Goal: Task Accomplishment & Management: Use online tool/utility

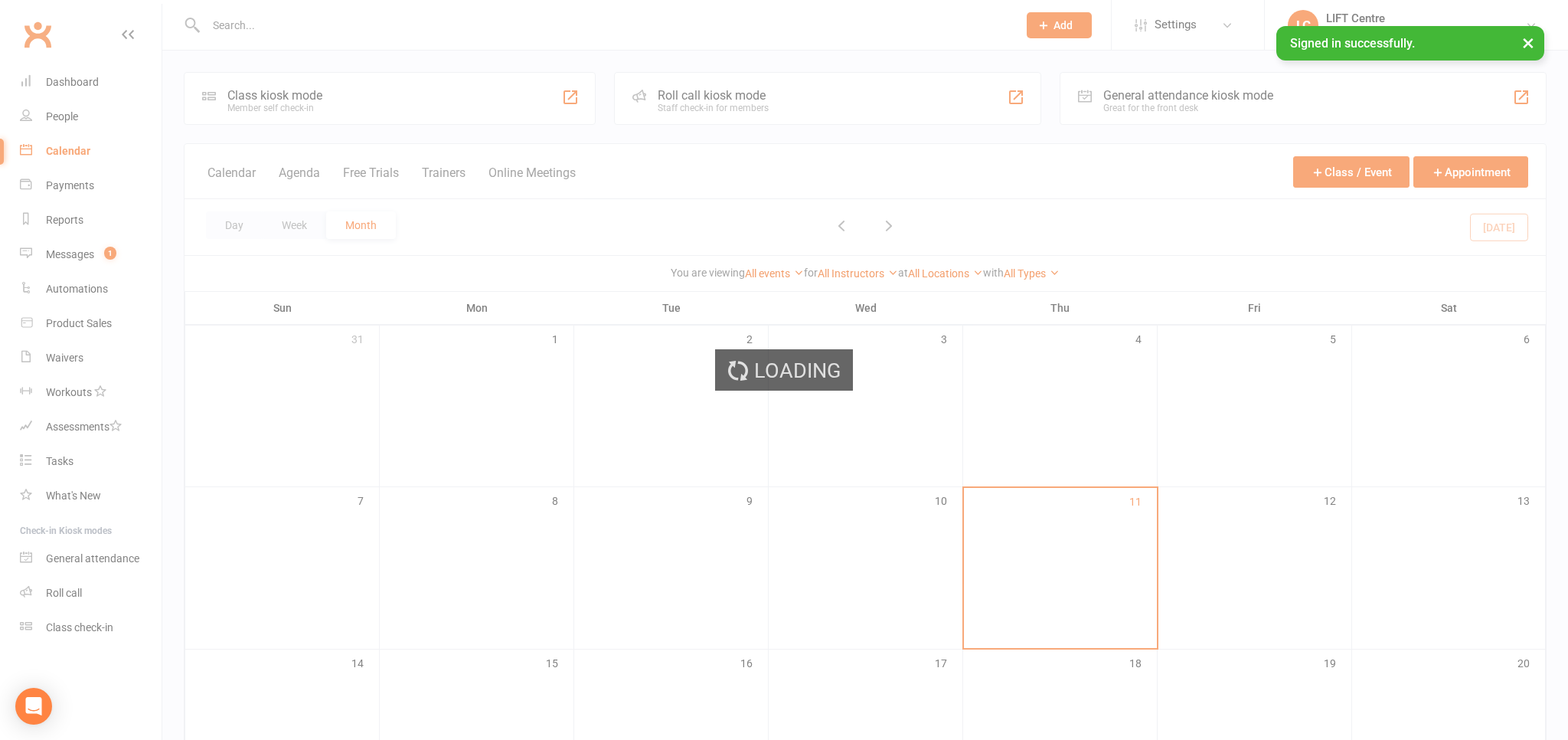
scroll to position [162, 0]
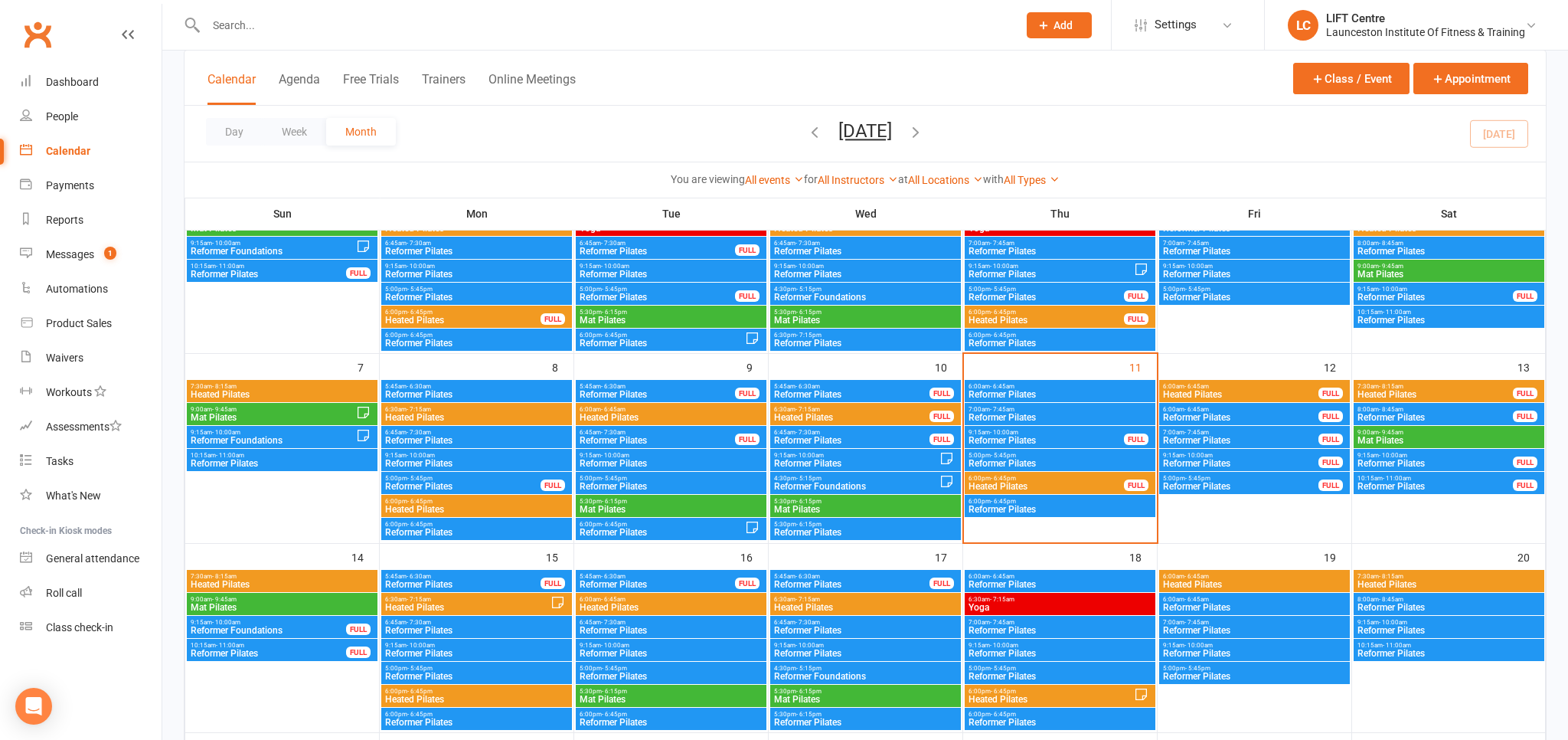
click at [1047, 457] on span "5:00pm - 5:45pm" at bounding box center [1060, 456] width 185 height 7
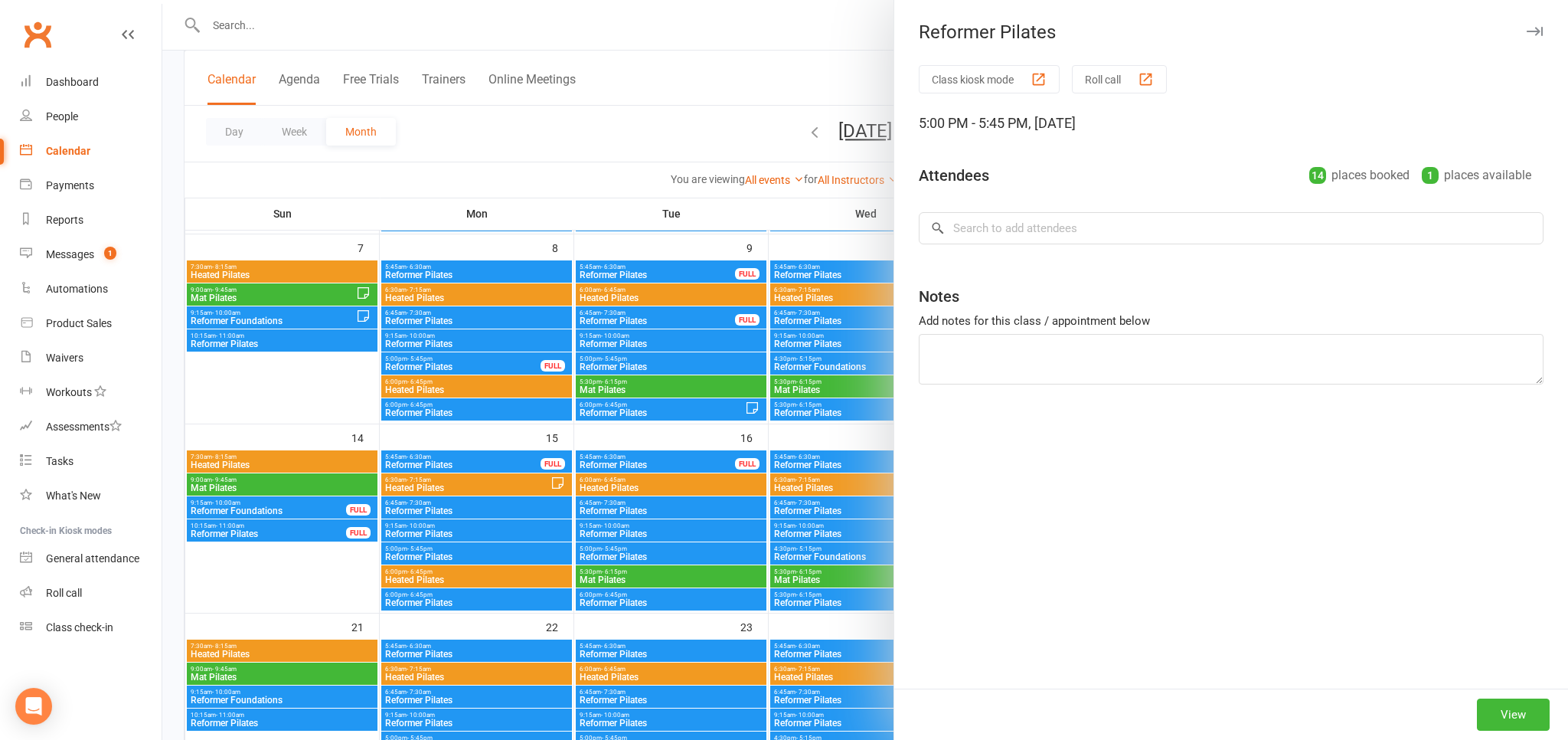
scroll to position [323, 0]
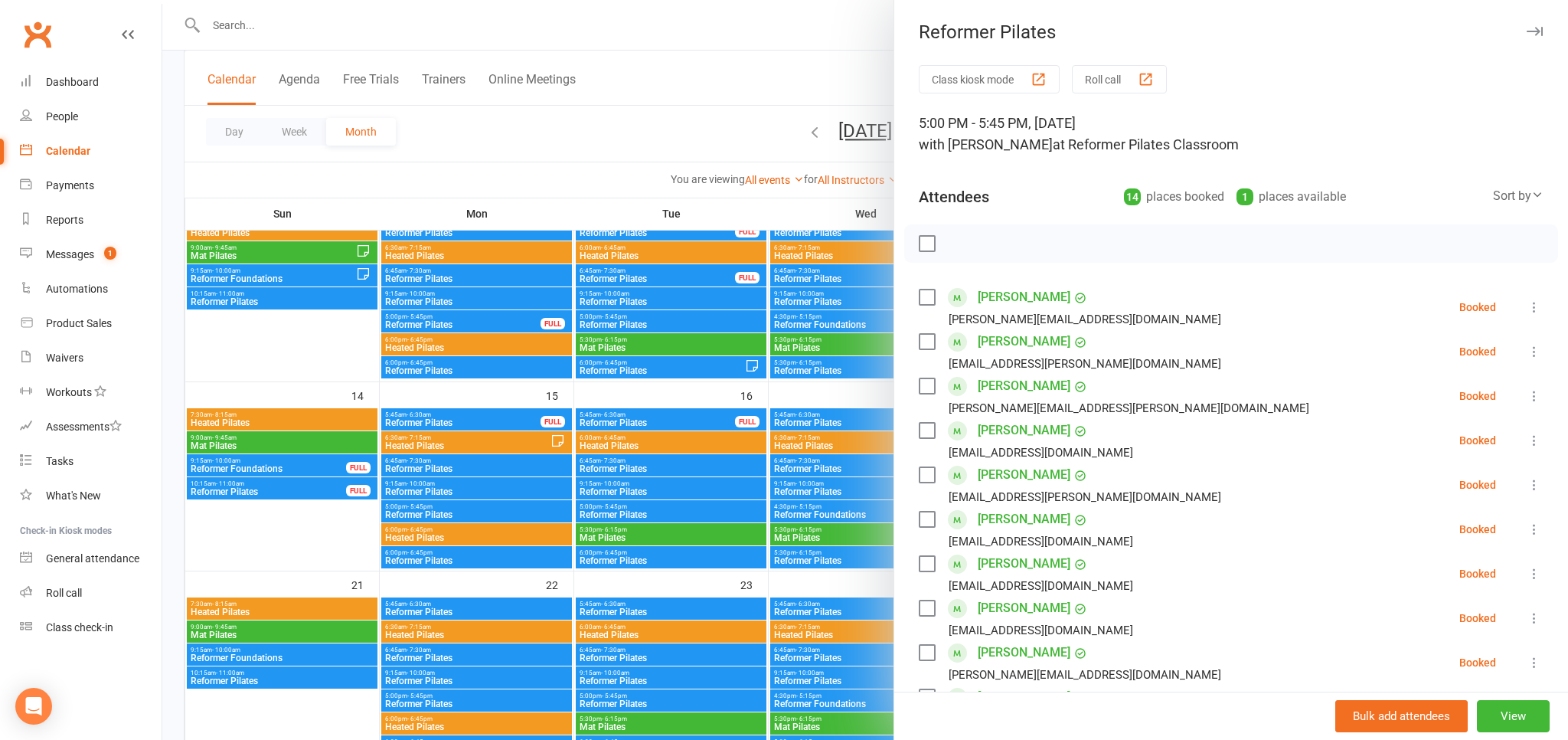
click at [1539, 386] on li "Amy Griffiths Amy.l.griffiths@icloud.com Booked More info Remove Check in Mark …" at bounding box center [1231, 396] width 625 height 44
click at [1537, 394] on icon at bounding box center [1534, 396] width 15 height 15
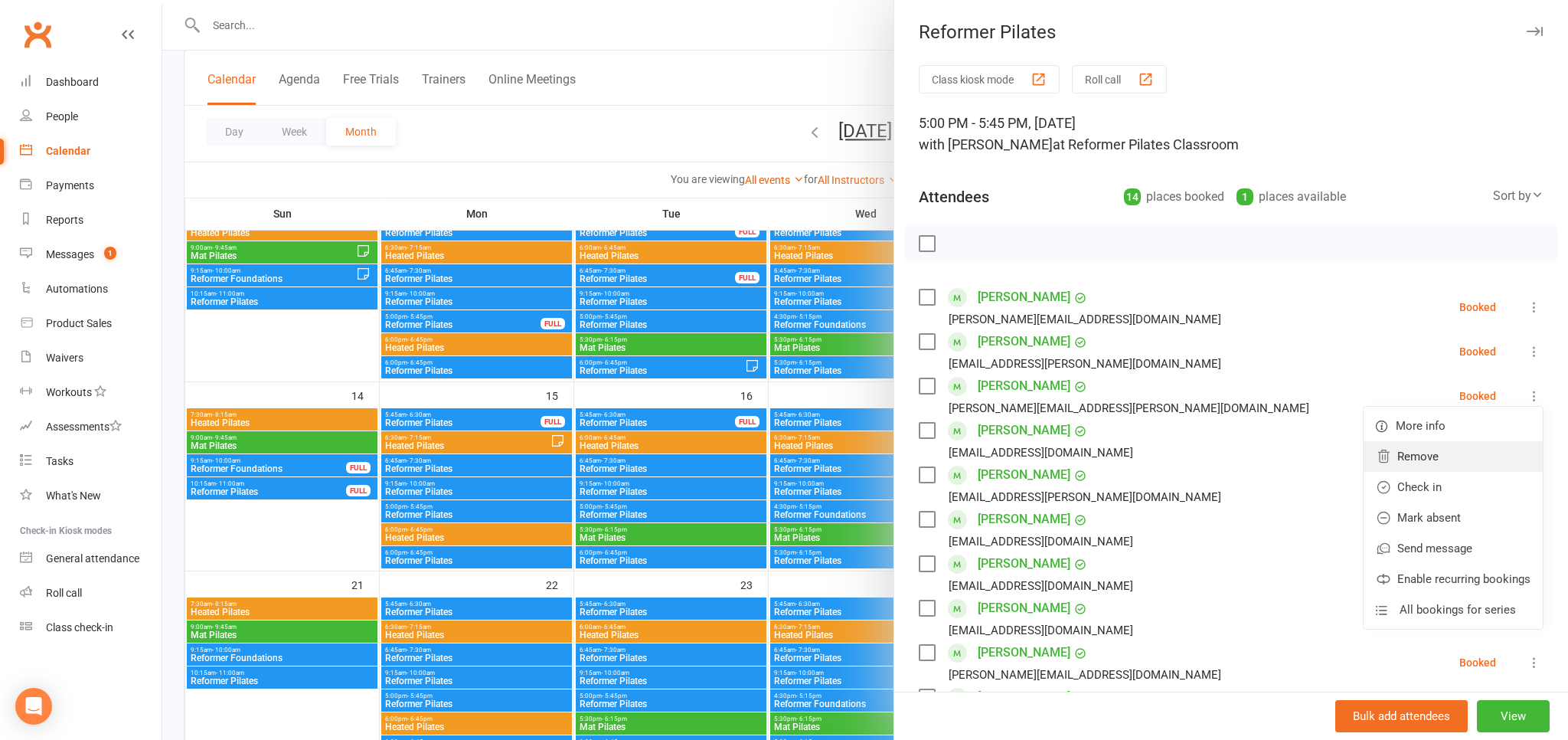
click at [1423, 455] on link "Remove" at bounding box center [1453, 456] width 179 height 31
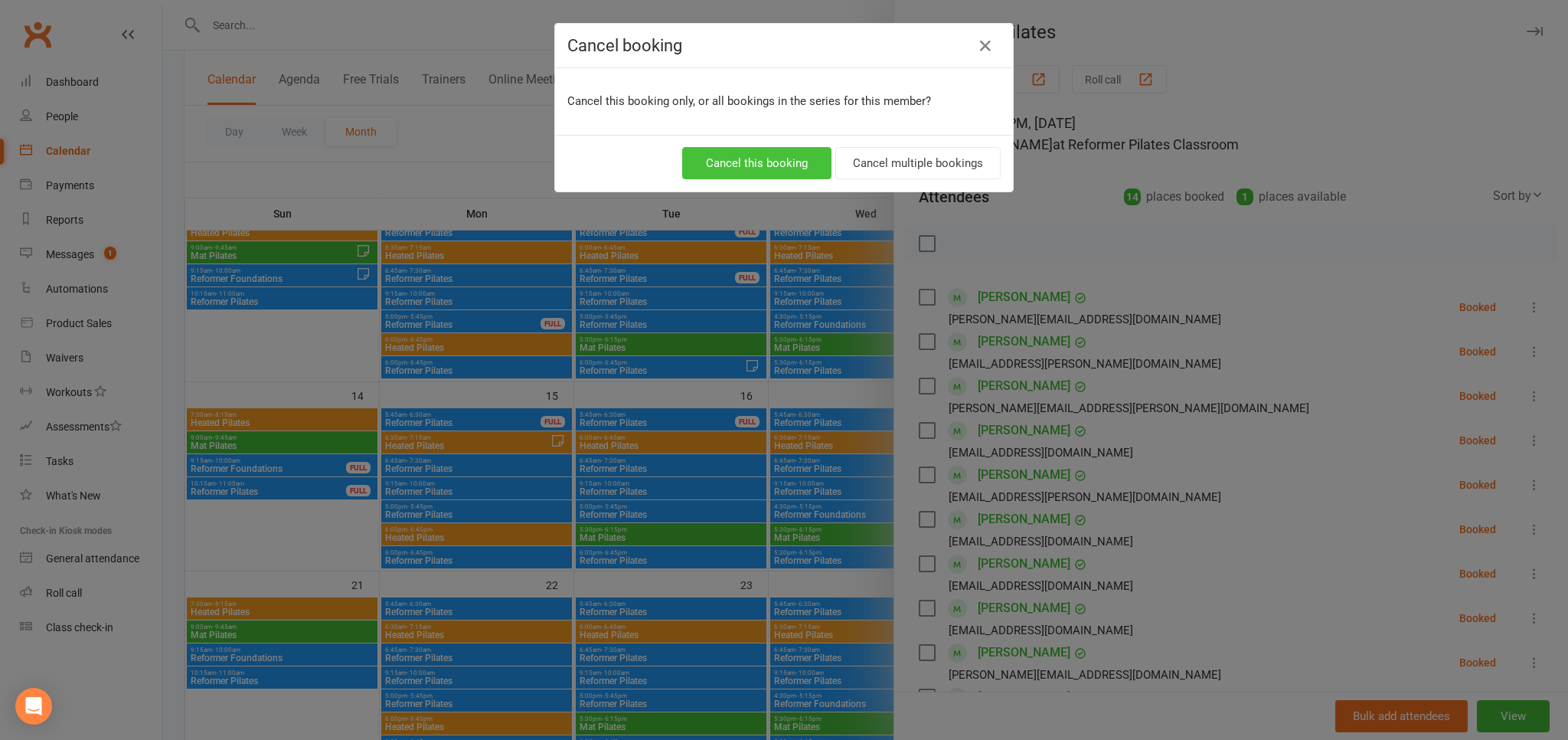
click at [760, 158] on button "Cancel this booking" at bounding box center [757, 163] width 149 height 32
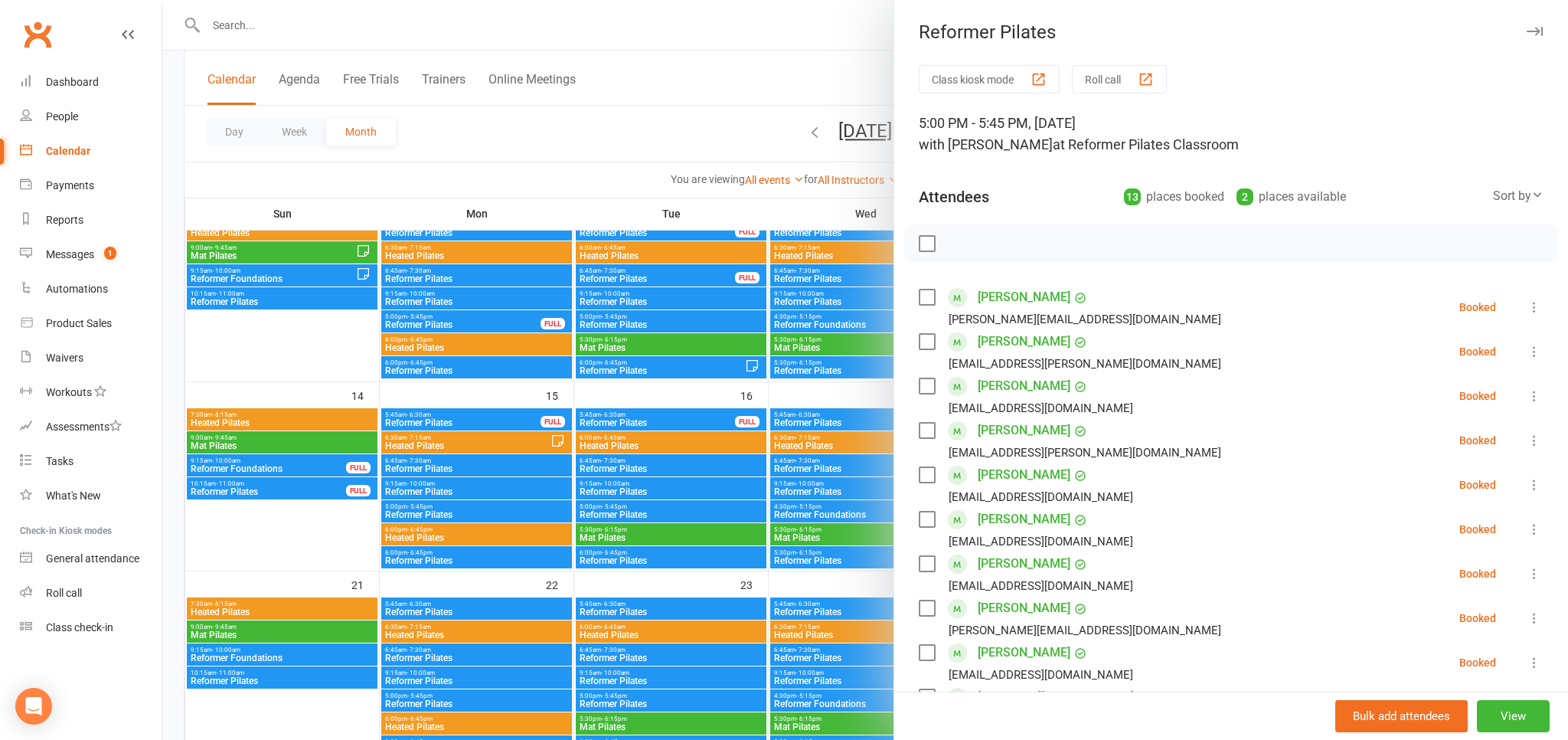
click at [657, 60] on div at bounding box center [865, 370] width 1406 height 740
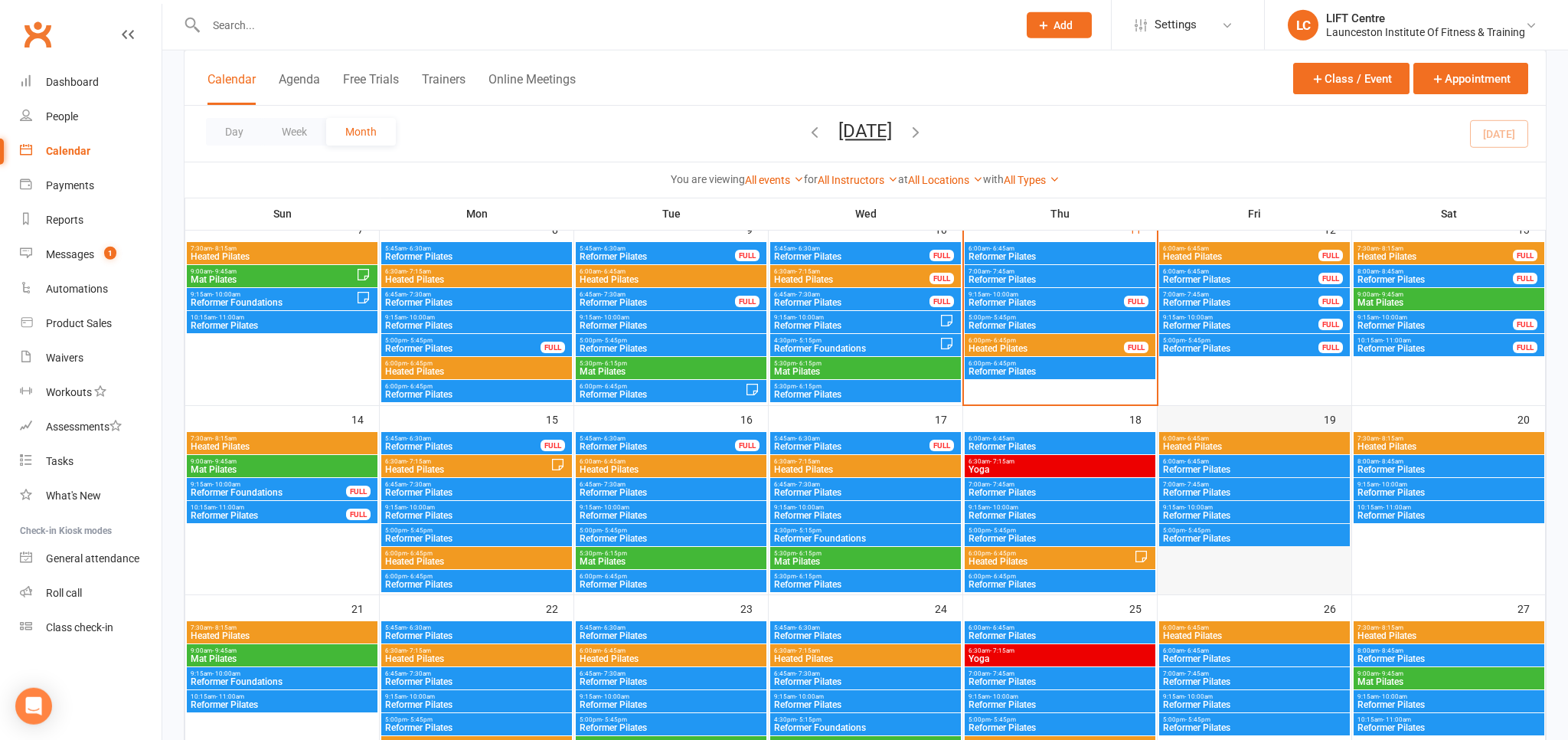
scroll to position [162, 0]
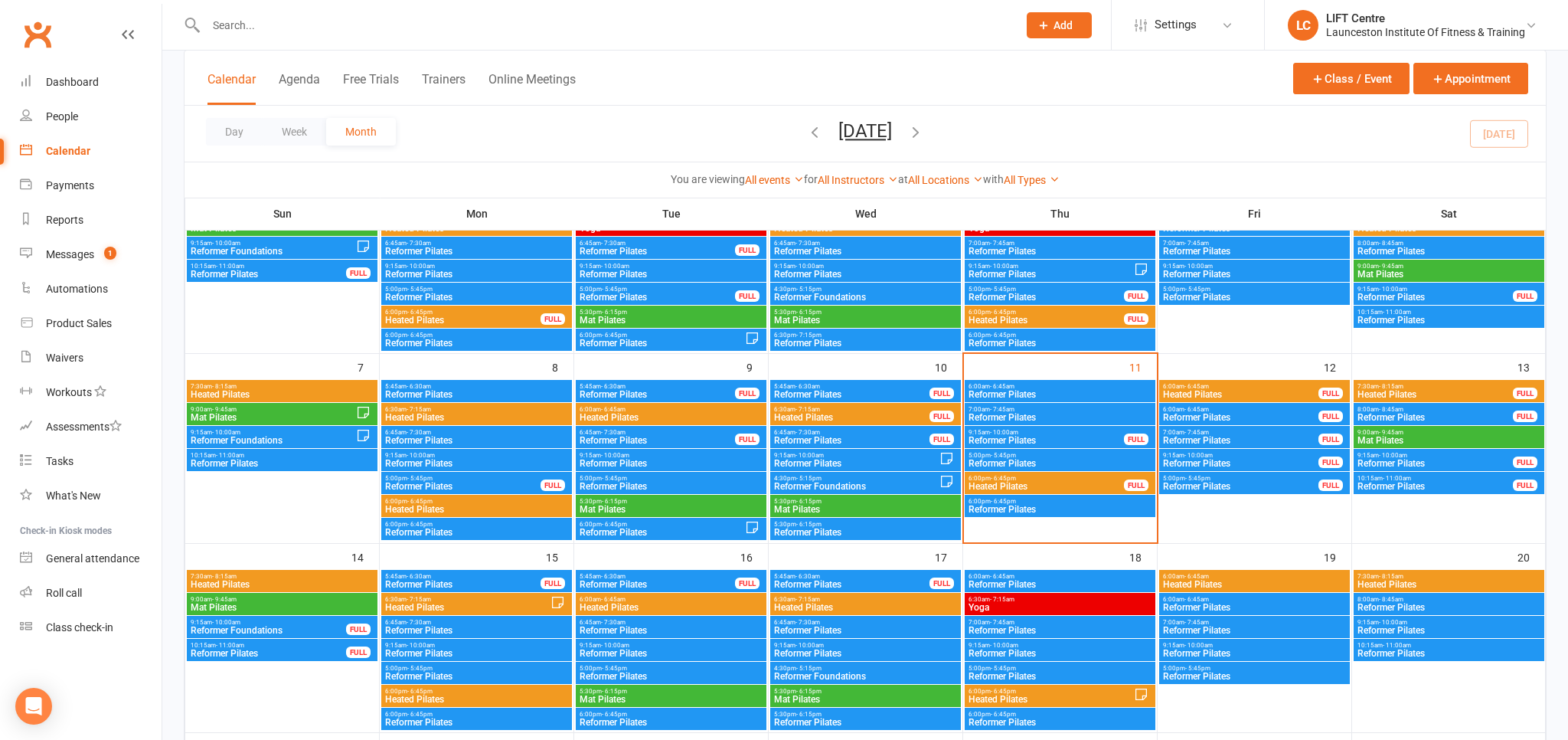
click at [1239, 387] on span "6:00am - 6:45am" at bounding box center [1241, 386] width 157 height 7
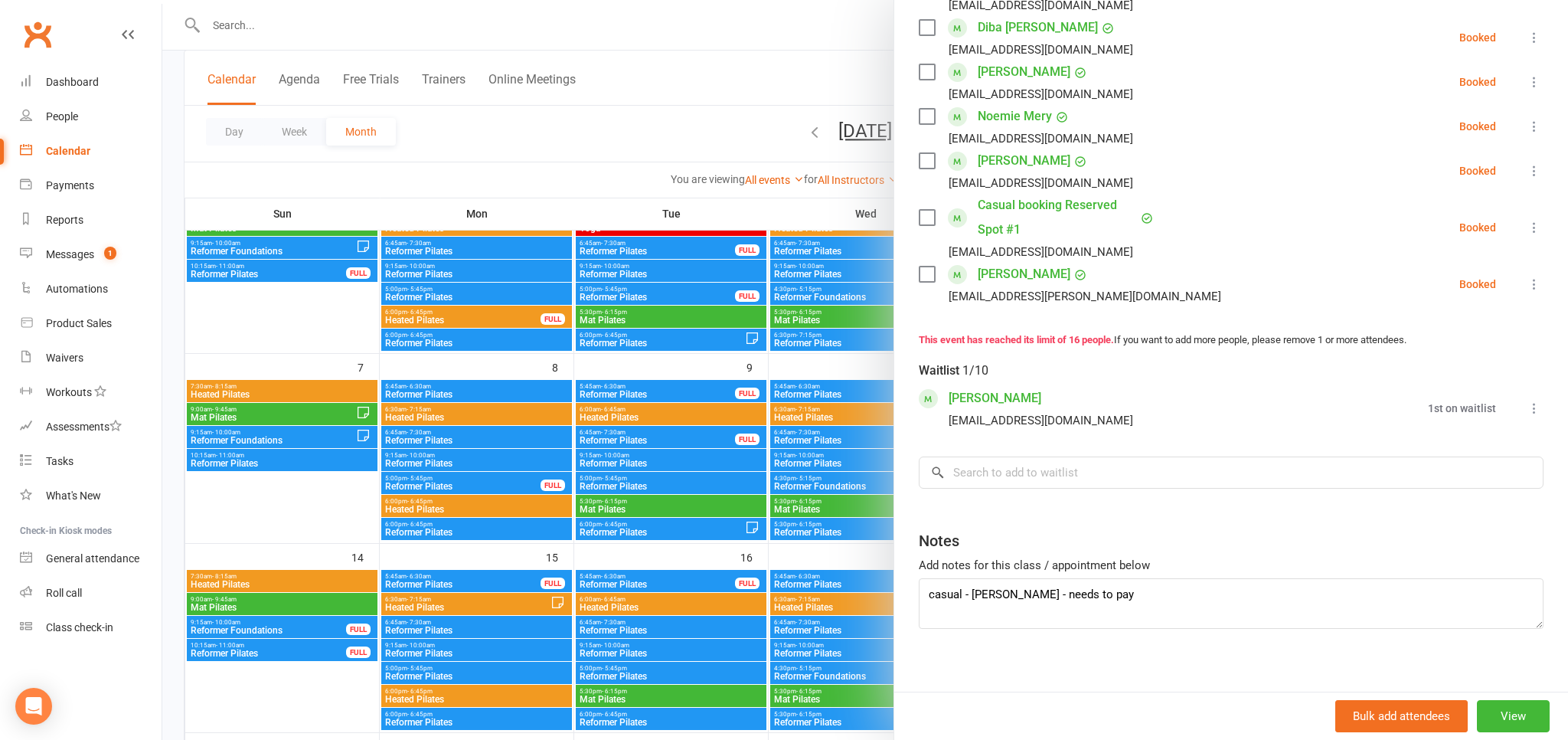
scroll to position [728, 0]
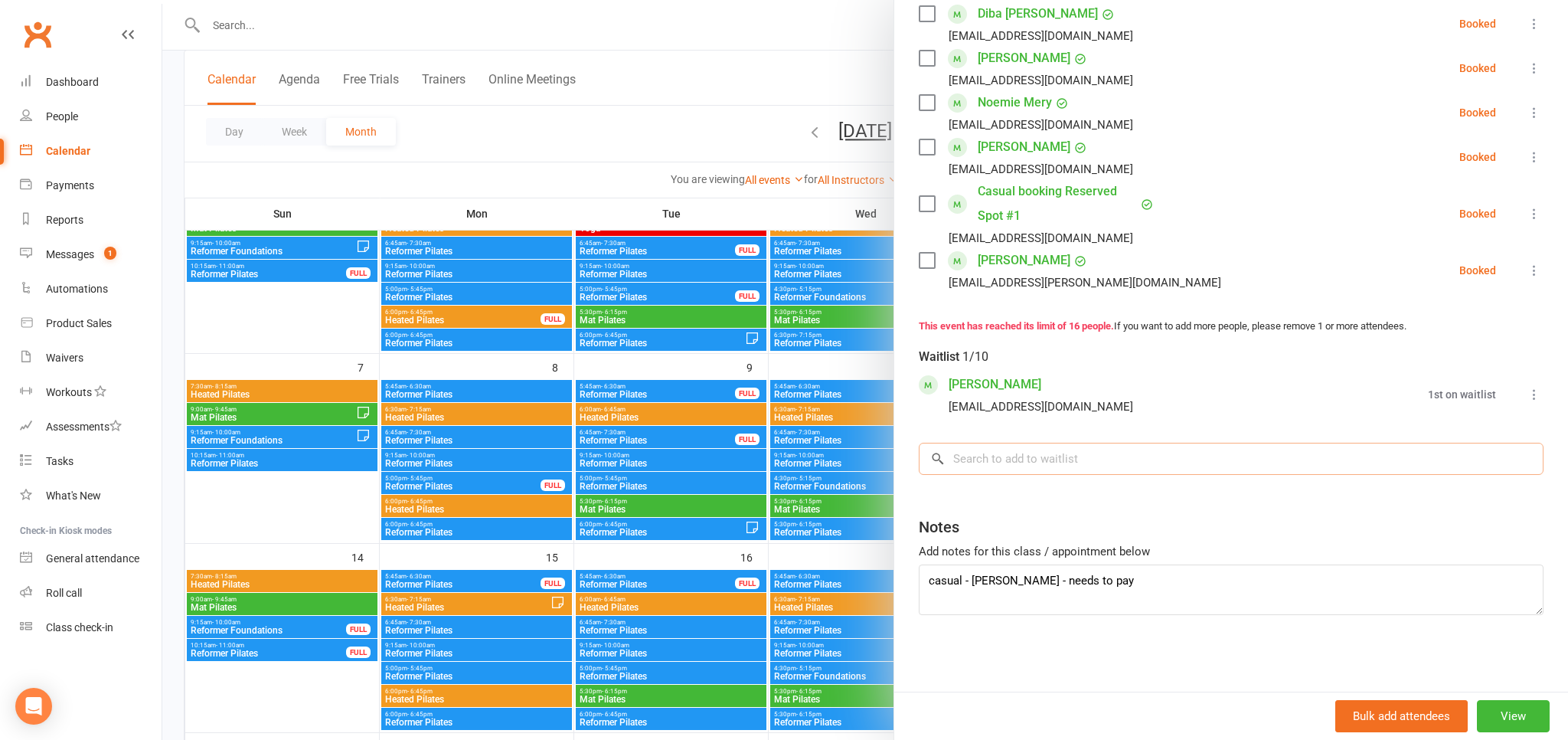
click at [1141, 468] on input "search" at bounding box center [1231, 459] width 625 height 32
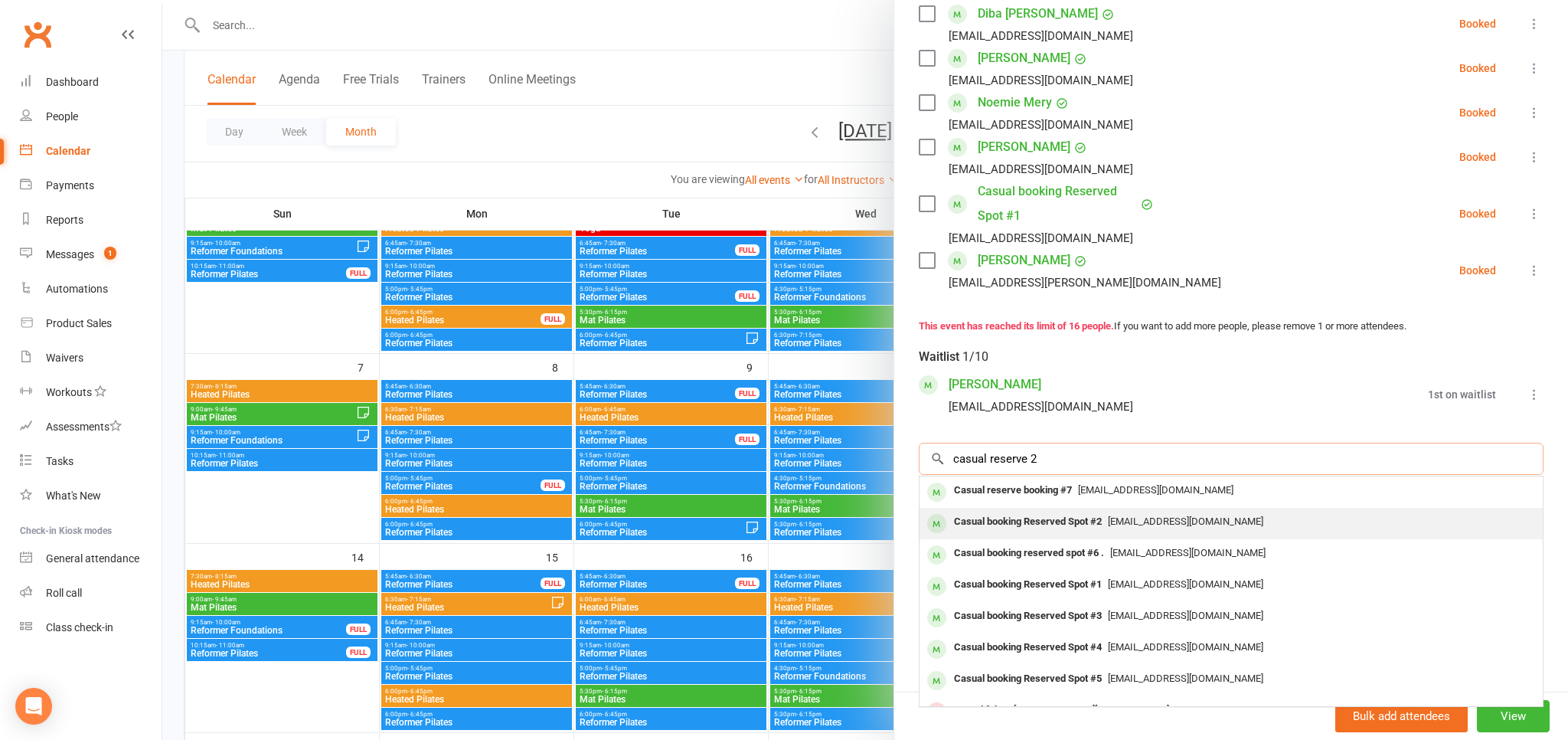
type input "casual reserve 2"
click at [1140, 524] on span "pilates@liftcentre.com.au" at bounding box center [1185, 521] width 156 height 11
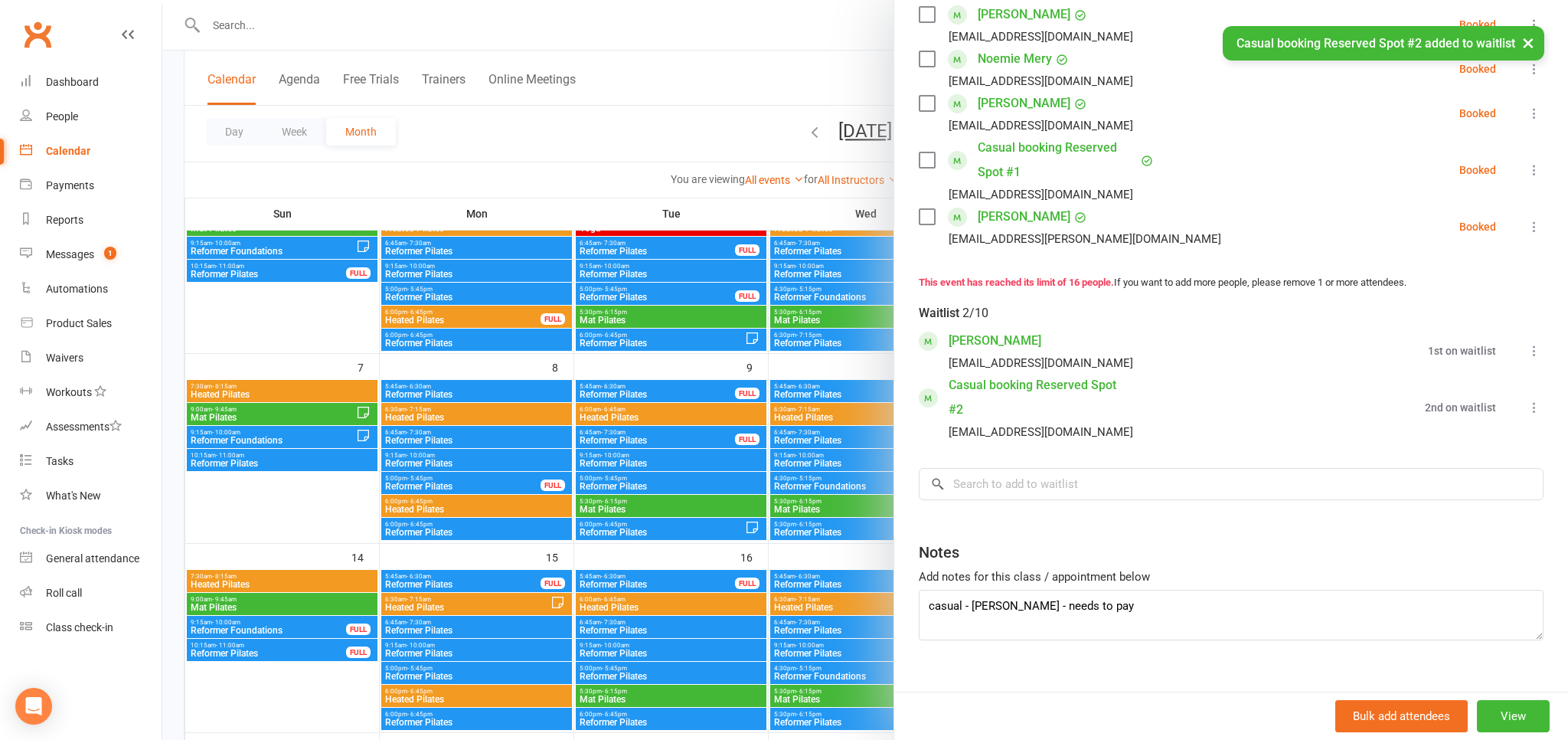
scroll to position [797, 0]
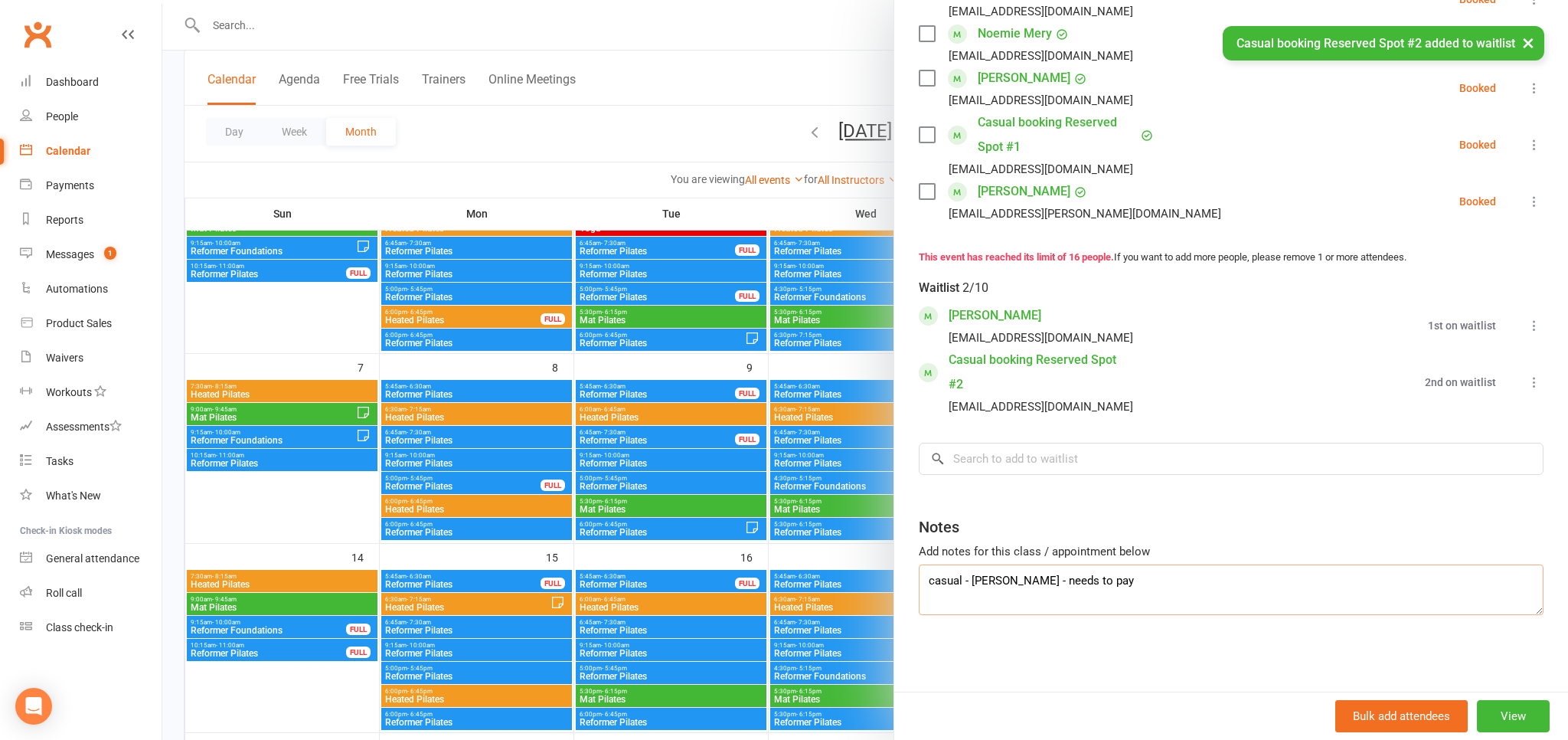
click at [1095, 601] on textarea "casual - eloise mckercher - needs to pay" at bounding box center [1231, 590] width 625 height 51
click at [1194, 590] on textarea "casual - eloise mckercher - needs to pay" at bounding box center [1231, 590] width 625 height 51
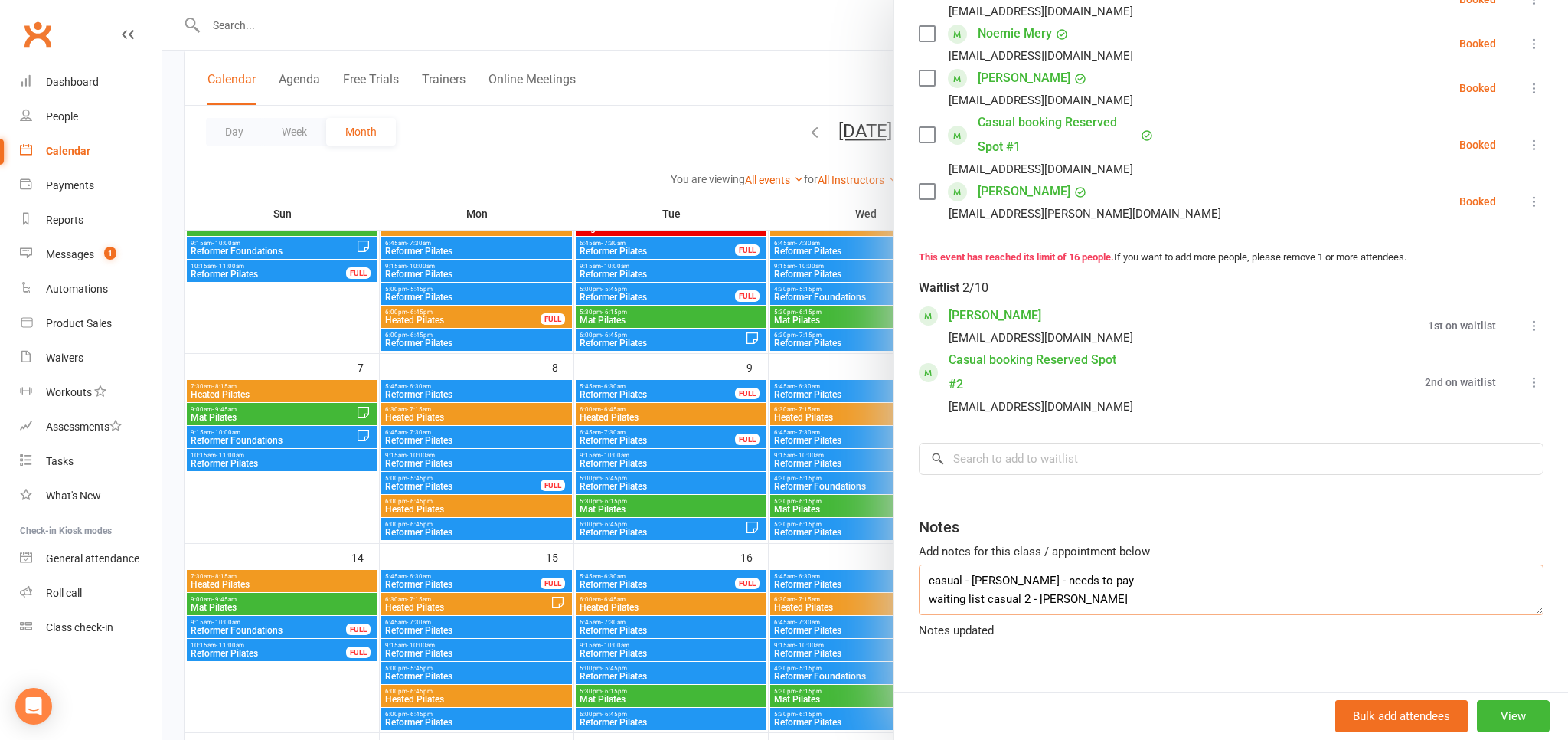
type textarea "casual - eloise mckercher - needs to pay waiting list casual 2 - April viney"
click at [777, 97] on div at bounding box center [865, 370] width 1406 height 740
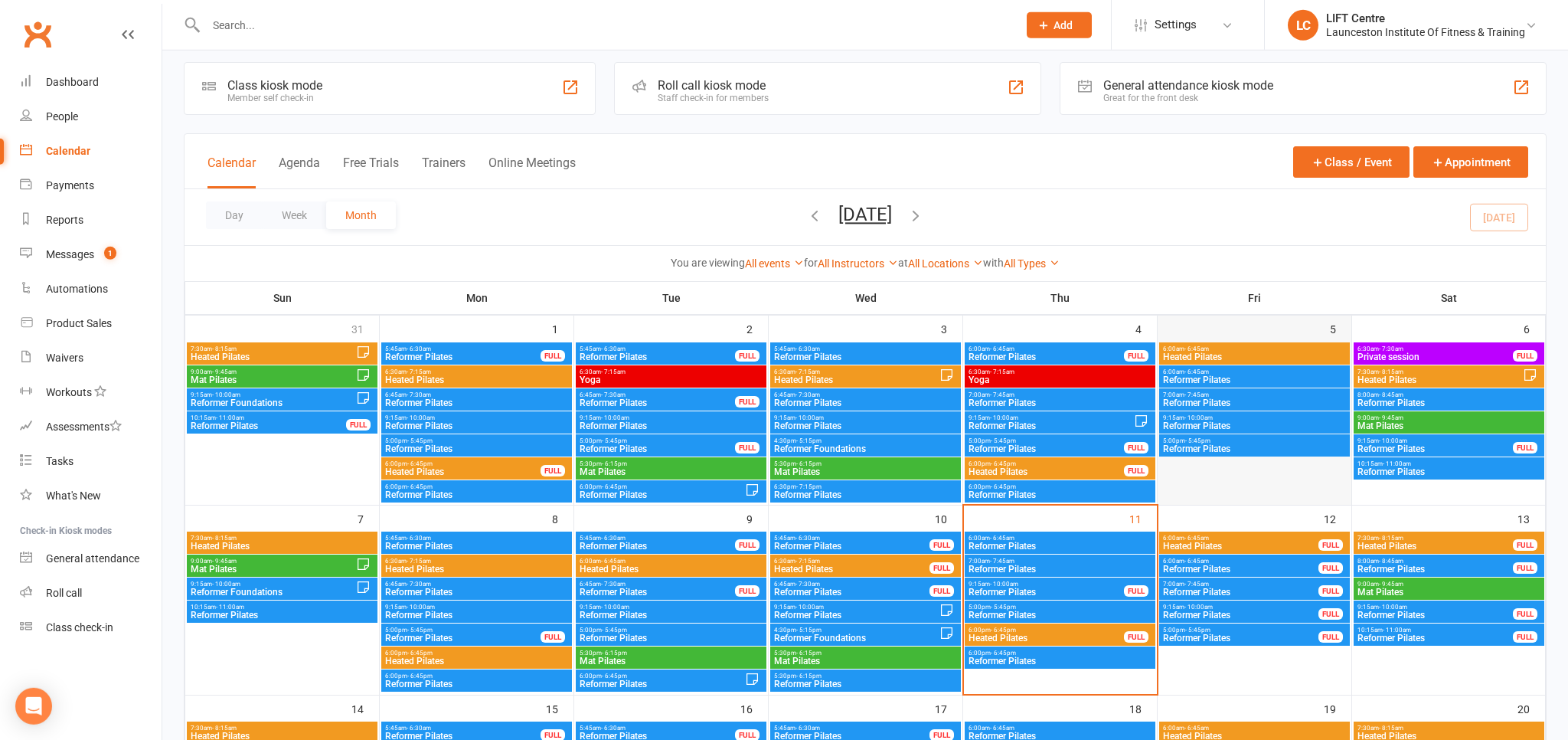
scroll to position [0, 0]
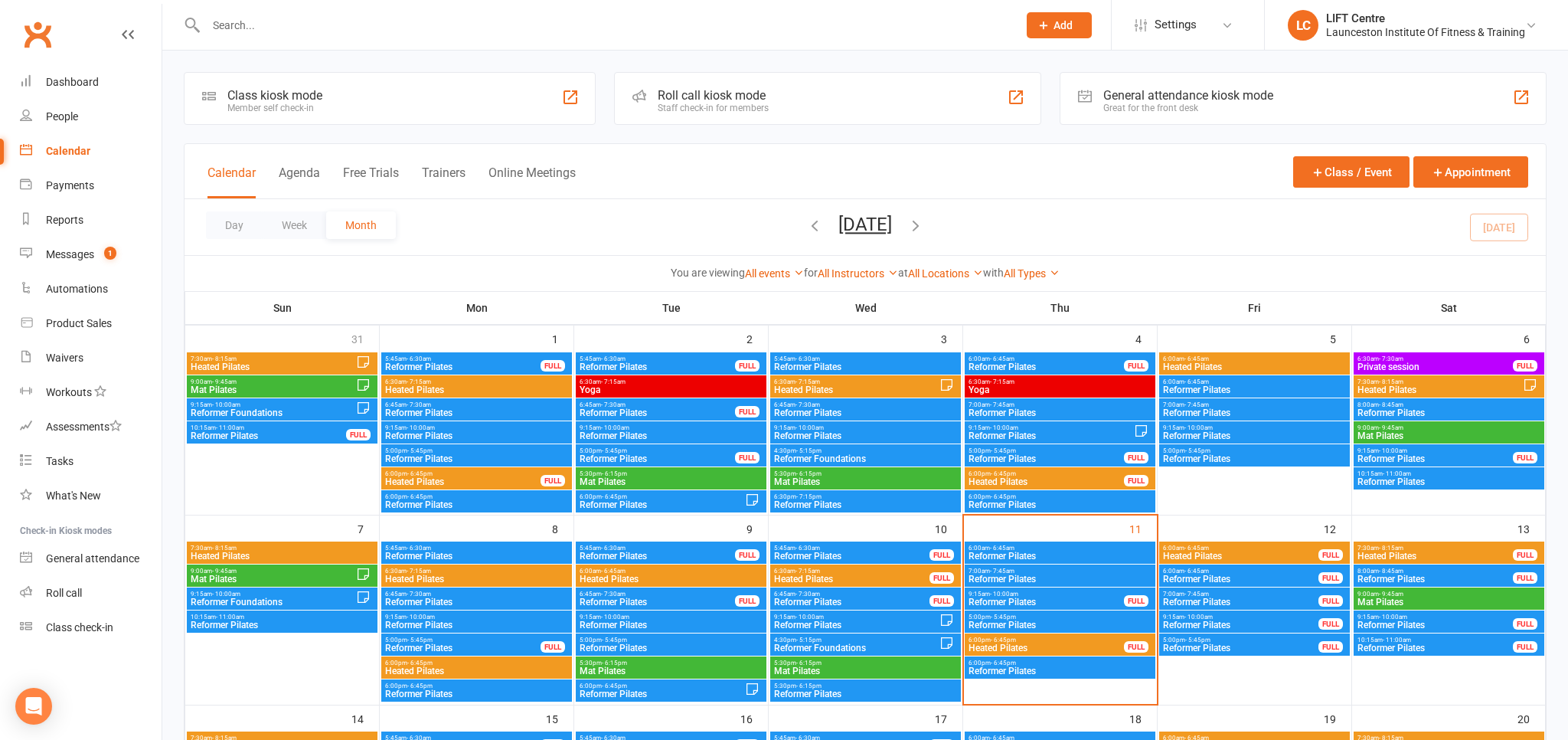
click at [1226, 358] on span "6:00am - 6:45am" at bounding box center [1255, 359] width 185 height 7
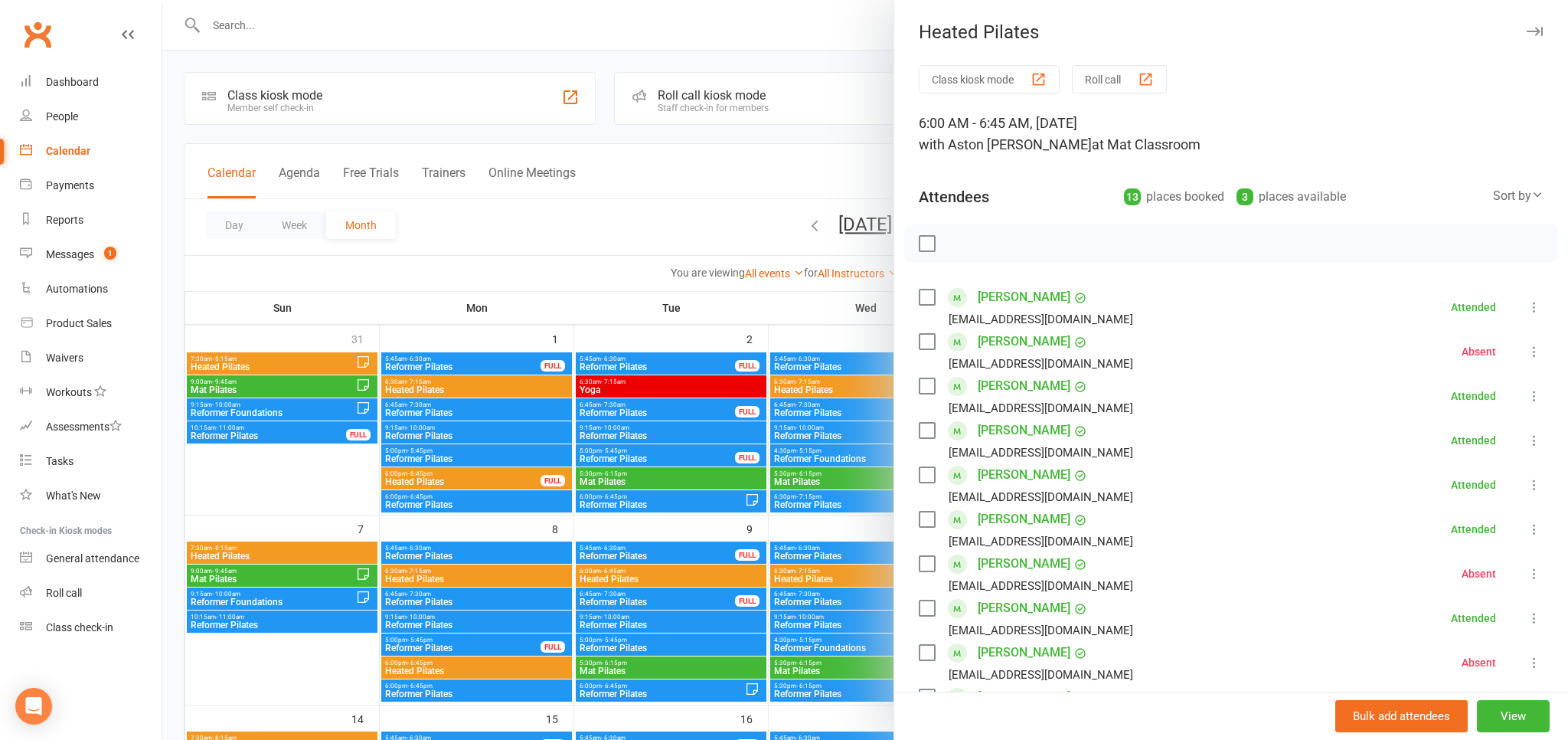
click at [749, 182] on div at bounding box center [865, 370] width 1406 height 740
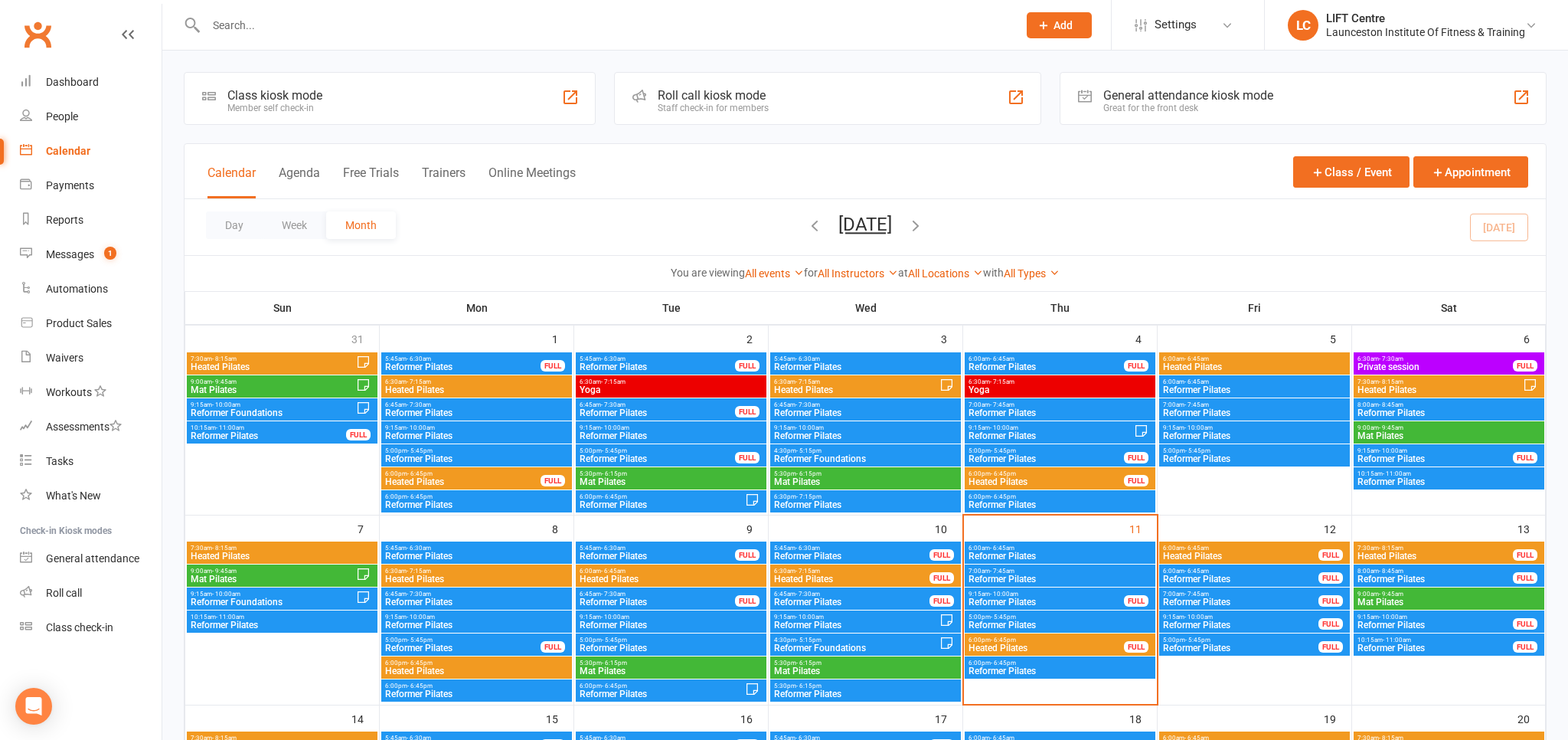
click at [1295, 546] on span "6:00am - 6:45am" at bounding box center [1241, 548] width 157 height 7
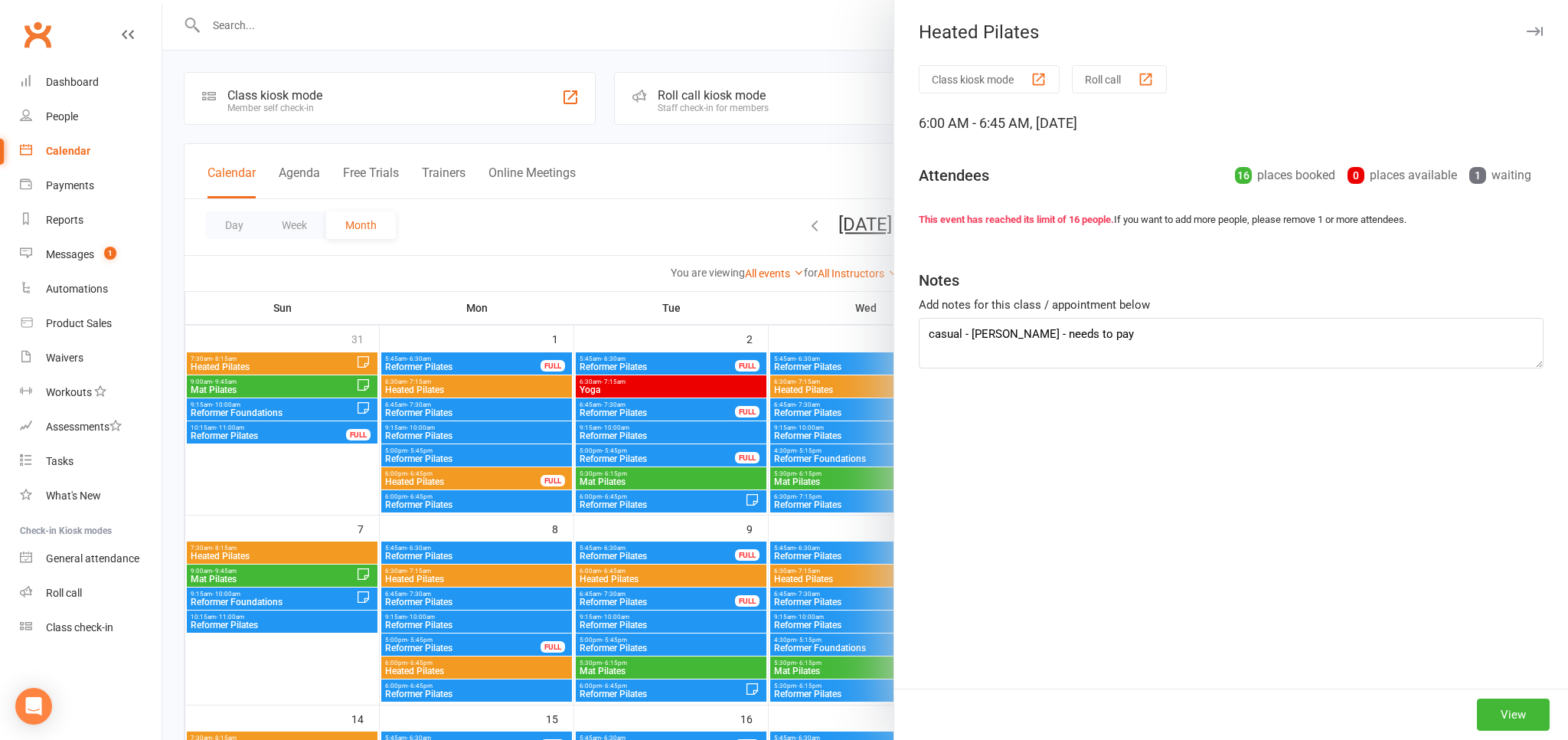
type textarea "casual - eloise mckercher - needs to pay waiting list casual 2 - April viney"
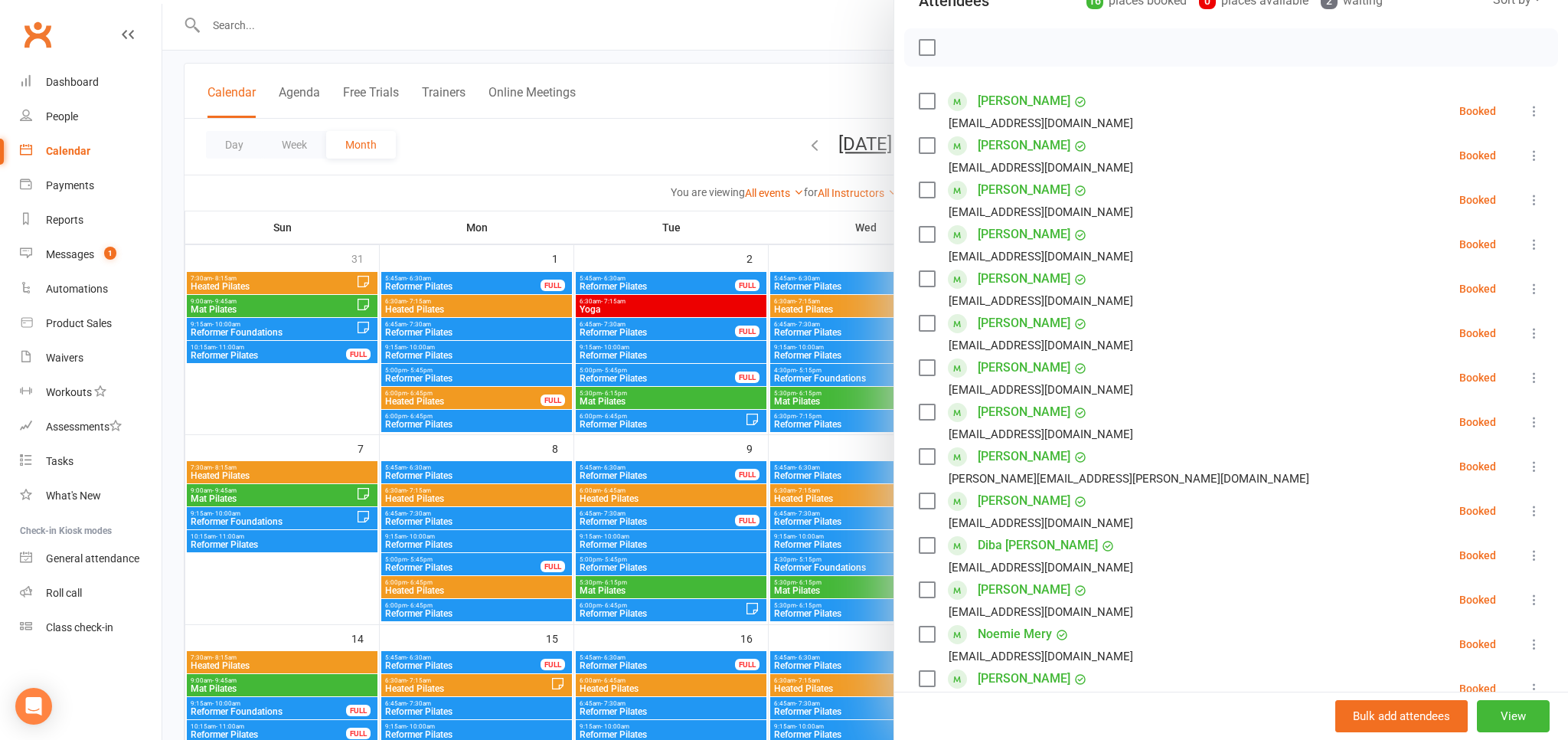
scroll to position [169, 0]
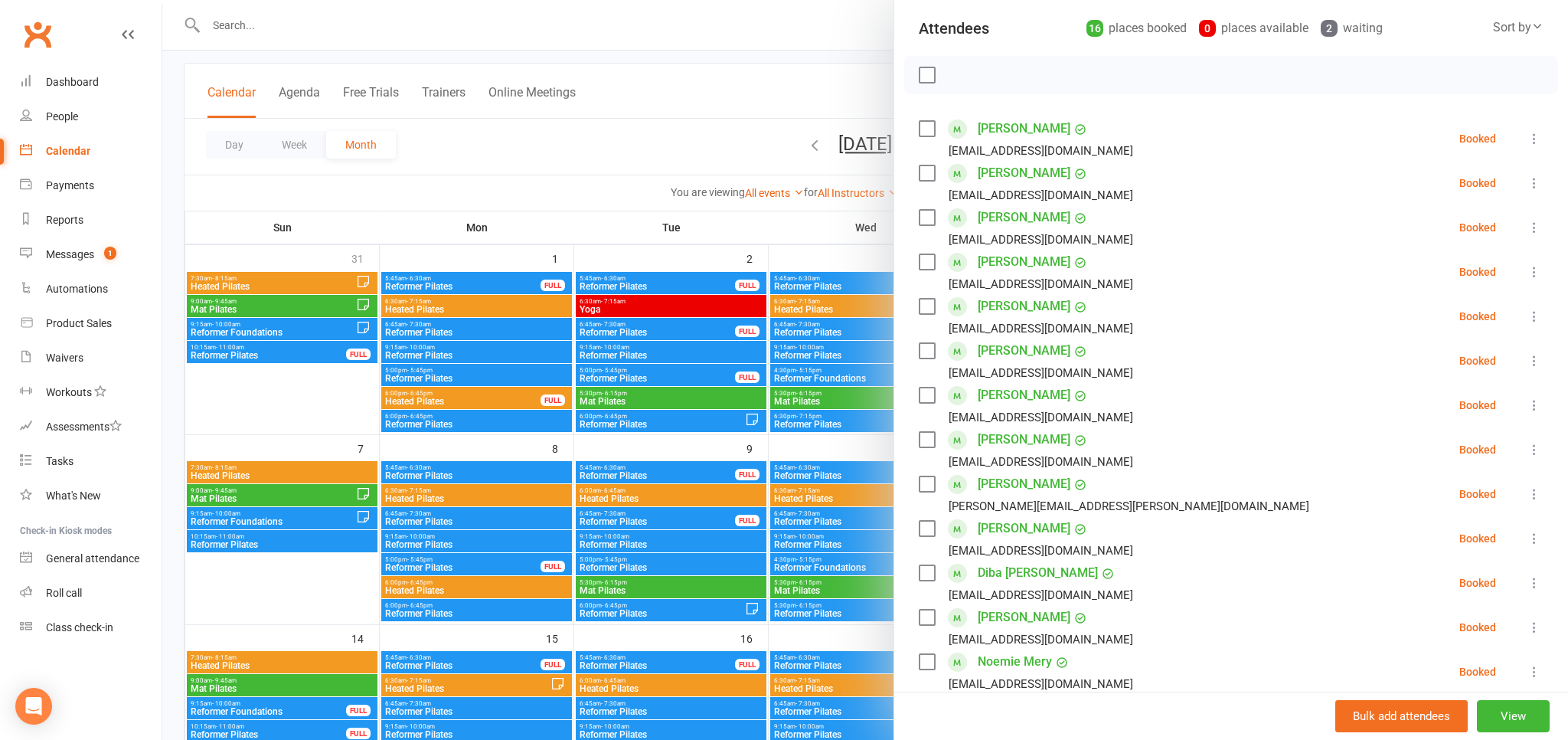
click at [673, 139] on div at bounding box center [865, 370] width 1406 height 740
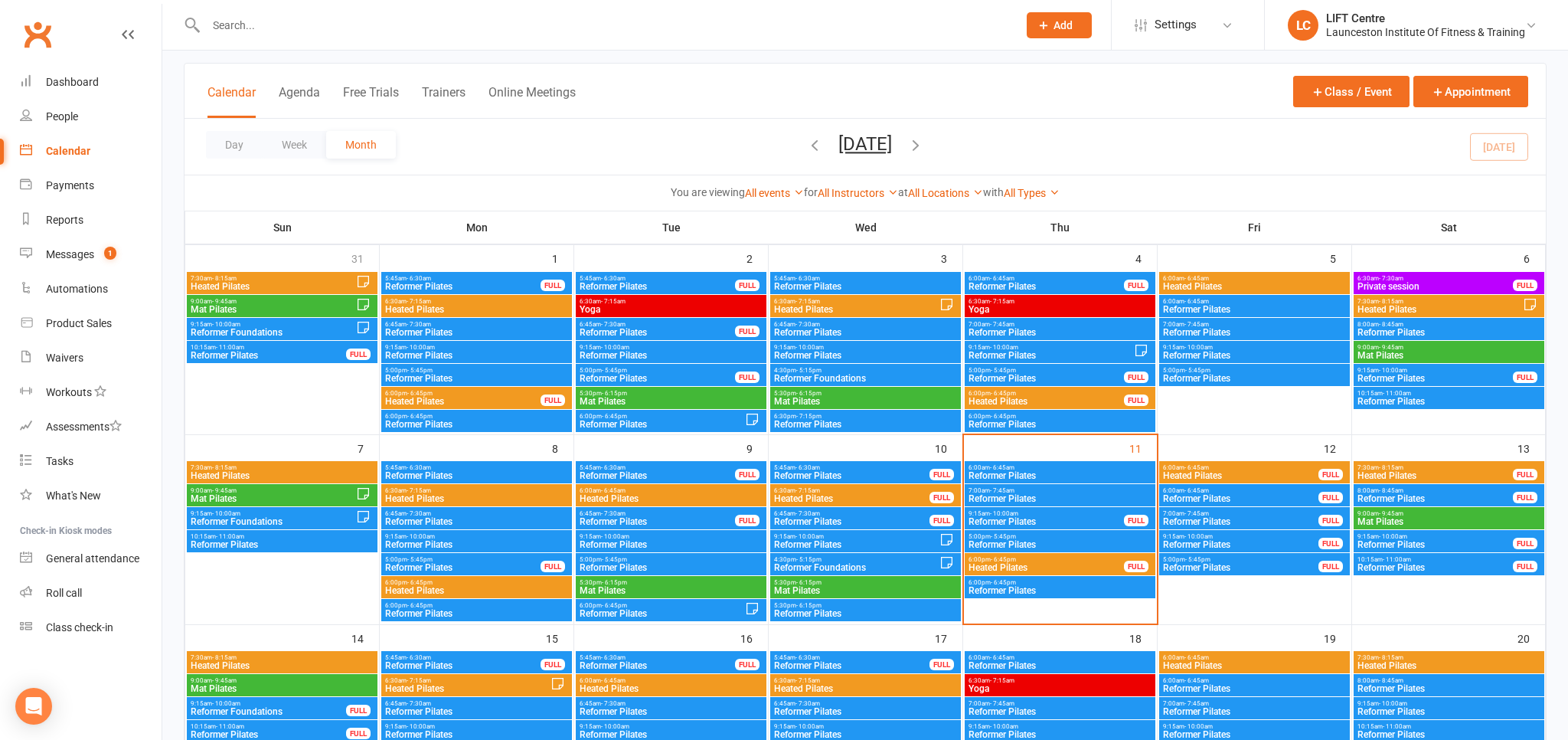
click at [1063, 538] on span "5:00pm - 5:45pm" at bounding box center [1060, 536] width 185 height 7
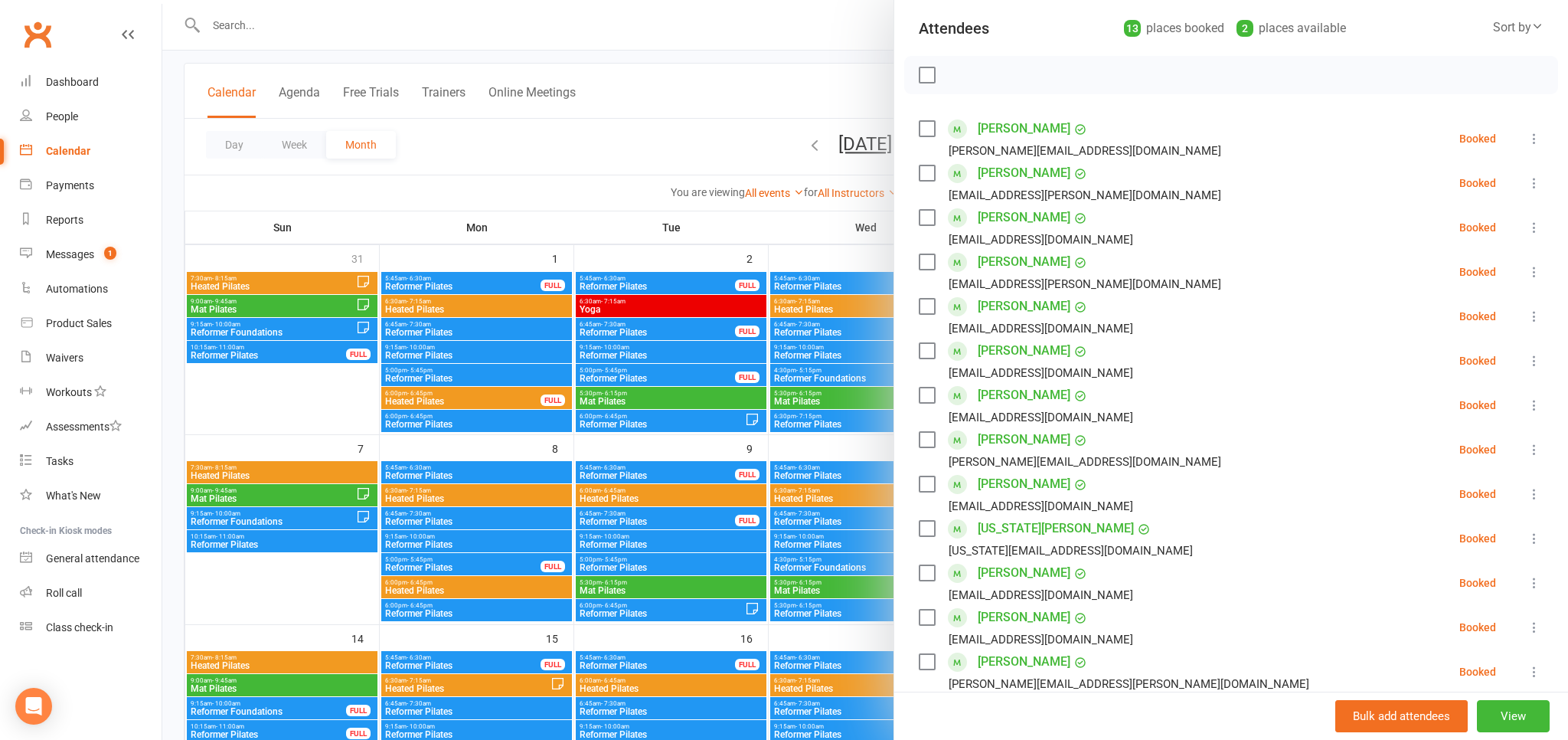
click at [571, 164] on div at bounding box center [865, 370] width 1406 height 740
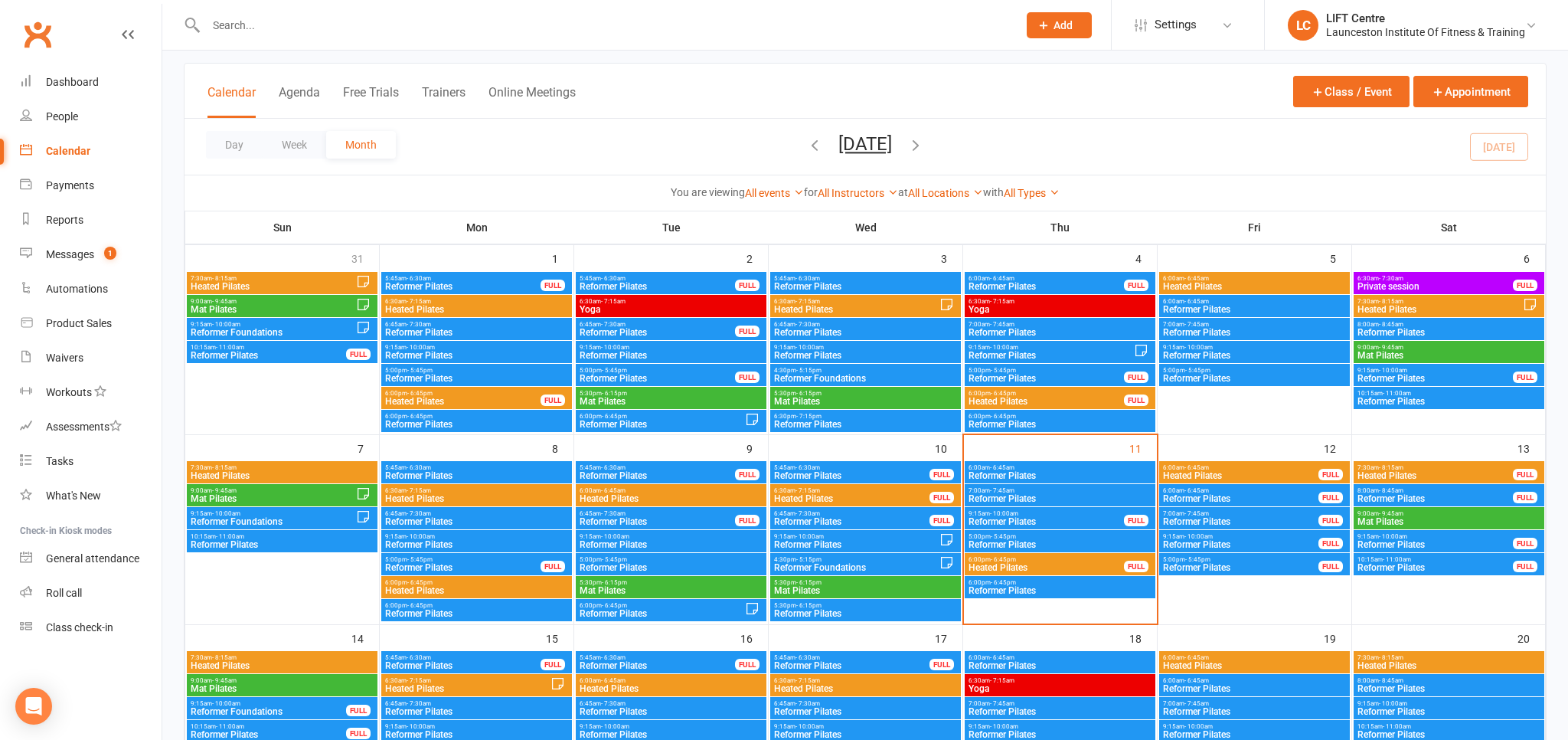
click at [1064, 571] on div "6:00pm - 6:45pm Heated Pilates FULL" at bounding box center [1060, 565] width 191 height 23
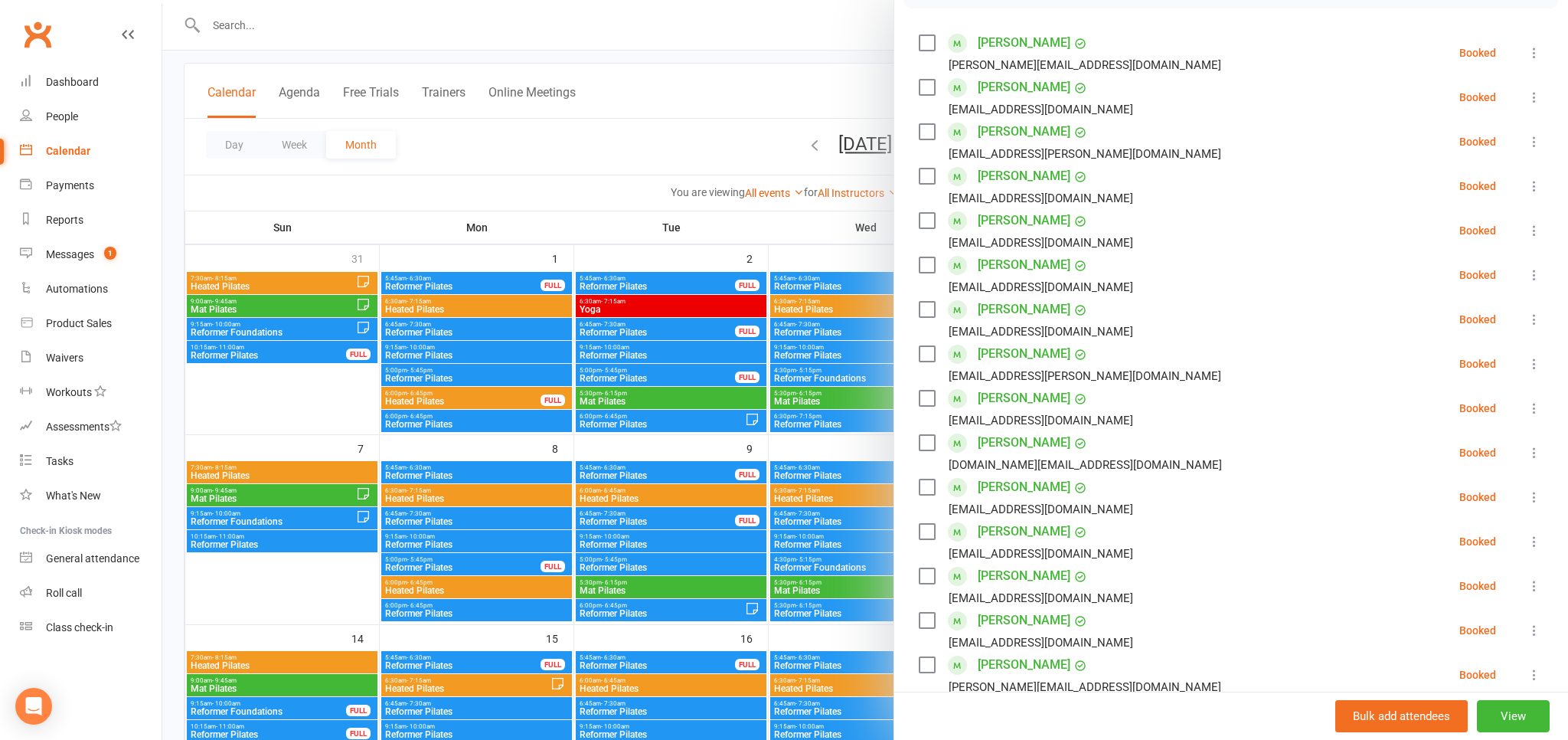
scroll to position [254, 0]
click at [1016, 533] on link "Amber Murphy" at bounding box center [1024, 532] width 93 height 24
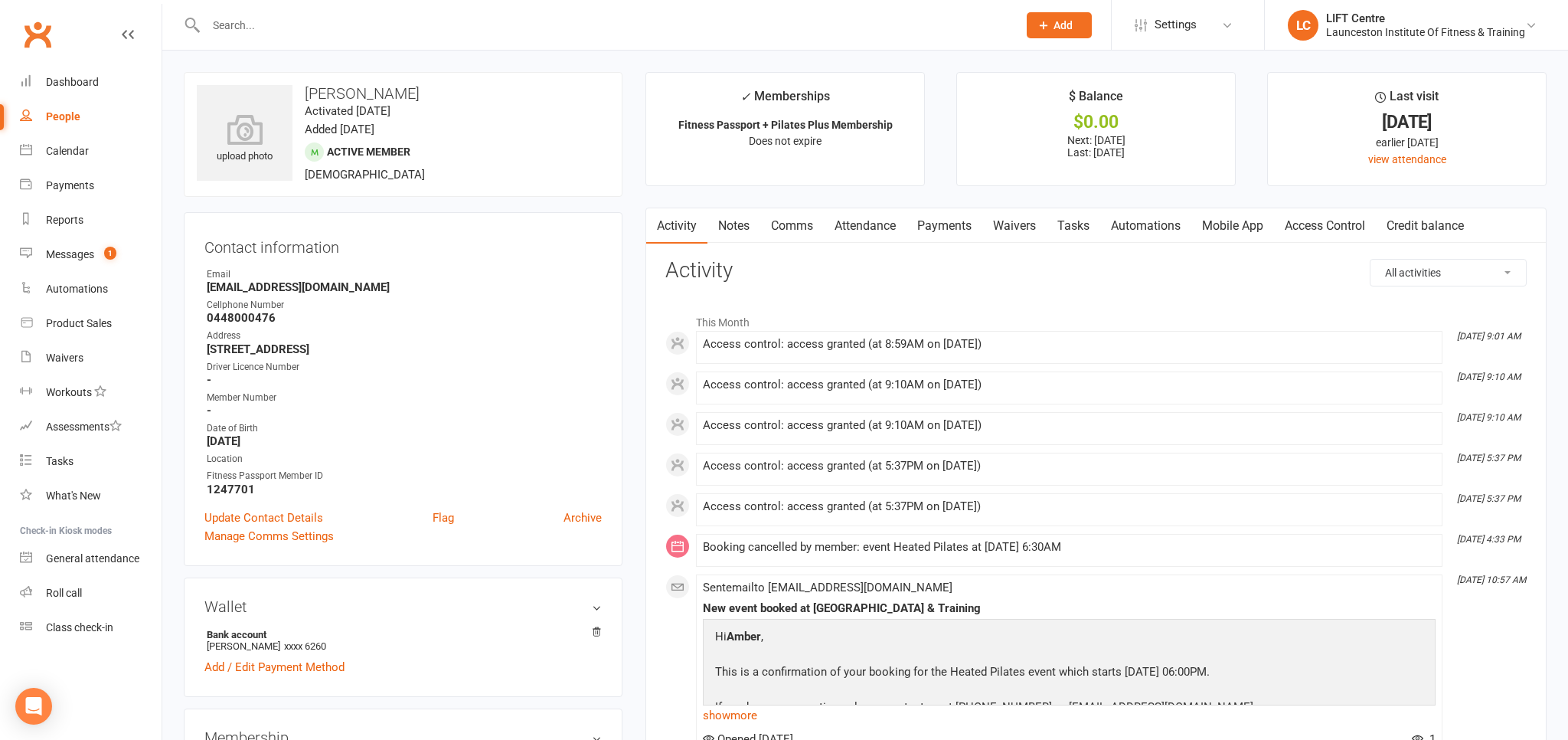
click at [958, 224] on link "Payments" at bounding box center [945, 226] width 76 height 36
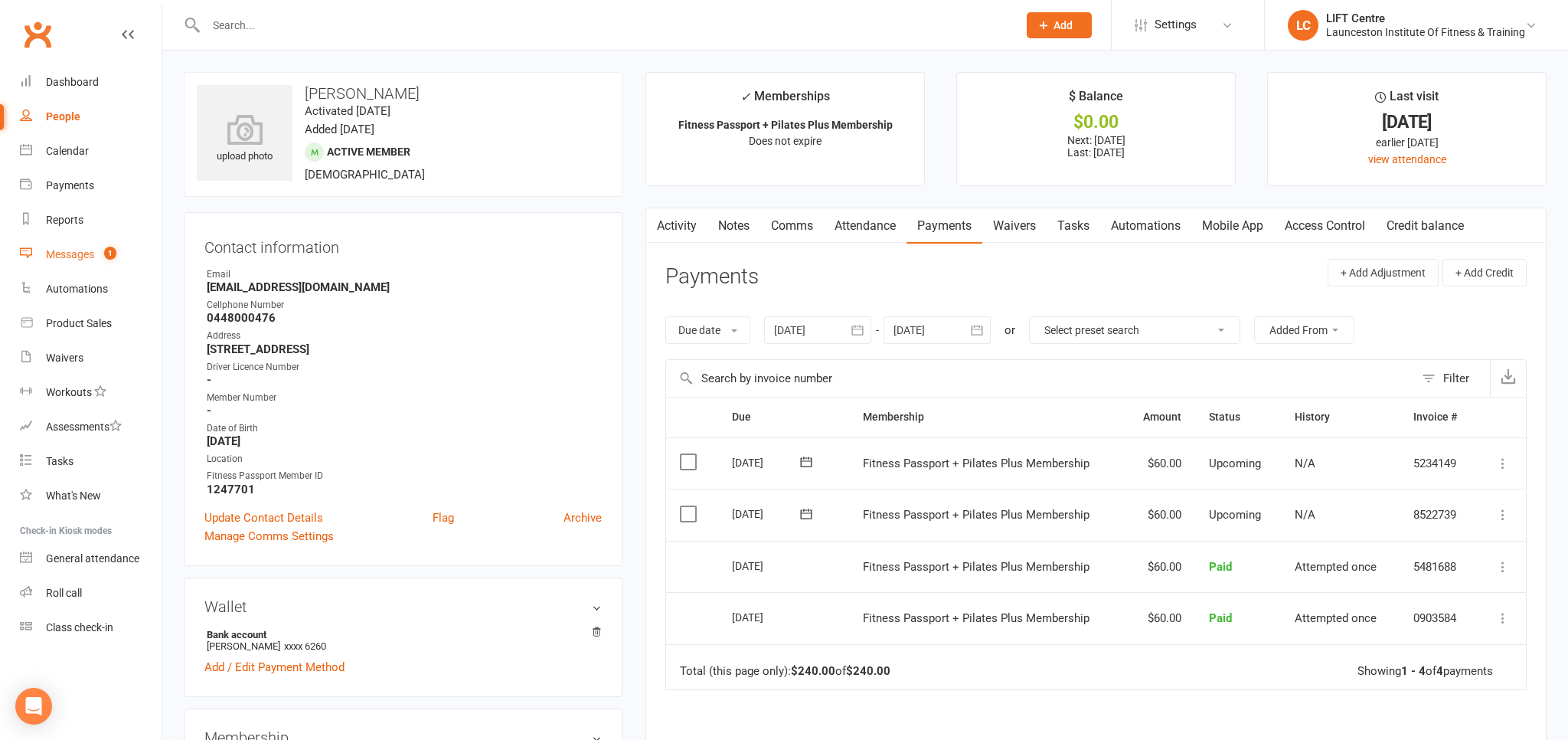
click at [75, 256] on div "Messages" at bounding box center [70, 254] width 48 height 12
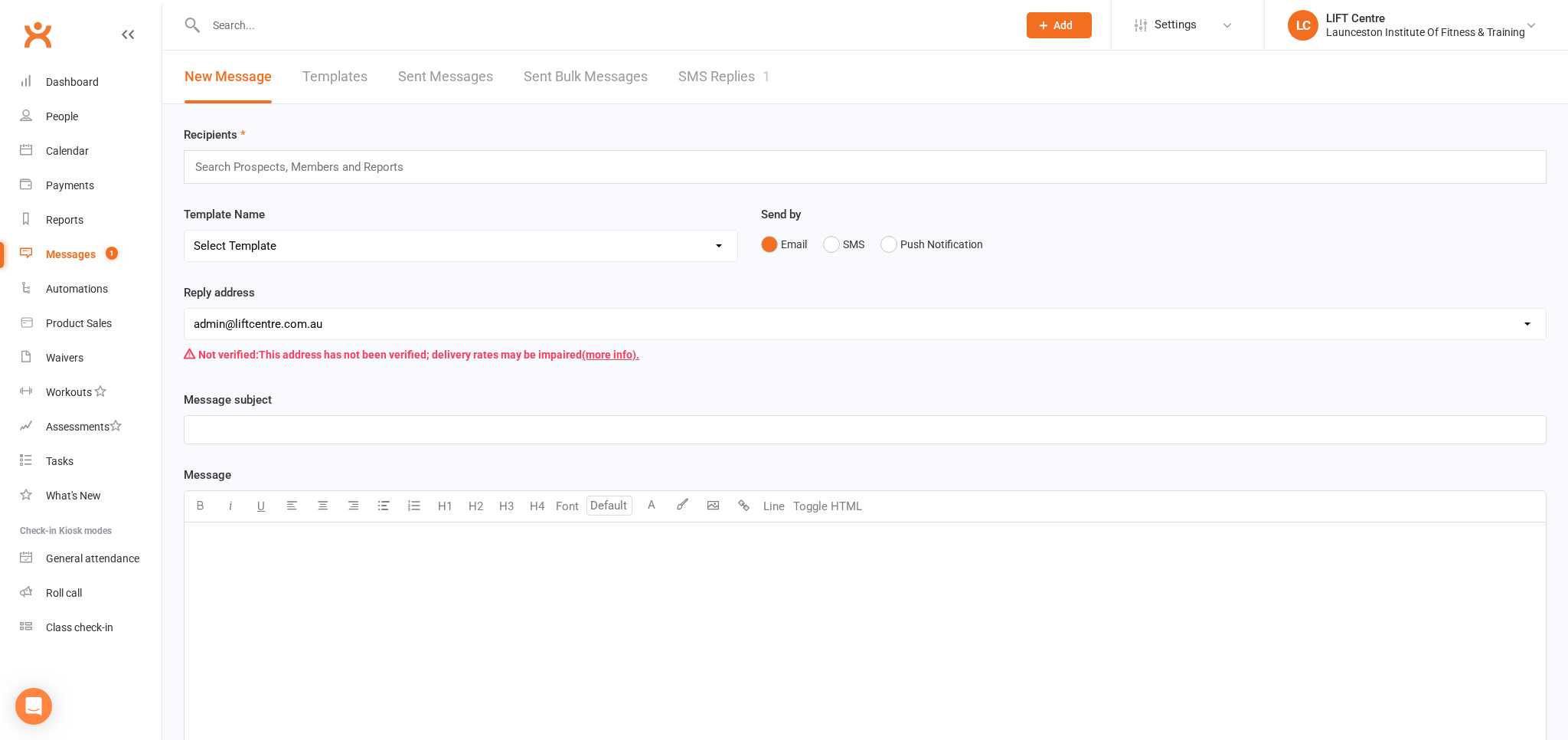
click at [716, 74] on link "SMS Replies 1" at bounding box center [724, 77] width 92 height 53
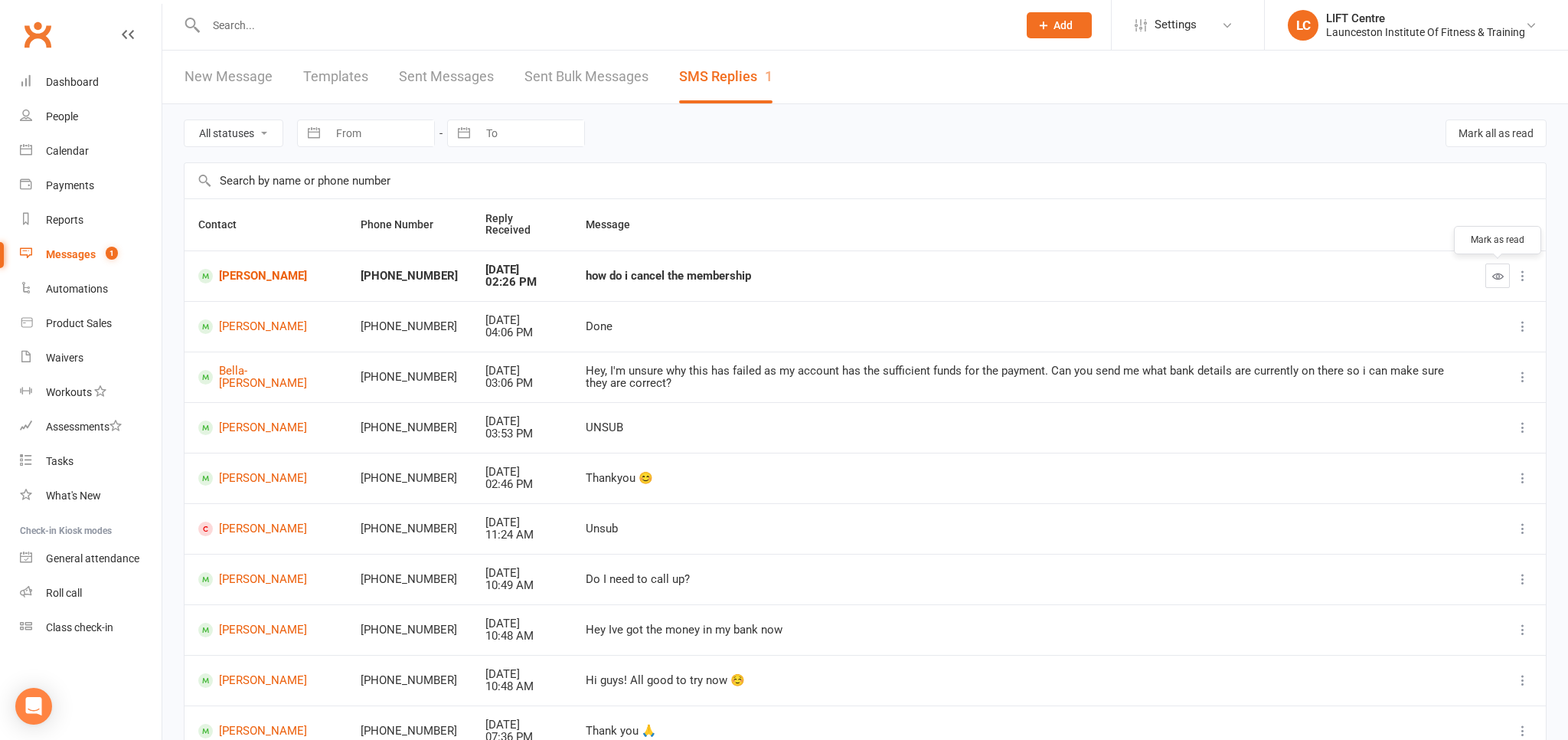
click at [1500, 283] on button "button" at bounding box center [1498, 275] width 24 height 24
click at [307, 6] on div at bounding box center [595, 25] width 823 height 50
click at [304, 23] on input "text" at bounding box center [604, 25] width 806 height 22
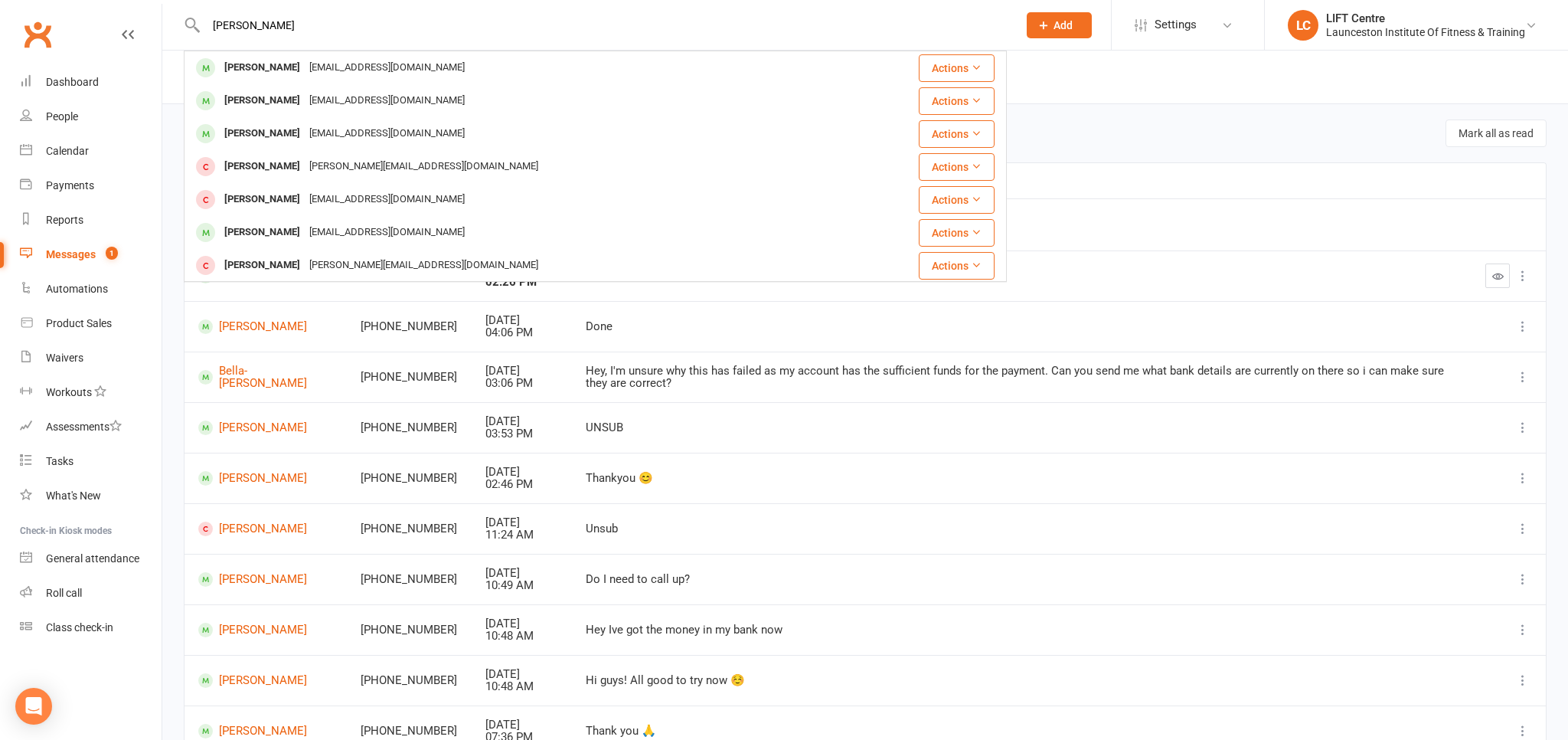
type input "lily mathews"
click at [1313, 126] on div "All statuses Read only Unread only Navigate forward to interact with the calend…" at bounding box center [866, 133] width 1363 height 58
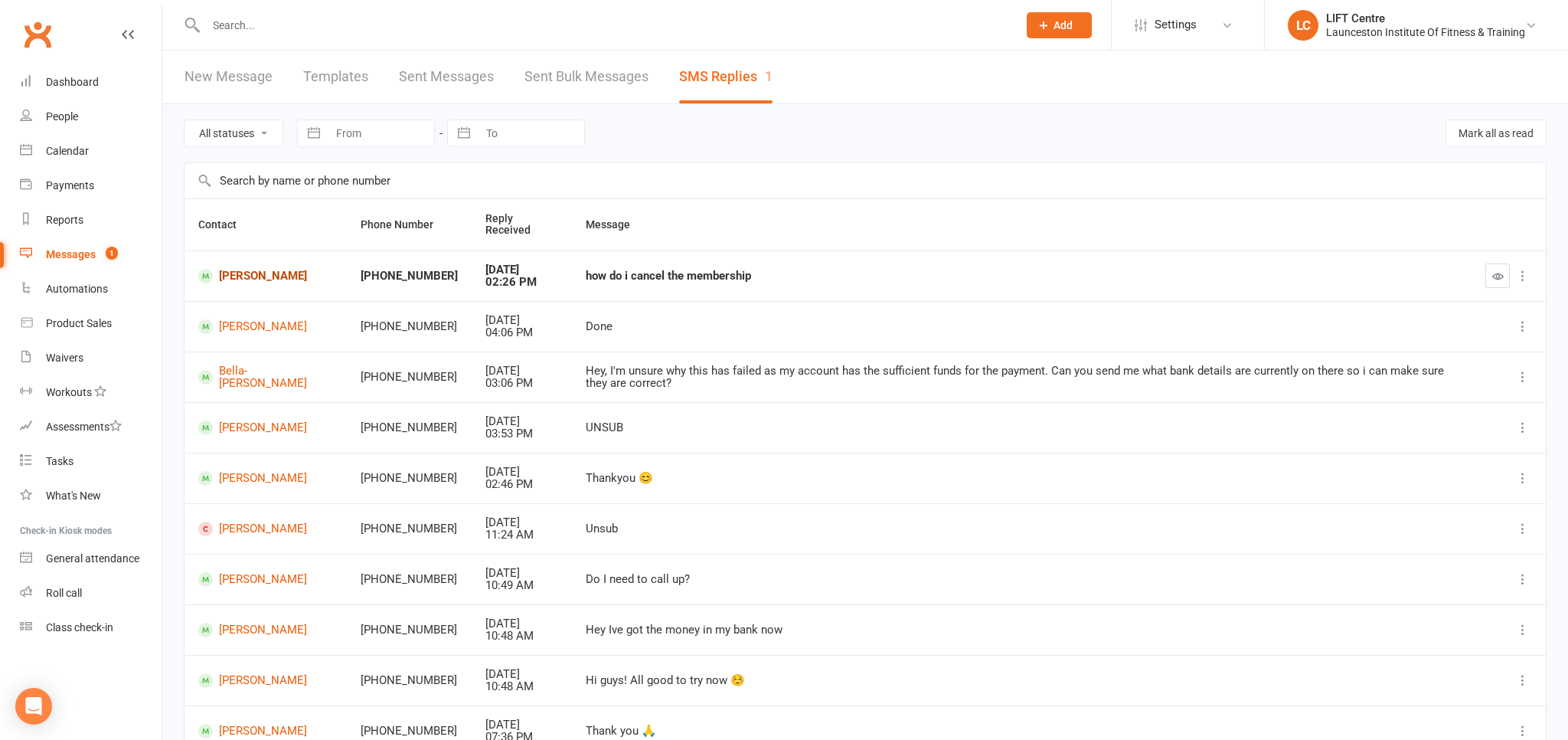
click at [274, 269] on link "[PERSON_NAME]" at bounding box center [266, 276] width 135 height 15
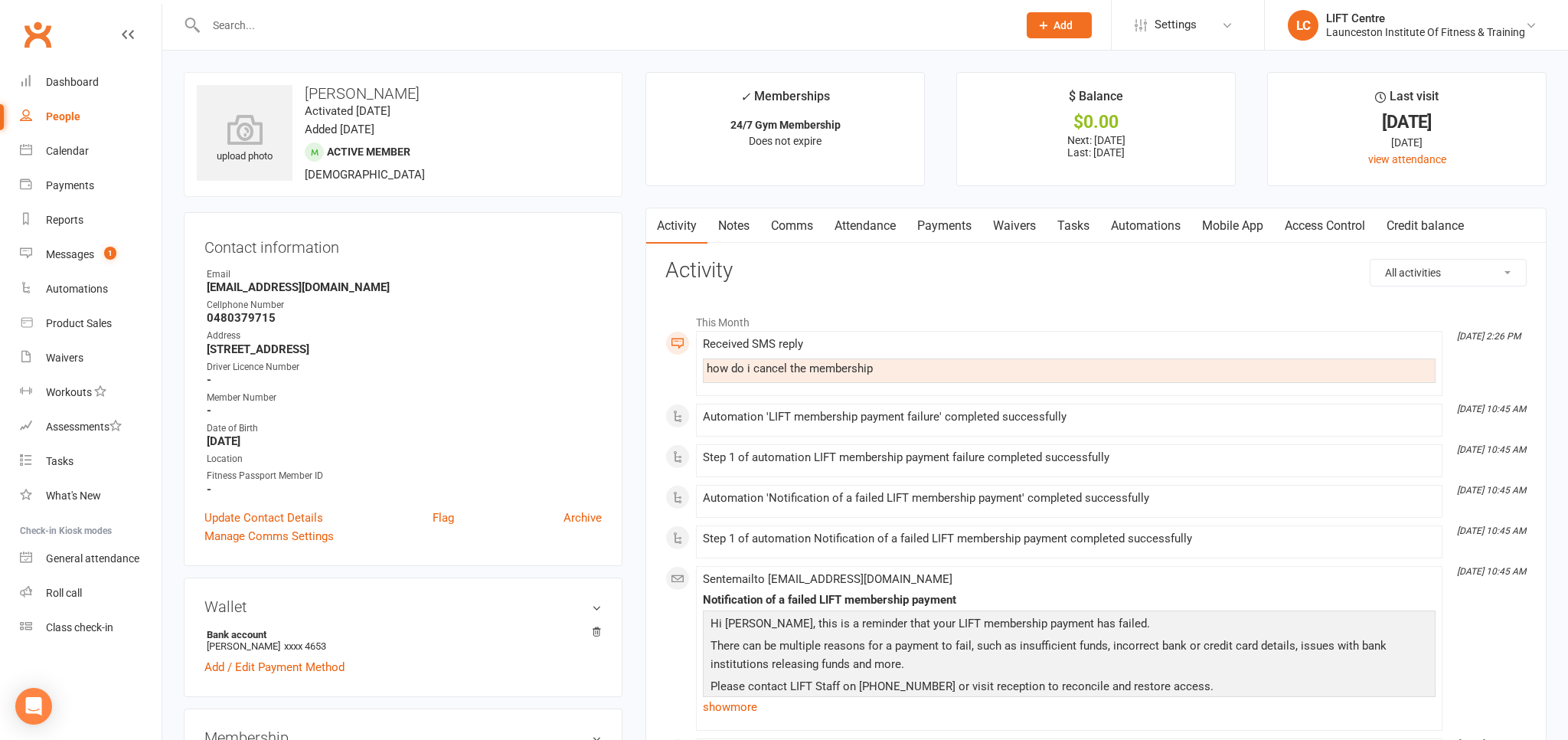
click at [924, 229] on link "Payments" at bounding box center [945, 226] width 76 height 36
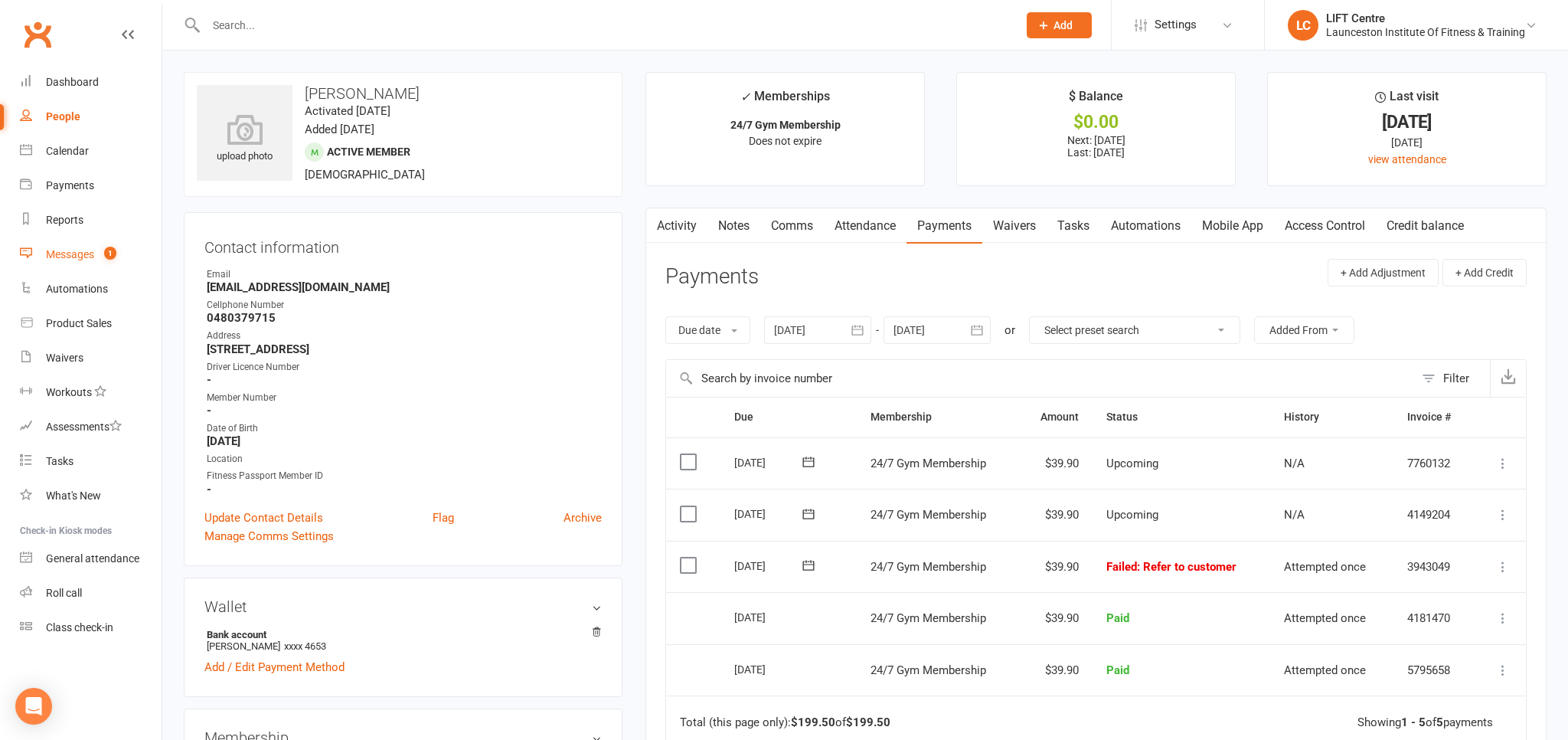
drag, startPoint x: 82, startPoint y: 245, endPoint x: 94, endPoint y: 253, distance: 14.4
click at [82, 245] on link "Messages 1" at bounding box center [90, 254] width 141 height 35
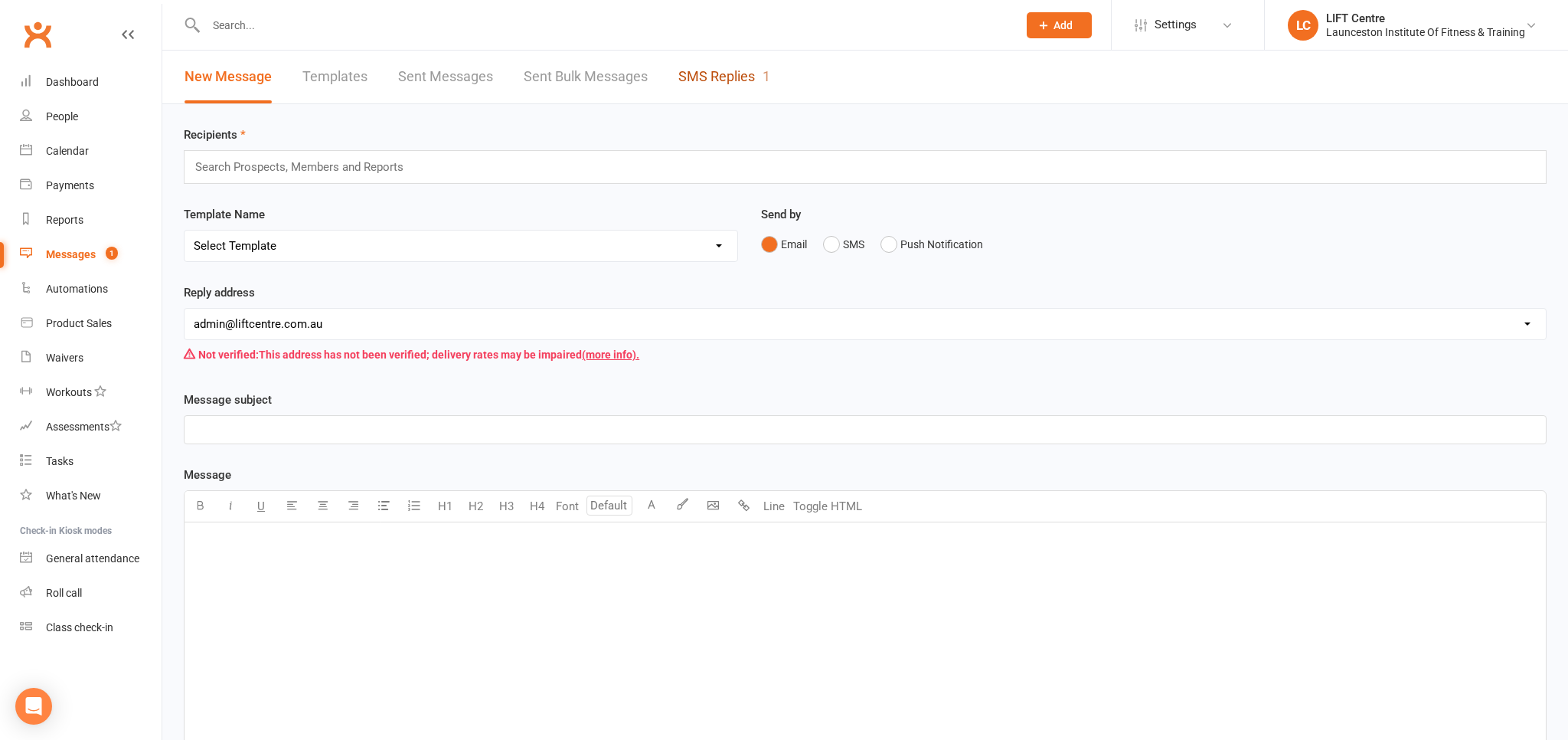
click at [743, 78] on link "SMS Replies 1" at bounding box center [724, 77] width 92 height 53
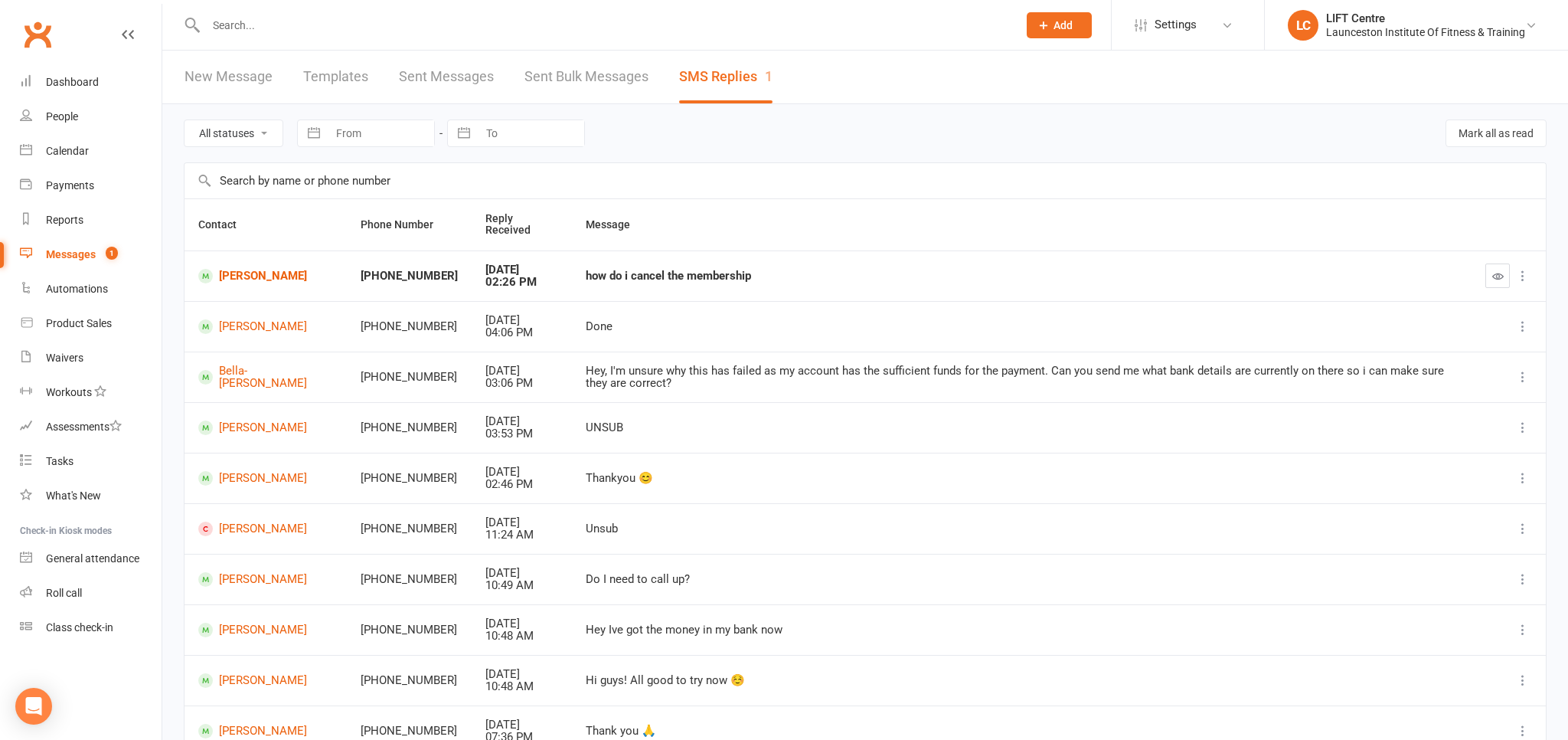
click at [586, 275] on div "how do i cancel the membership" at bounding box center [1022, 276] width 872 height 13
click at [251, 279] on link "[PERSON_NAME]" at bounding box center [266, 276] width 135 height 15
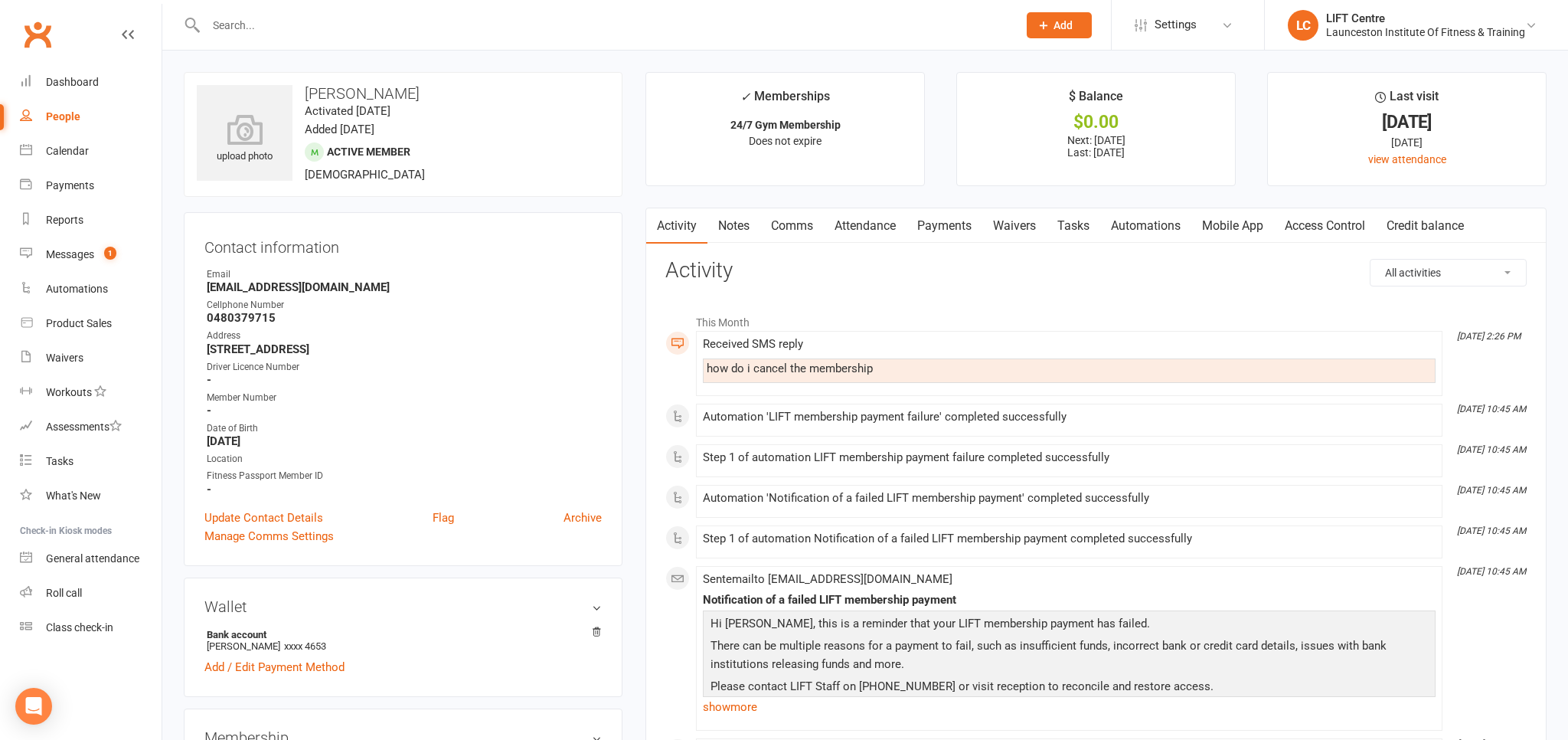
click at [1346, 222] on link "Access Control" at bounding box center [1325, 226] width 102 height 36
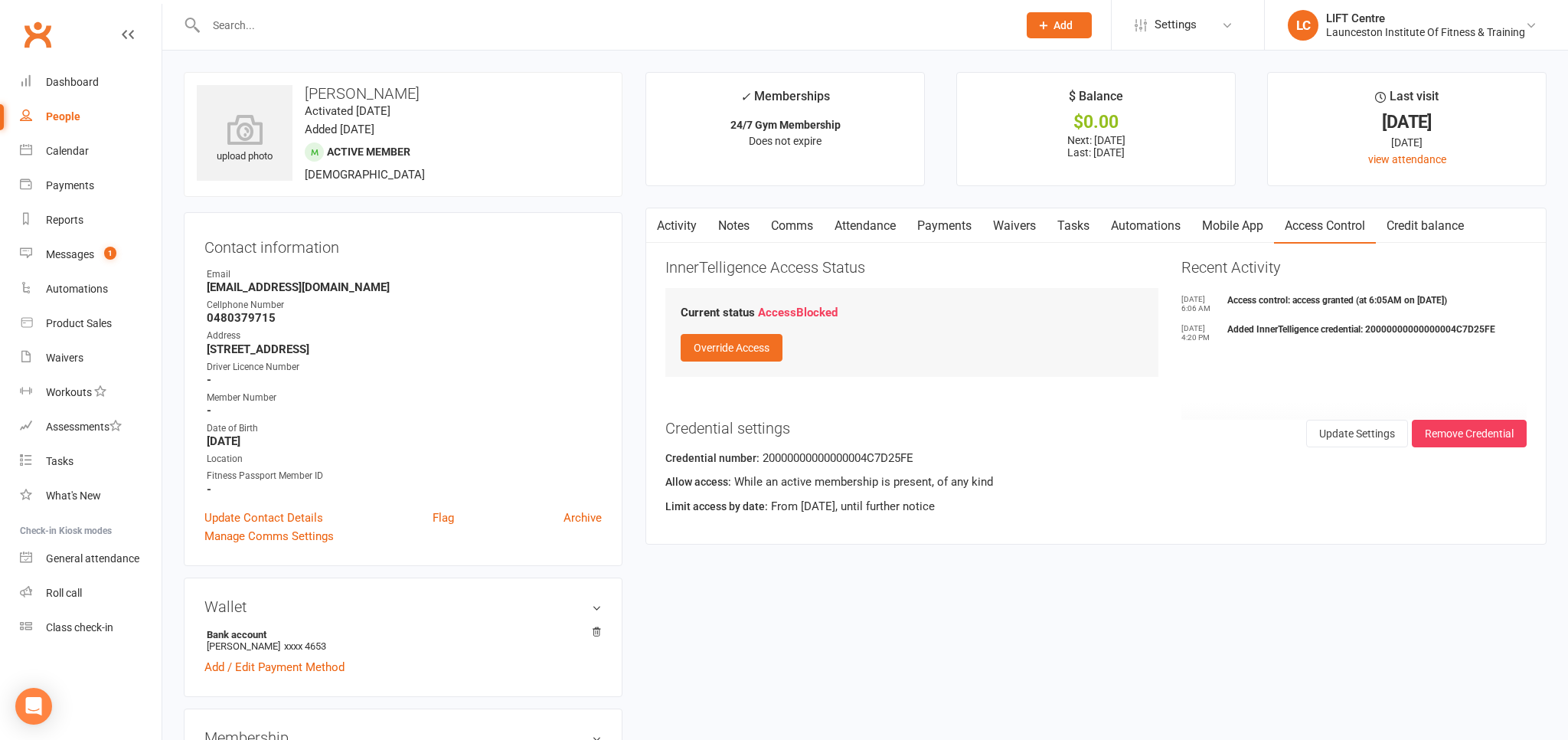
click at [367, 32] on input "text" at bounding box center [604, 25] width 806 height 22
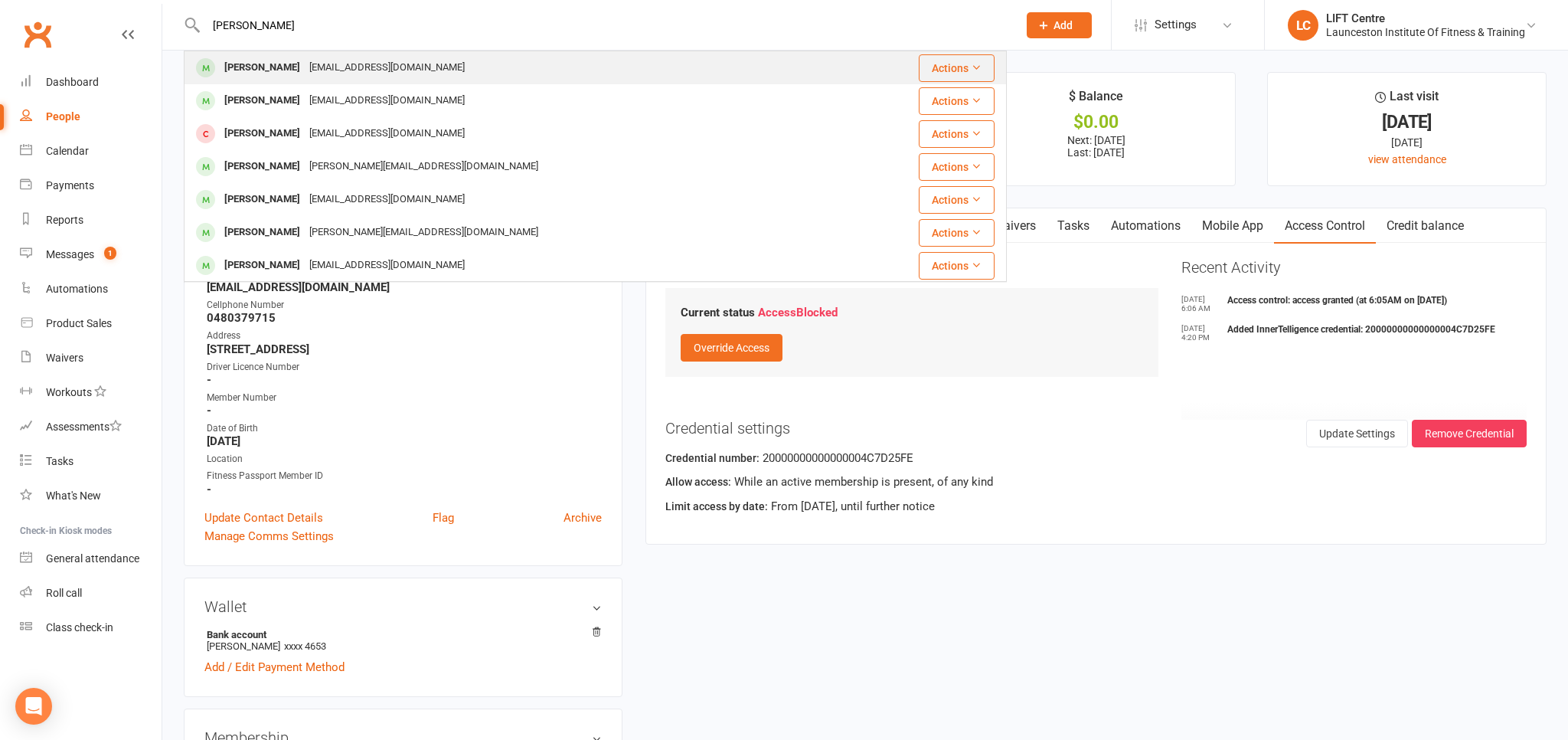
type input "hayley smith"
click at [381, 74] on div "hayleylee04@gmail.com" at bounding box center [387, 68] width 165 height 23
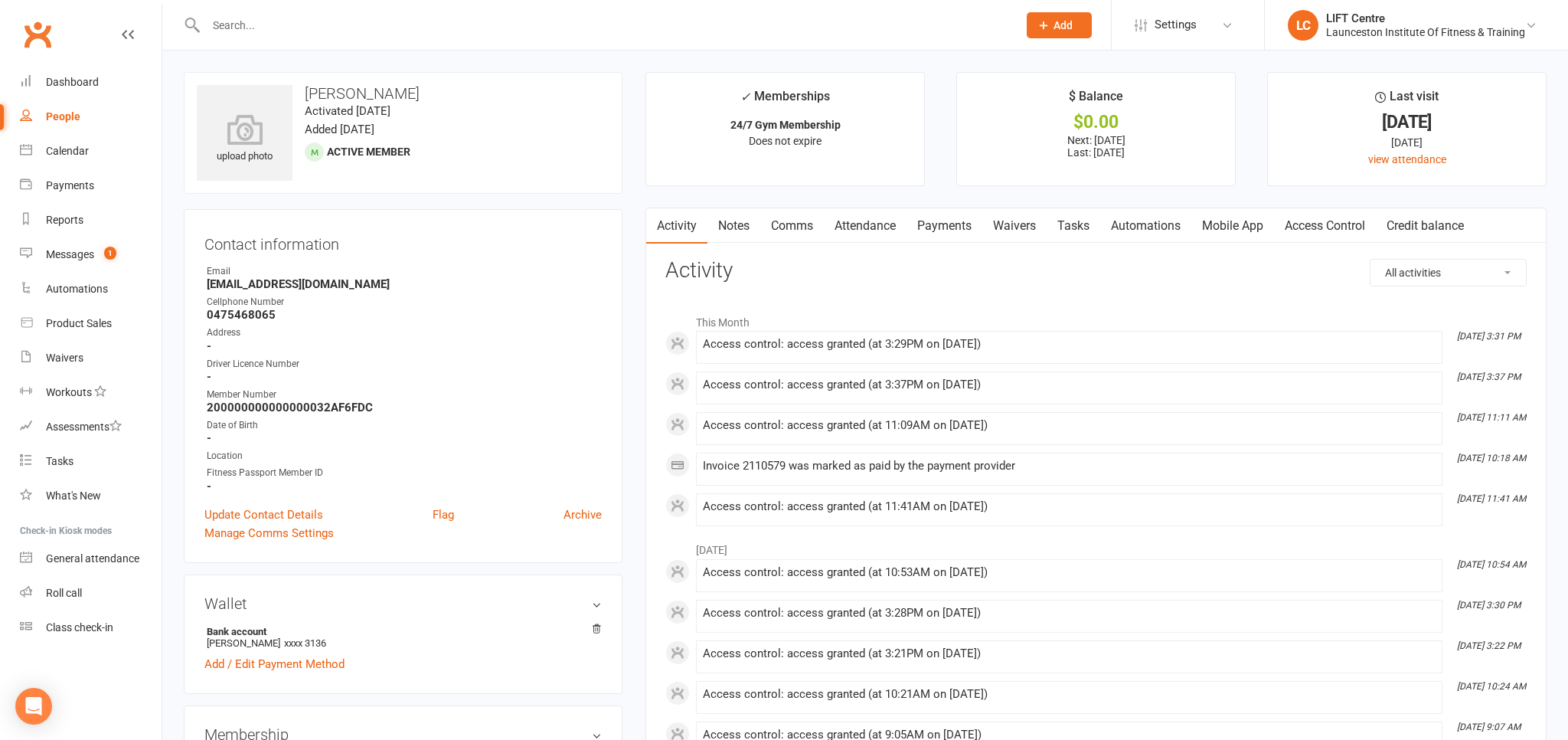
click at [939, 230] on link "Payments" at bounding box center [945, 226] width 76 height 36
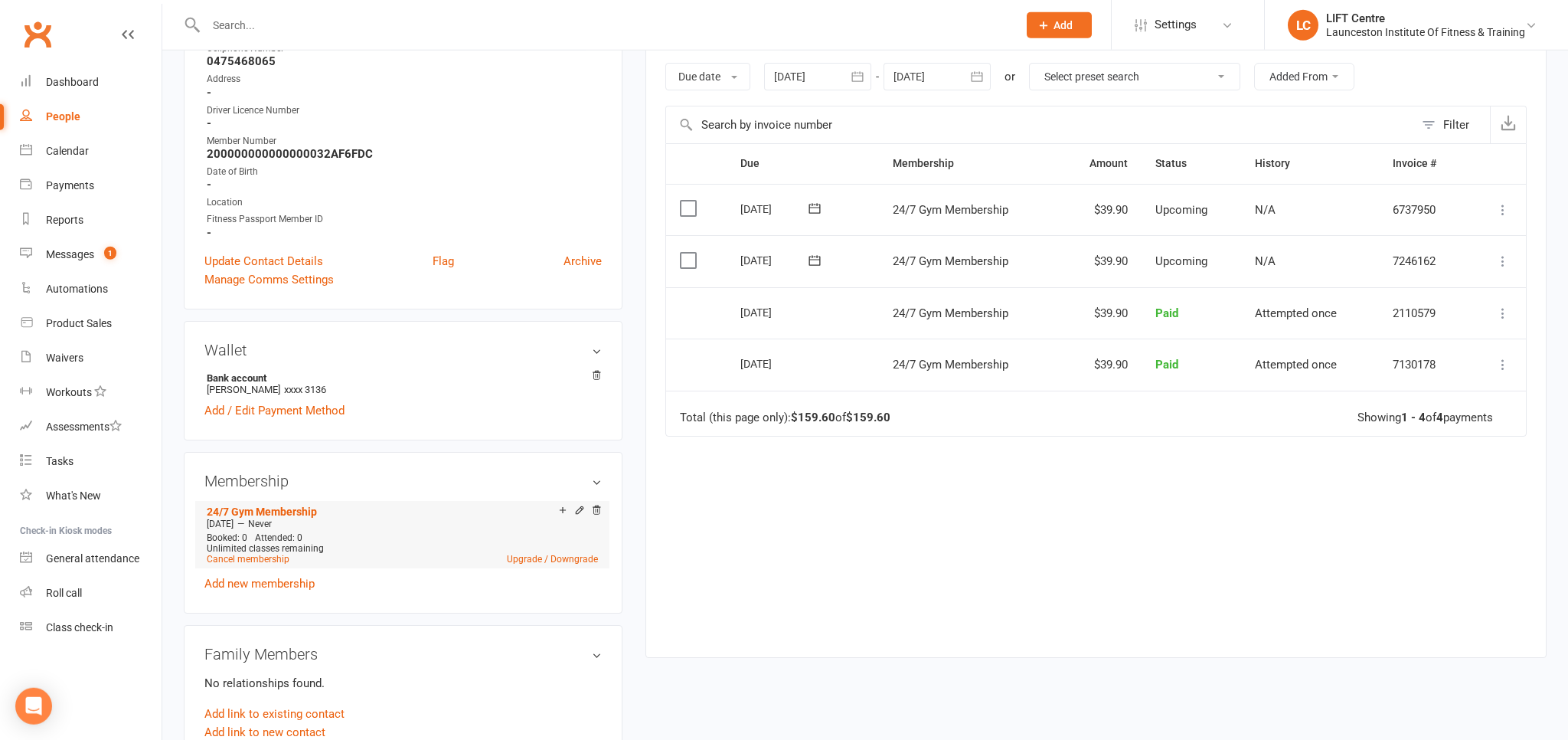
scroll to position [323, 0]
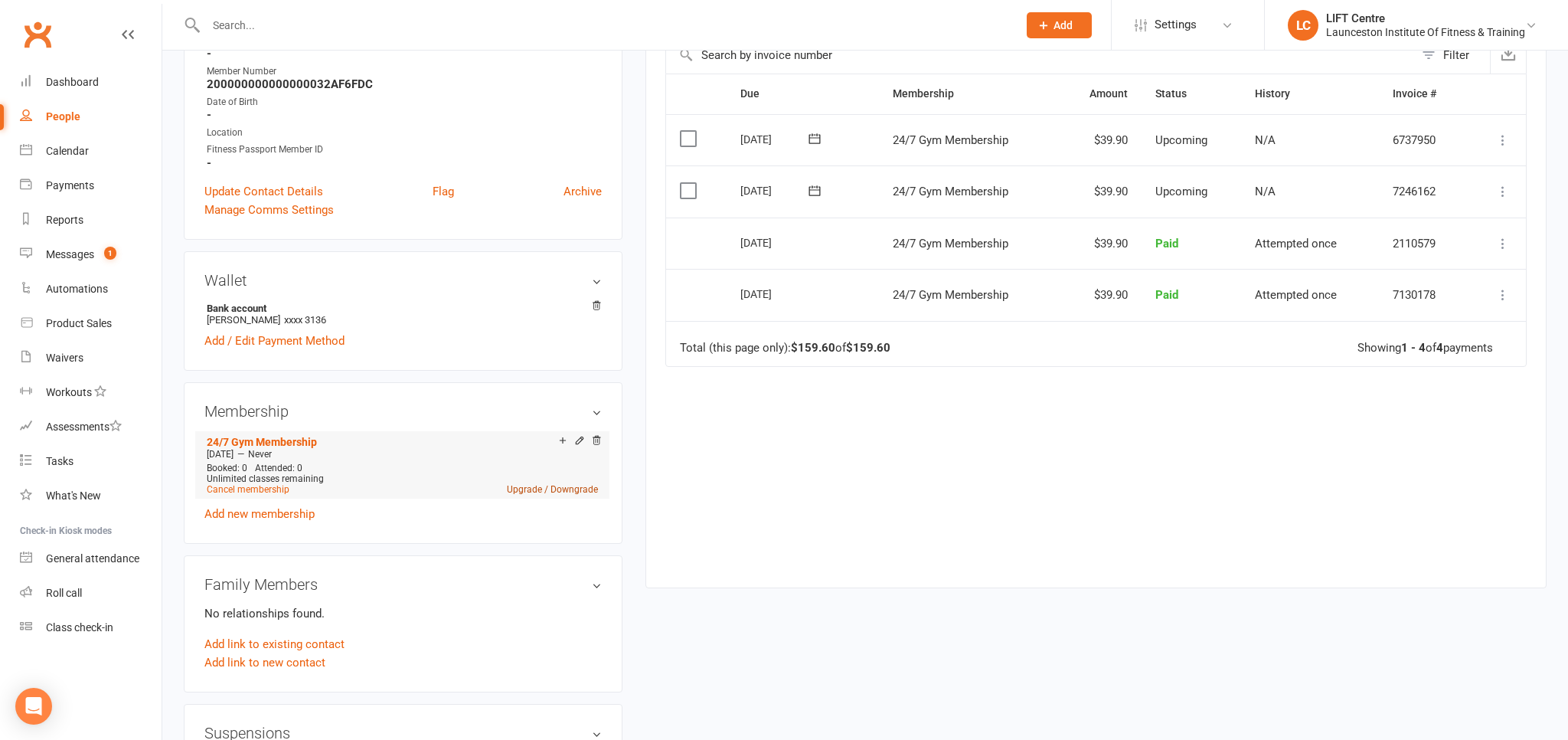
click at [576, 492] on link "Upgrade / Downgrade" at bounding box center [552, 489] width 91 height 11
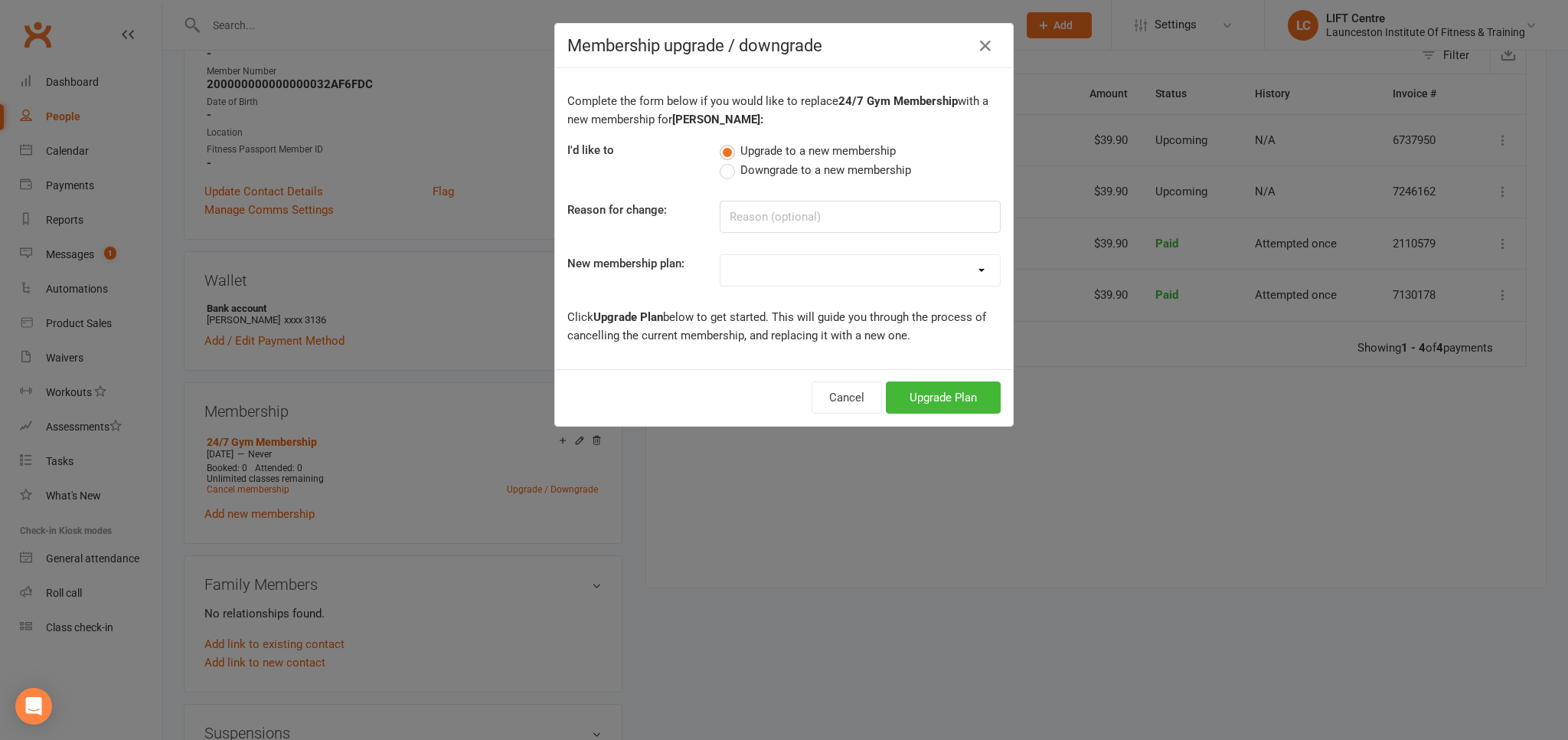
click at [720, 255] on select "24/7 Gym Membership Pilates Plus Membership Casual Visit- $20 Upfront 24/7 Gym …" at bounding box center [860, 271] width 279 height 31
select select "10"
click option "Fitness Passport- Full Time Member" at bounding box center [0, 0] width 0 height 0
click at [949, 404] on button "Upgrade Plan" at bounding box center [943, 397] width 115 height 32
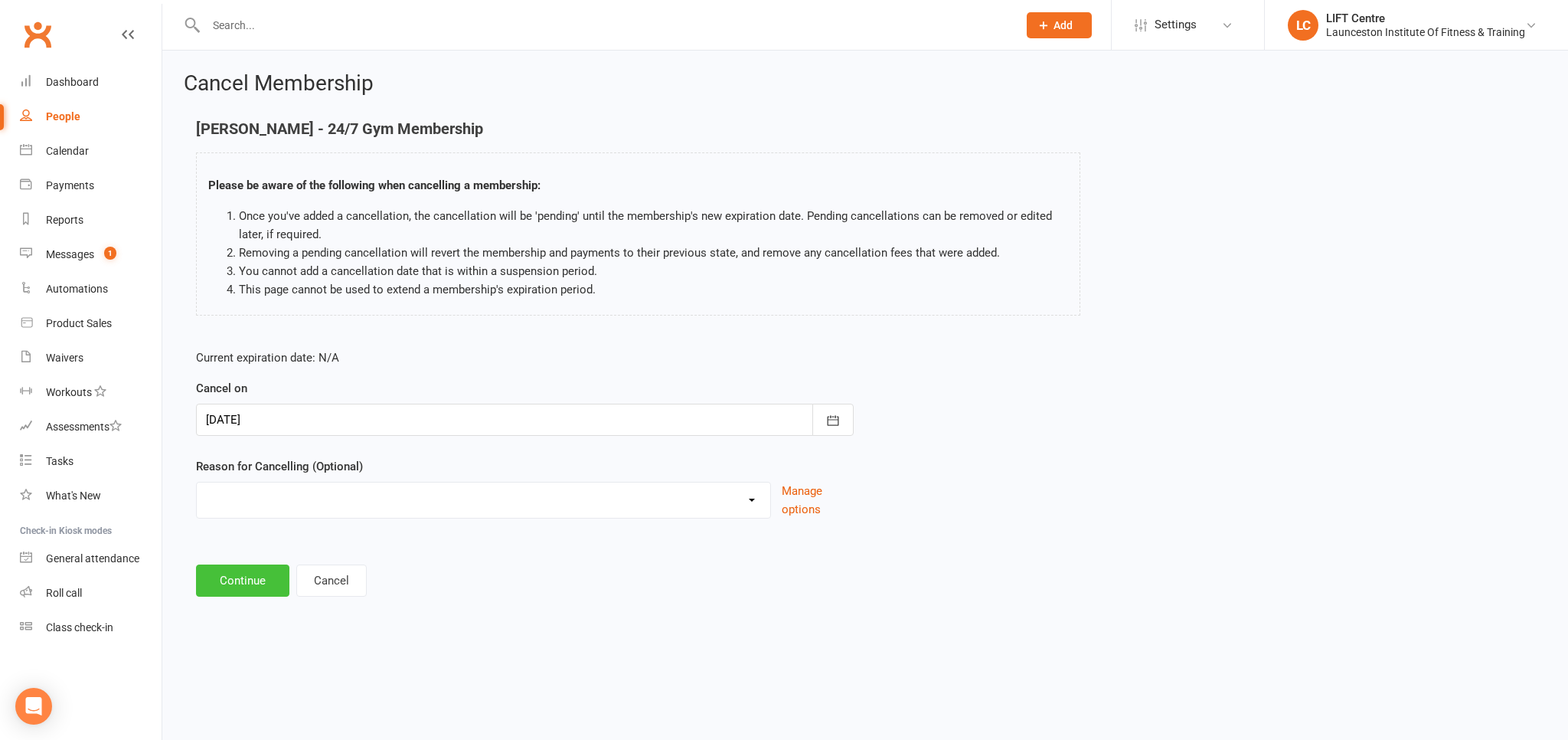
click at [259, 574] on button "Continue" at bounding box center [243, 581] width 94 height 32
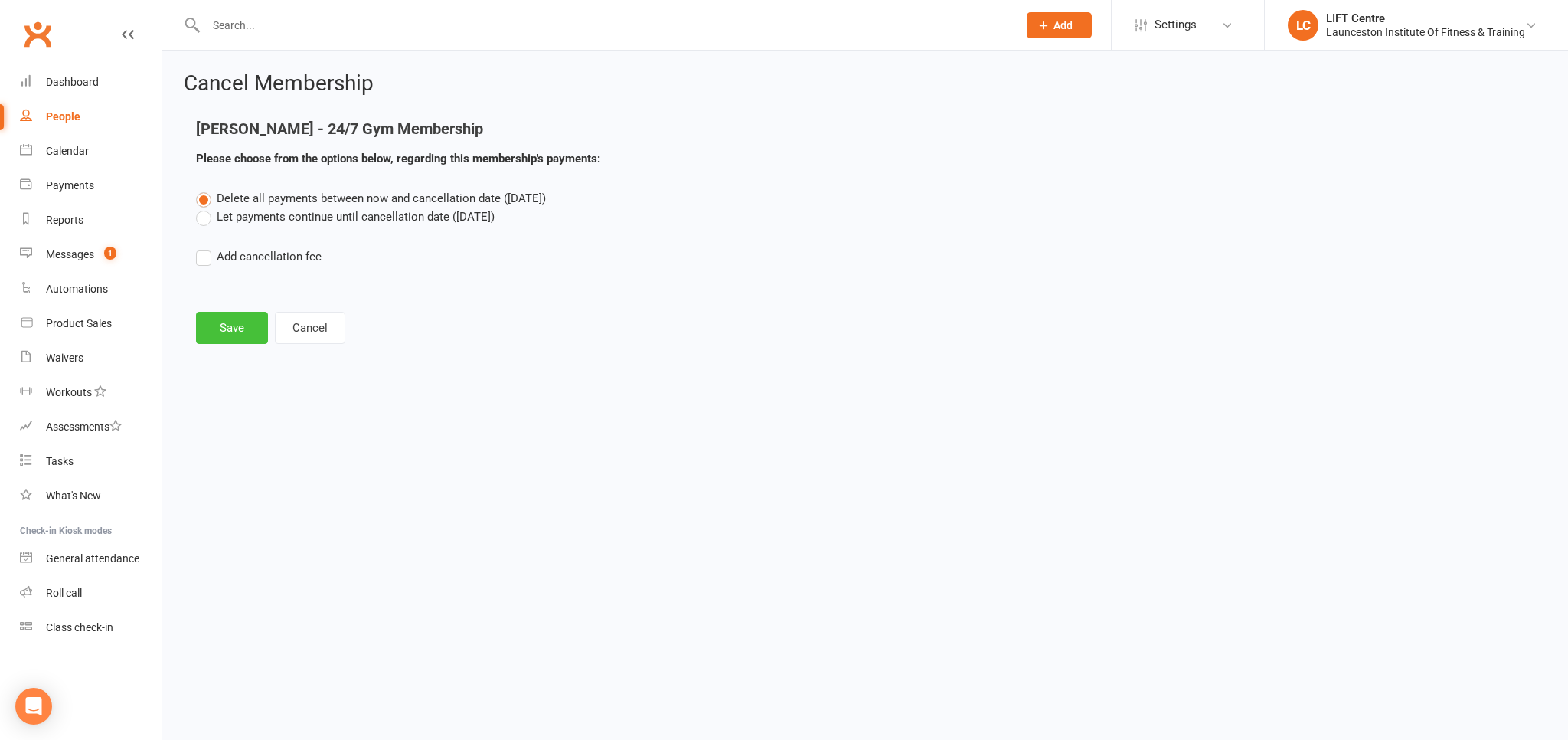
click at [222, 319] on button "Save" at bounding box center [232, 328] width 72 height 32
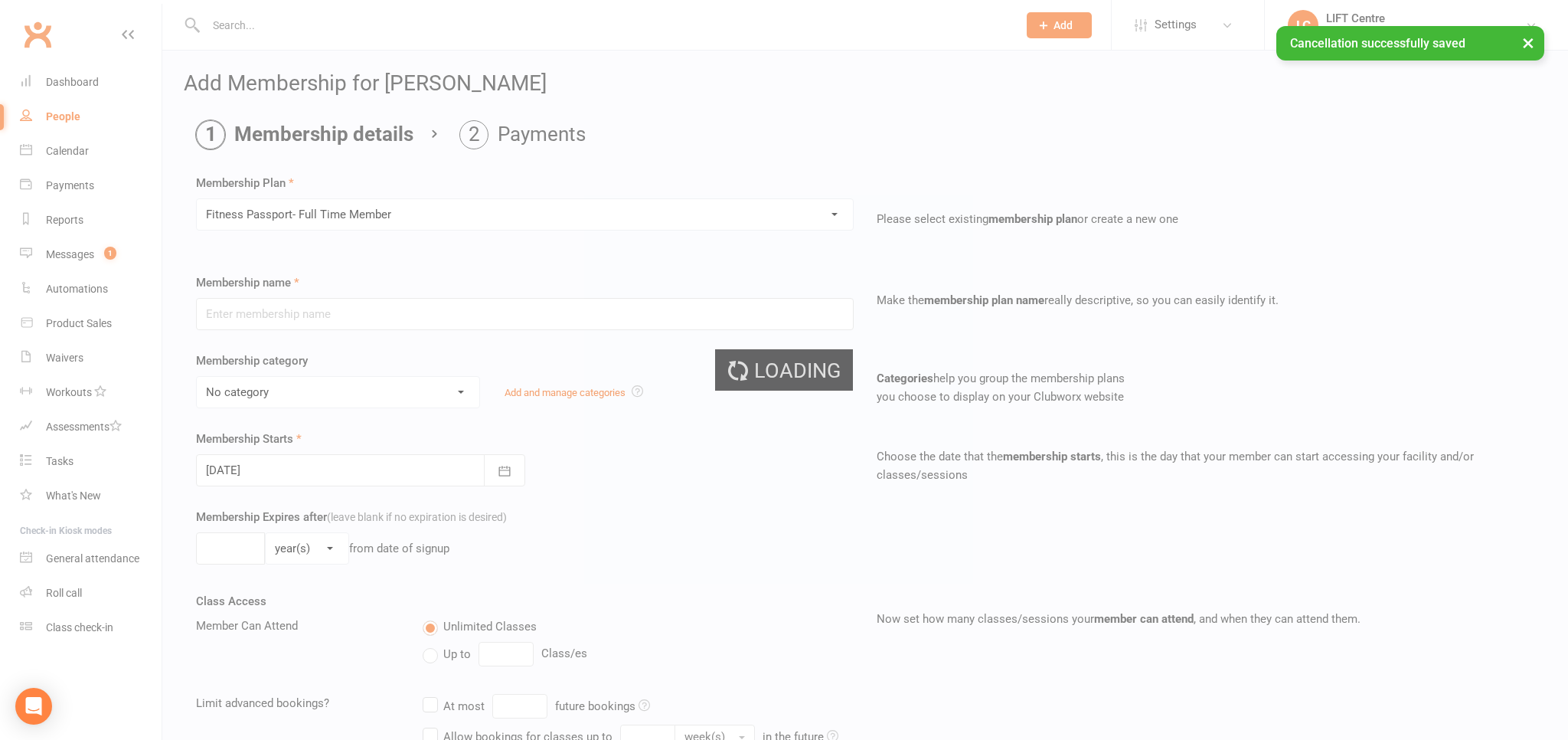
type input "Fitness Passport- Full Time Member"
select select "11"
type input "0"
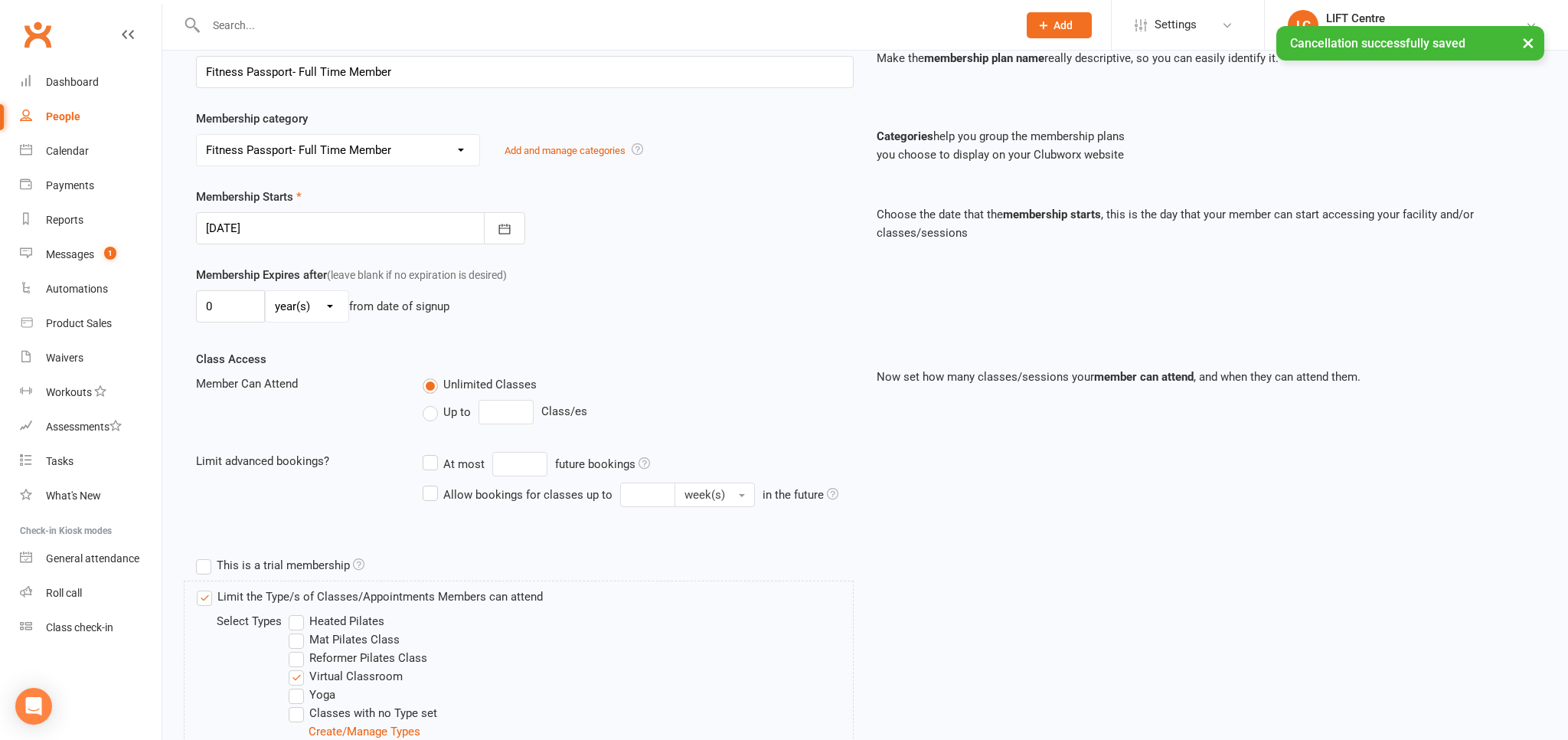
scroll to position [456, 0]
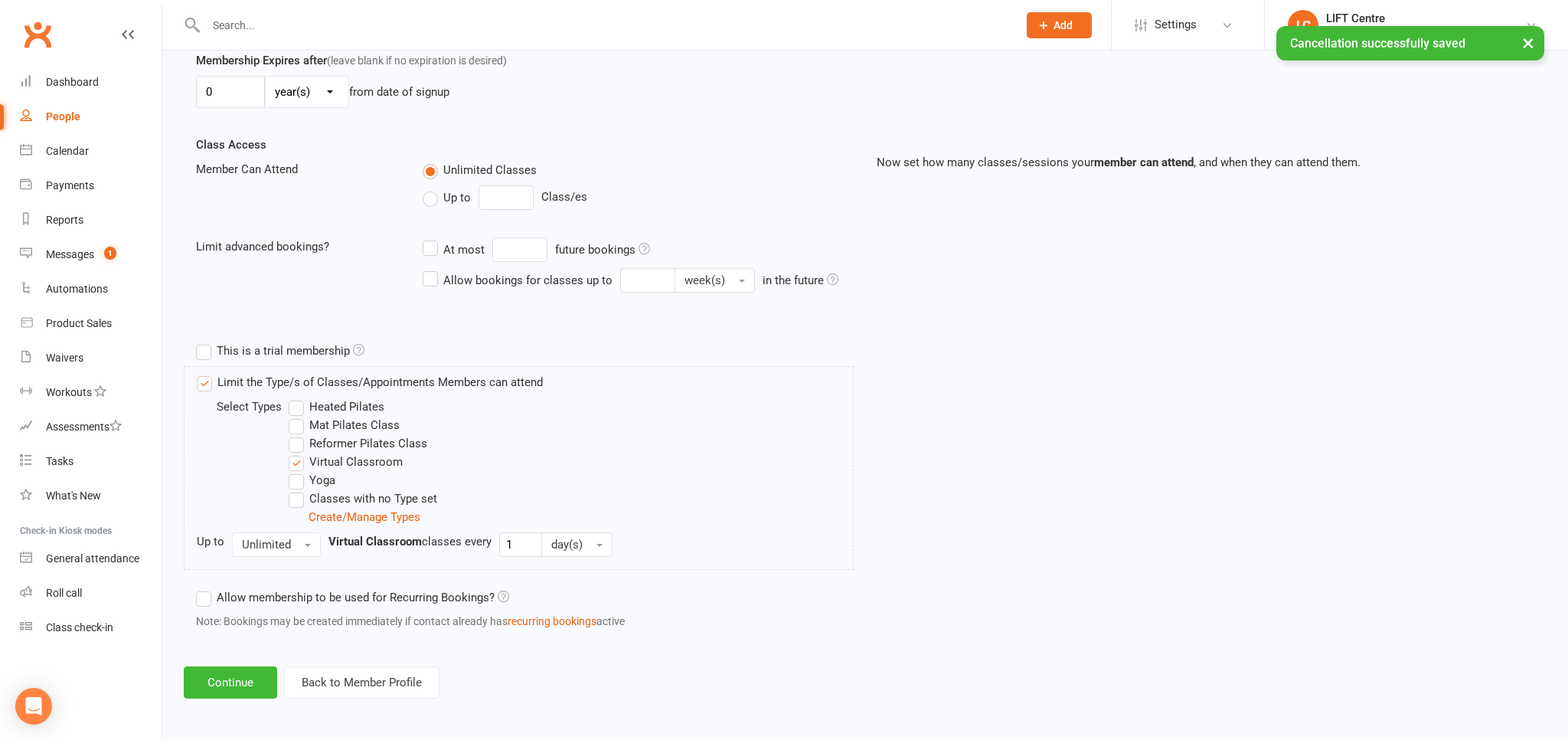
click at [237, 663] on div "Add Membership for Hayley Smith Membership details Payments Membership Plan Sel…" at bounding box center [865, 157] width 1406 height 1126
click at [237, 671] on button "Continue" at bounding box center [231, 683] width 94 height 32
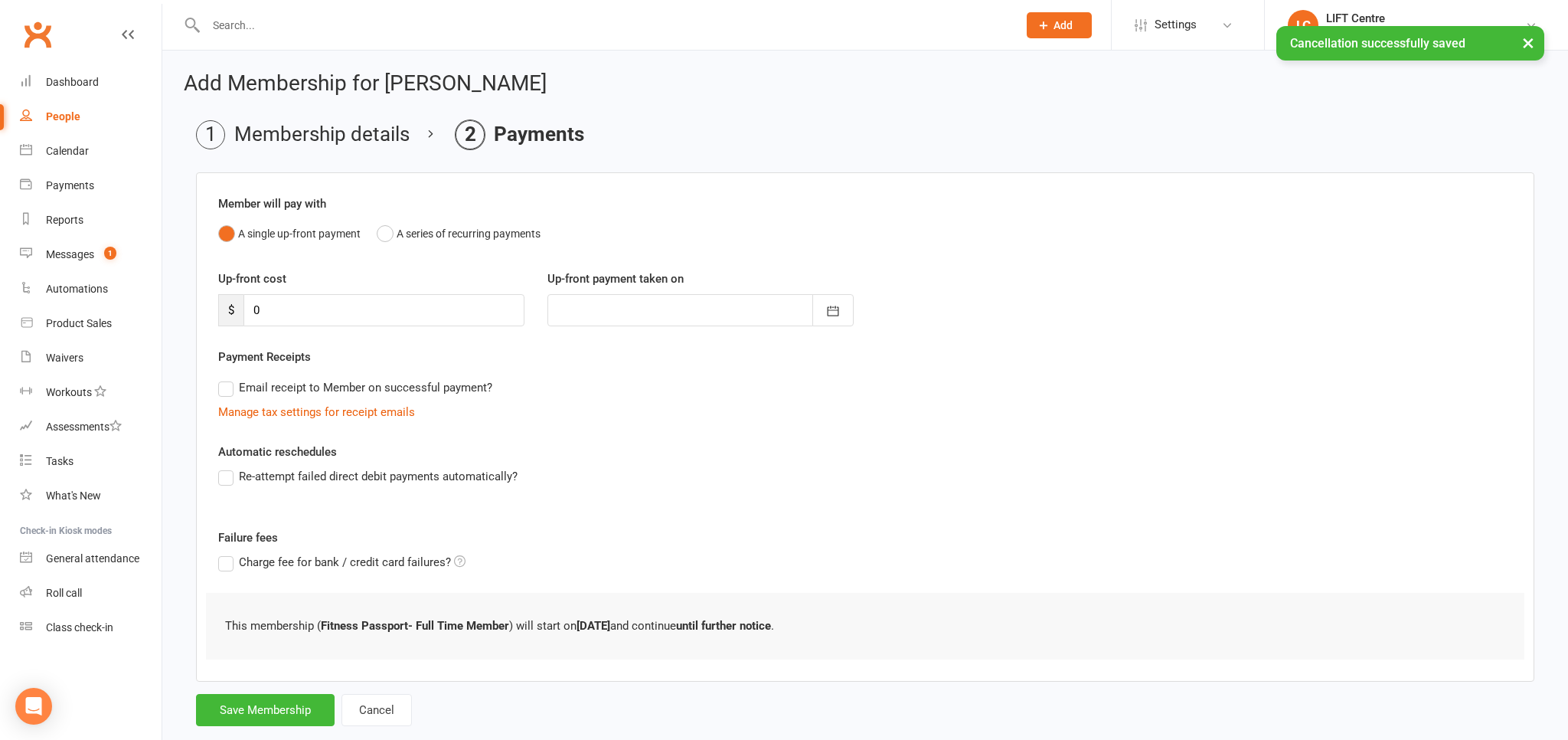
click at [283, 731] on div "Add Membership for Hayley Smith Membership details Payments Member will pay wit…" at bounding box center [865, 401] width 1406 height 700
click at [295, 702] on button "Save Membership" at bounding box center [266, 710] width 139 height 32
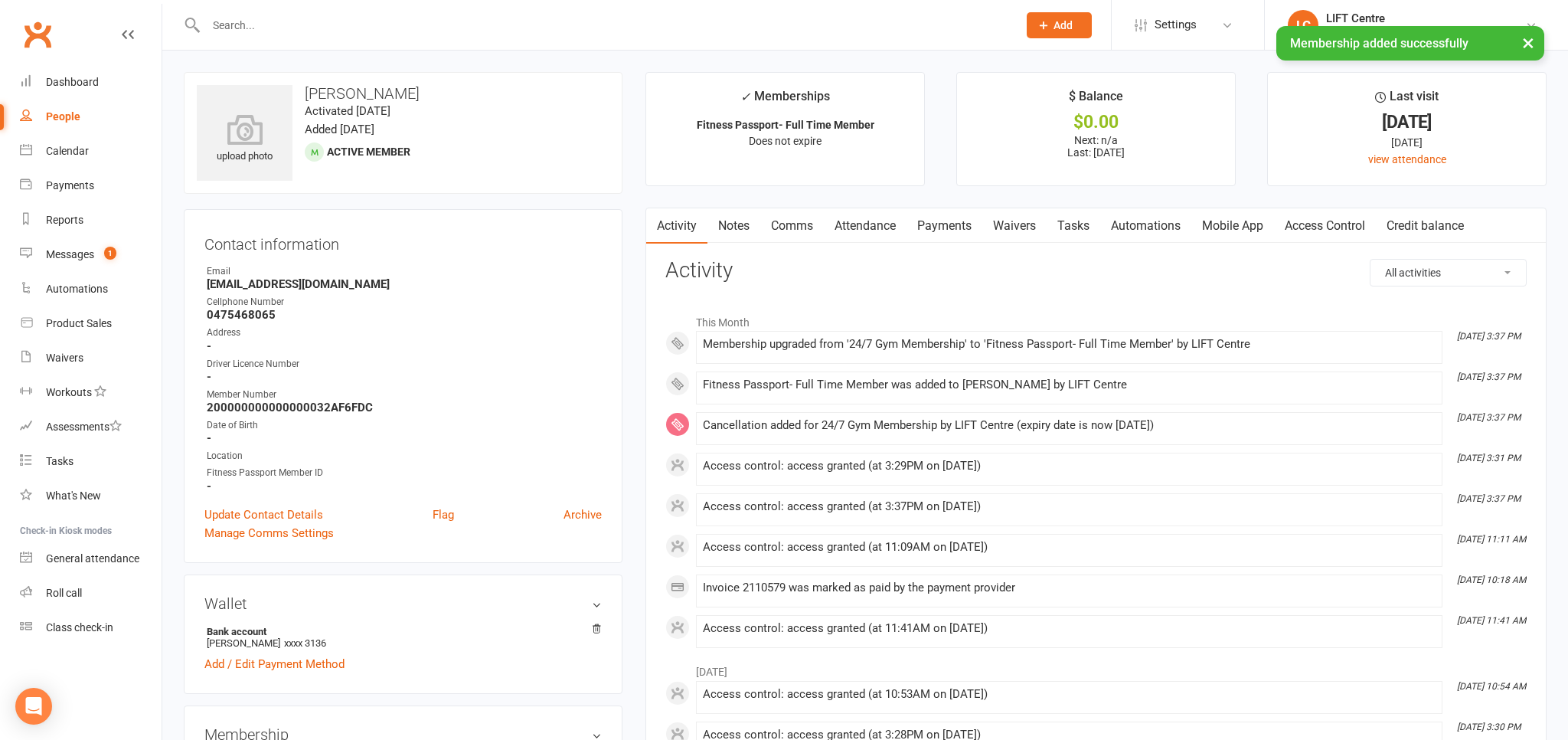
click at [949, 208] on link "Payments" at bounding box center [945, 226] width 76 height 36
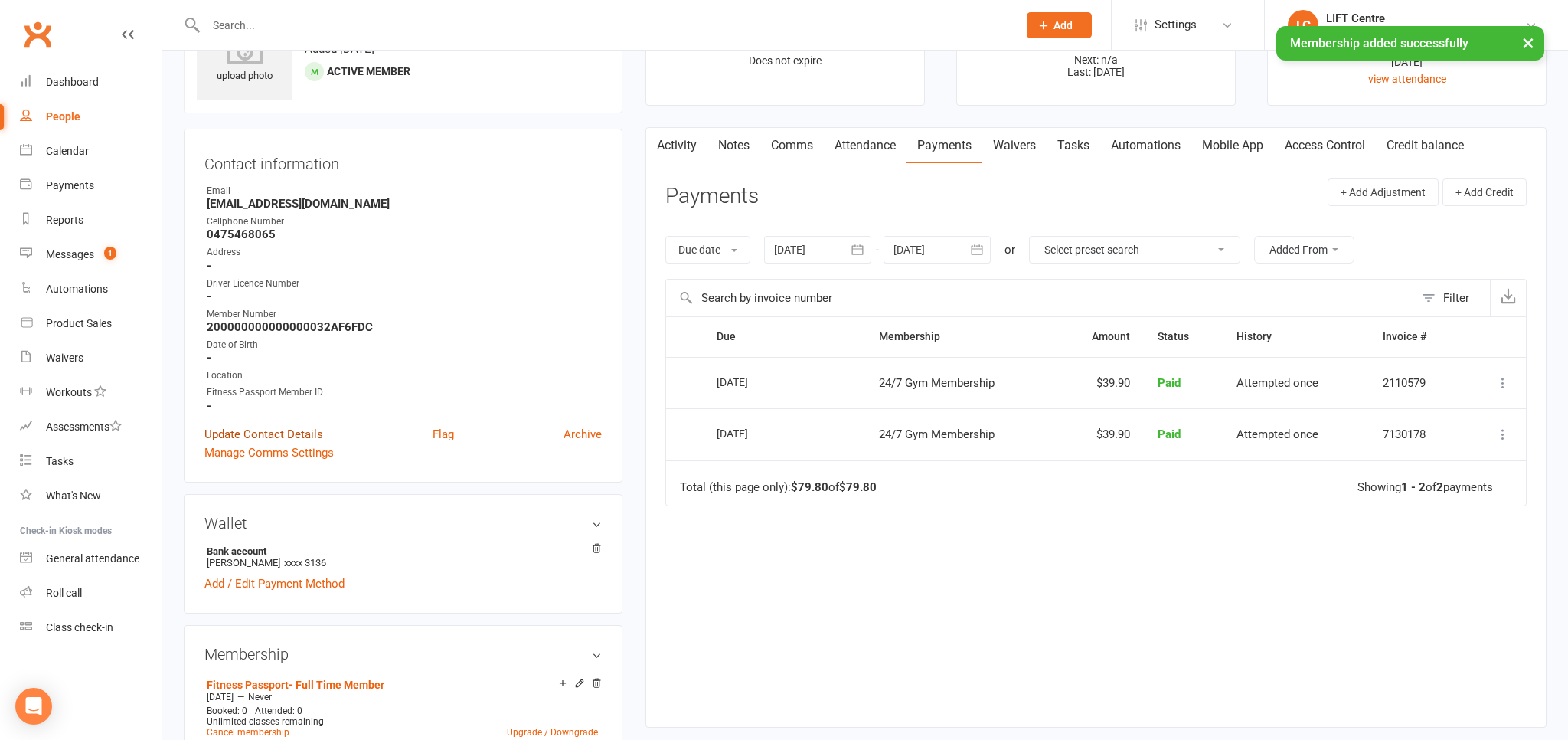
click at [279, 436] on link "Update Contact Details" at bounding box center [263, 434] width 119 height 19
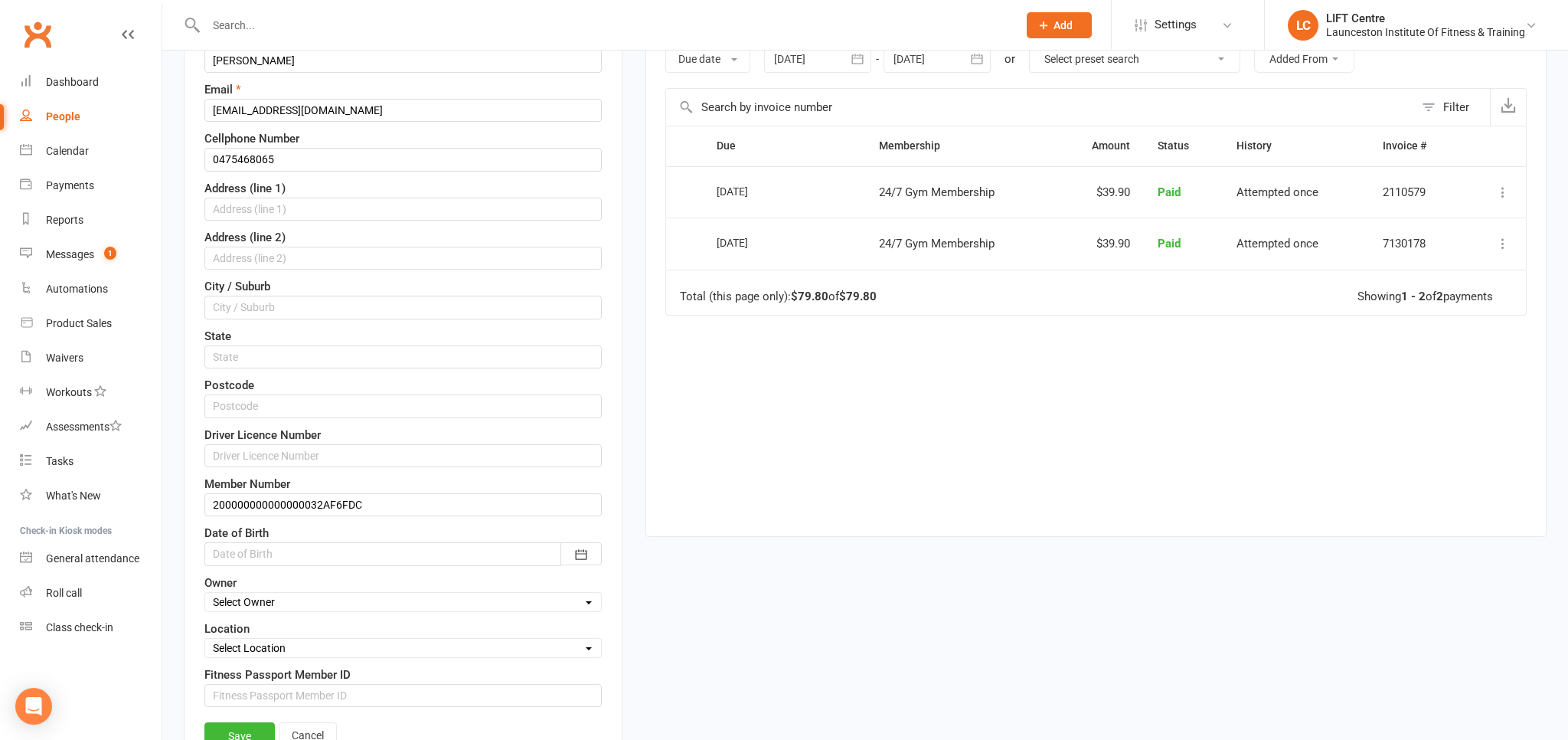
scroll to position [315, 0]
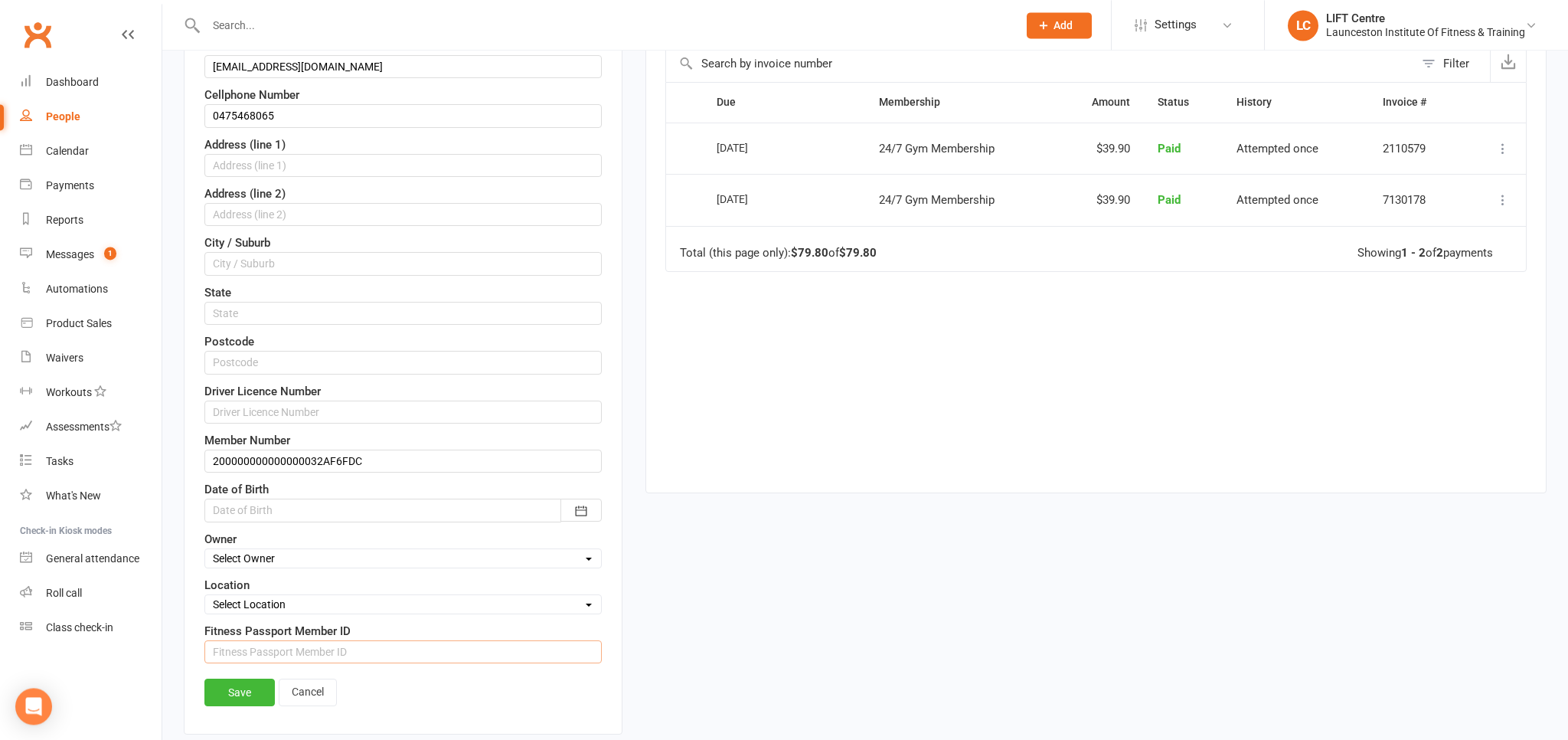
click at [345, 653] on input "string" at bounding box center [403, 652] width 397 height 23
drag, startPoint x: 497, startPoint y: 641, endPoint x: 493, endPoint y: 647, distance: 7.2
click at [497, 645] on input "string" at bounding box center [403, 652] width 397 height 23
type input "1431629"
click at [252, 690] on link "Save" at bounding box center [239, 692] width 70 height 27
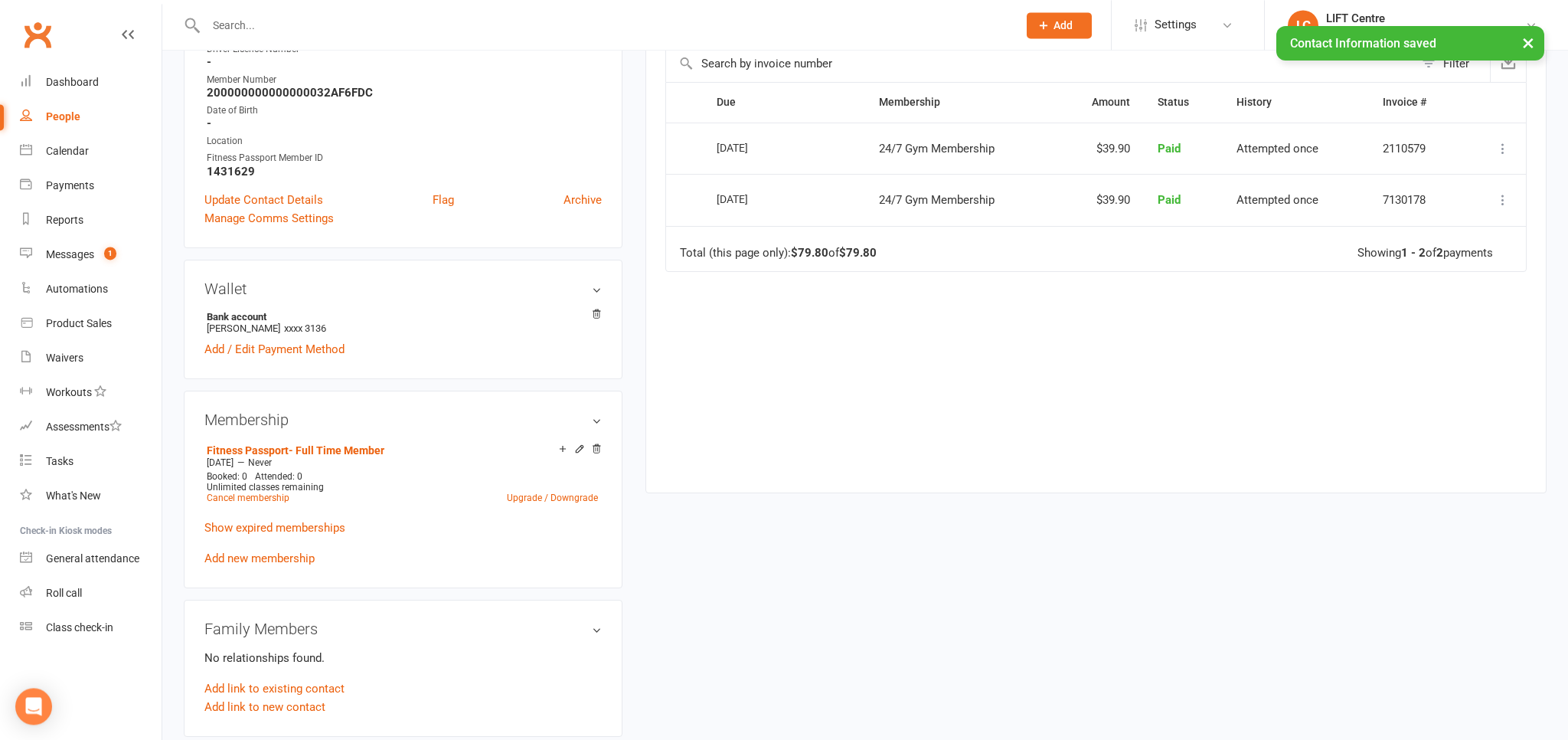
scroll to position [0, 0]
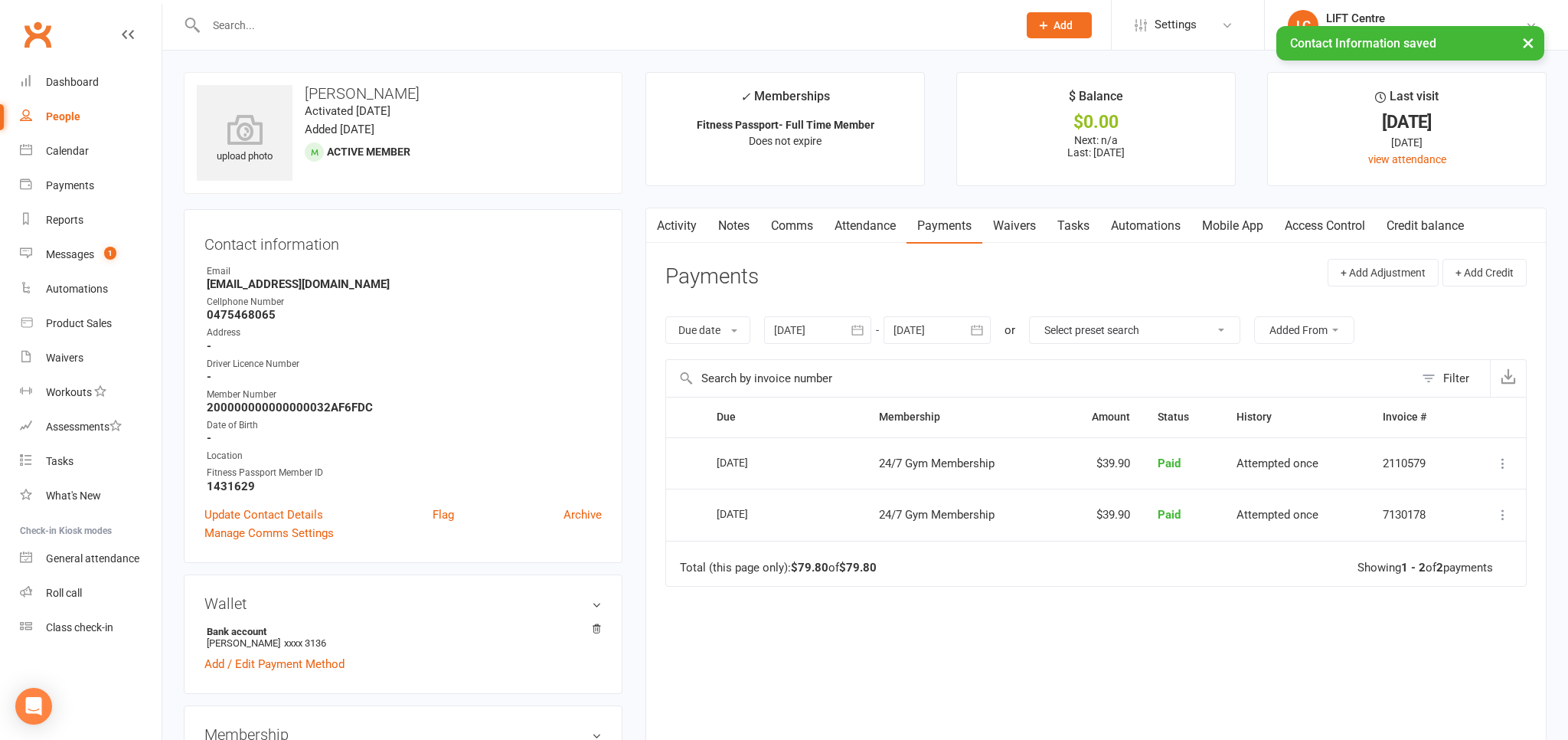
click at [1315, 215] on link "Access Control" at bounding box center [1325, 226] width 102 height 36
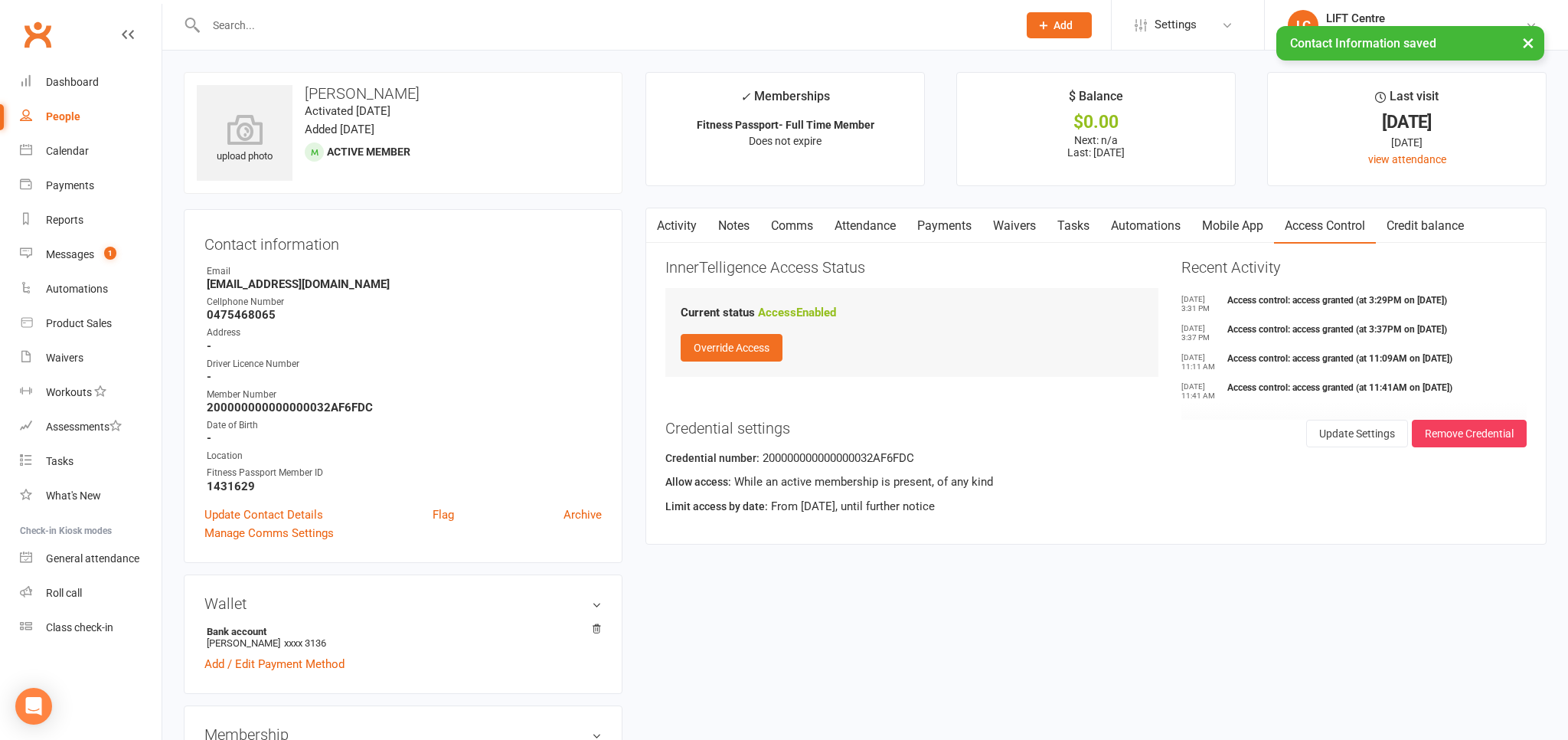
click at [1254, 222] on link "Mobile App" at bounding box center [1233, 226] width 82 height 36
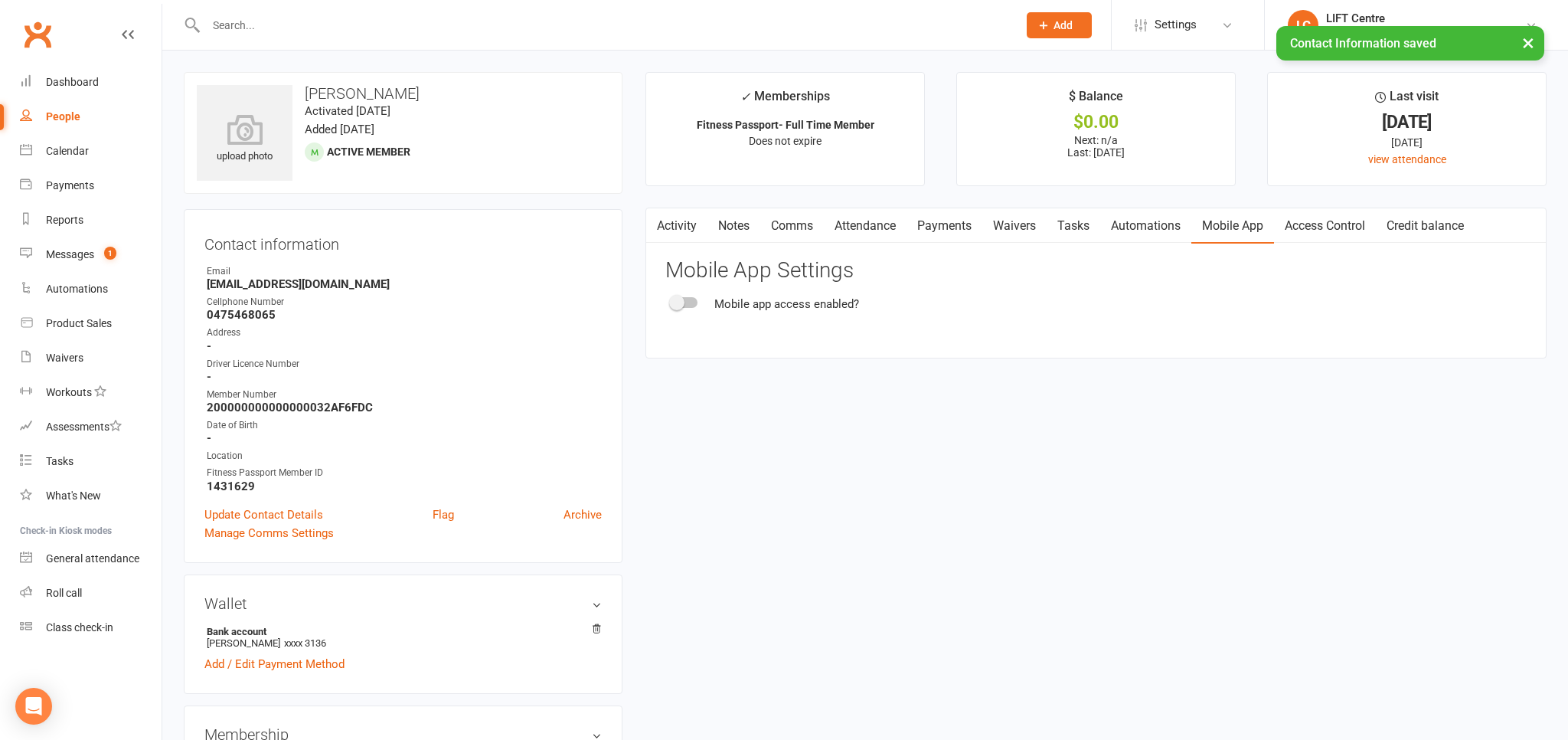
click at [1174, 225] on link "Automations" at bounding box center [1146, 226] width 91 height 36
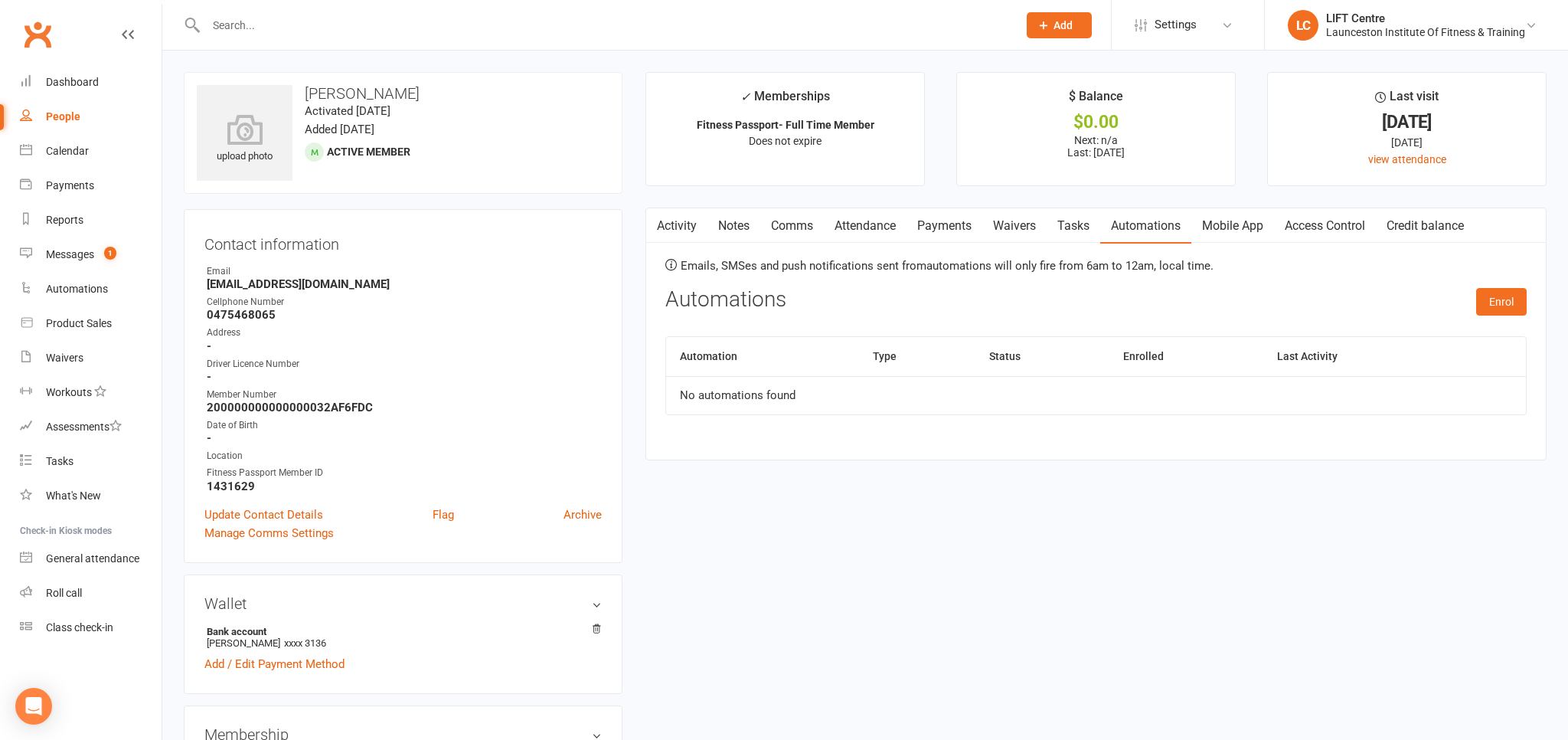
click at [1059, 222] on link "Tasks" at bounding box center [1073, 226] width 53 height 36
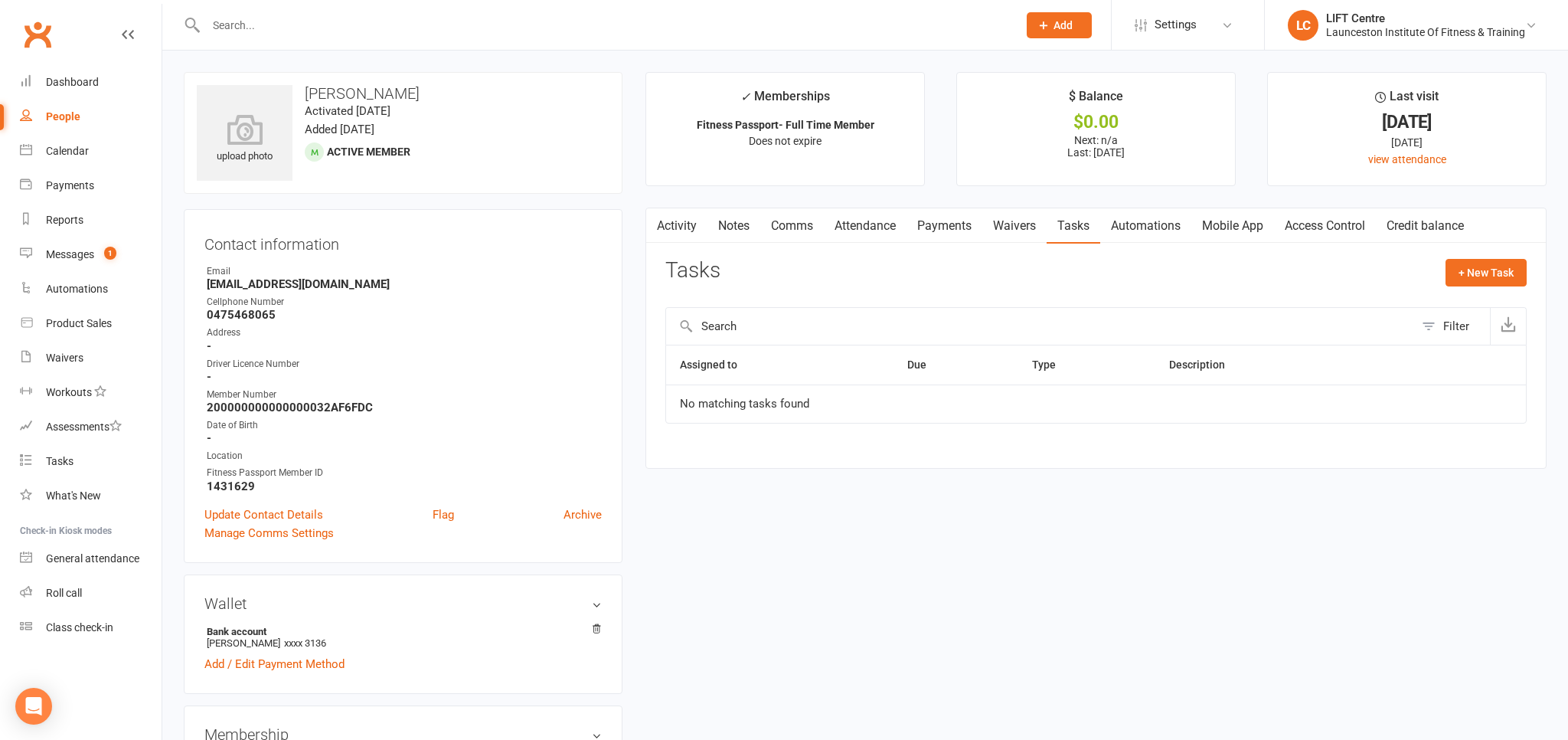
click at [1019, 229] on link "Waivers" at bounding box center [1015, 226] width 65 height 36
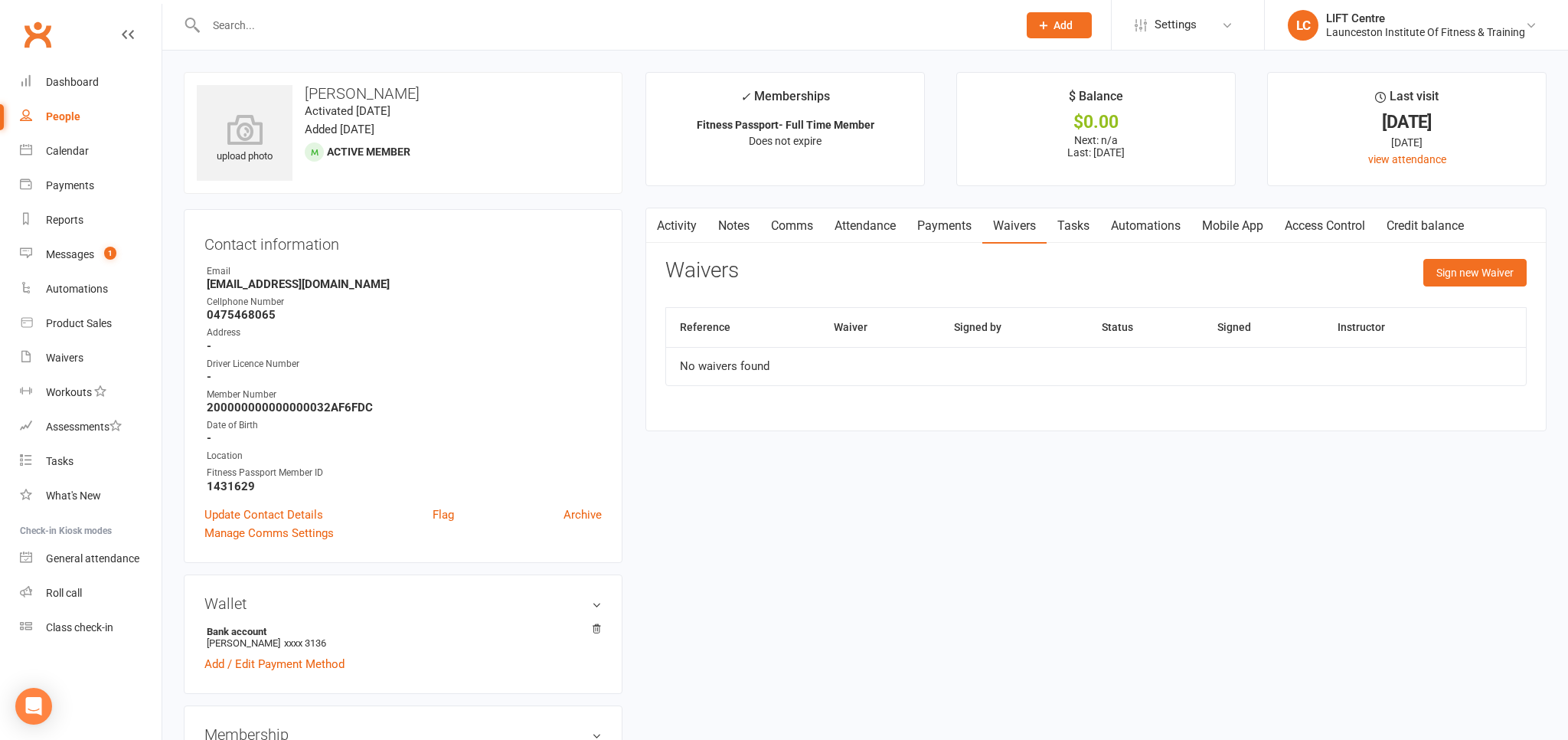
click at [946, 234] on link "Payments" at bounding box center [945, 226] width 76 height 36
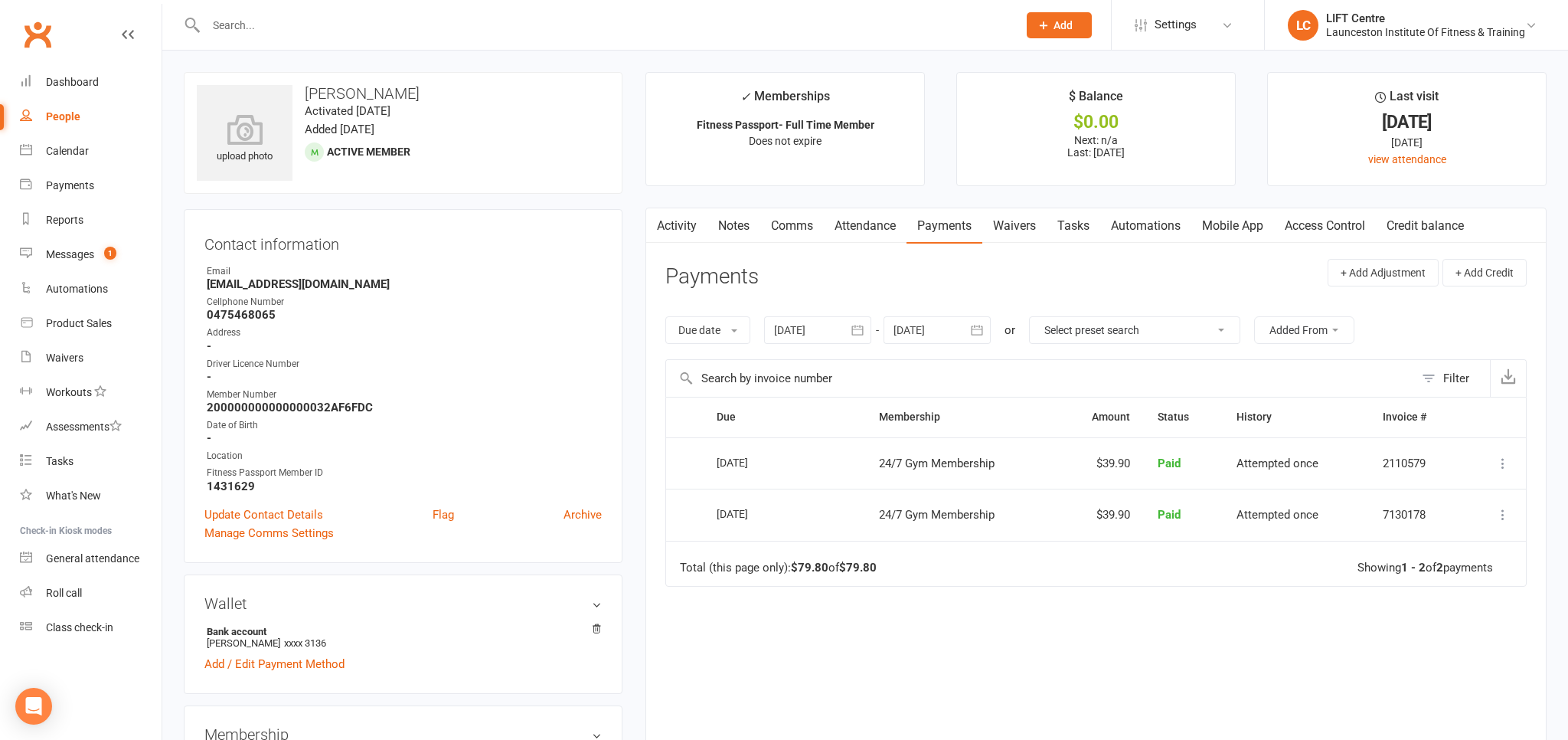
click at [882, 234] on link "Attendance" at bounding box center [865, 226] width 82 height 36
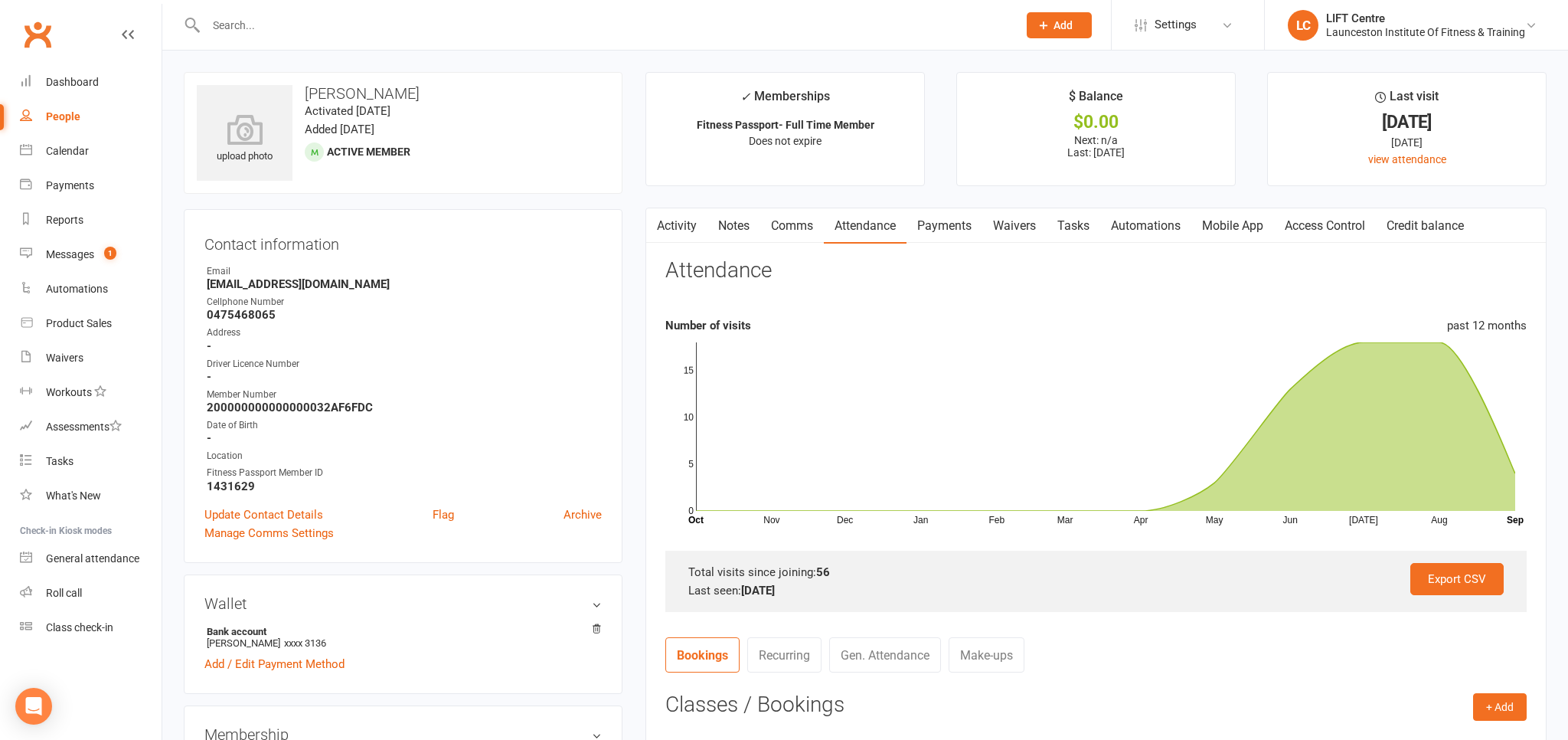
click at [784, 219] on link "Comms" at bounding box center [792, 226] width 64 height 36
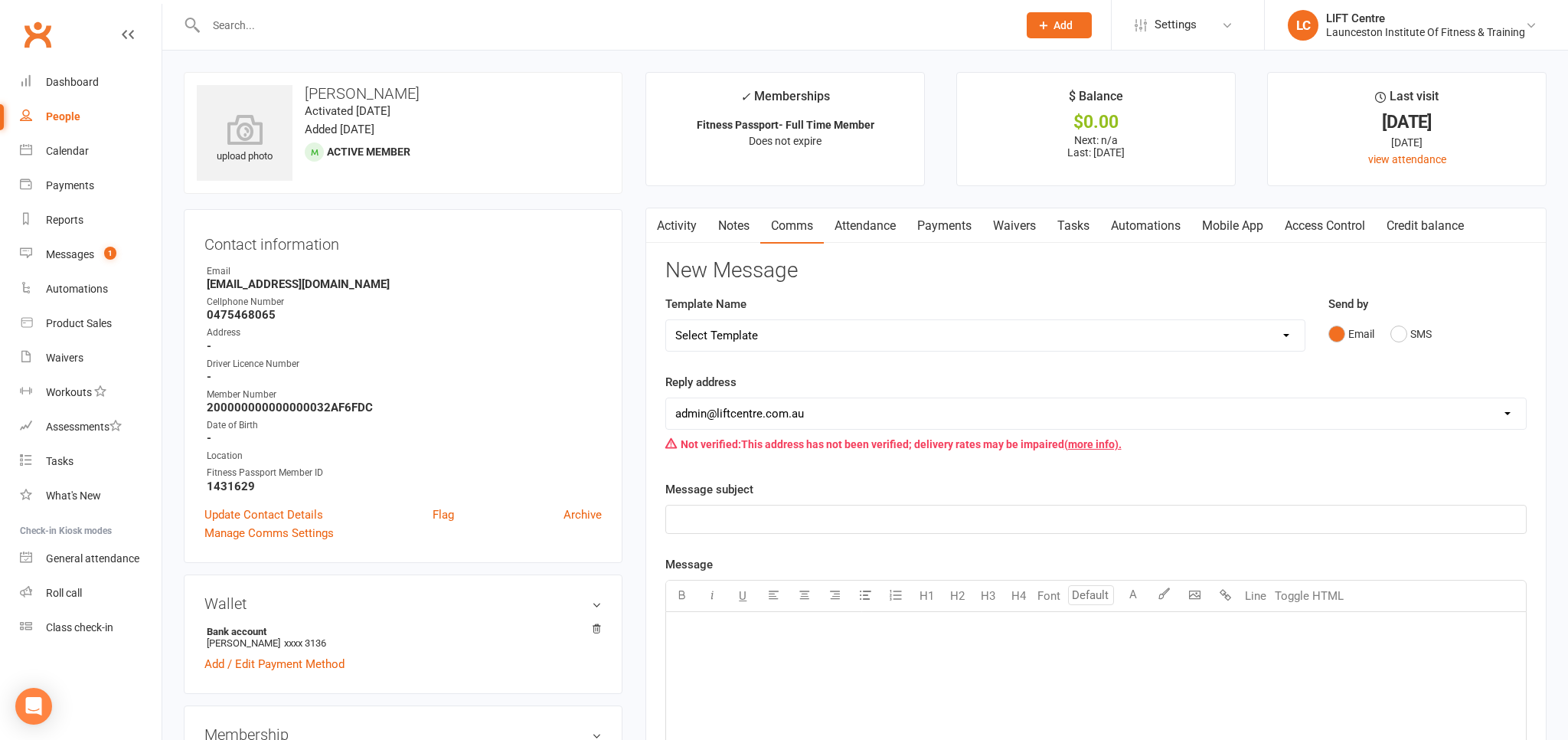
click at [941, 216] on link "Payments" at bounding box center [945, 226] width 76 height 36
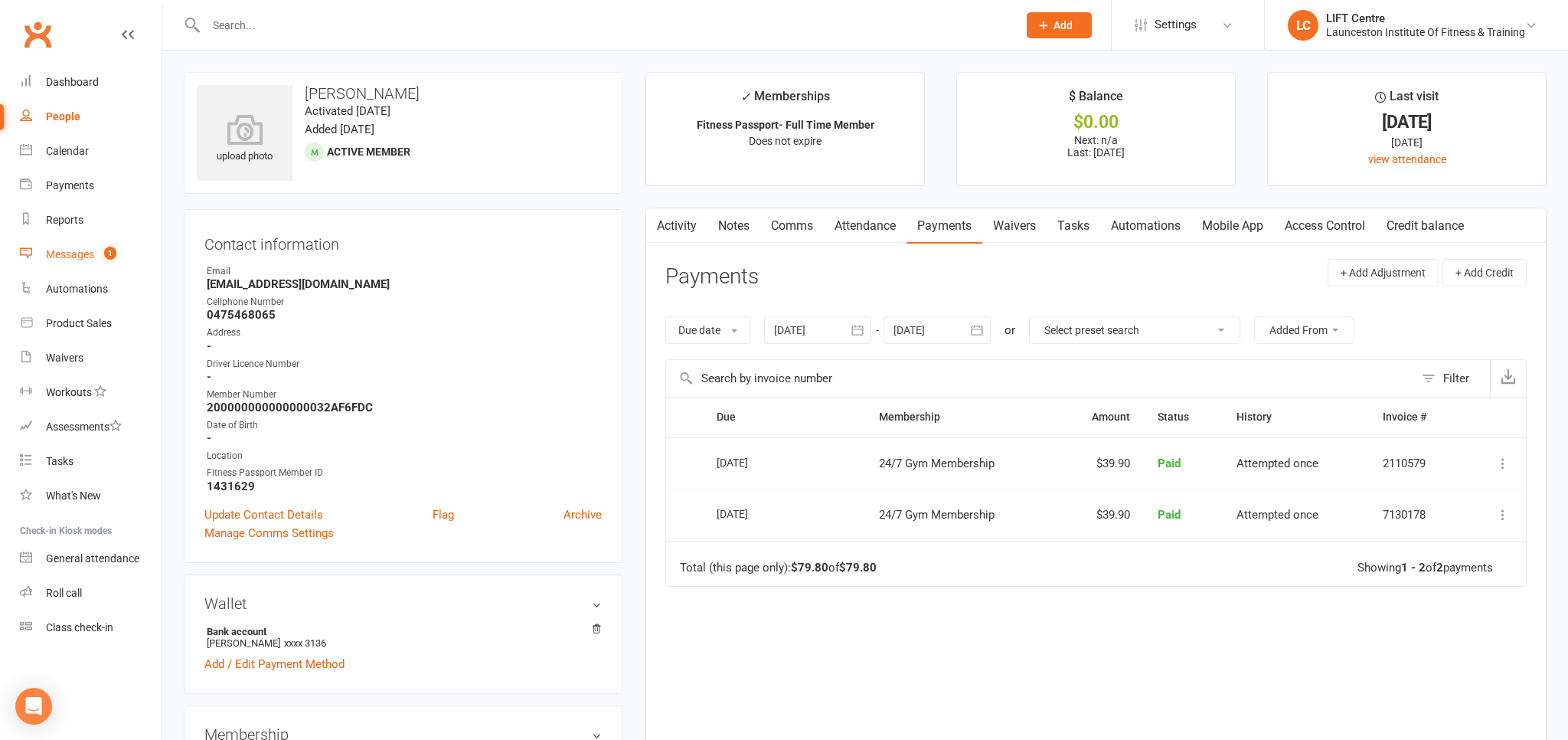
click at [96, 267] on link "Messages 1" at bounding box center [90, 254] width 141 height 35
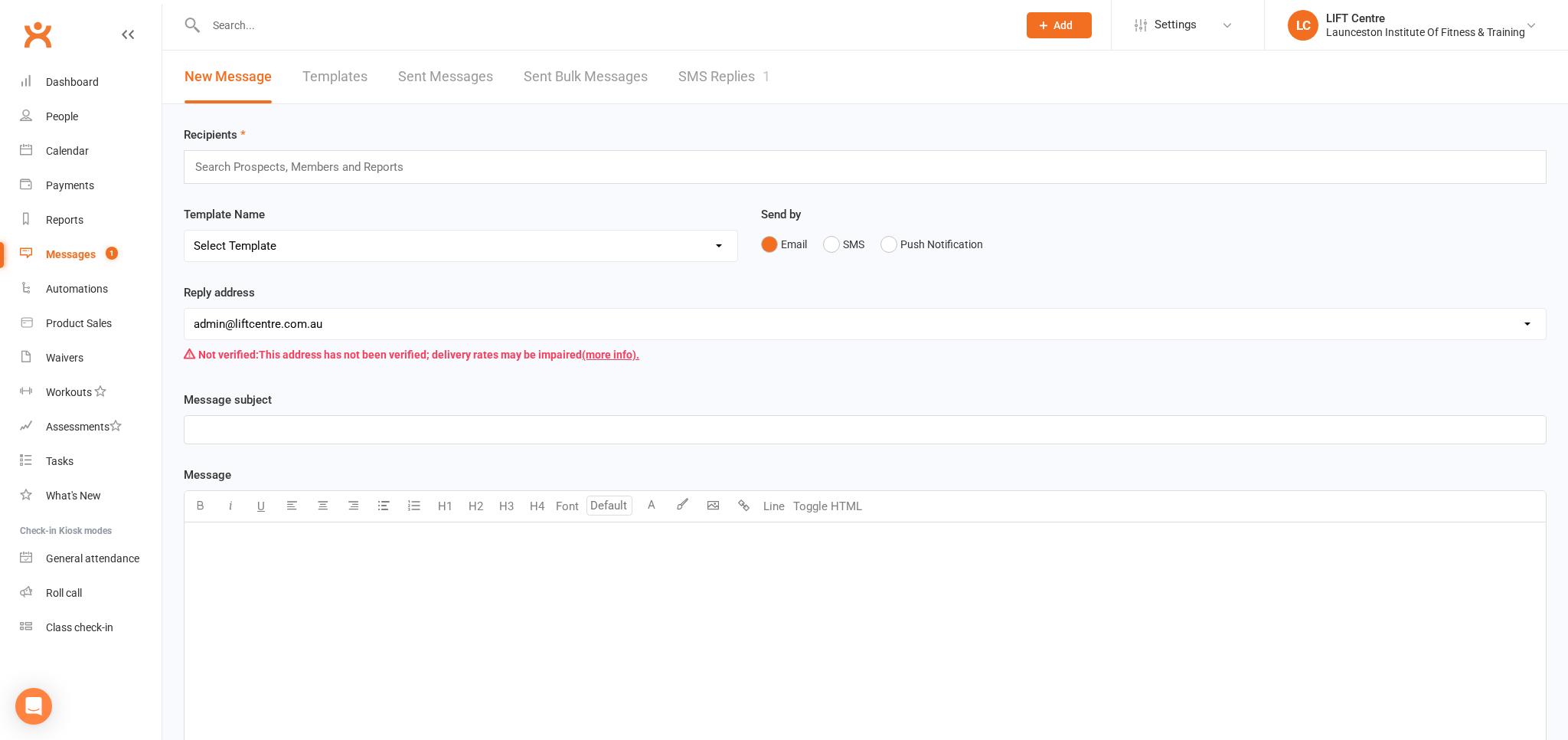
click at [710, 81] on link "SMS Replies 1" at bounding box center [724, 77] width 92 height 53
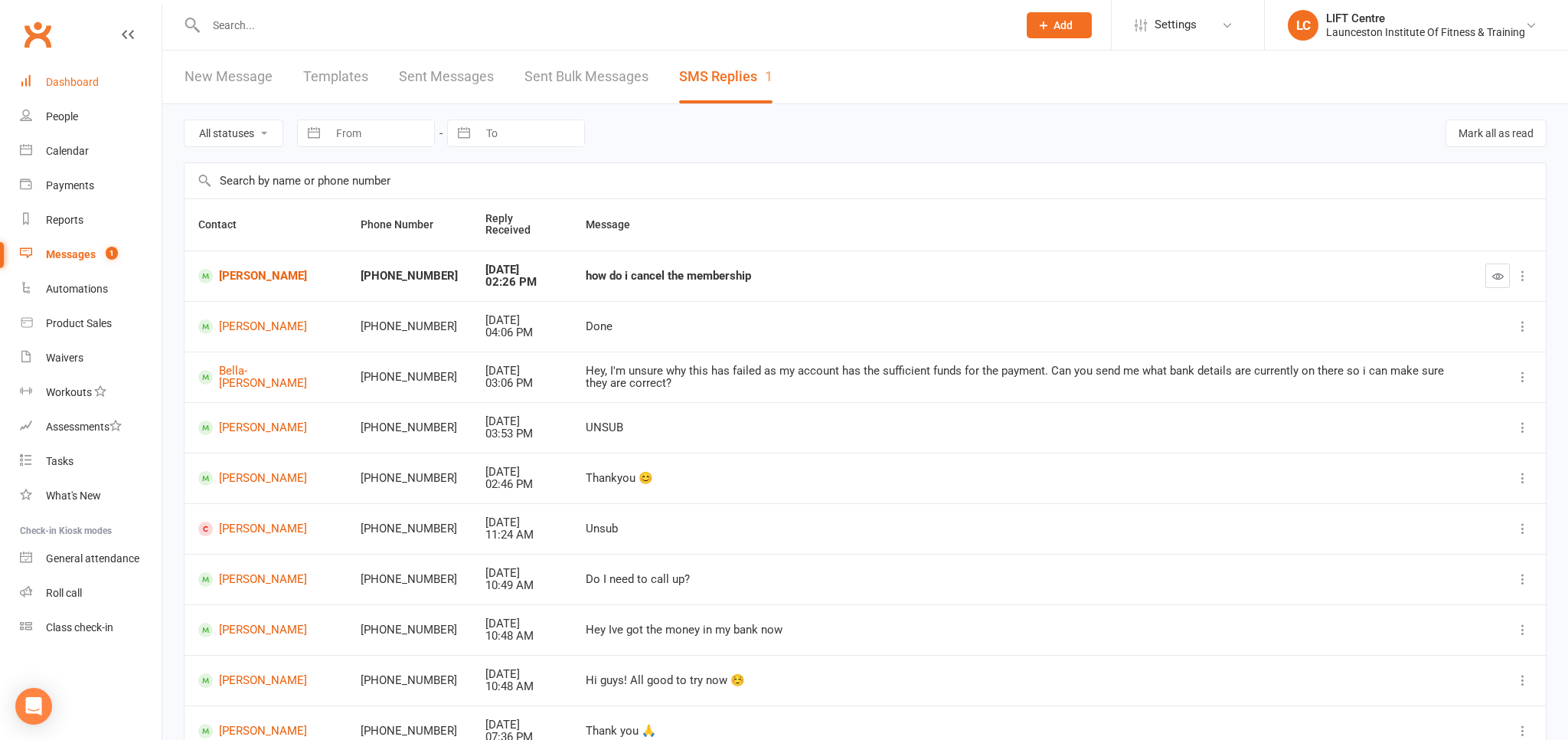
click at [78, 82] on div "Dashboard" at bounding box center [72, 82] width 52 height 12
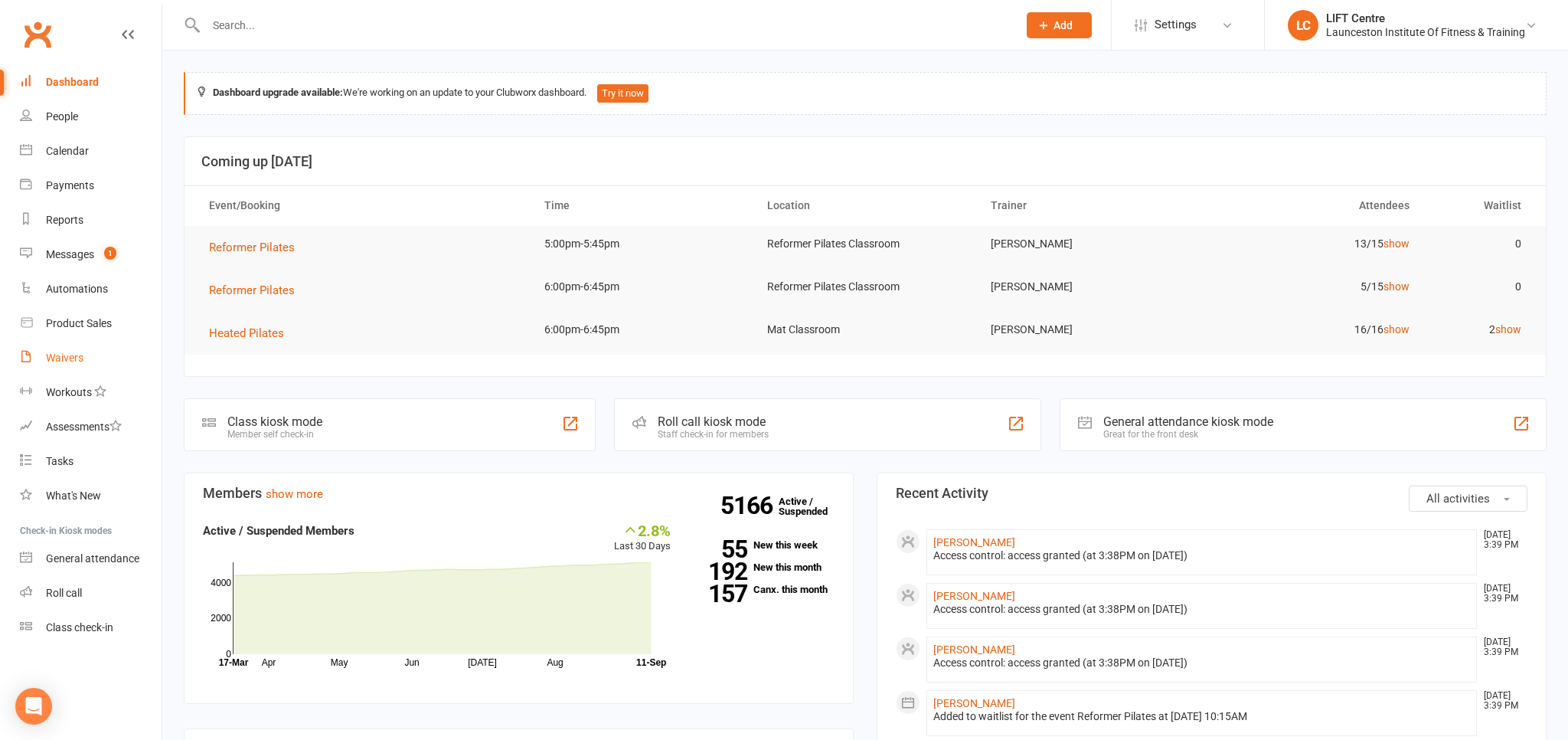
click at [66, 355] on div "Waivers" at bounding box center [65, 357] width 37 height 12
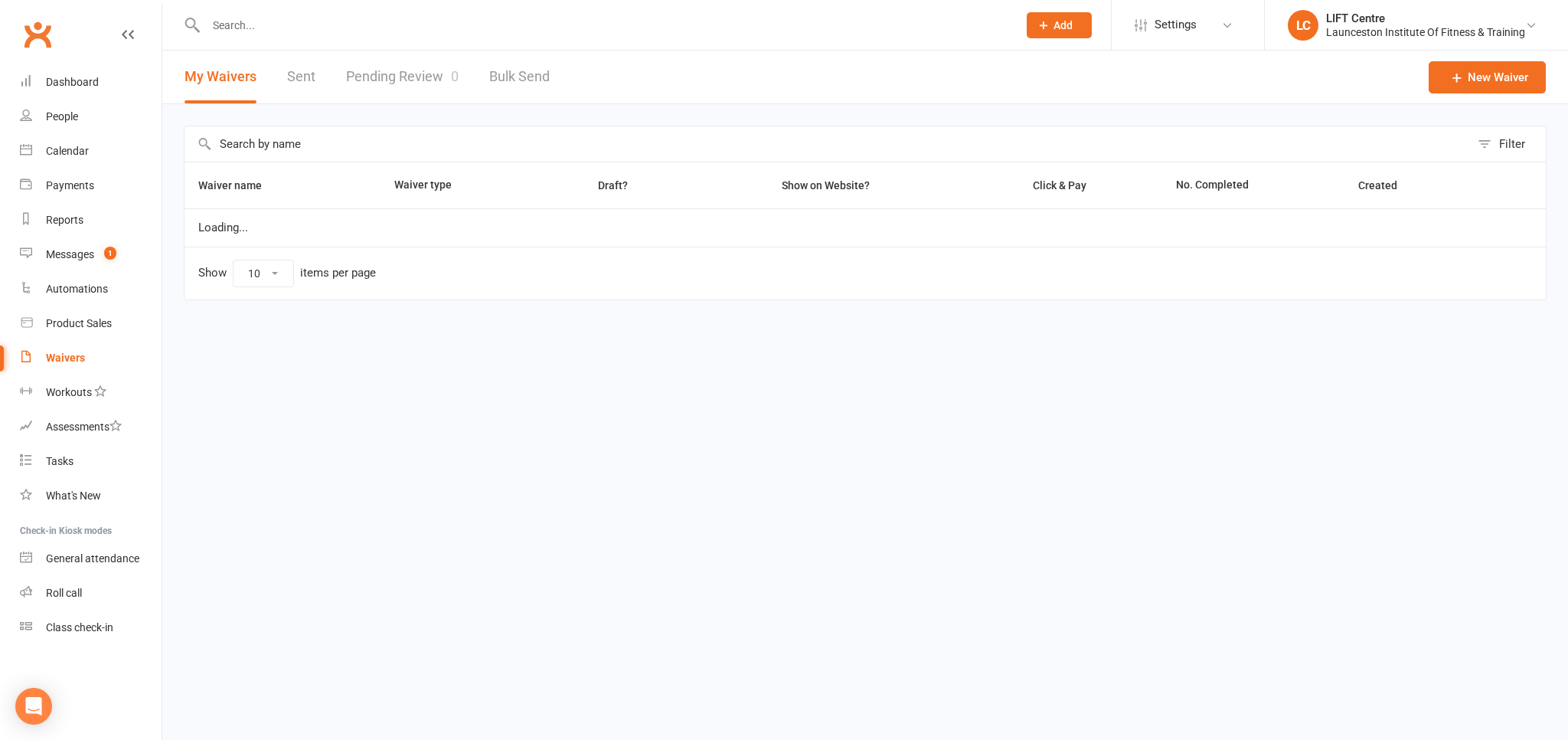
select select "50"
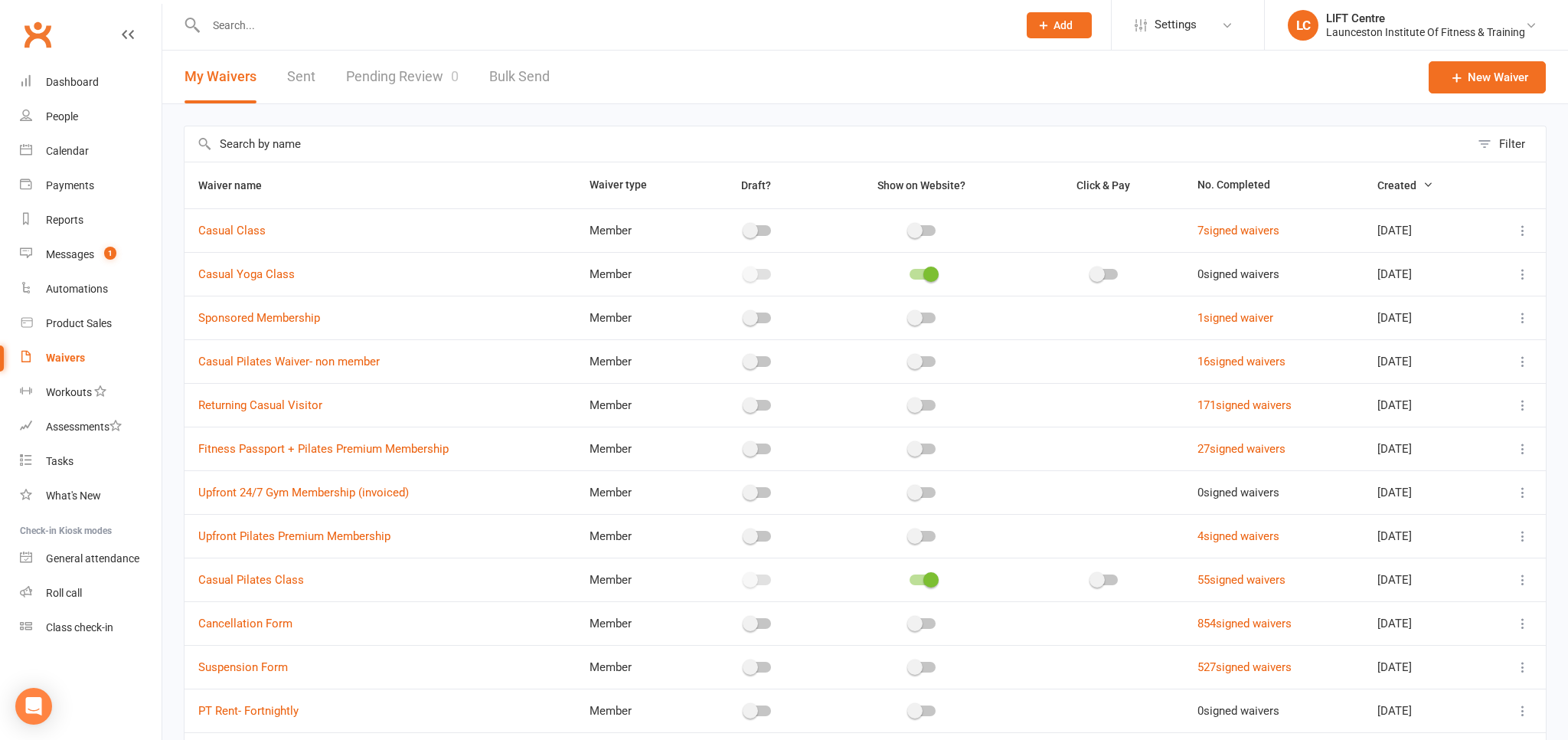
click at [417, 73] on link "Pending Review 0" at bounding box center [402, 77] width 112 height 53
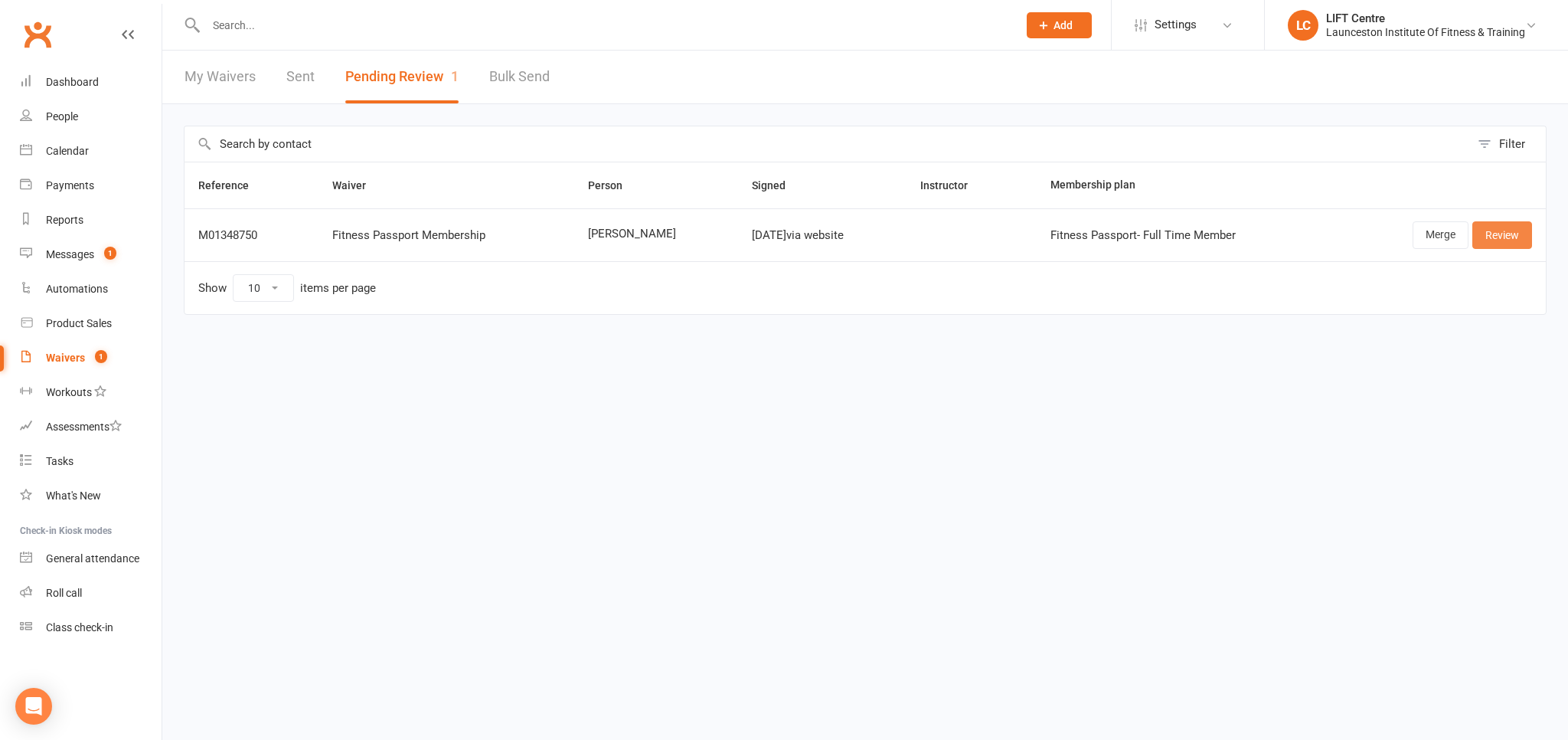
click at [1515, 245] on link "Review" at bounding box center [1503, 235] width 60 height 27
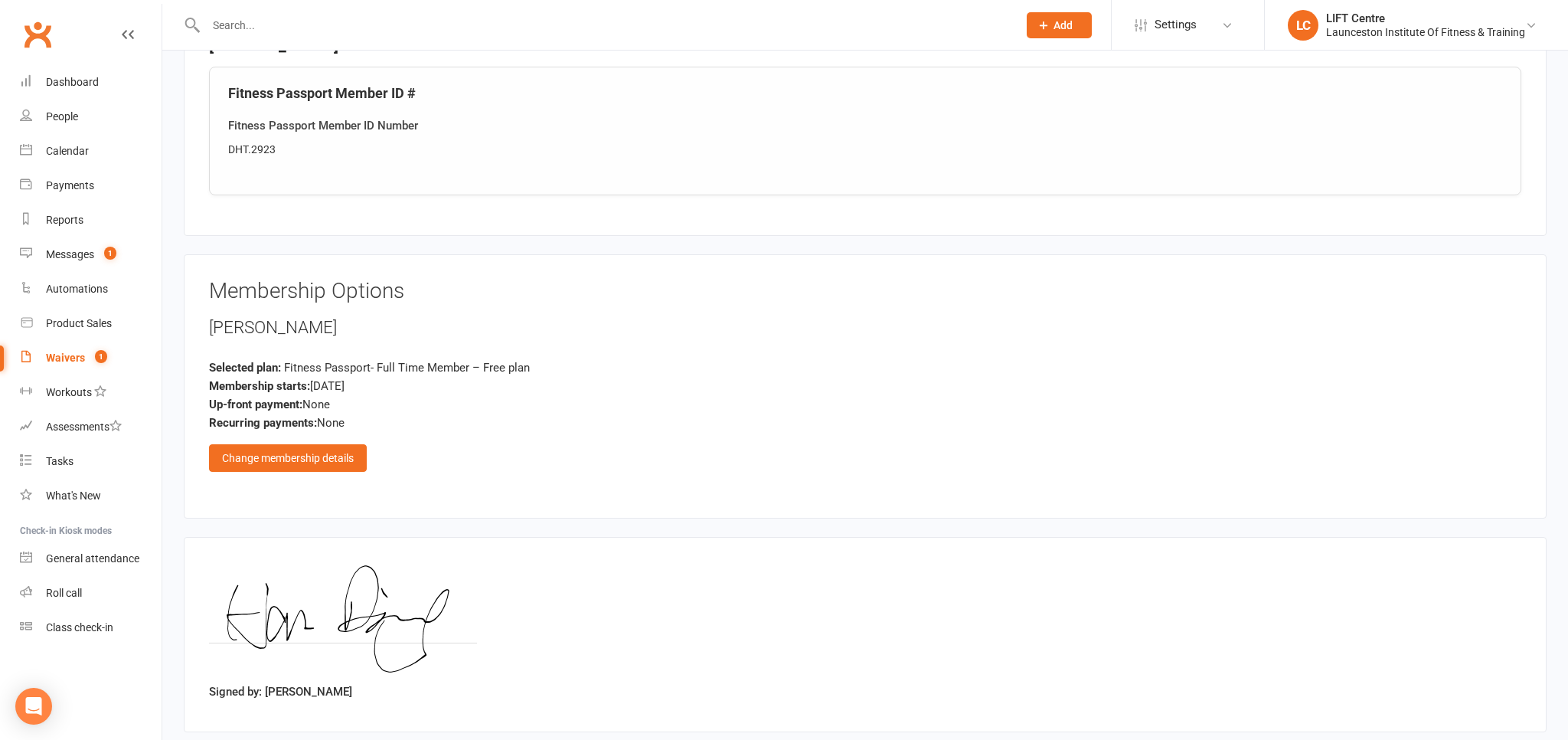
scroll to position [806, 0]
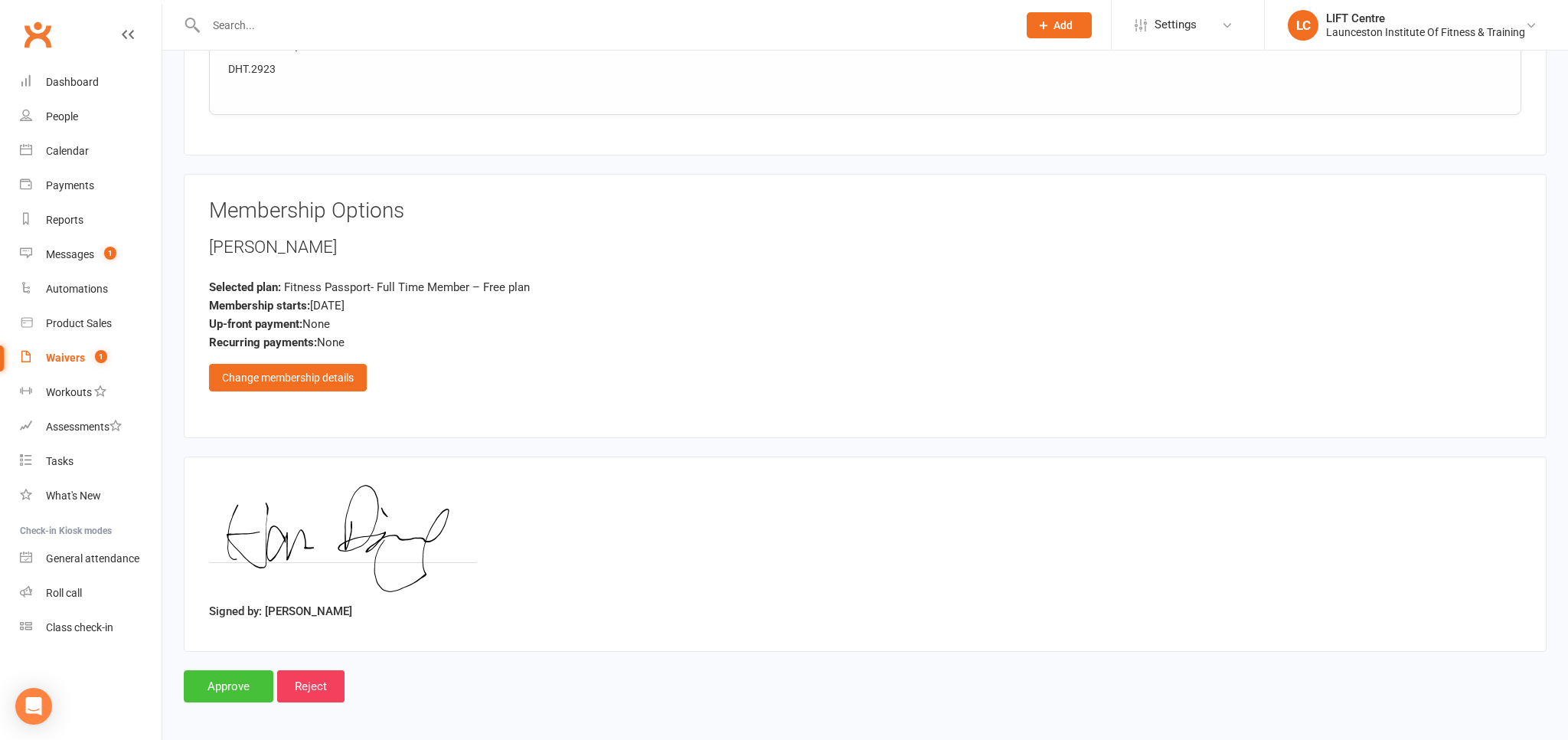
click at [231, 688] on input "Approve" at bounding box center [228, 687] width 90 height 32
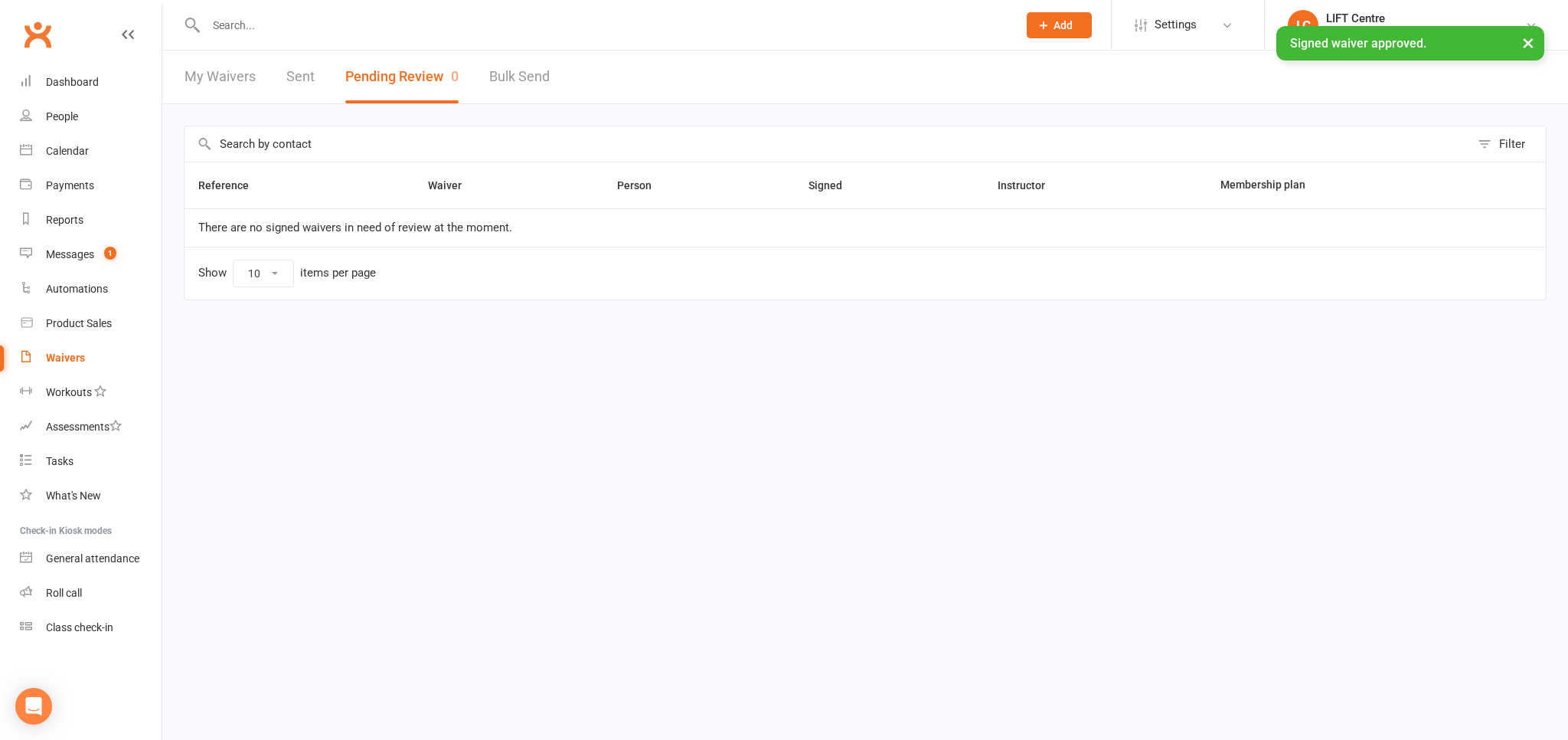
click at [282, 23] on input "text" at bounding box center [604, 25] width 806 height 22
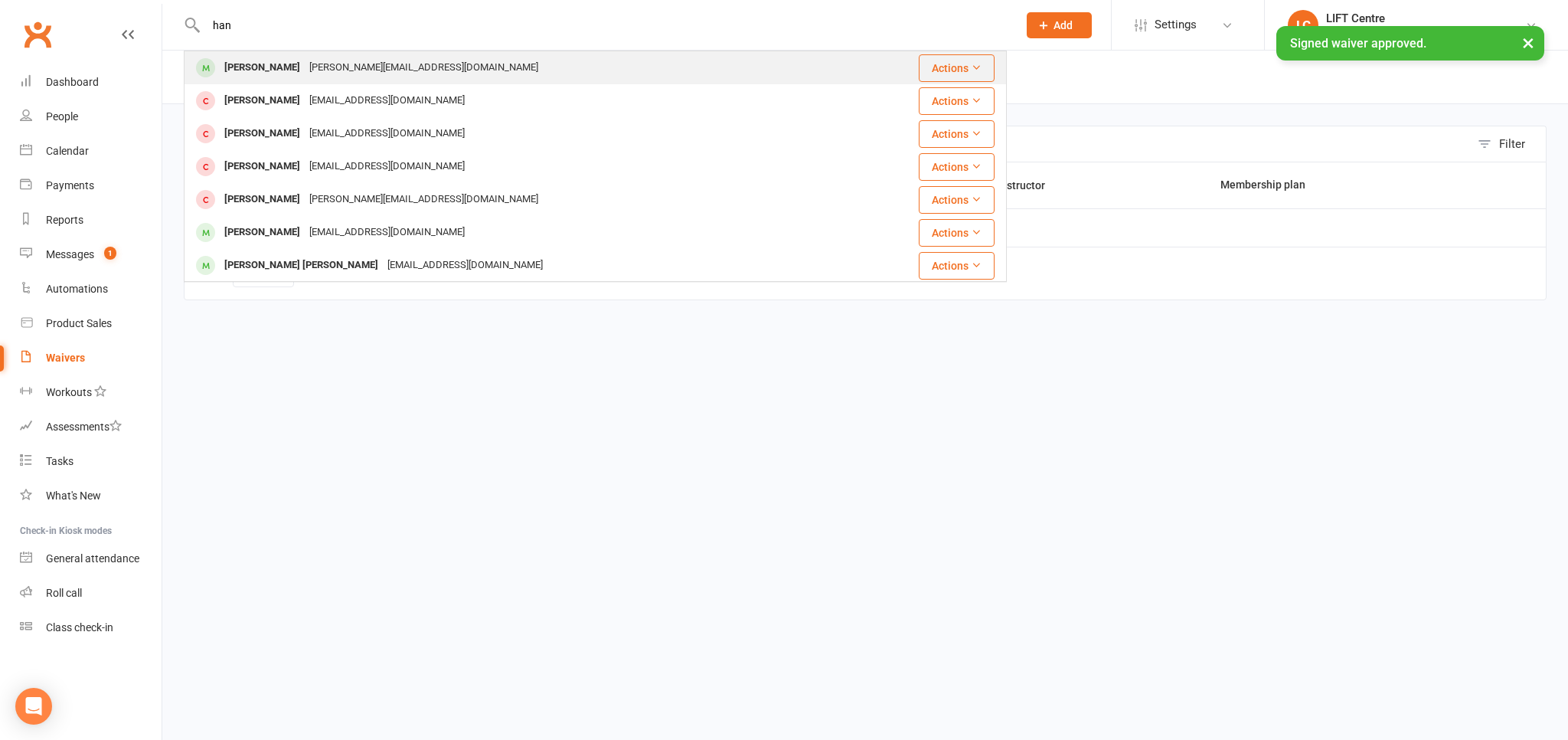
type input "han"
click at [329, 60] on div "Han.ding@ths.tas.gov.au" at bounding box center [423, 68] width 238 height 23
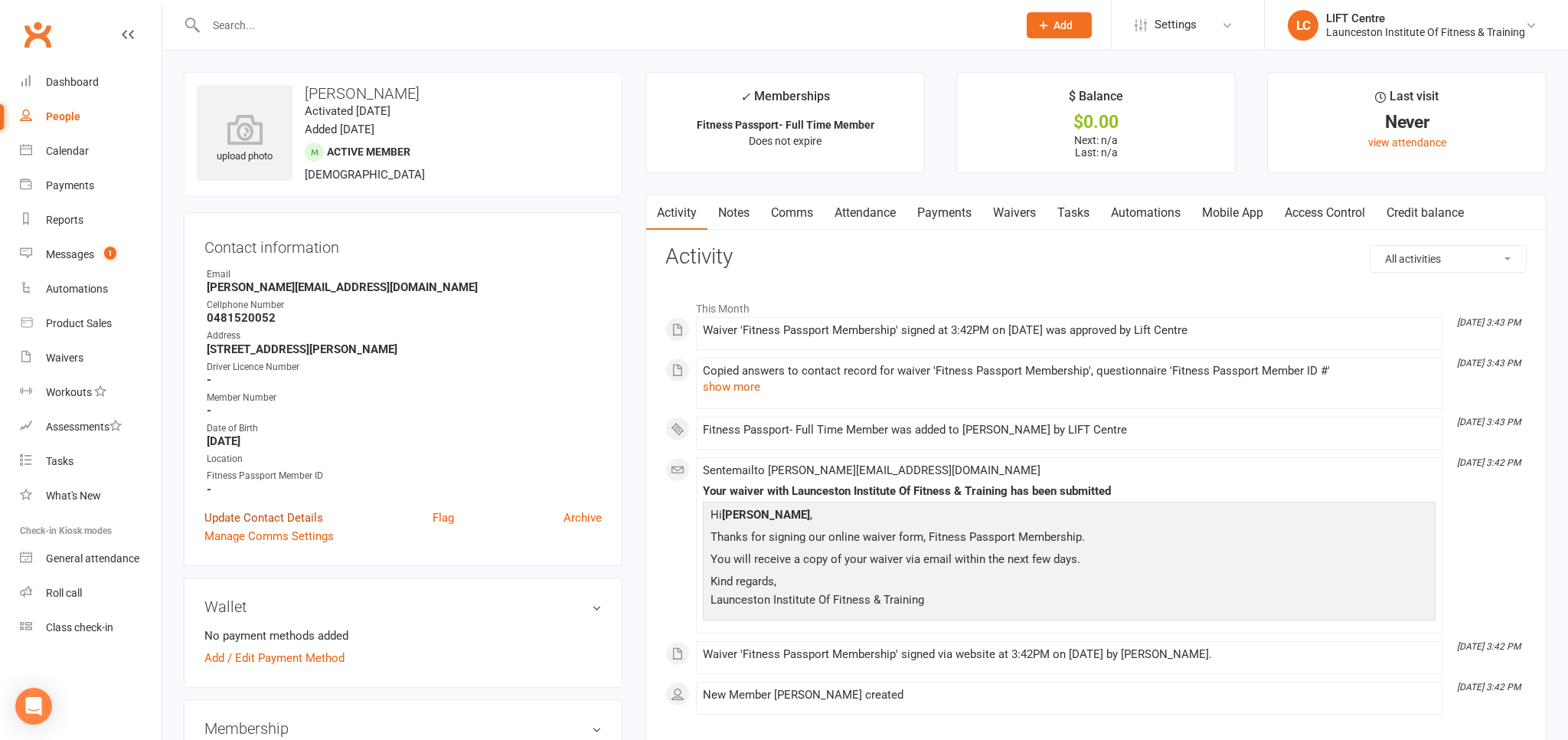
click at [308, 519] on link "Update Contact Details" at bounding box center [263, 518] width 119 height 19
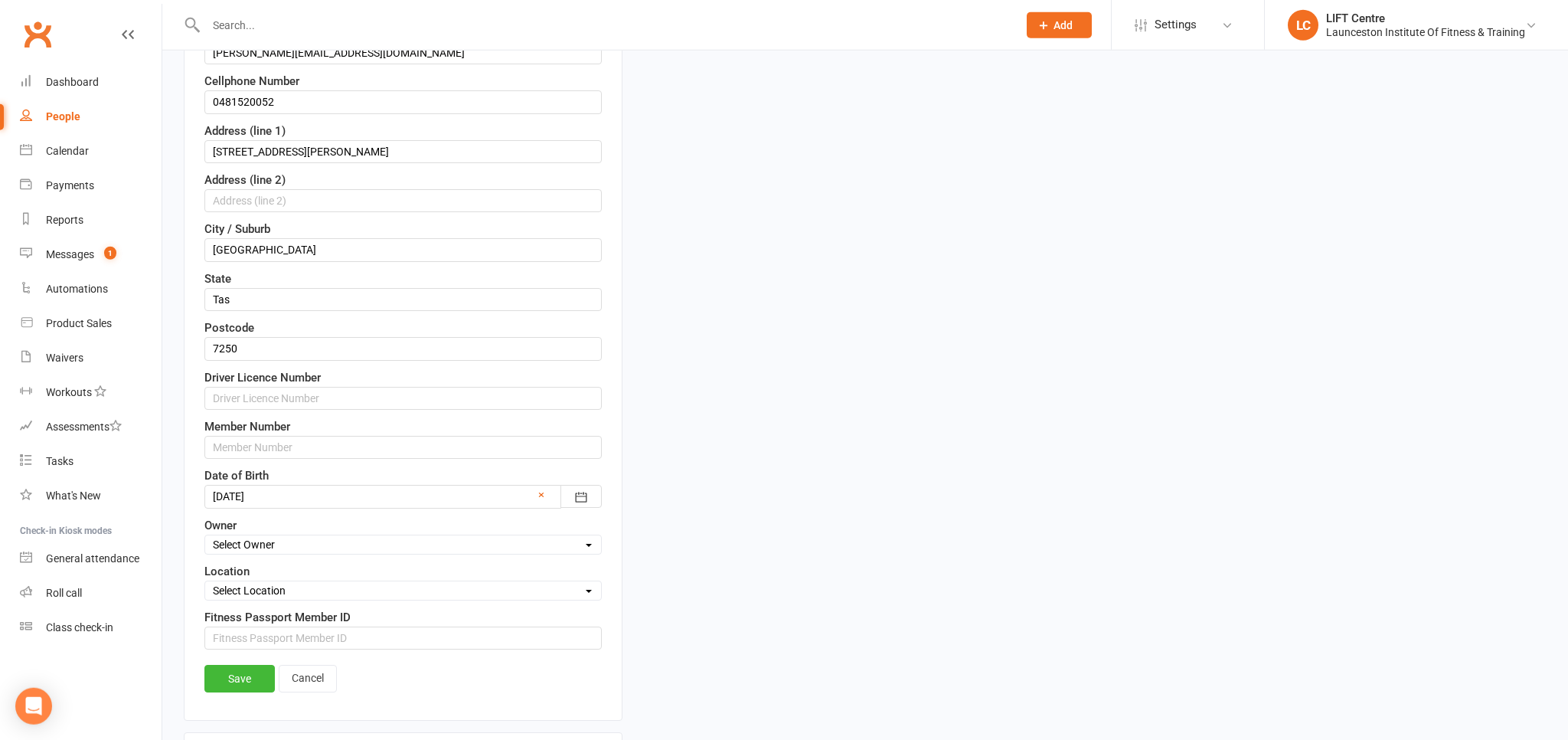
scroll to position [637, 0]
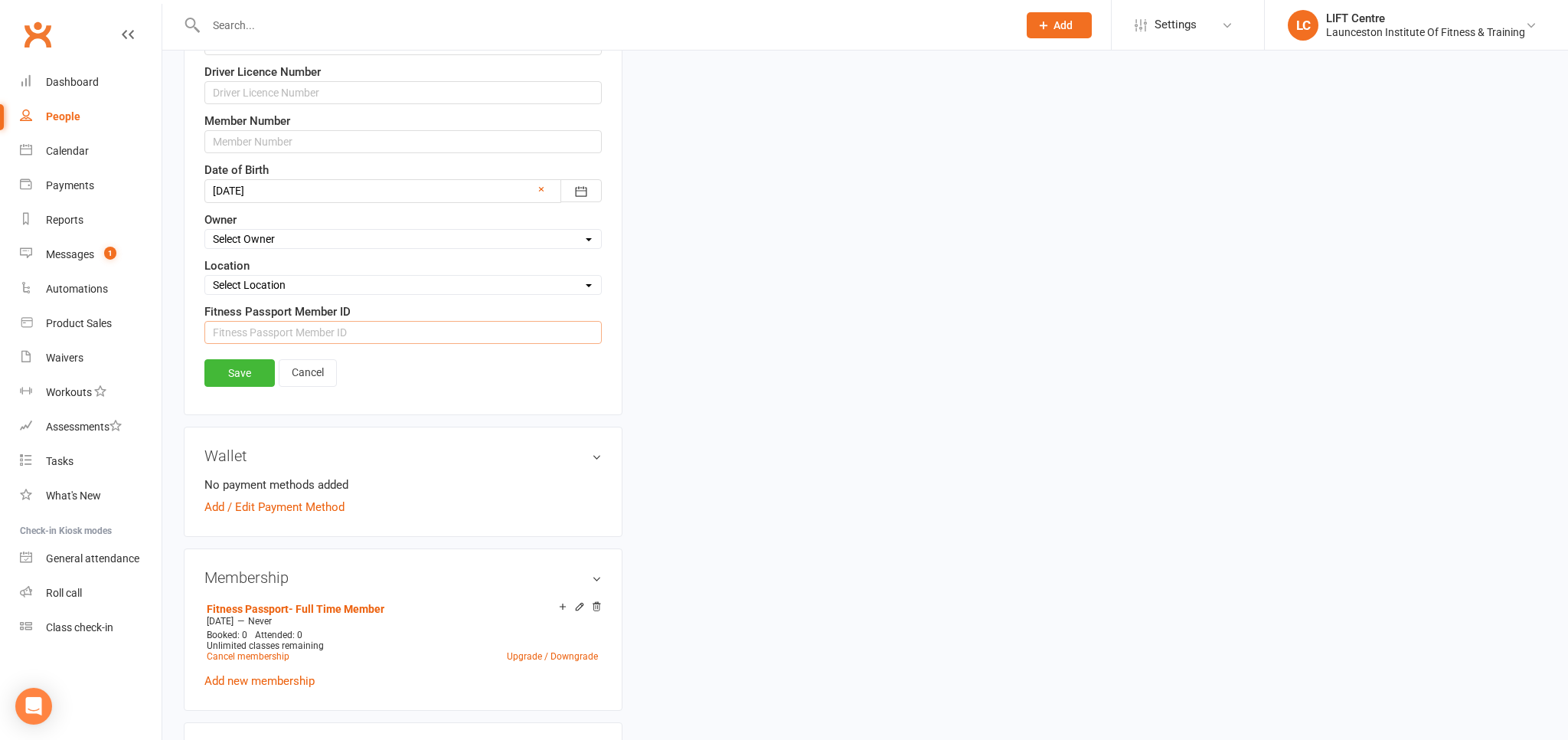
click at [367, 326] on input "string" at bounding box center [403, 332] width 397 height 23
type input "1081911"
click at [244, 368] on link "Save" at bounding box center [239, 373] width 70 height 27
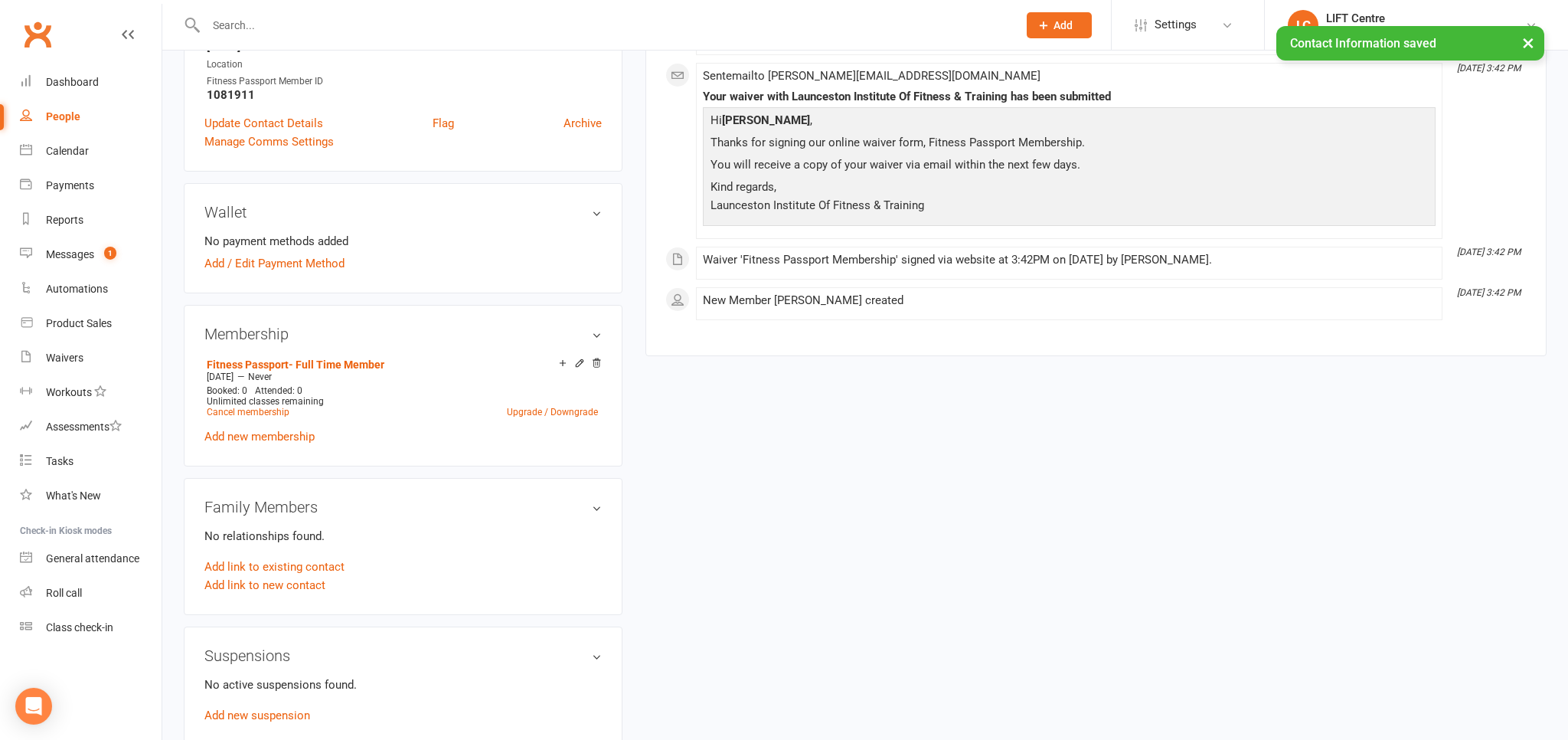
scroll to position [0, 0]
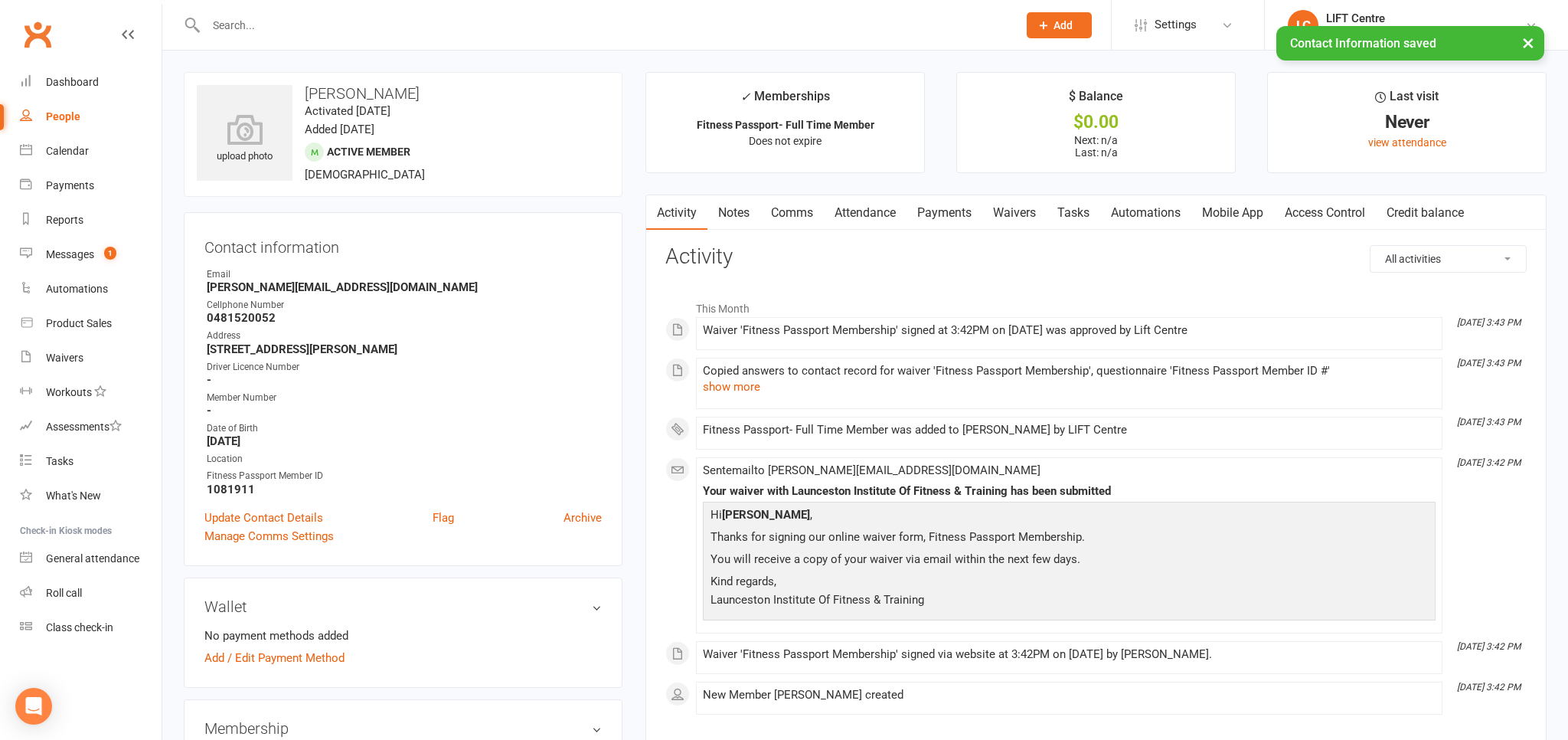
click at [1319, 212] on link "Access Control" at bounding box center [1325, 213] width 102 height 36
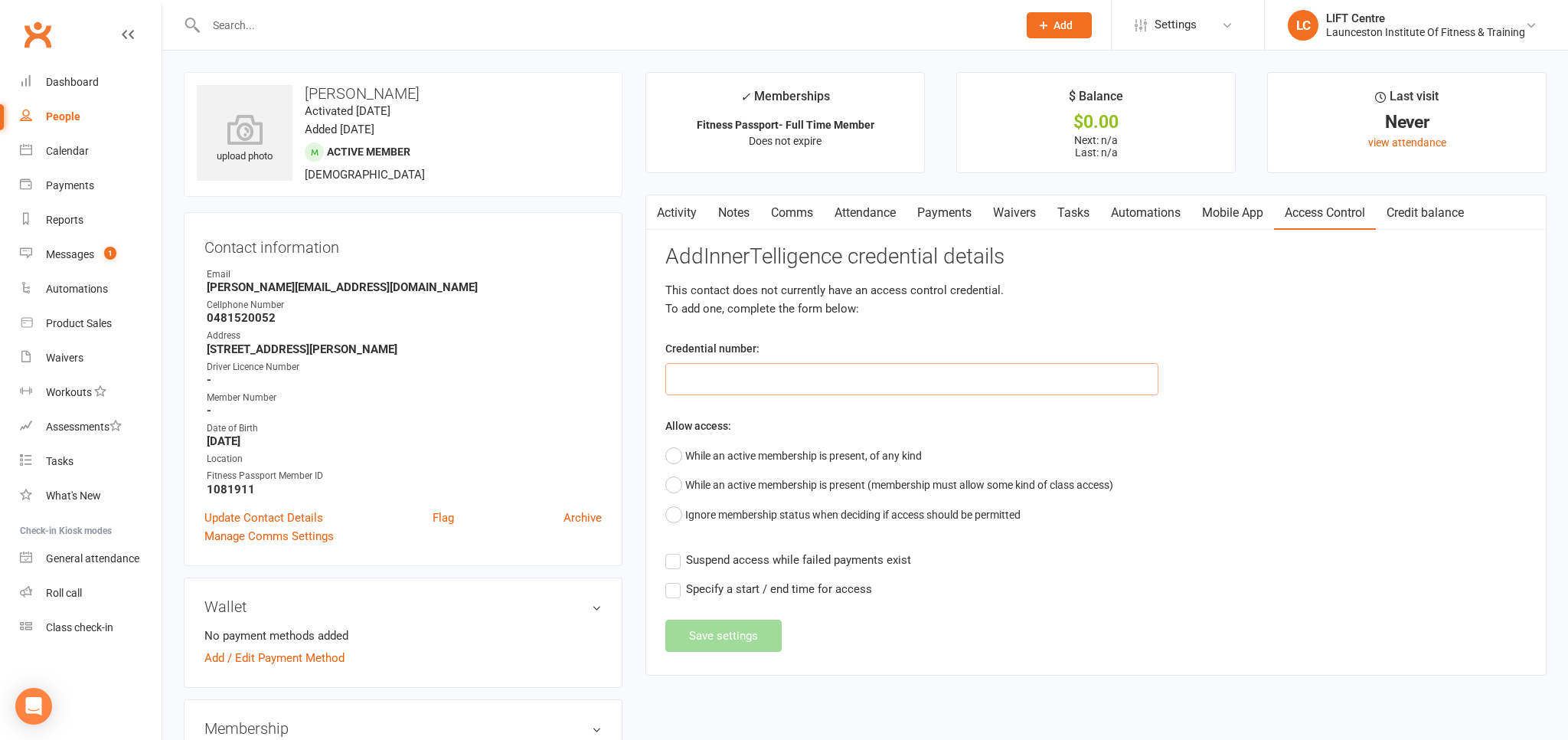
paste input "20000000000000004C5127EE"
type input "20000000000000004C5127EE"
click at [806, 464] on button "While an active membership is present, of any kind" at bounding box center [794, 456] width 257 height 29
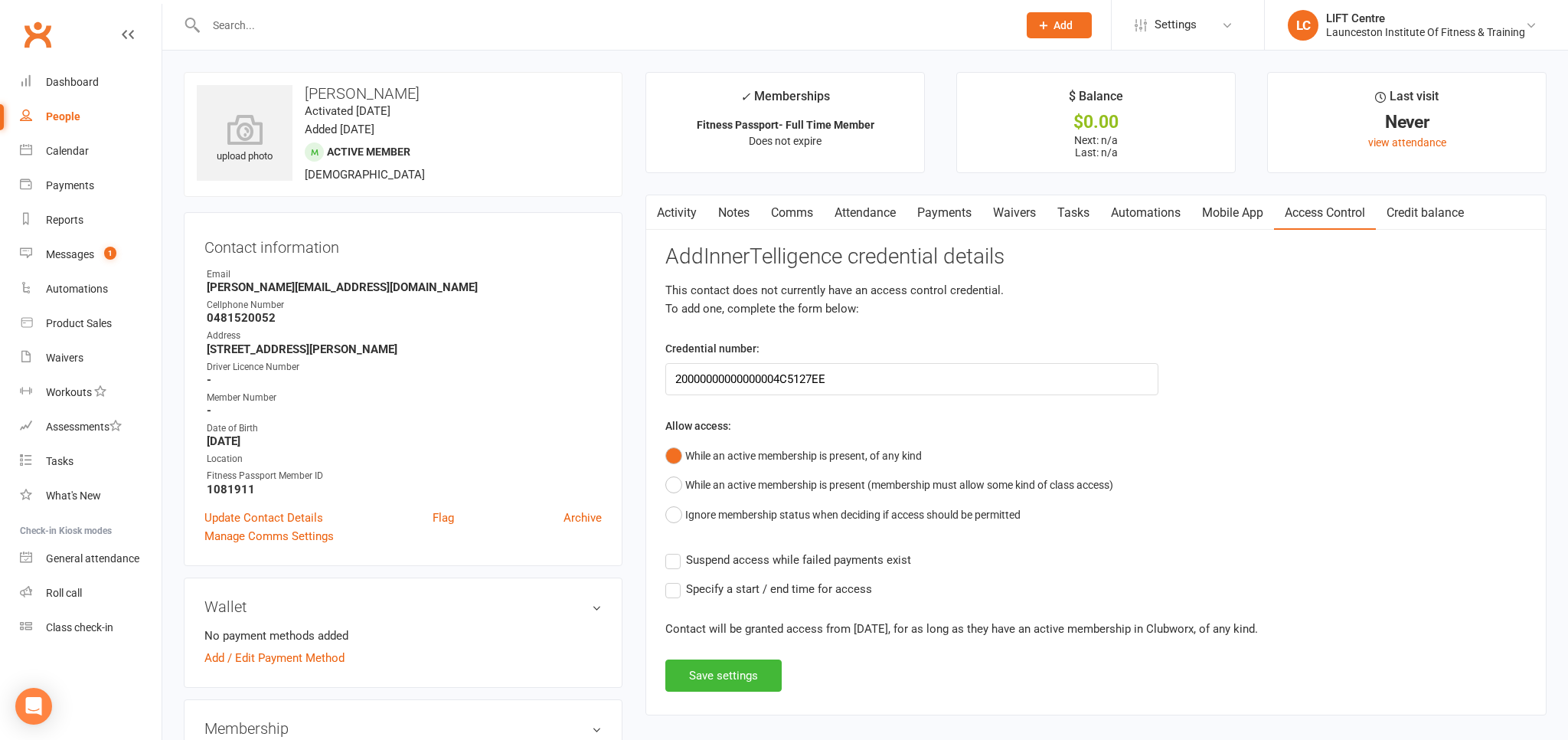
click at [799, 536] on div "Add InnerTelligence credential details This contact does not currently have an …" at bounding box center [1096, 468] width 862 height 447
drag, startPoint x: 796, startPoint y: 568, endPoint x: 789, endPoint y: 578, distance: 12.2
click at [794, 569] on div "Add InnerTelligence credential details This contact does not currently have an …" at bounding box center [1096, 468] width 862 height 447
click at [783, 557] on span "Suspend access while failed payments exist" at bounding box center [799, 559] width 225 height 16
click at [783, 551] on input "Suspend access while failed payments exist" at bounding box center [788, 551] width 245 height 0
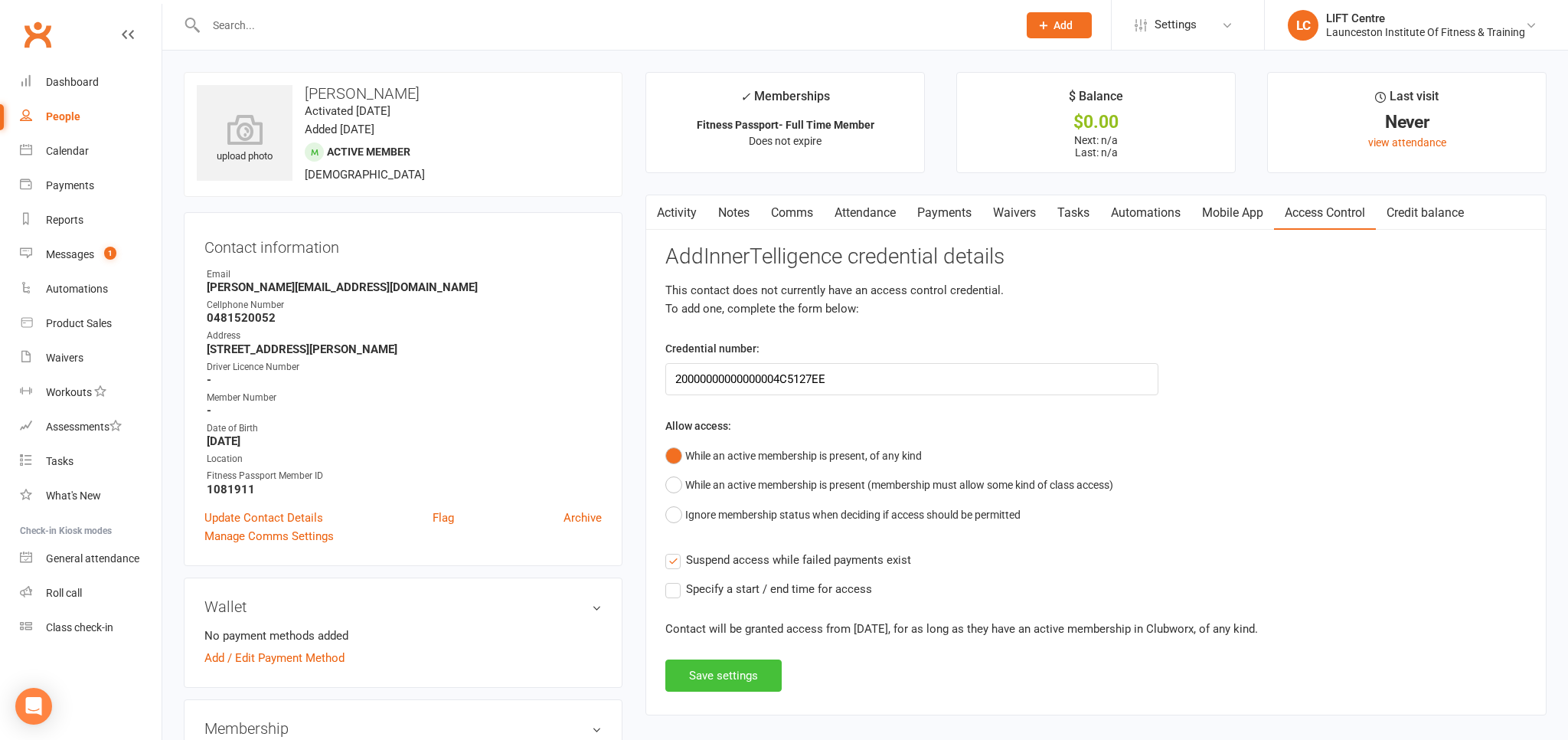
click at [725, 676] on button "Save settings" at bounding box center [723, 676] width 116 height 32
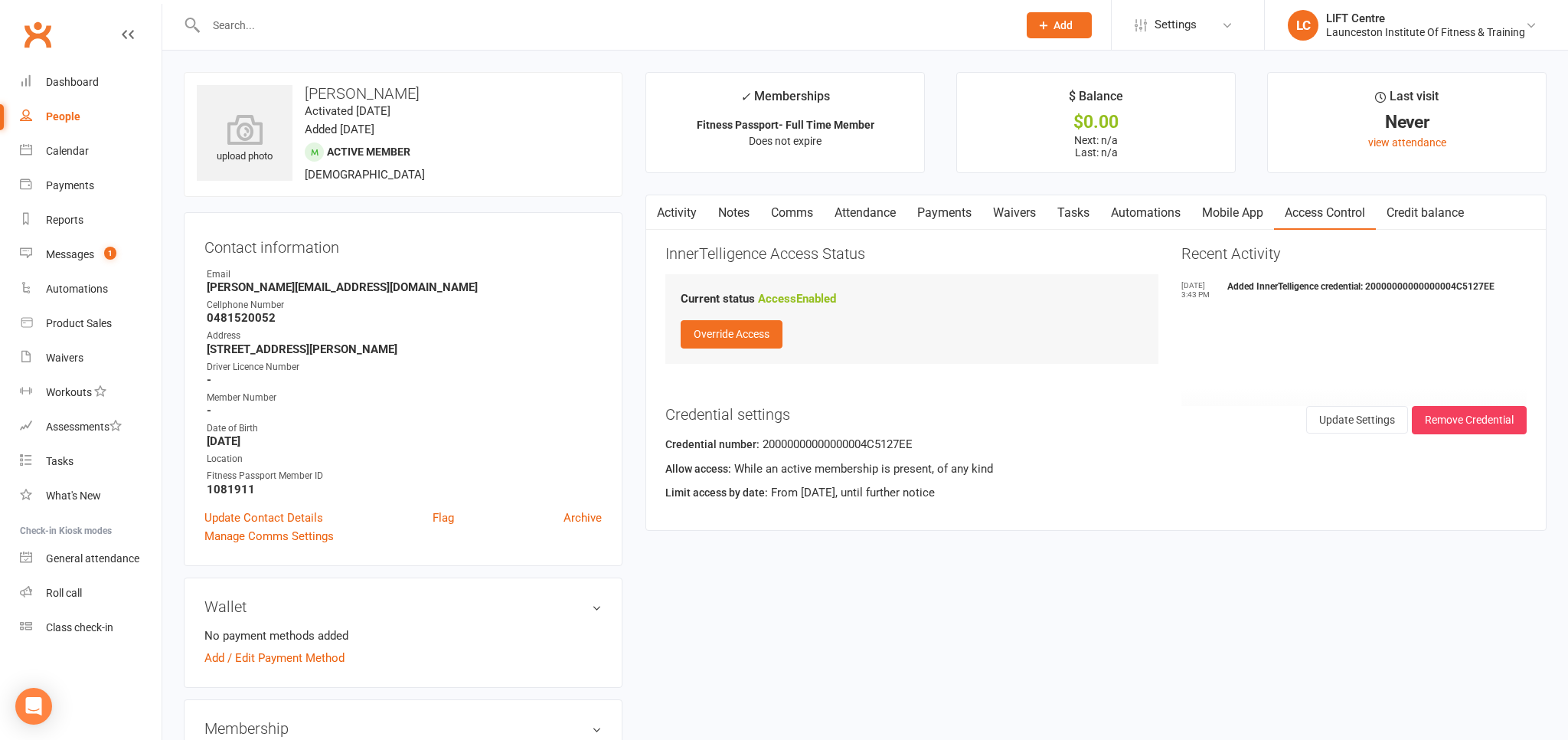
click at [338, 28] on input "text" at bounding box center [604, 25] width 806 height 22
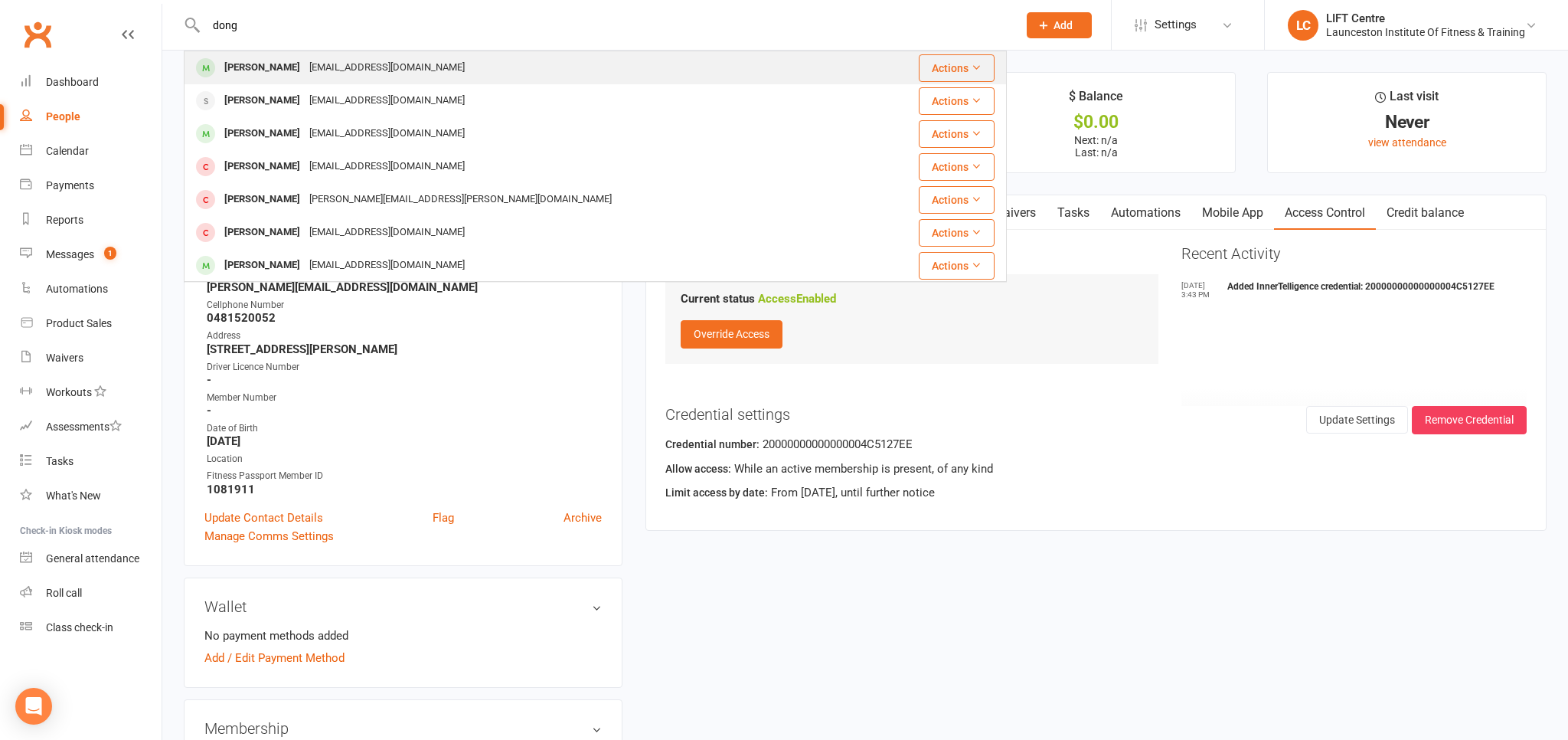
type input "dong"
click at [323, 74] on div "Dongshensx@gmail.com" at bounding box center [387, 68] width 165 height 23
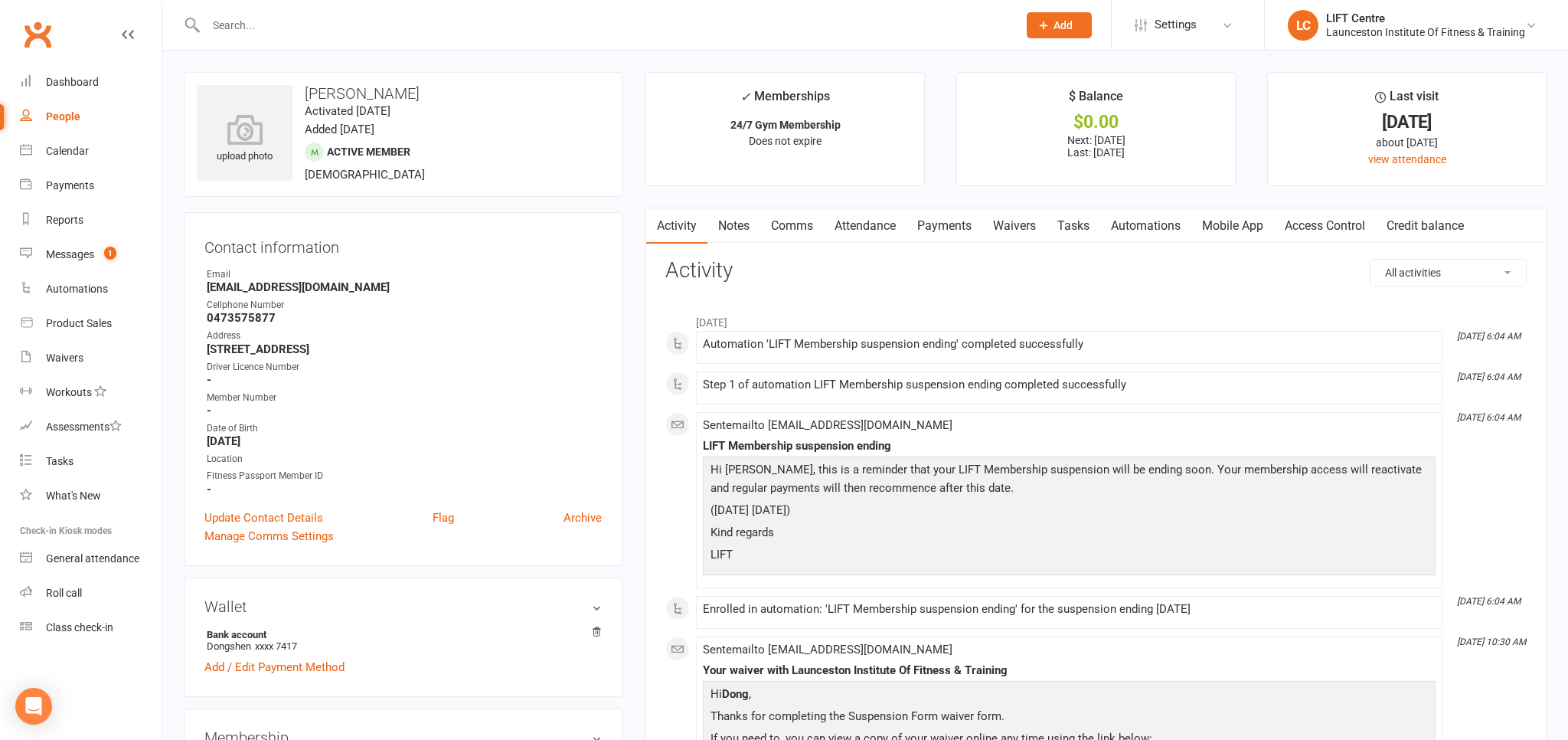
drag, startPoint x: 966, startPoint y: 221, endPoint x: 962, endPoint y: 238, distance: 17.5
click at [964, 221] on link "Payments" at bounding box center [945, 226] width 76 height 36
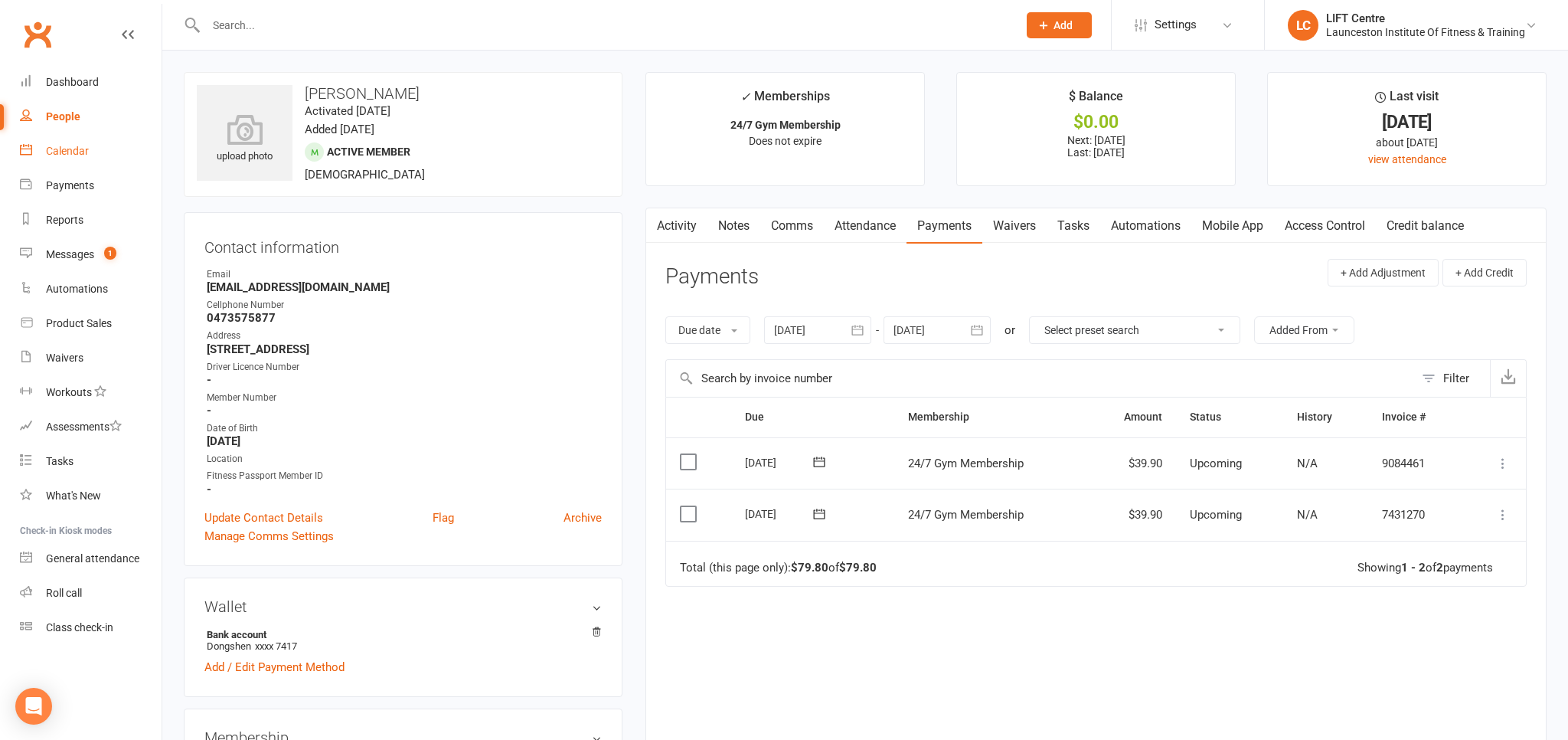
click at [75, 153] on div "Calendar" at bounding box center [67, 150] width 43 height 12
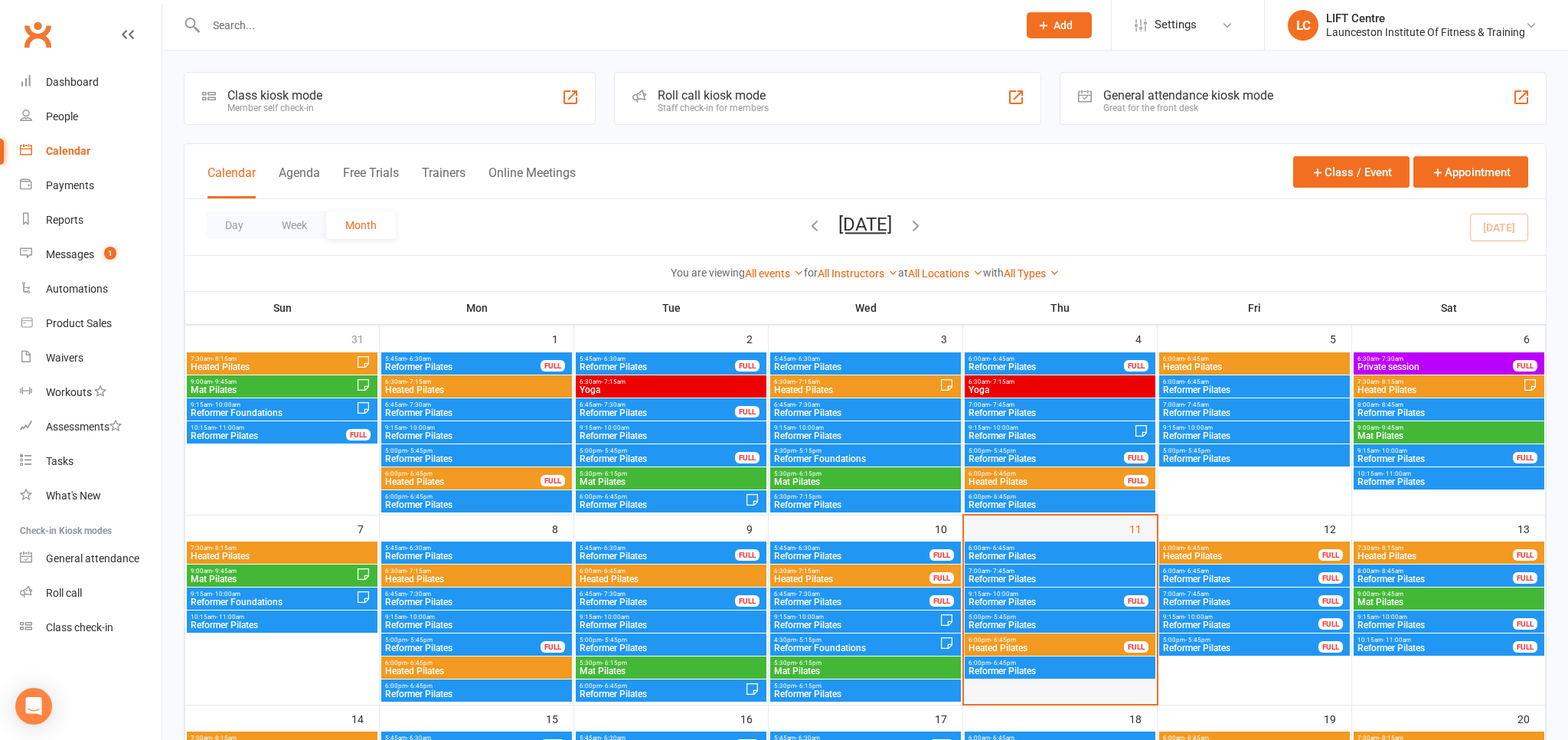
scroll to position [81, 0]
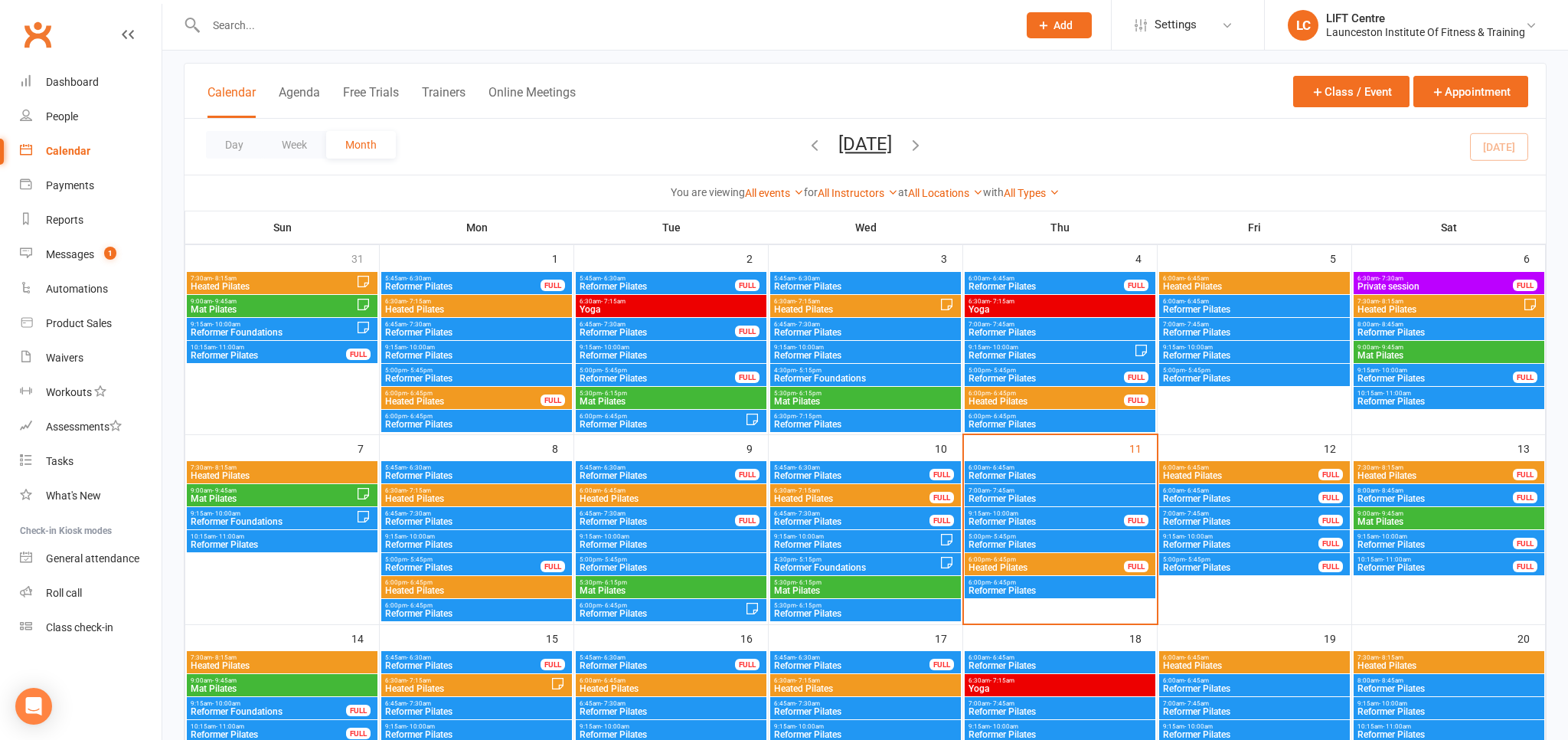
click at [1063, 561] on span "6:00pm - 6:45pm" at bounding box center [1046, 560] width 157 height 7
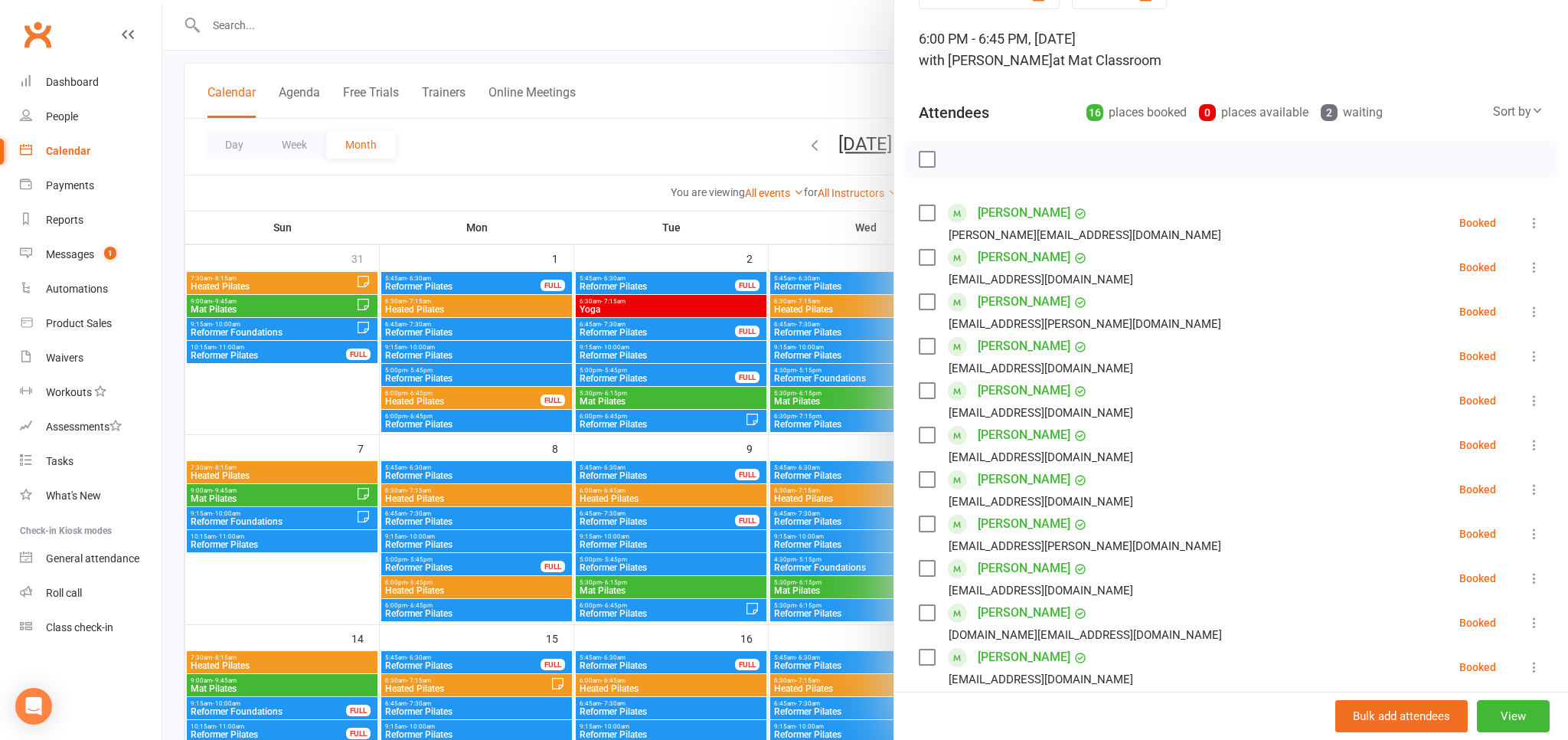
scroll to position [169, 0]
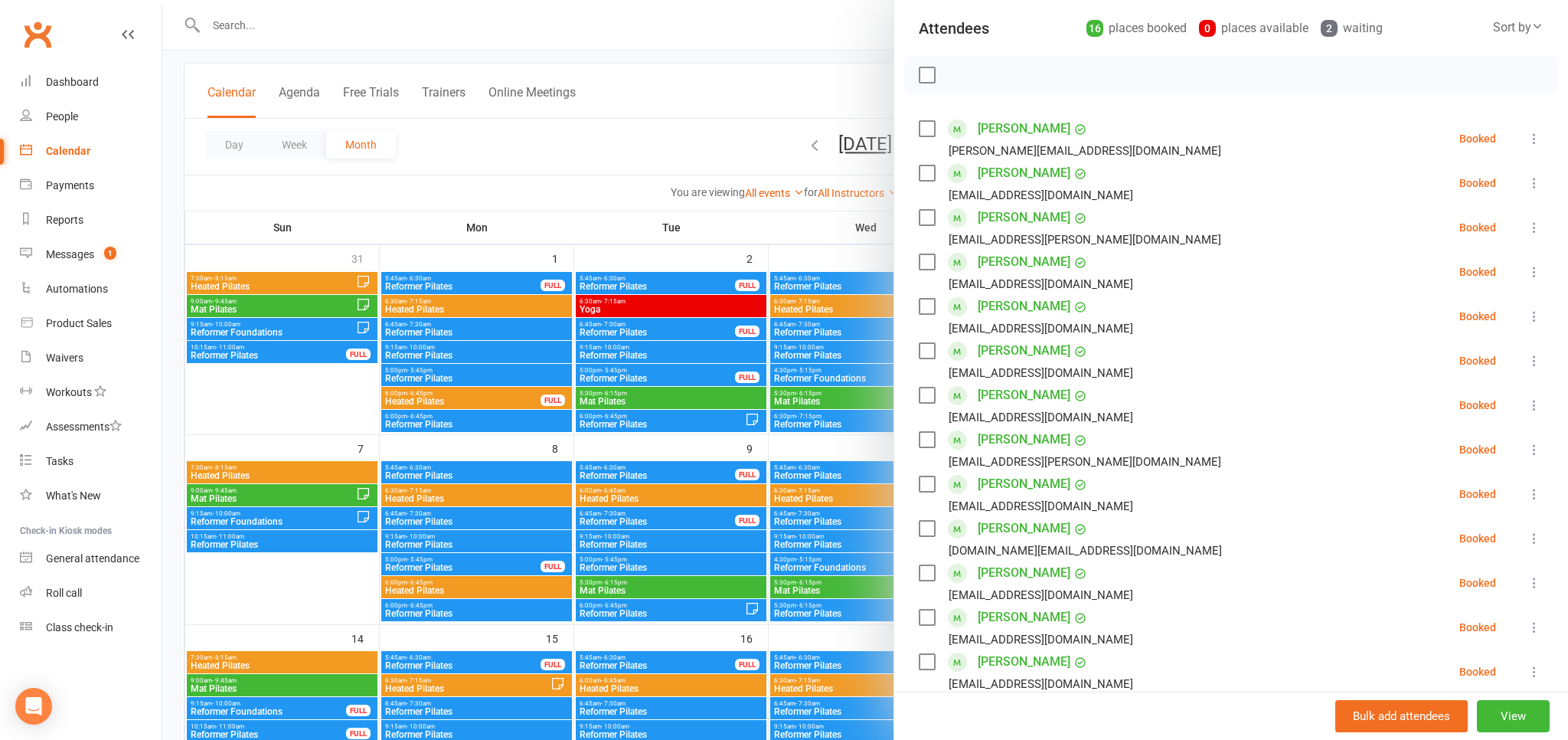
click at [1537, 402] on icon at bounding box center [1534, 405] width 15 height 15
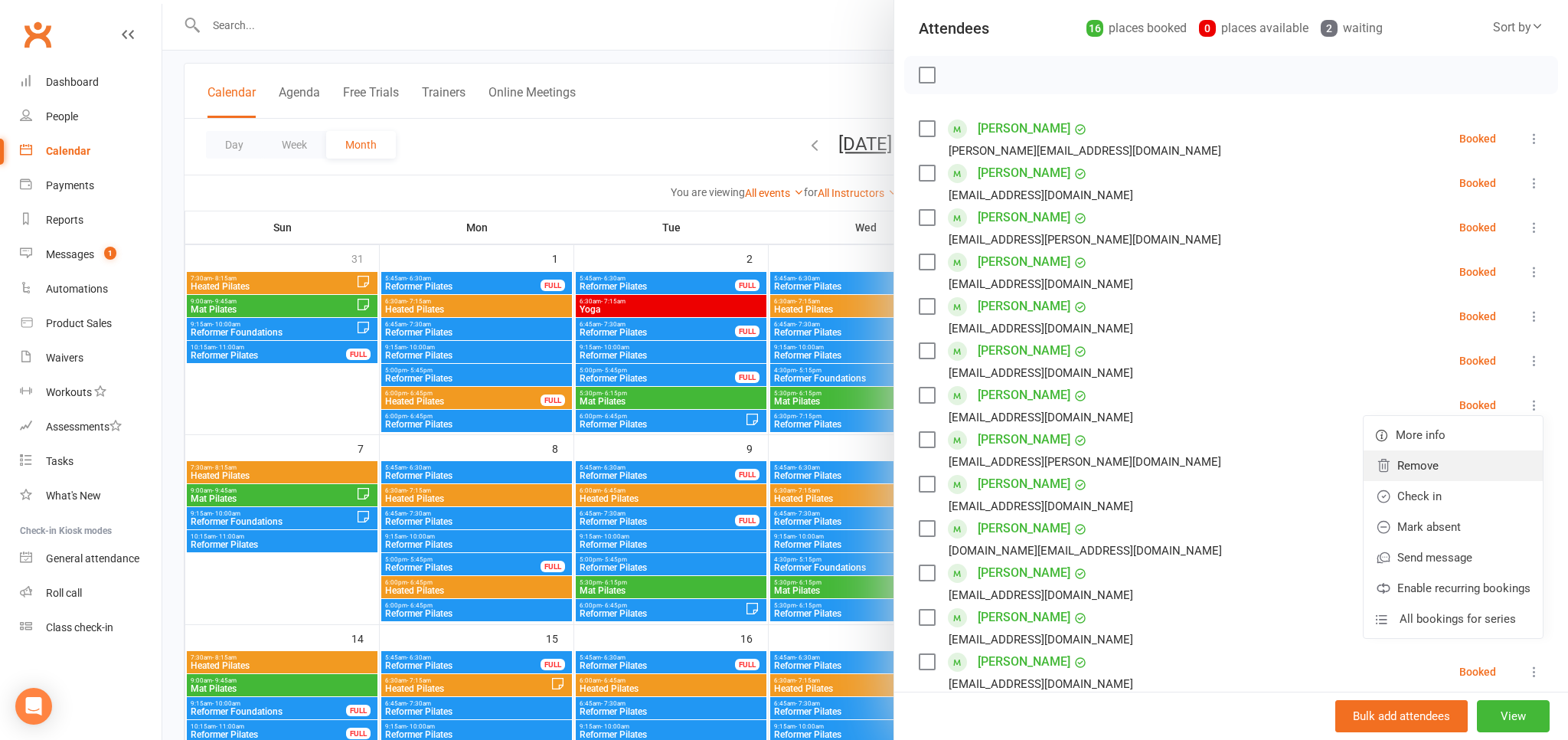
click at [1480, 467] on link "Remove" at bounding box center [1453, 466] width 179 height 31
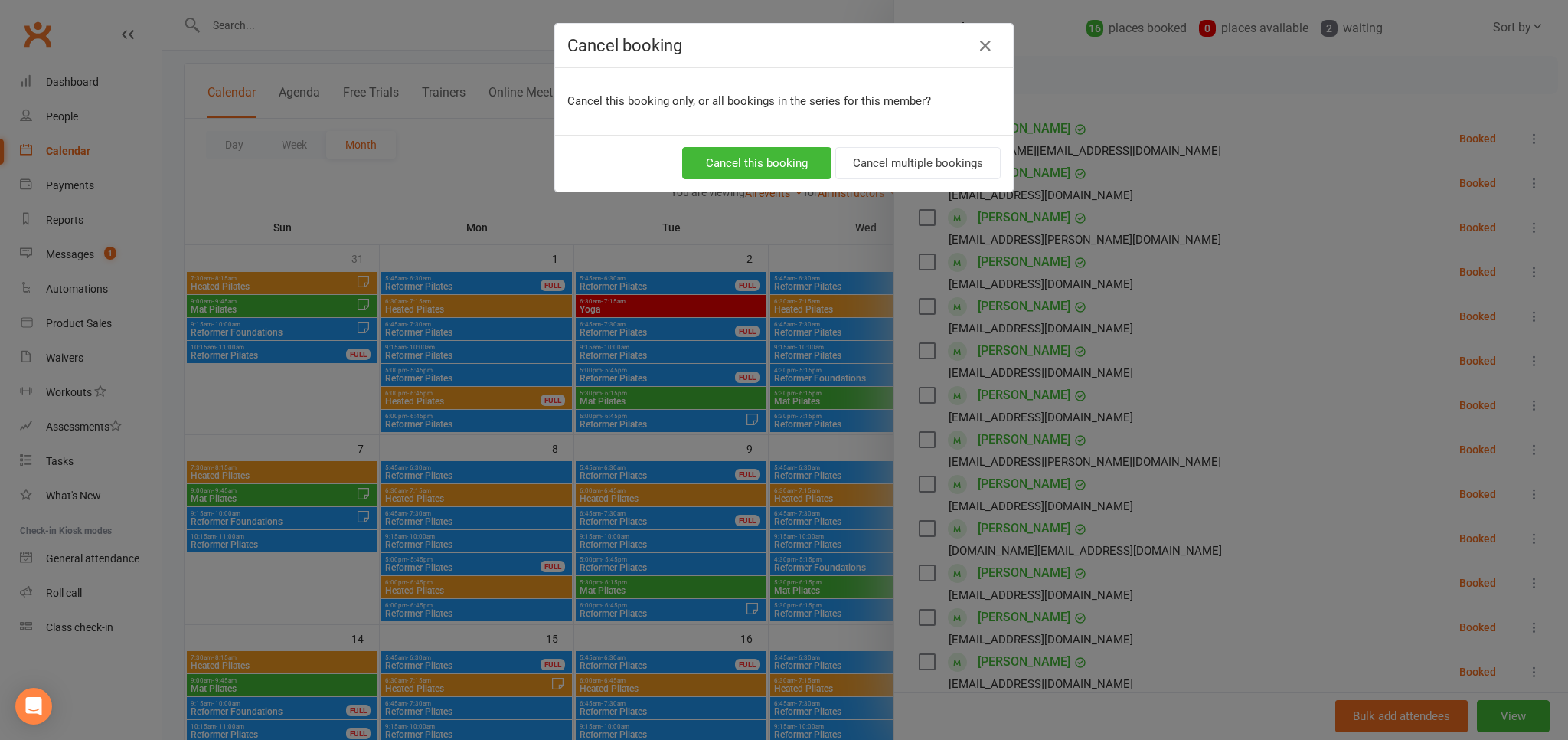
drag, startPoint x: 765, startPoint y: 145, endPoint x: 761, endPoint y: 160, distance: 15.5
click at [765, 145] on div "Cancel this booking Cancel multiple bookings" at bounding box center [784, 163] width 458 height 57
click at [761, 161] on button "Cancel this booking" at bounding box center [757, 163] width 149 height 32
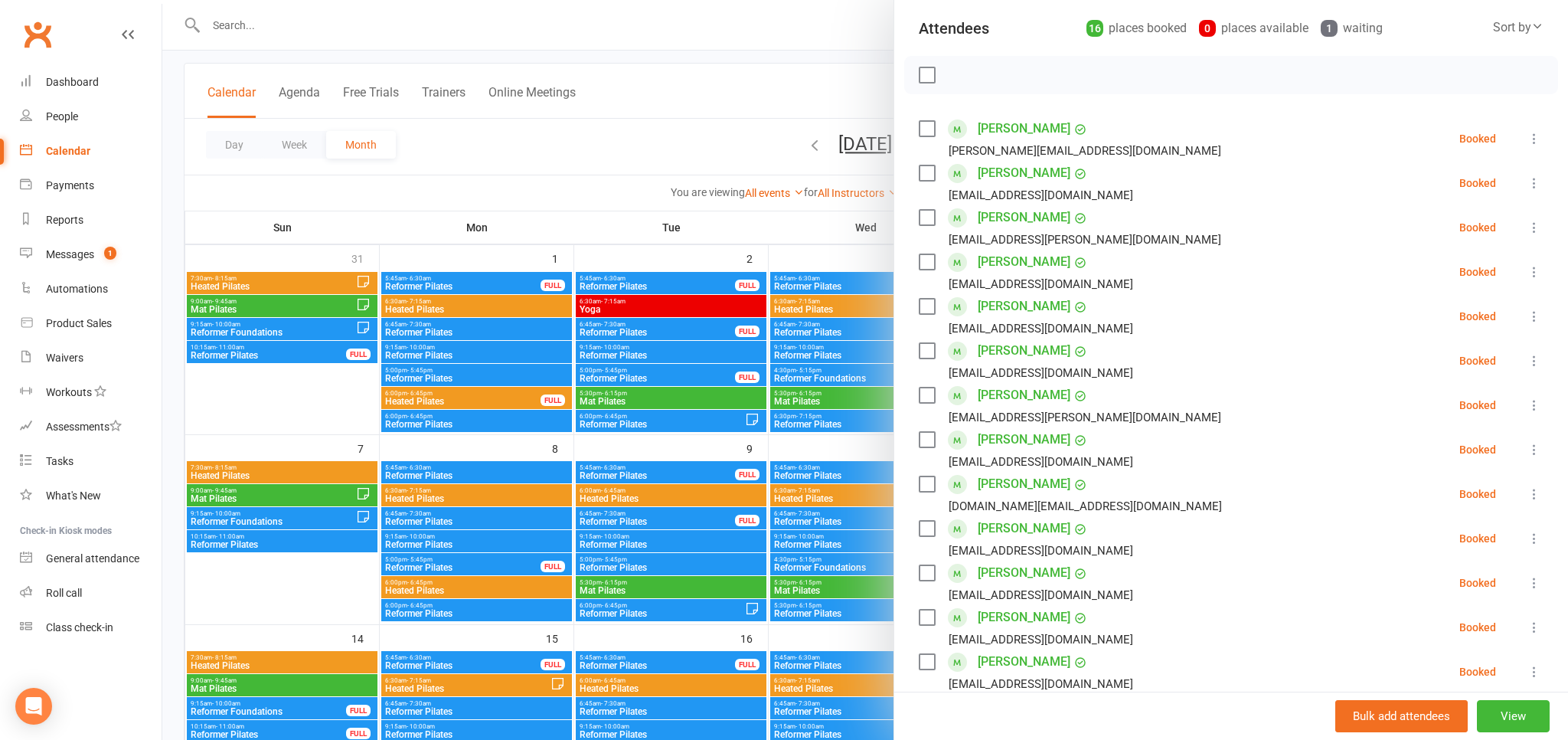
click at [186, 104] on div at bounding box center [865, 370] width 1406 height 740
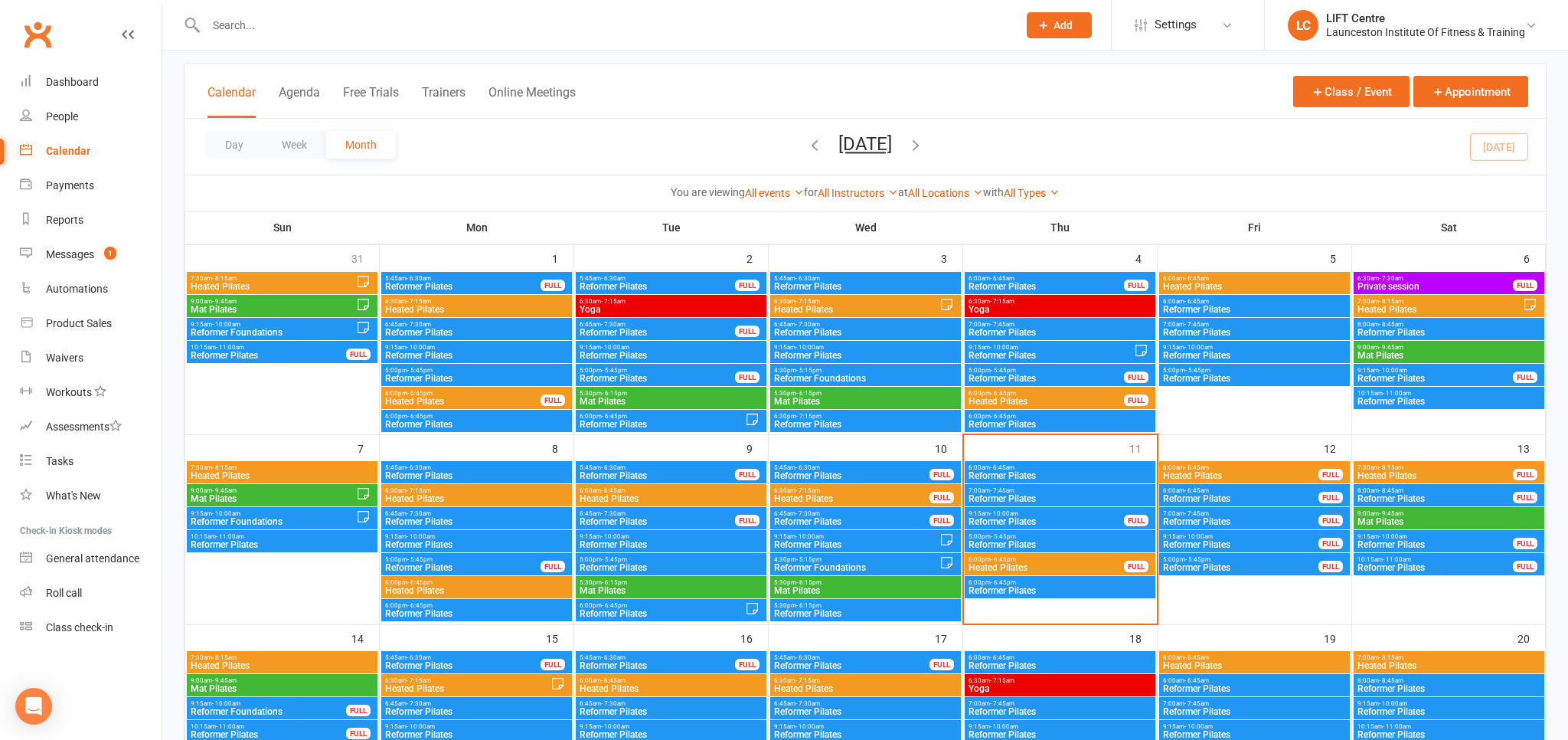
click at [27, 40] on link "Clubworx" at bounding box center [37, 34] width 38 height 38
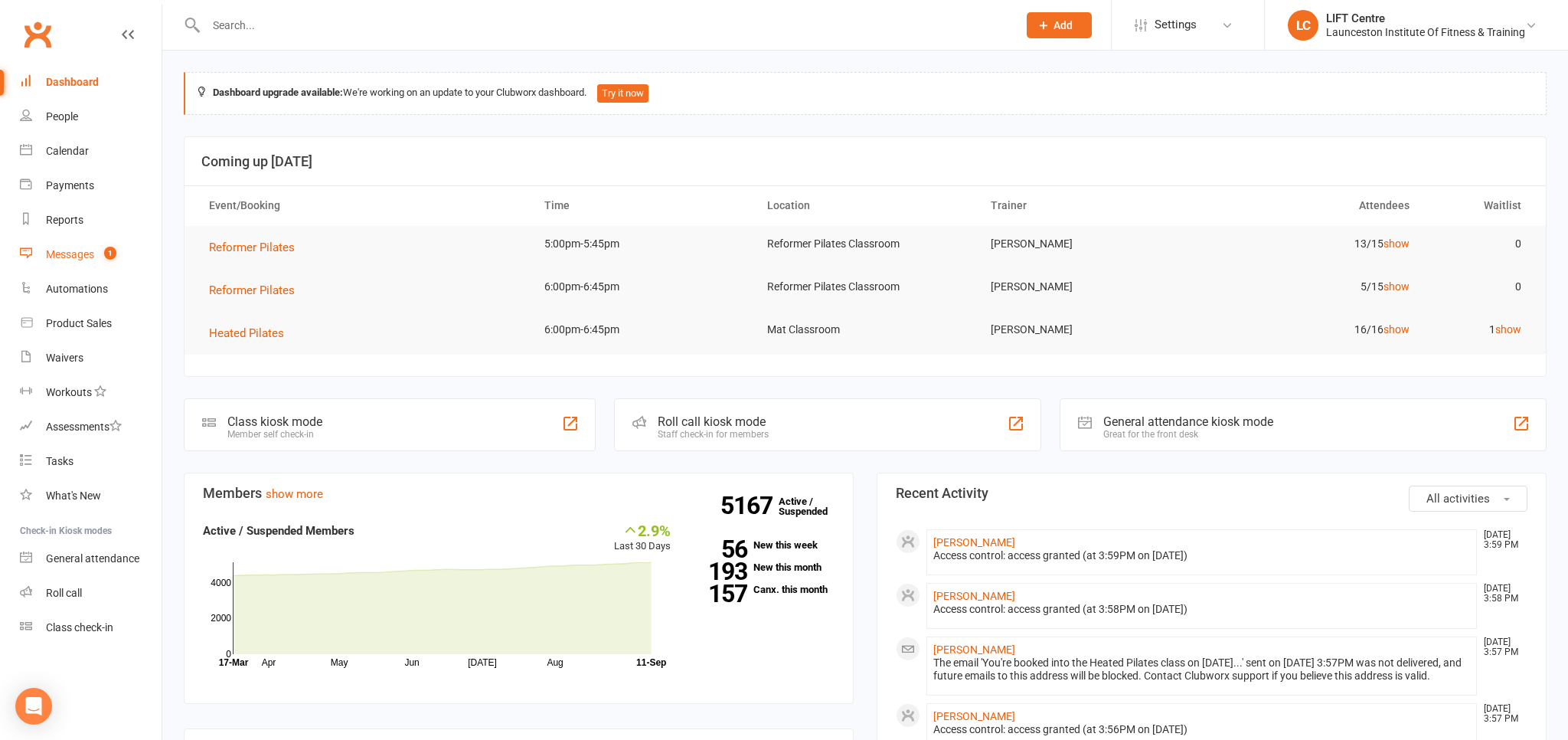
click at [82, 253] on div "Messages" at bounding box center [70, 254] width 48 height 12
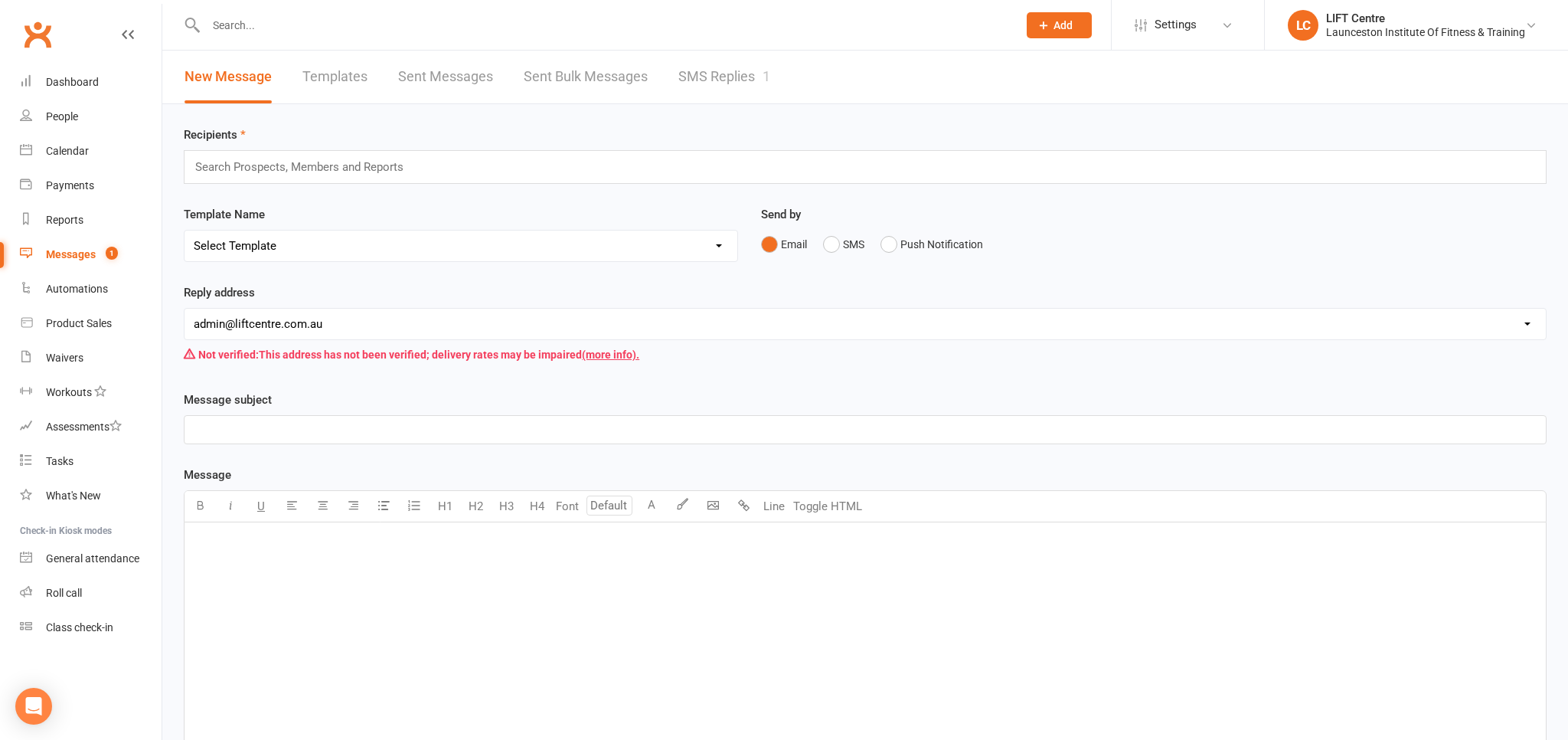
click at [697, 80] on link "SMS Replies 1" at bounding box center [724, 77] width 92 height 53
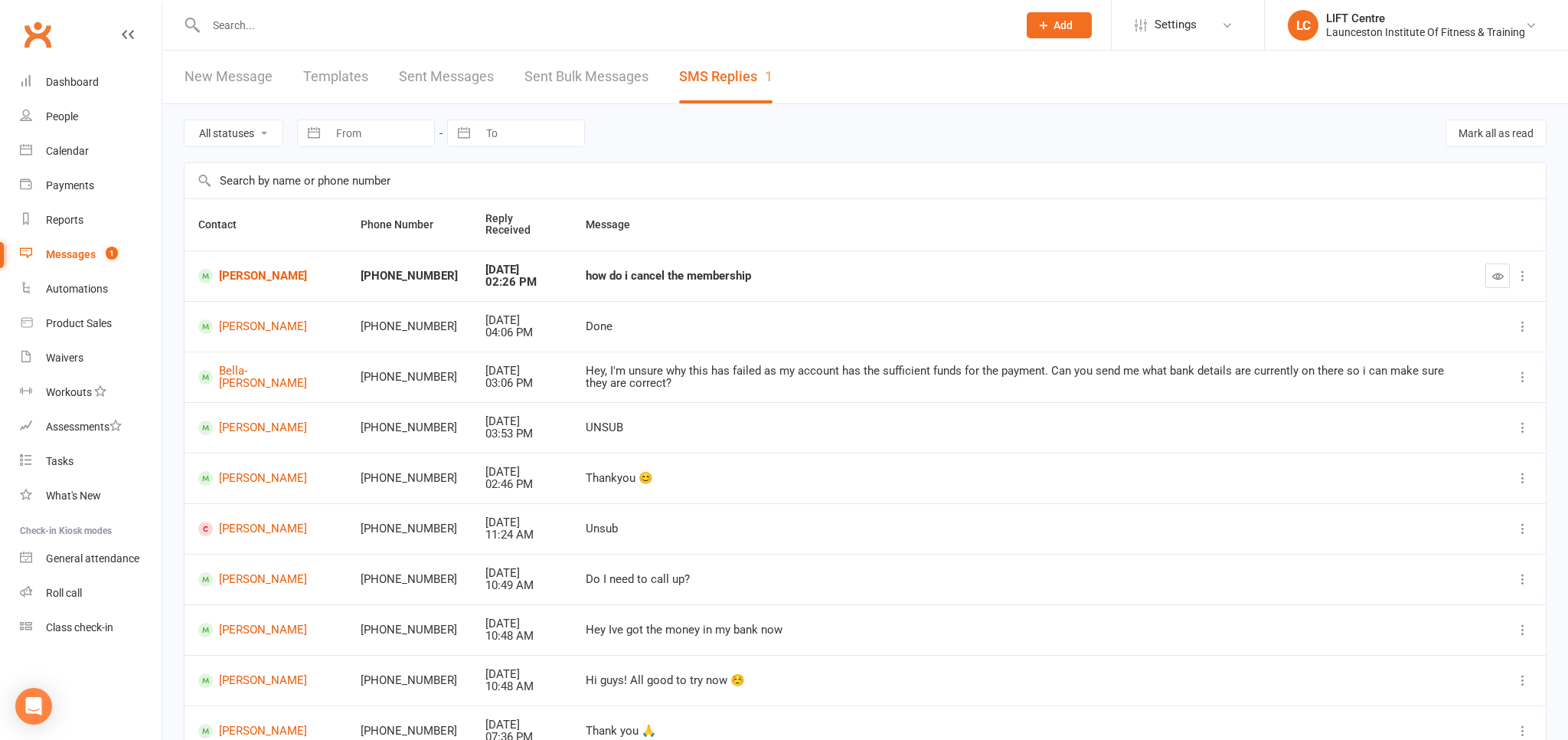
click at [35, 36] on link "Clubworx" at bounding box center [37, 34] width 38 height 38
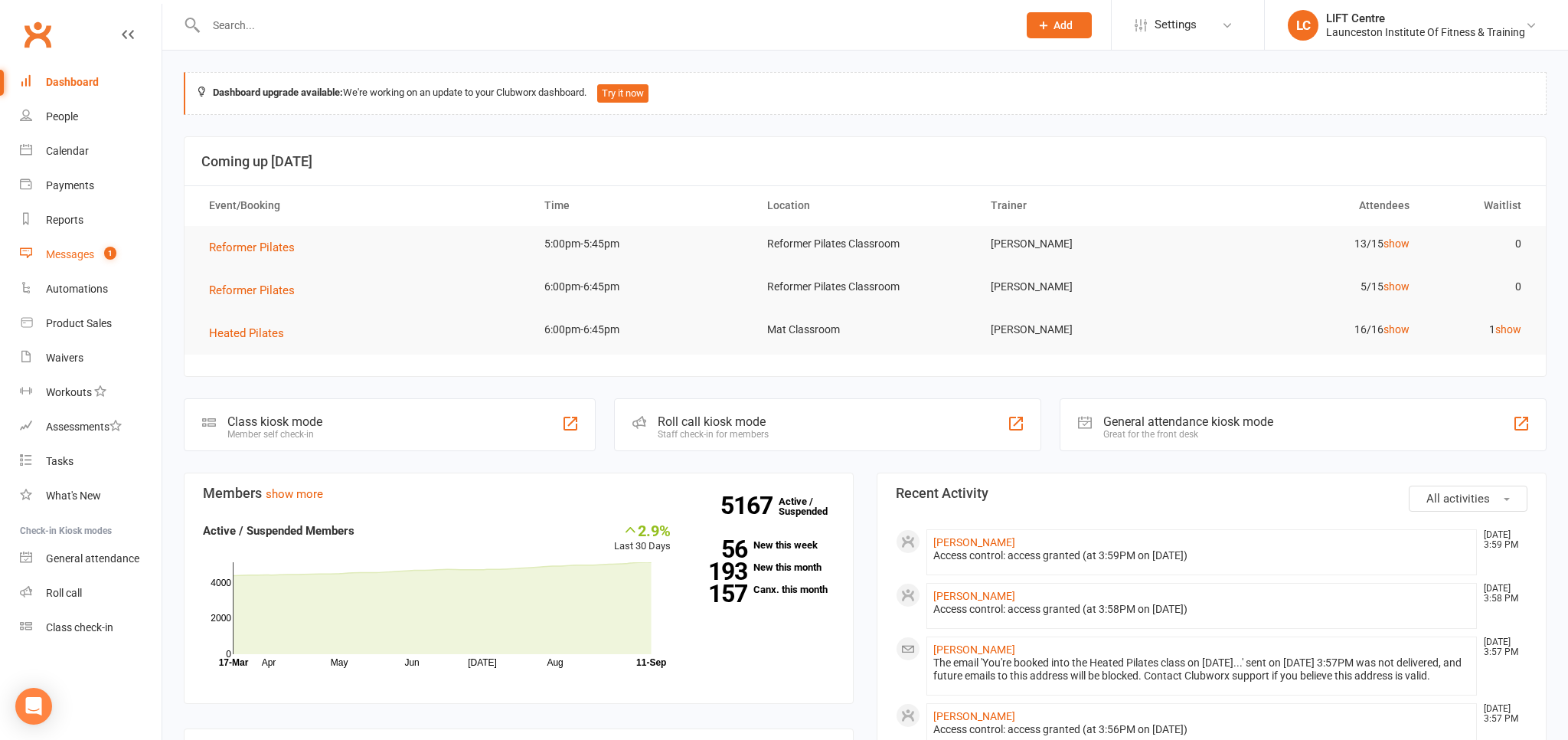
click at [98, 262] on link "Messages 1" at bounding box center [90, 254] width 141 height 35
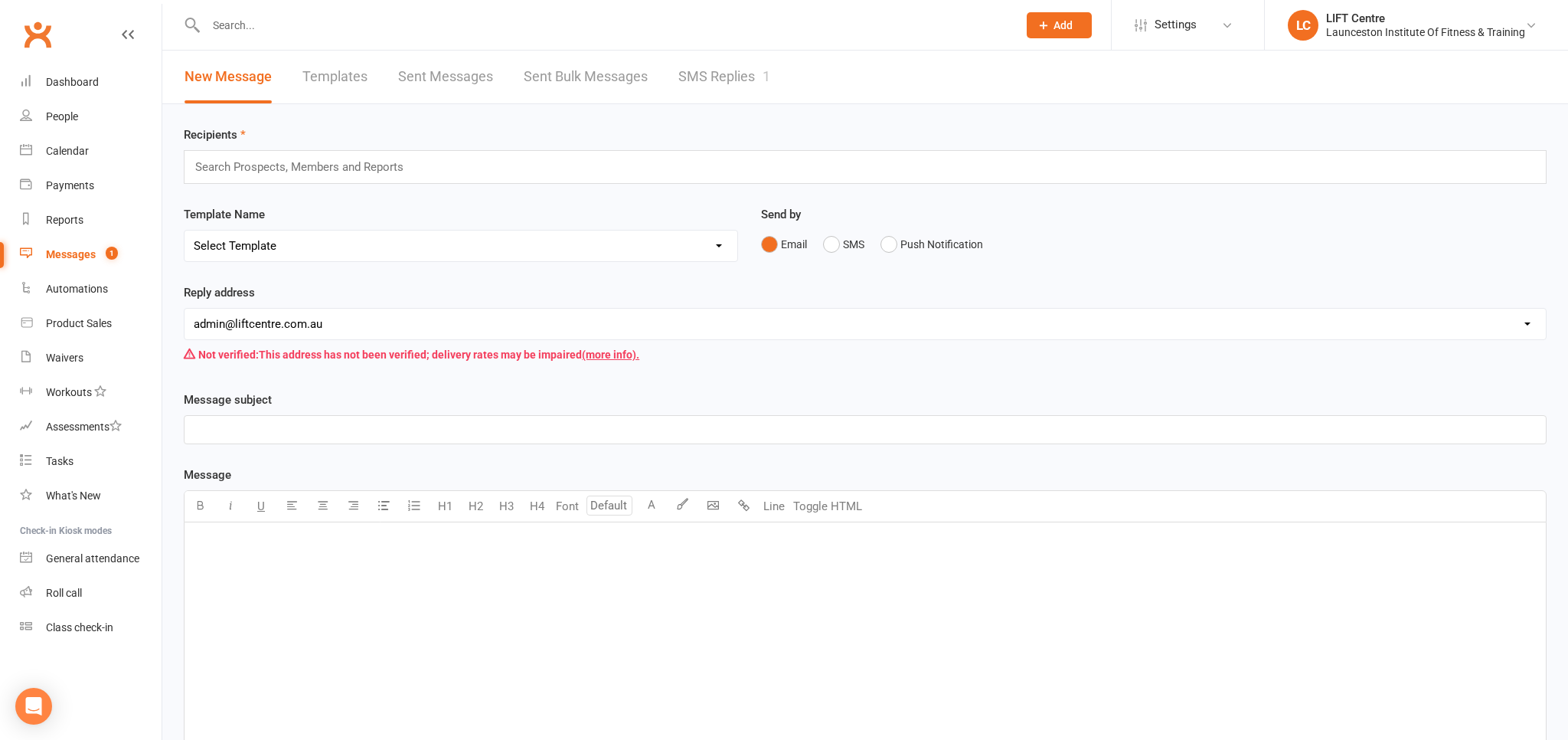
click at [717, 84] on link "SMS Replies 1" at bounding box center [724, 77] width 92 height 53
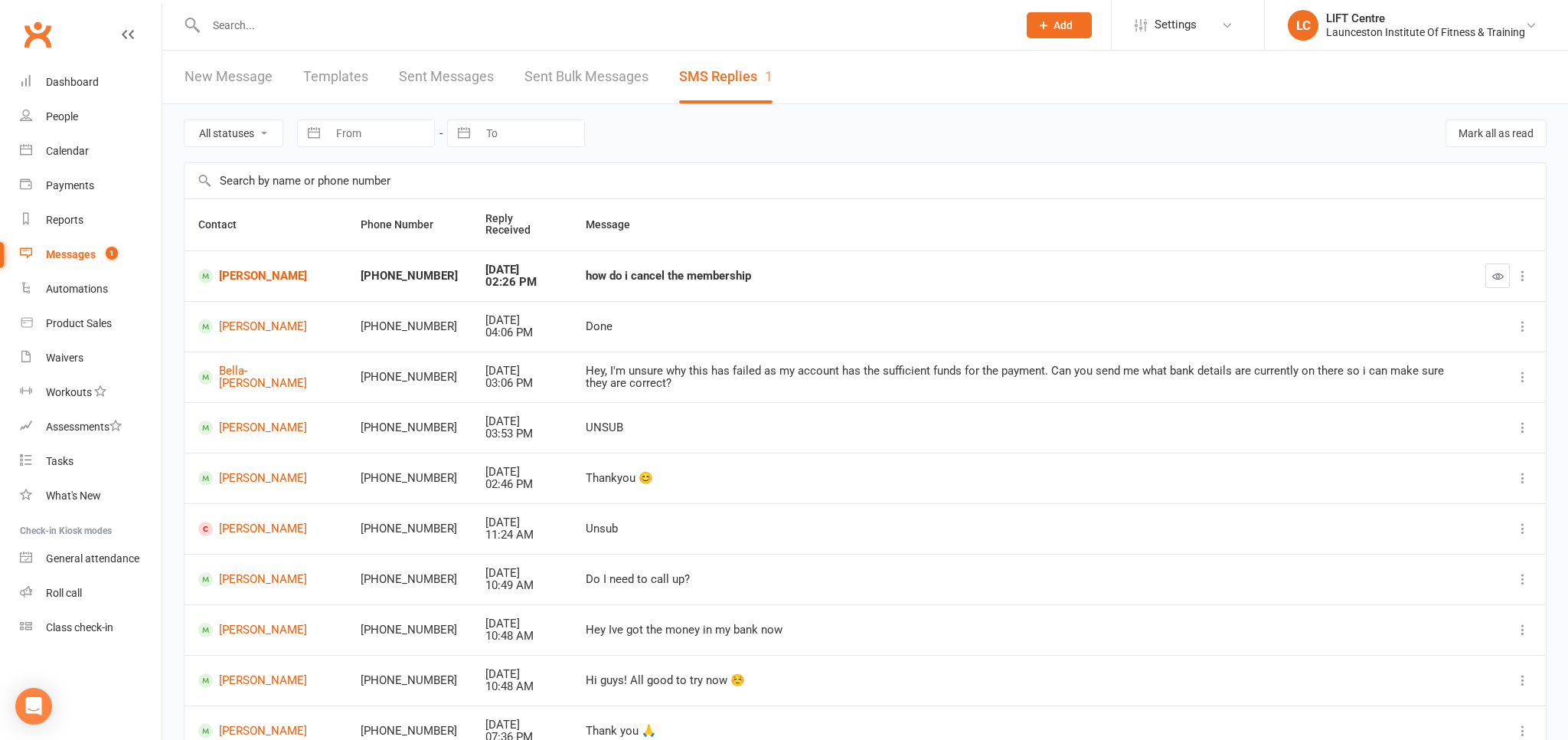
click at [1523, 271] on icon at bounding box center [1523, 275] width 15 height 15
click at [78, 90] on link "Dashboard" at bounding box center [90, 82] width 141 height 35
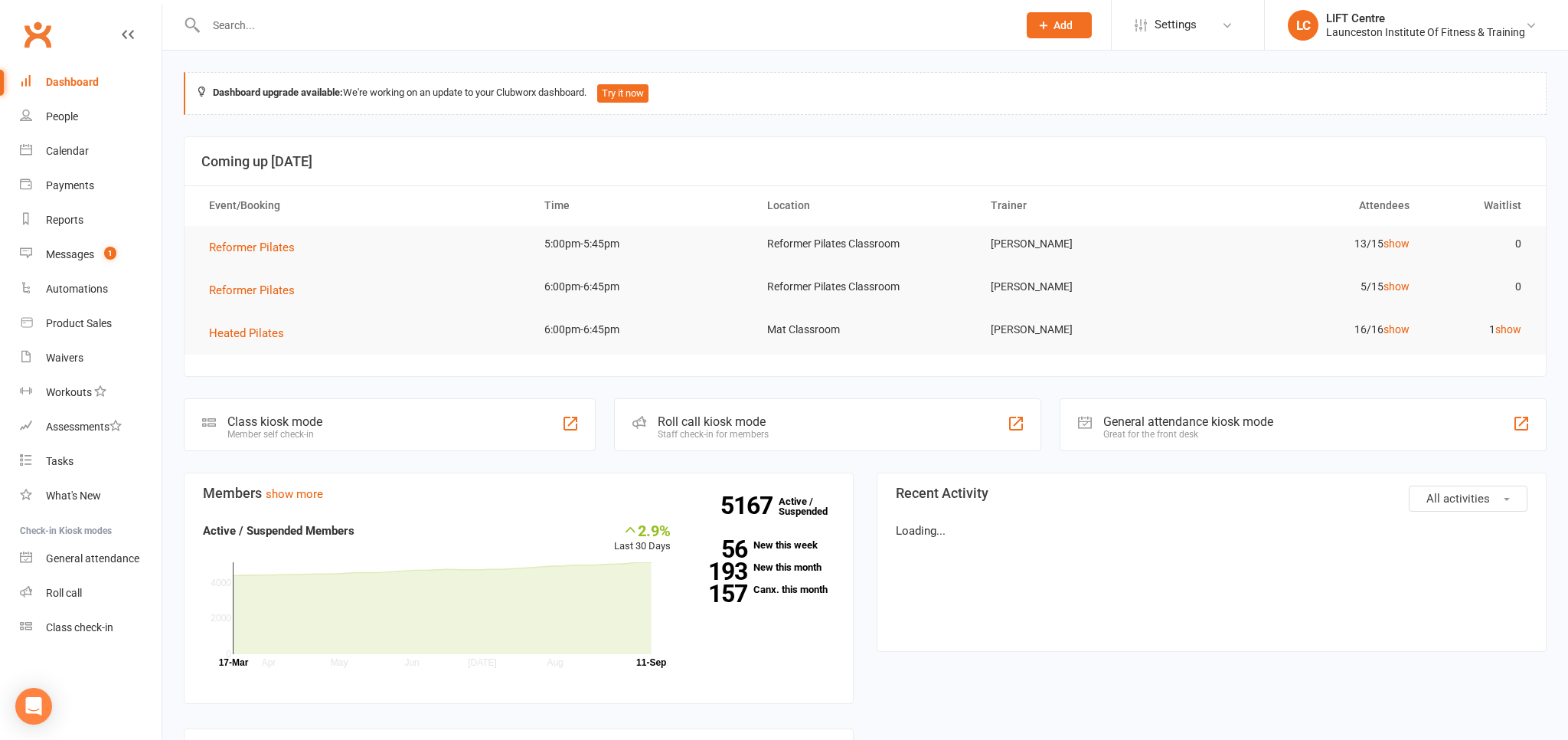
click at [299, 7] on div at bounding box center [595, 25] width 823 height 50
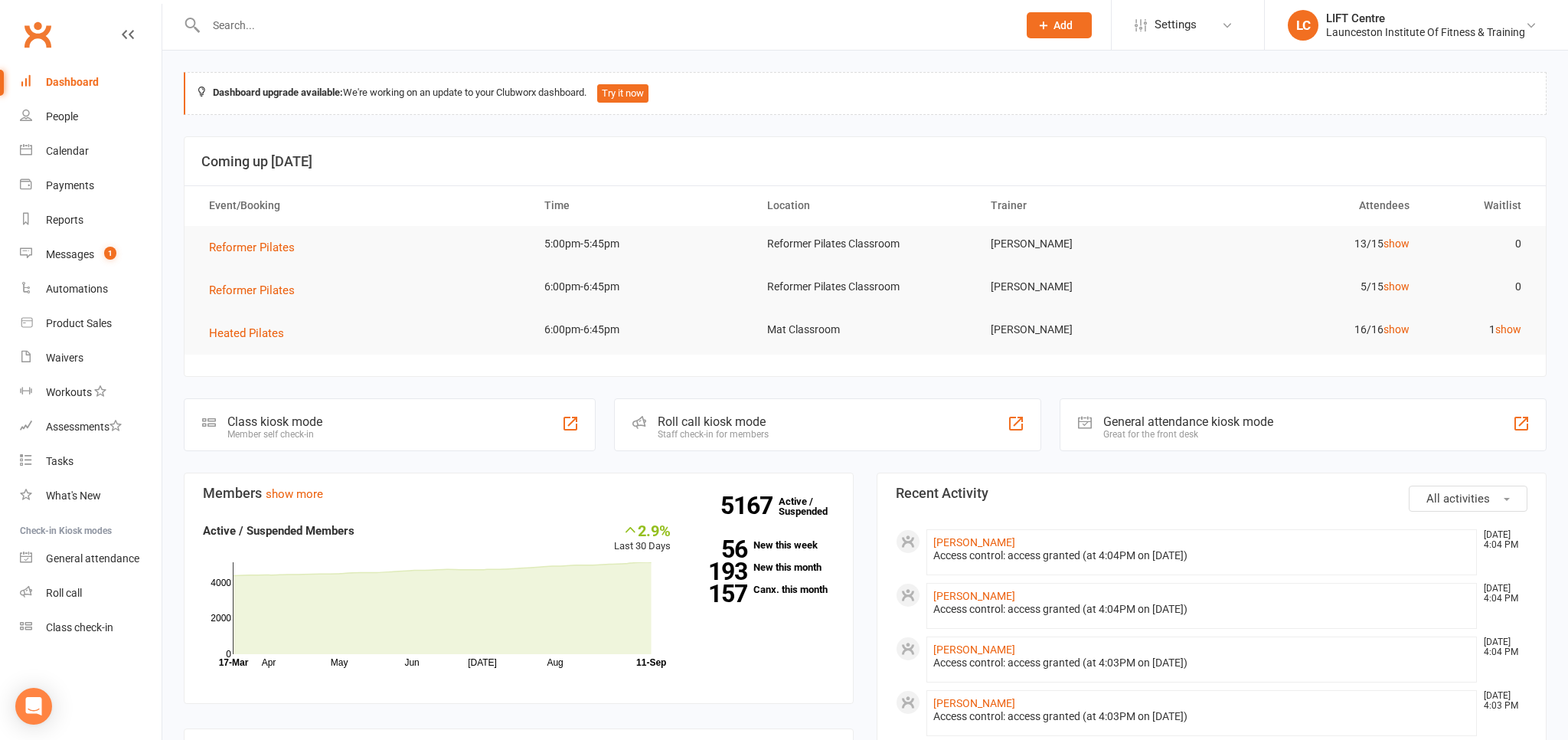
click at [294, 19] on input "text" at bounding box center [604, 25] width 806 height 22
type input "lily"
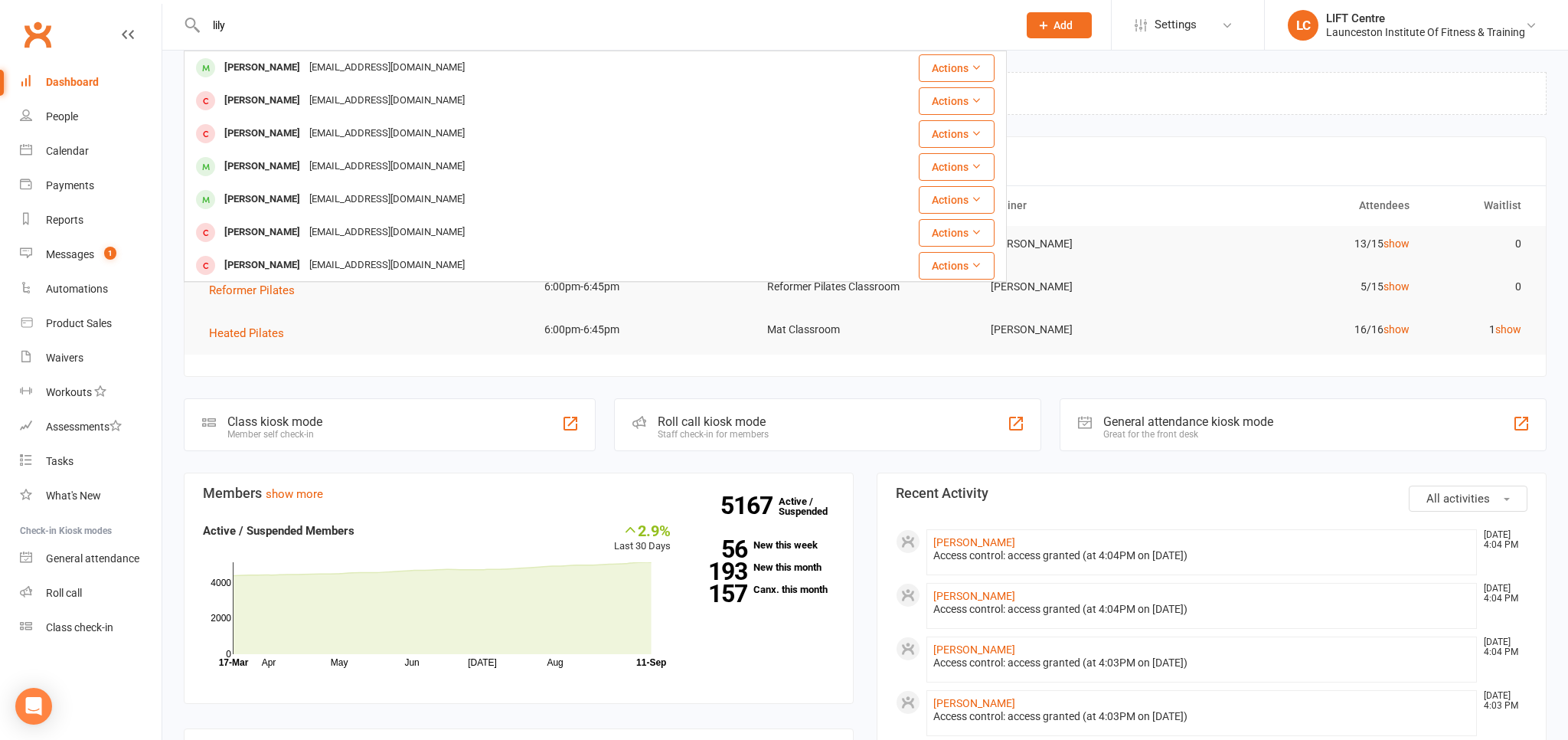
drag, startPoint x: 269, startPoint y: 25, endPoint x: 172, endPoint y: 29, distance: 97.1
click at [201, 29] on input "lily" at bounding box center [604, 25] width 806 height 22
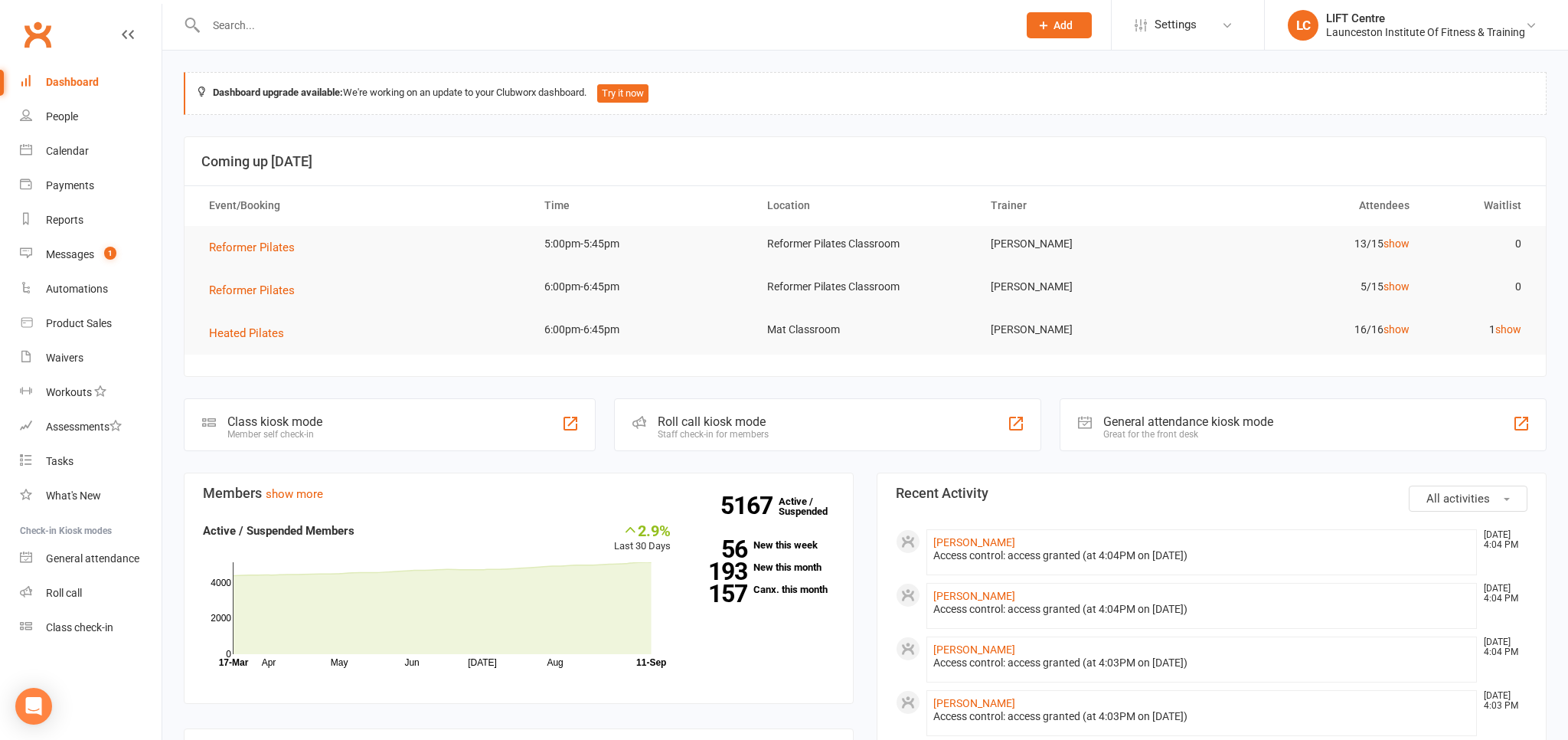
click at [252, 23] on input "text" at bounding box center [604, 25] width 806 height 22
click at [74, 354] on div "Waivers" at bounding box center [65, 357] width 37 height 12
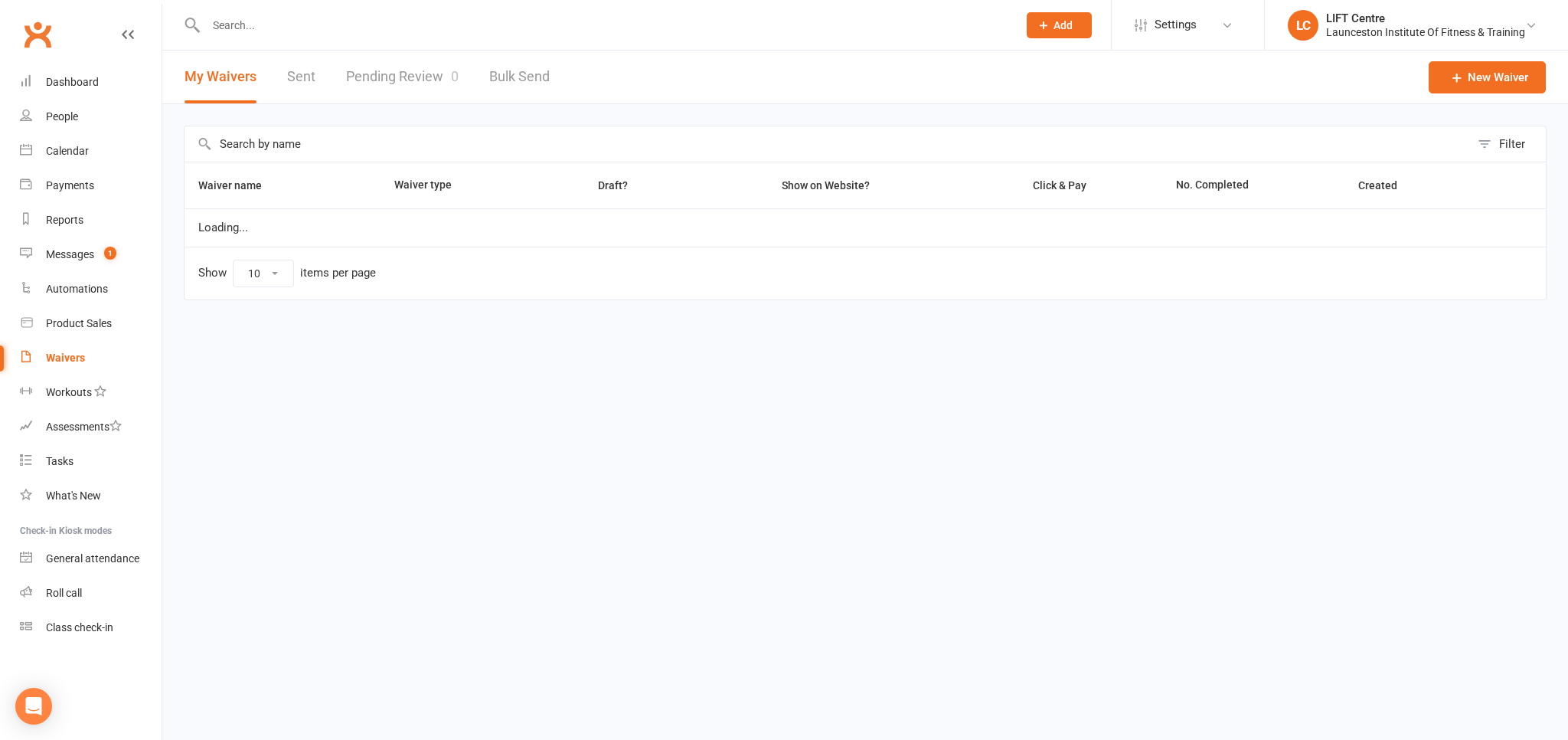
select select "50"
click at [424, 78] on link "Pending Review 0" at bounding box center [402, 77] width 112 height 53
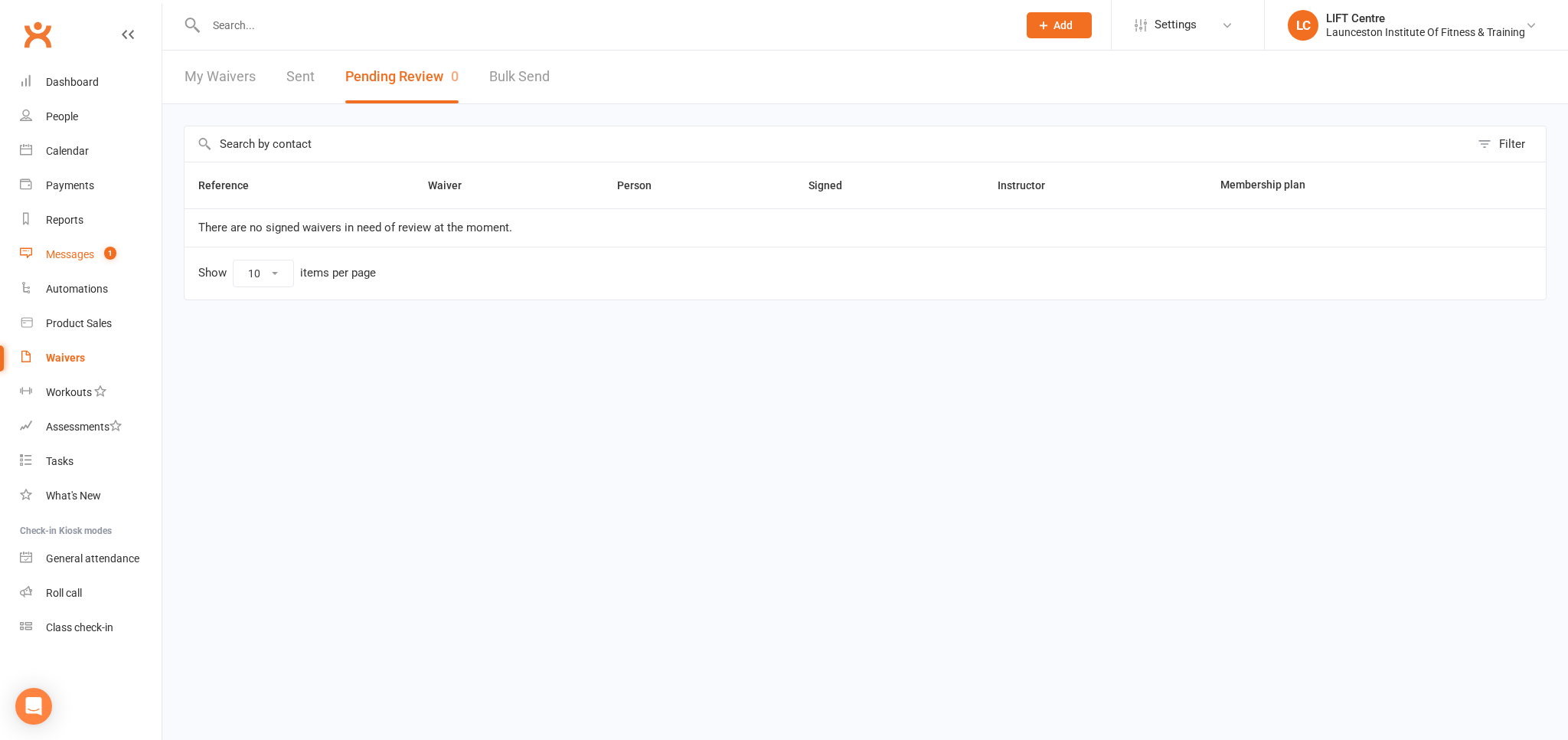
click at [74, 246] on link "Messages 1" at bounding box center [90, 254] width 141 height 35
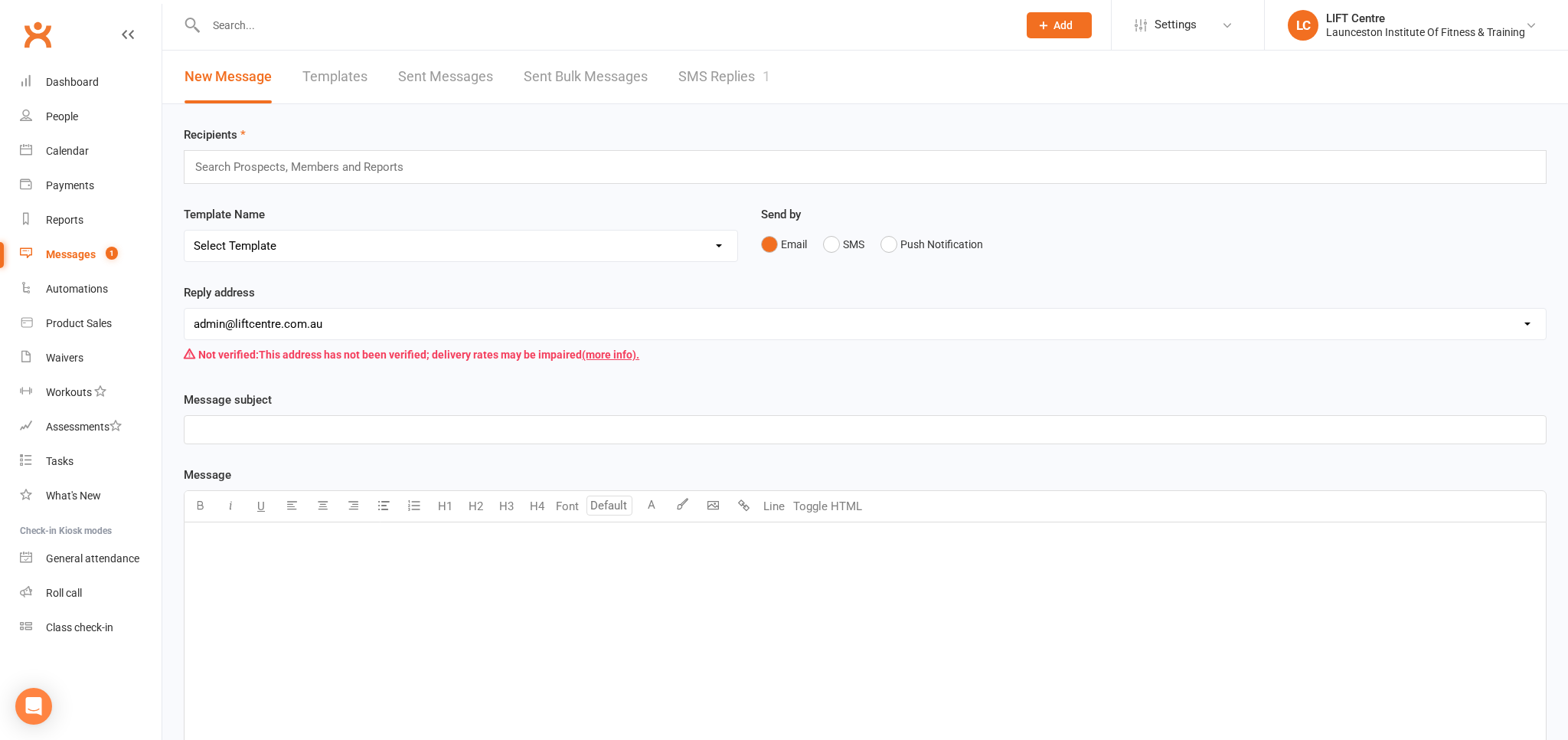
click at [50, 41] on link "Clubworx" at bounding box center [37, 34] width 38 height 38
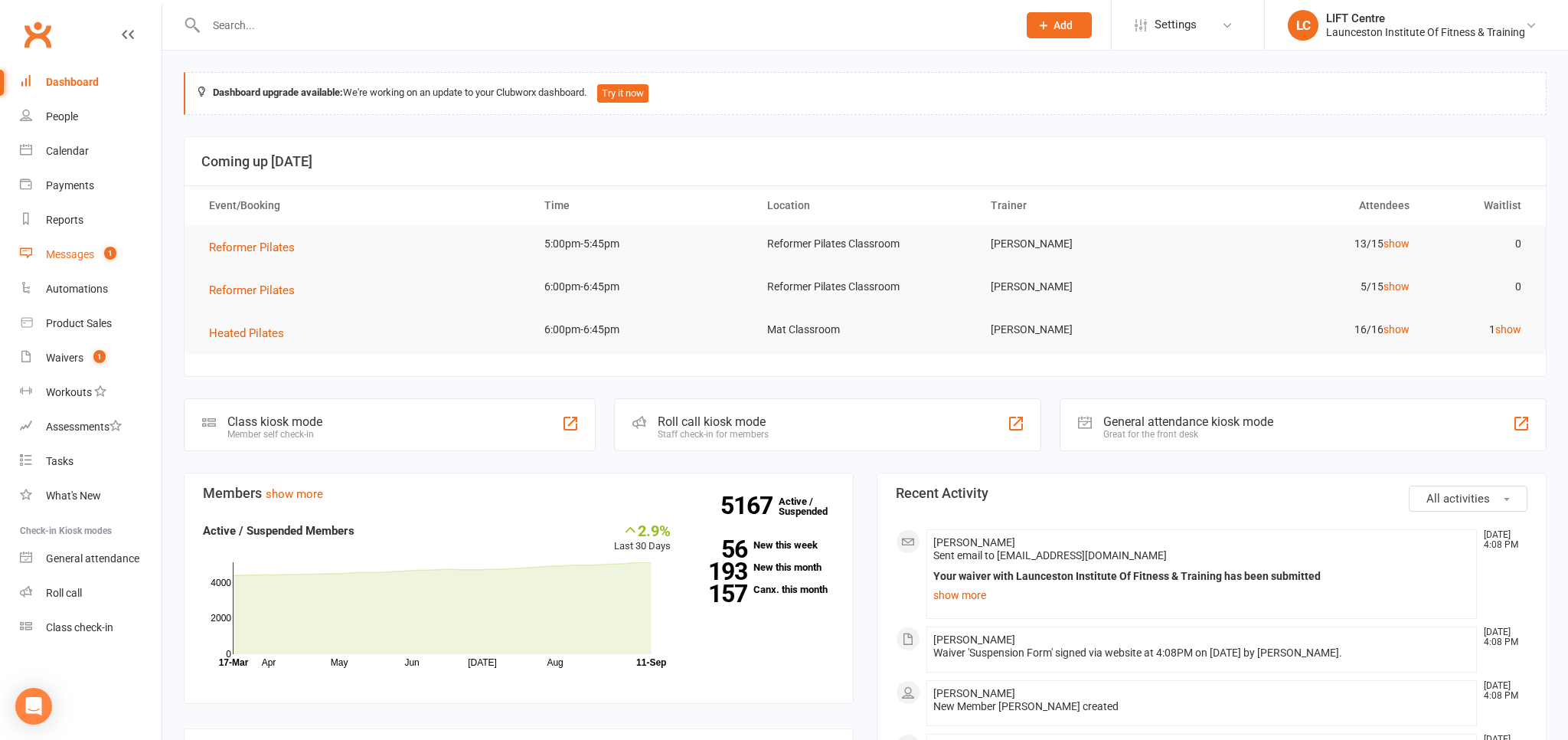
click at [87, 255] on div "Messages" at bounding box center [70, 254] width 48 height 12
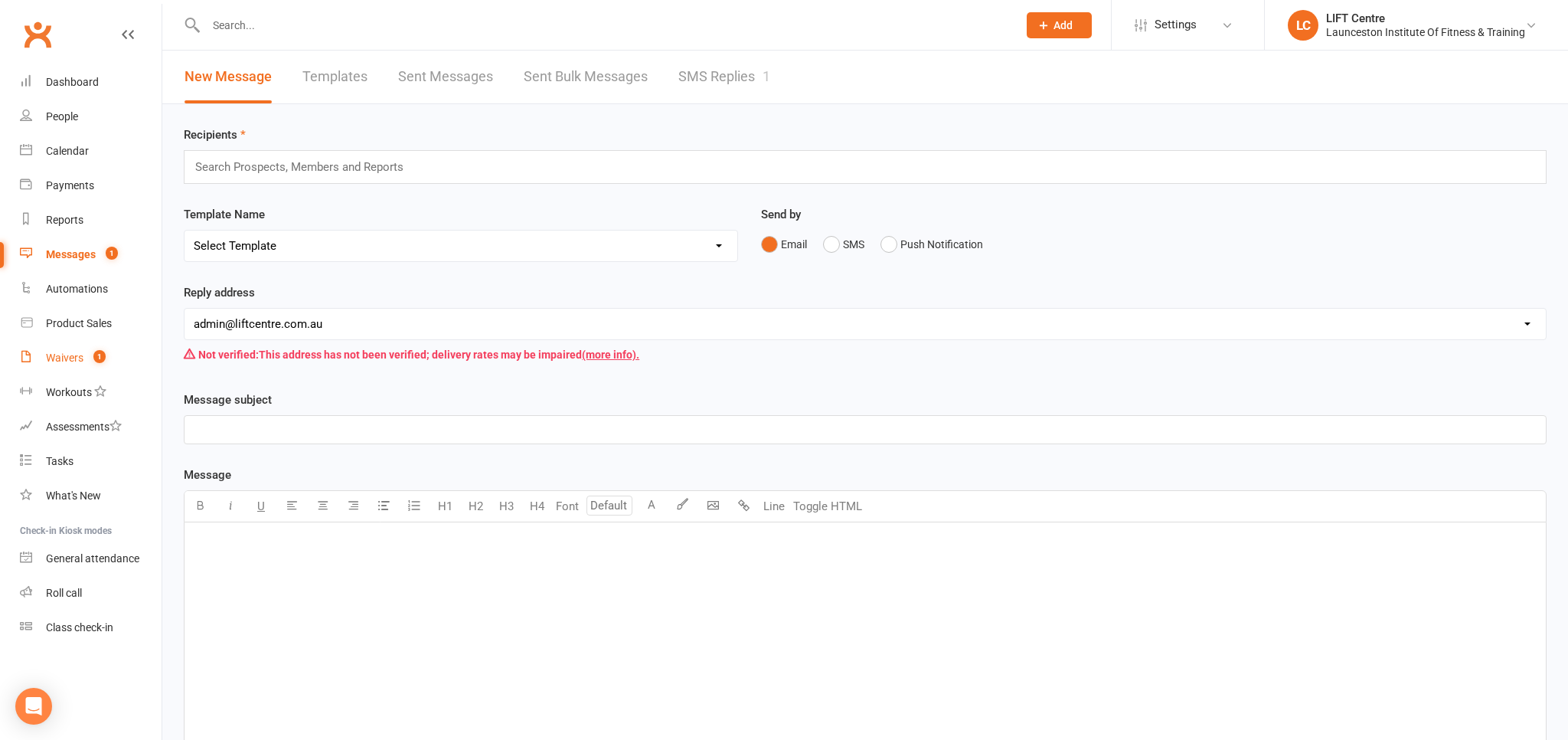
click at [65, 360] on div "Waivers" at bounding box center [65, 357] width 37 height 12
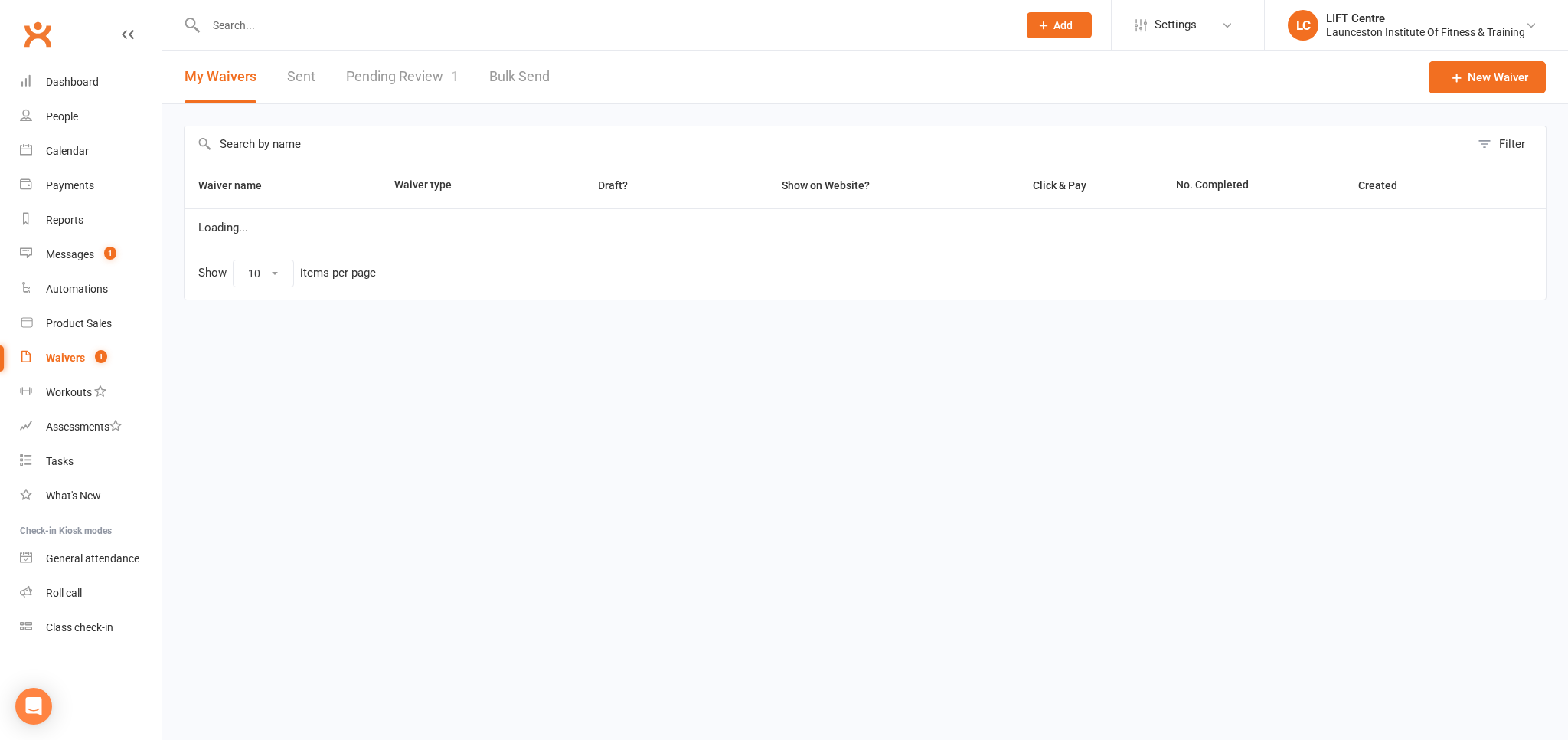
select select "50"
click at [403, 70] on link "Pending Review 1" at bounding box center [402, 77] width 112 height 53
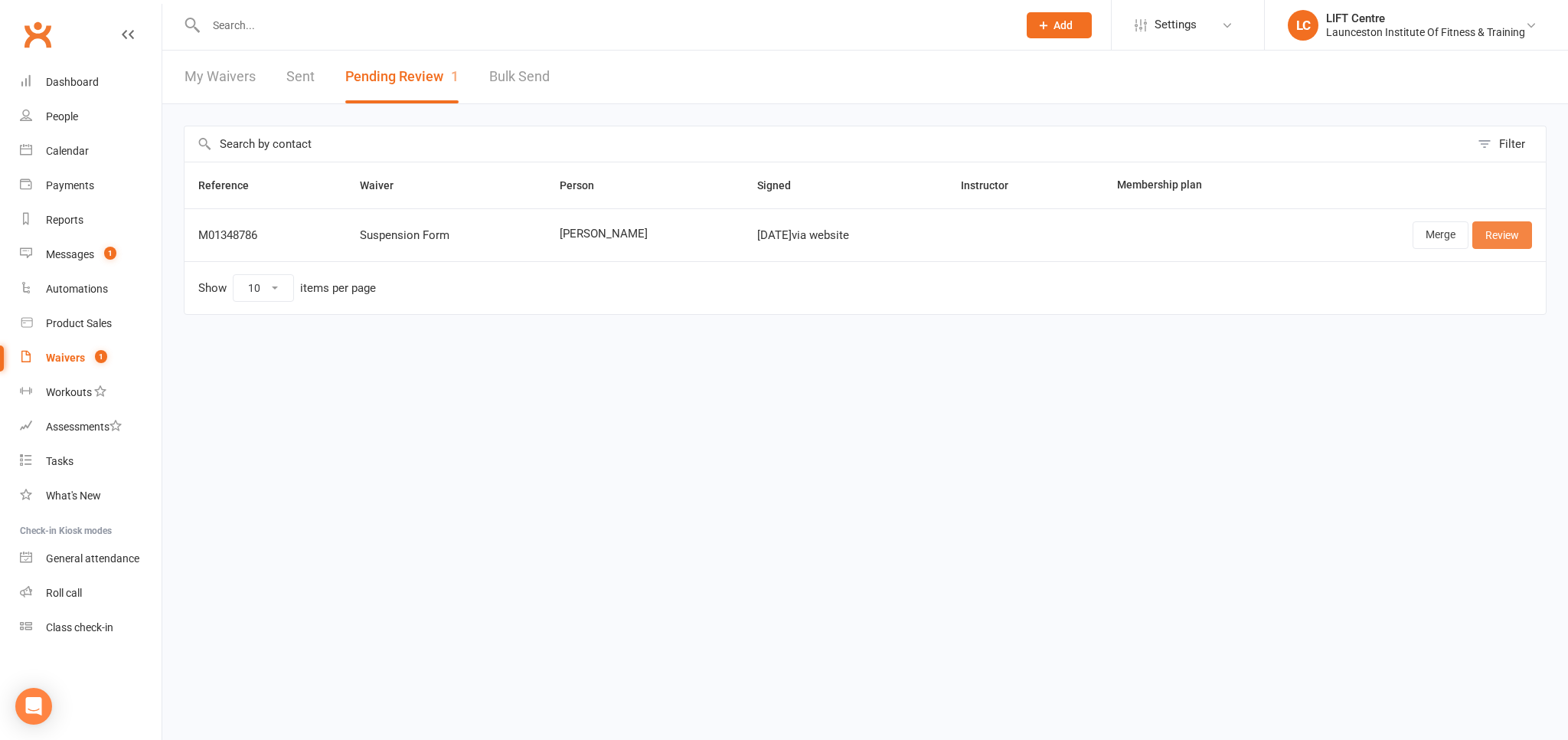
click at [1507, 230] on link "Review" at bounding box center [1503, 235] width 60 height 27
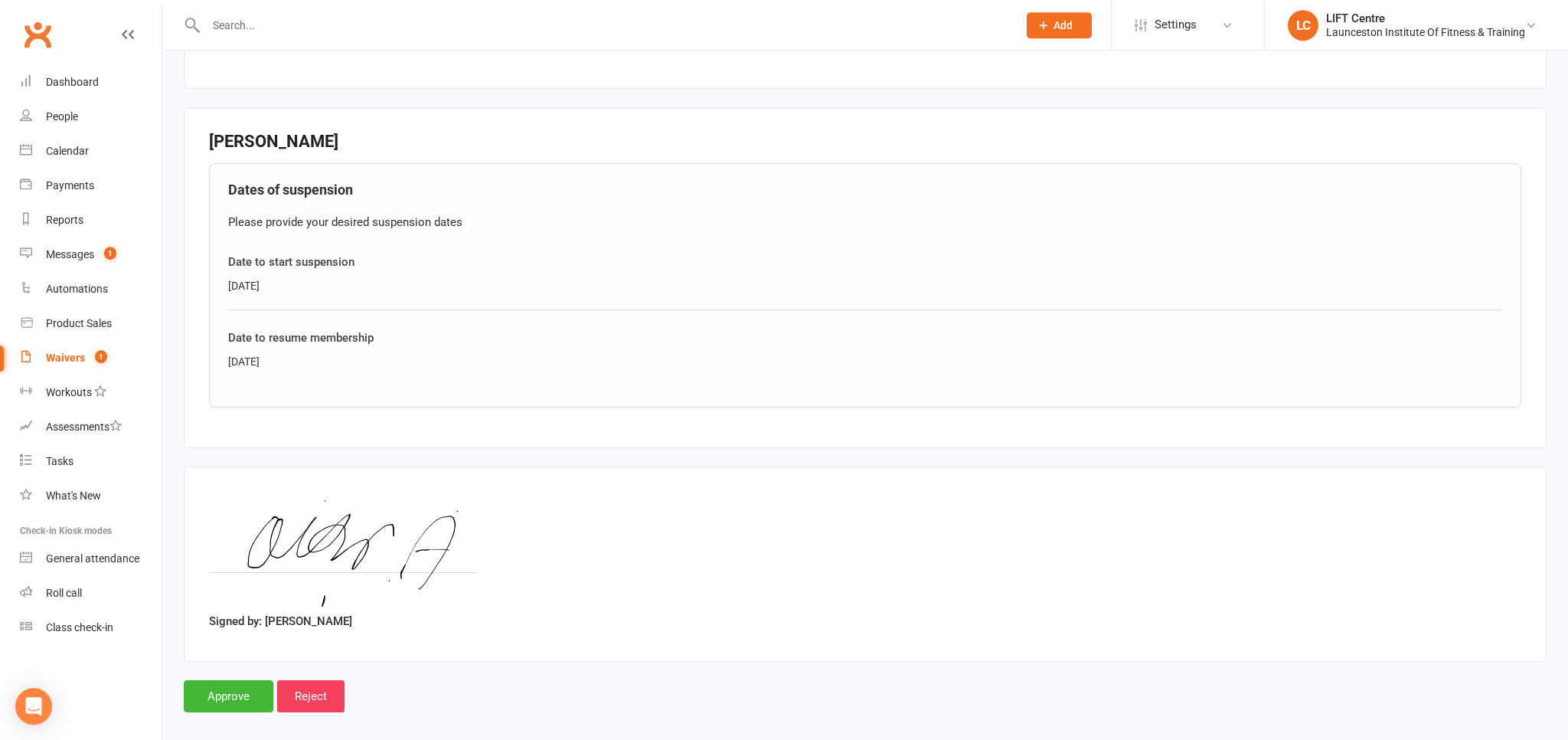
scroll to position [523, 0]
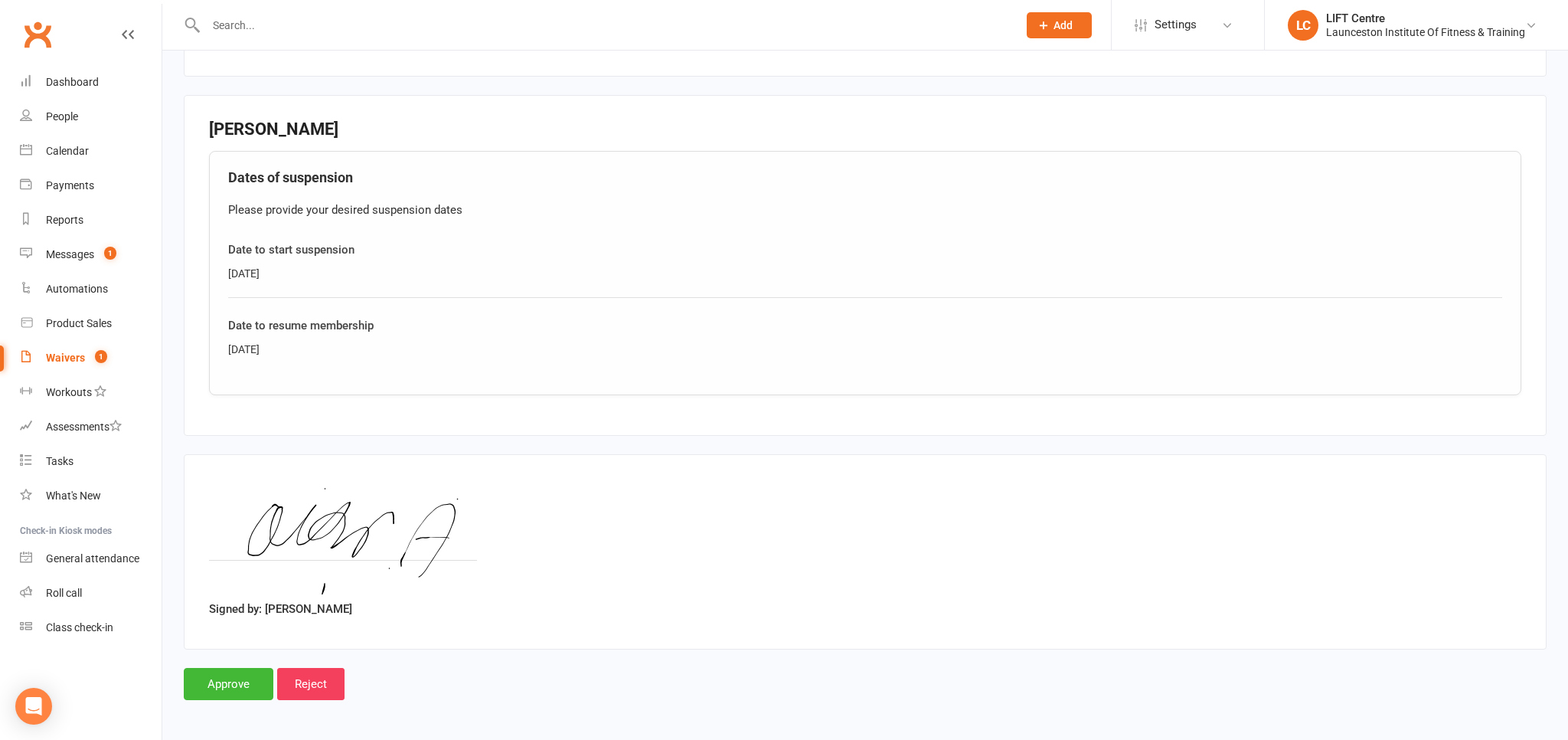
click at [332, 23] on input "text" at bounding box center [604, 25] width 806 height 22
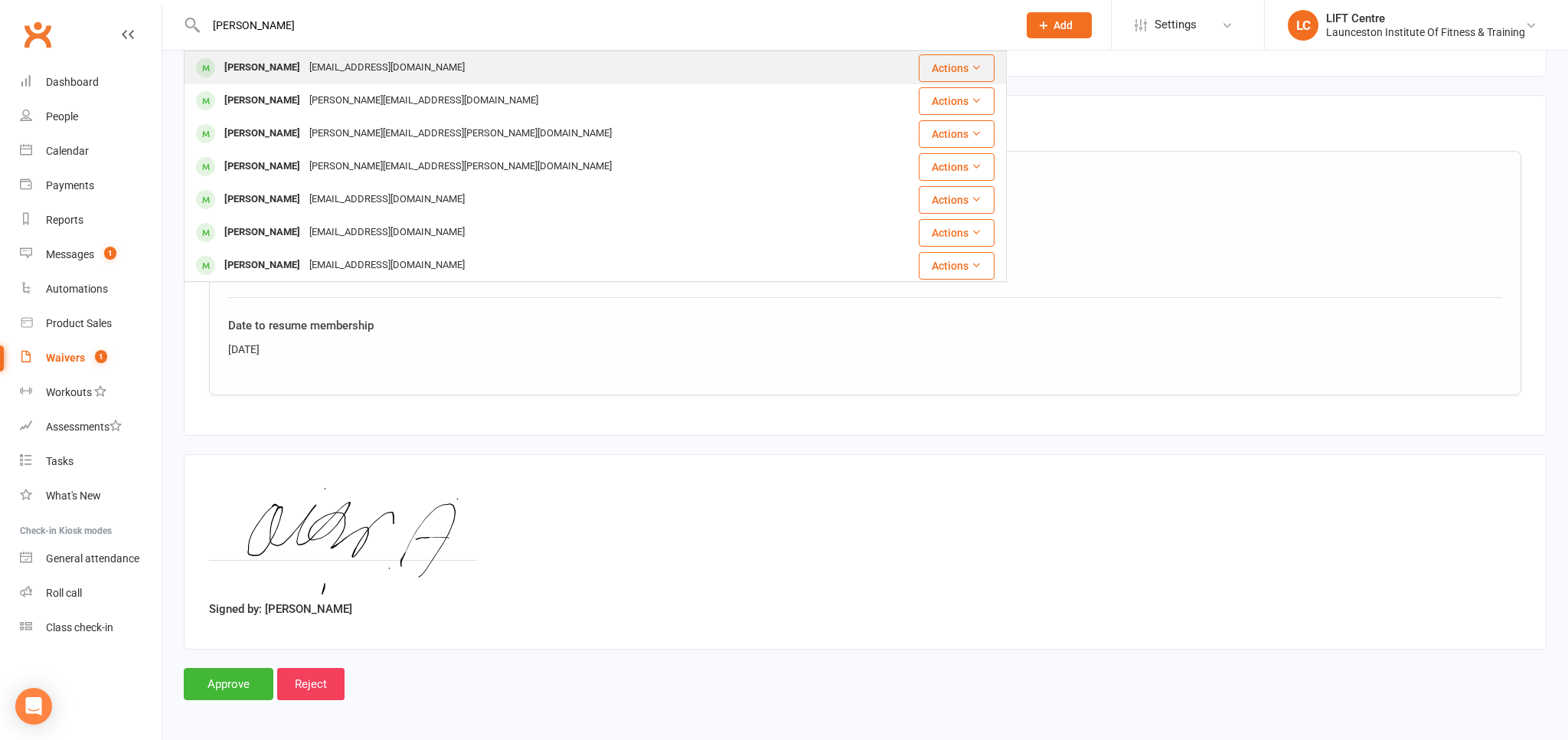
type input "oliver atkins"
click at [415, 75] on div "nikkiandmark64@hotmail.com" at bounding box center [387, 68] width 165 height 23
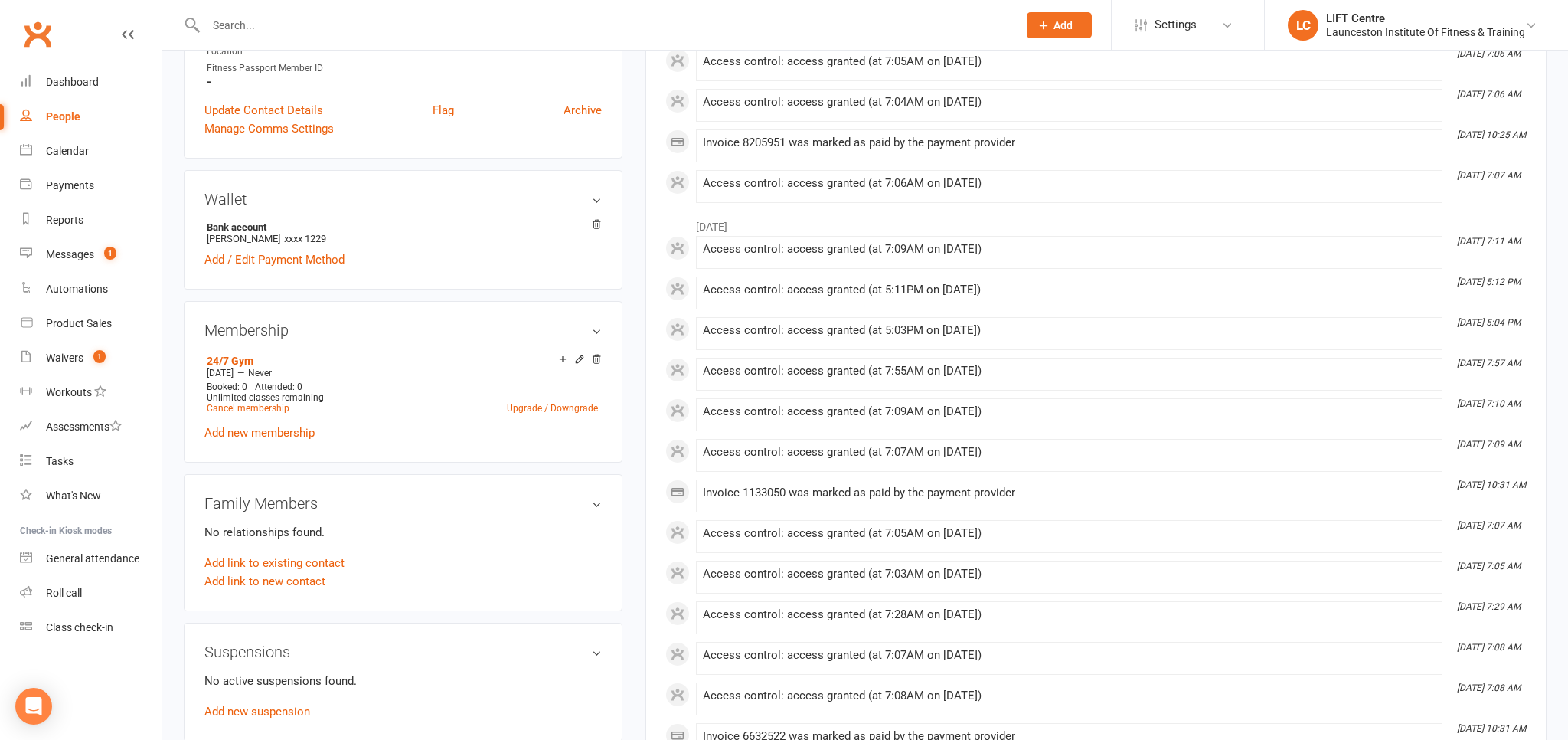
scroll to position [566, 0]
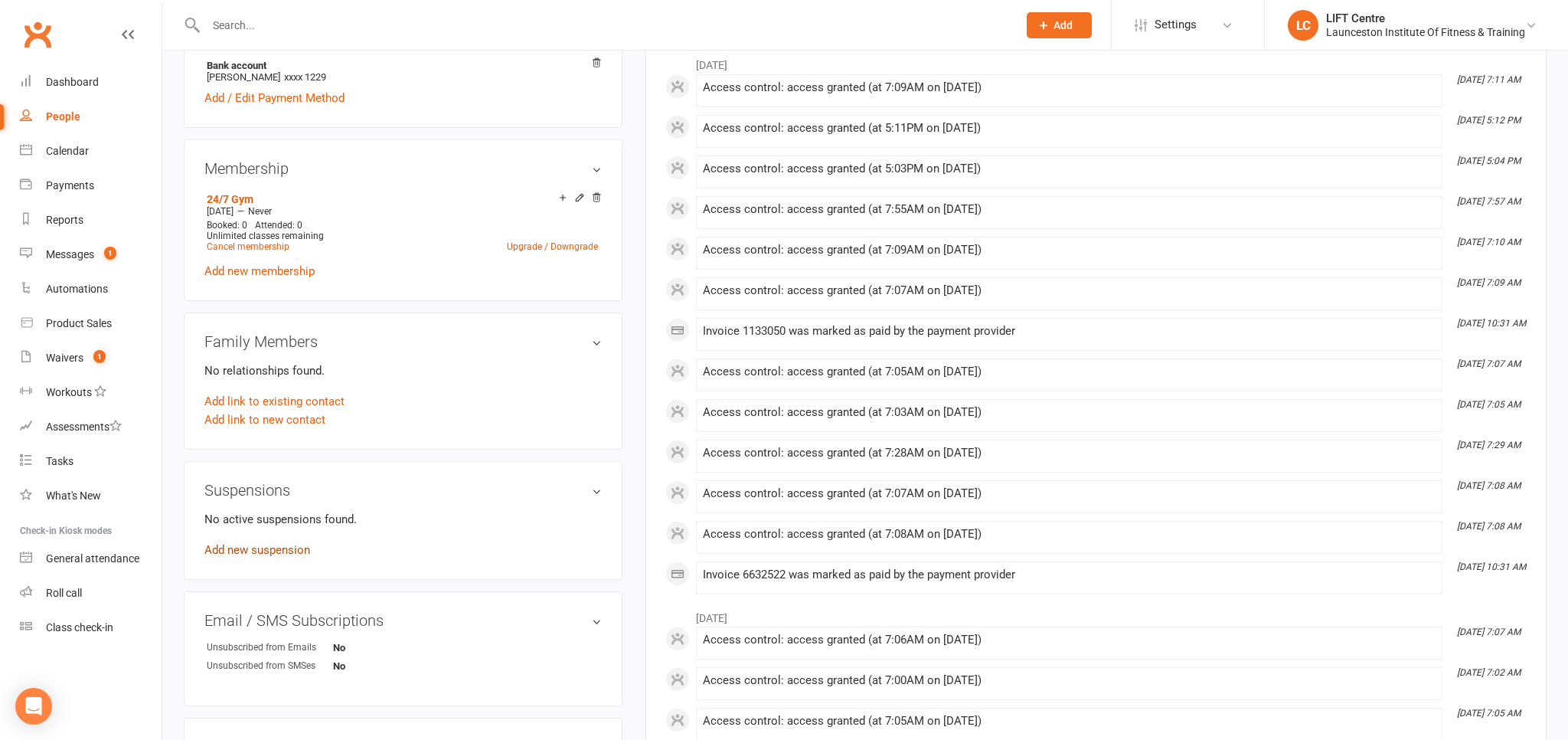
click at [275, 549] on link "Add new suspension" at bounding box center [257, 549] width 106 height 14
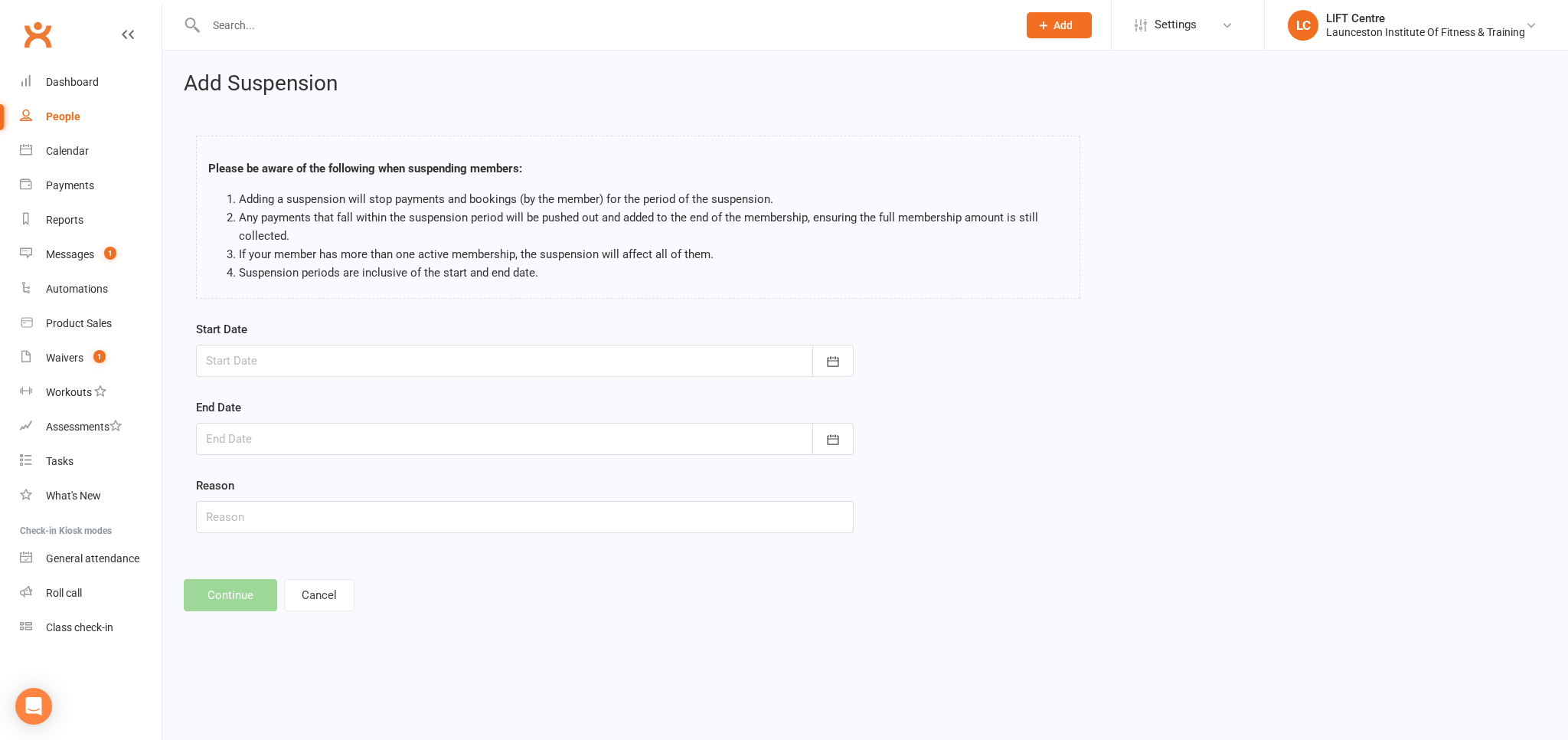
click at [396, 352] on div at bounding box center [525, 361] width 658 height 32
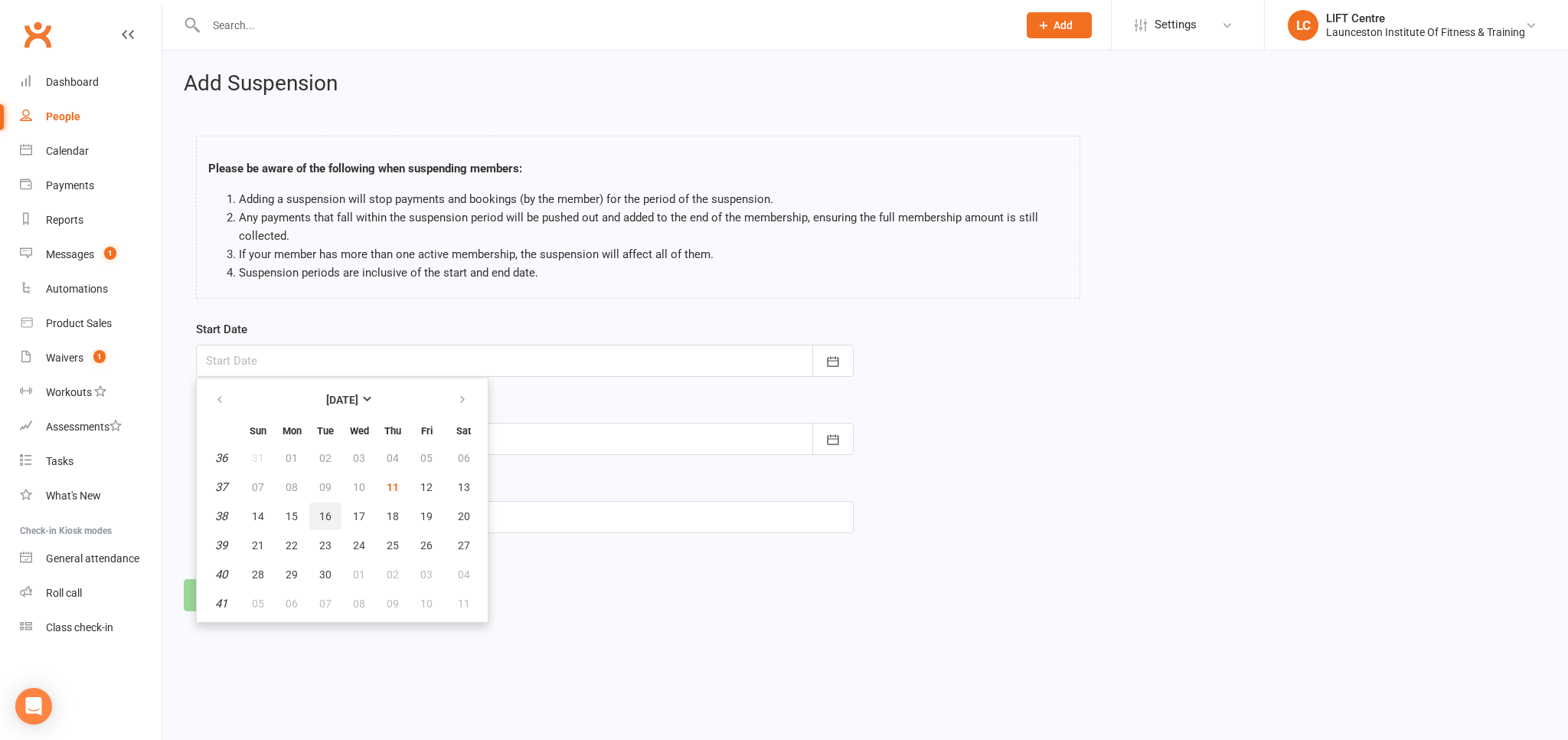
click at [336, 521] on button "16" at bounding box center [325, 516] width 32 height 27
type input "16 Sep 2025"
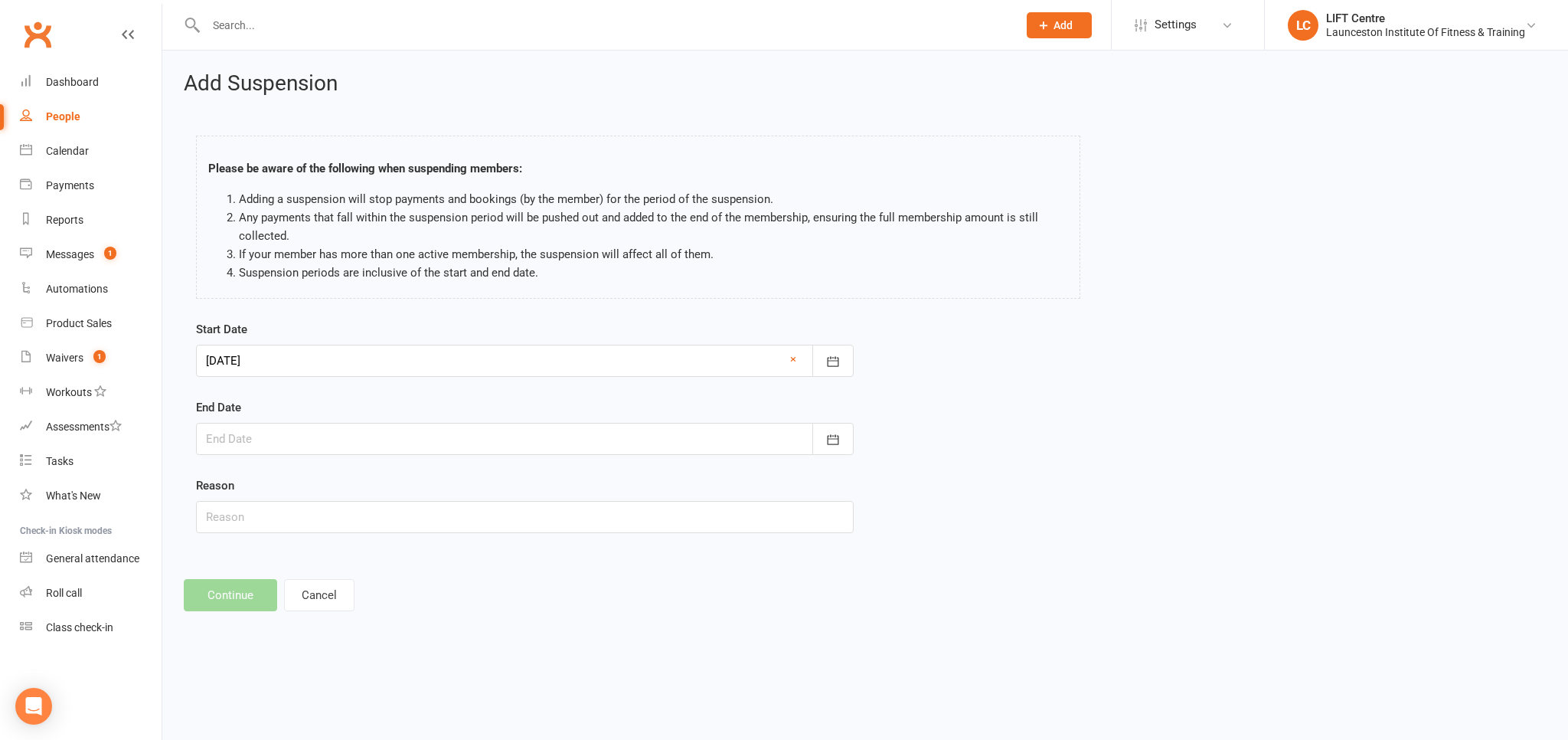
click at [422, 449] on div at bounding box center [525, 439] width 658 height 32
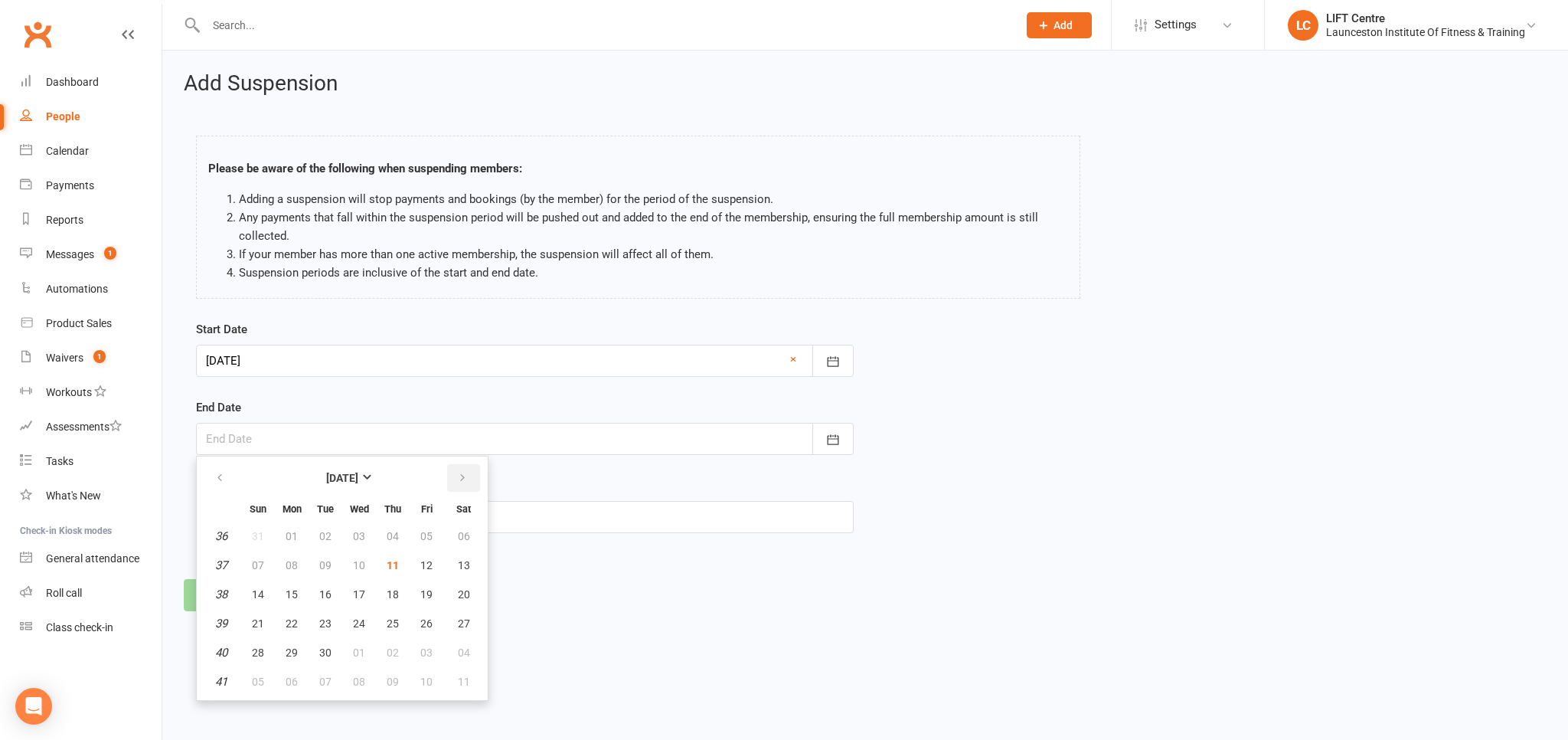
click at [464, 477] on icon "button" at bounding box center [462, 477] width 10 height 12
click at [320, 587] on button "14" at bounding box center [325, 595] width 32 height 27
type input "14 Oct 2025"
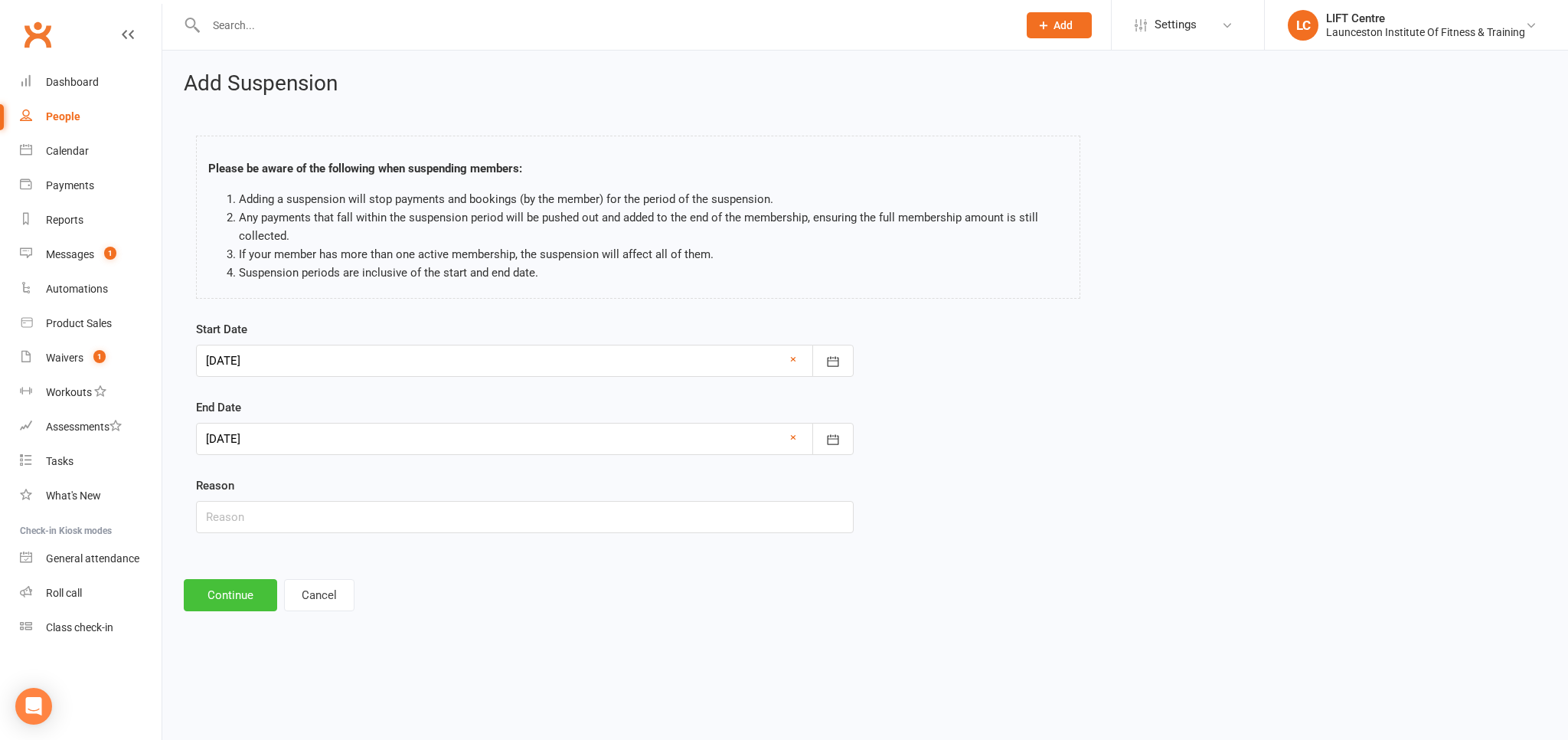
click at [237, 598] on button "Continue" at bounding box center [231, 595] width 94 height 32
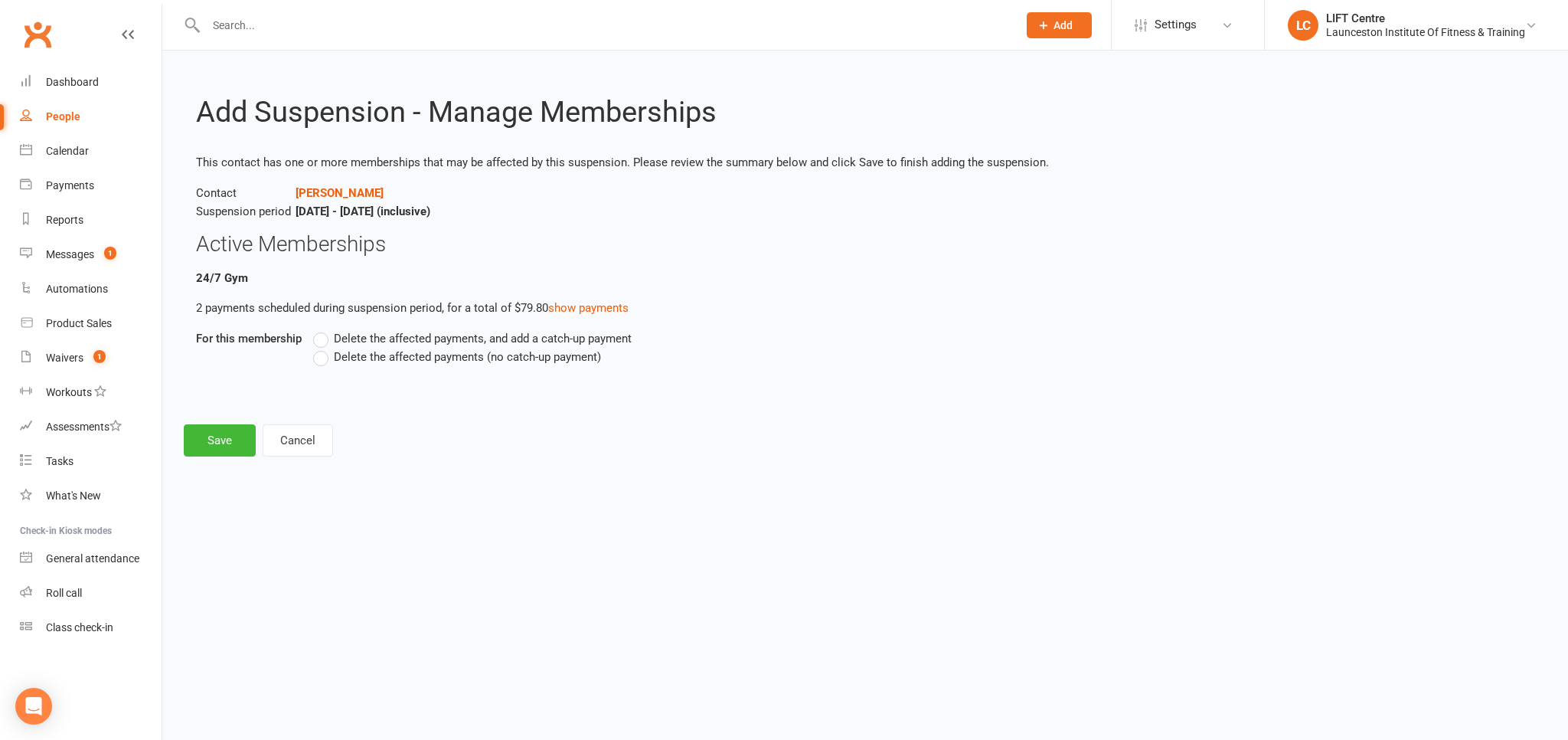
click at [319, 354] on label "Delete the affected payments (no catch-up payment)" at bounding box center [457, 357] width 288 height 19
click at [319, 348] on input "Delete the affected payments (no catch-up payment)" at bounding box center [318, 348] width 10 height 0
click at [234, 443] on button "Save" at bounding box center [220, 440] width 72 height 32
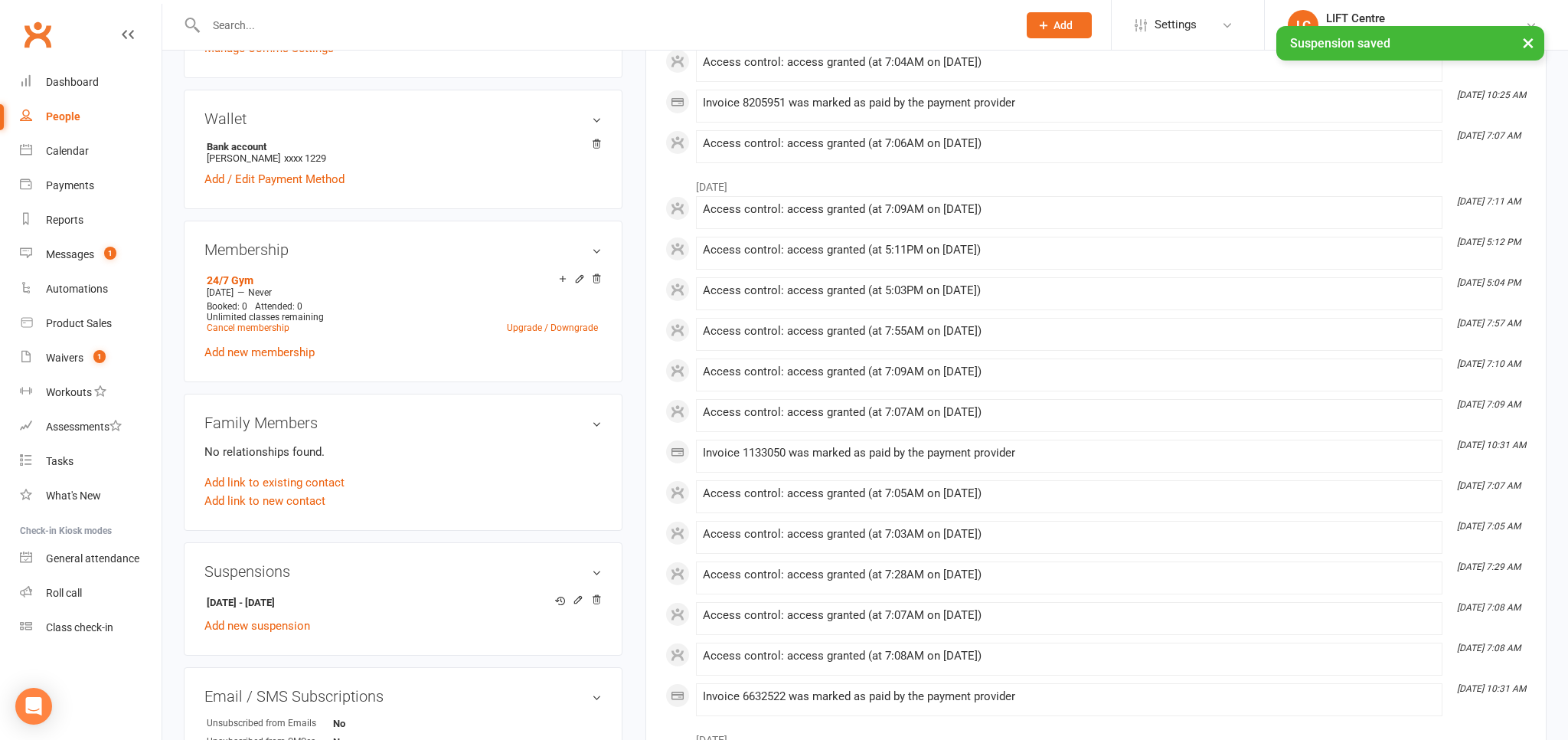
scroll to position [566, 0]
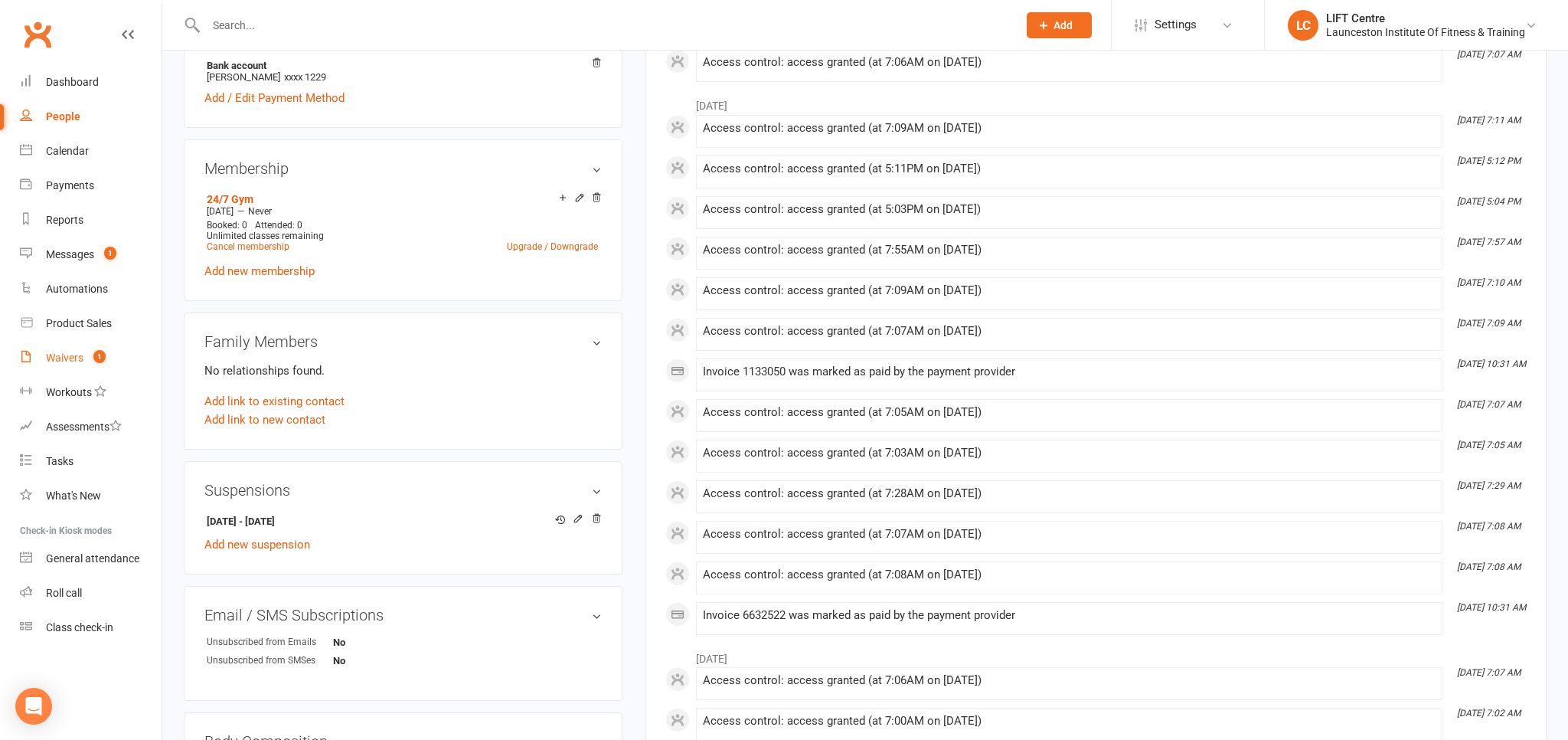
click at [84, 357] on link "Waivers 1" at bounding box center [90, 358] width 141 height 35
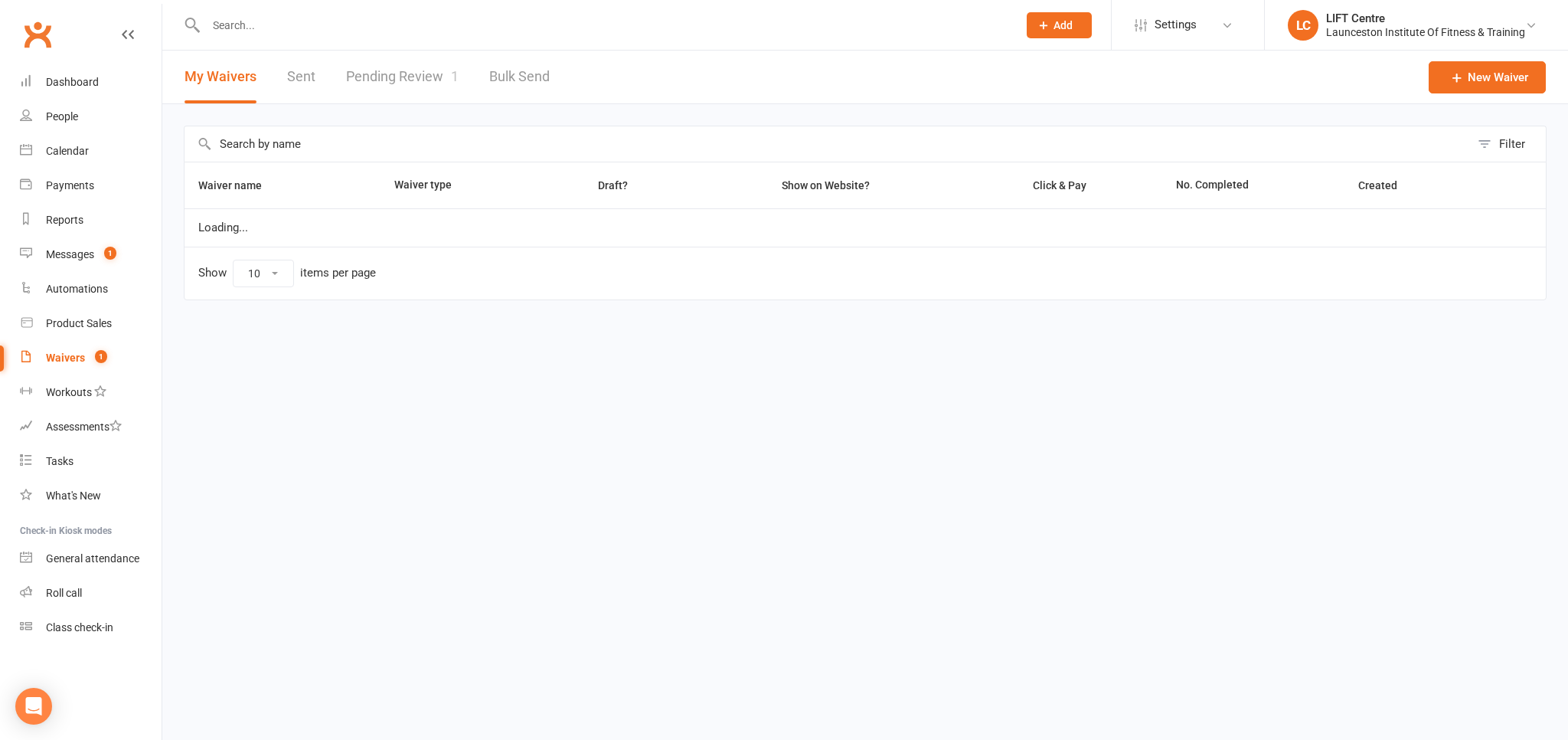
select select "50"
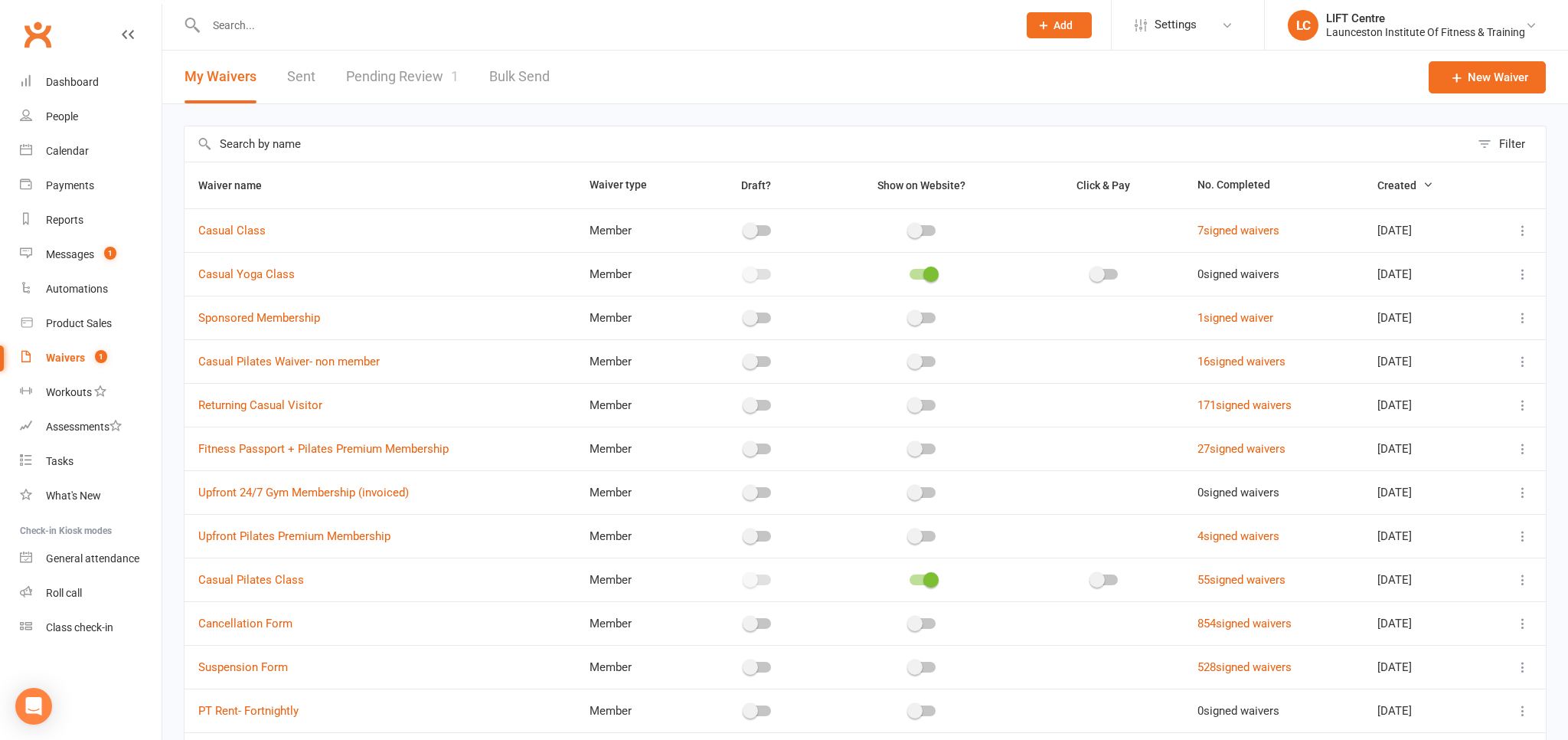
click at [351, 87] on link "Pending Review 1" at bounding box center [402, 77] width 112 height 53
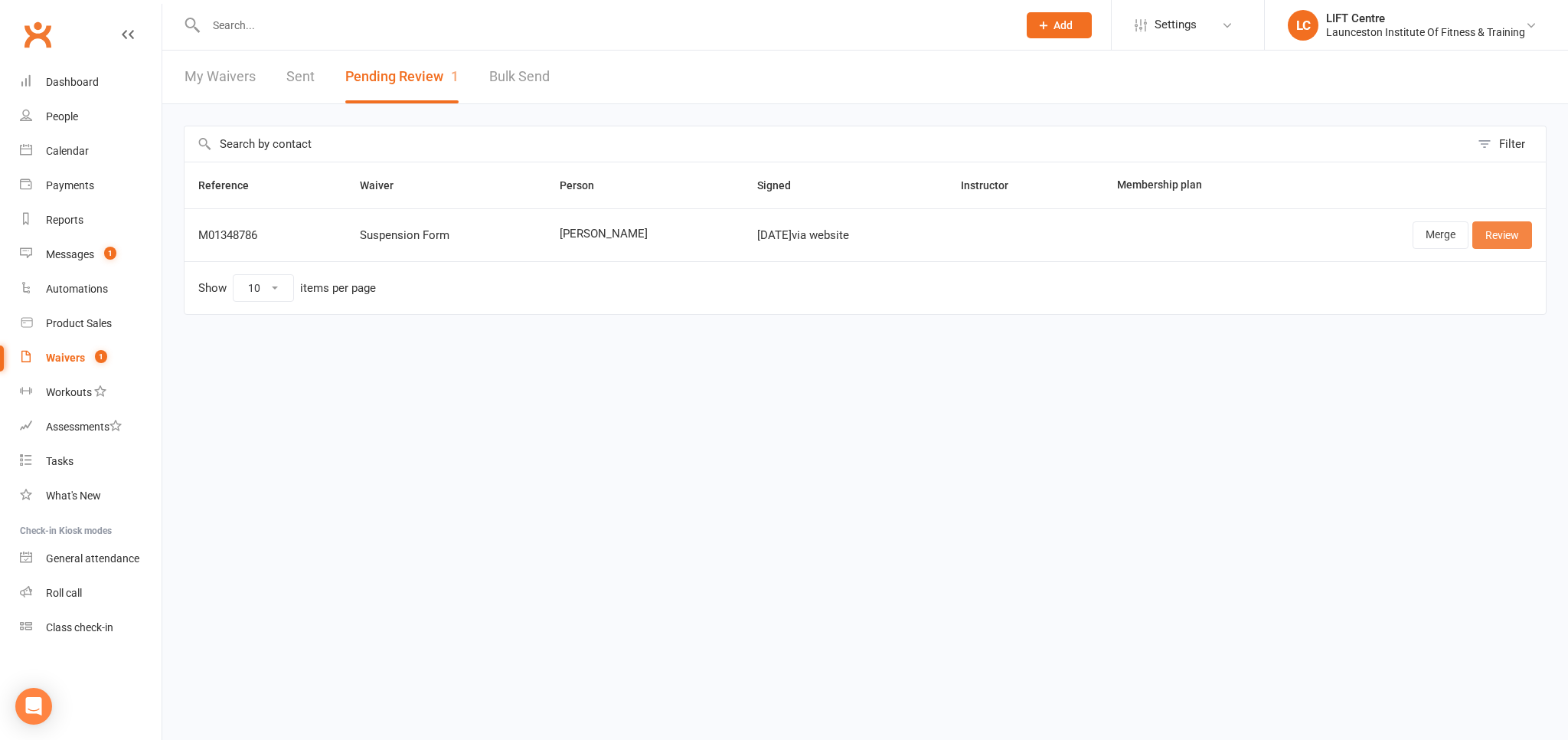
click at [1524, 222] on link "Review" at bounding box center [1503, 235] width 60 height 27
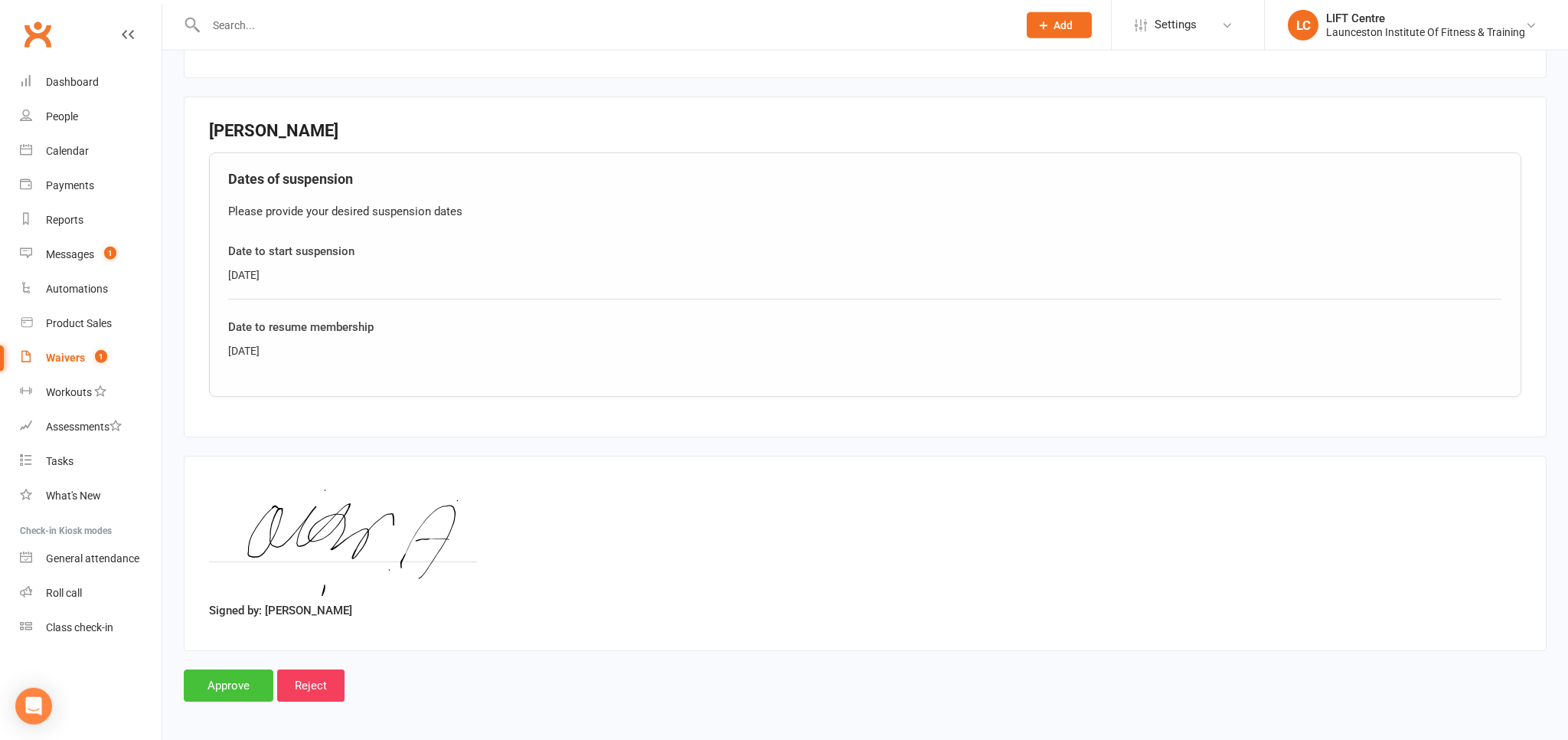
scroll to position [523, 0]
click at [234, 681] on input "Approve" at bounding box center [228, 684] width 90 height 32
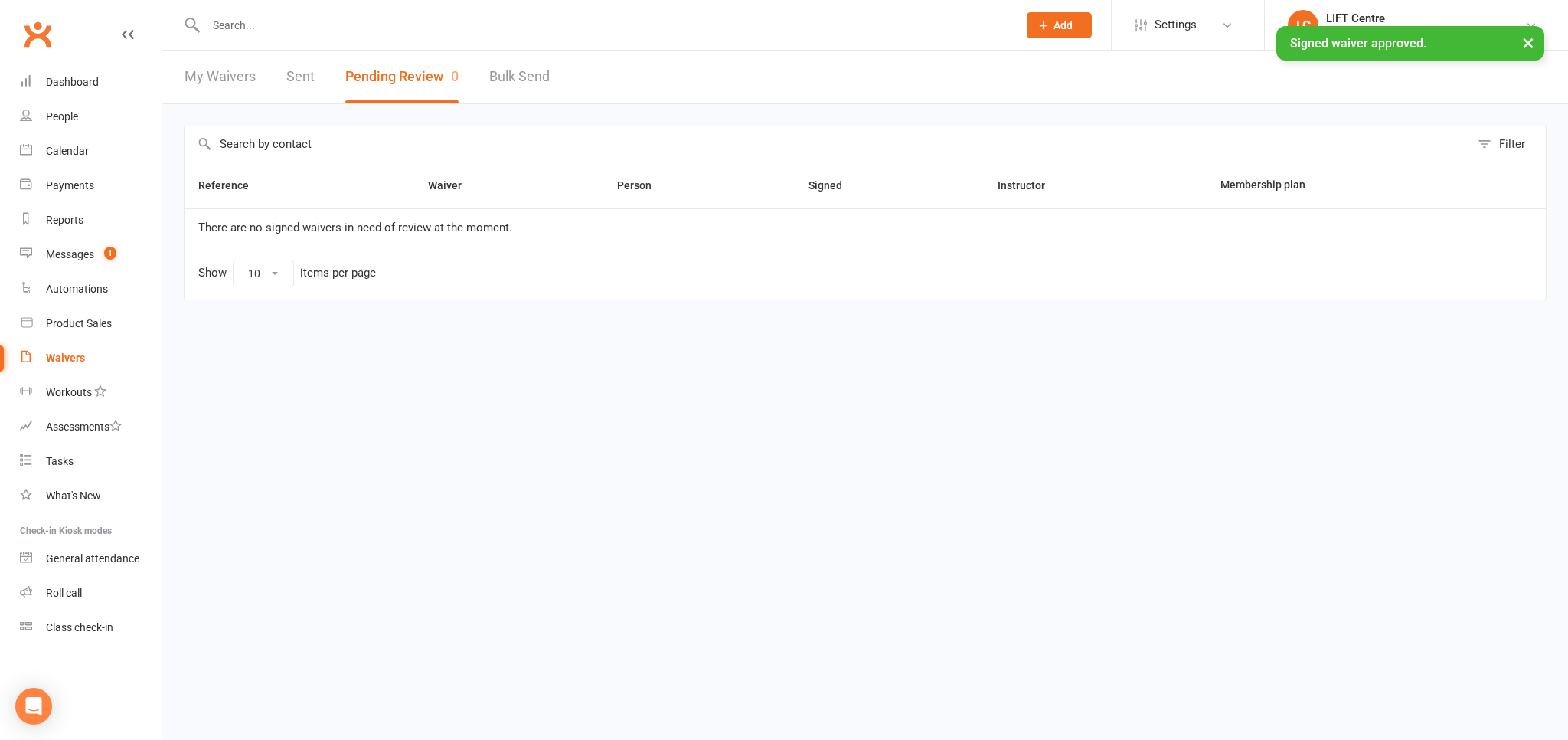
click at [39, 26] on link "Clubworx" at bounding box center [37, 34] width 38 height 38
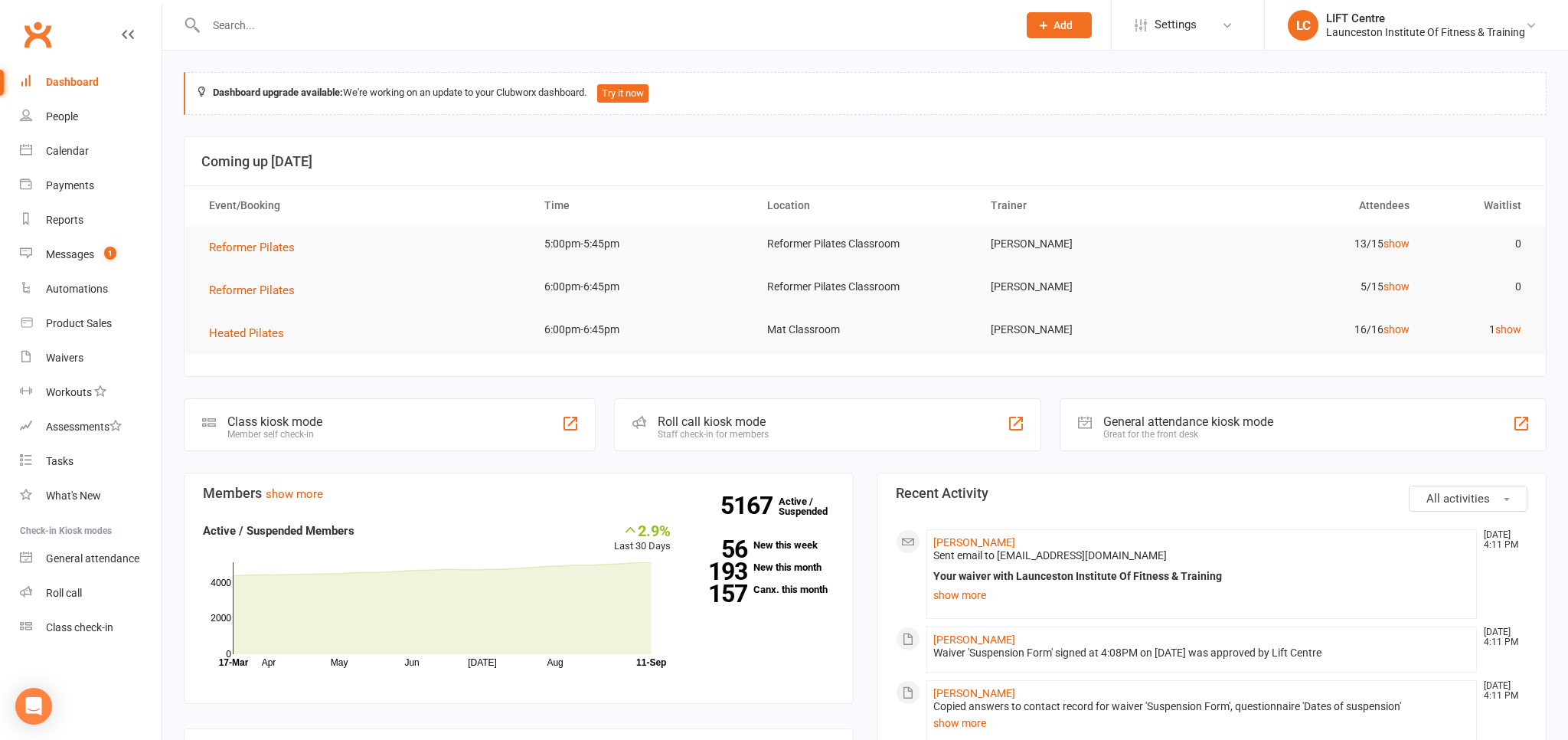
drag, startPoint x: 36, startPoint y: 34, endPoint x: 42, endPoint y: 37, distance: 6.7
click at [36, 33] on link "Clubworx" at bounding box center [37, 34] width 38 height 38
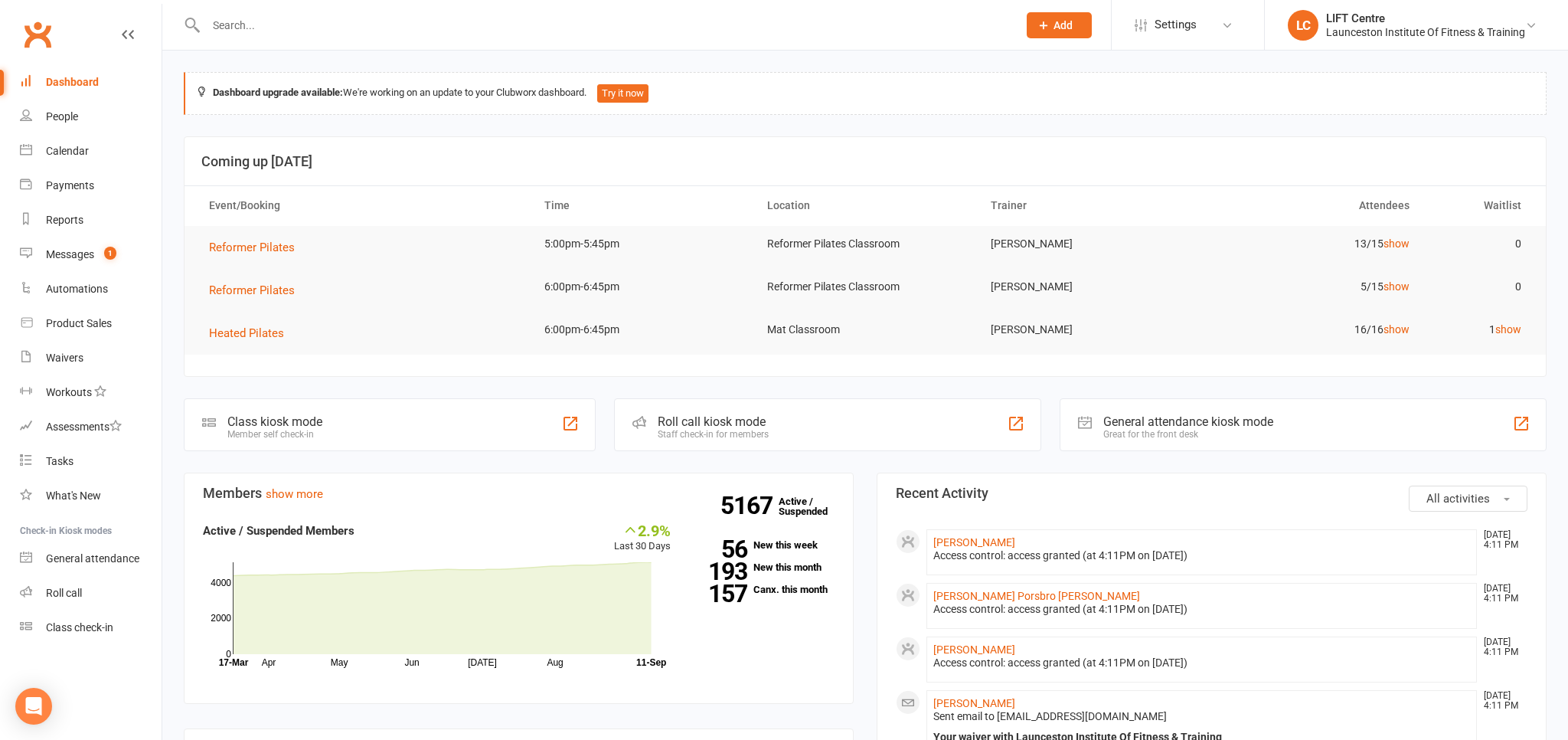
click at [23, 27] on link "Clubworx" at bounding box center [37, 34] width 38 height 38
click at [263, 27] on input "text" at bounding box center [604, 25] width 806 height 22
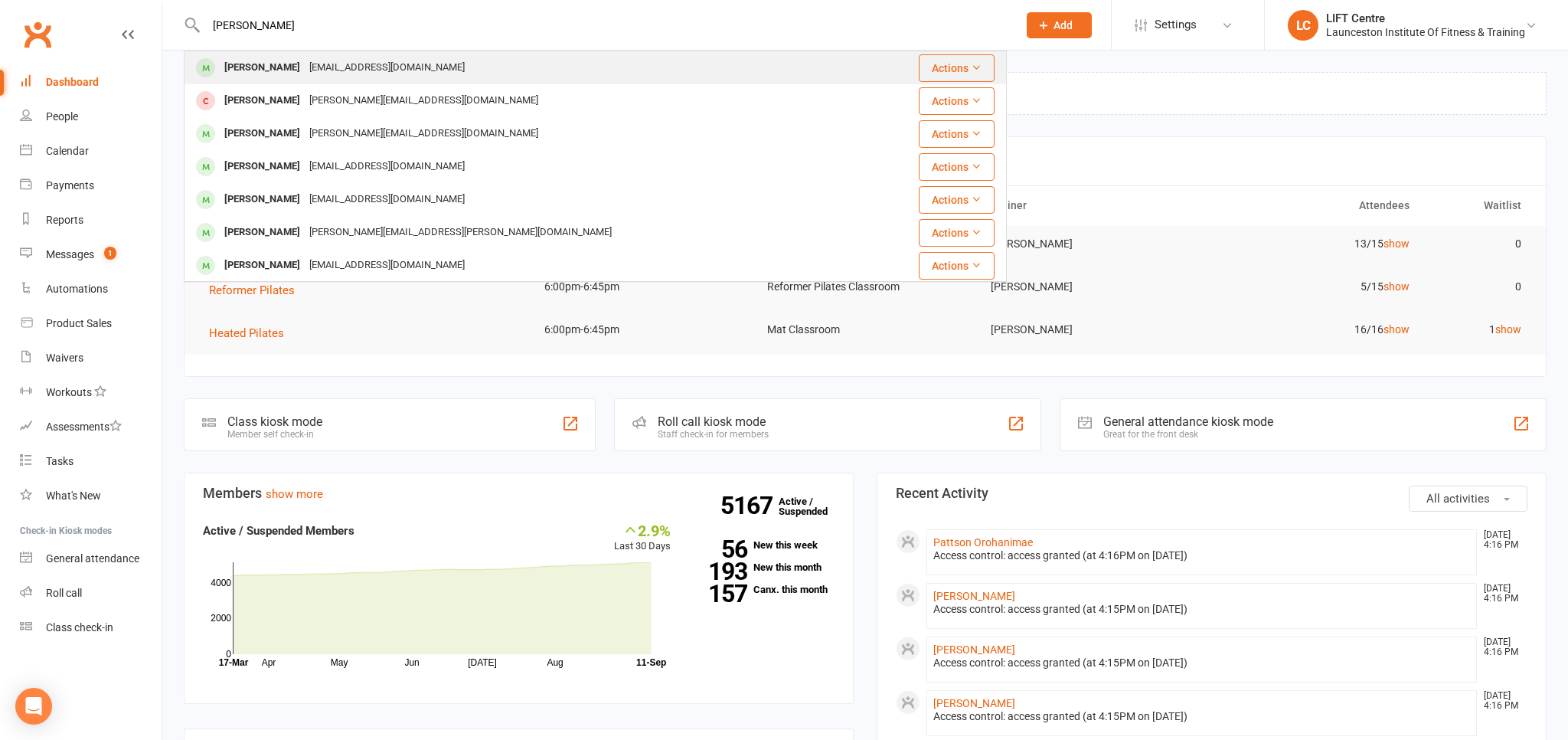
type input "[PERSON_NAME]"
click at [334, 72] on div "[EMAIL_ADDRESS][DOMAIN_NAME]" at bounding box center [387, 68] width 165 height 23
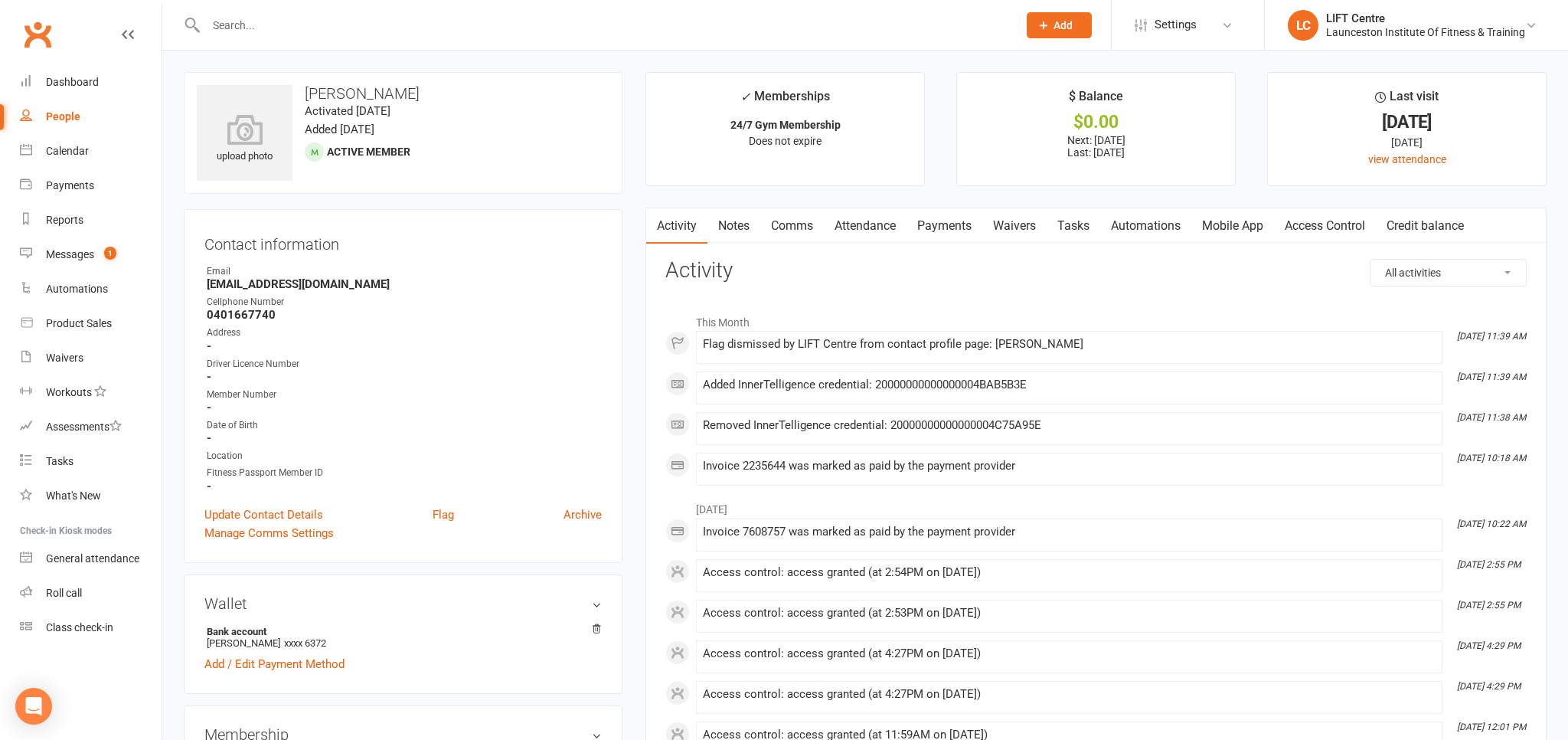
click at [913, 229] on link "Payments" at bounding box center [945, 226] width 76 height 36
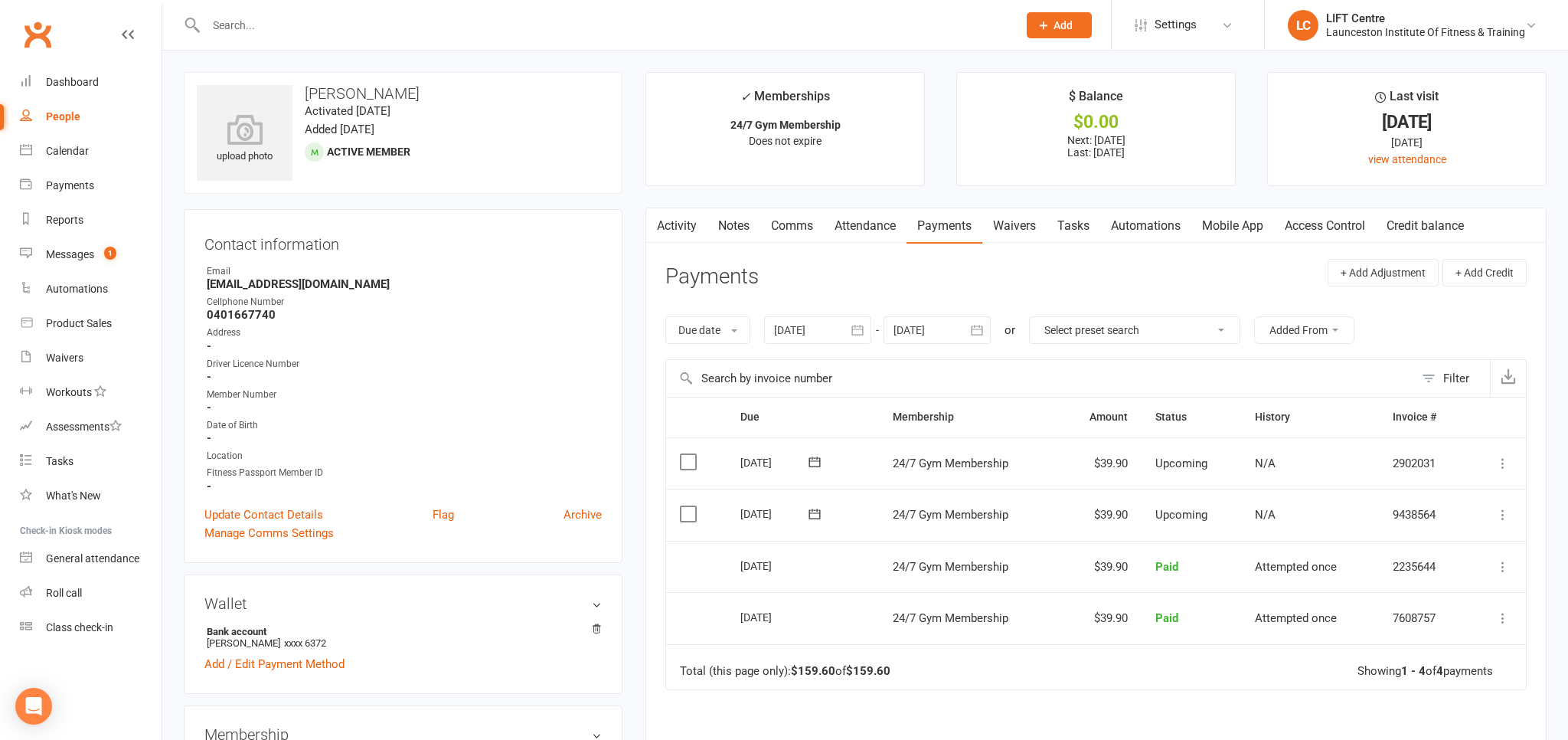
drag, startPoint x: 811, startPoint y: 326, endPoint x: 816, endPoint y: 338, distance: 13.0
click at [813, 326] on div at bounding box center [817, 330] width 107 height 27
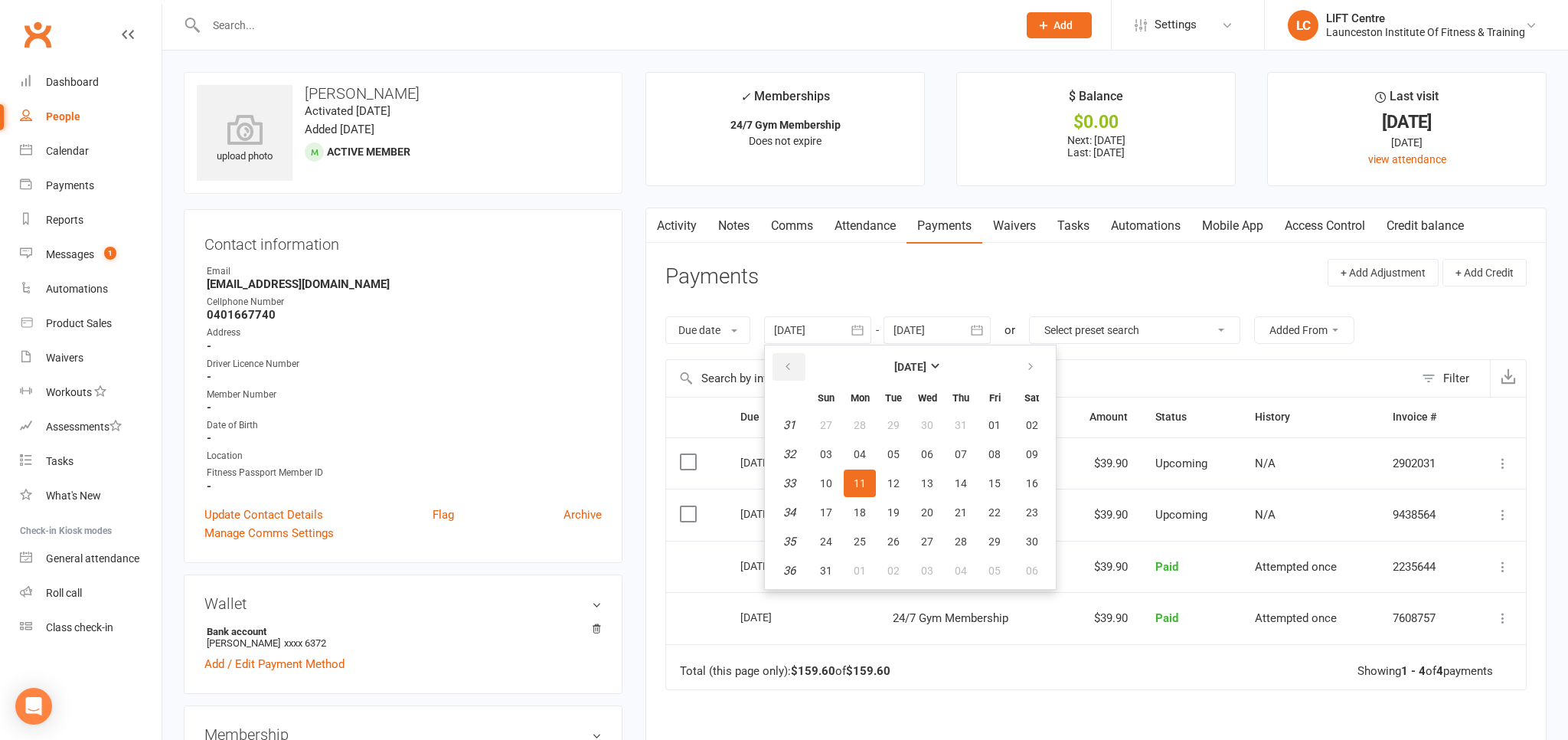
click at [792, 373] on button "button" at bounding box center [789, 367] width 33 height 27
click at [792, 371] on icon "button" at bounding box center [787, 367] width 10 height 12
click at [791, 371] on button "button" at bounding box center [789, 367] width 33 height 27
click at [791, 369] on icon "button" at bounding box center [787, 367] width 10 height 12
click at [976, 415] on button "03" at bounding box center [961, 425] width 32 height 27
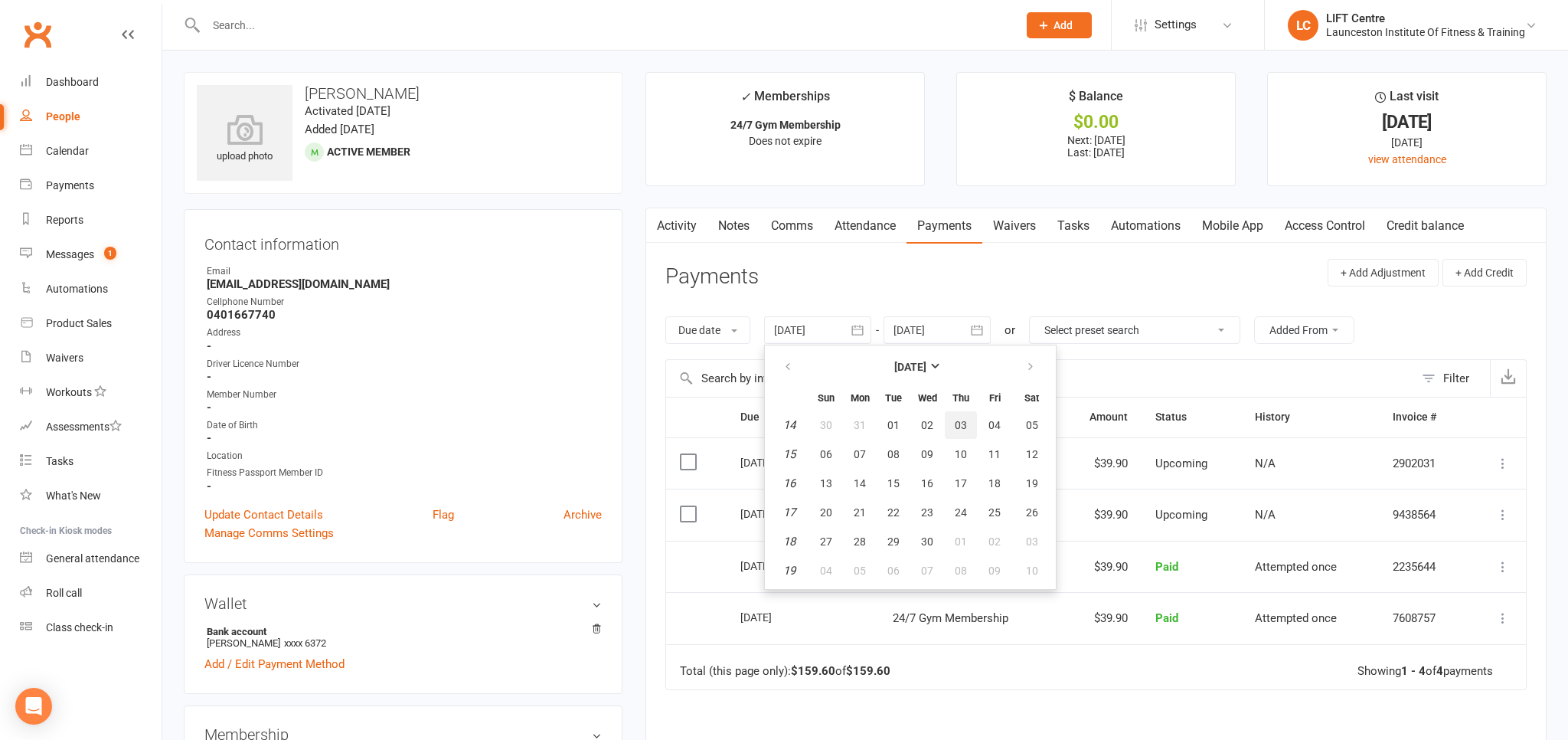
type input "03 Apr 2025"
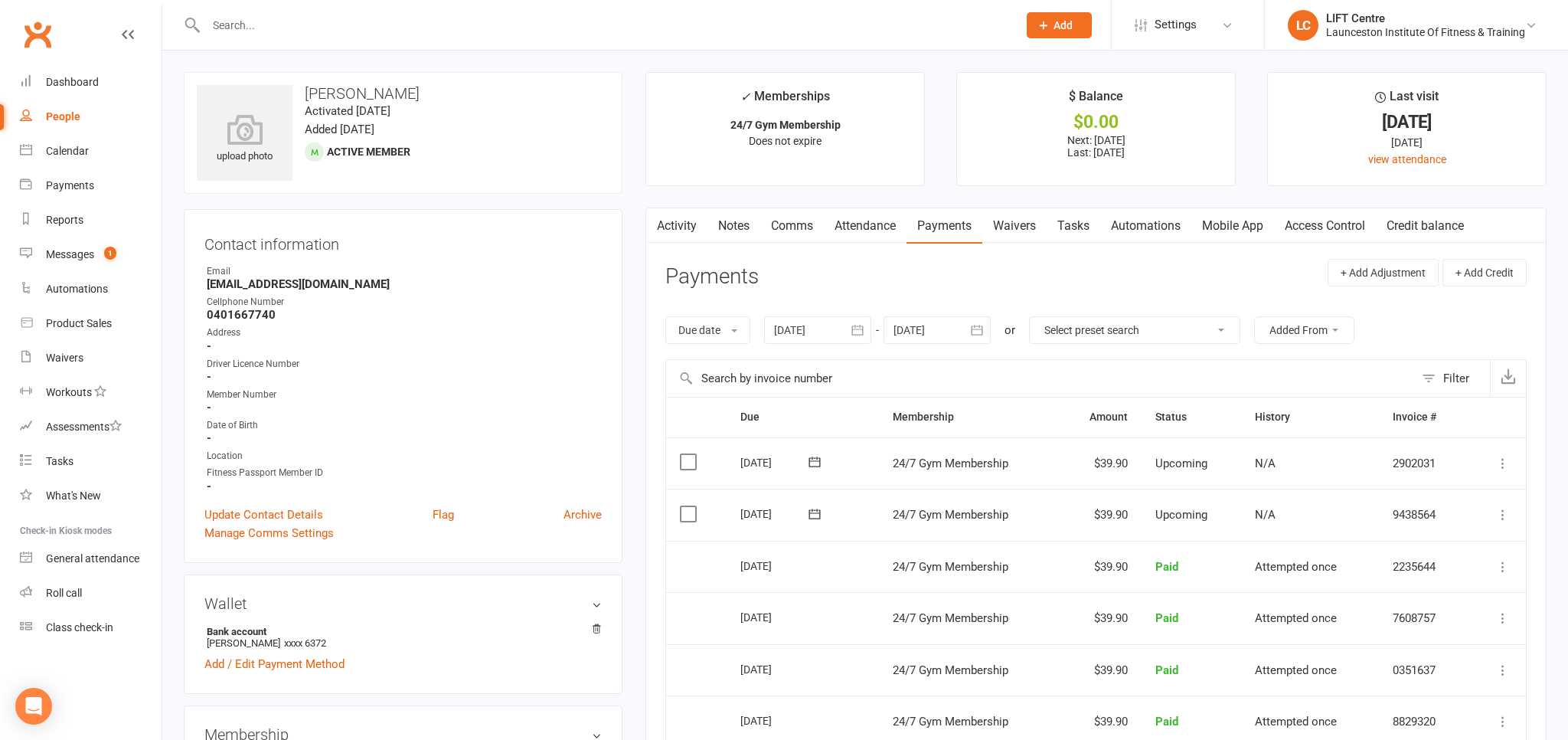
click at [1313, 219] on link "Access Control" at bounding box center [1325, 226] width 102 height 36
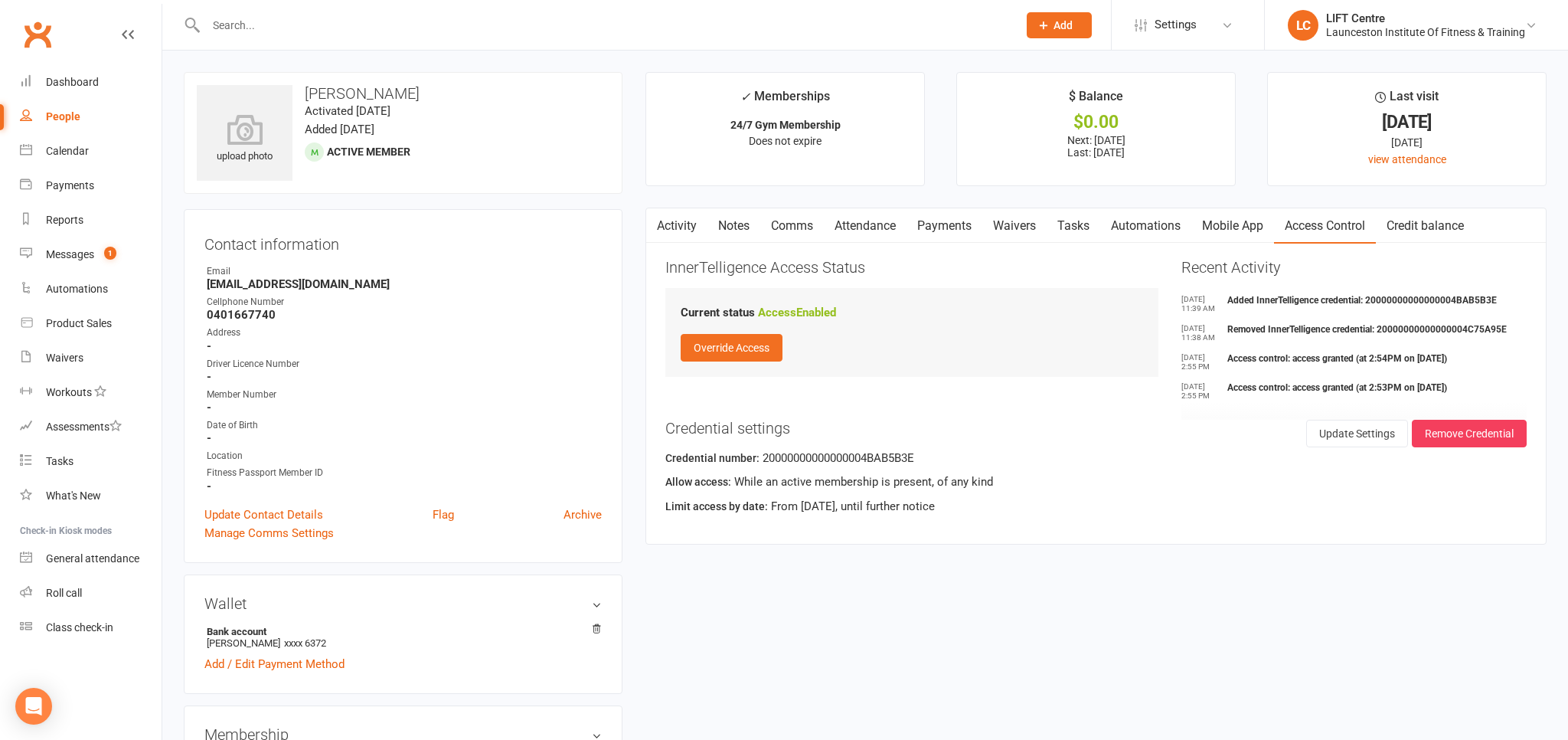
click at [1365, 448] on div "Update Settings Remove Credential Credential settings Credential number: 200000…" at bounding box center [1096, 470] width 862 height 101
click at [1358, 442] on button "Update Settings" at bounding box center [1357, 434] width 102 height 27
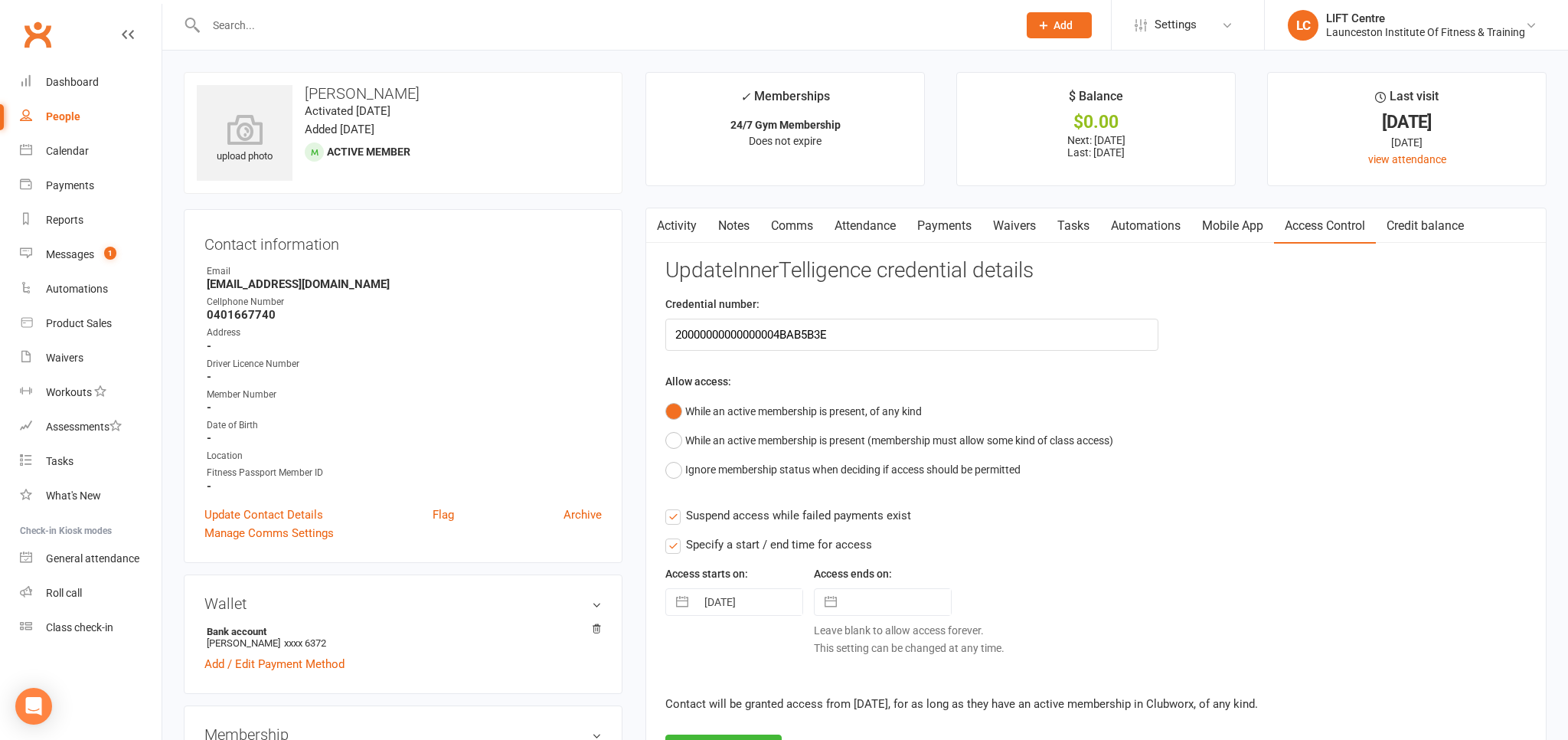
drag, startPoint x: 1301, startPoint y: 243, endPoint x: 1256, endPoint y: 249, distance: 45.4
click at [1300, 242] on link "Access Control" at bounding box center [1325, 226] width 102 height 36
drag, startPoint x: 1207, startPoint y: 246, endPoint x: 1175, endPoint y: 232, distance: 34.9
click at [1192, 238] on div "Activity Notes Comms Attendance Payments Waivers Tasks Automations Mobile App A…" at bounding box center [1096, 499] width 901 height 583
click at [1154, 229] on link "Automations" at bounding box center [1146, 226] width 91 height 36
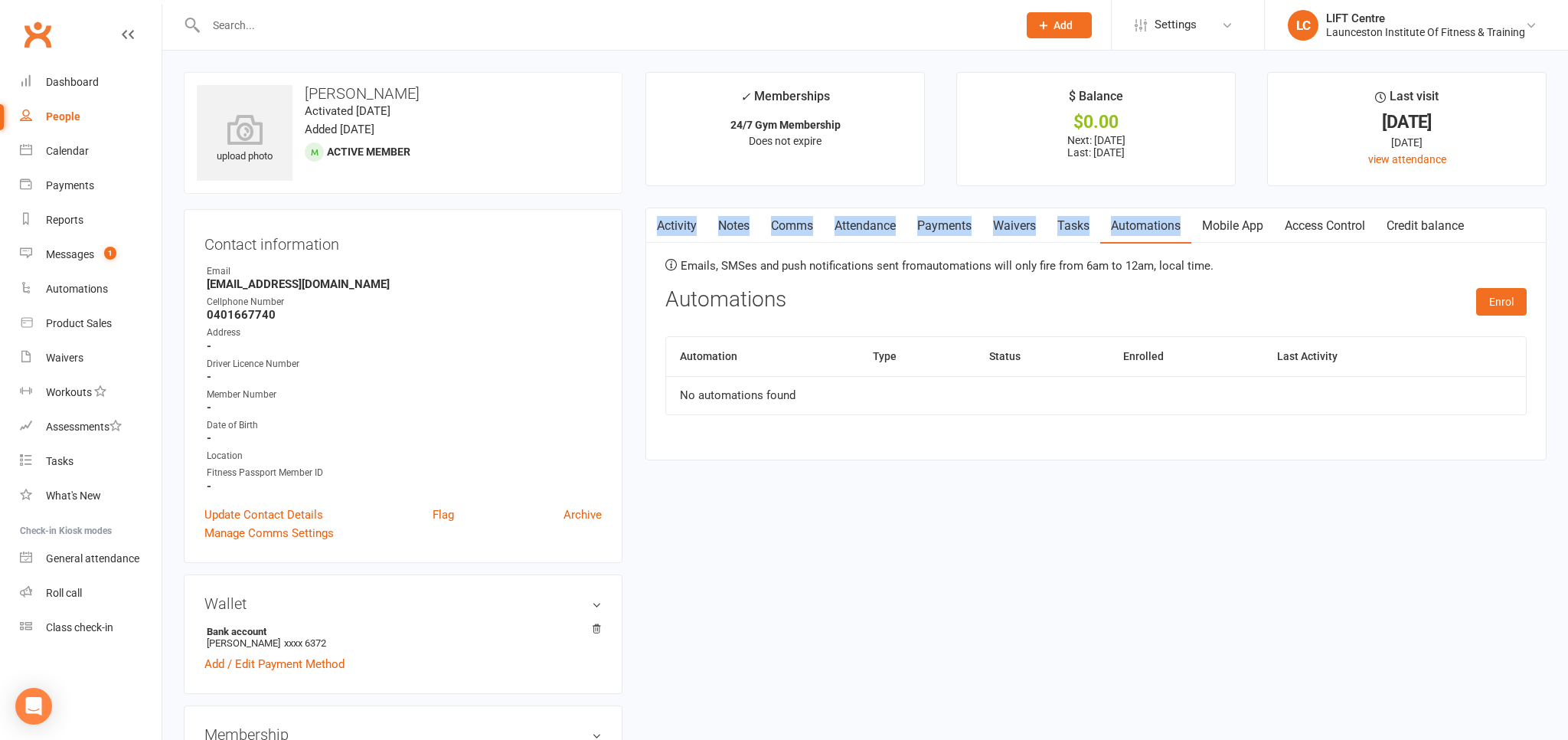
click at [1320, 213] on link "Access Control" at bounding box center [1325, 226] width 102 height 36
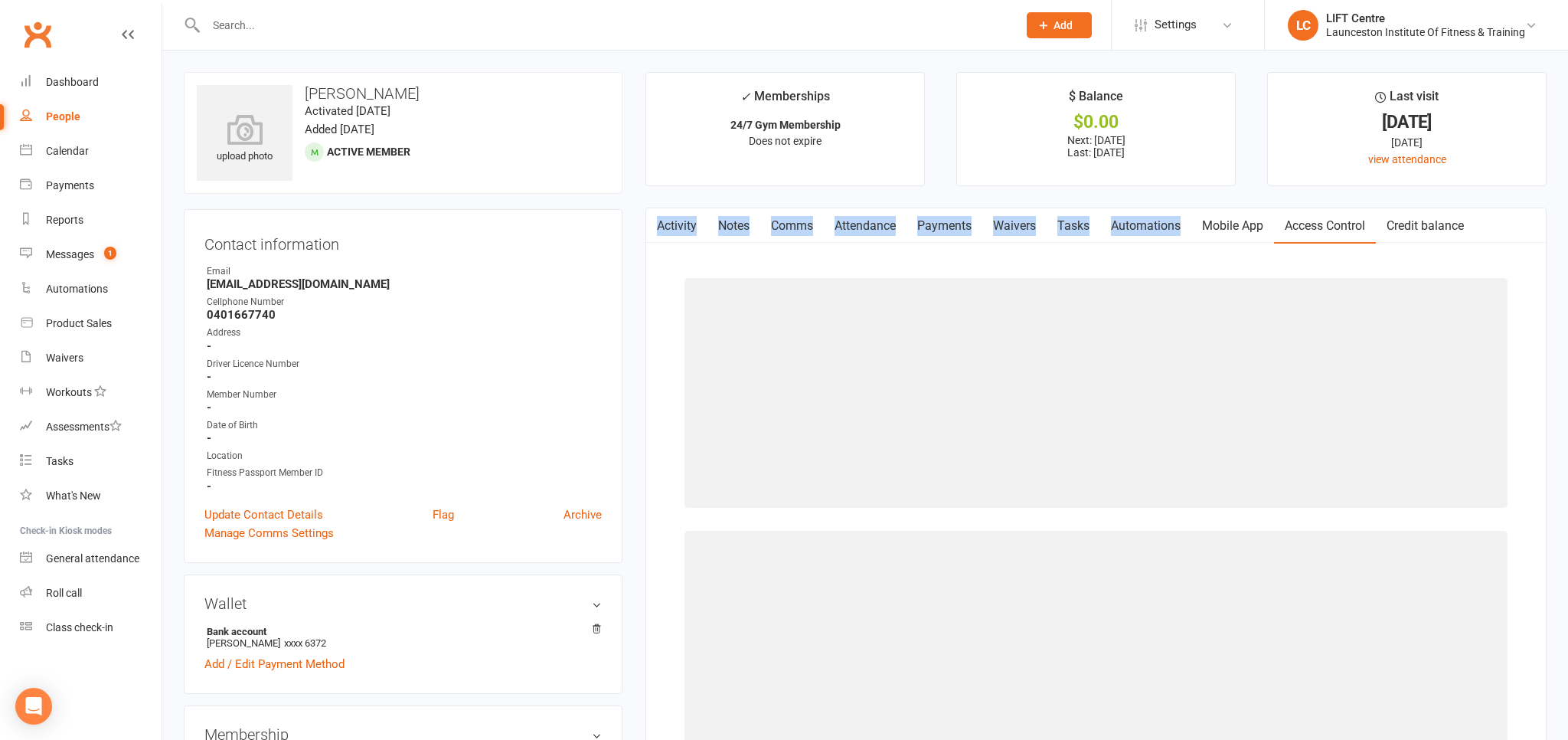
click at [1328, 219] on link "Access Control" at bounding box center [1325, 226] width 102 height 36
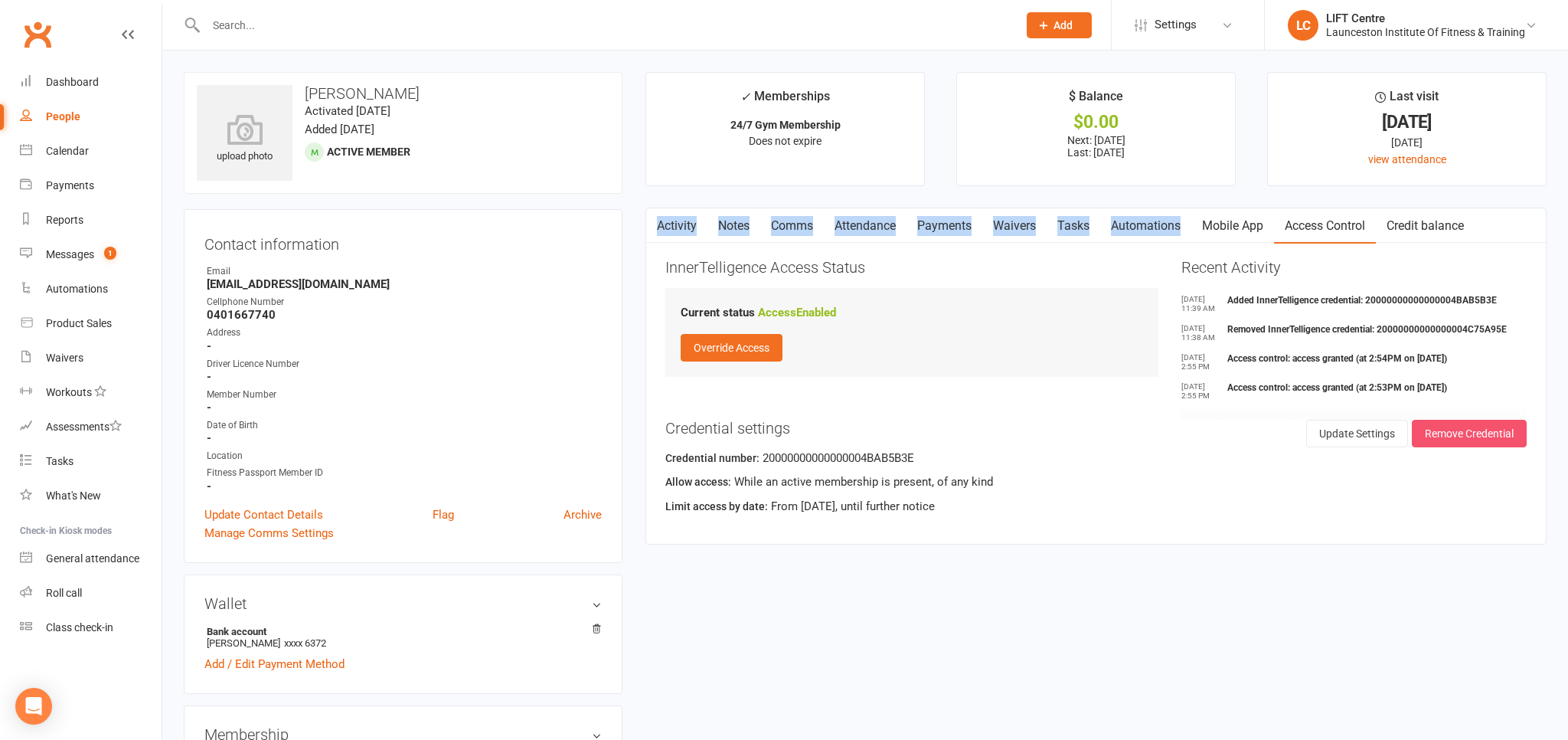
click at [1448, 424] on button "Remove Credential" at bounding box center [1469, 434] width 115 height 27
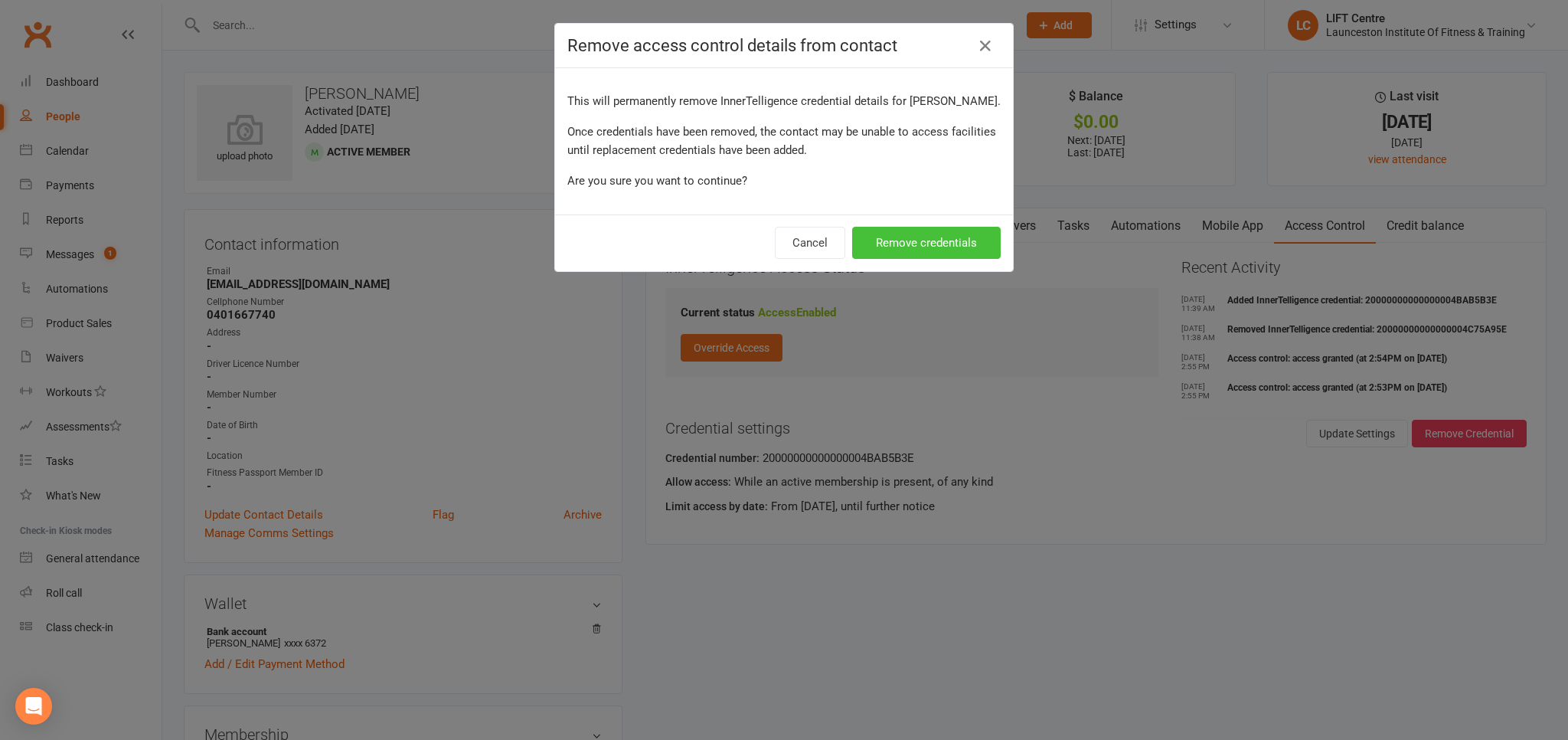
click at [951, 259] on button "Remove credentials" at bounding box center [927, 243] width 149 height 32
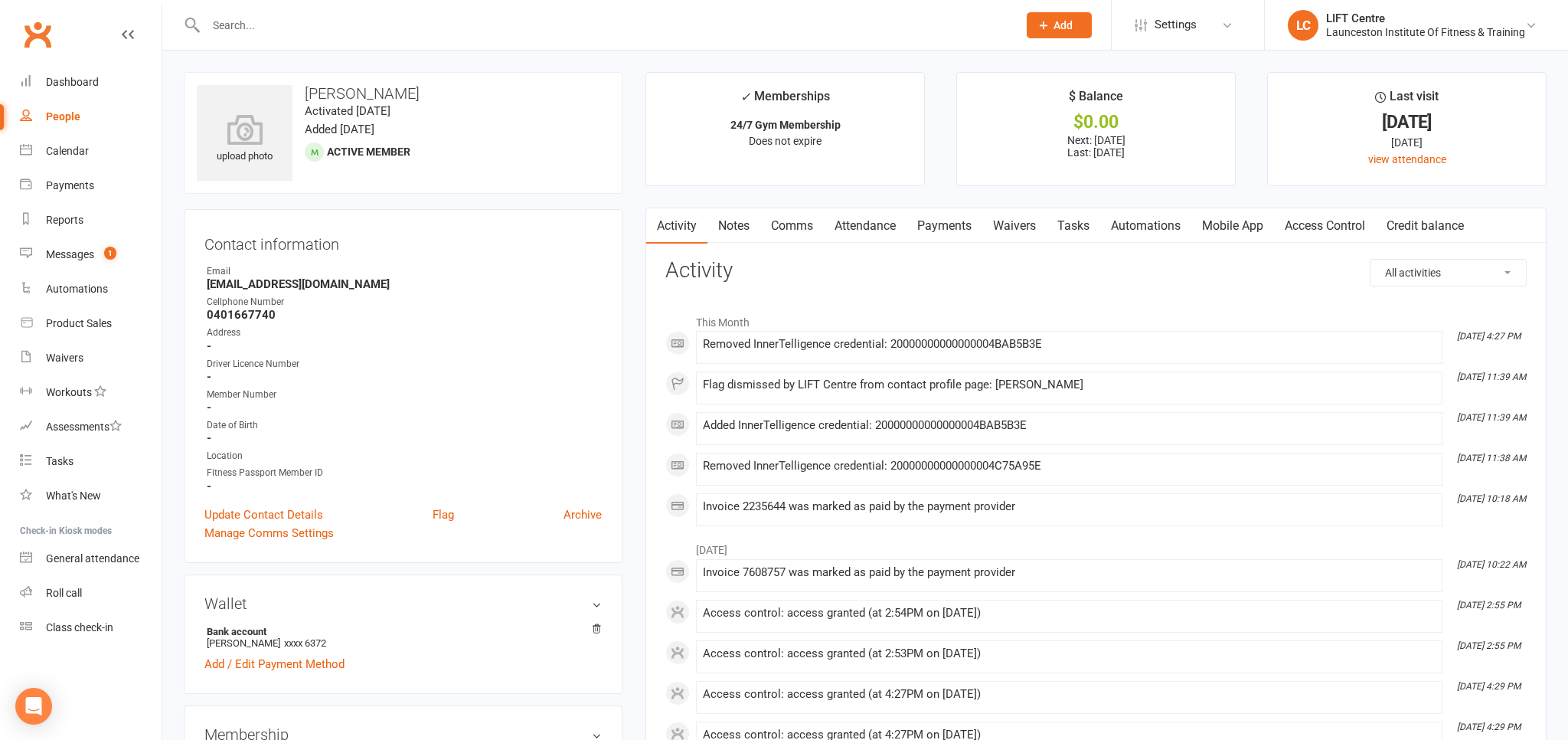
drag, startPoint x: 1303, startPoint y: 213, endPoint x: 1307, endPoint y: 220, distance: 8.1
click at [1305, 213] on link "Access Control" at bounding box center [1325, 226] width 102 height 36
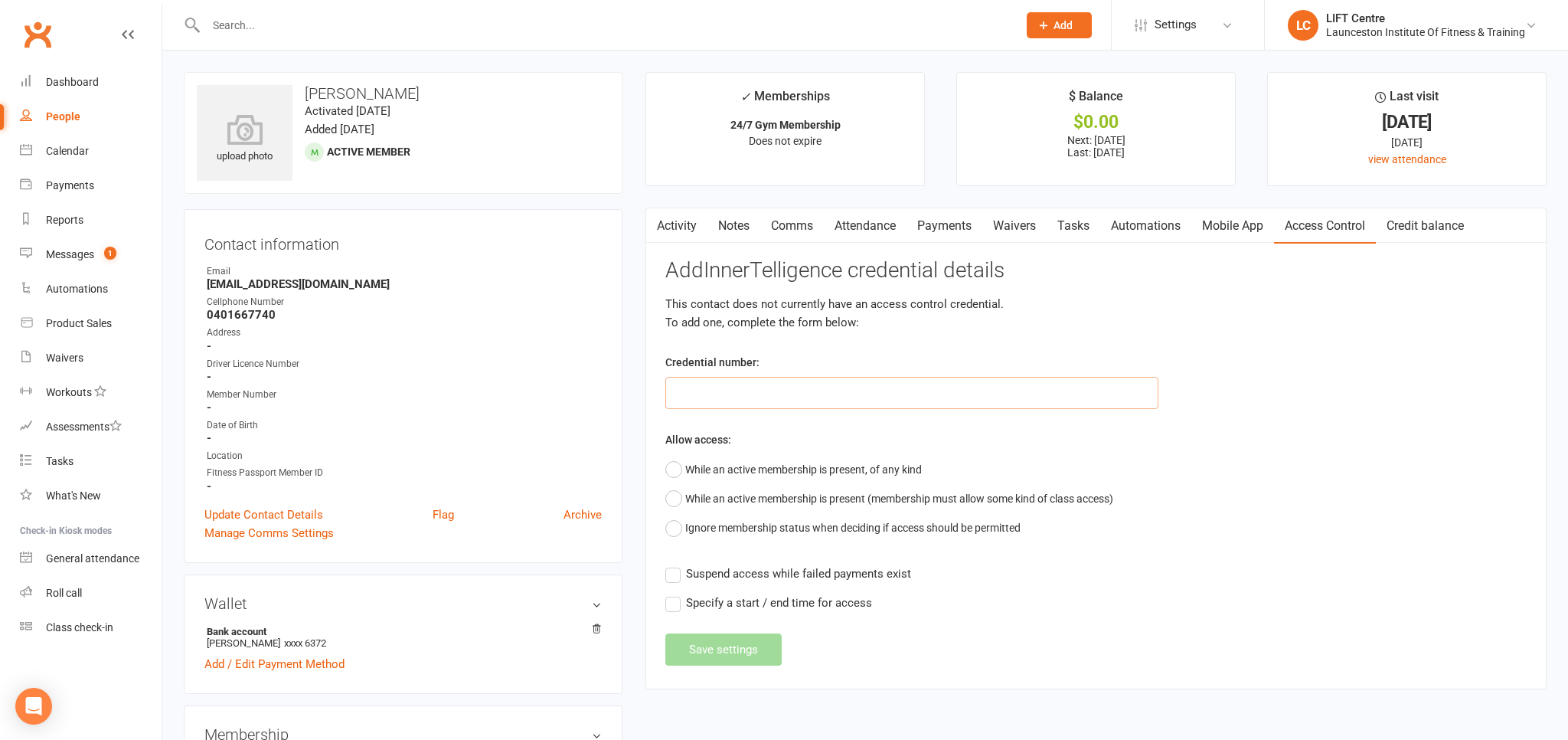
drag, startPoint x: 823, startPoint y: 393, endPoint x: 830, endPoint y: 402, distance: 11.4
click at [823, 393] on input "text" at bounding box center [912, 393] width 493 height 32
click at [694, 406] on input "text" at bounding box center [912, 393] width 493 height 32
paste input "20000000000000004C75A95E"
type input "20000000000000004C75A95E"
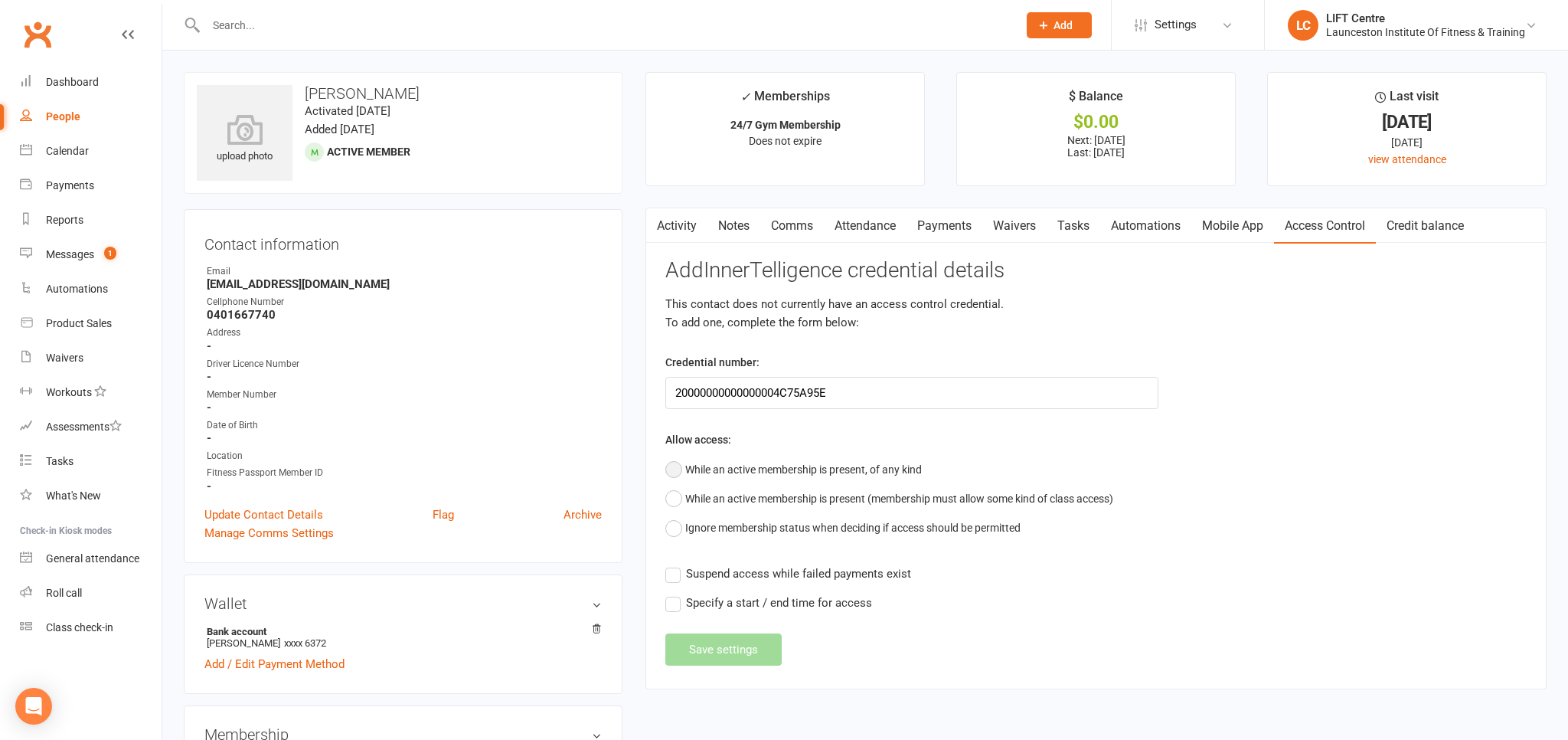
click at [687, 472] on button "While an active membership is present, of any kind" at bounding box center [794, 469] width 257 height 29
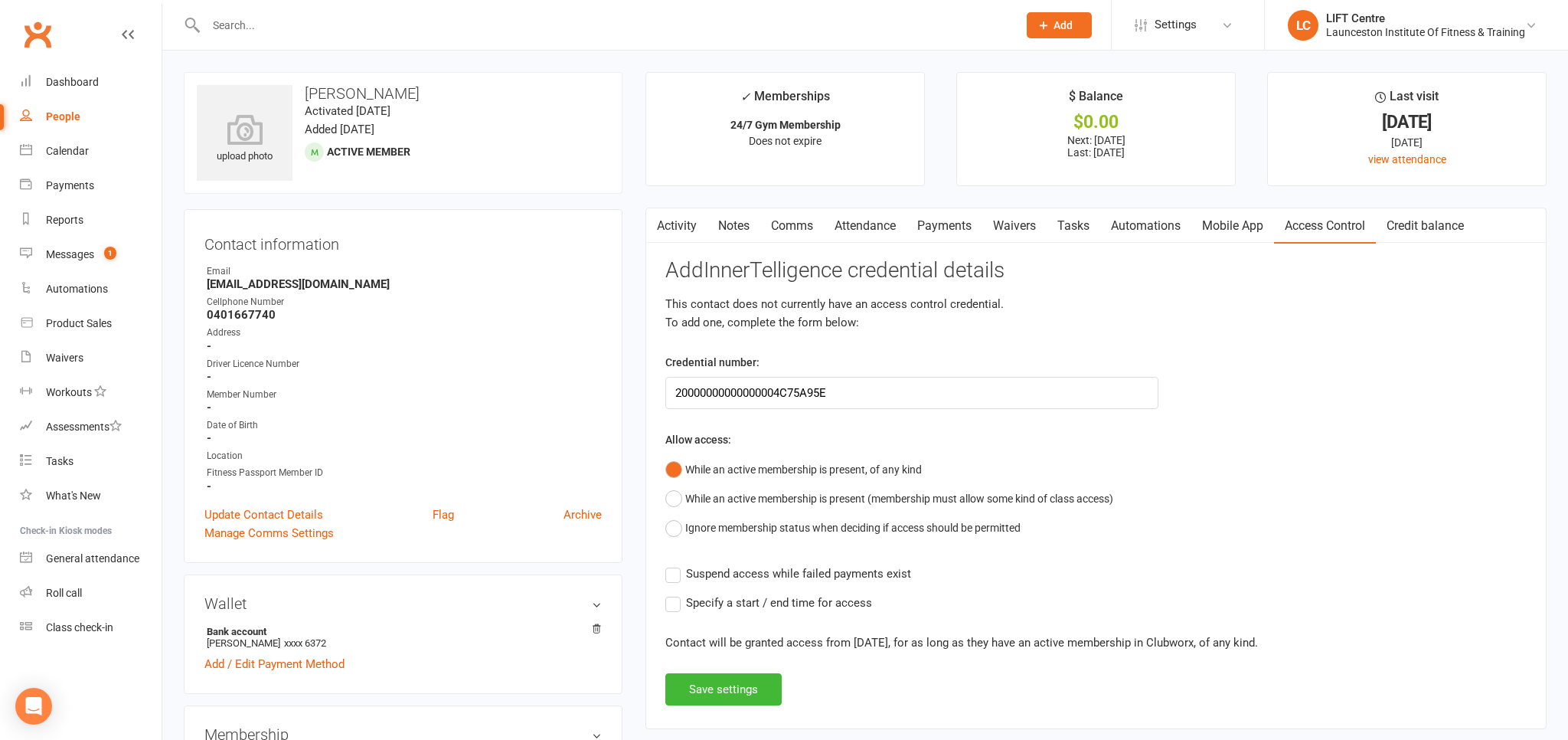
click at [677, 577] on label "Suspend access while failed payments exist" at bounding box center [788, 574] width 245 height 19
click at [671, 561] on div "Add InnerTelligence credential details This contact does not currently have an …" at bounding box center [1096, 482] width 862 height 447
click at [667, 579] on label "Suspend access while failed payments exist" at bounding box center [788, 574] width 245 height 19
click at [667, 565] on input "Suspend access while failed payments exist" at bounding box center [788, 565] width 245 height 0
click at [716, 693] on button "Save settings" at bounding box center [723, 690] width 116 height 32
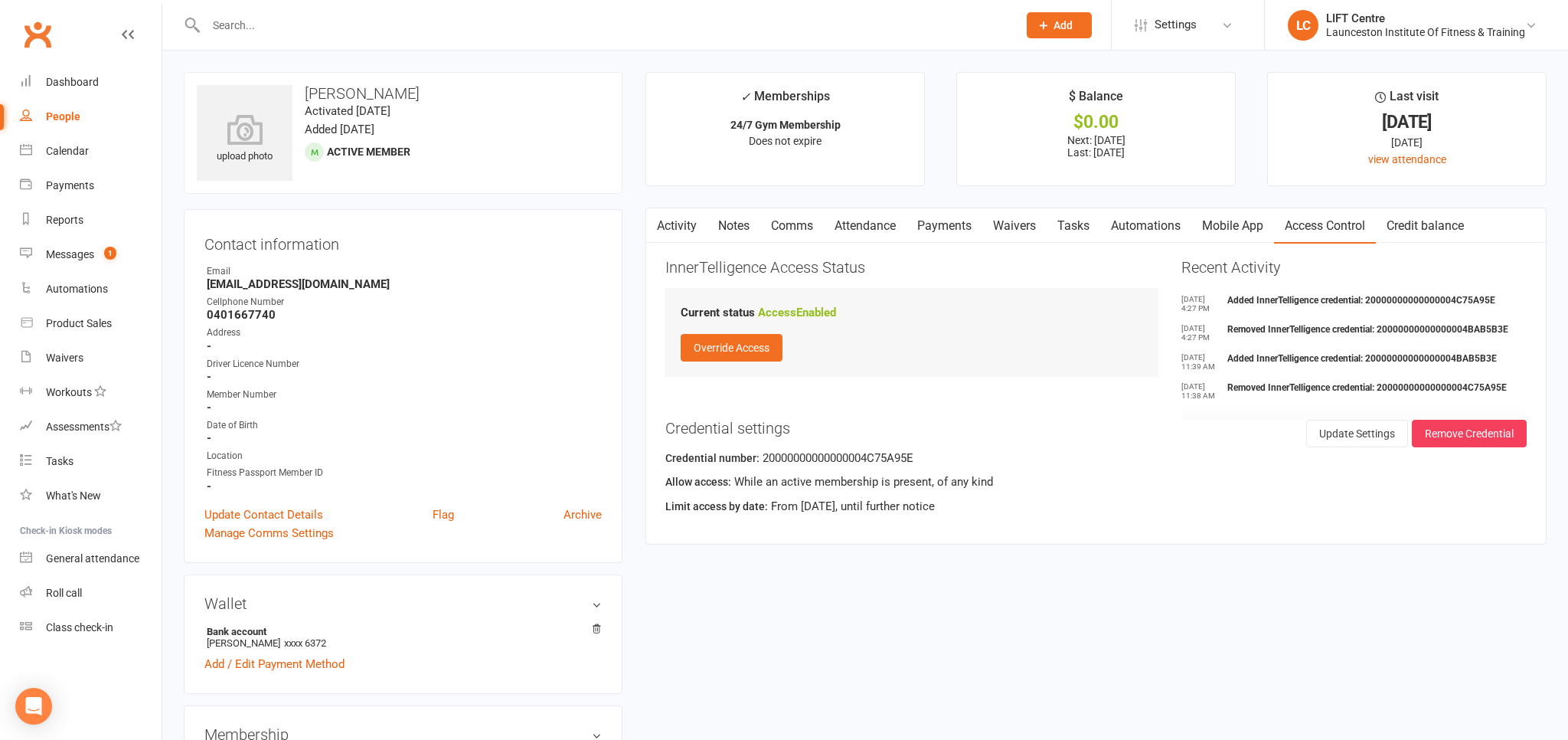
click at [29, 32] on link "Clubworx" at bounding box center [37, 34] width 38 height 38
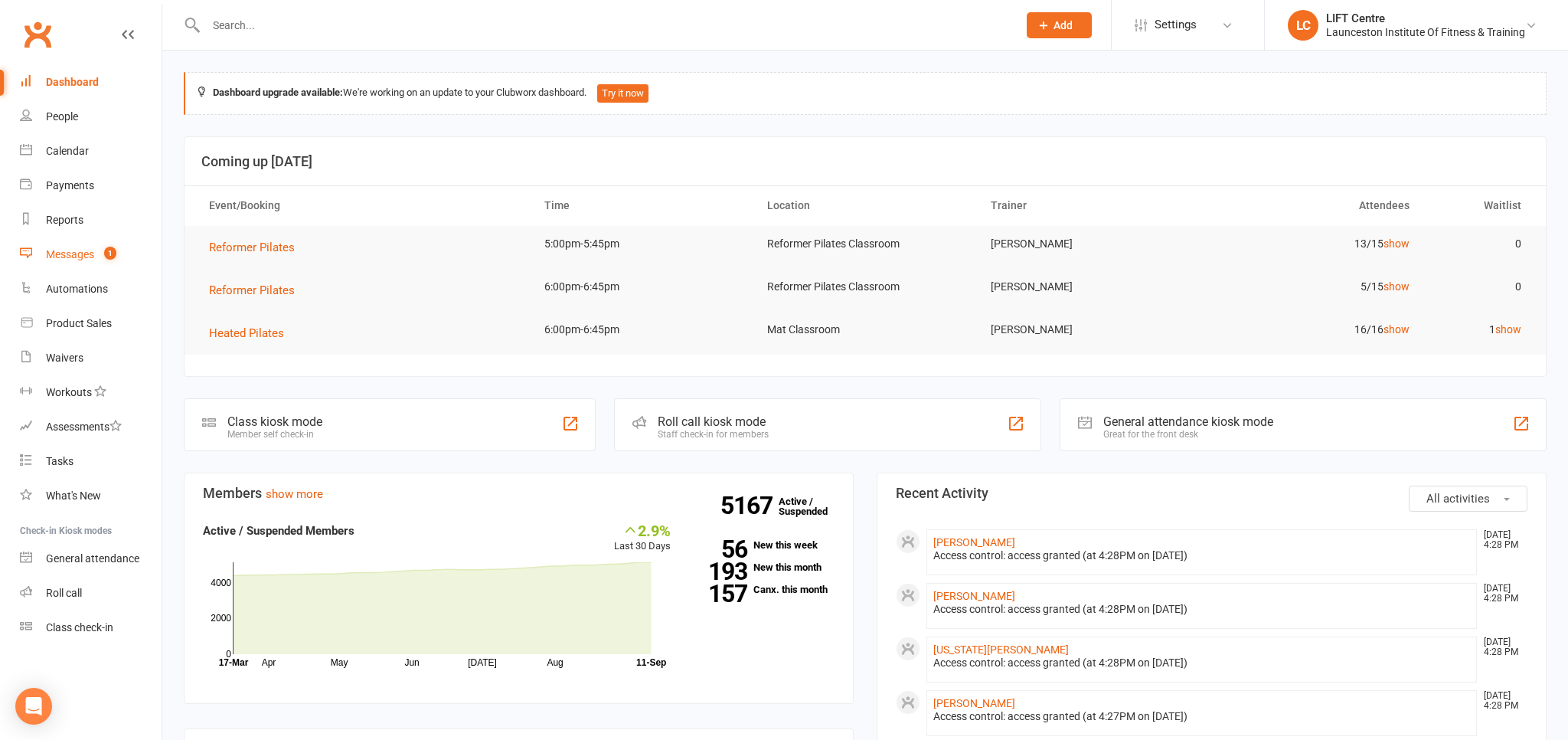
click at [96, 255] on link "Messages 1" at bounding box center [90, 254] width 141 height 35
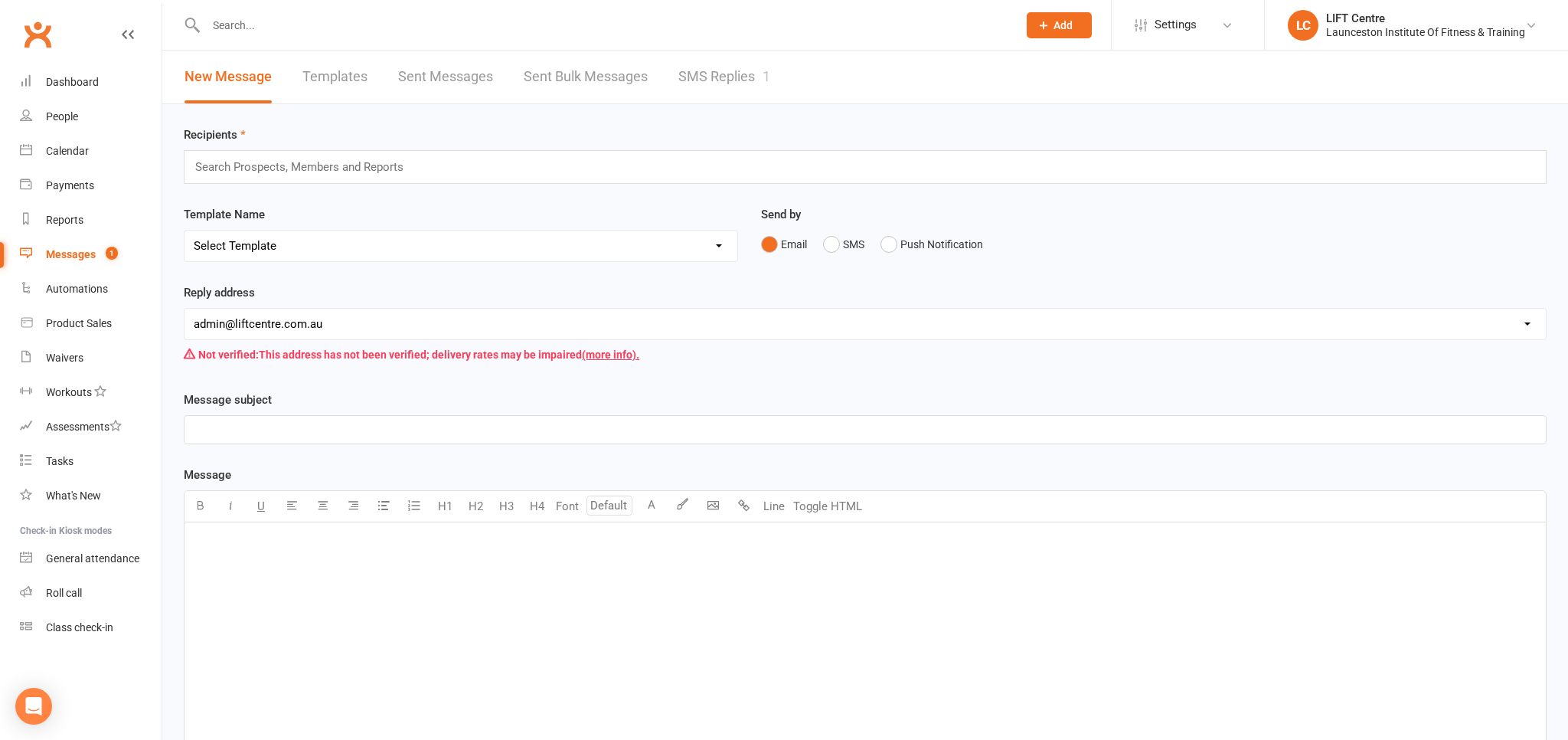
click at [681, 82] on link "SMS Replies 1" at bounding box center [724, 77] width 92 height 53
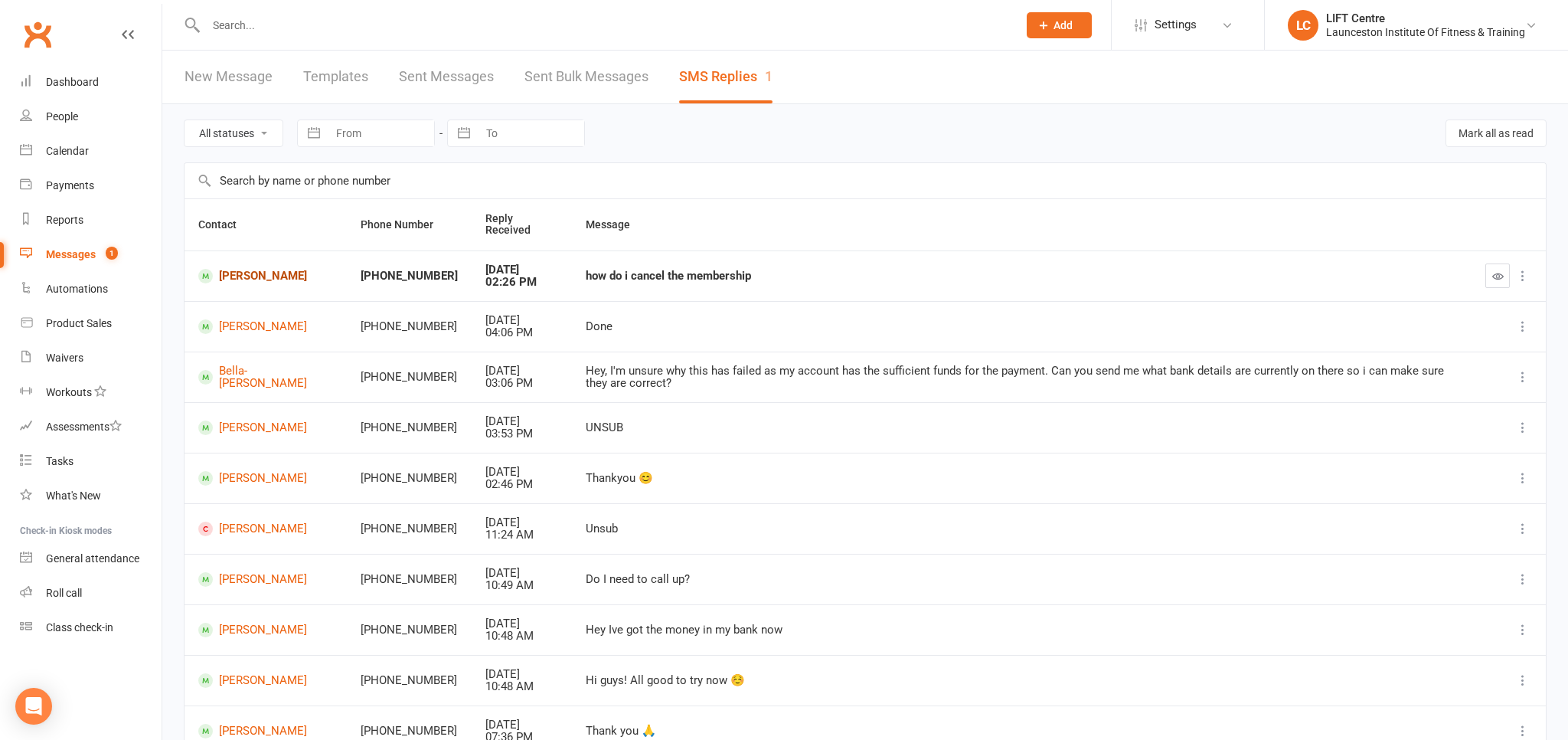
click at [273, 272] on link "Lily Matthews" at bounding box center [266, 276] width 135 height 15
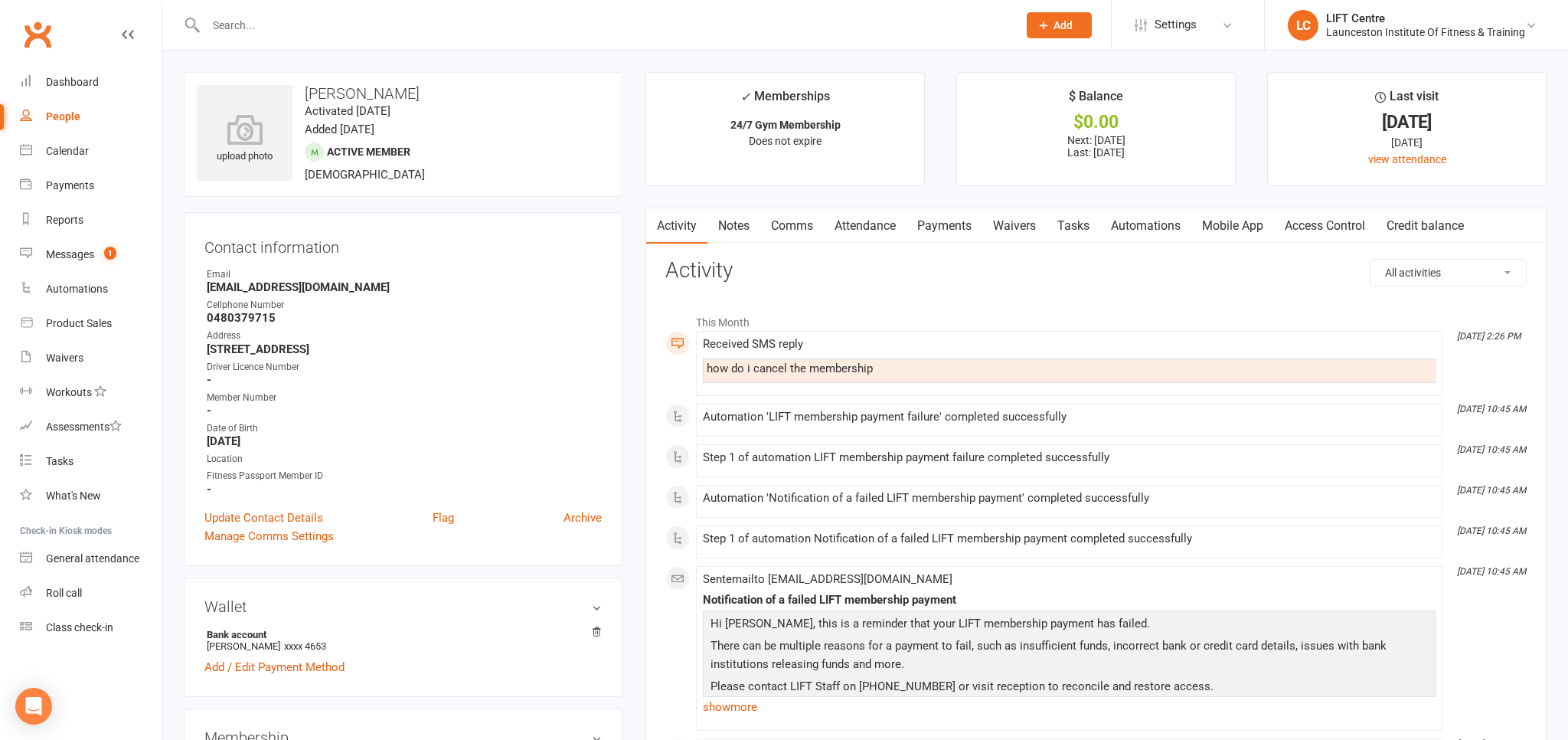
click at [786, 215] on link "Comms" at bounding box center [792, 226] width 64 height 36
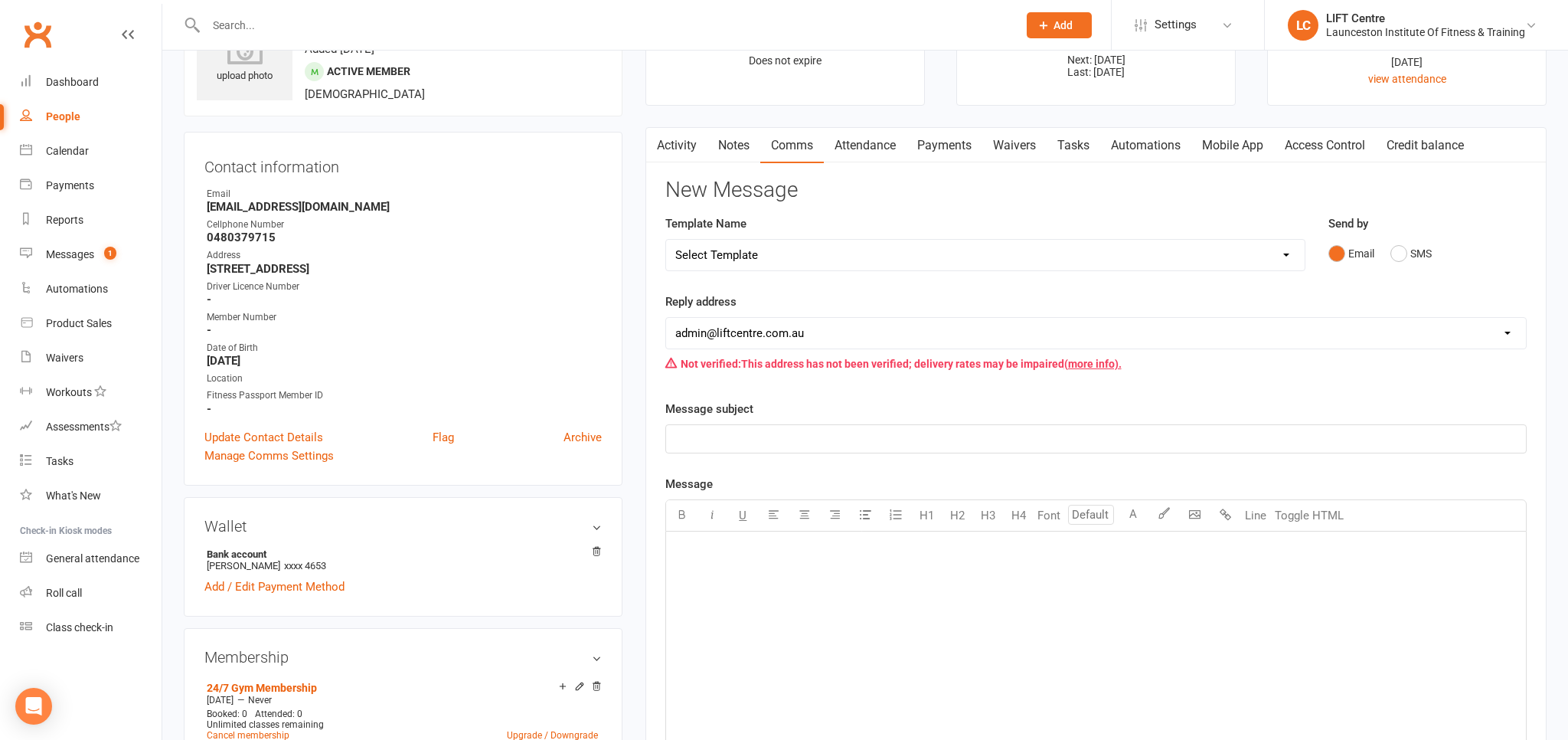
scroll to position [162, 0]
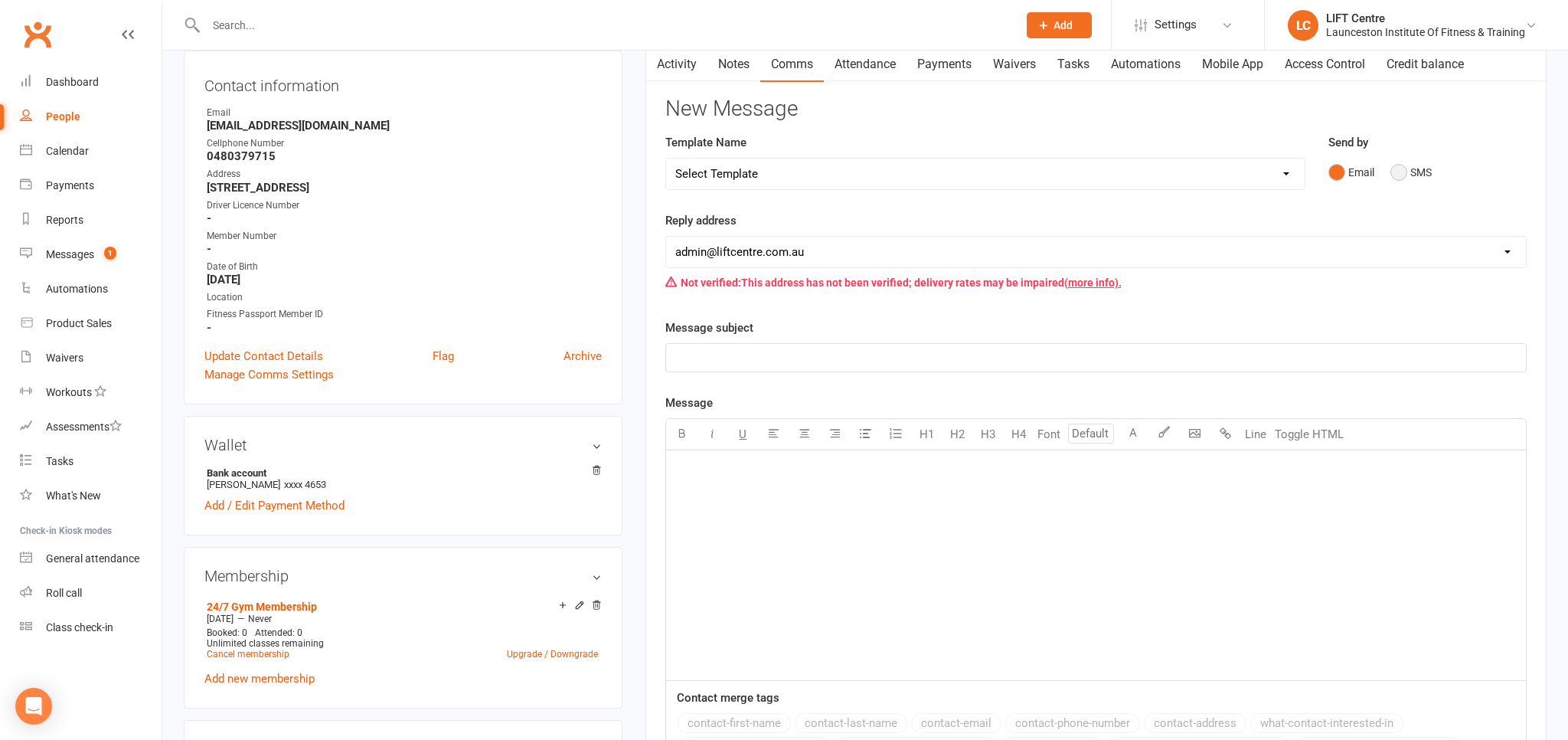
click at [1398, 168] on button "SMS" at bounding box center [1411, 172] width 41 height 29
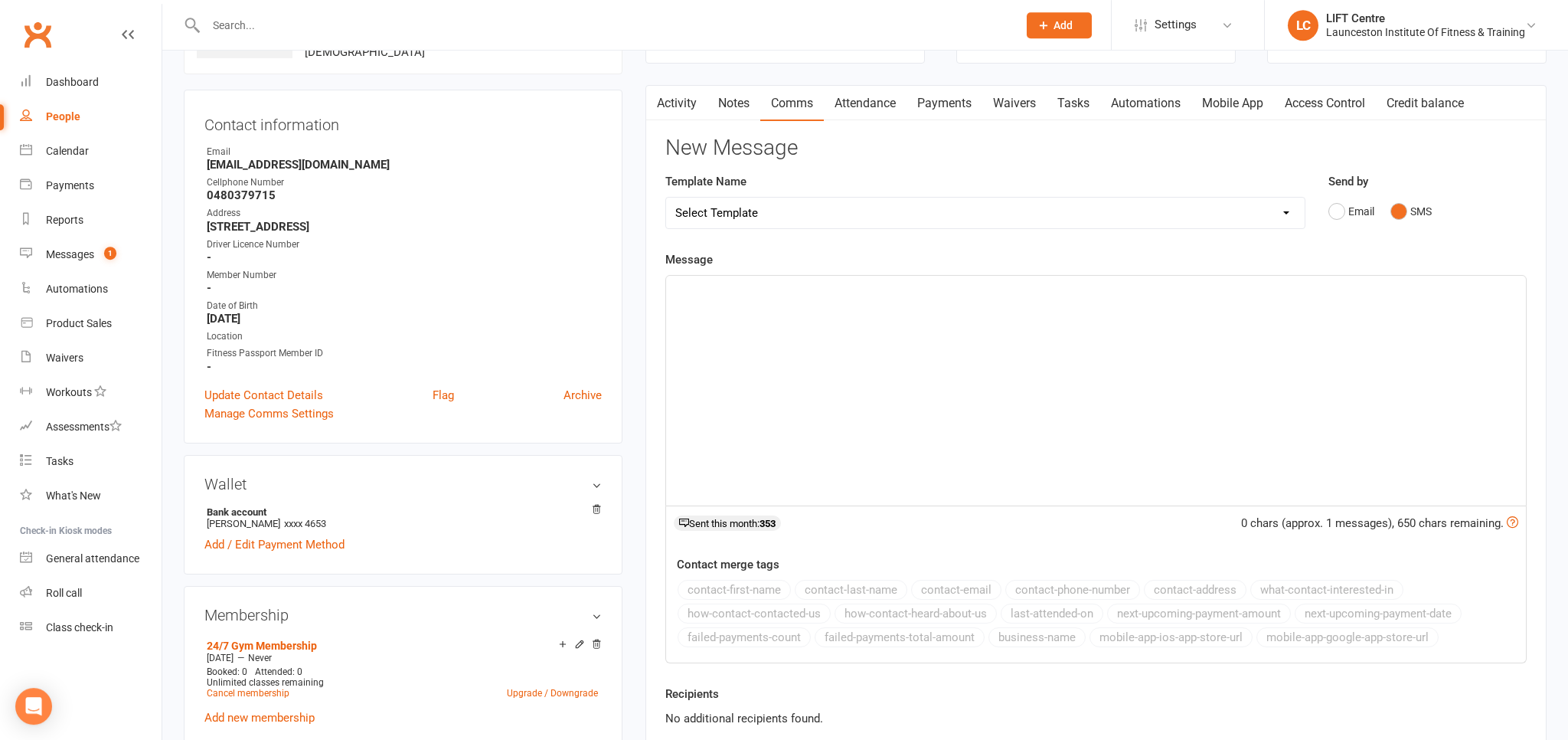
scroll to position [81, 0]
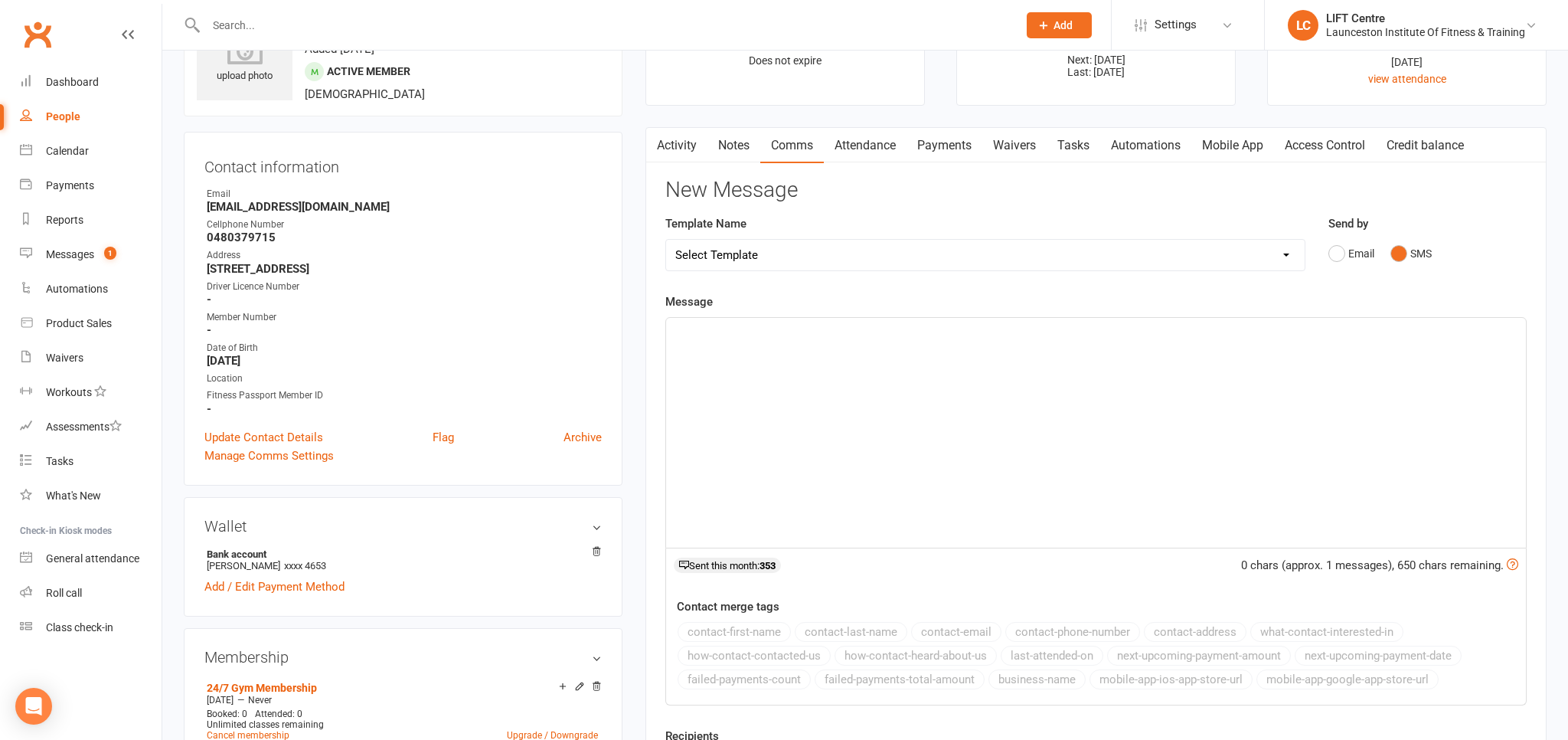
click at [721, 338] on p "﻿" at bounding box center [1096, 331] width 841 height 19
click at [749, 351] on div "﻿" at bounding box center [1096, 433] width 860 height 230
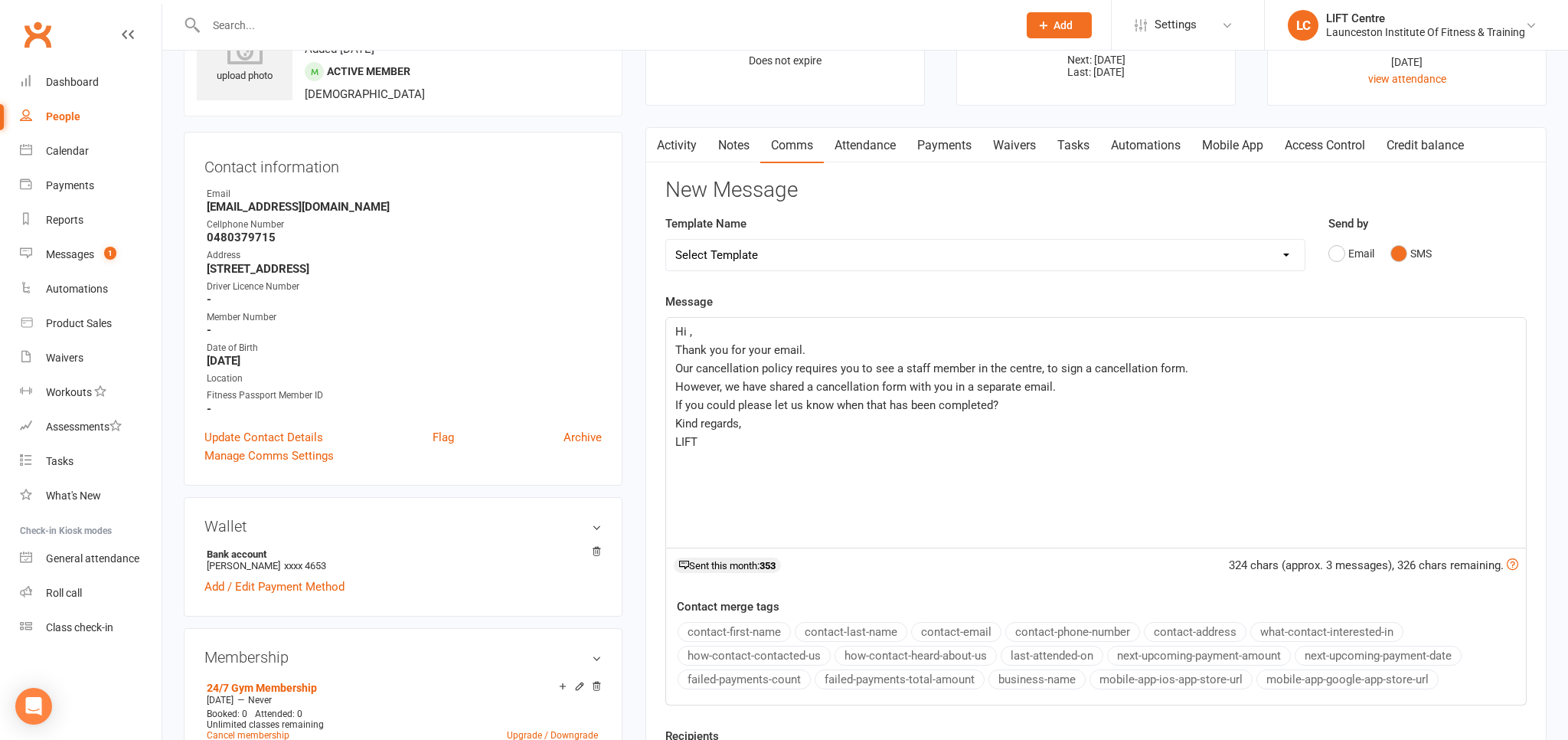
click at [801, 351] on span "Thank you for your email." at bounding box center [740, 350] width 130 height 14
click at [690, 330] on span "Hi ," at bounding box center [683, 331] width 17 height 14
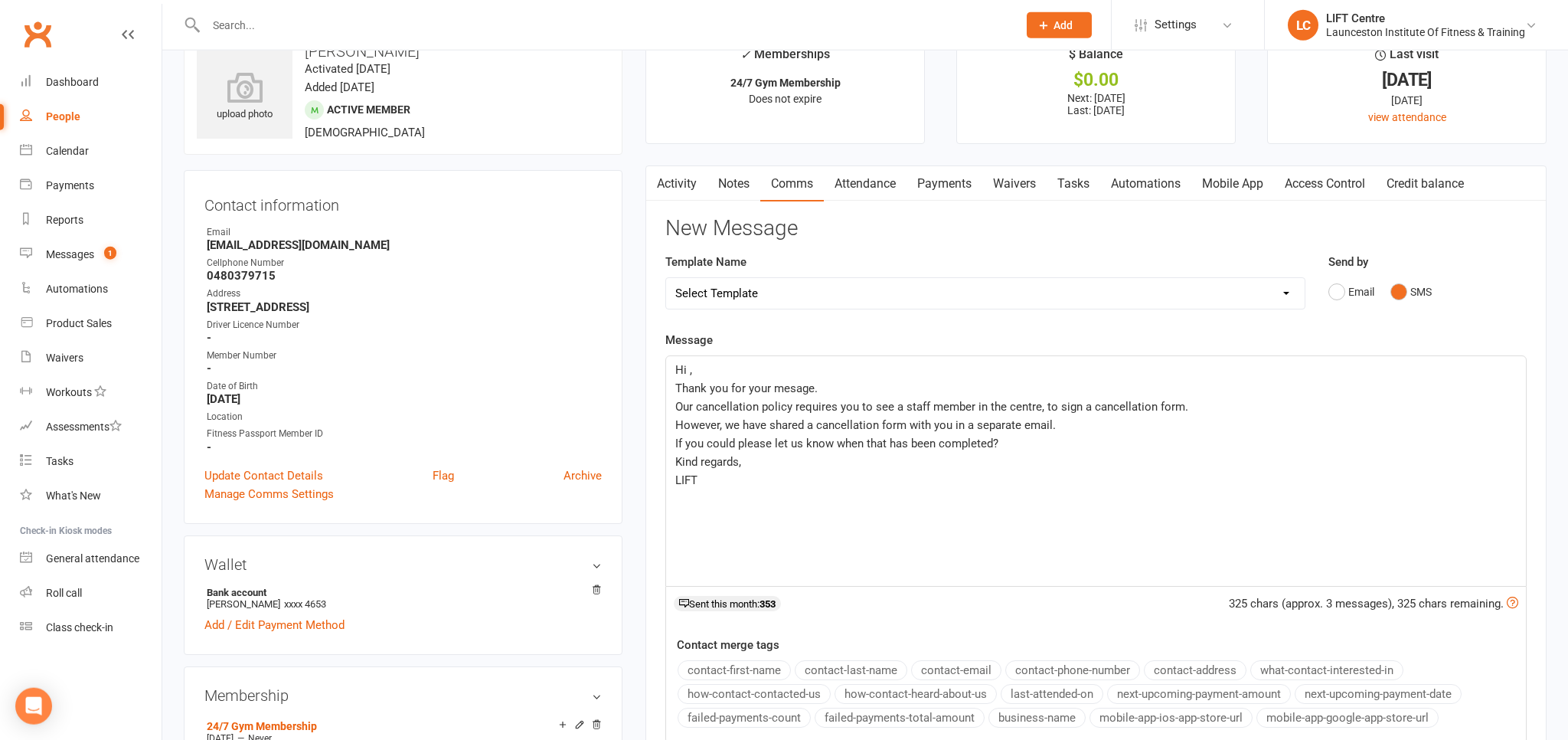
scroll to position [0, 0]
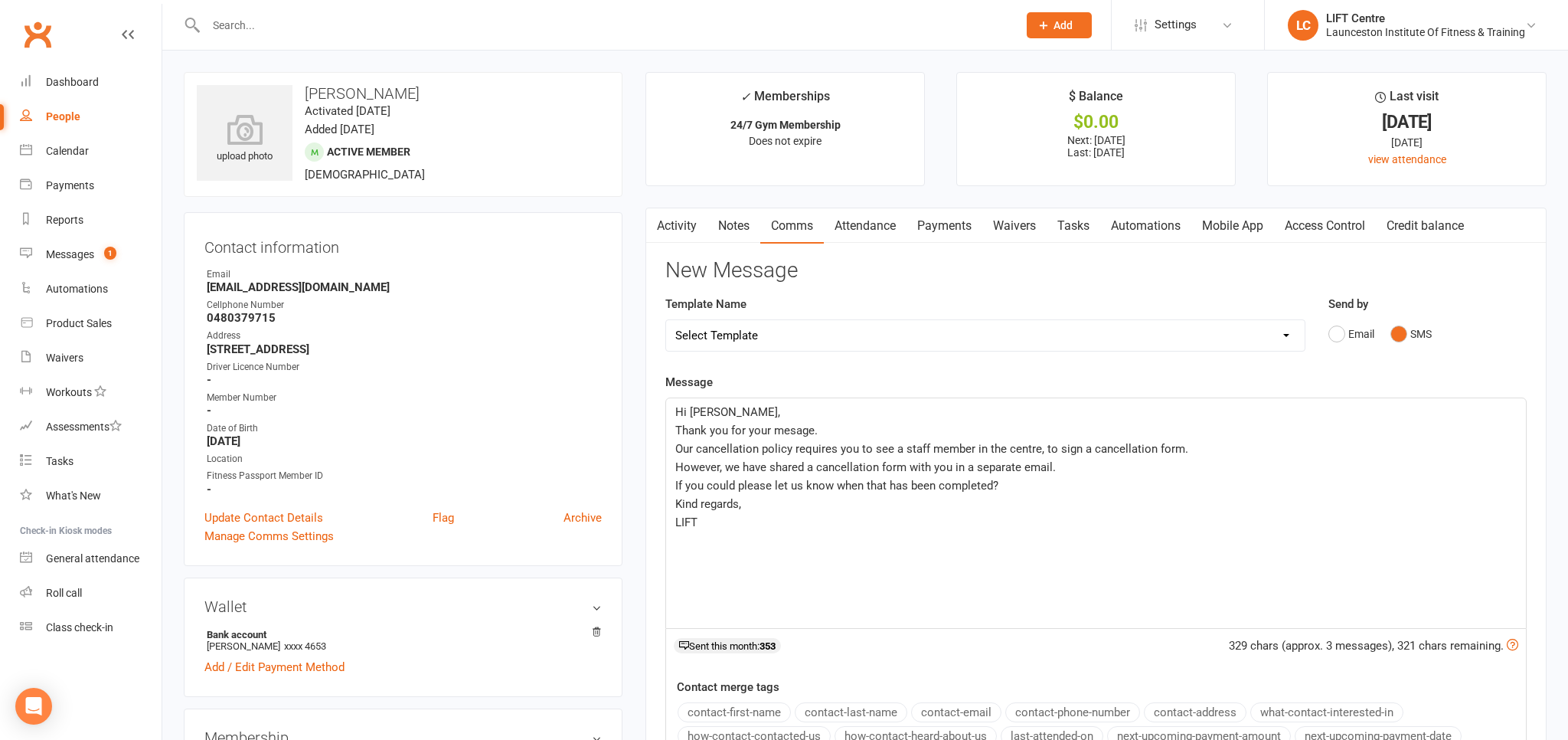
click at [798, 428] on span "Thank you for your mesage." at bounding box center [746, 430] width 142 height 14
click at [774, 511] on p "Kind regards," at bounding box center [1096, 504] width 841 height 19
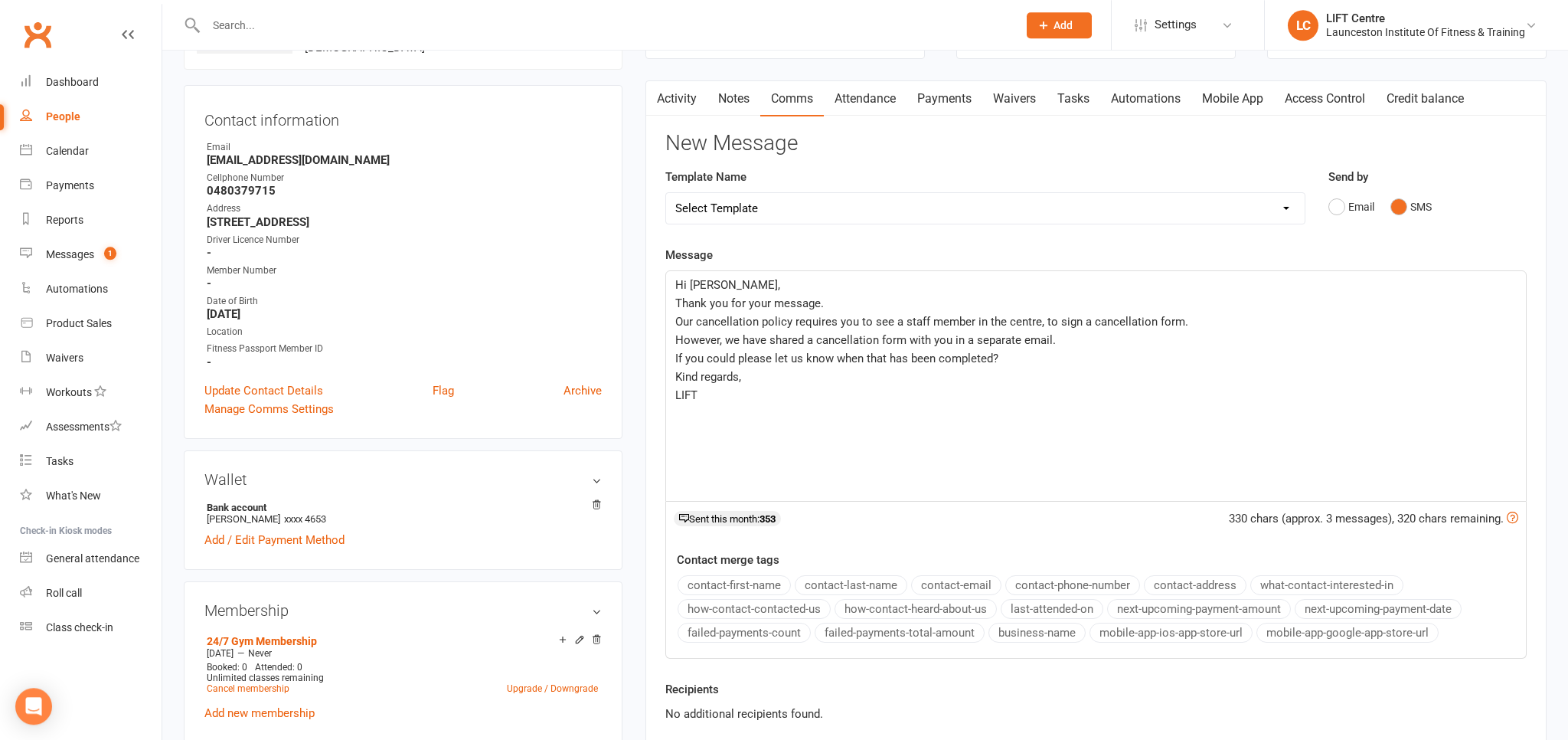
scroll to position [162, 0]
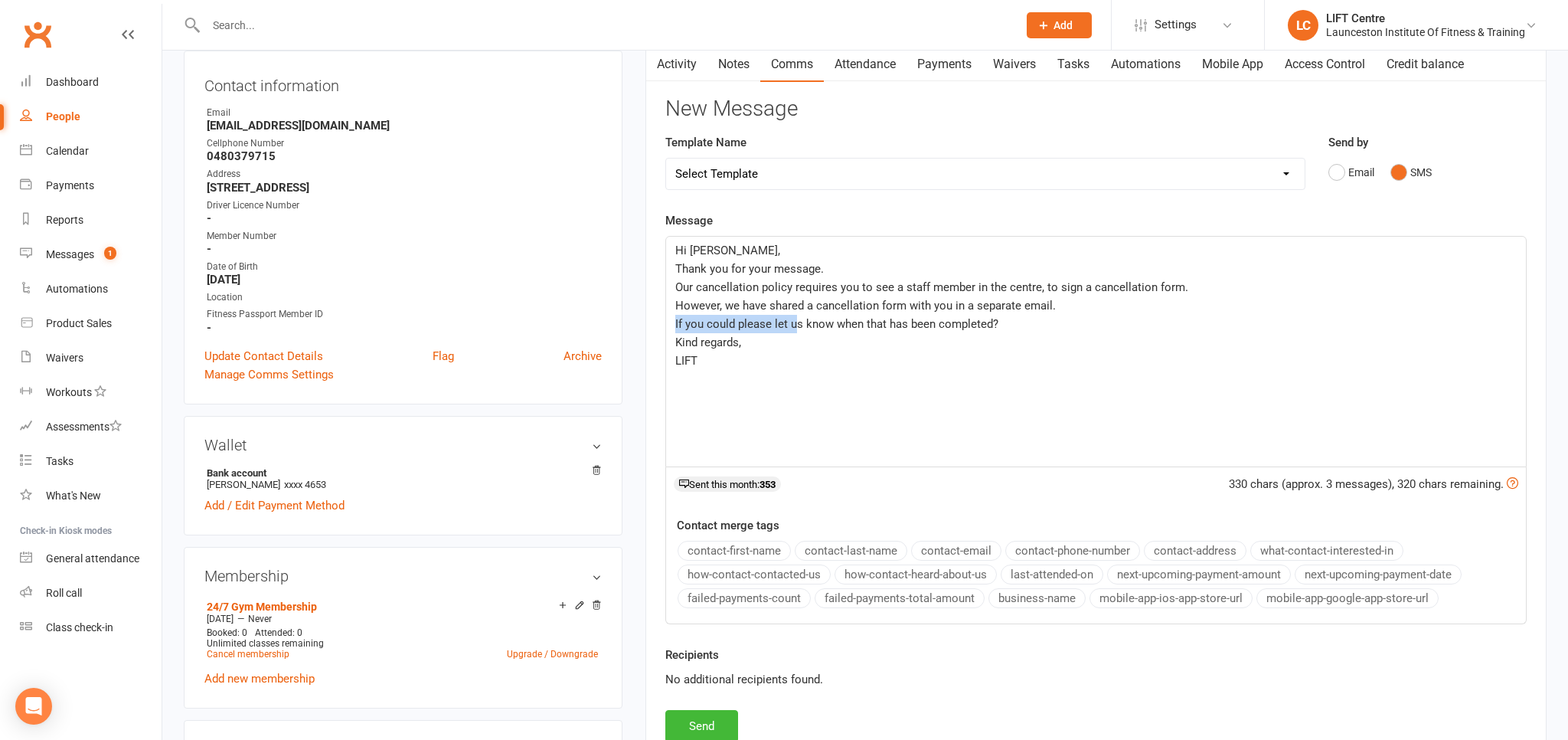
drag, startPoint x: 1054, startPoint y: 306, endPoint x: 845, endPoint y: 302, distance: 209.0
click at [808, 309] on p "However, we have shared a cancellation form with you in a separate email." at bounding box center [1096, 305] width 841 height 19
click at [1101, 340] on p "Kind regards," at bounding box center [1096, 343] width 841 height 19
click at [823, 372] on p "﻿" at bounding box center [1096, 379] width 841 height 19
drag, startPoint x: 746, startPoint y: 360, endPoint x: 711, endPoint y: 360, distance: 35.0
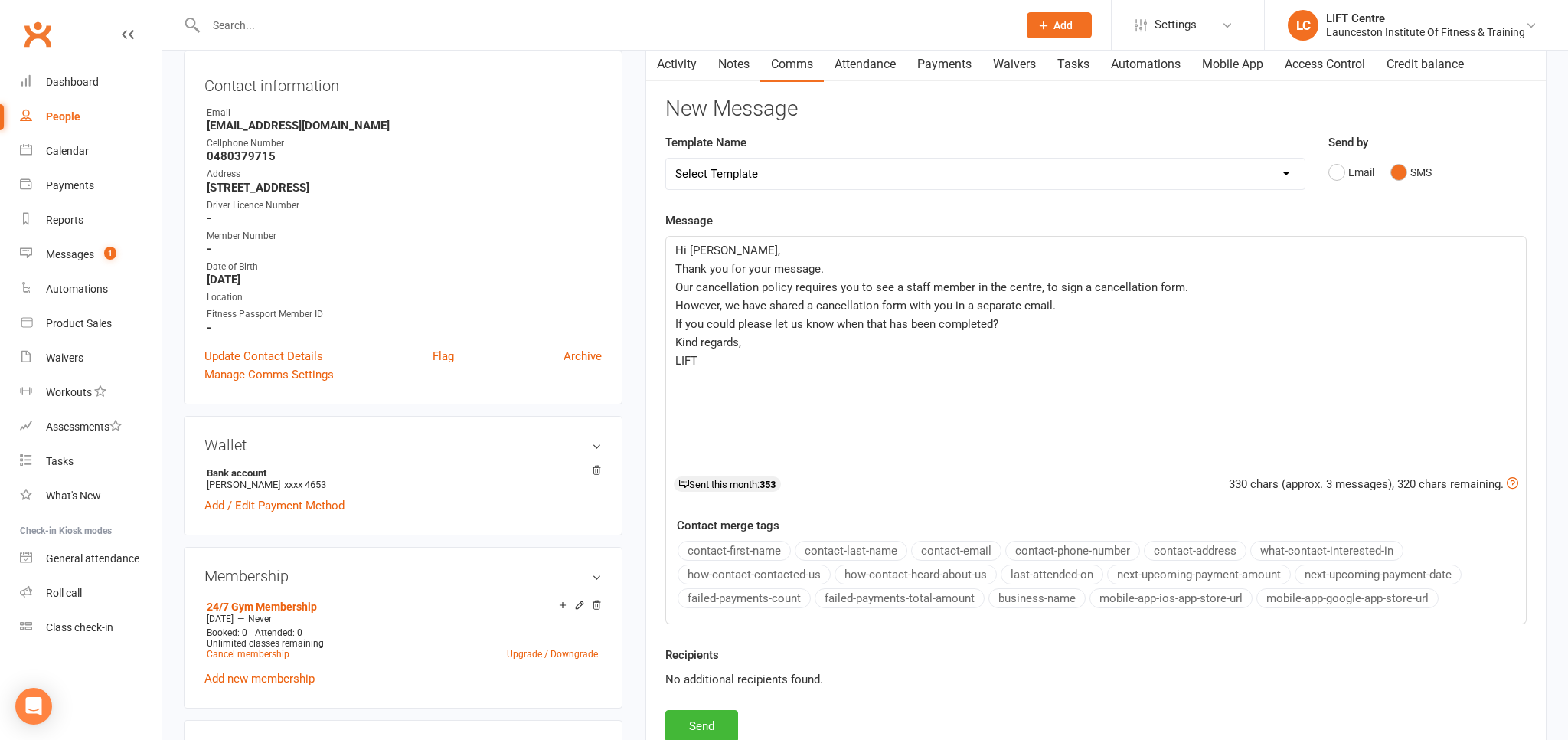
click at [711, 360] on p "LIFT" at bounding box center [1096, 360] width 841 height 19
drag, startPoint x: 1006, startPoint y: 327, endPoint x: 664, endPoint y: 316, distance: 342.2
click at [665, 316] on div "Hi Lily, Thank you for your message. Our cancellation policy requires you to se…" at bounding box center [1096, 351] width 862 height 231
click at [668, 308] on div "Activity Notes Comms Attendance Payments Waivers Tasks Automations Mobile App A…" at bounding box center [1096, 406] width 901 height 720
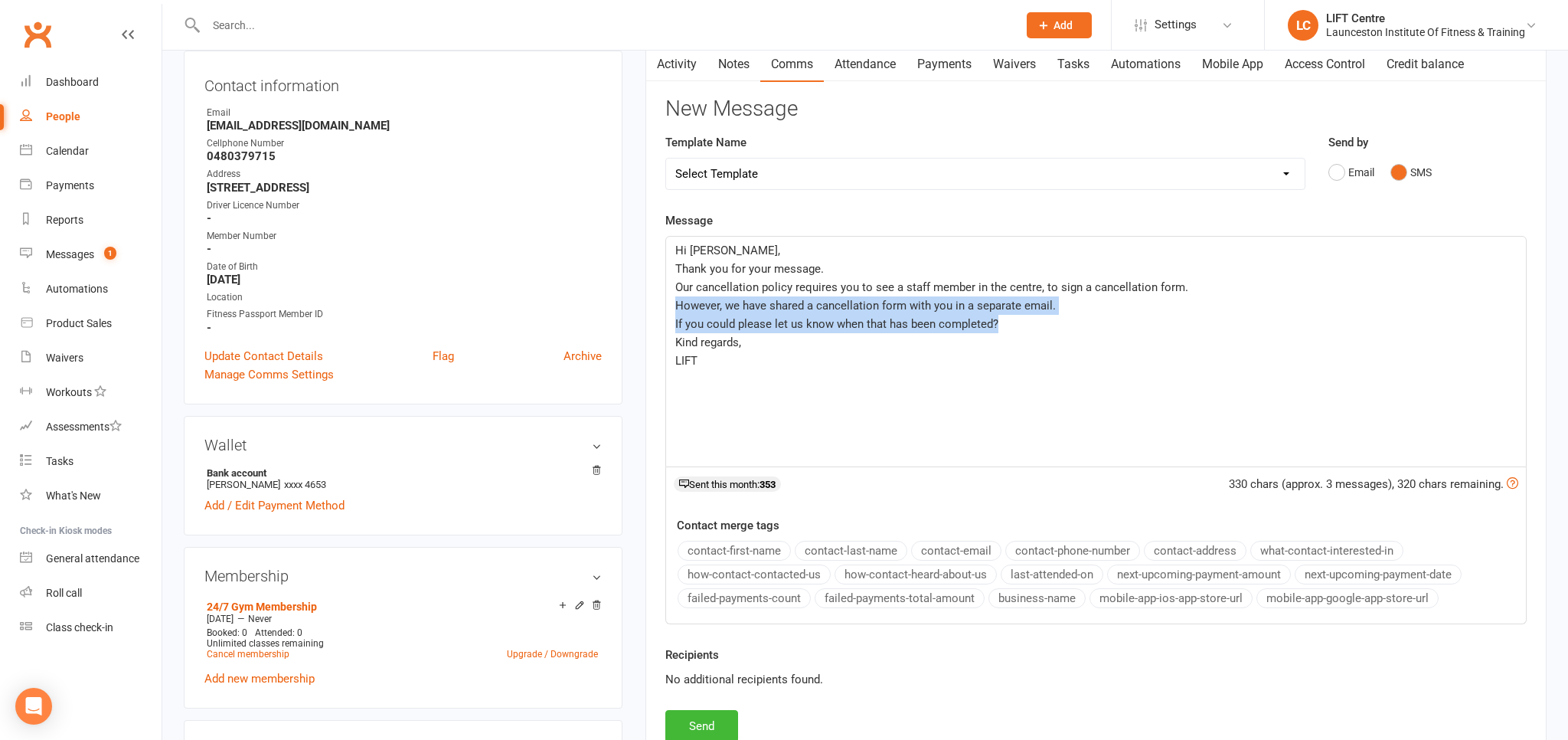
drag, startPoint x: 997, startPoint y: 324, endPoint x: 669, endPoint y: 311, distance: 328.3
click at [669, 311] on div "Hi Lily, Thank you for your message. Our cancellation policy requires you to se…" at bounding box center [1096, 351] width 860 height 230
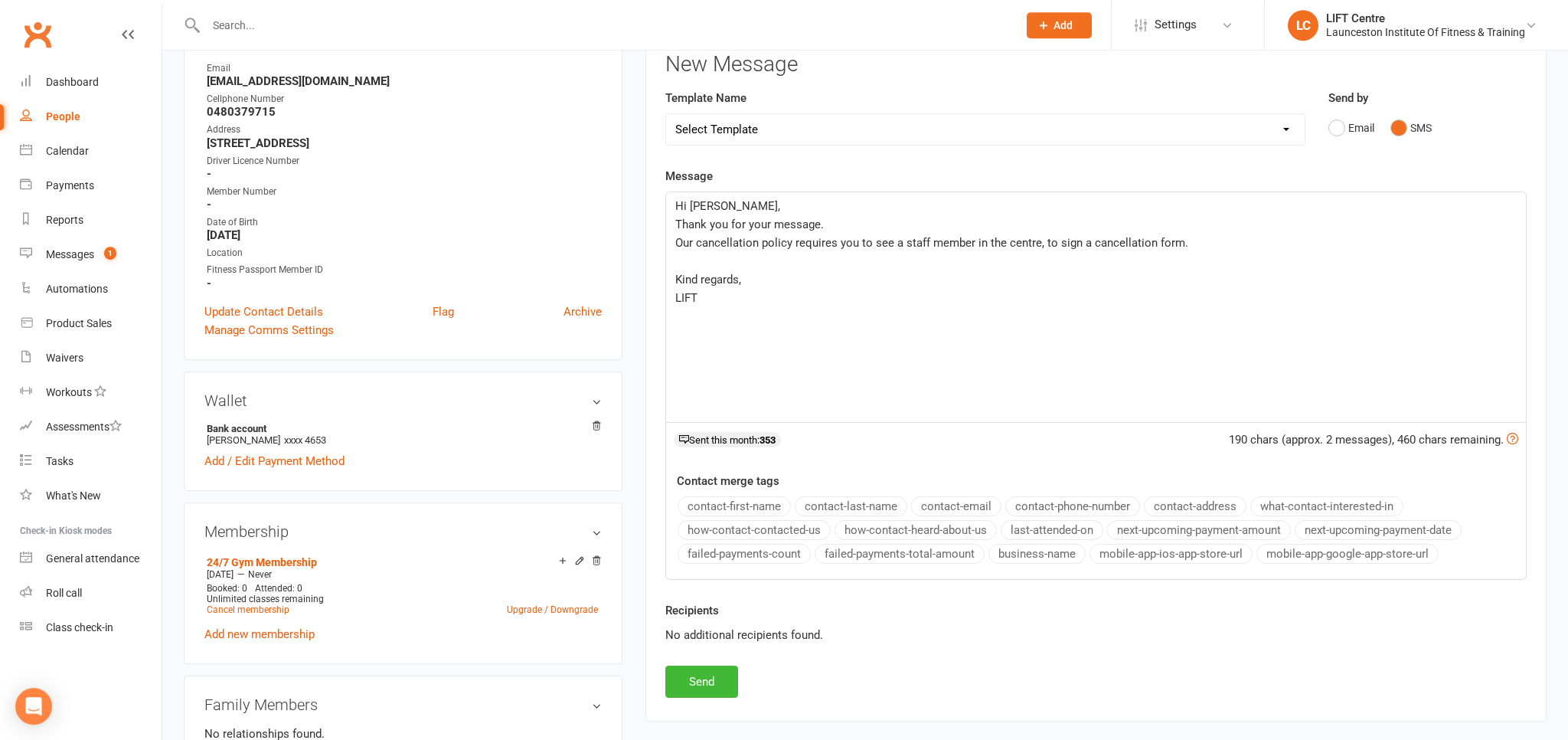
scroll to position [242, 0]
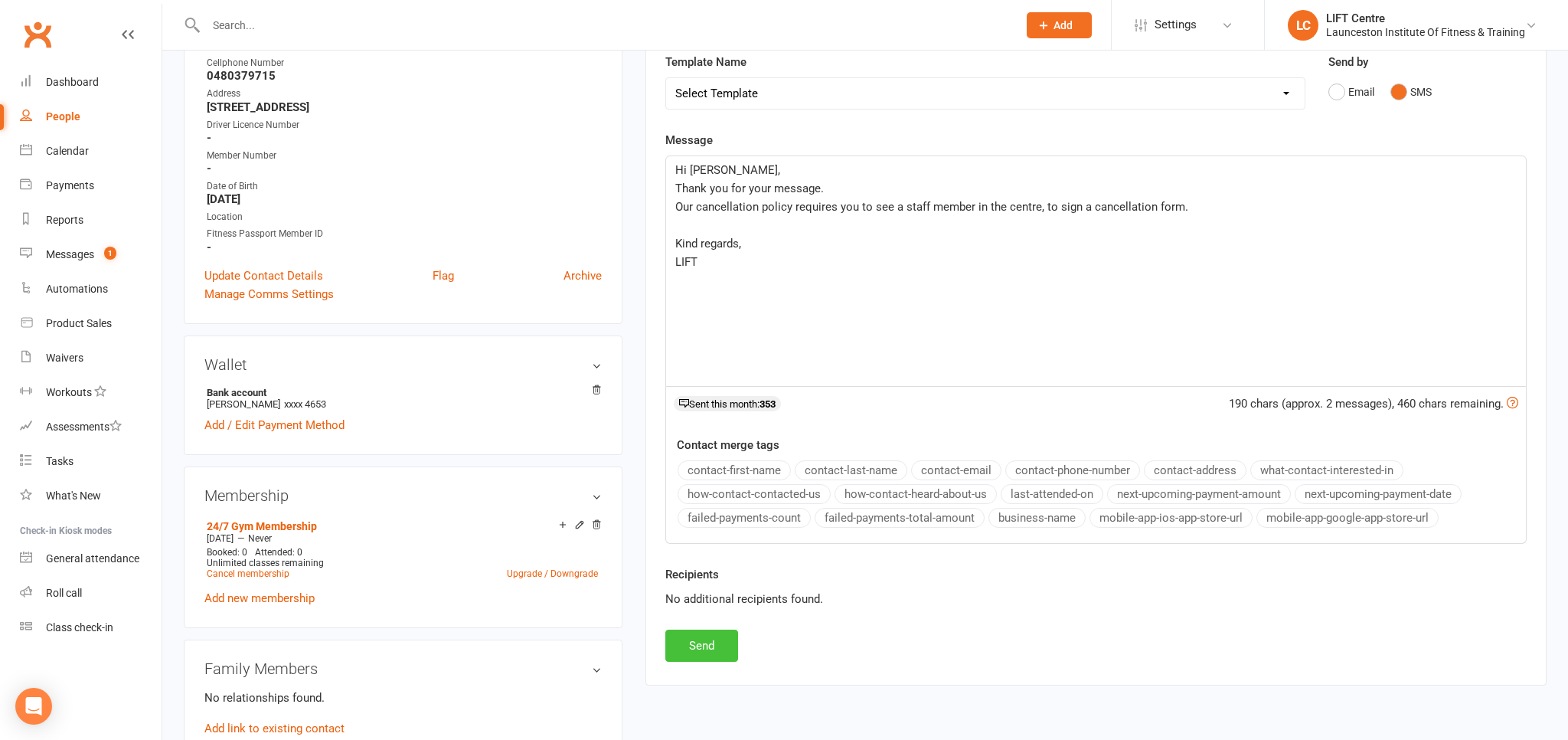
click at [706, 649] on button "Send" at bounding box center [702, 646] width 73 height 32
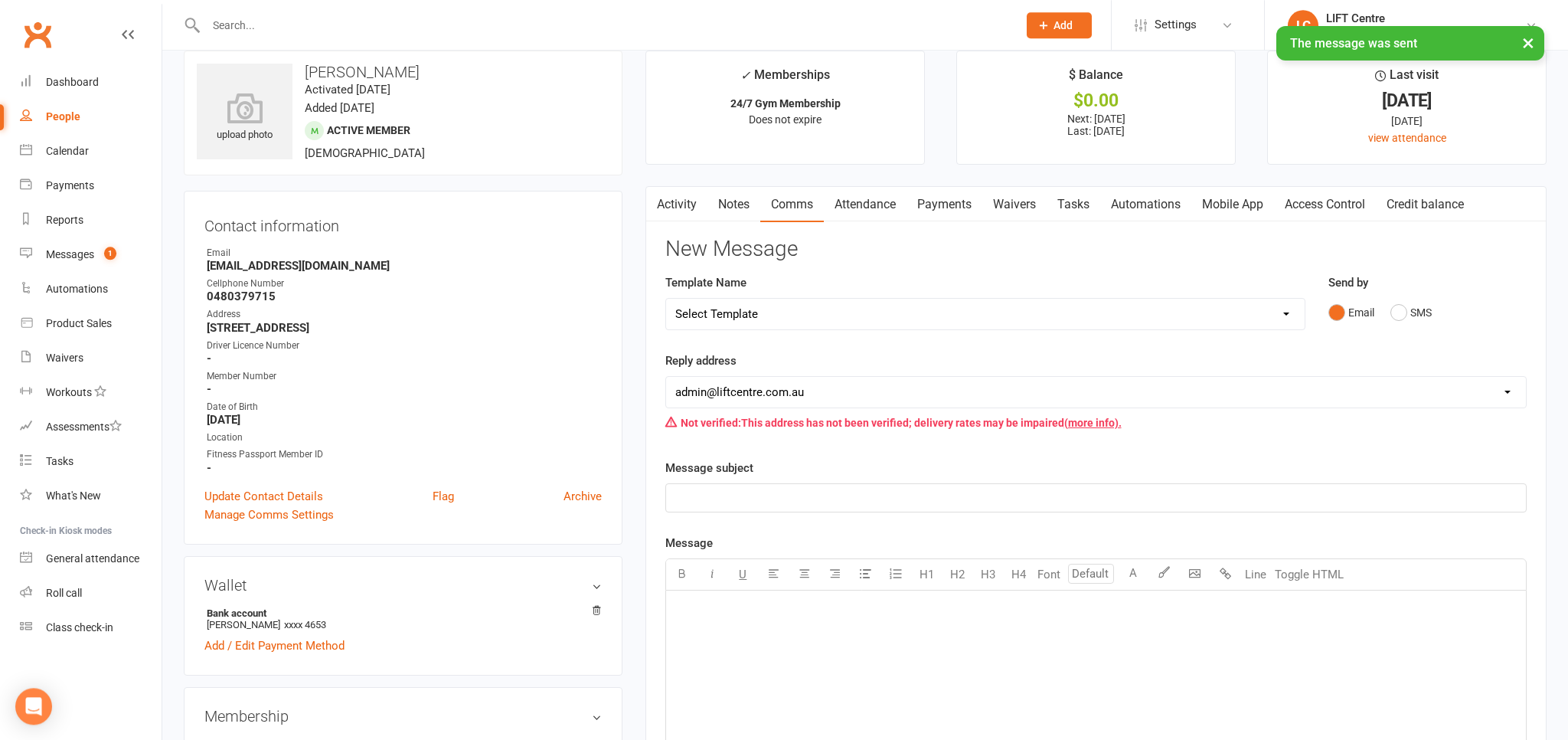
scroll to position [0, 0]
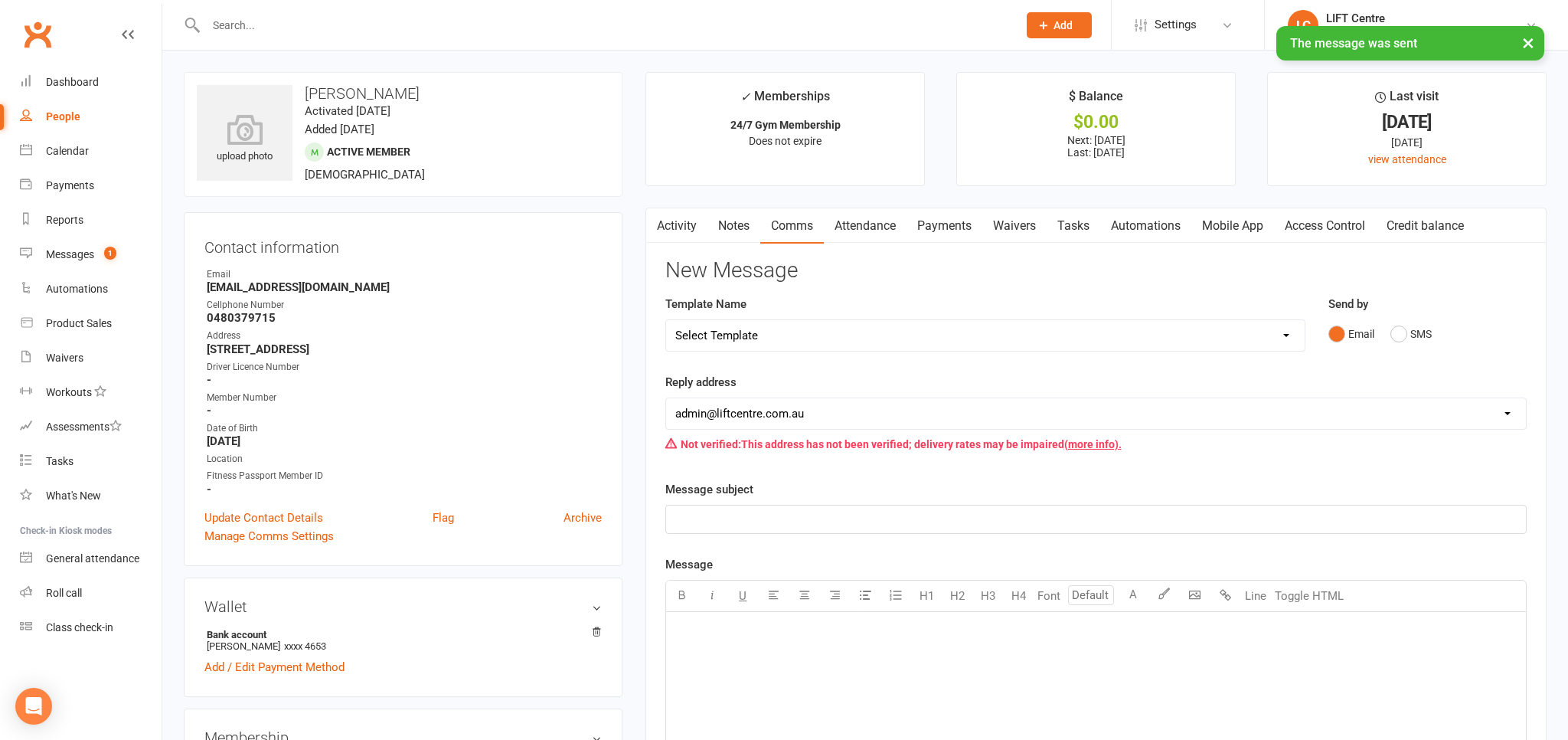
click at [673, 230] on link "Activity" at bounding box center [677, 226] width 61 height 36
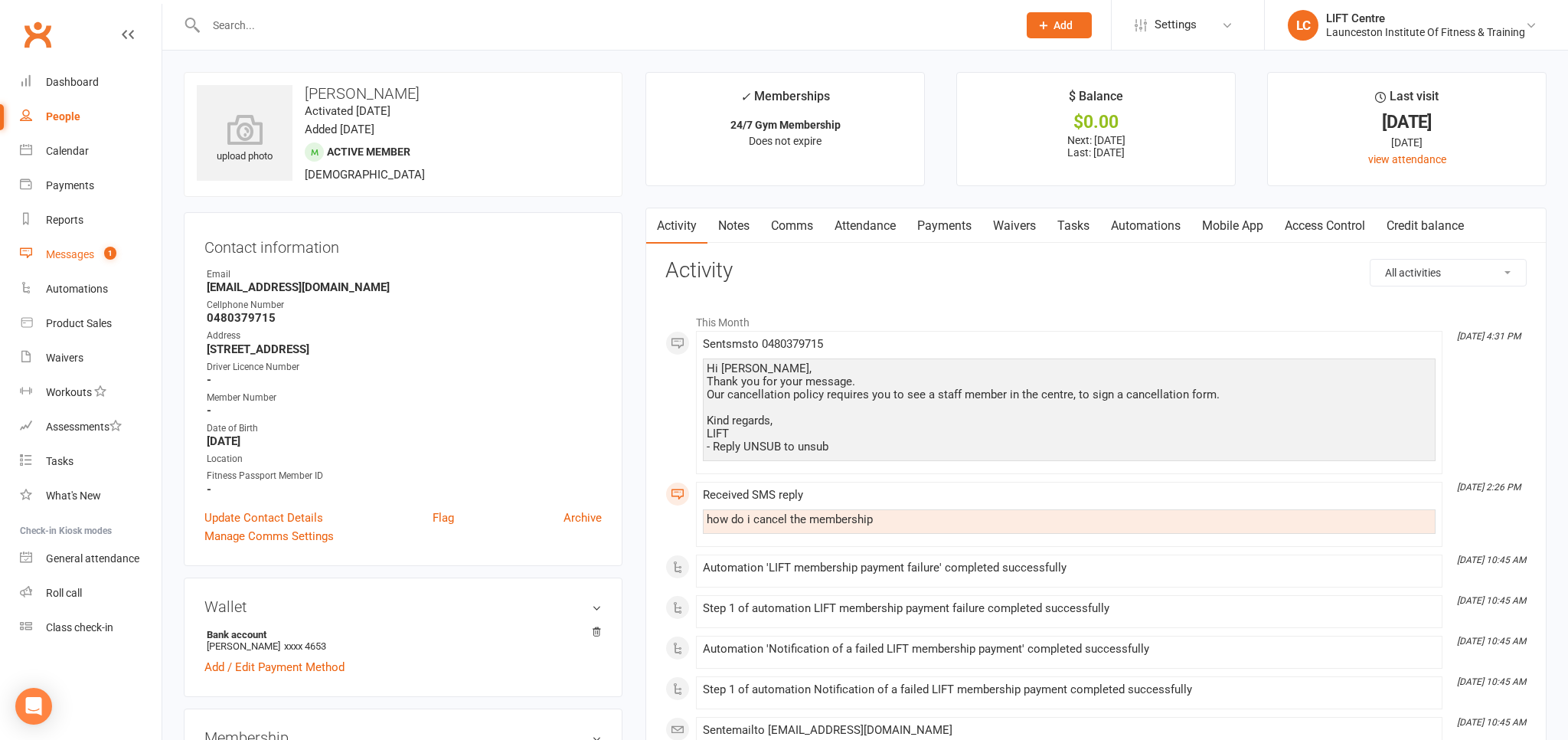
click at [52, 255] on div "Messages" at bounding box center [70, 254] width 48 height 12
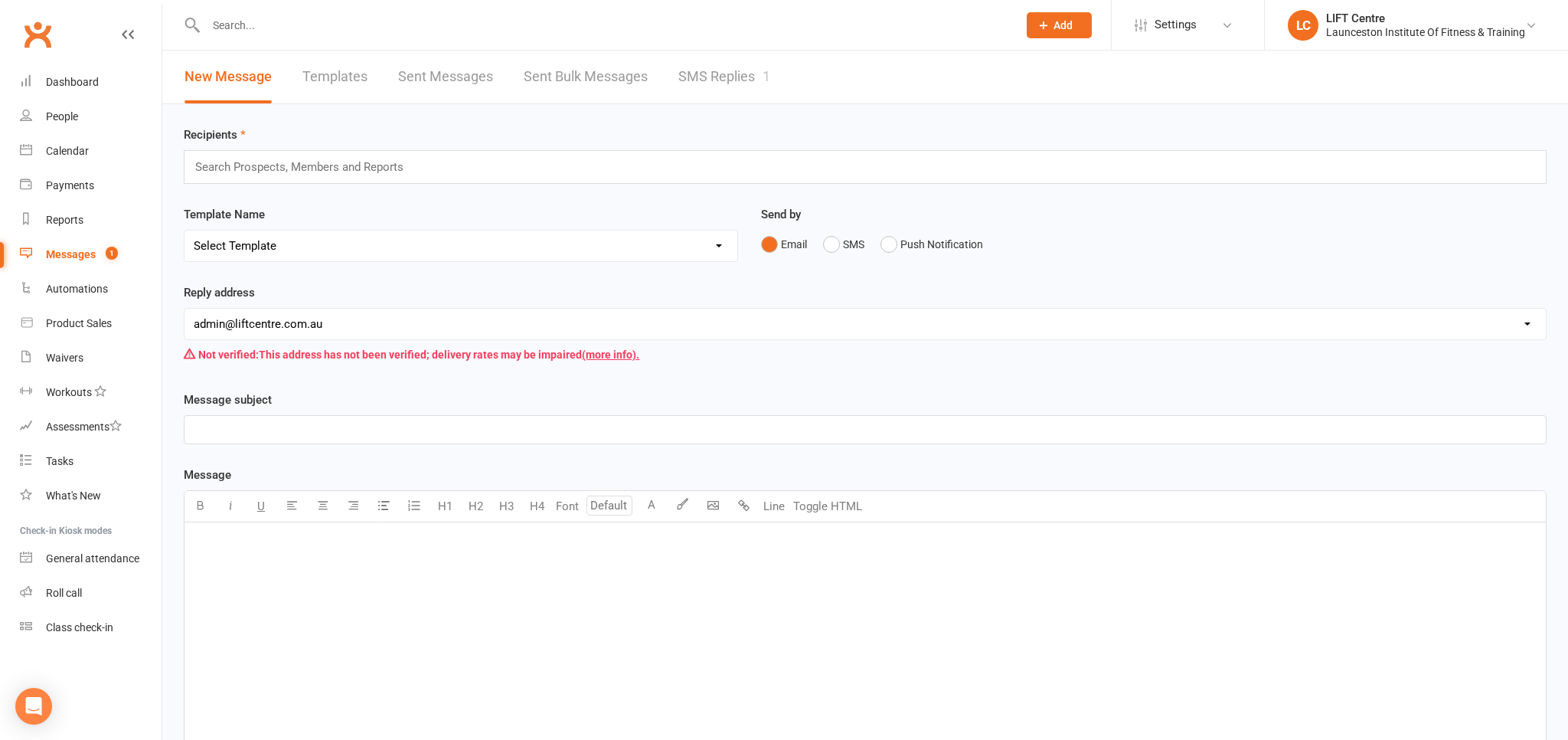
click at [706, 69] on link "SMS Replies 1" at bounding box center [724, 77] width 92 height 53
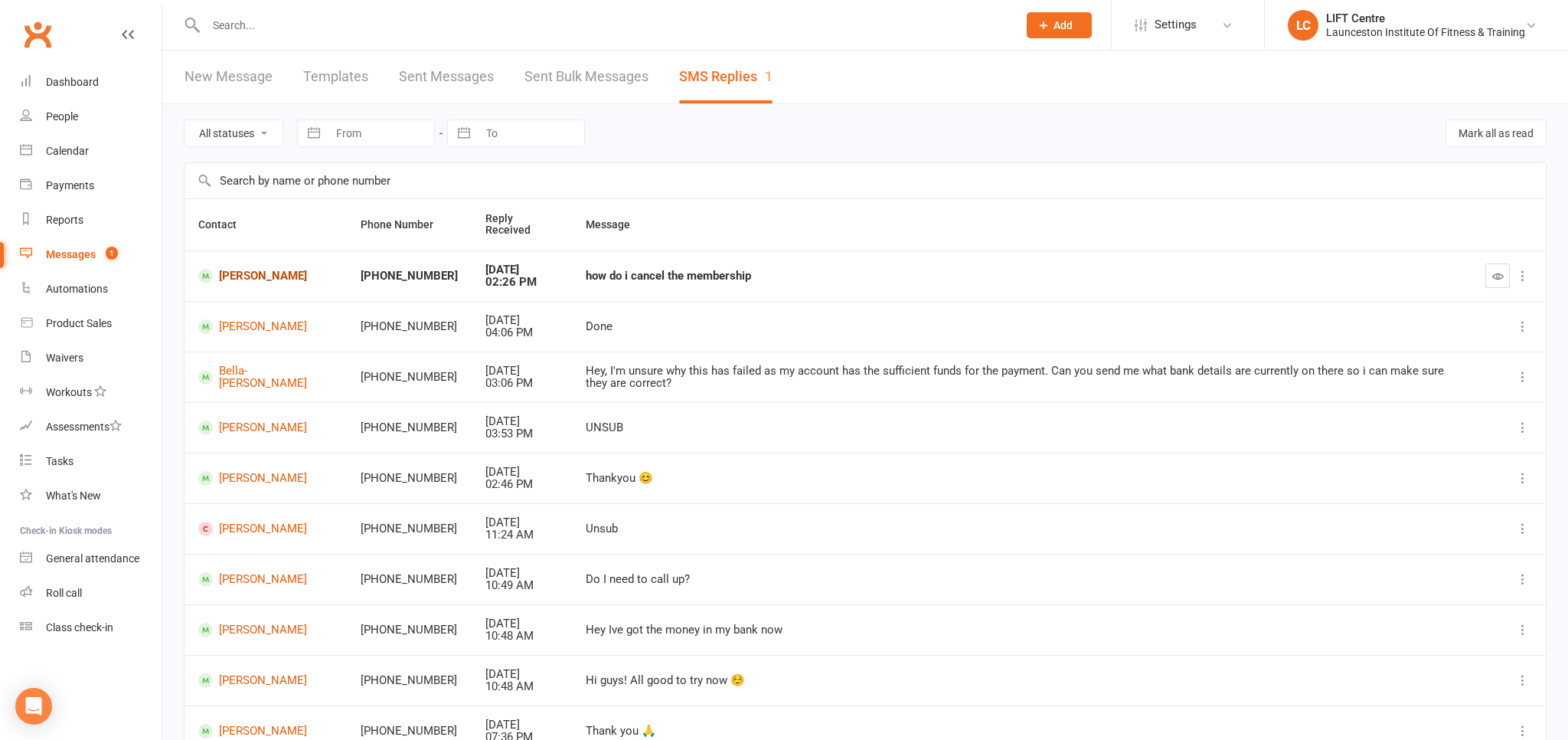
click at [260, 278] on link "Lily Matthews" at bounding box center [266, 276] width 135 height 15
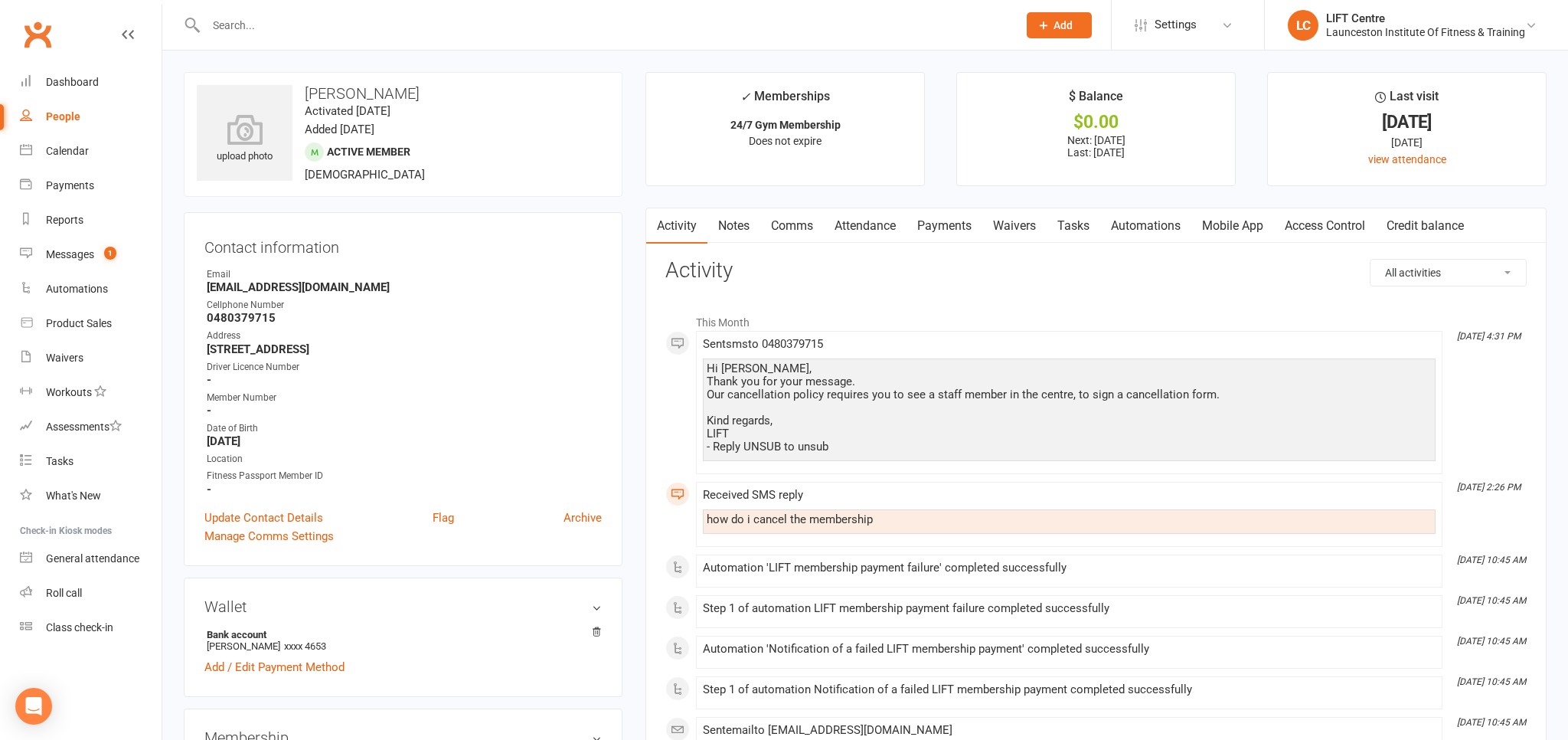
click at [781, 227] on link "Comms" at bounding box center [792, 226] width 64 height 36
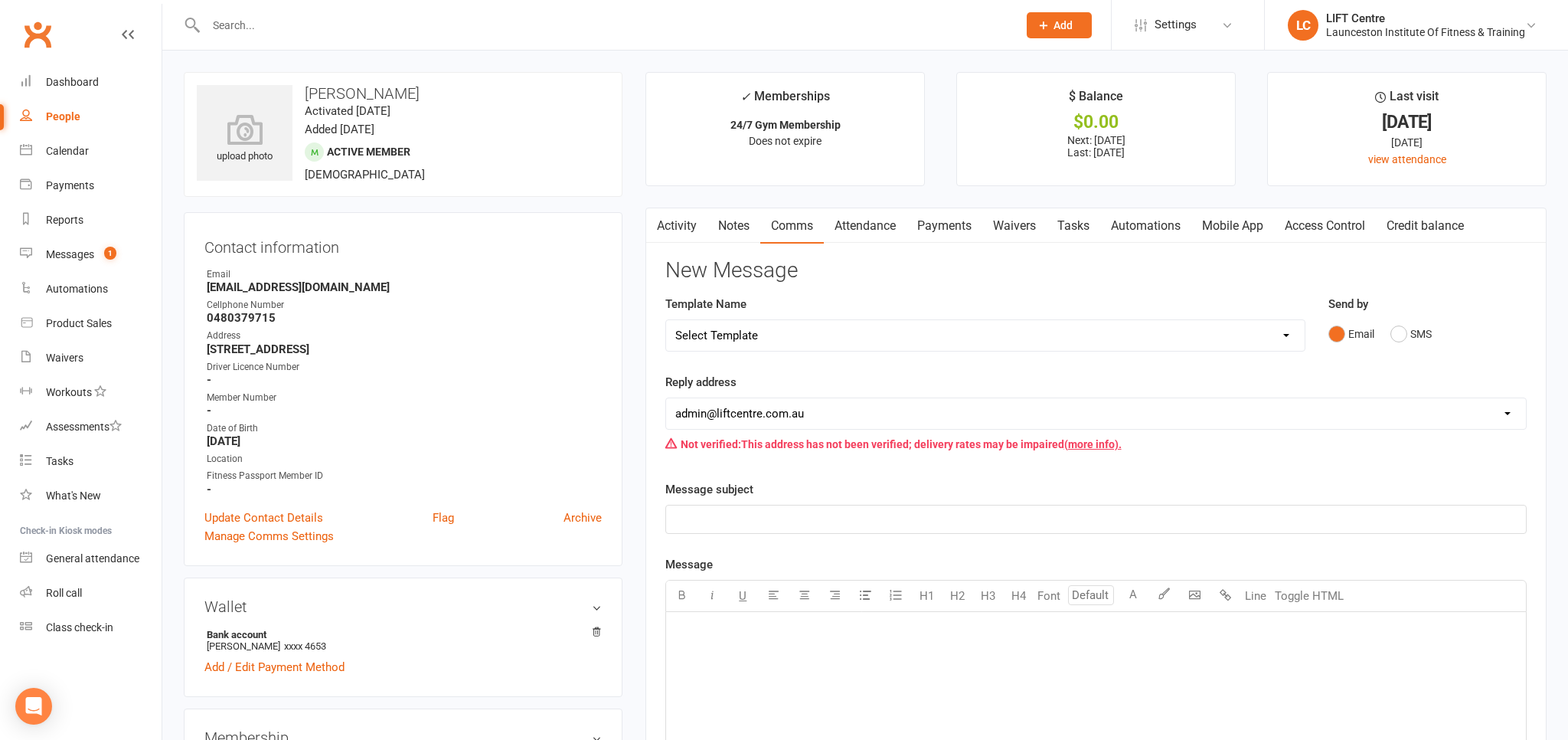
click at [666, 226] on link "Activity" at bounding box center [677, 226] width 61 height 36
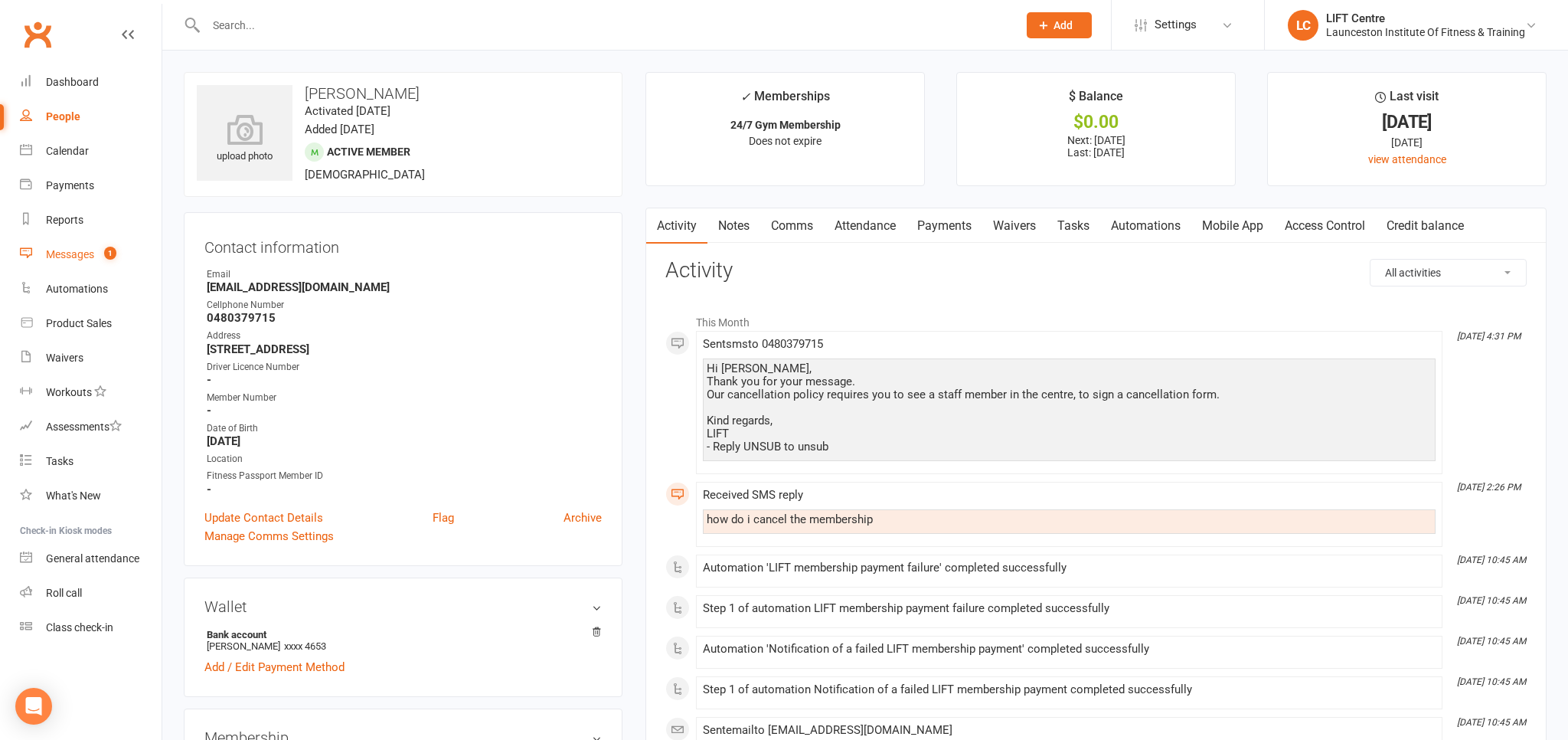
click at [87, 250] on div "Messages" at bounding box center [70, 254] width 48 height 12
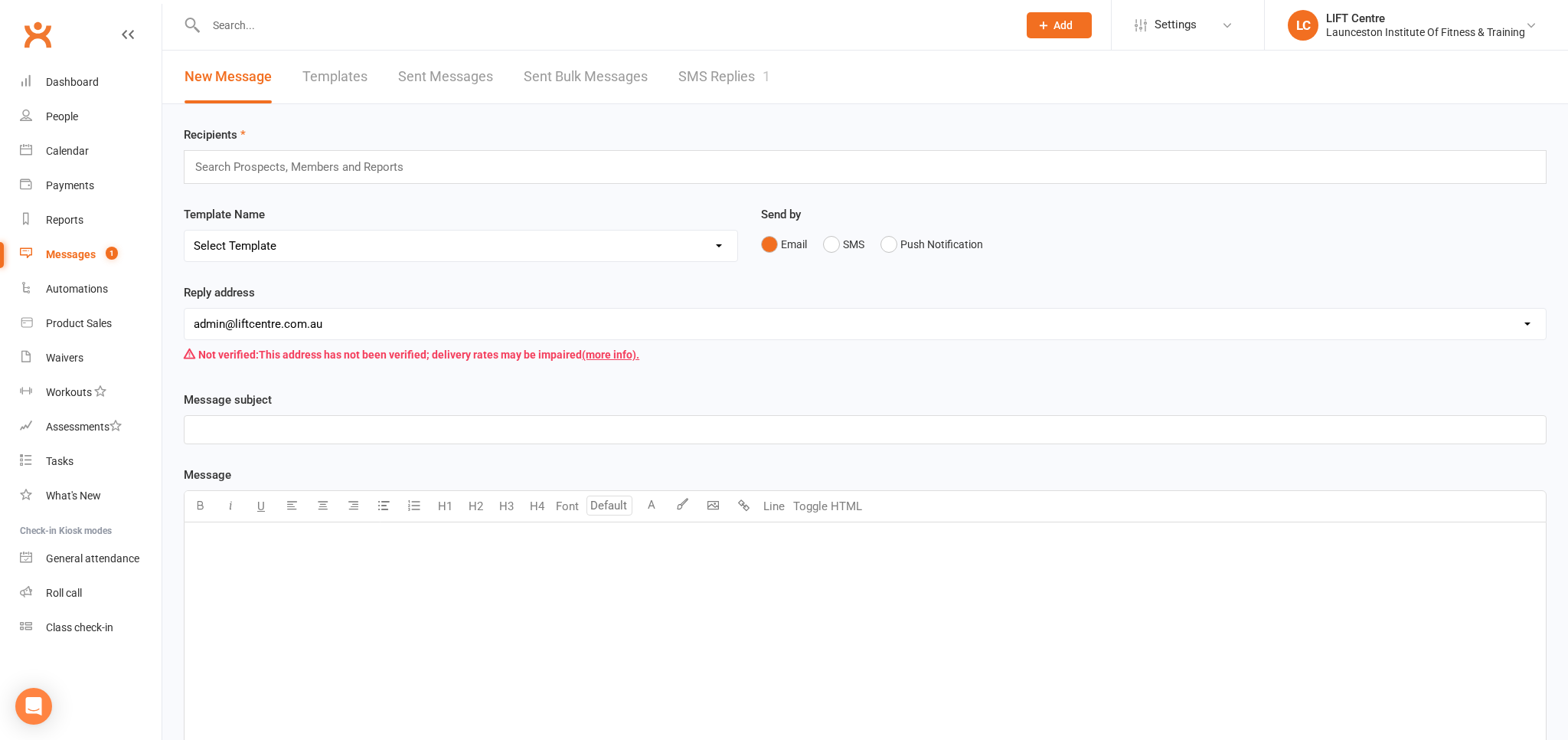
click at [718, 82] on link "SMS Replies 1" at bounding box center [724, 77] width 92 height 53
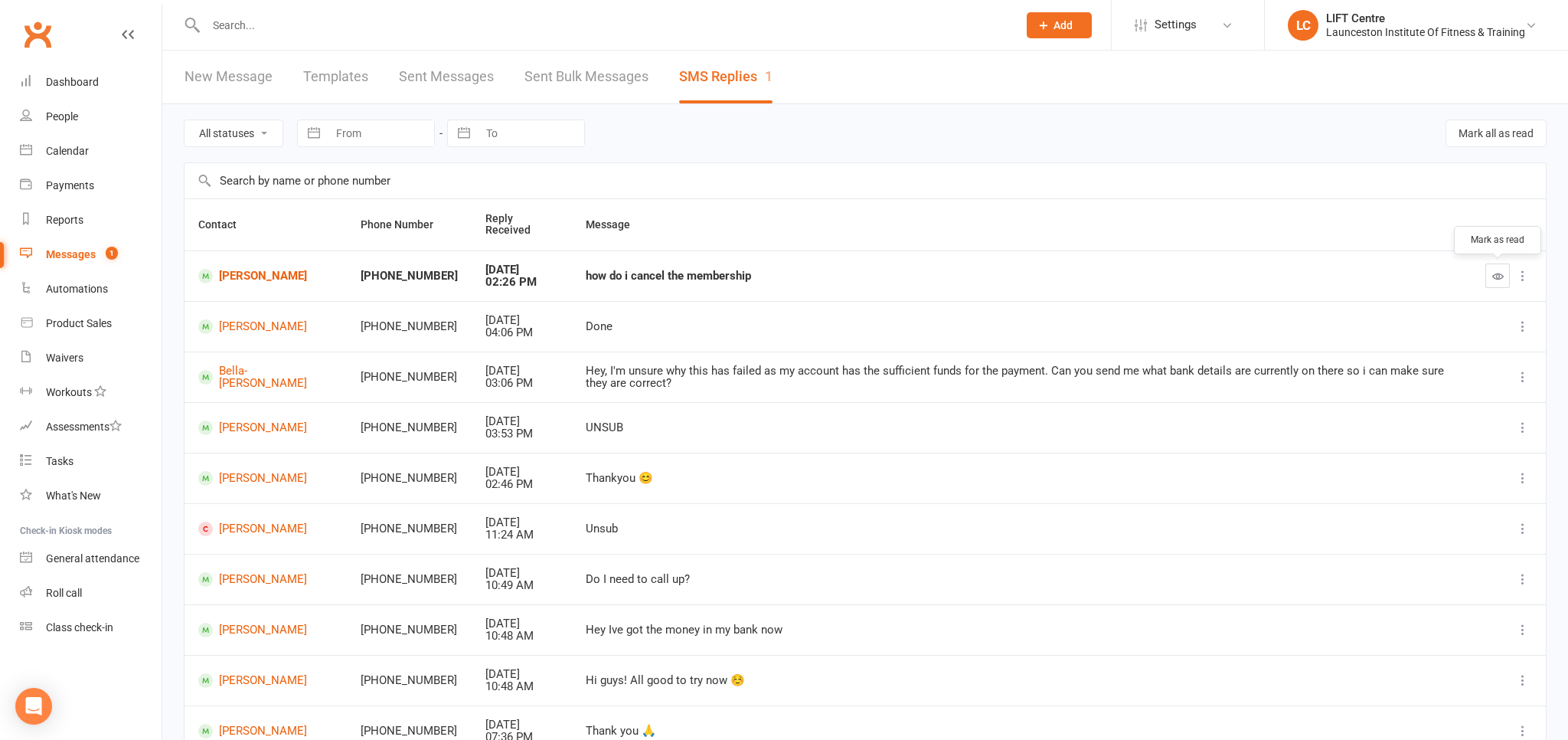
click at [1499, 275] on icon "button" at bounding box center [1498, 276] width 11 height 11
click at [62, 362] on div "Waivers" at bounding box center [65, 357] width 37 height 12
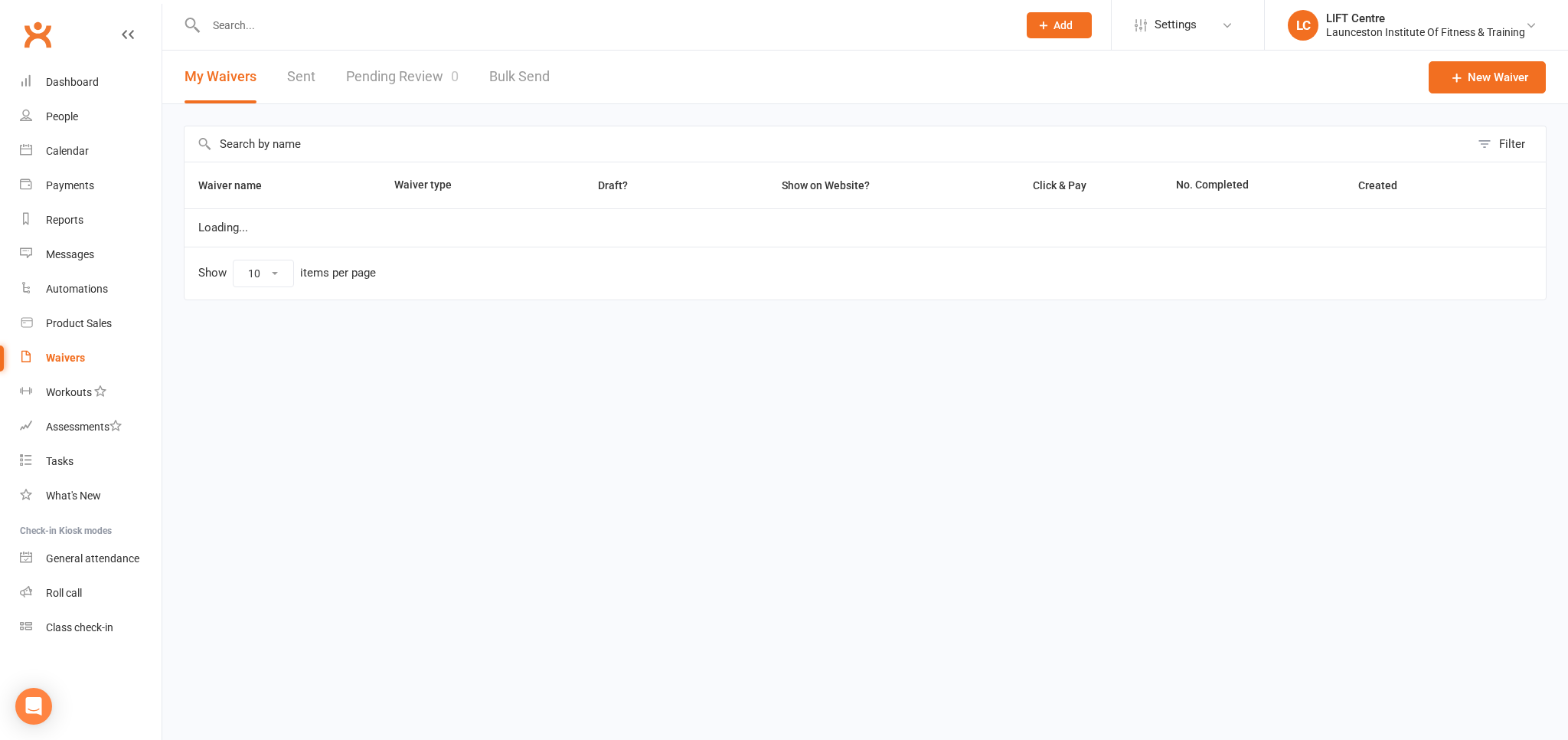
select select "50"
click at [371, 89] on link "Pending Review 0" at bounding box center [402, 77] width 112 height 53
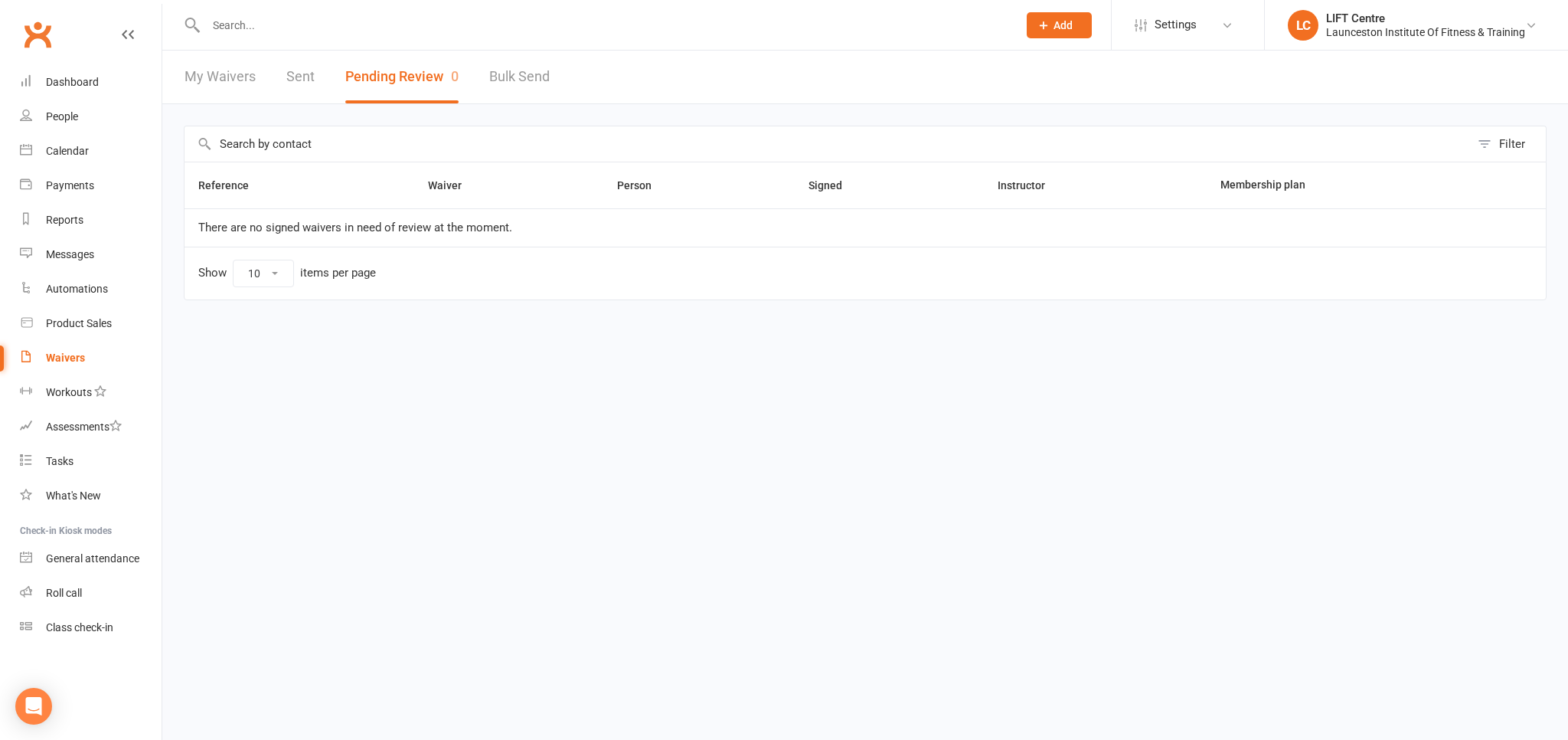
click at [41, 39] on link "Clubworx" at bounding box center [37, 34] width 38 height 38
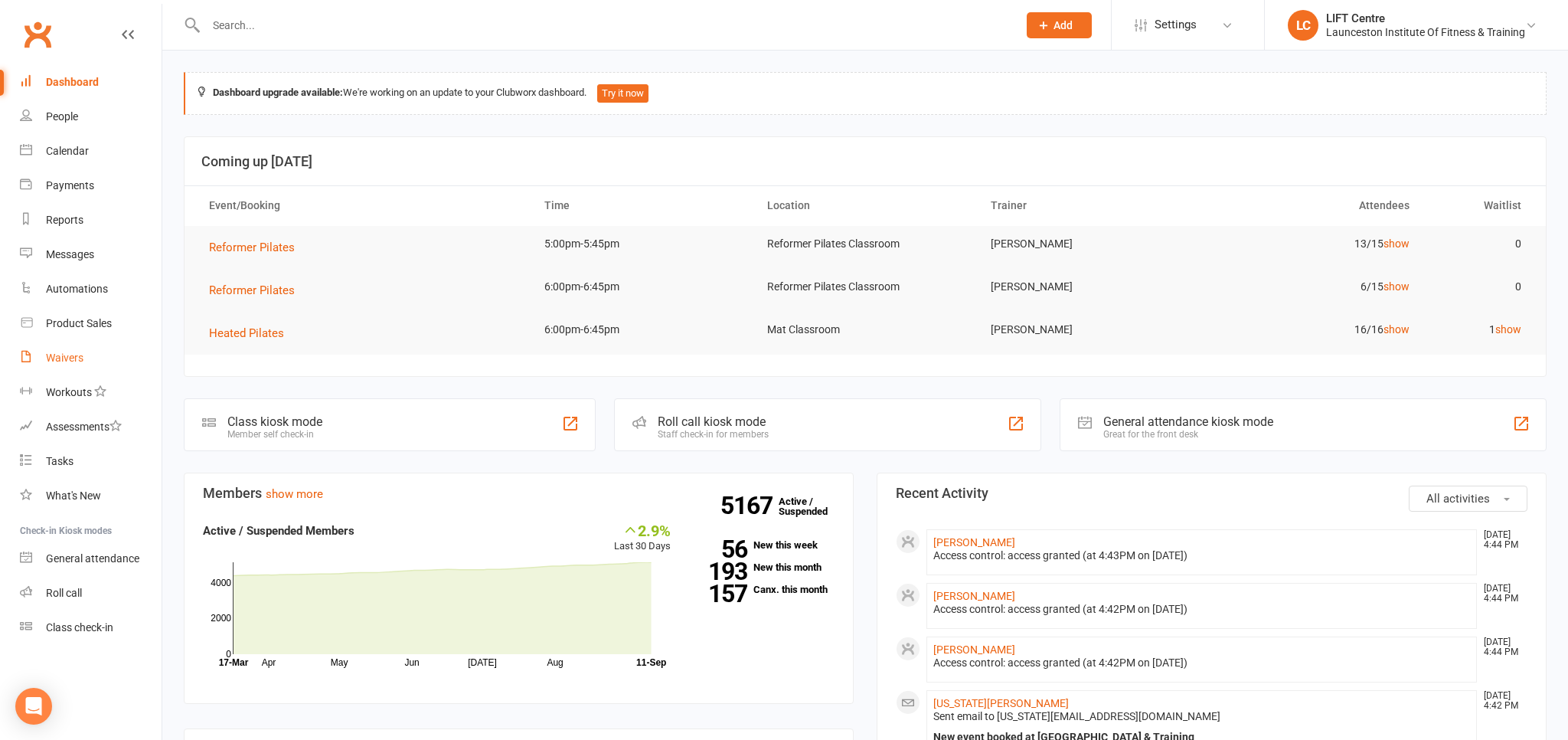
click at [80, 364] on link "Waivers" at bounding box center [90, 358] width 141 height 35
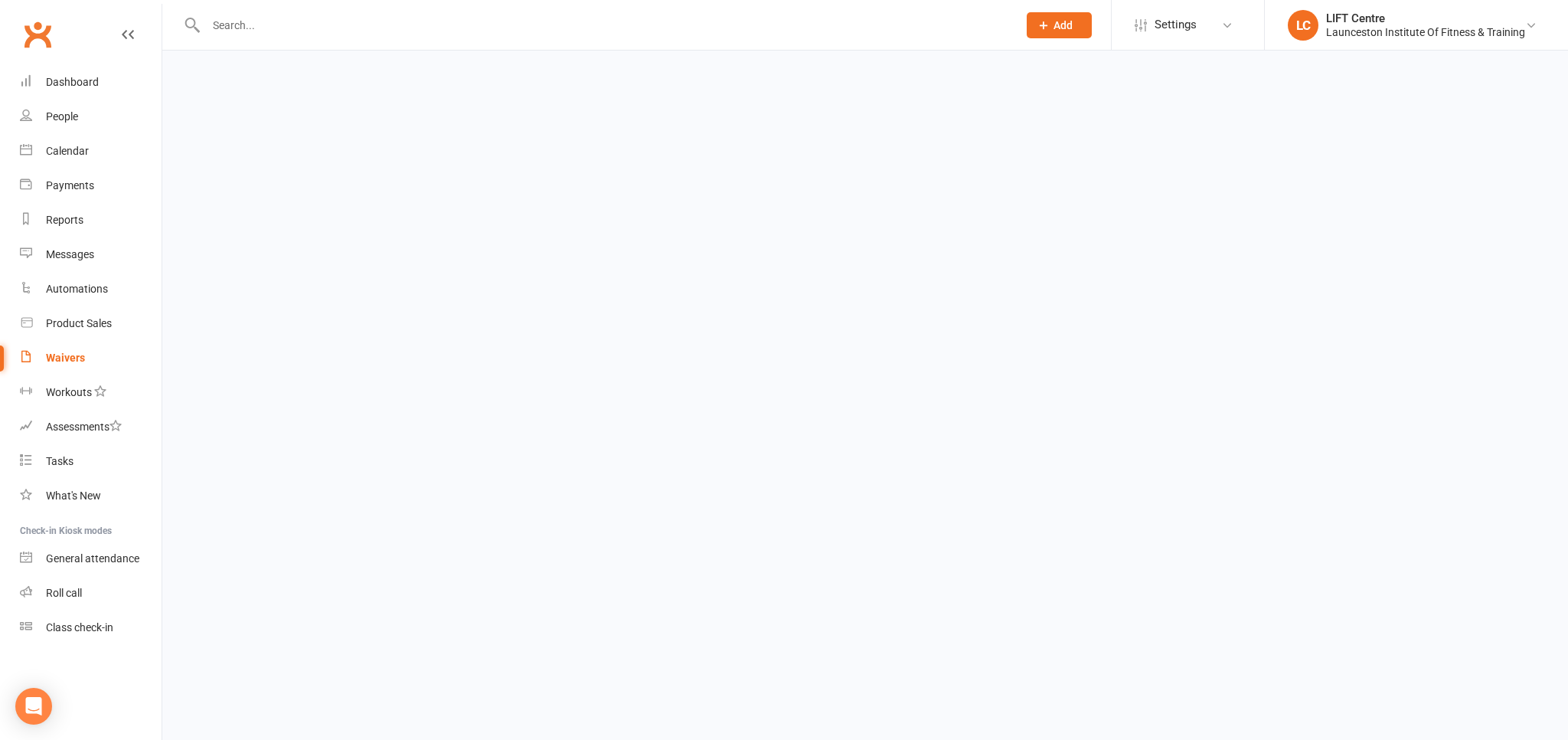
select select "50"
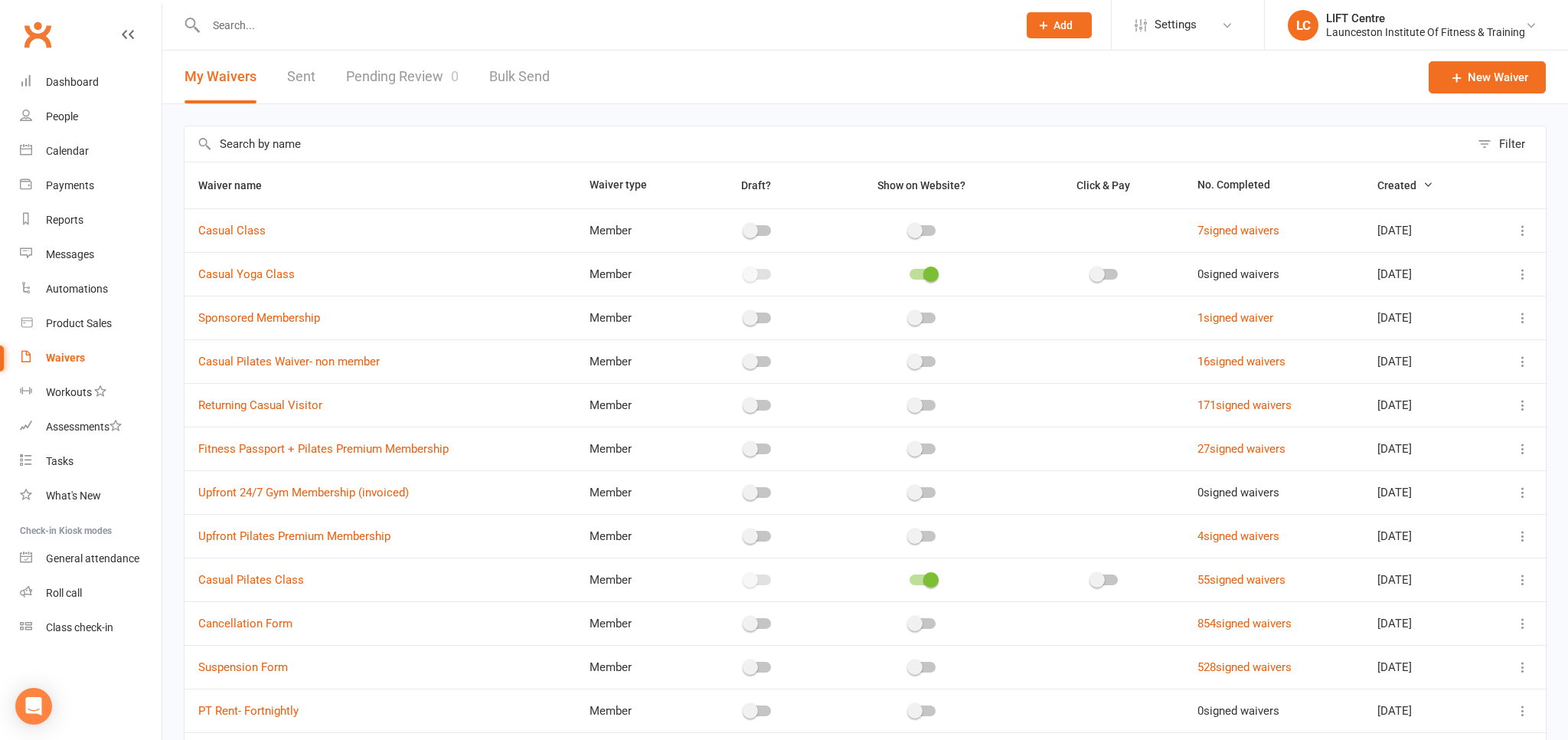
click at [369, 69] on link "Pending Review 0" at bounding box center [402, 77] width 112 height 53
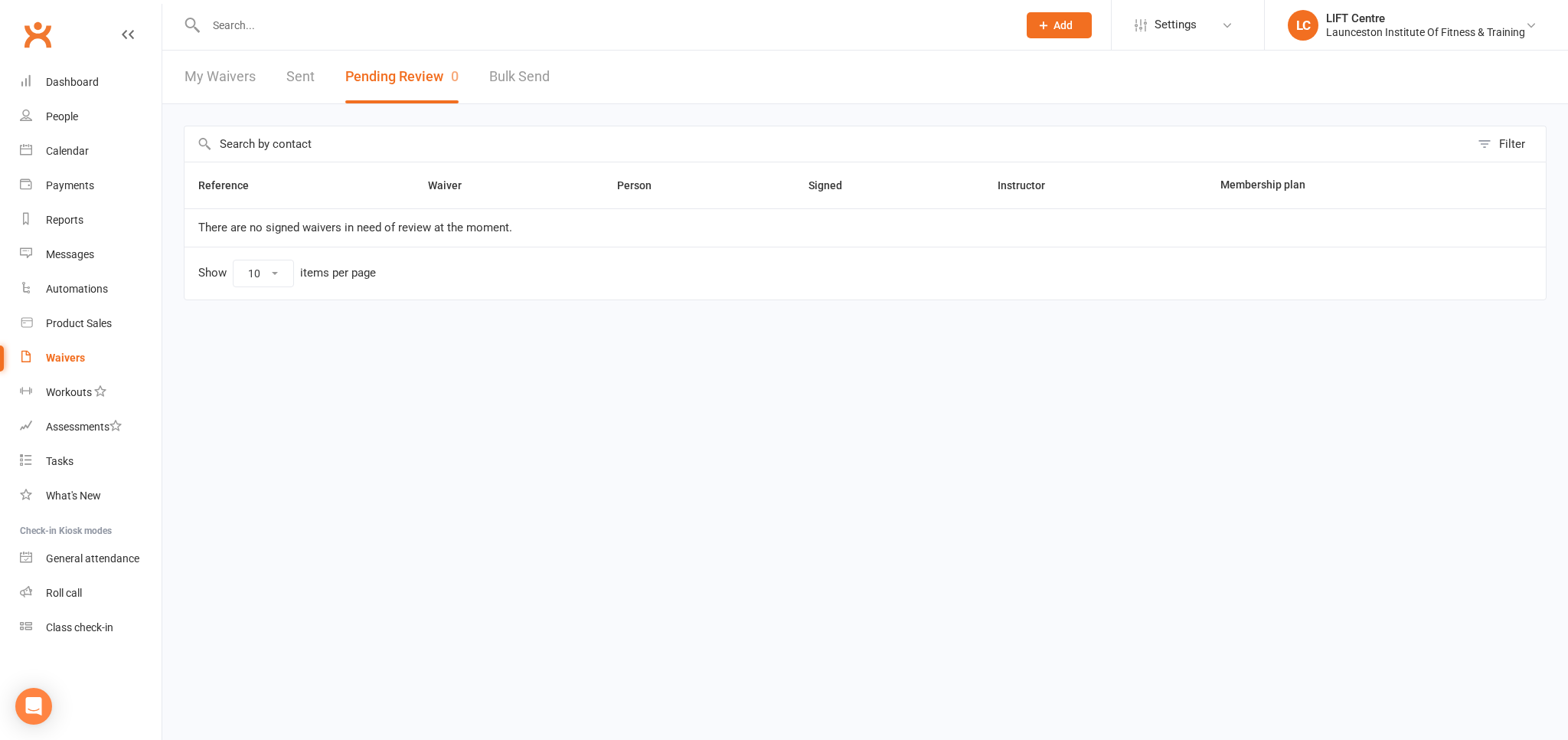
click at [25, 34] on link "Clubworx" at bounding box center [37, 34] width 38 height 38
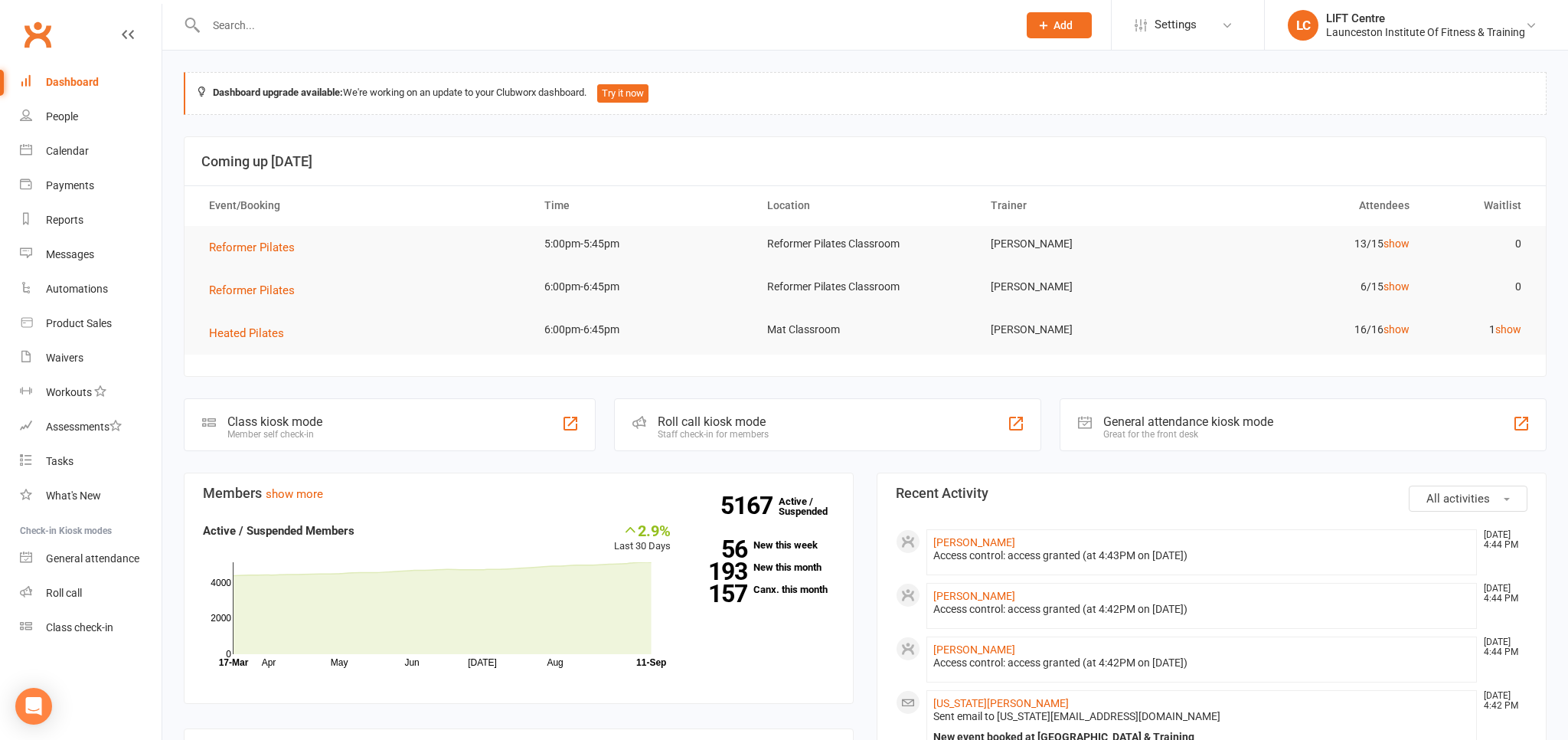
click at [231, 15] on div at bounding box center [595, 25] width 823 height 50
click at [245, 24] on input "text" at bounding box center [604, 25] width 806 height 22
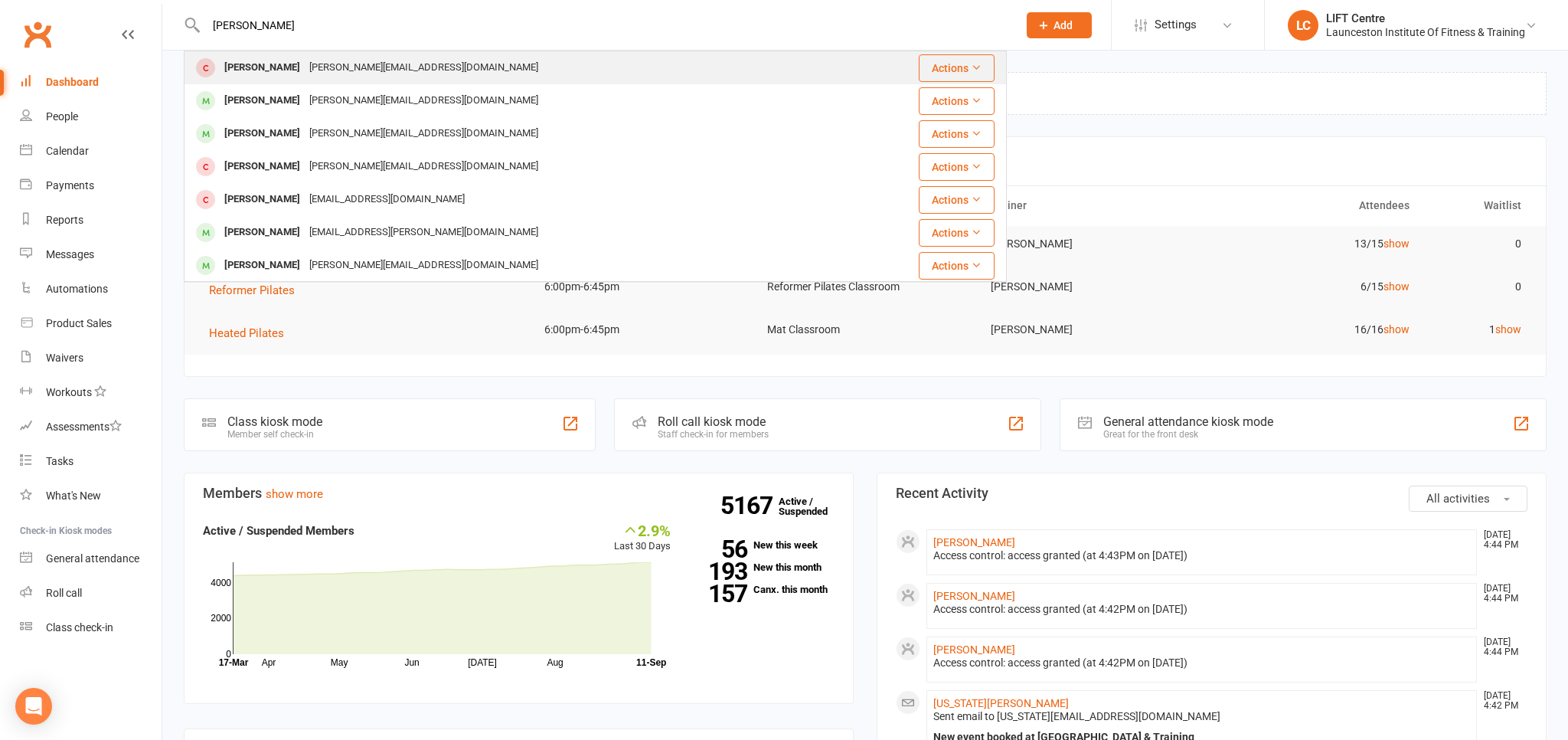
type input "[PERSON_NAME]"
click at [276, 72] on div "[PERSON_NAME]" at bounding box center [262, 68] width 85 height 23
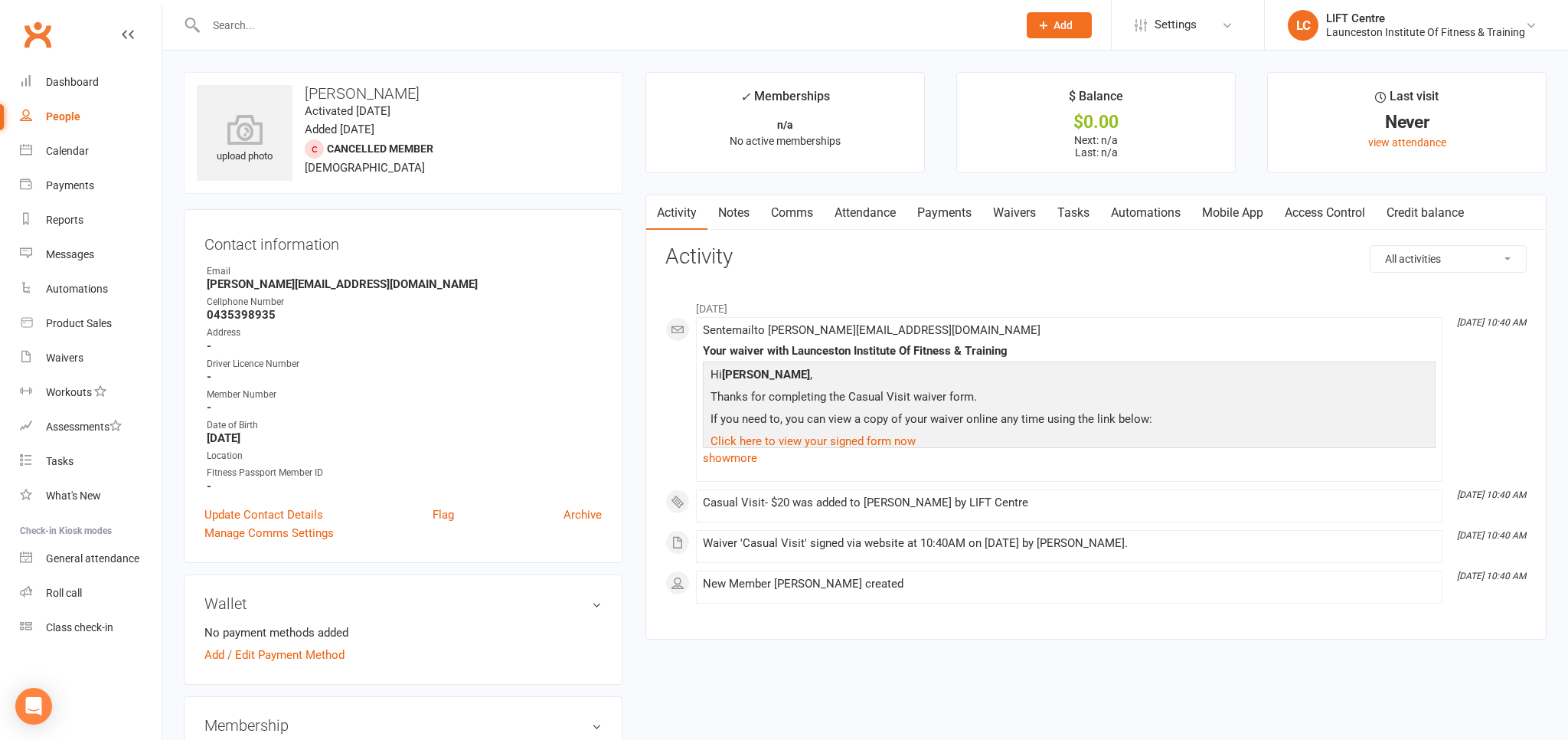
click at [1293, 209] on link "Access Control" at bounding box center [1325, 213] width 102 height 36
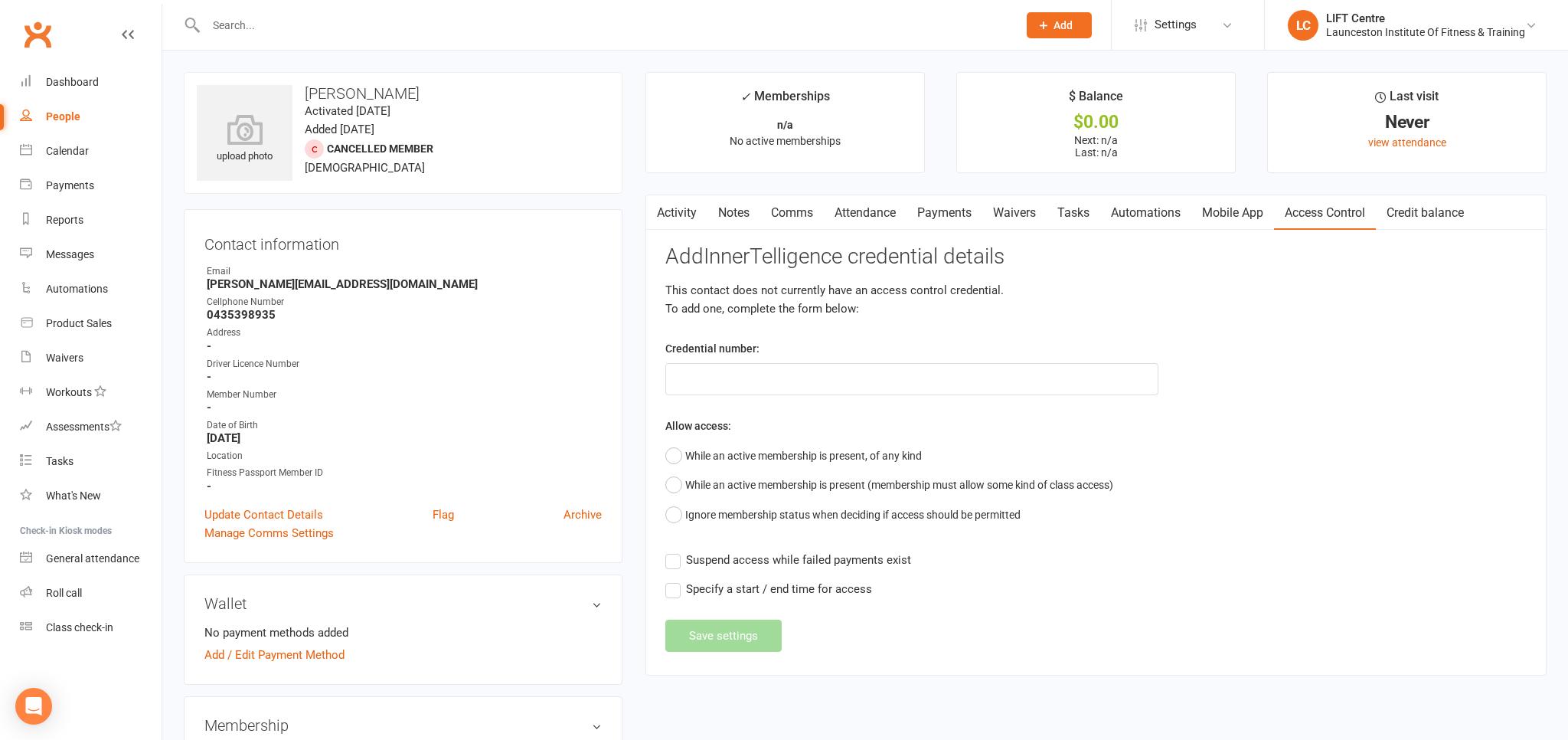
click at [951, 216] on link "Payments" at bounding box center [945, 213] width 76 height 36
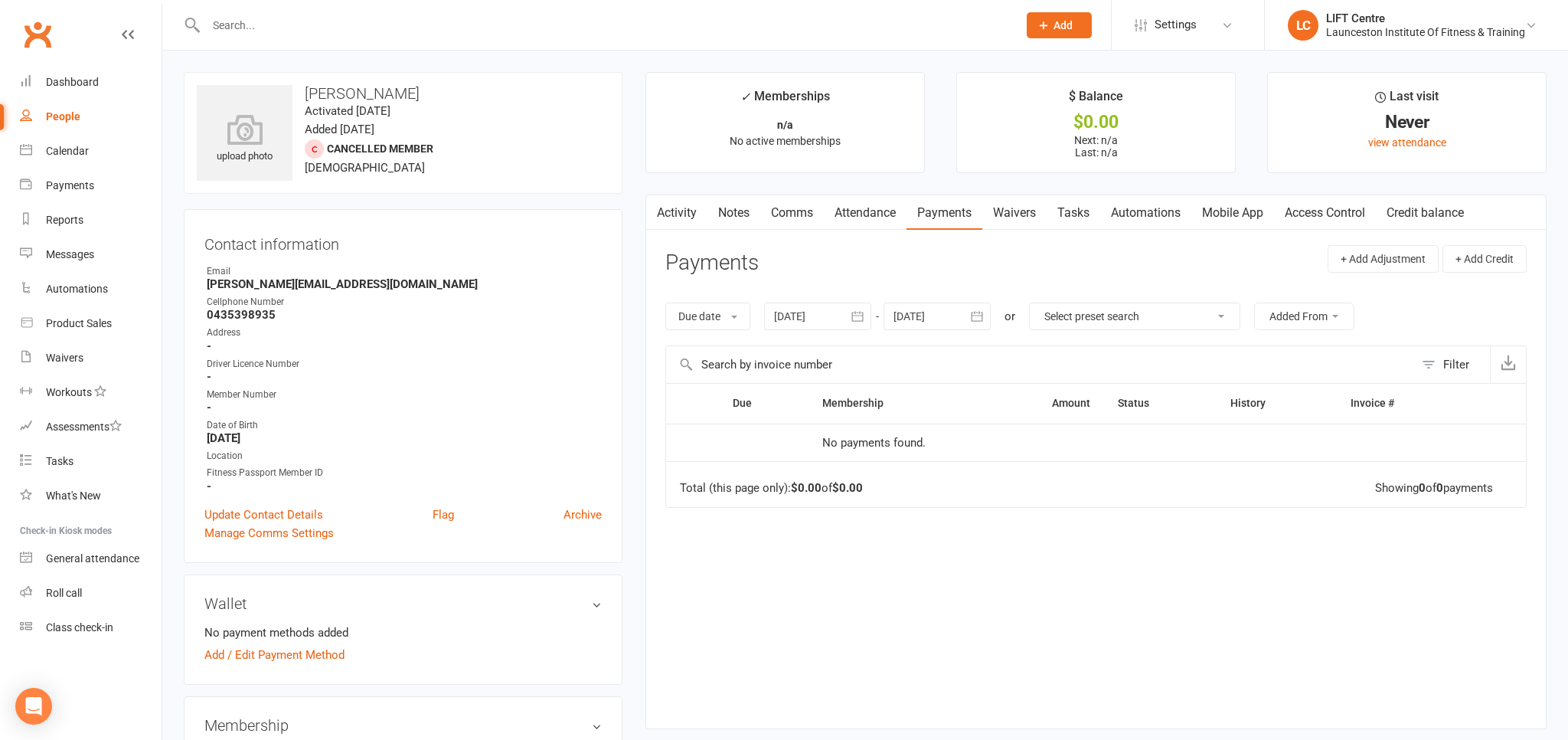
click at [1345, 202] on link "Access Control" at bounding box center [1325, 213] width 102 height 36
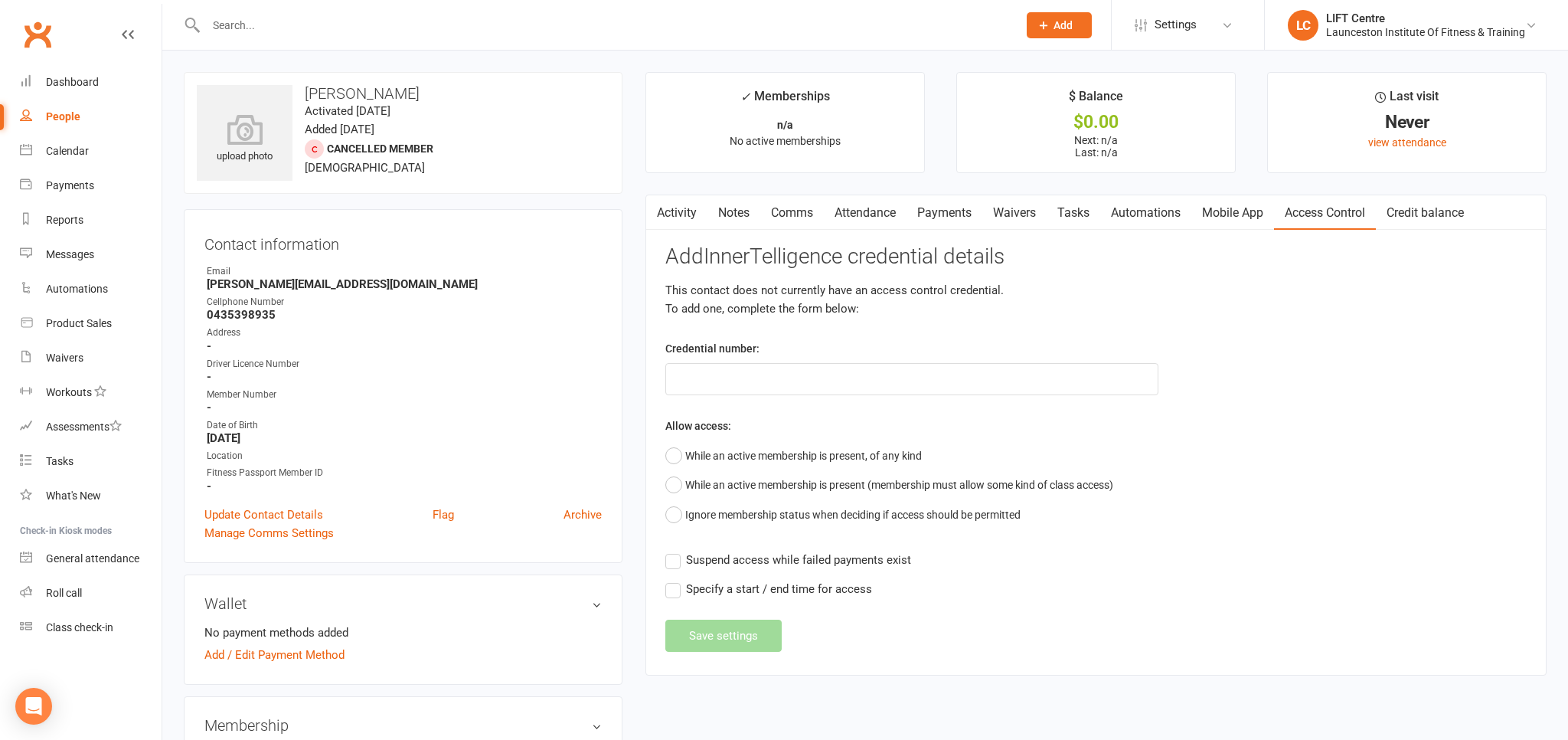
click at [801, 394] on div "Add InnerTelligence credential details This contact does not currently have an …" at bounding box center [1096, 448] width 862 height 407
click at [798, 383] on input "text" at bounding box center [912, 380] width 493 height 32
paste input "2000000000000000DB9A88DE"
type input "2000000000000000DB9A88DE"
click at [724, 452] on button "While an active membership is present, of any kind" at bounding box center [794, 456] width 257 height 29
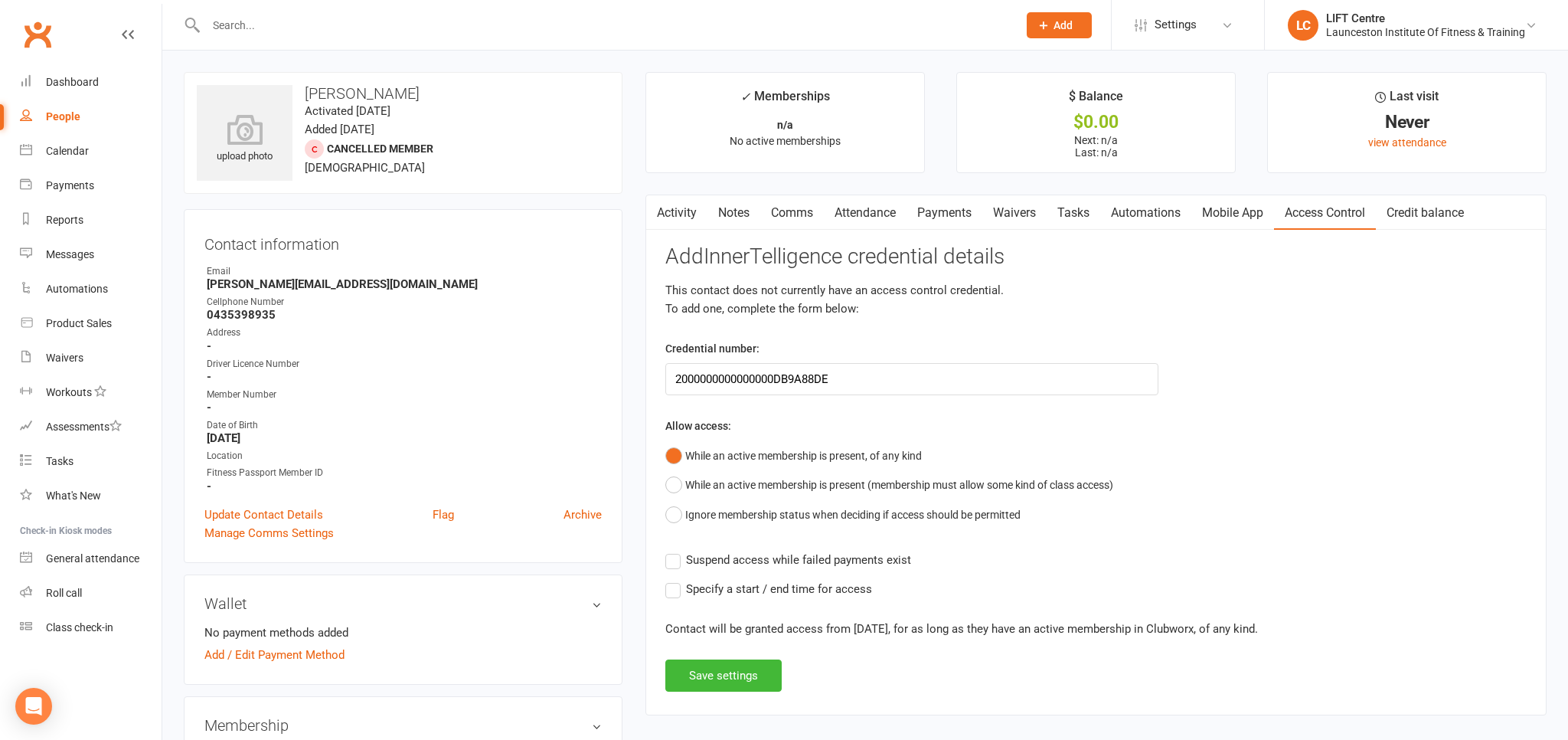
click at [670, 562] on label "Suspend access while failed payments exist" at bounding box center [788, 560] width 245 height 19
click at [670, 551] on input "Suspend access while failed payments exist" at bounding box center [788, 551] width 245 height 0
drag, startPoint x: 724, startPoint y: 654, endPoint x: 719, endPoint y: 670, distance: 16.8
click at [724, 656] on div "Add InnerTelligence credential details This contact does not currently have an …" at bounding box center [1096, 468] width 862 height 447
click at [721, 675] on button "Save settings" at bounding box center [723, 676] width 116 height 32
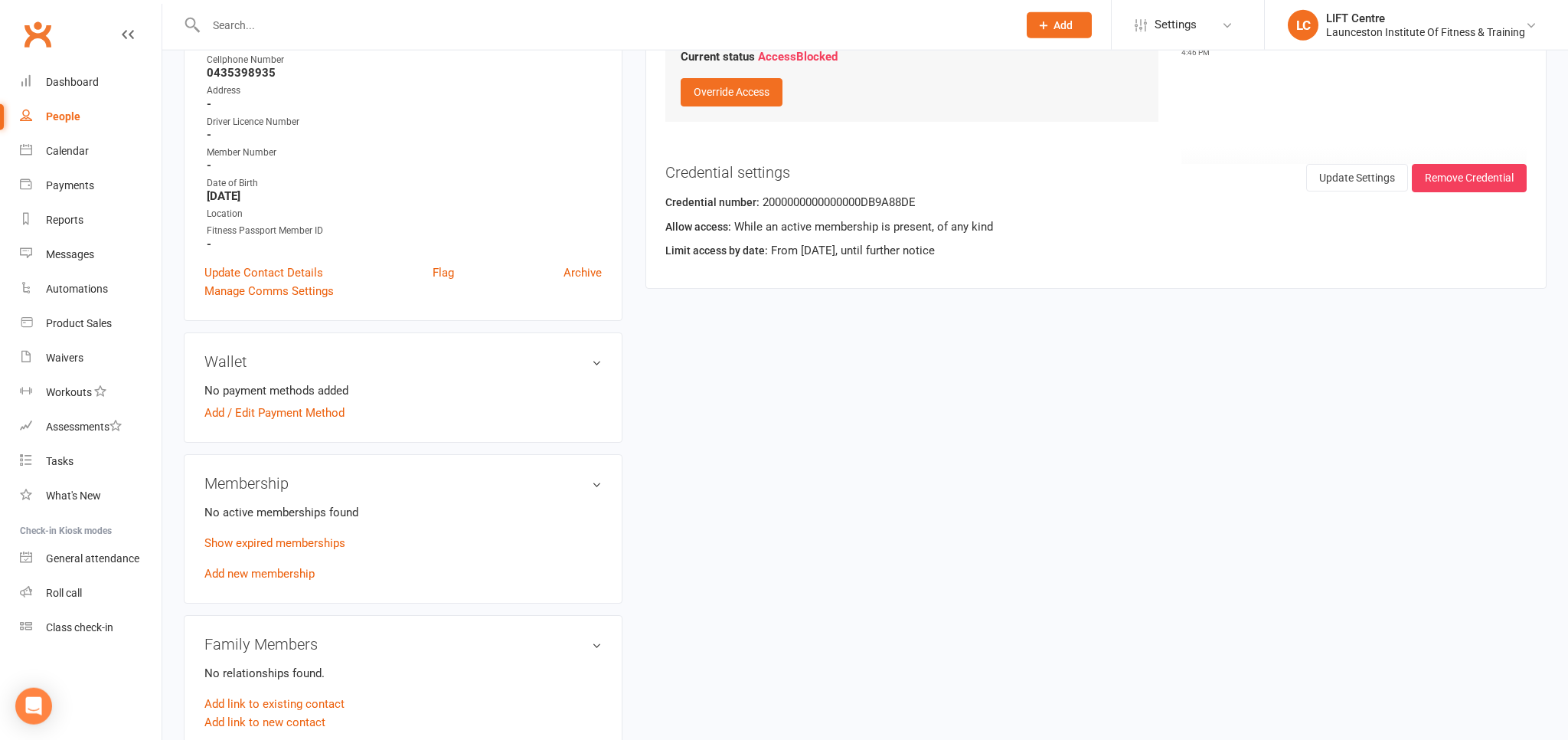
scroll to position [405, 0]
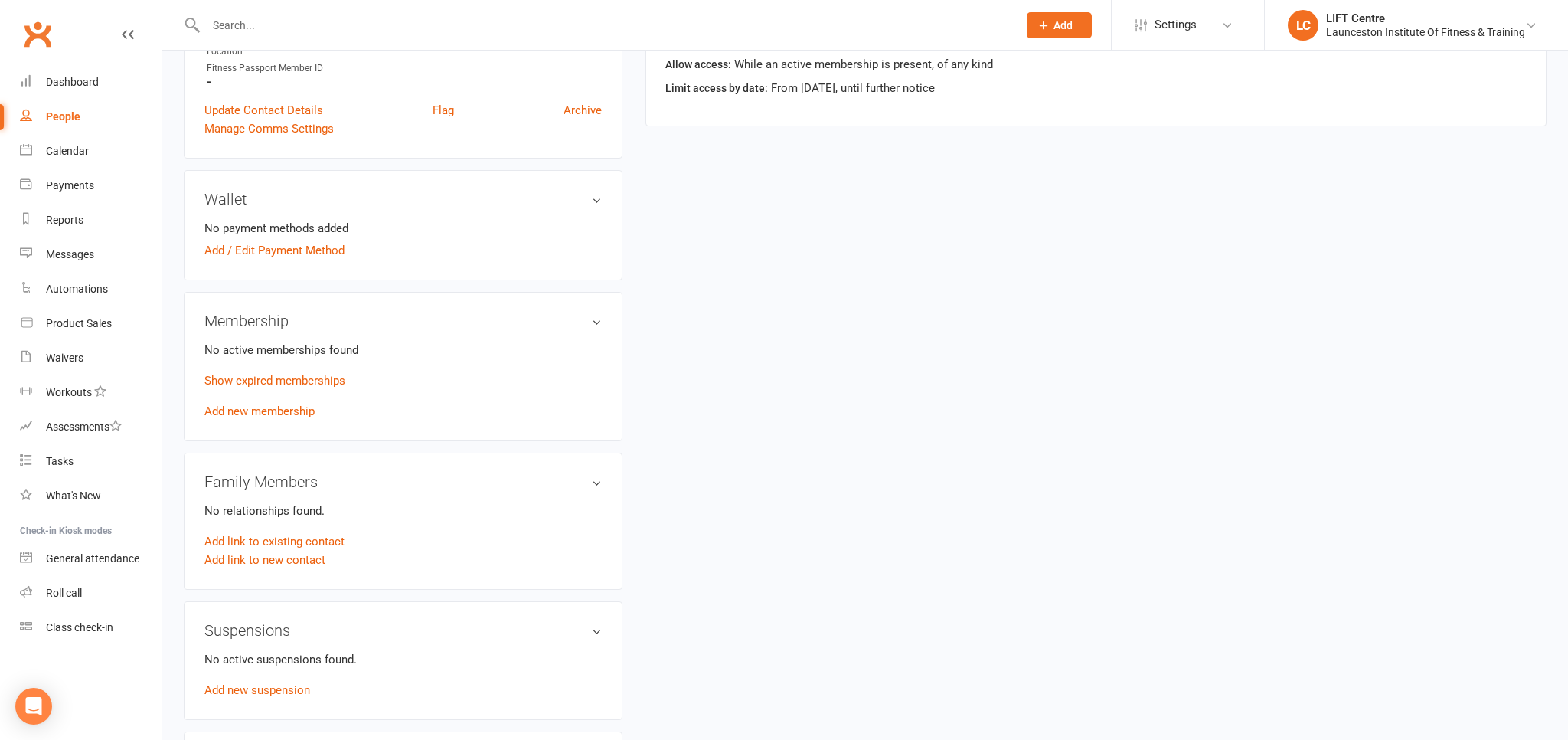
drag, startPoint x: 249, startPoint y: 412, endPoint x: 251, endPoint y: 330, distance: 82.0
click at [250, 413] on link "Add new membership" at bounding box center [259, 411] width 111 height 14
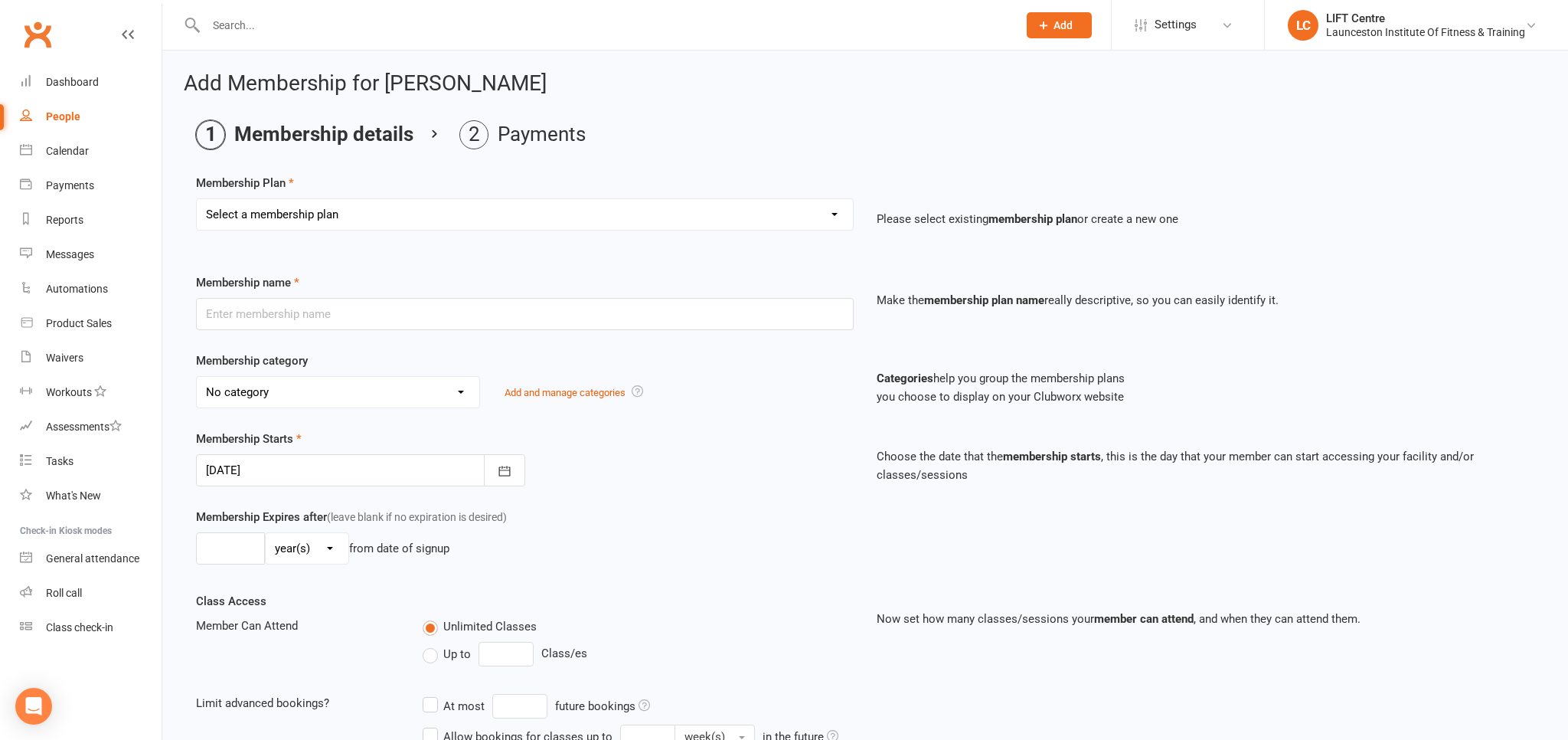
click at [197, 200] on select "Select a membership plan Create new Membership Plan 24/7 Gym Membership Pilates…" at bounding box center [525, 215] width 656 height 31
select select "1"
click option "24/7 Gym Membership" at bounding box center [0, 0] width 0 height 0
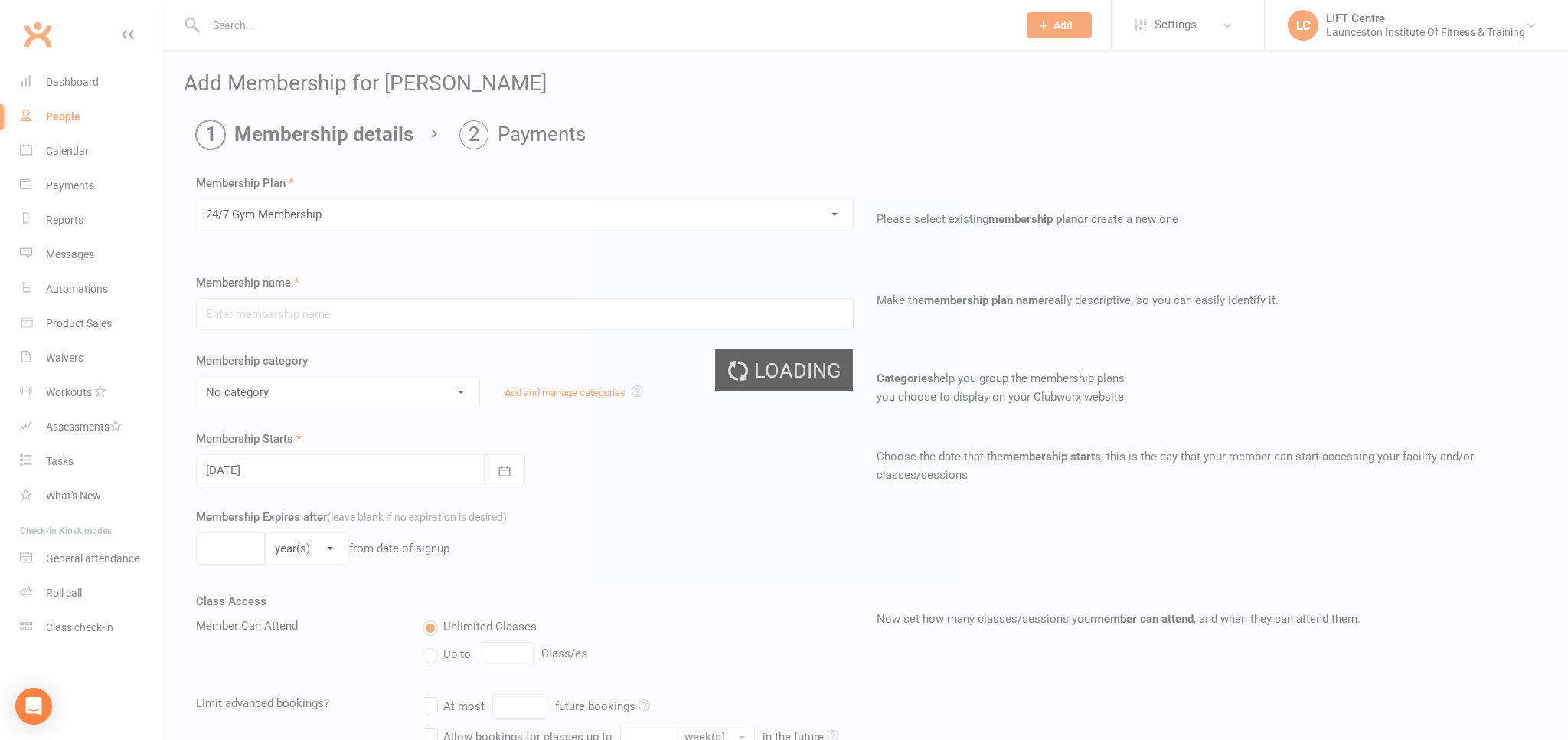
type input "24/7 Gym Membership"
select select "2"
type input "0"
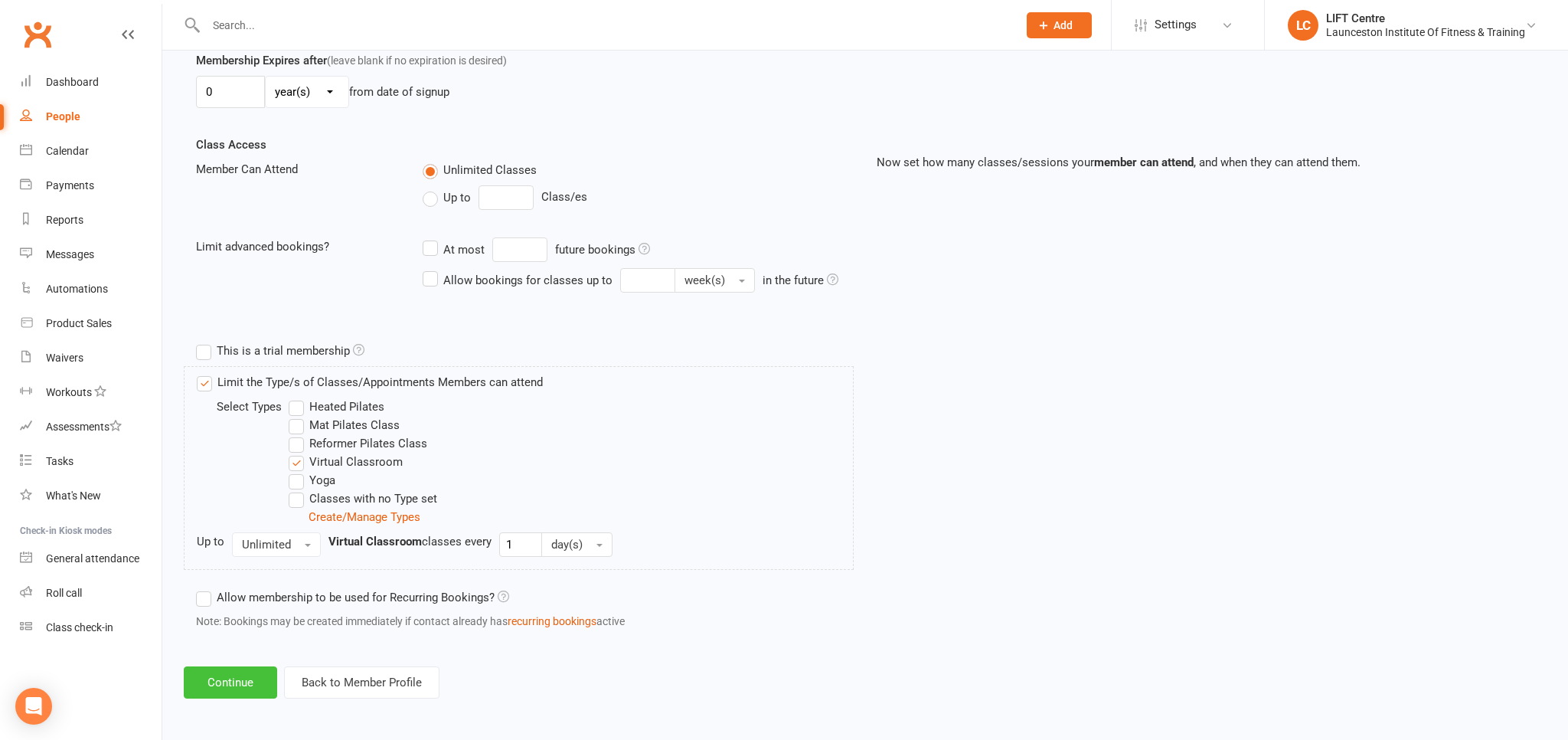
click at [247, 666] on button "Continue" at bounding box center [231, 683] width 94 height 32
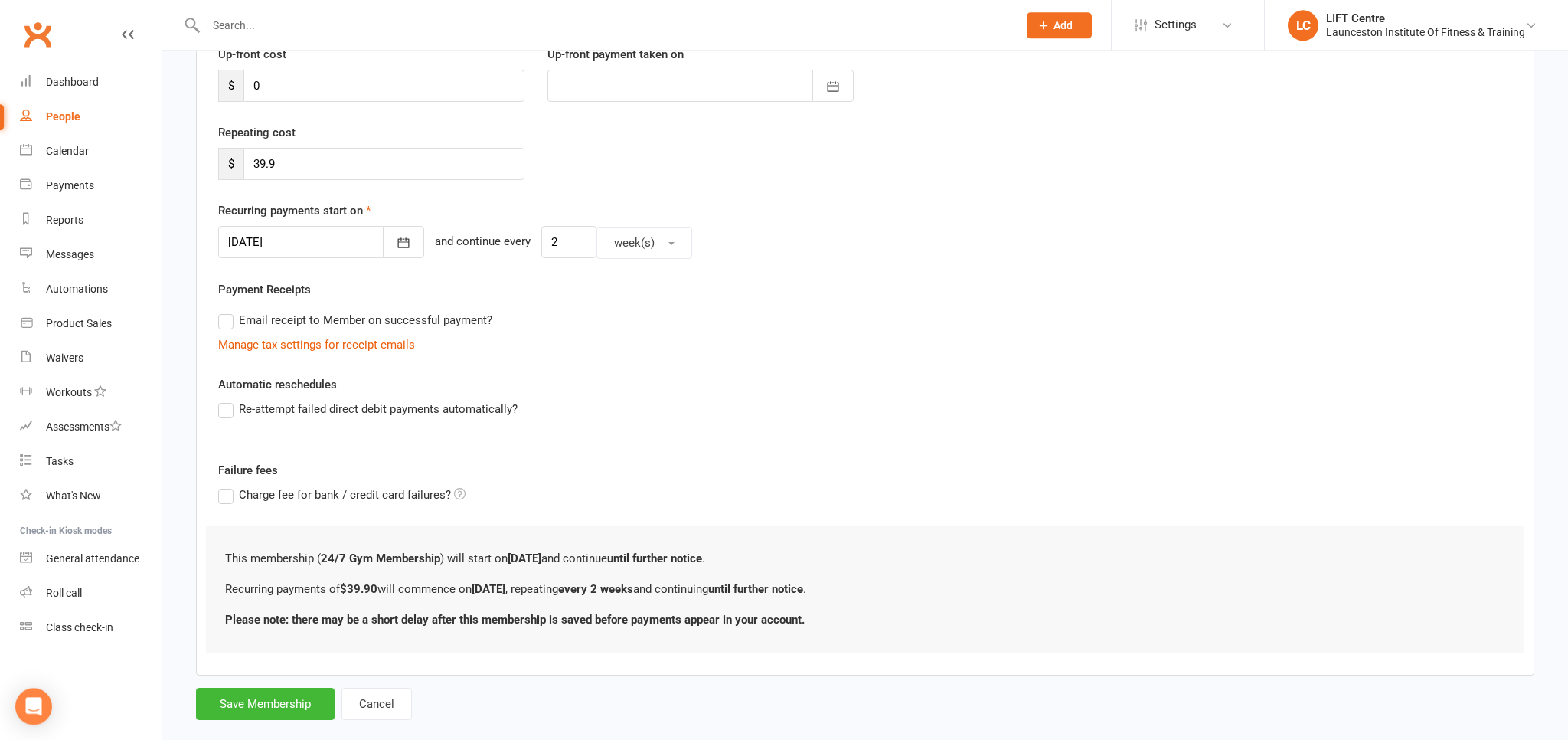
scroll to position [169, 0]
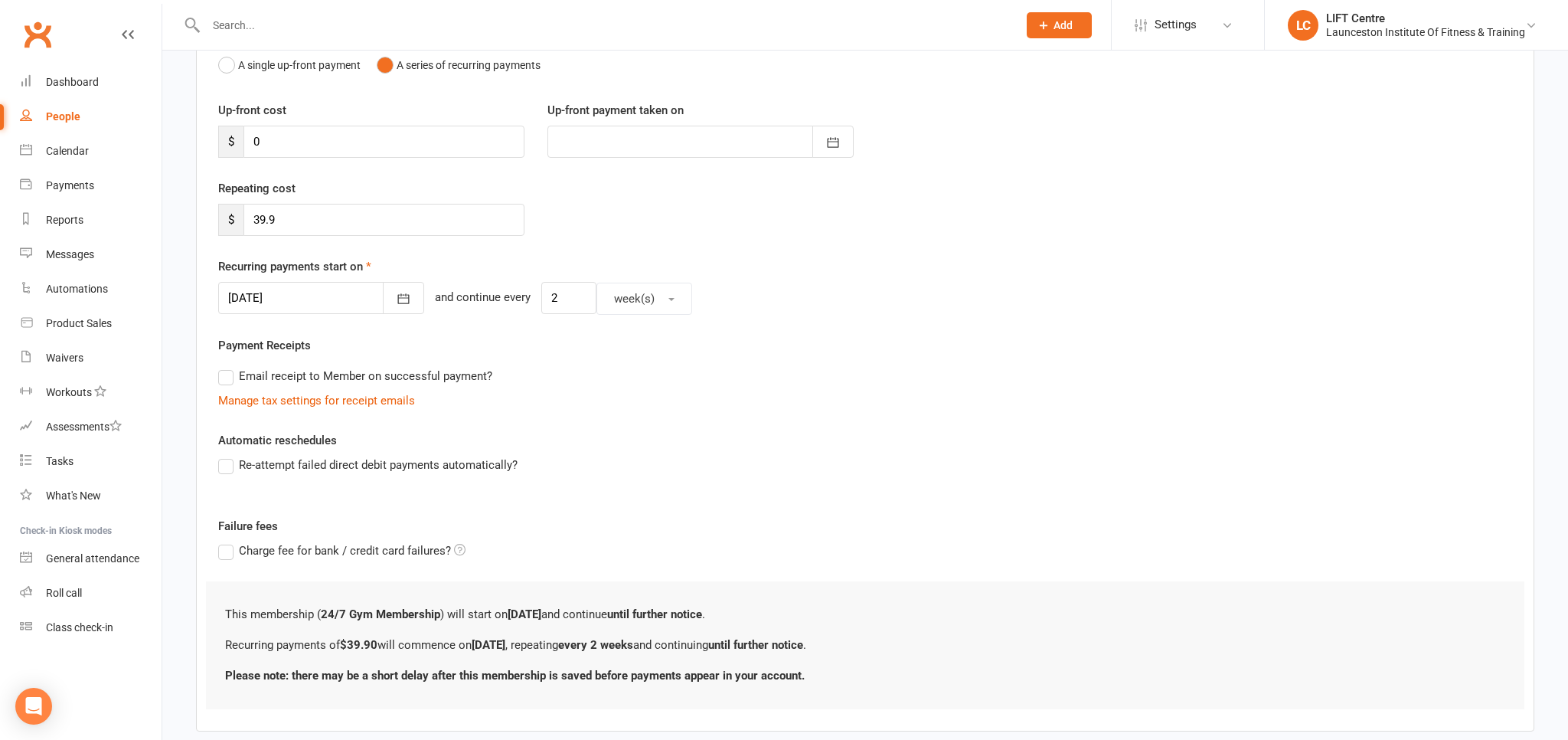
click at [301, 296] on div at bounding box center [321, 298] width 206 height 32
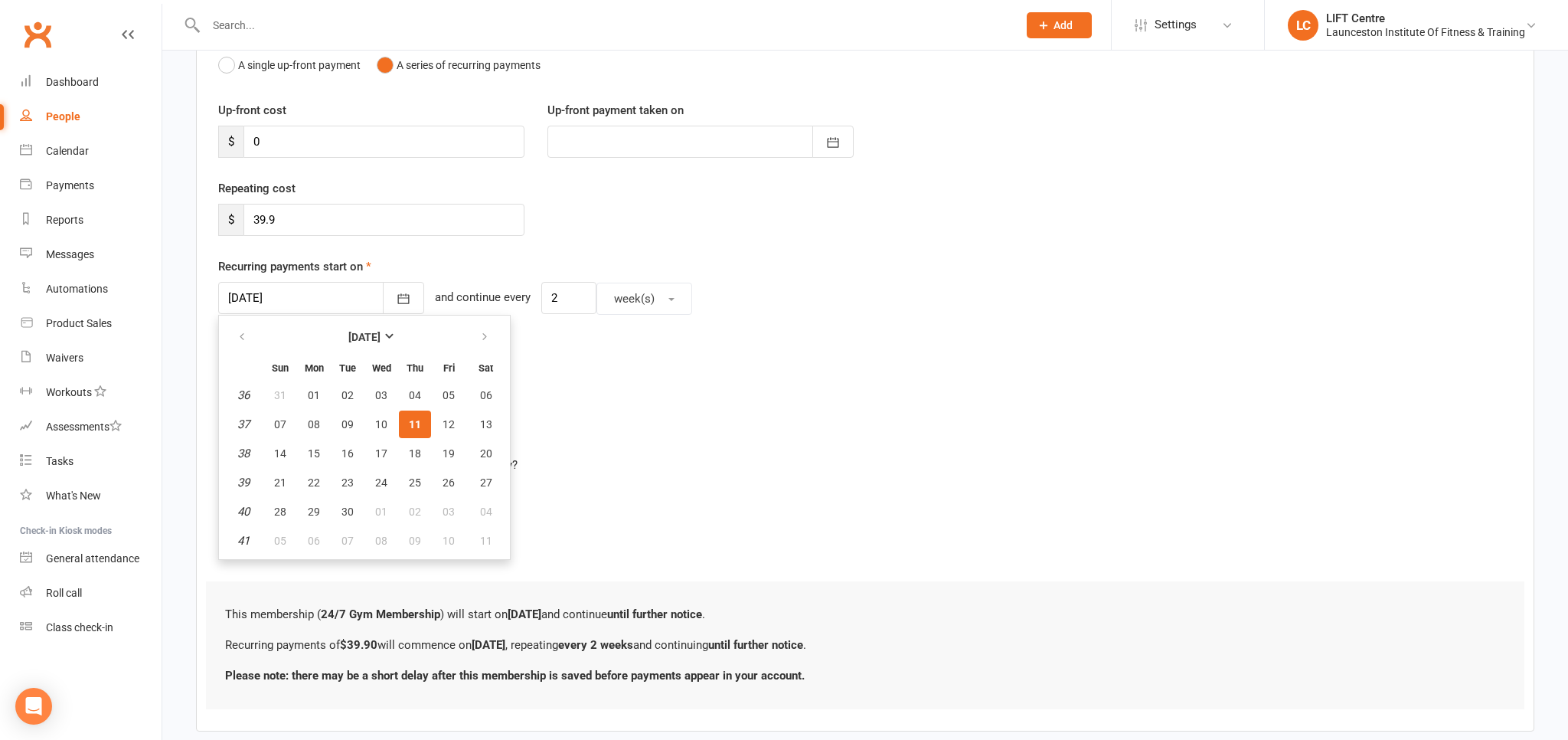
click at [421, 421] on button "11" at bounding box center [415, 424] width 32 height 27
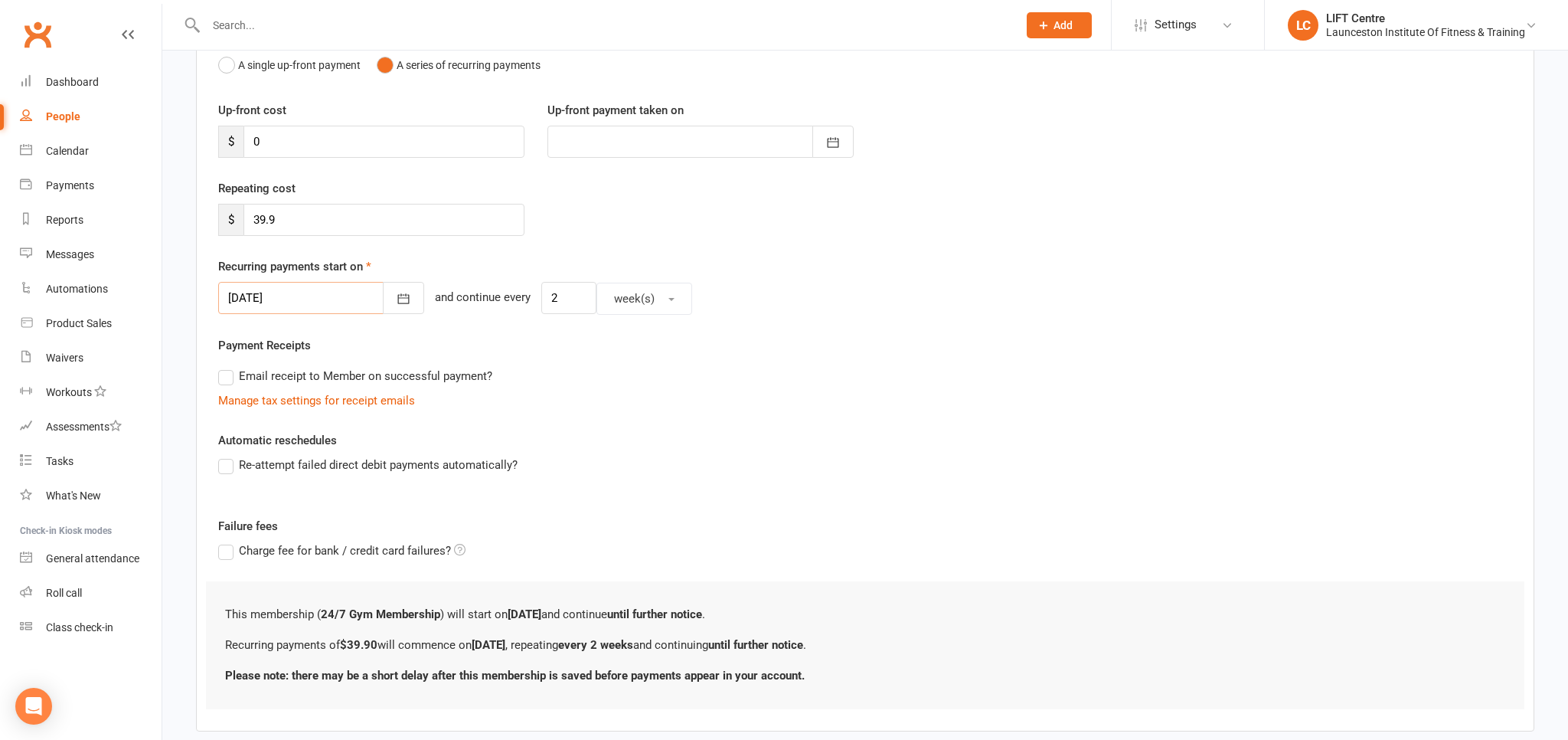
scroll to position [249, 0]
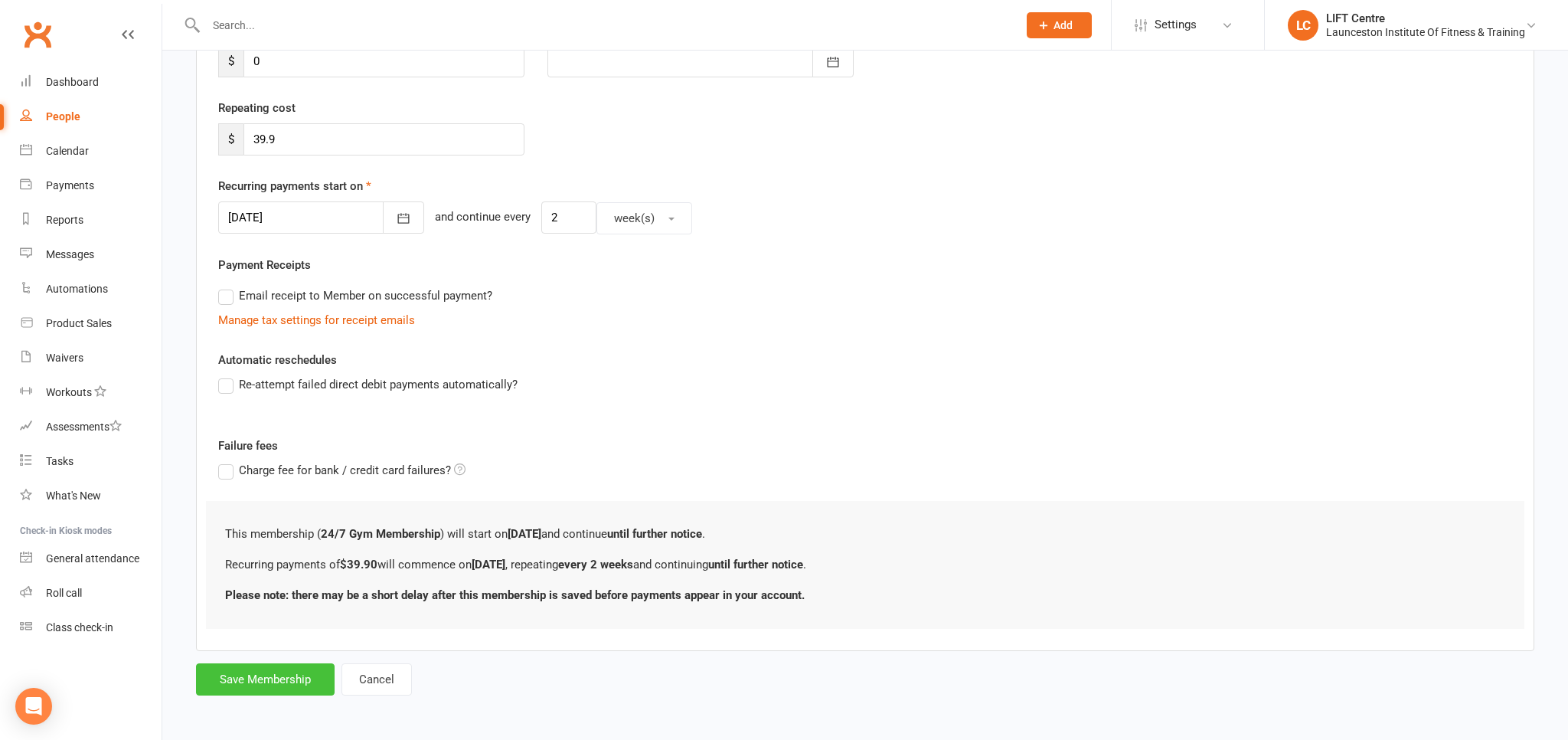
click at [293, 678] on button "Save Membership" at bounding box center [266, 679] width 139 height 32
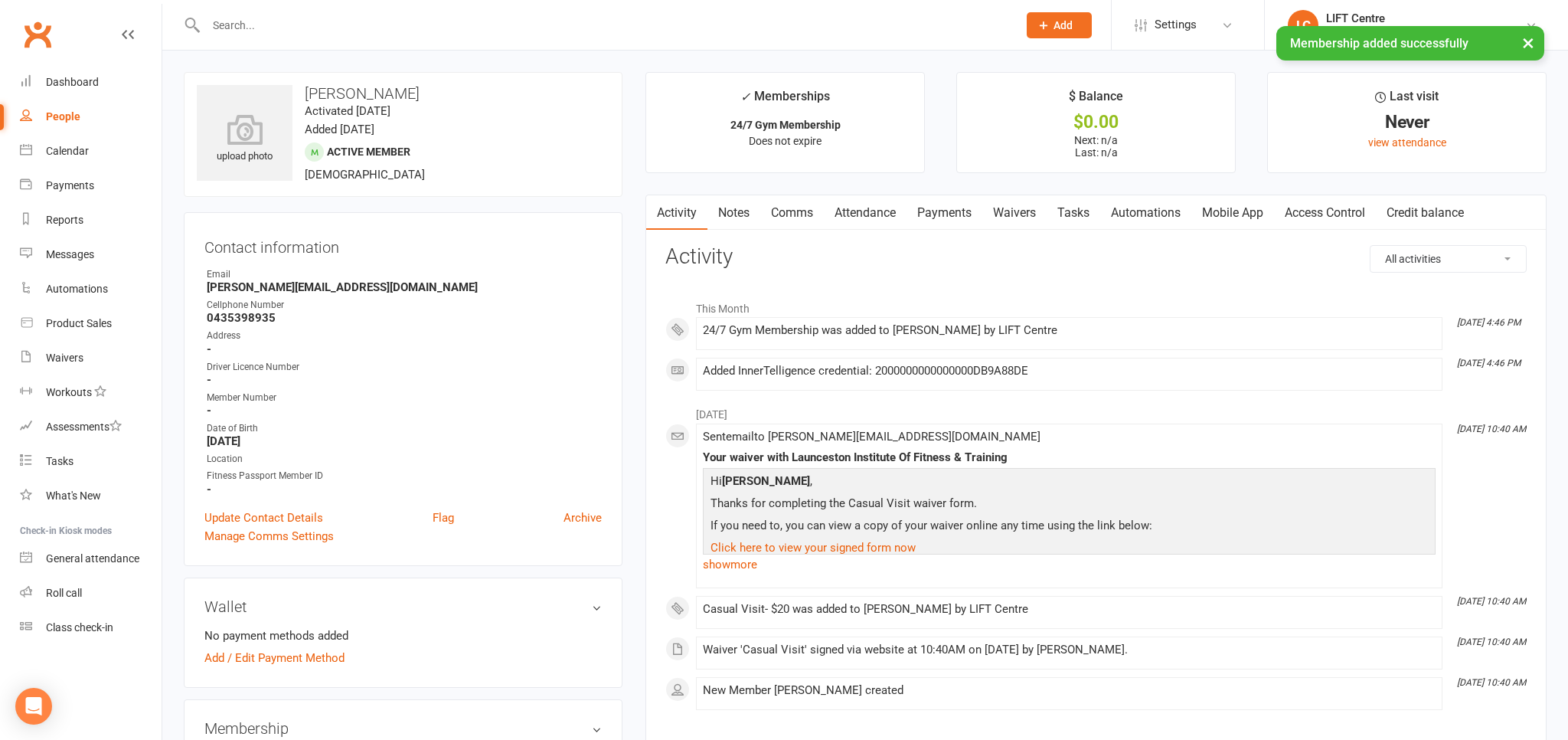
drag, startPoint x: 245, startPoint y: 663, endPoint x: 289, endPoint y: 477, distance: 191.1
click at [245, 665] on link "Add / Edit Payment Method" at bounding box center [275, 658] width 140 height 19
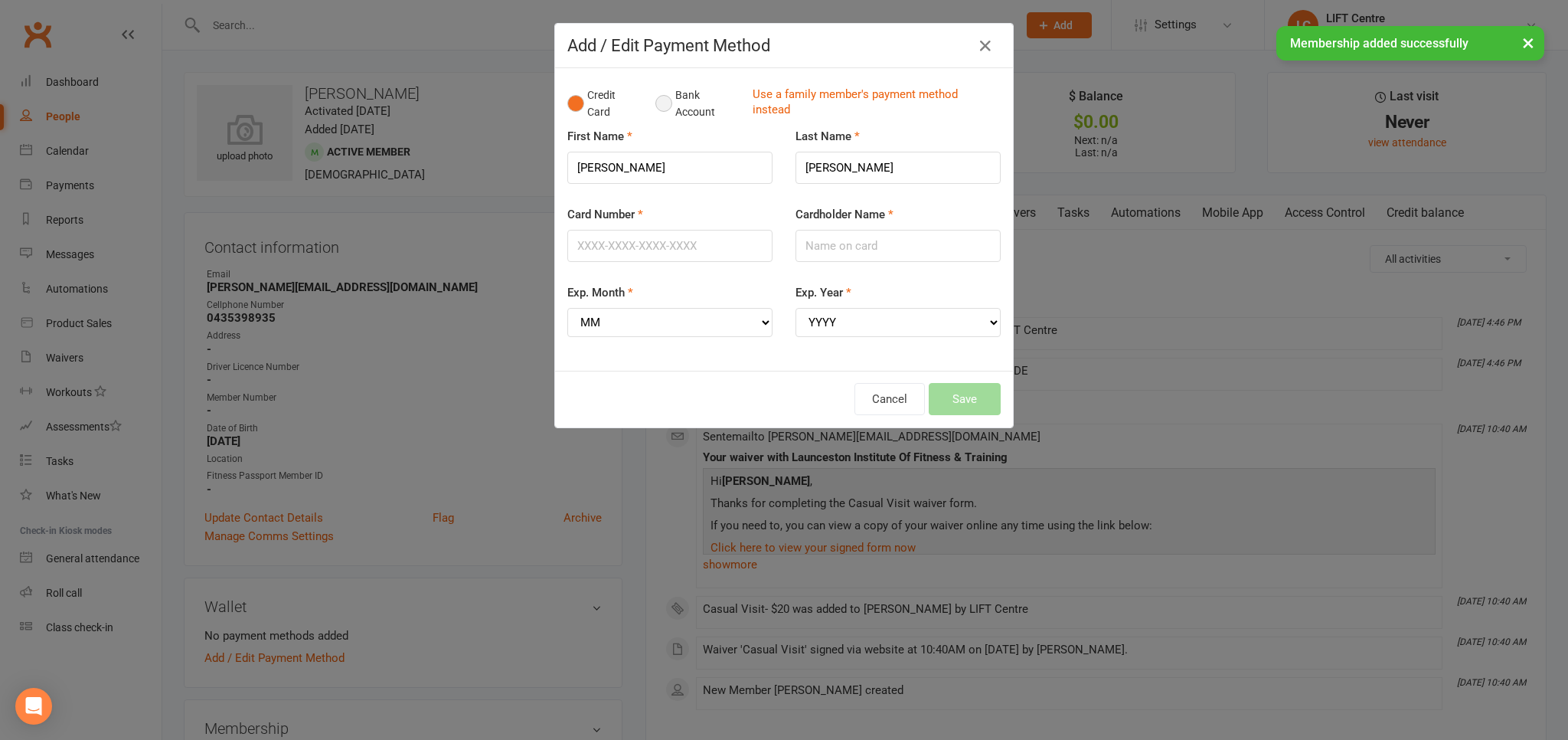
click at [671, 117] on button "Bank Account" at bounding box center [698, 104] width 85 height 47
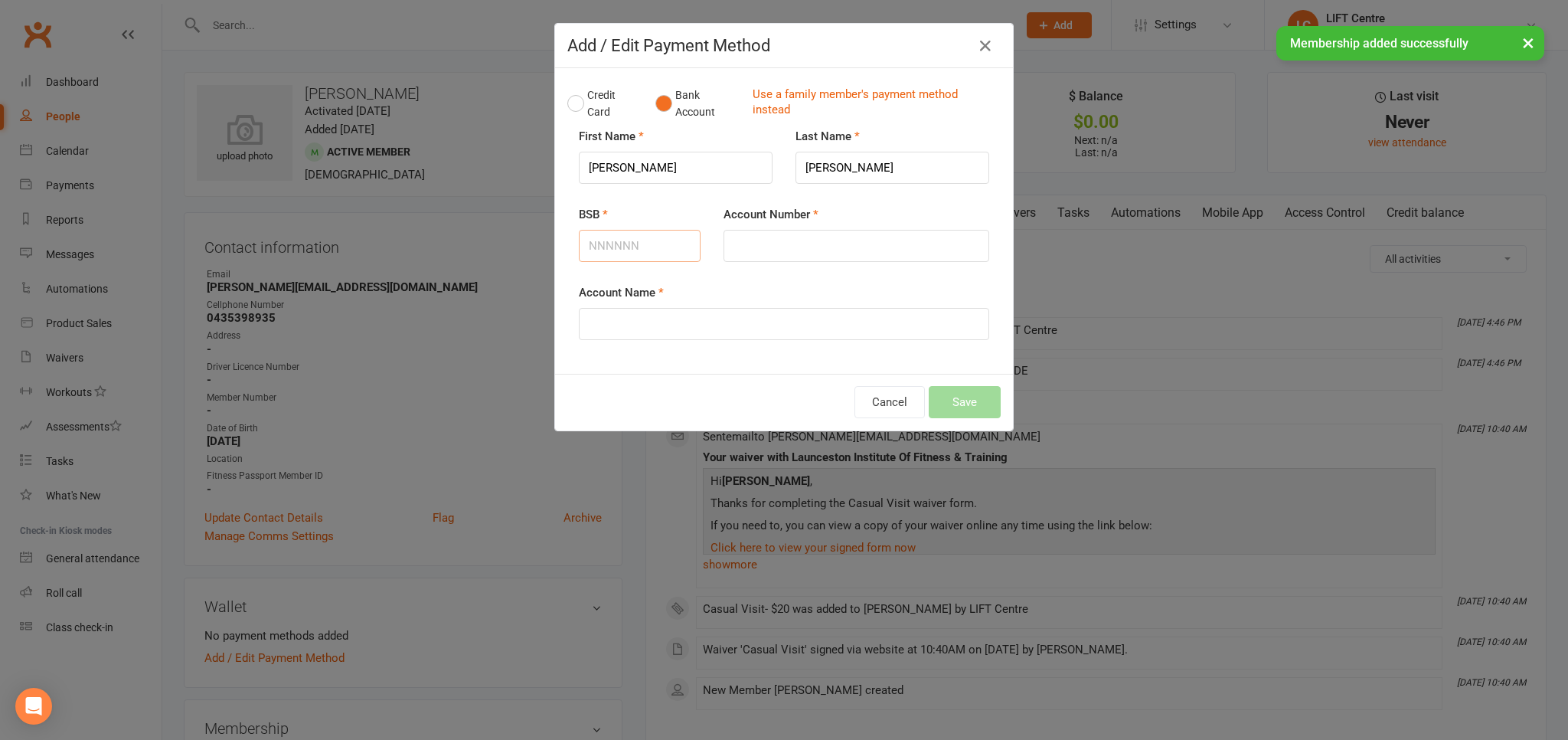
click at [606, 258] on input "BSB" at bounding box center [639, 246] width 122 height 32
type input "067600"
click at [798, 244] on input "Account Number" at bounding box center [856, 246] width 266 height 32
type input "11036780"
click at [685, 311] on input "Account Name" at bounding box center [784, 324] width 410 height 32
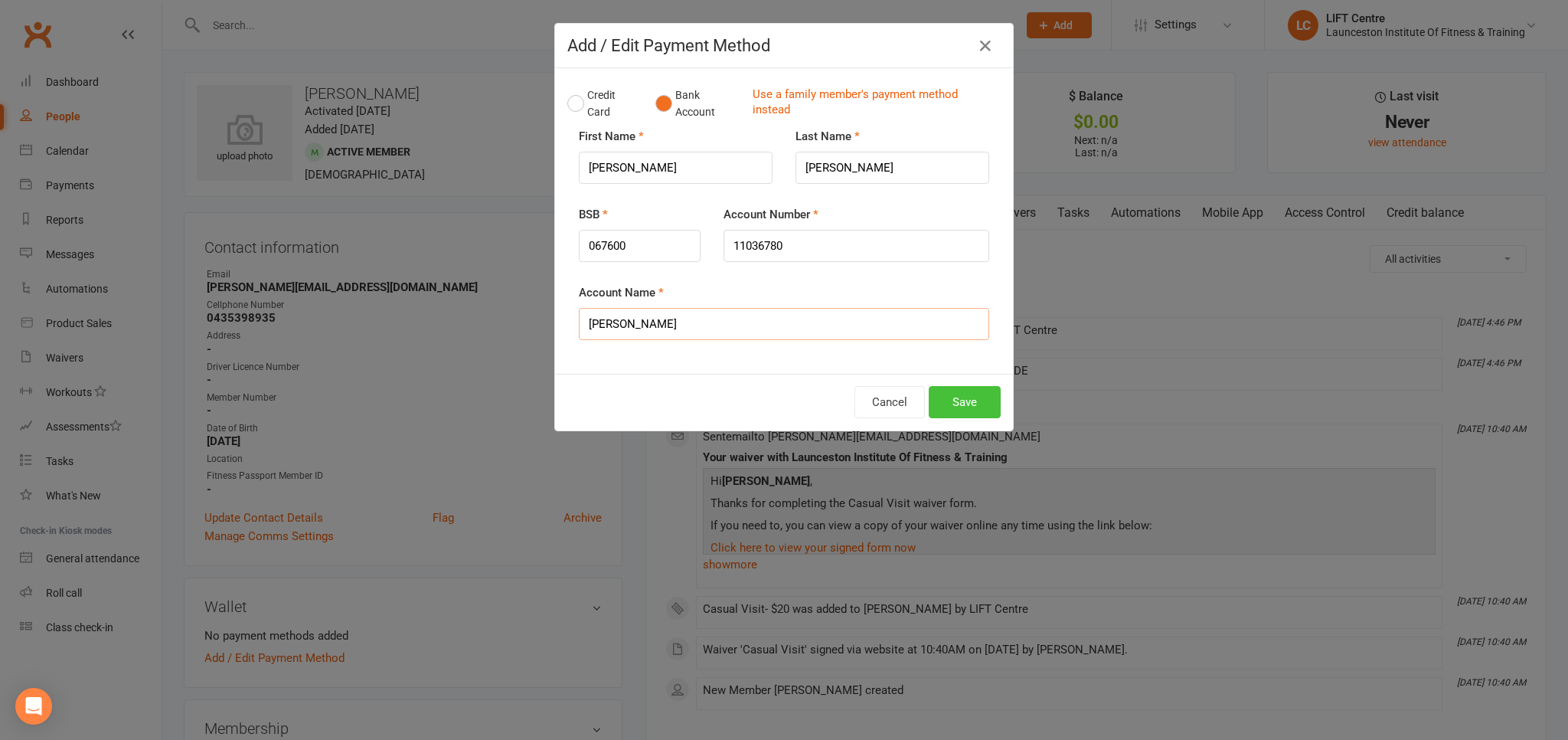
type input "Liam Shegog"
click at [972, 398] on button "Save" at bounding box center [964, 402] width 72 height 32
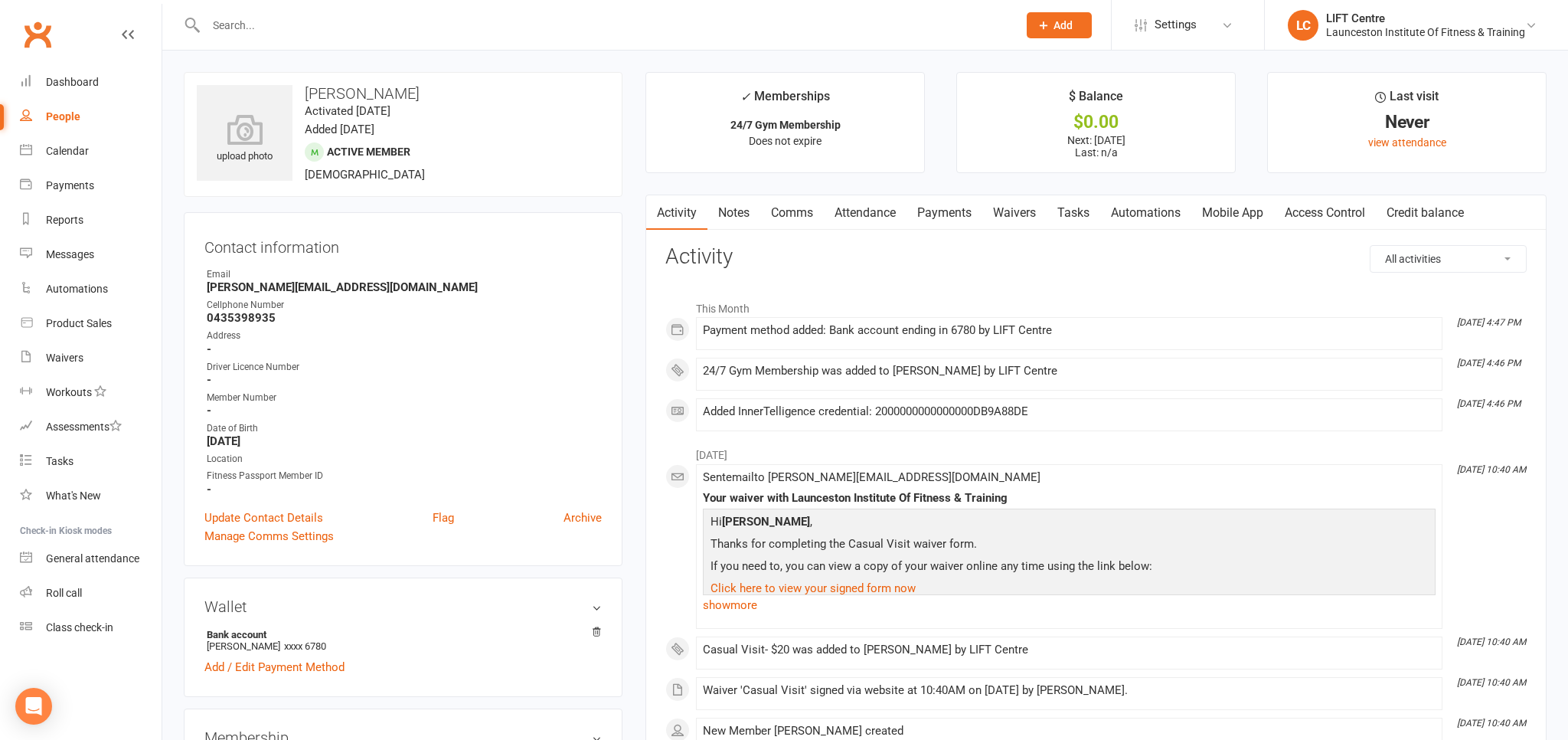
click at [41, 27] on link "Clubworx" at bounding box center [37, 34] width 38 height 38
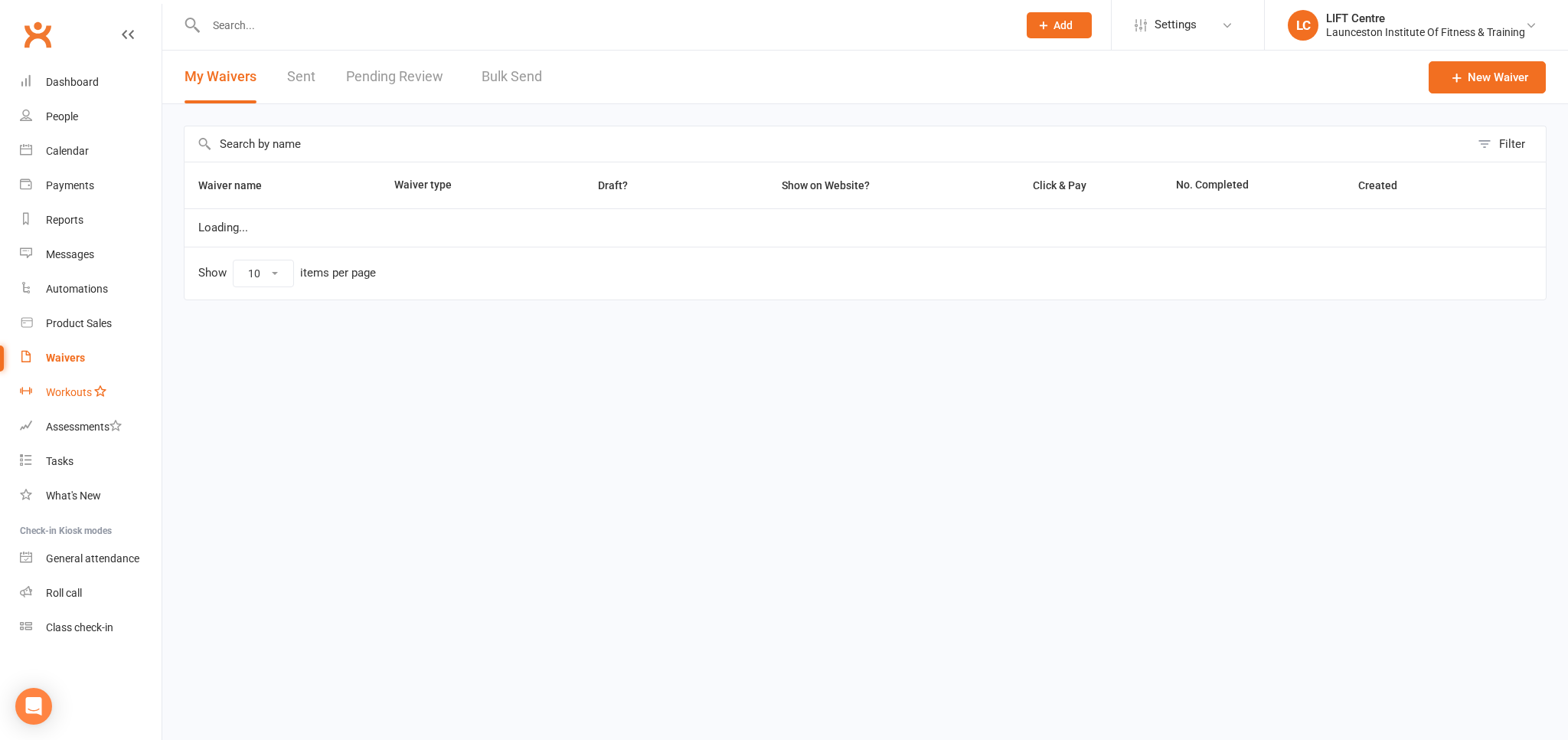
select select "50"
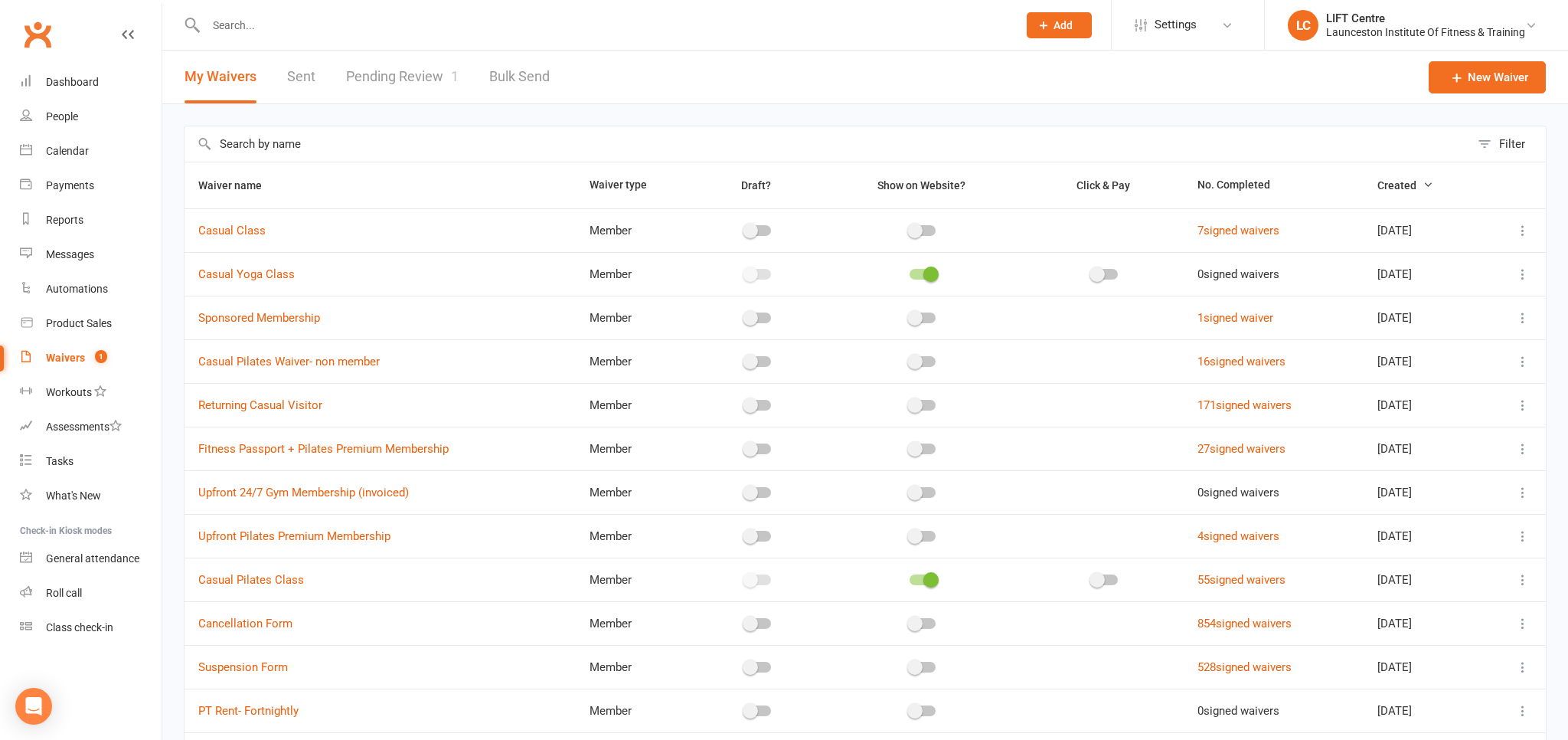
click at [411, 70] on link "Pending Review 1" at bounding box center [402, 77] width 112 height 53
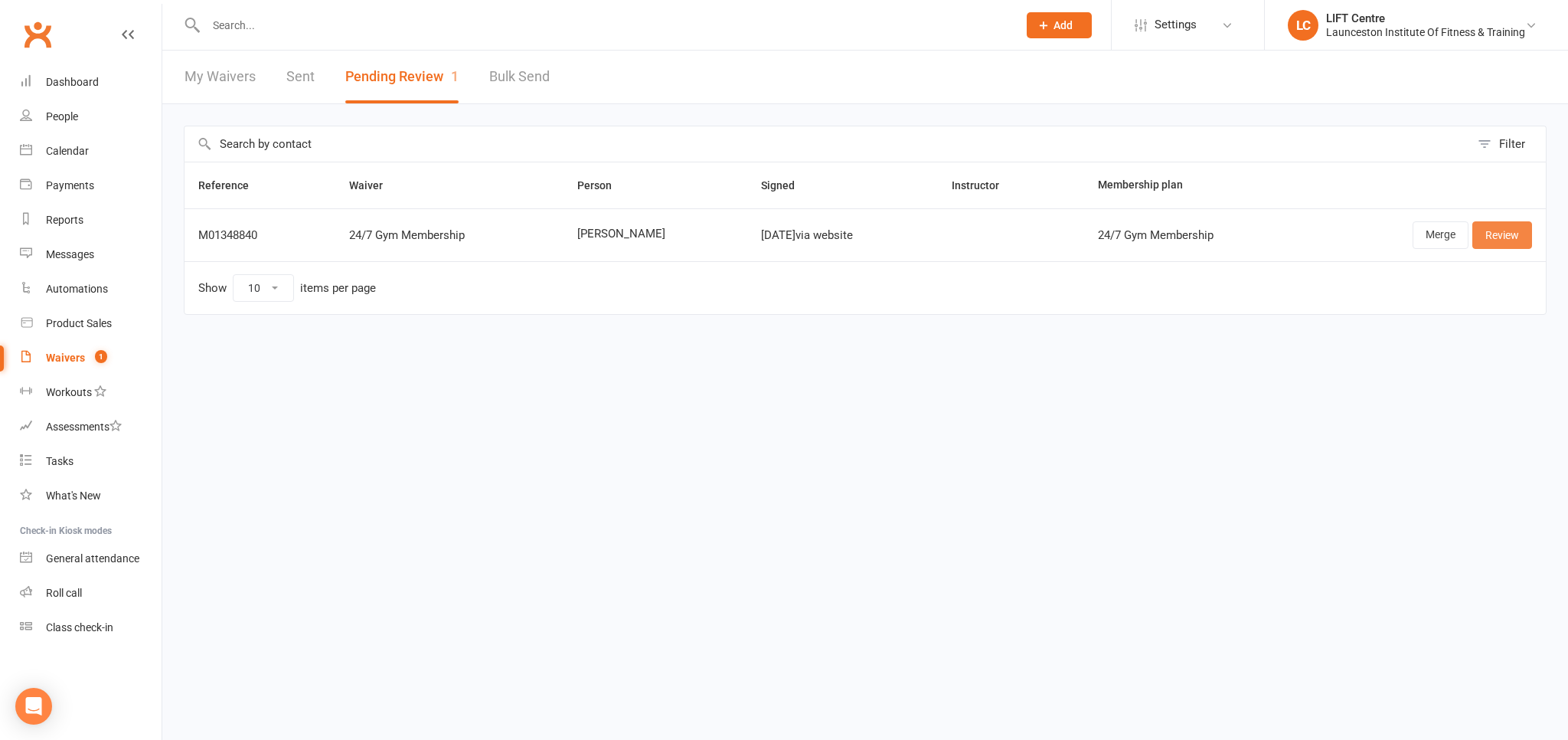
click at [1491, 229] on link "Review" at bounding box center [1503, 235] width 60 height 27
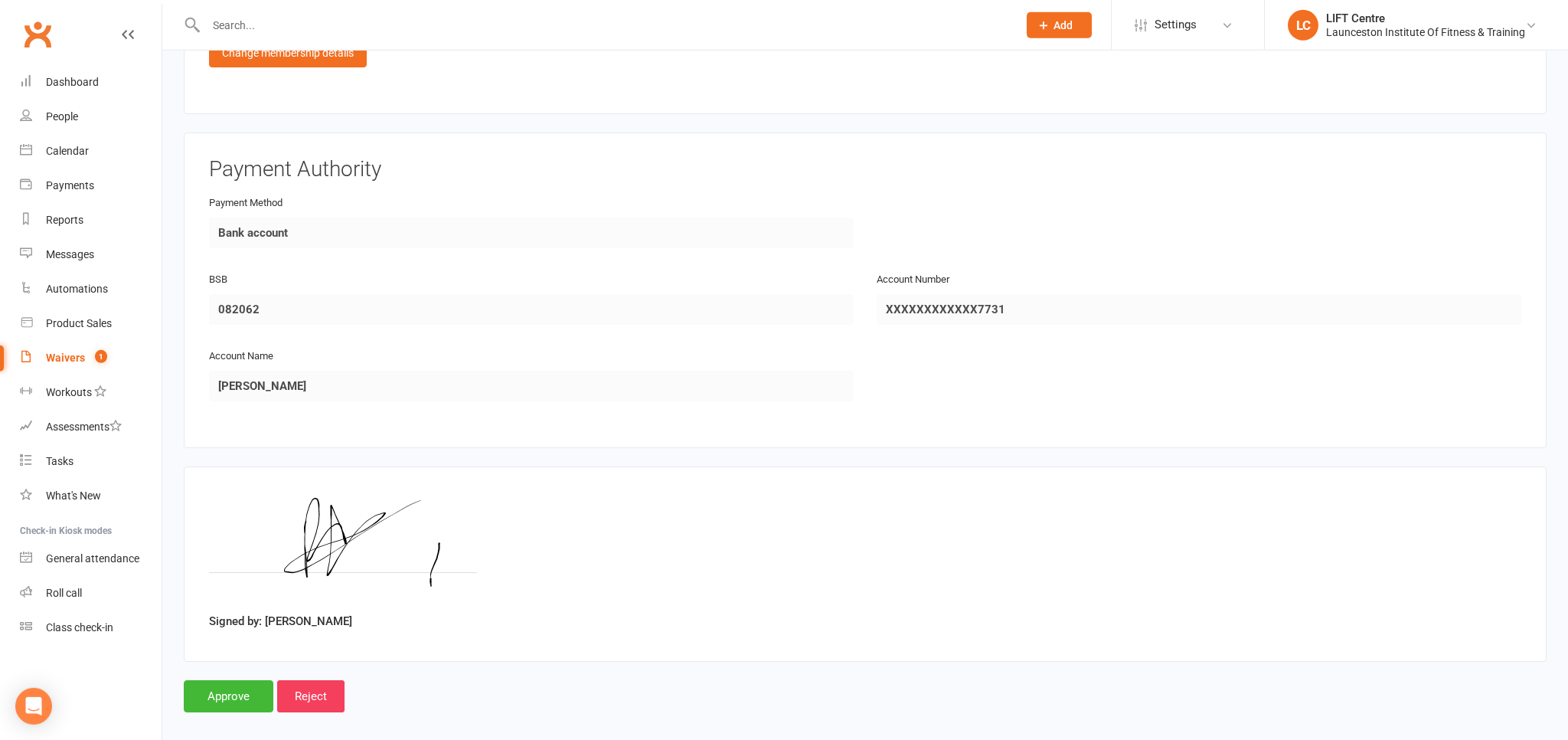
scroll to position [913, 0]
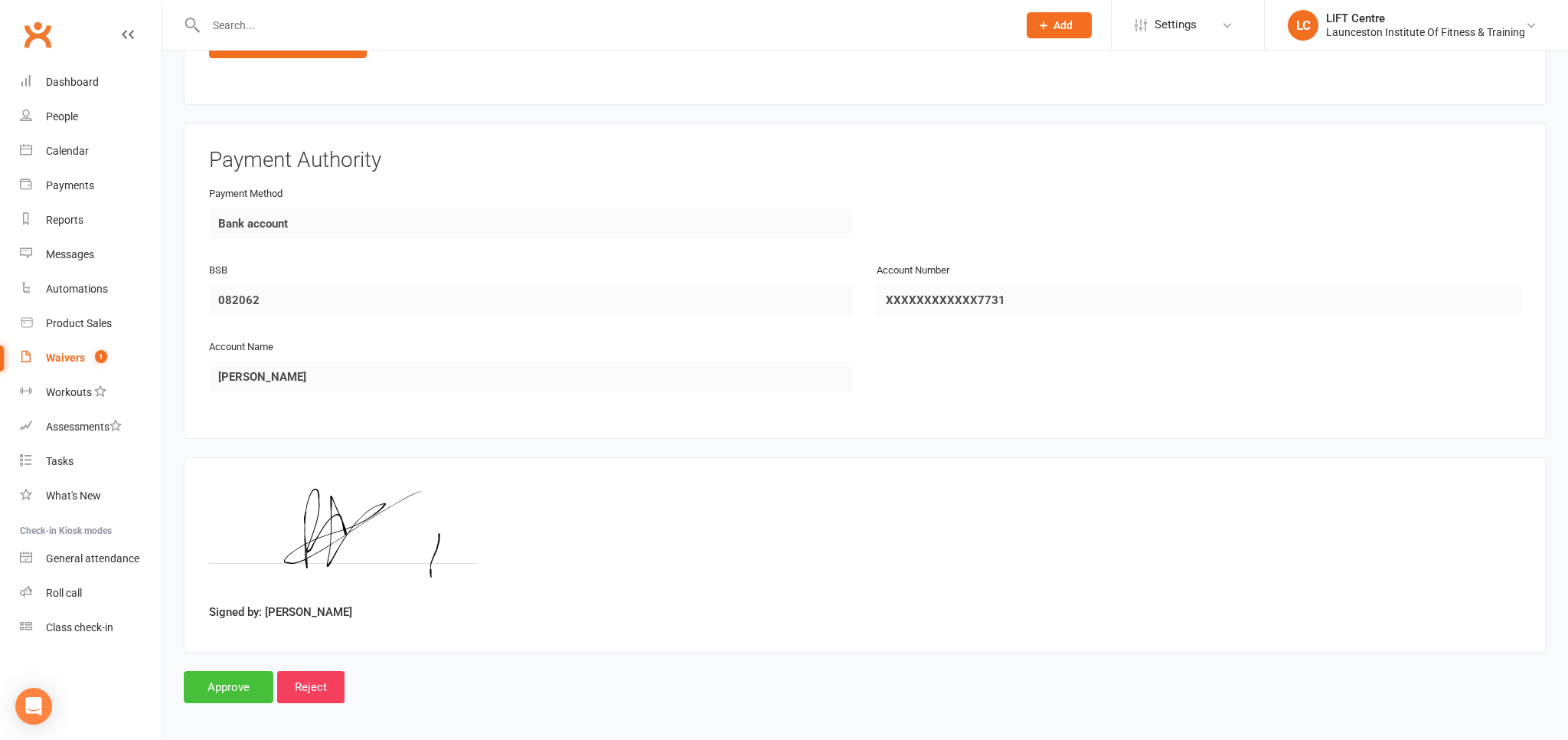
click at [227, 675] on input "Approve" at bounding box center [228, 687] width 90 height 32
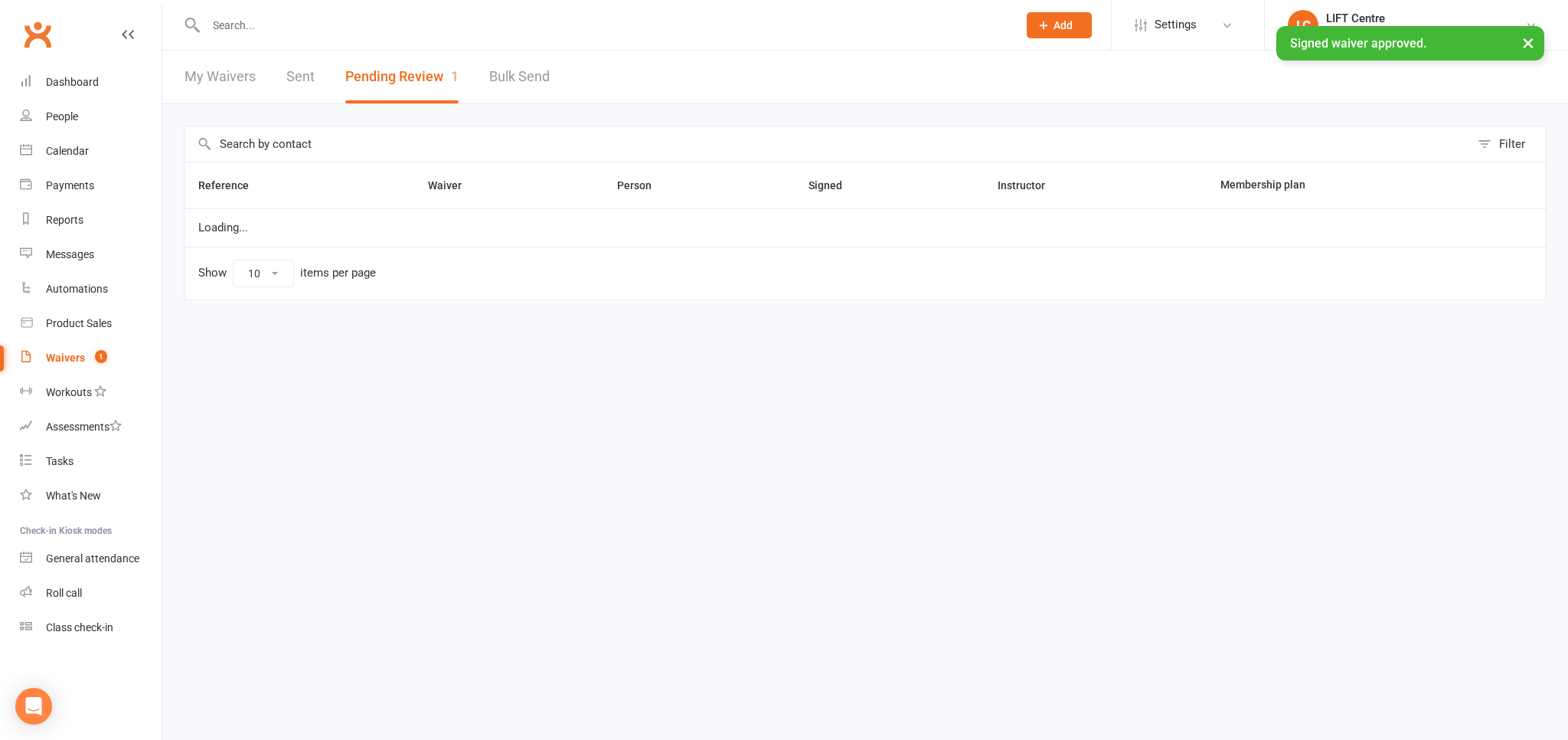
click at [244, 29] on input "text" at bounding box center [604, 25] width 806 height 22
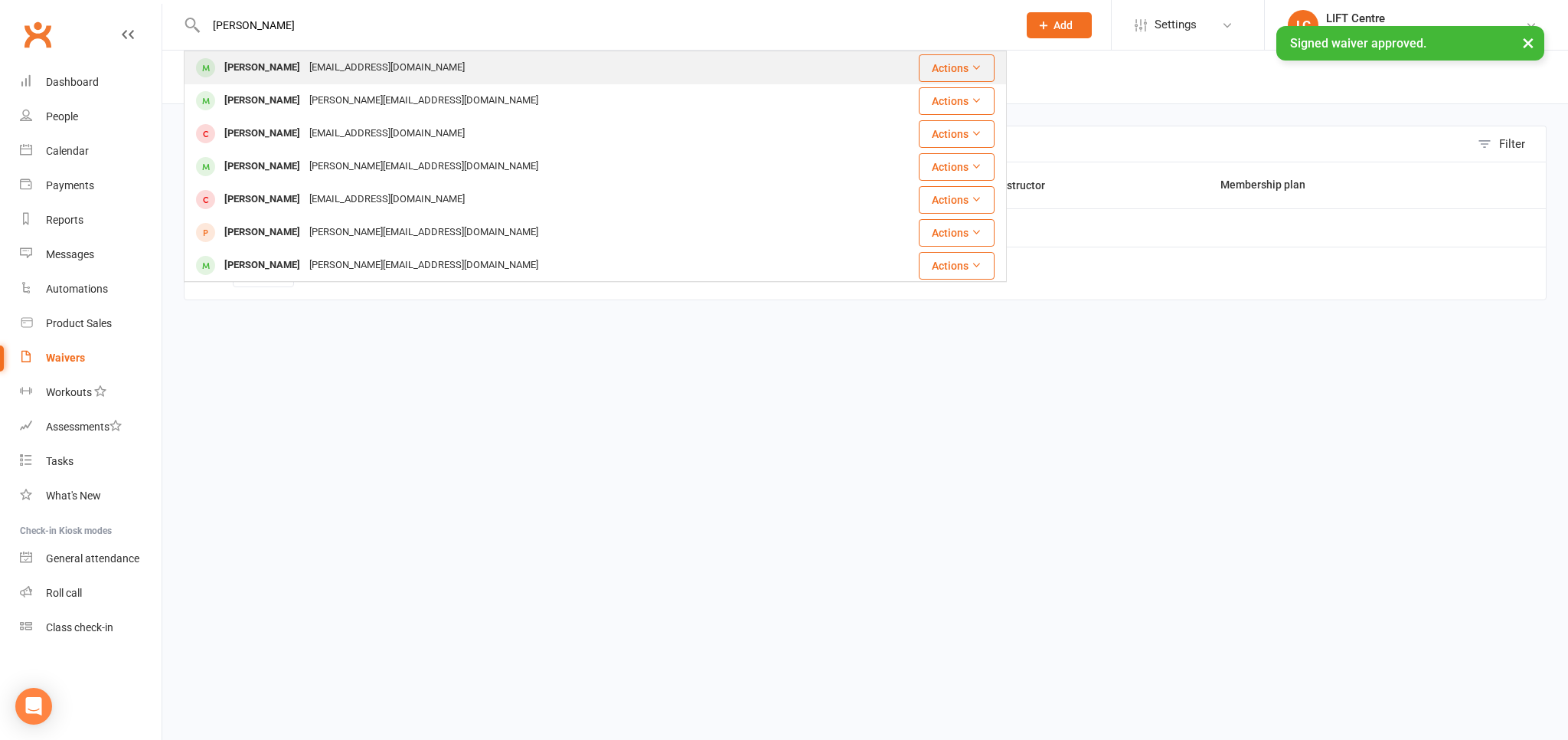
type input "[PERSON_NAME]"
click at [268, 64] on div "[PERSON_NAME]" at bounding box center [262, 68] width 85 height 23
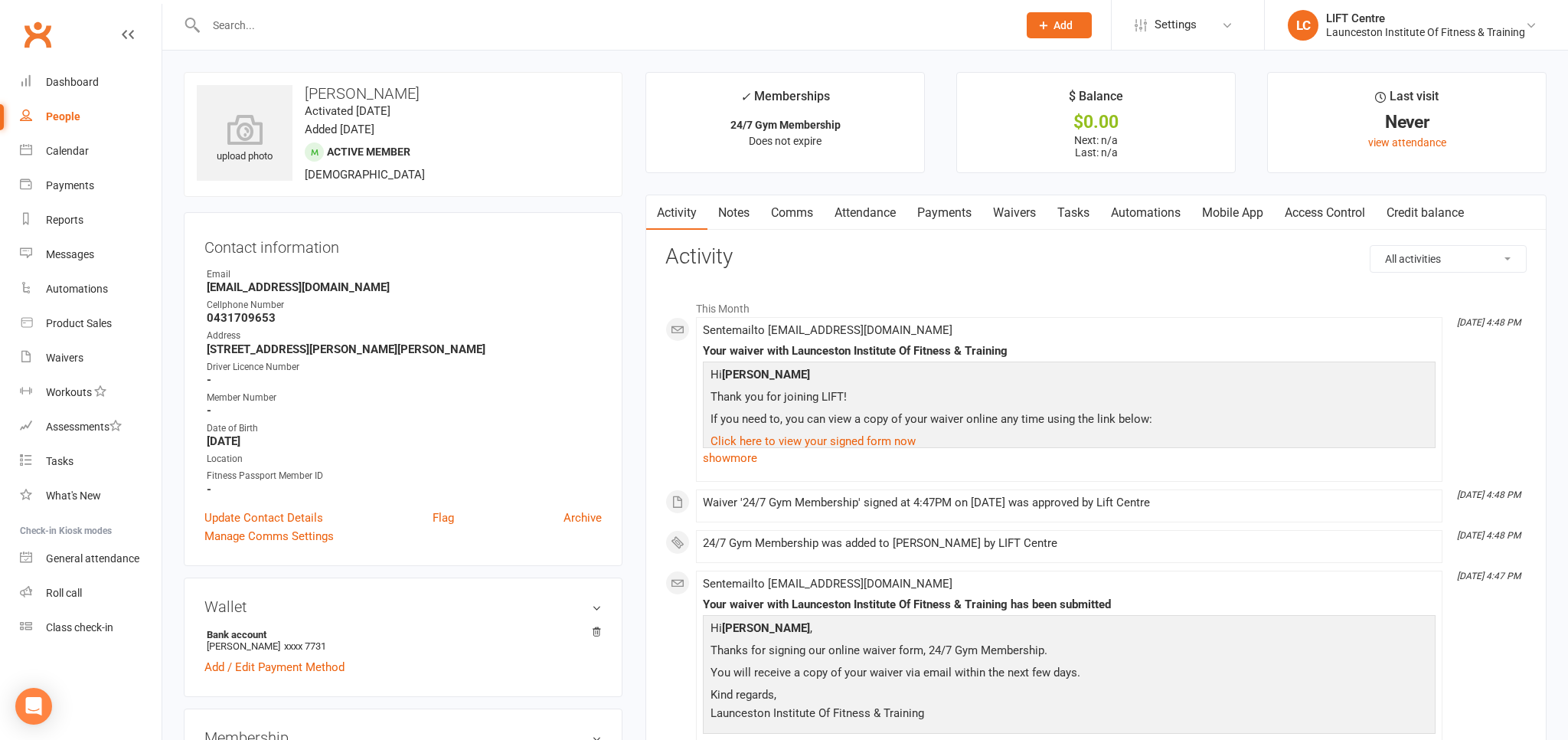
click at [1323, 214] on link "Access Control" at bounding box center [1325, 213] width 102 height 36
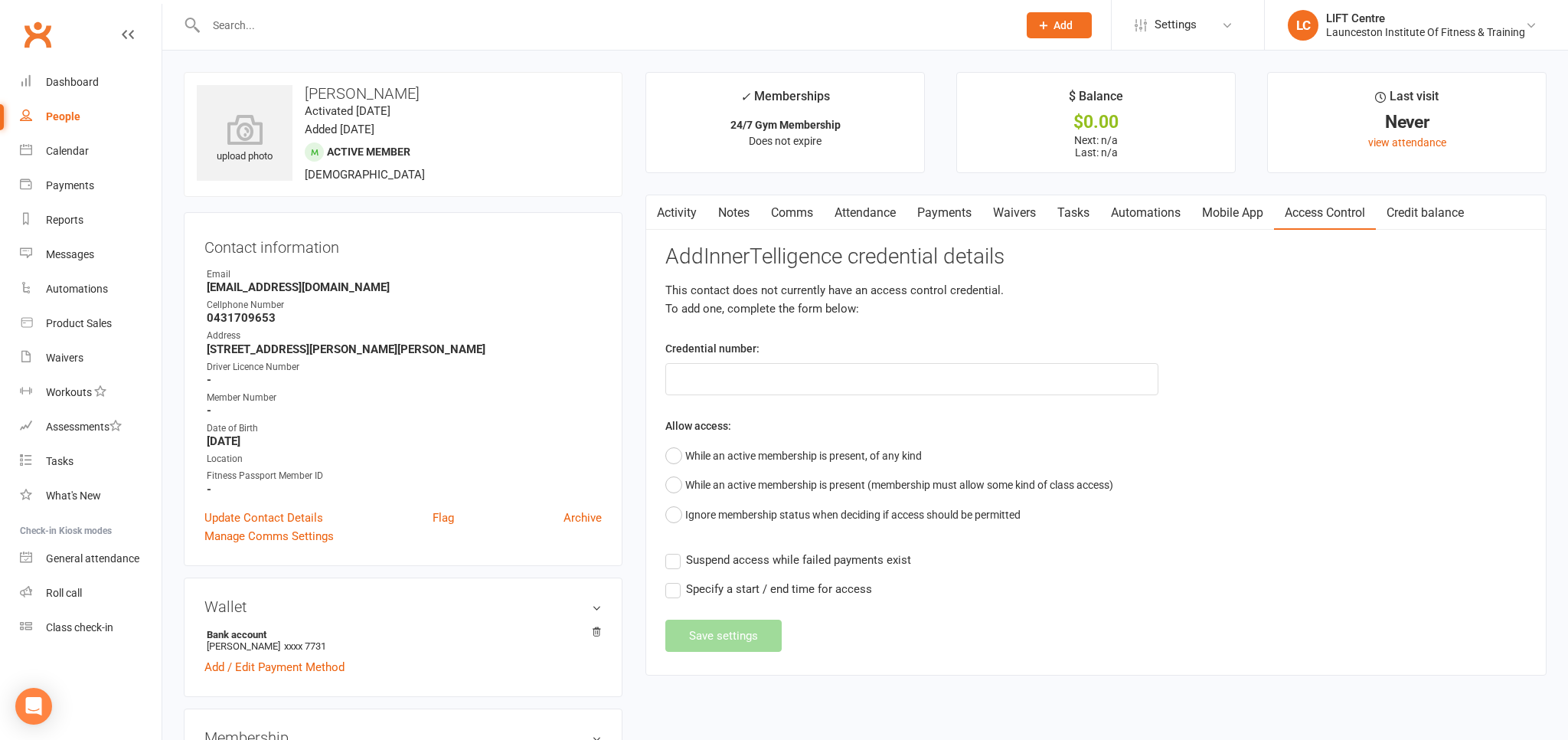
scroll to position [81, 0]
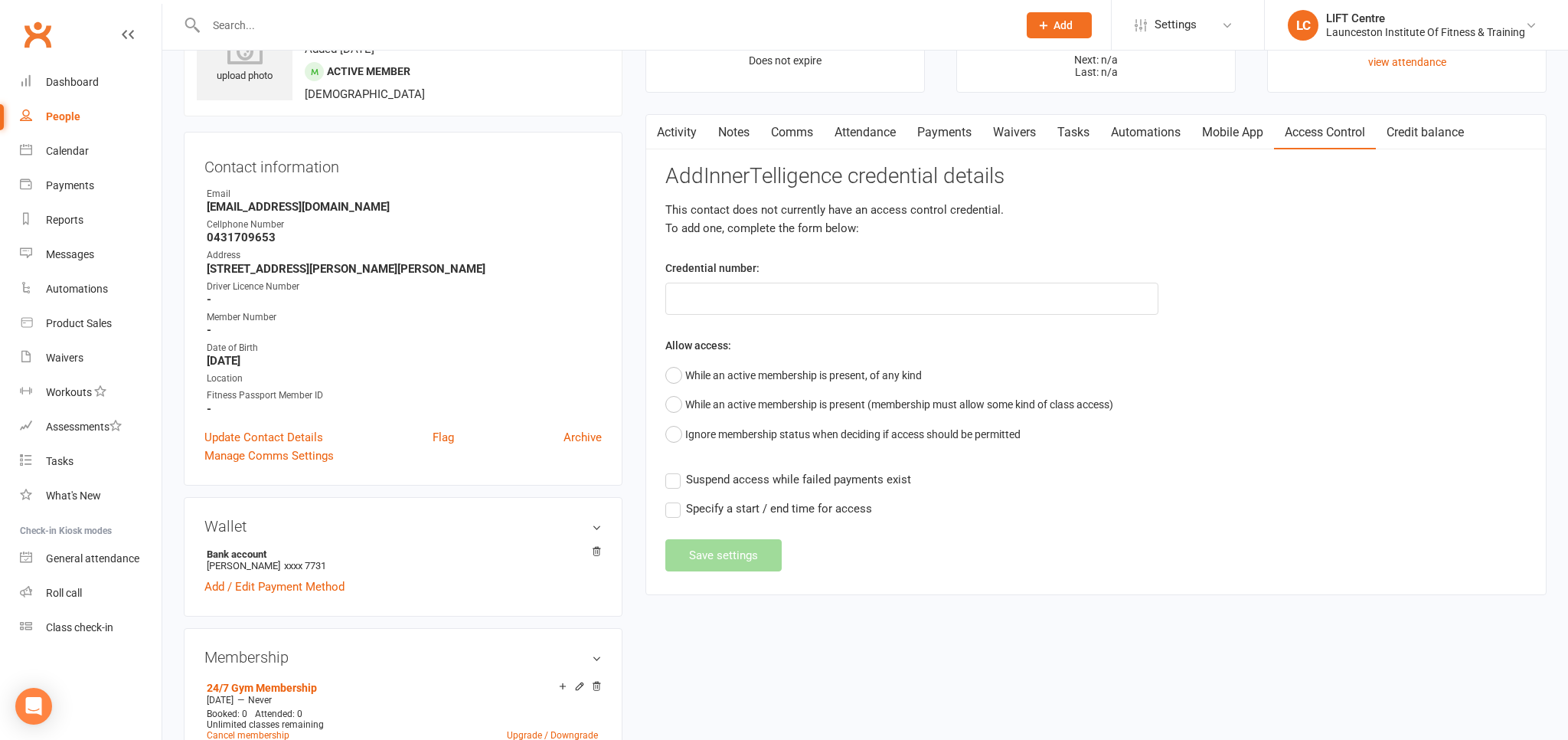
click at [694, 121] on link "Activity" at bounding box center [677, 132] width 61 height 36
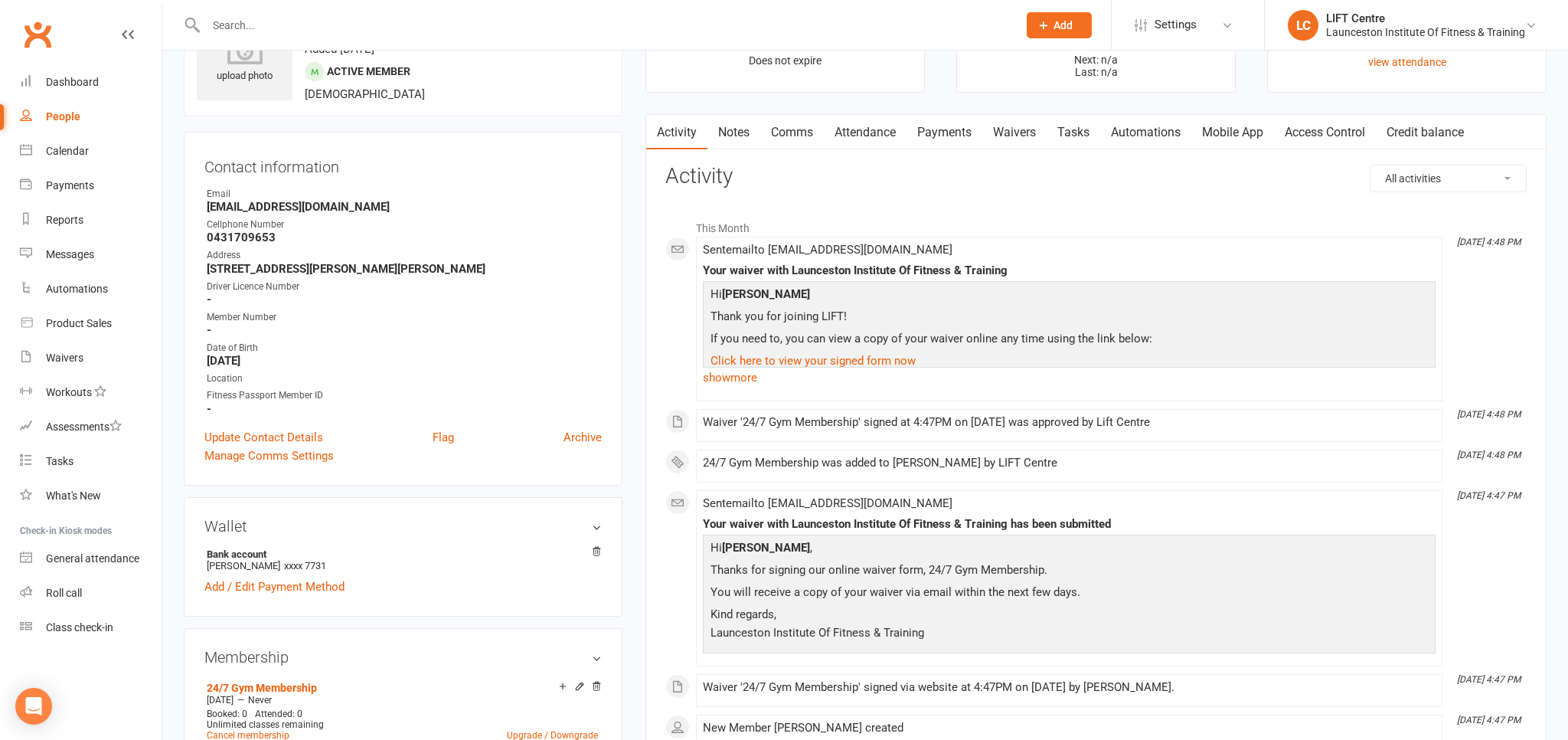
click at [1327, 130] on link "Access Control" at bounding box center [1325, 132] width 102 height 36
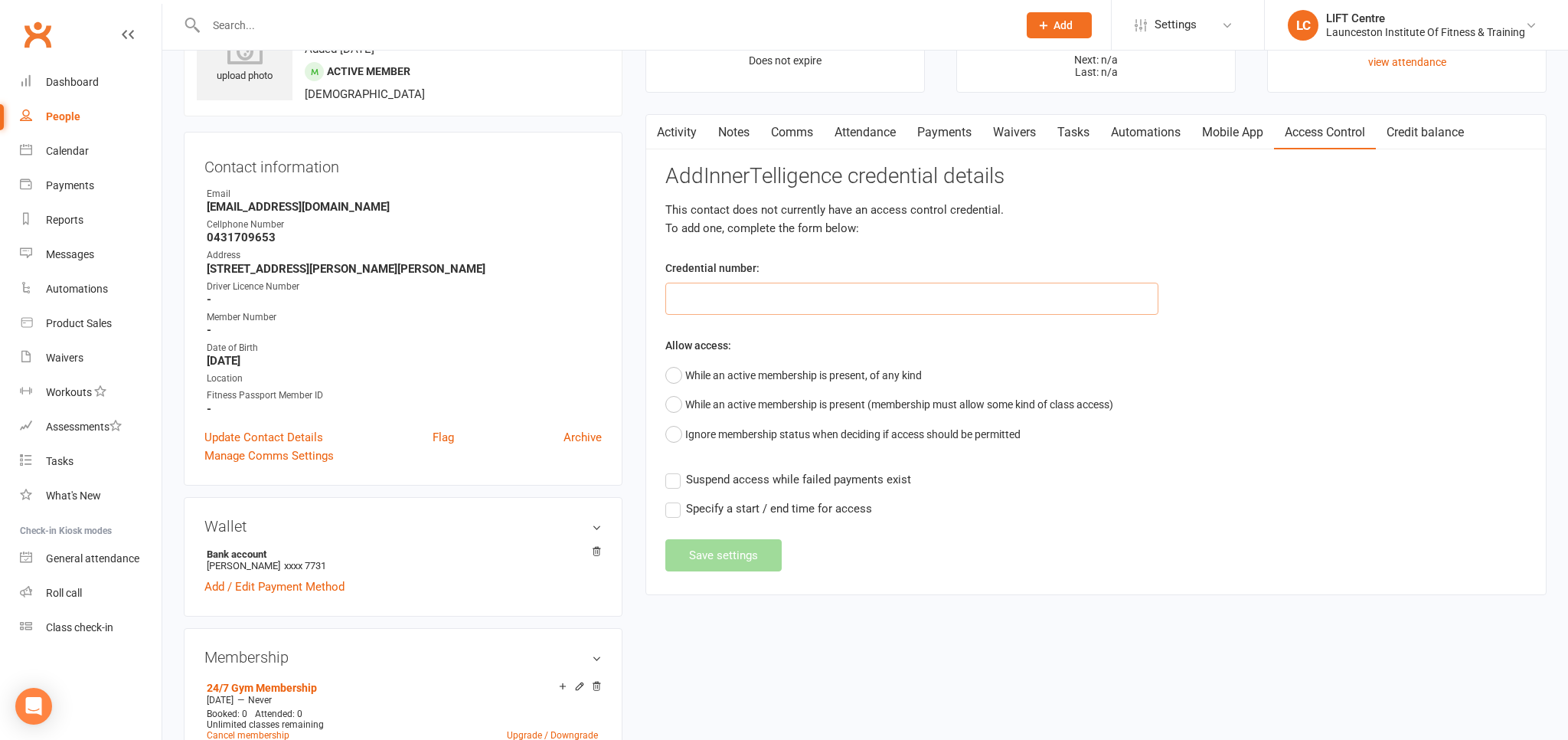
click at [758, 292] on input "text" at bounding box center [912, 299] width 493 height 32
paste input "20000000000000004957B8EE"
type input "20000000000000004957B8EE"
click at [673, 369] on button "While an active membership is present, of any kind" at bounding box center [794, 376] width 257 height 29
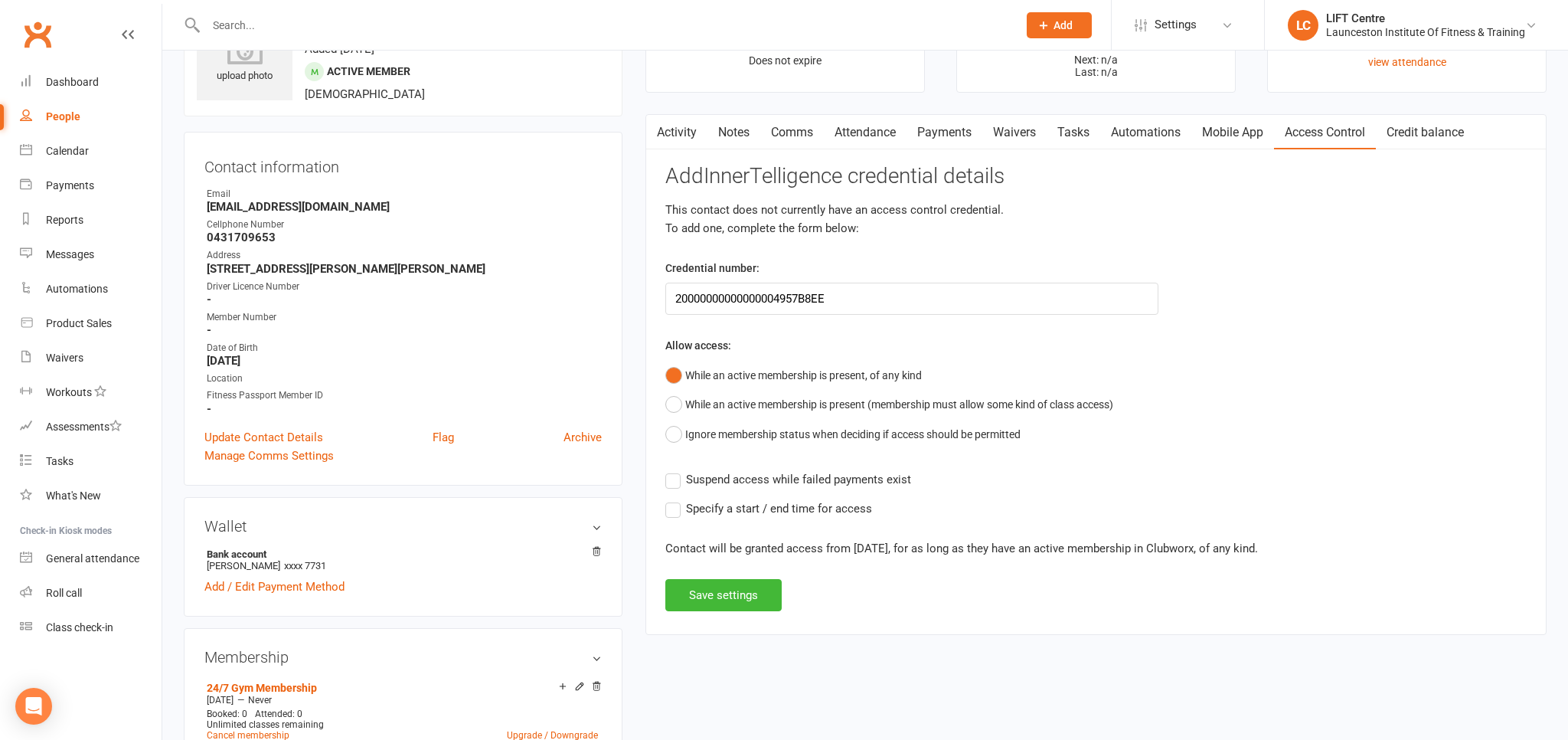
click at [669, 473] on label "Suspend access while failed payments exist" at bounding box center [788, 479] width 245 height 19
click at [669, 470] on input "Suspend access while failed payments exist" at bounding box center [788, 470] width 245 height 0
click at [672, 505] on label "Specify a start / end time for access" at bounding box center [769, 508] width 207 height 19
click at [672, 499] on input "Specify a start / end time for access" at bounding box center [769, 499] width 207 height 0
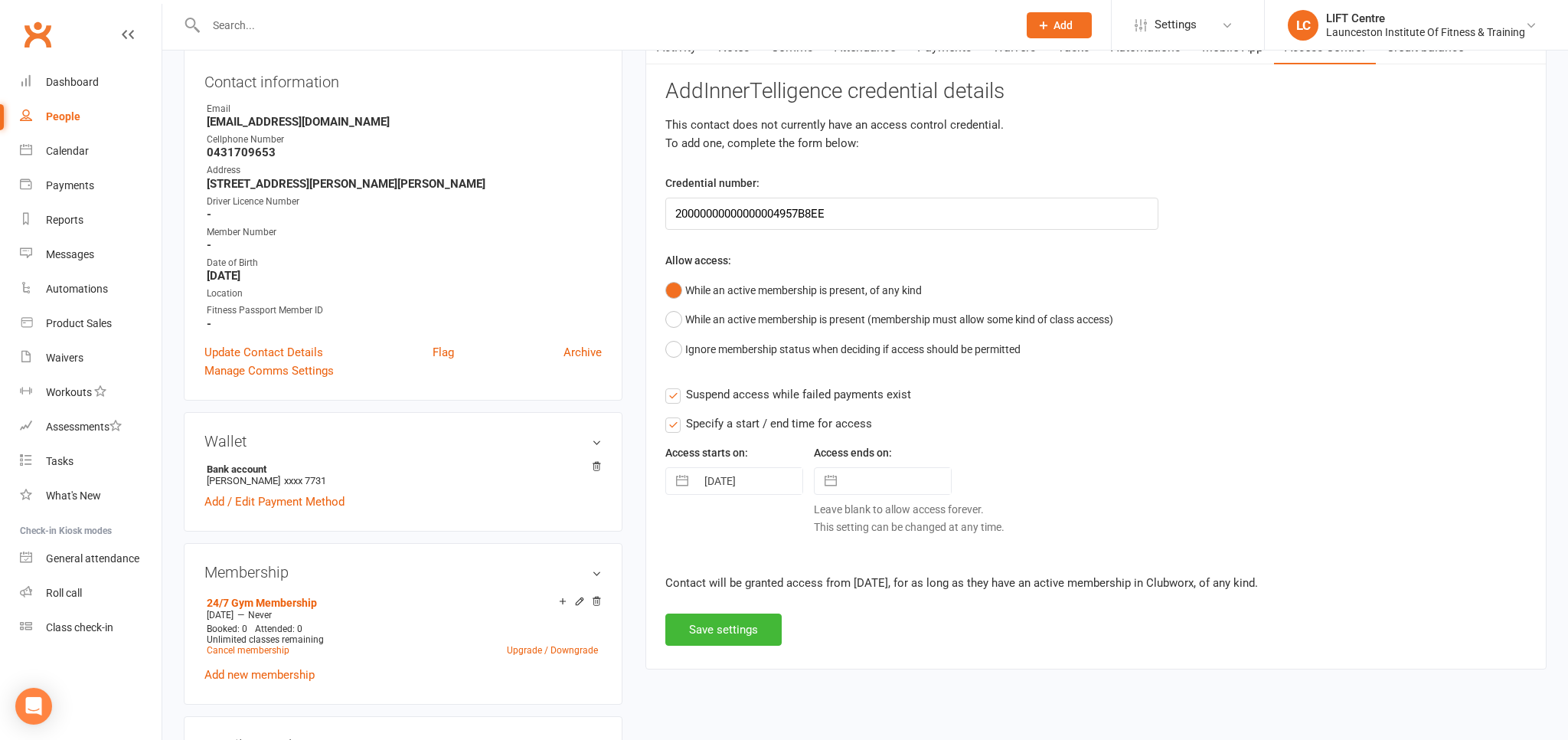
scroll to position [242, 0]
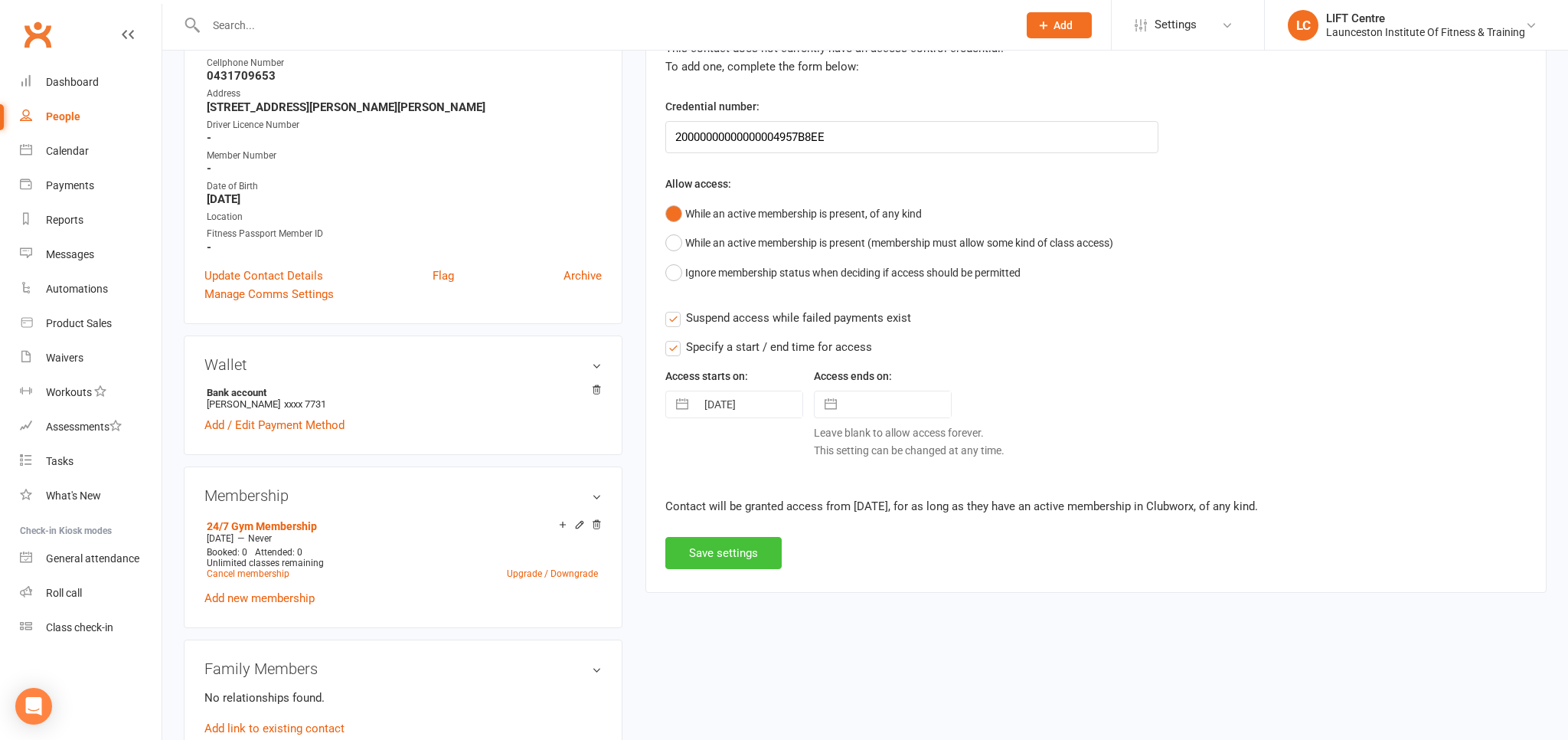
click at [741, 550] on button "Save settings" at bounding box center [723, 553] width 116 height 32
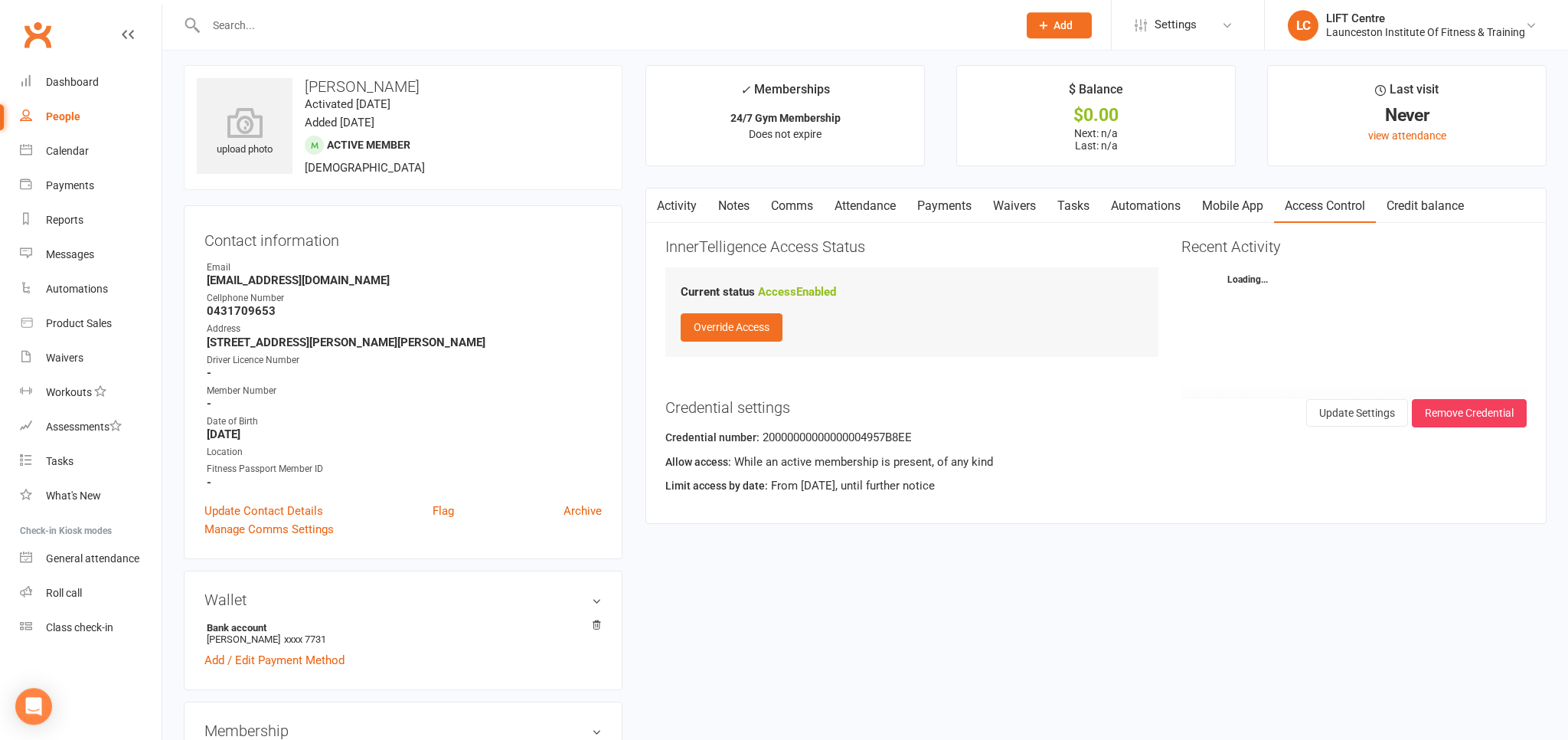
scroll to position [0, 0]
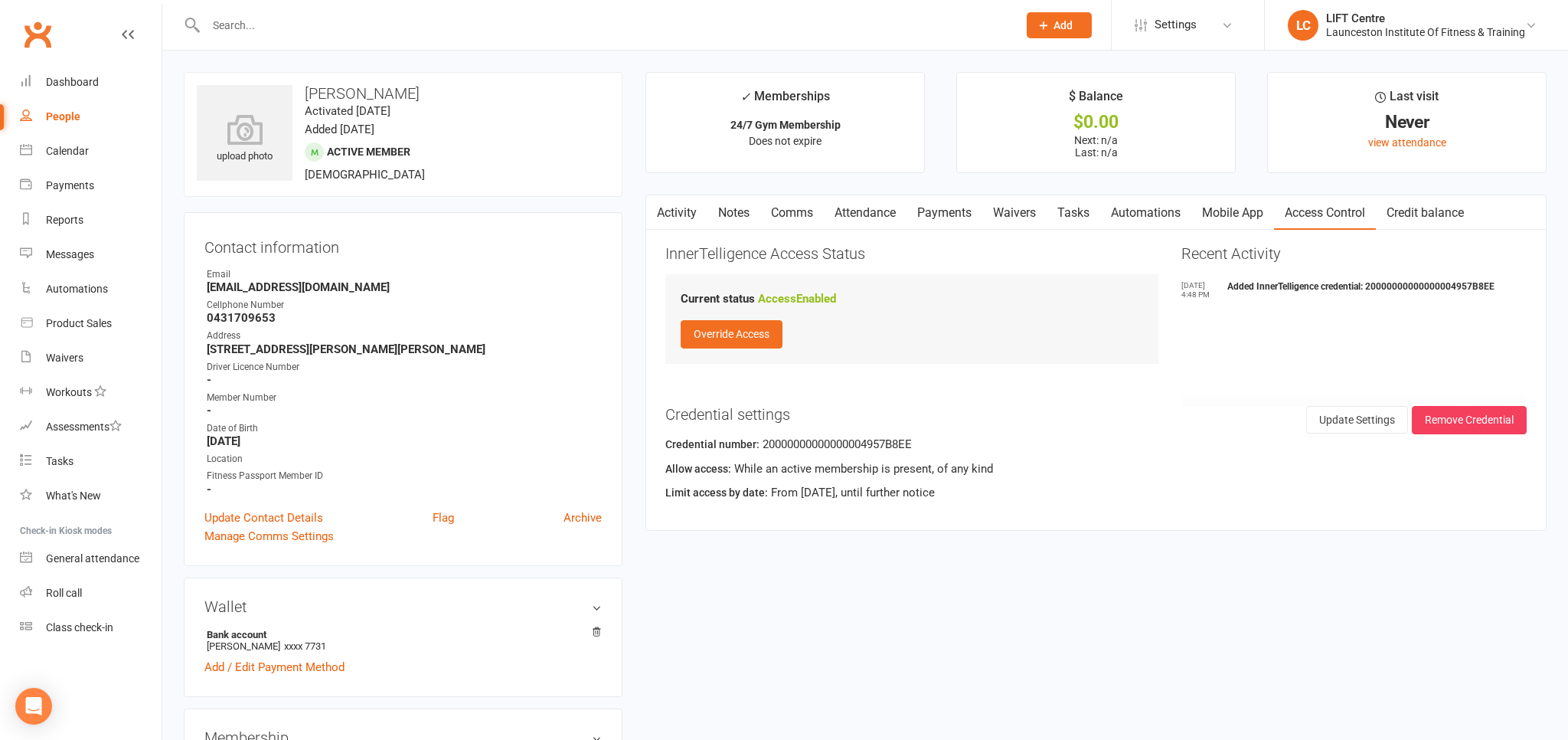
click at [665, 215] on button "button" at bounding box center [656, 212] width 19 height 35
click at [38, 34] on link "Clubworx" at bounding box center [37, 34] width 38 height 38
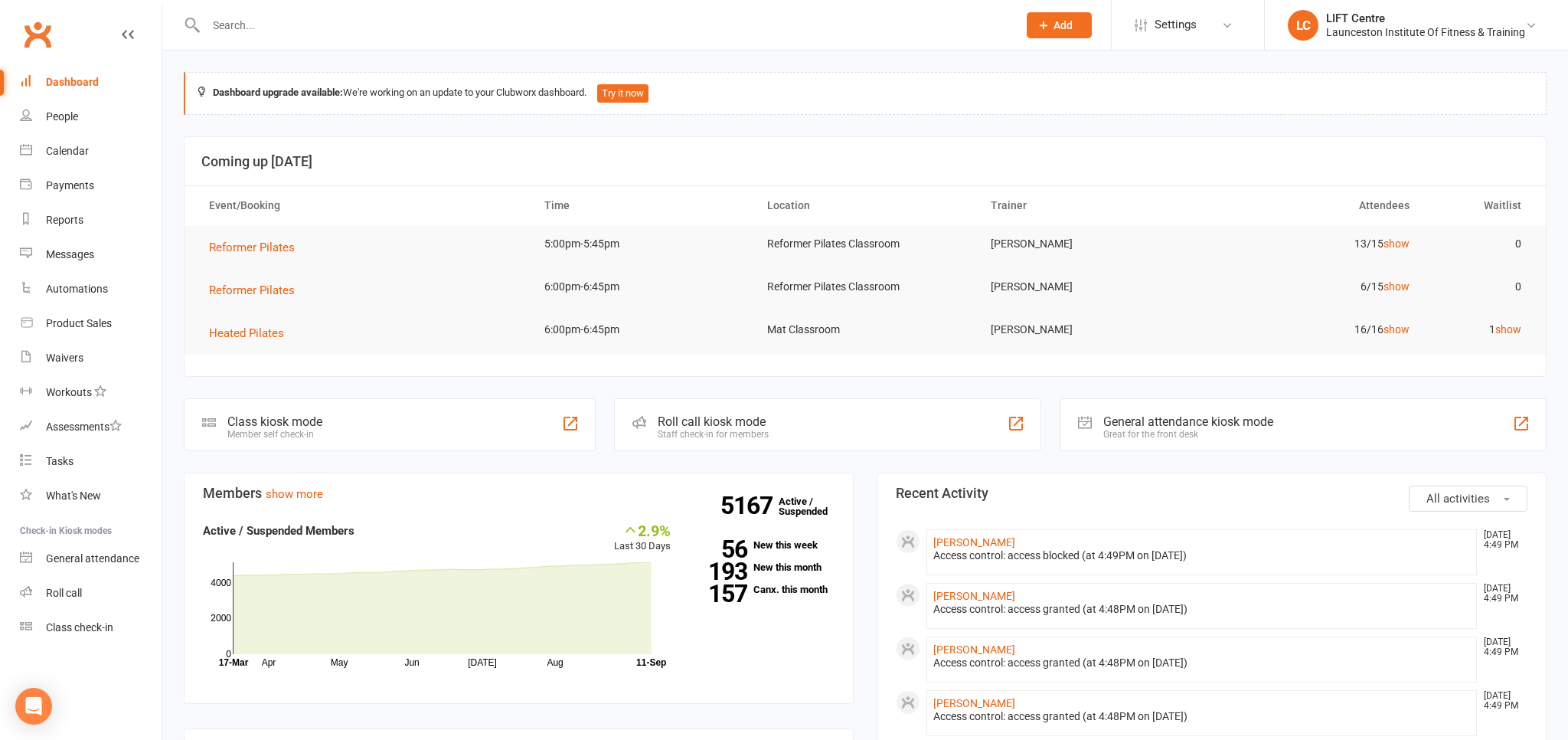
click at [49, 29] on link "Clubworx" at bounding box center [37, 34] width 38 height 38
click at [98, 351] on link "Waivers" at bounding box center [90, 358] width 141 height 35
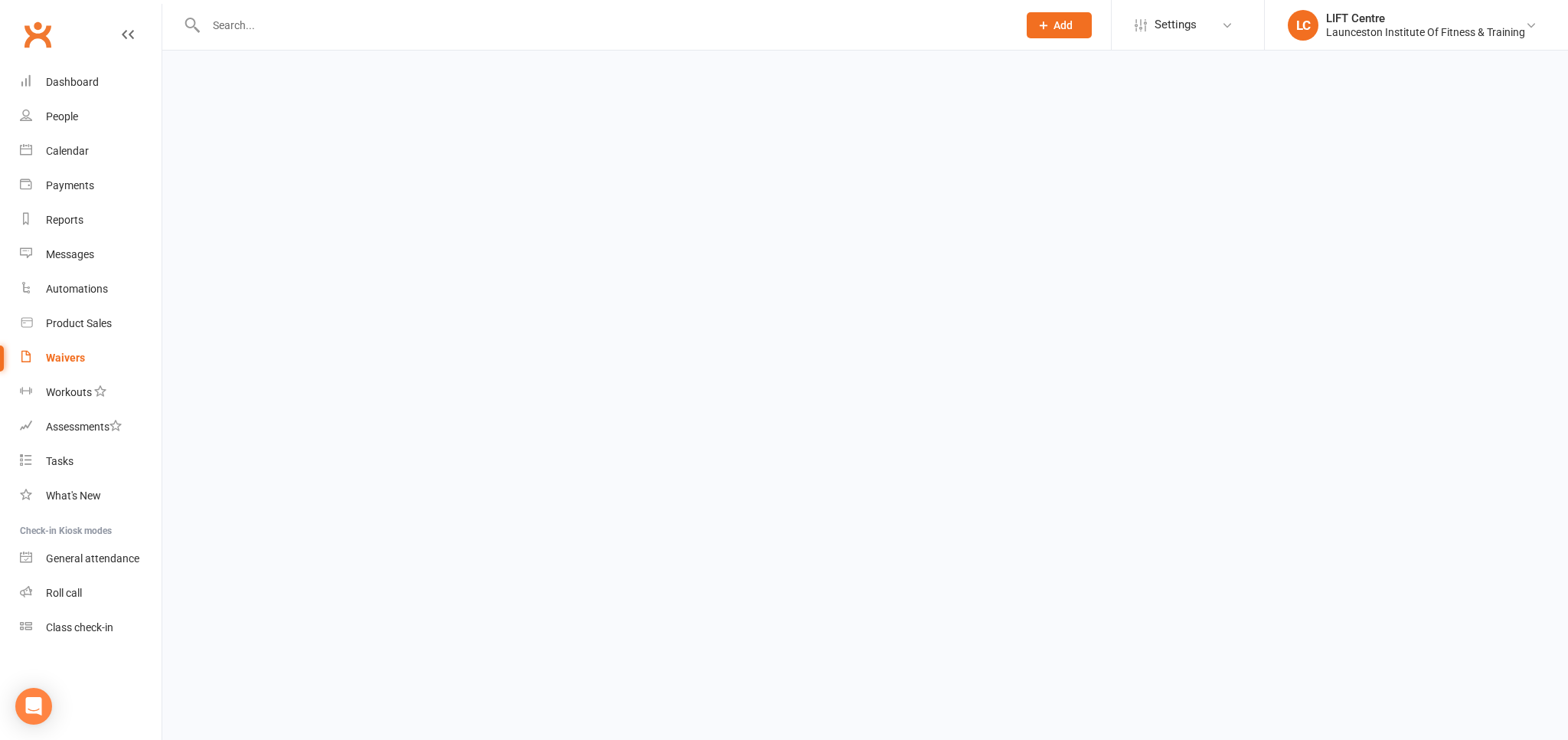
select select "50"
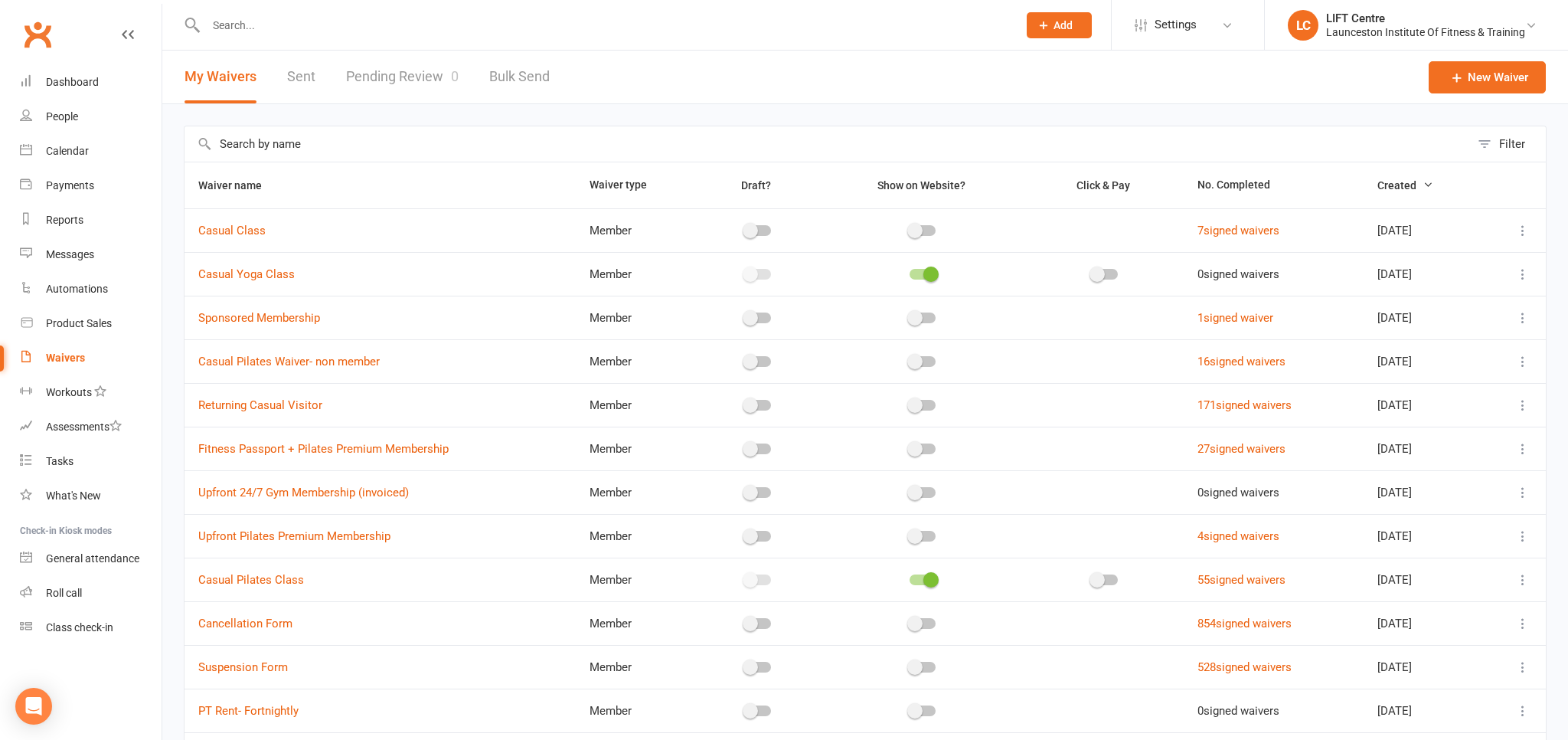
click at [432, 69] on link "Pending Review 0" at bounding box center [402, 77] width 112 height 53
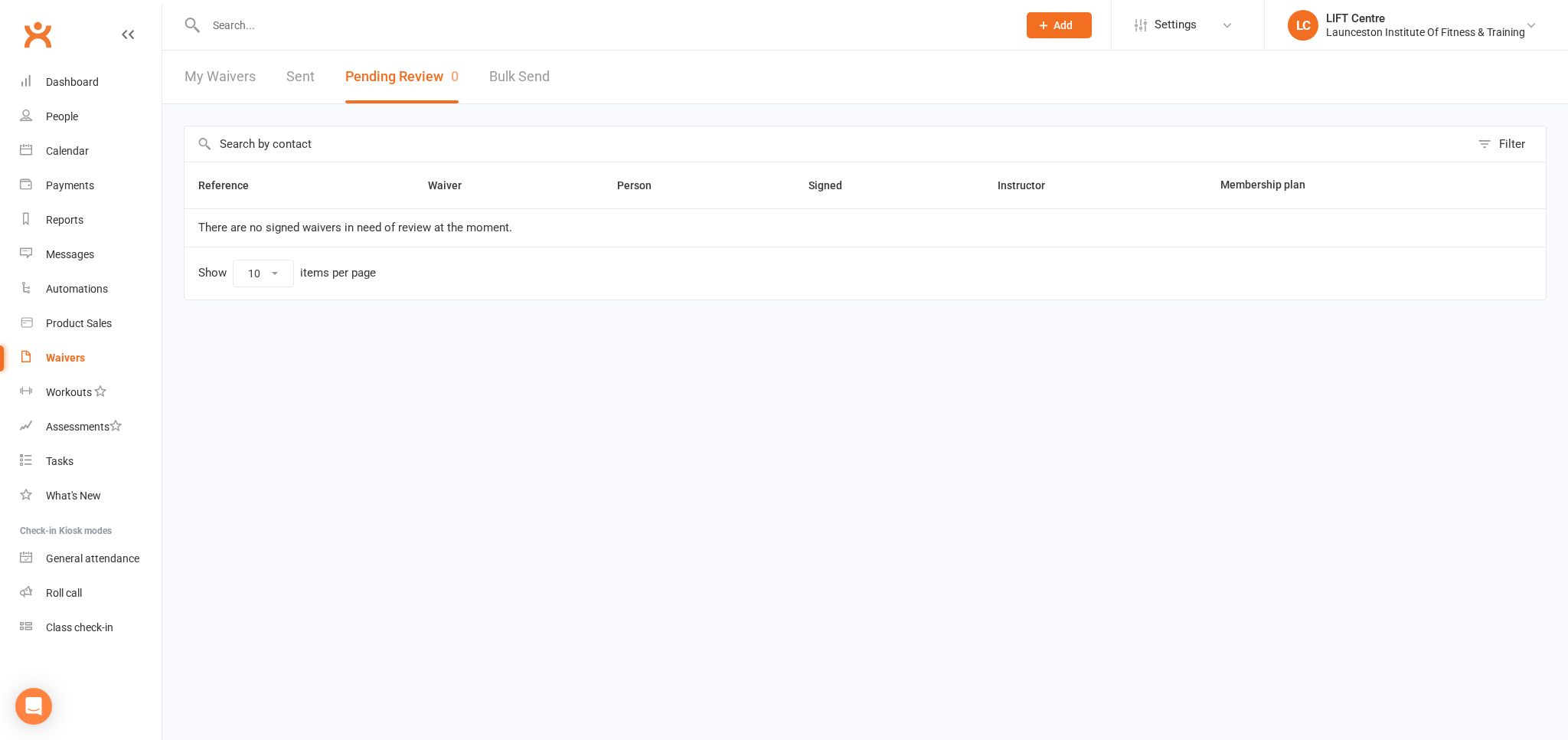
drag, startPoint x: 55, startPoint y: 60, endPoint x: 45, endPoint y: 49, distance: 14.9
click at [55, 58] on div "Clubworx" at bounding box center [81, 44] width 161 height 57
click at [45, 48] on link "Clubworx" at bounding box center [37, 34] width 38 height 38
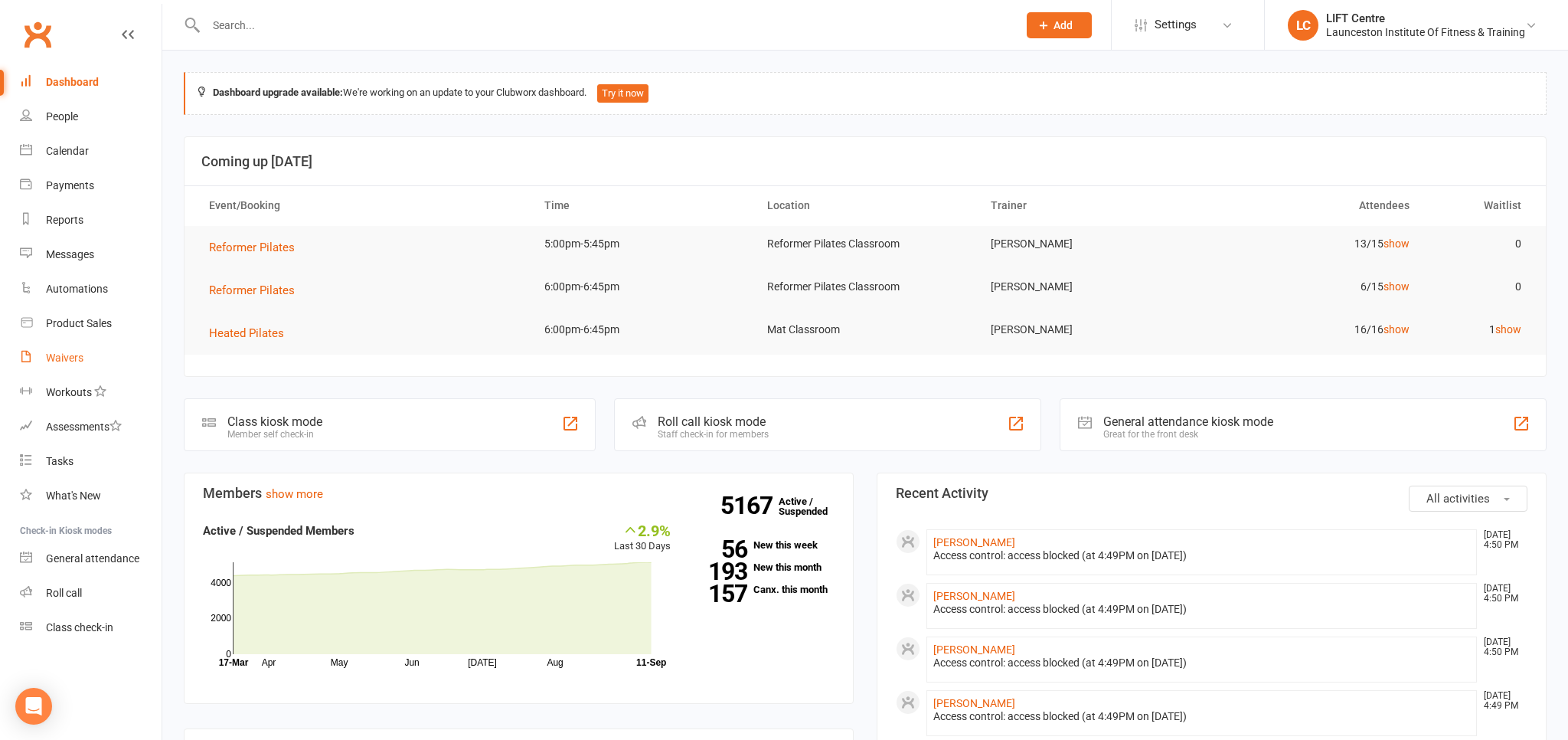
click at [86, 366] on link "Waivers" at bounding box center [90, 358] width 141 height 35
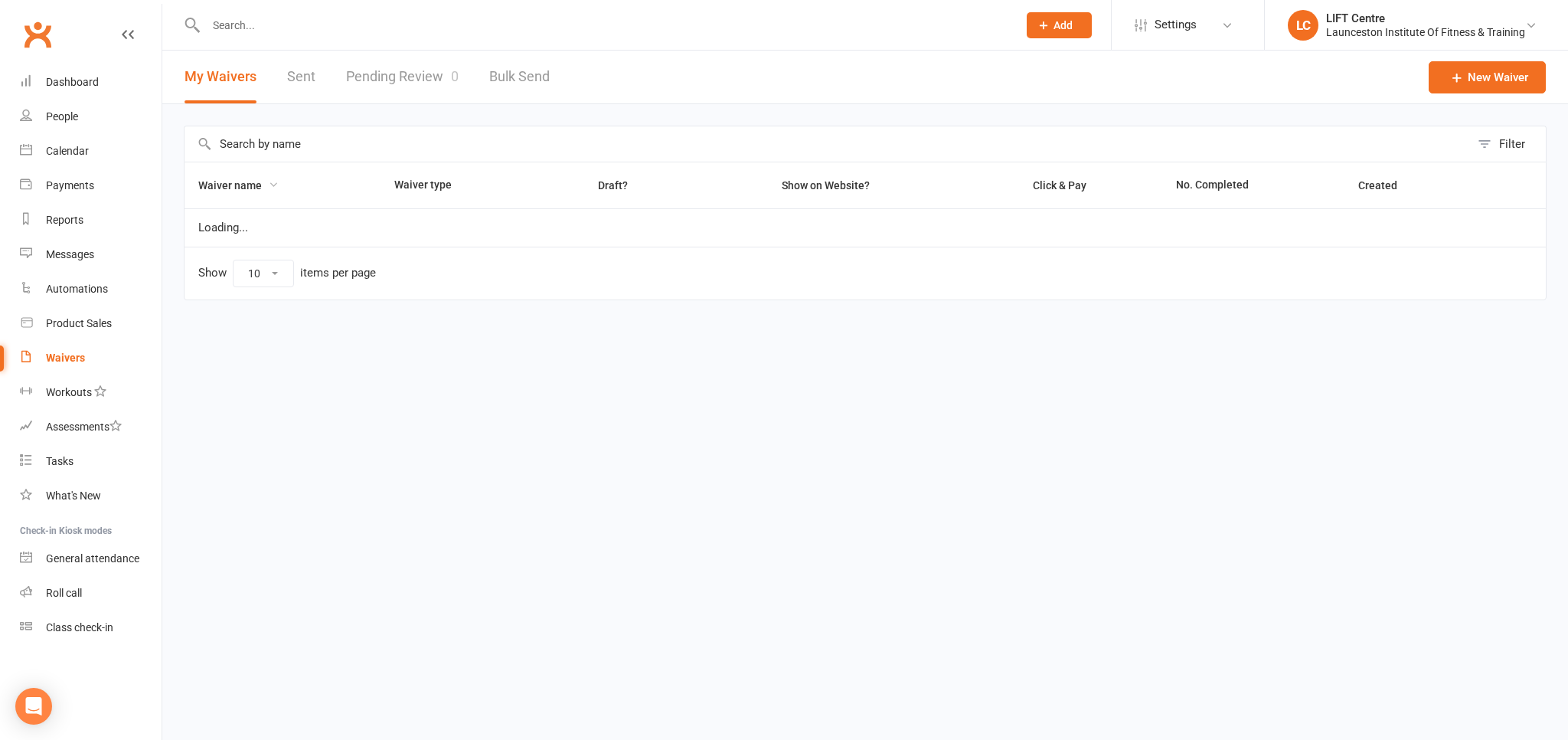
select select "50"
click at [378, 75] on link "Pending Review 0" at bounding box center [402, 77] width 112 height 53
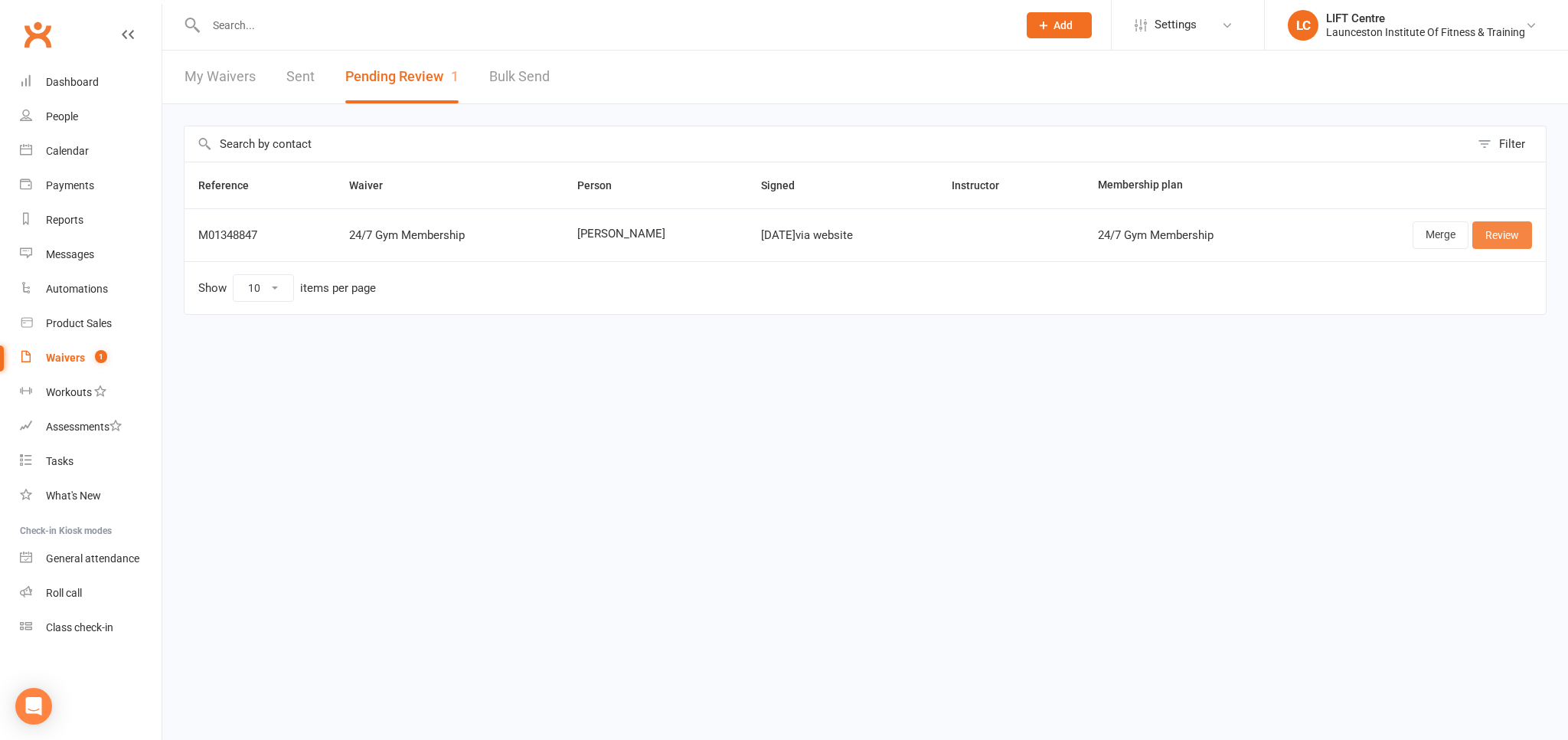
click at [1491, 234] on link "Review" at bounding box center [1503, 235] width 60 height 27
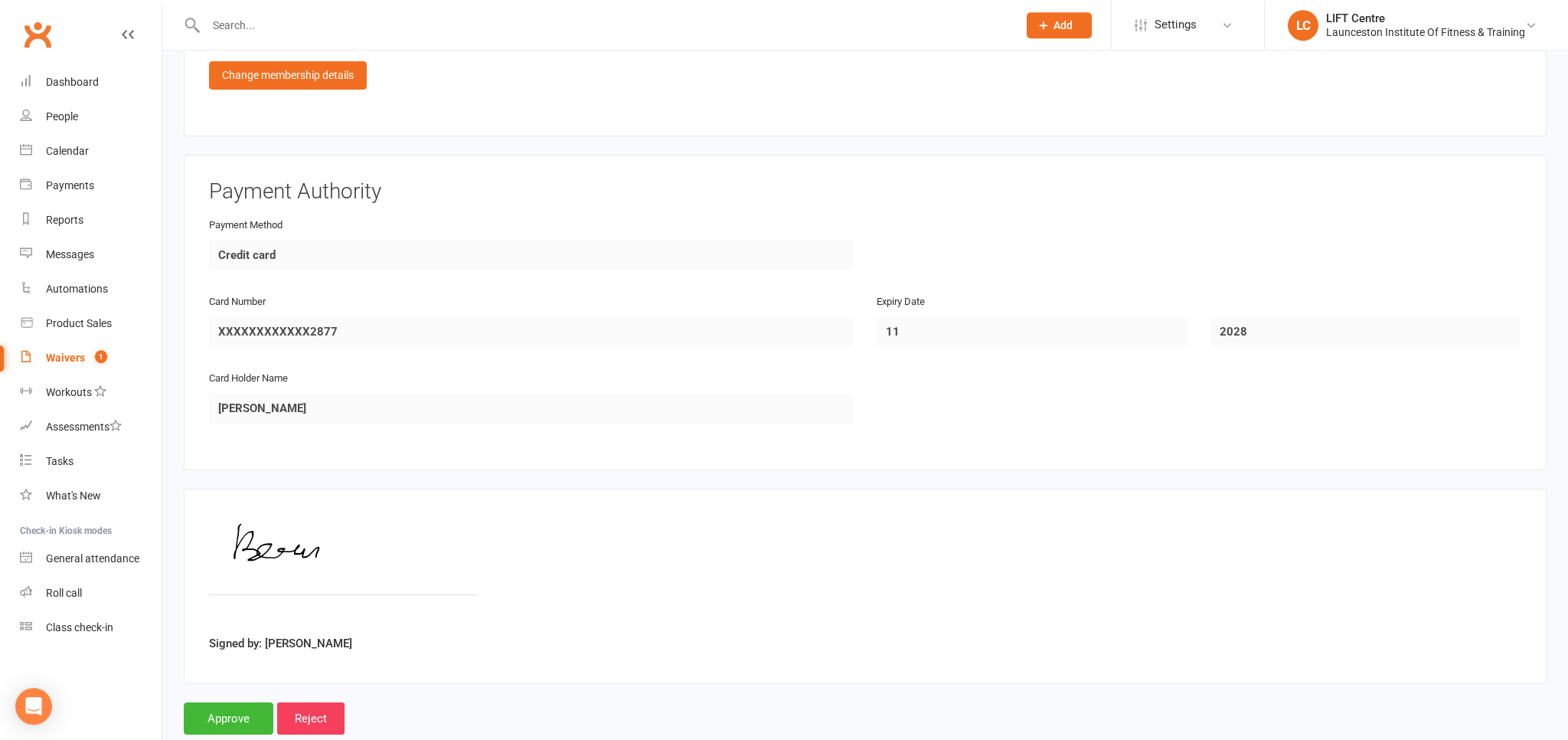
scroll to position [913, 0]
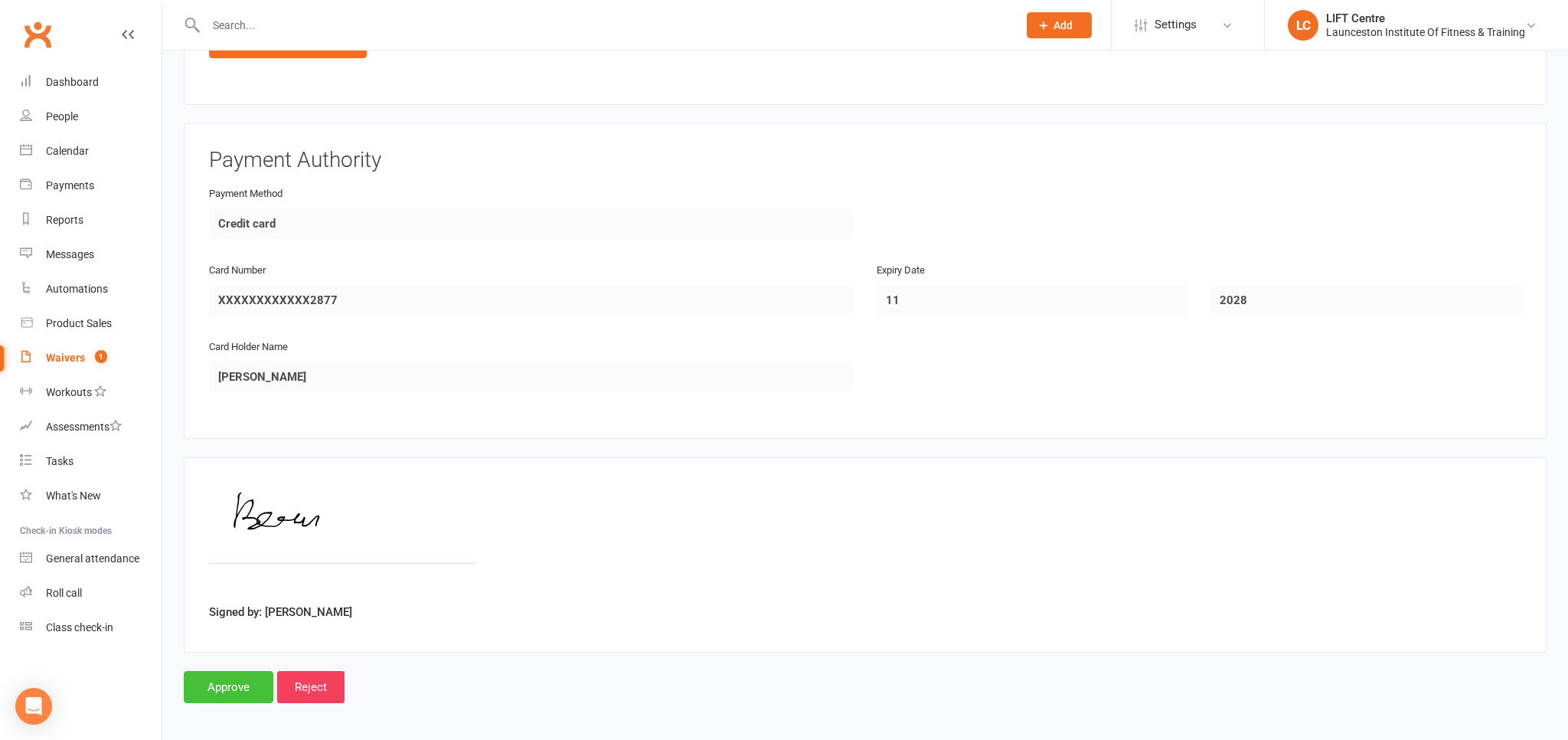
click at [213, 677] on input "Approve" at bounding box center [228, 687] width 90 height 32
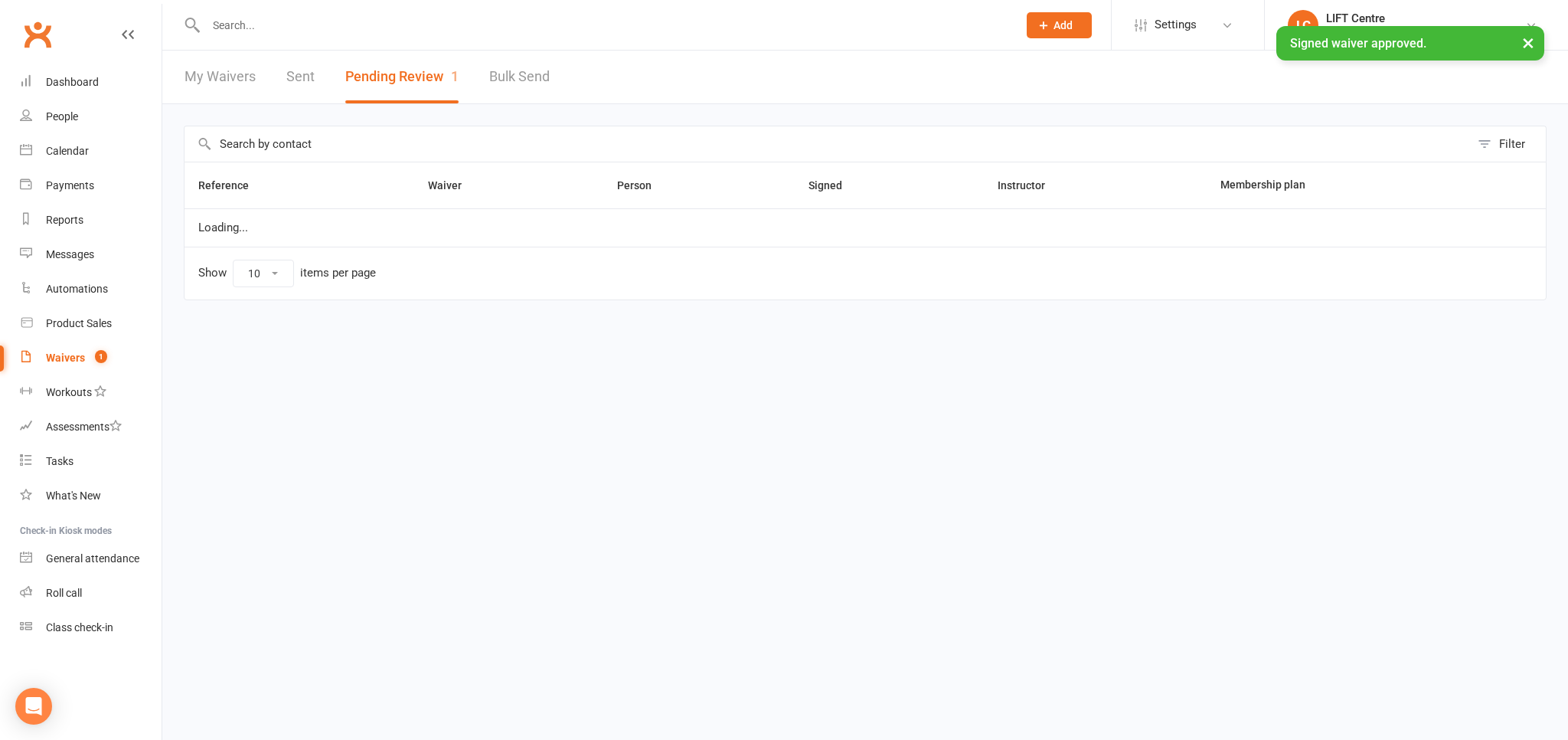
click at [245, 23] on input "text" at bounding box center [604, 25] width 806 height 22
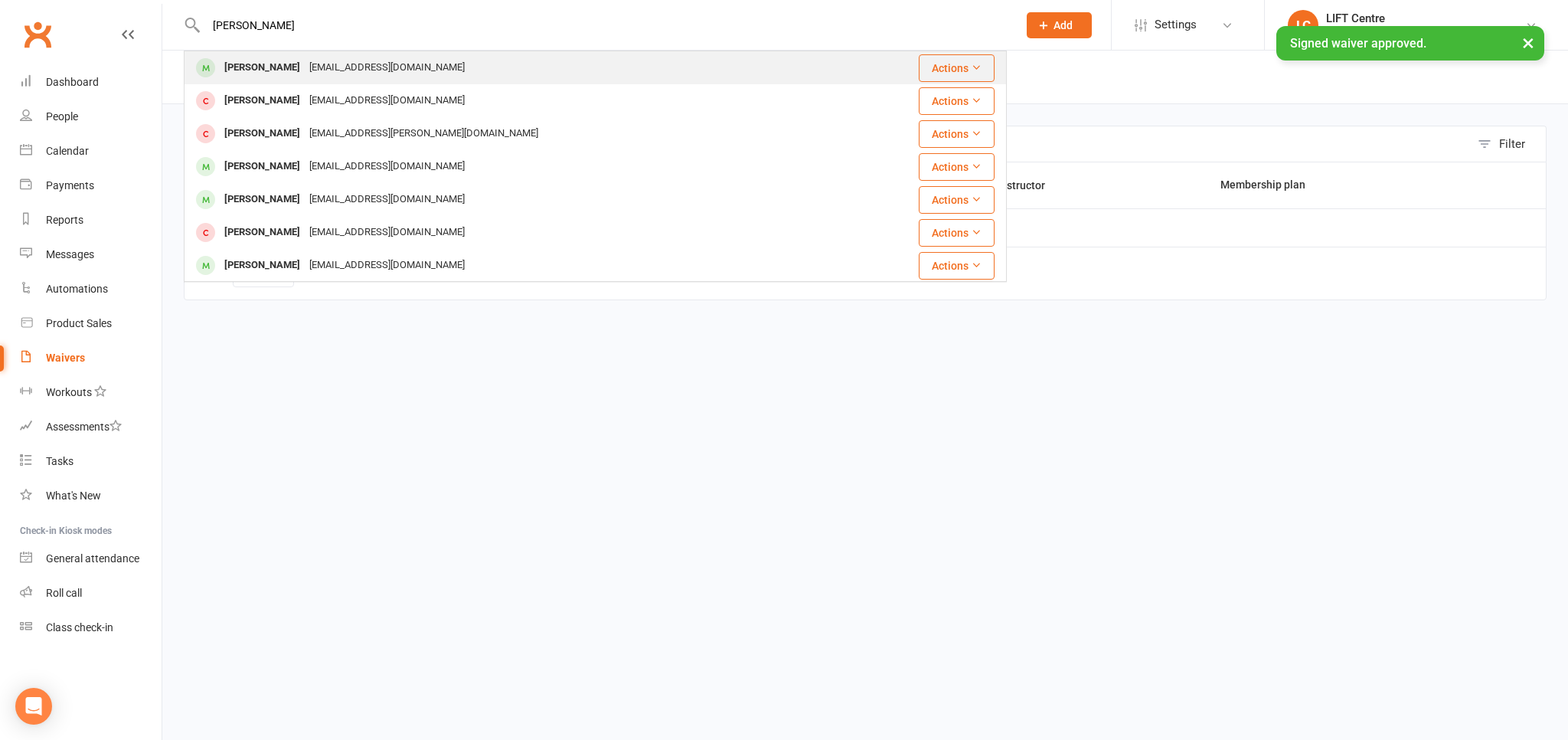
type input "beau prewer"
click at [304, 67] on div "Beauprewer@gmail.com" at bounding box center [387, 68] width 165 height 23
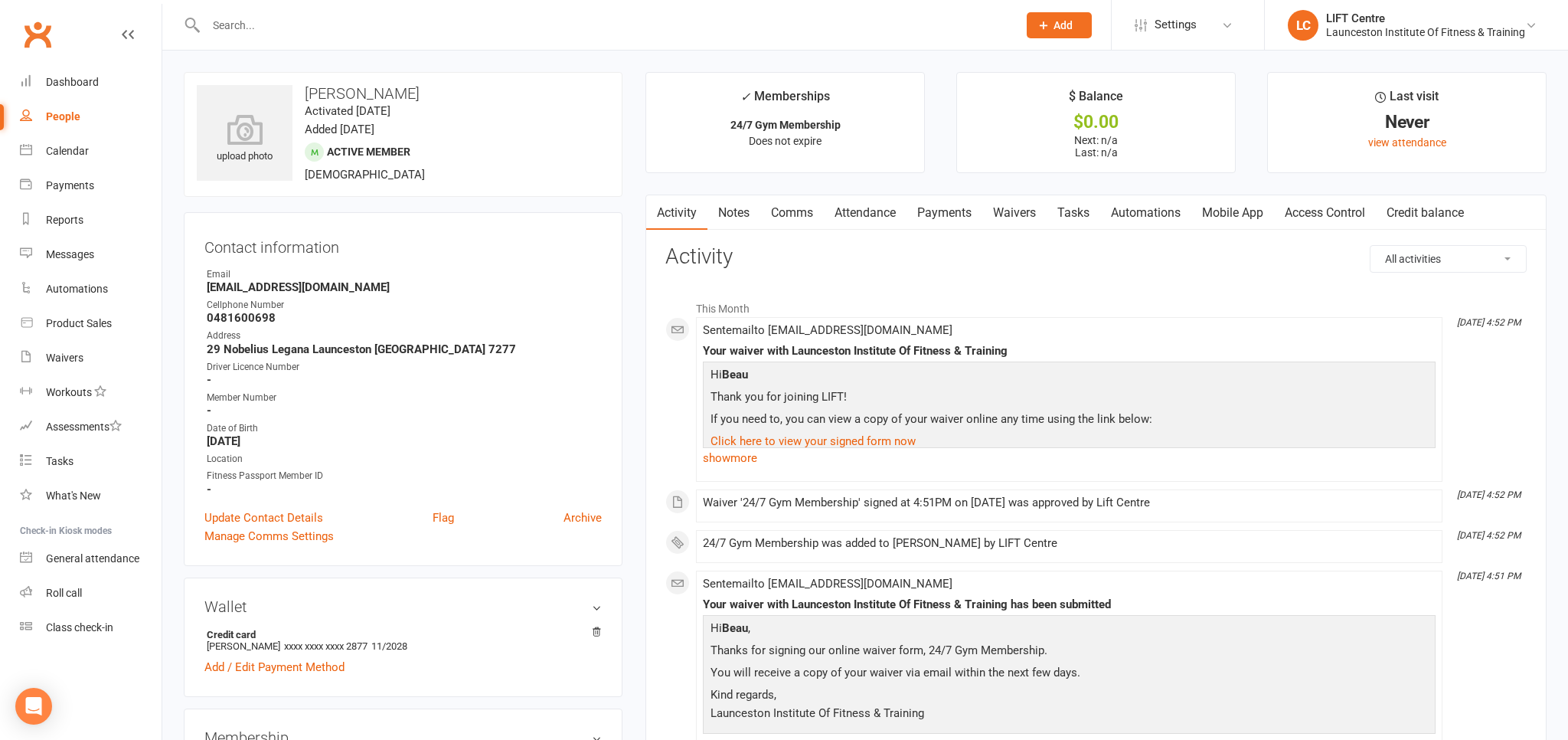
click at [1303, 209] on link "Access Control" at bounding box center [1325, 213] width 102 height 36
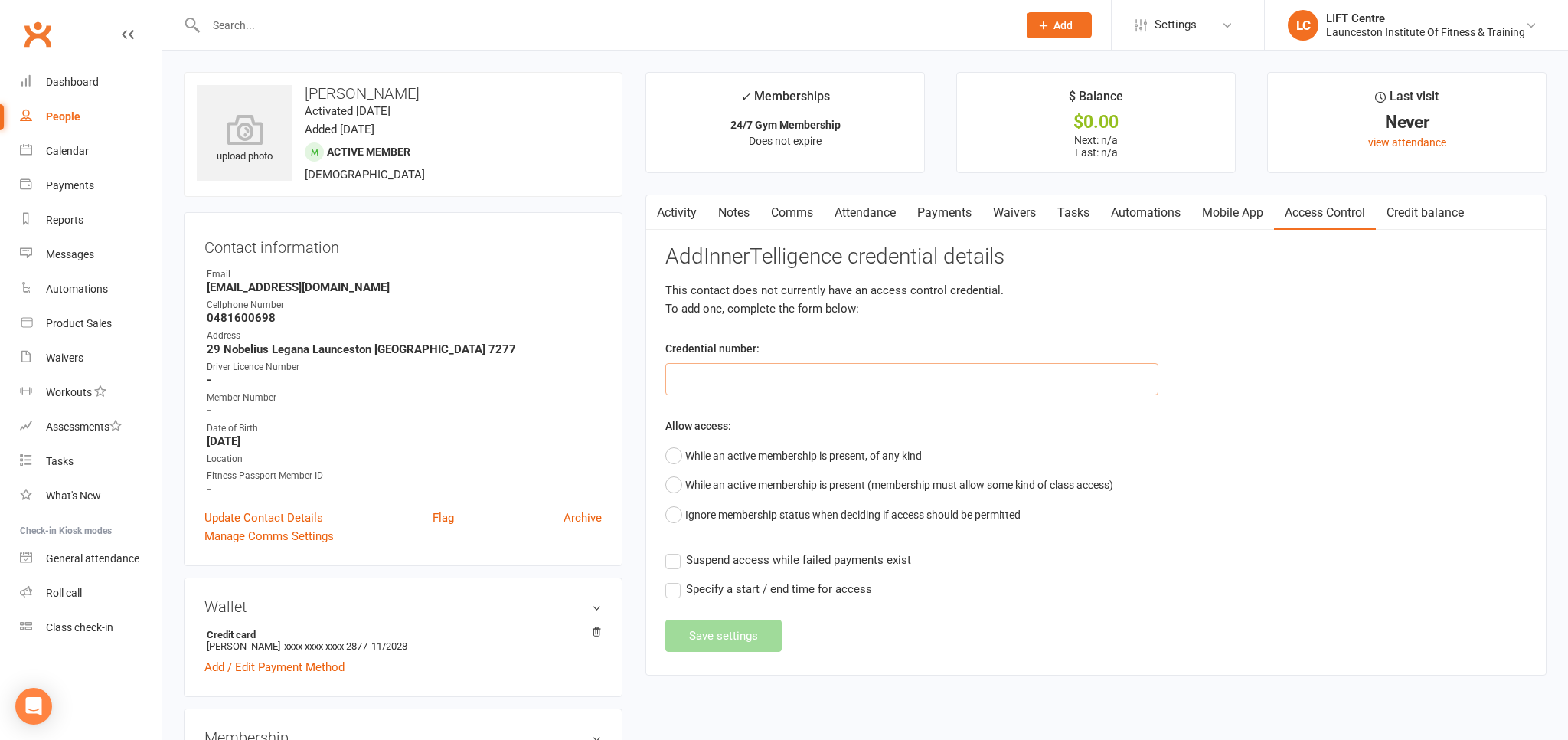
click at [752, 383] on input "text" at bounding box center [912, 380] width 493 height 32
paste input "20000000000000004C7C812E"
type input "20000000000000004C7C812E"
click at [673, 455] on button "While an active membership is present, of any kind" at bounding box center [794, 456] width 257 height 29
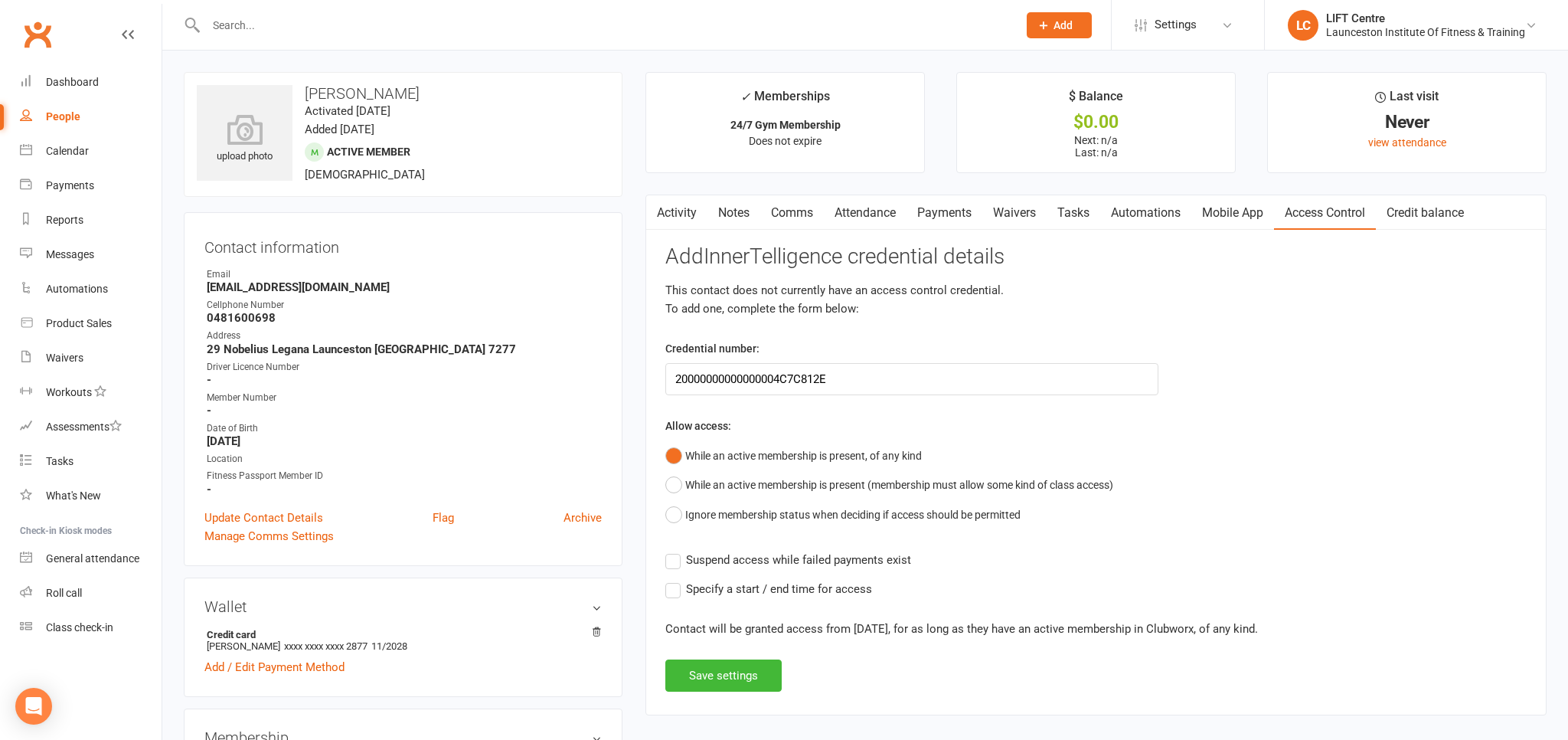
click at [669, 557] on label "Suspend access while failed payments exist" at bounding box center [788, 560] width 245 height 19
click at [669, 551] on input "Suspend access while failed payments exist" at bounding box center [788, 551] width 245 height 0
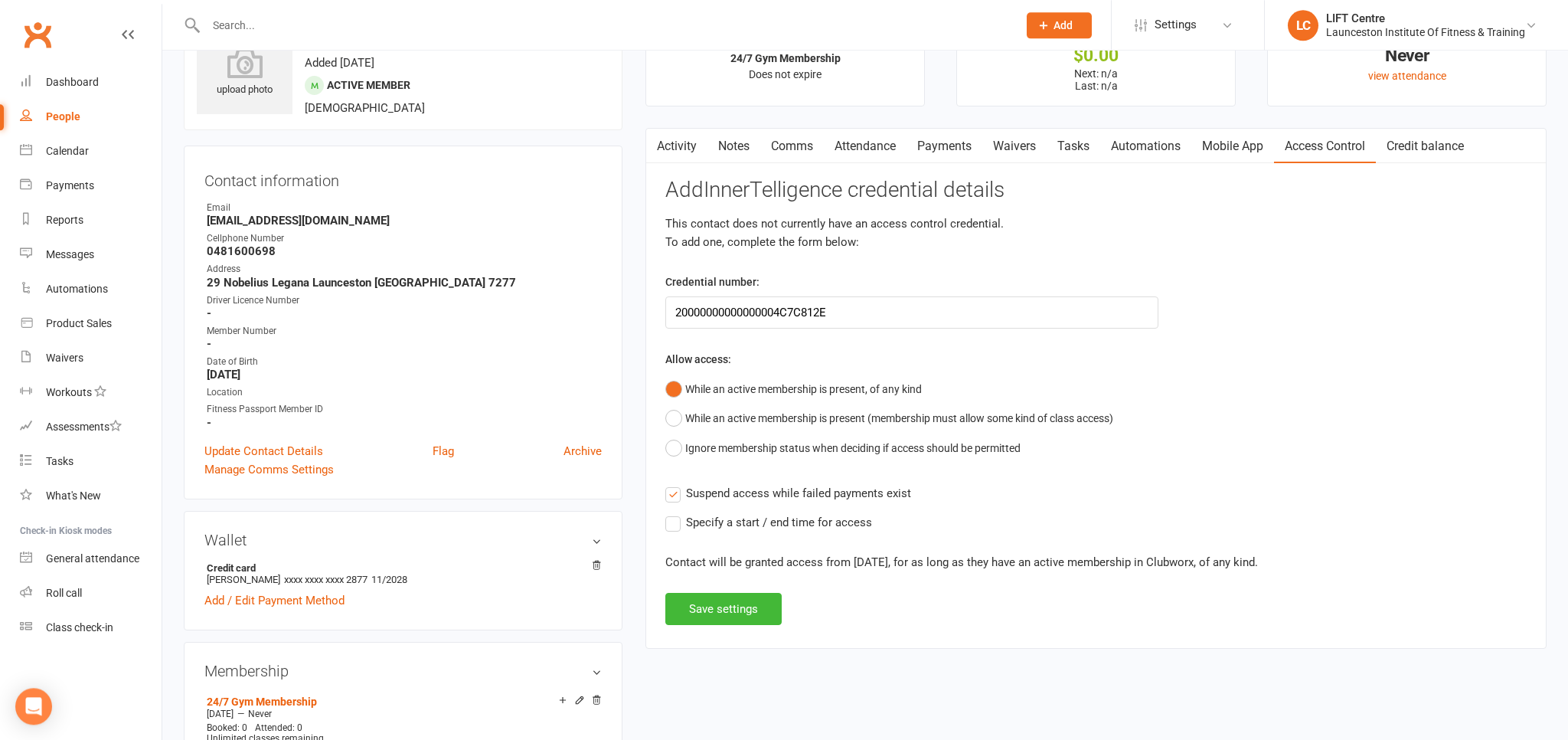
scroll to position [162, 0]
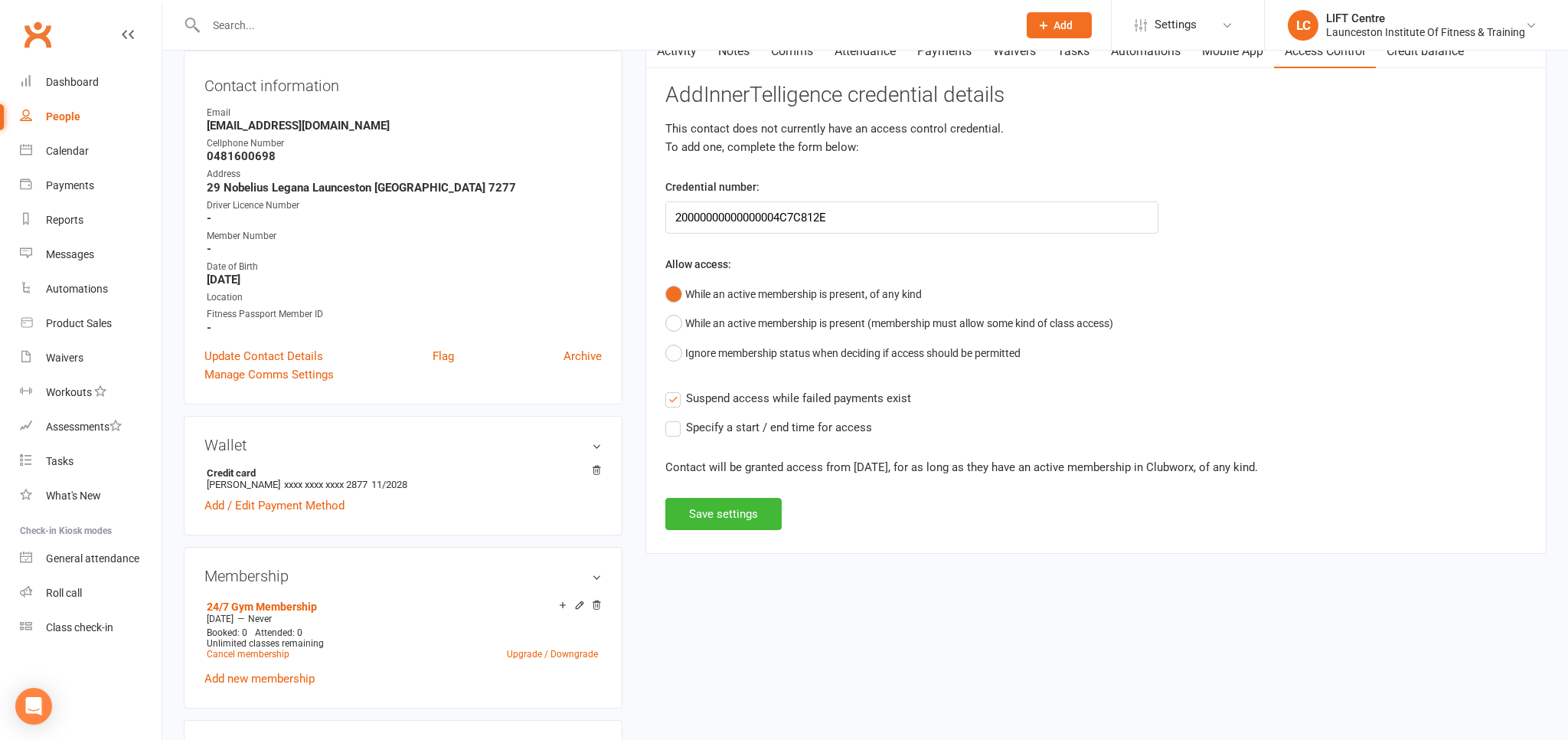
click at [673, 427] on label "Specify a start / end time for access" at bounding box center [769, 427] width 207 height 19
click at [673, 418] on input "Specify a start / end time for access" at bounding box center [769, 418] width 207 height 0
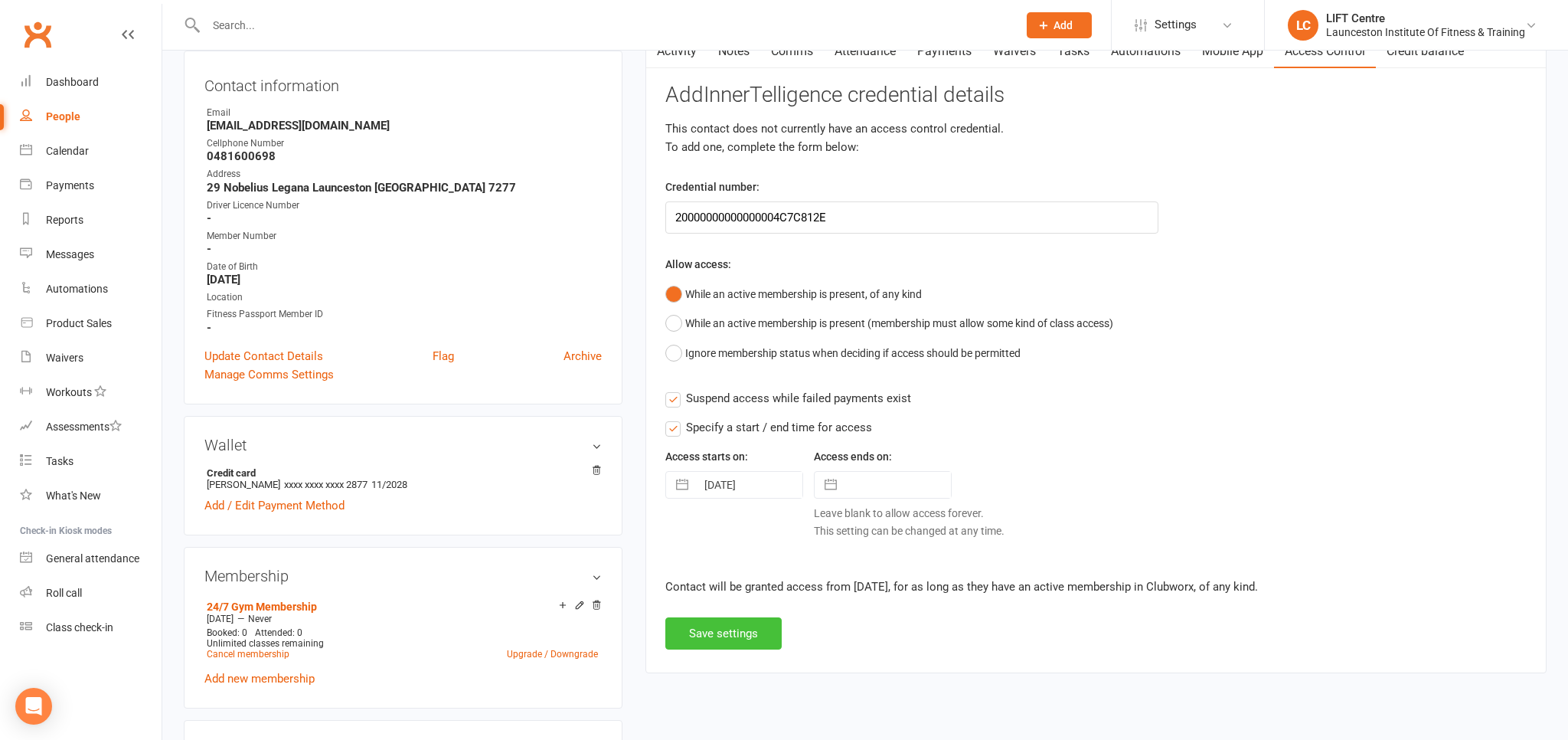
click at [742, 629] on button "Save settings" at bounding box center [723, 633] width 116 height 32
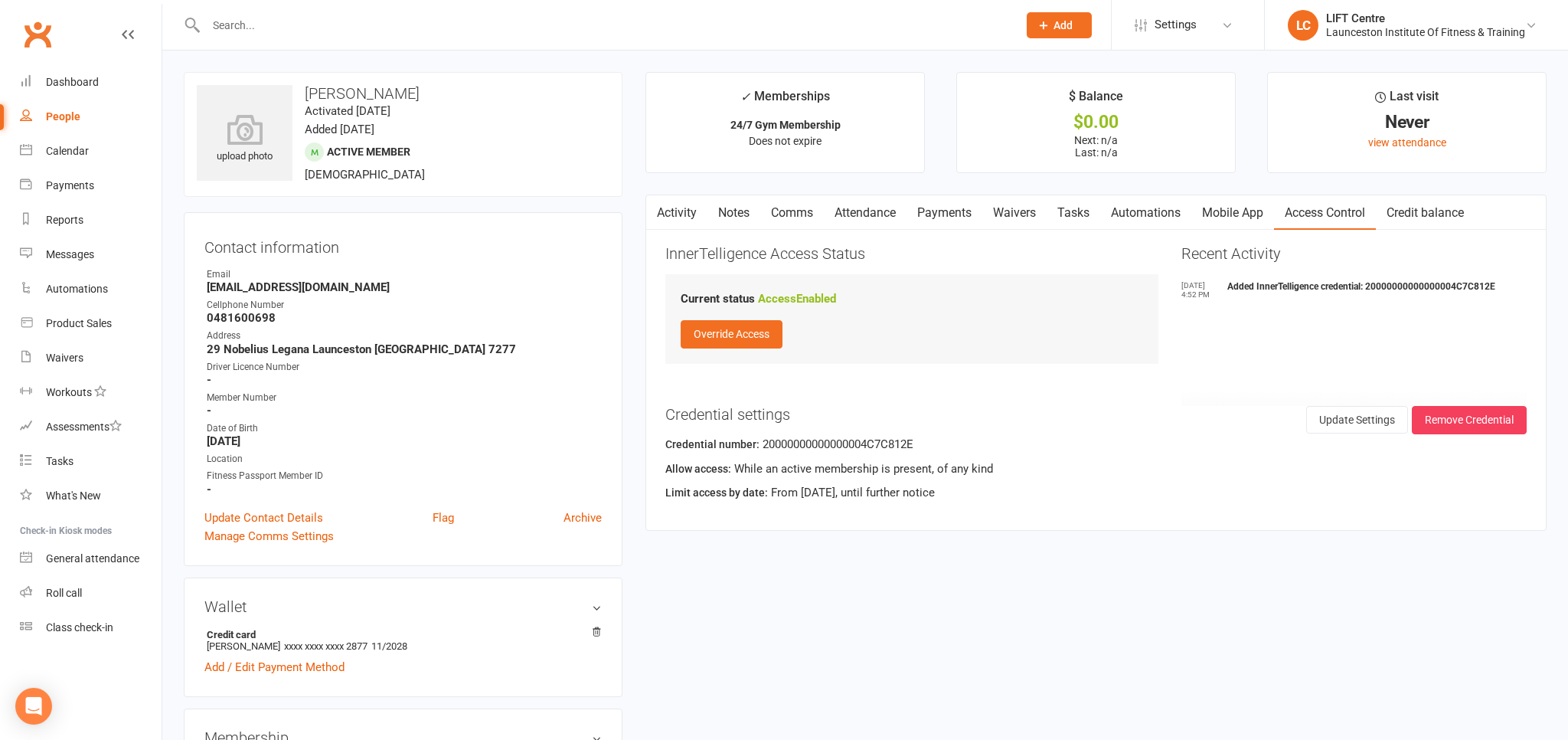
scroll to position [0, 0]
click at [679, 216] on link "Activity" at bounding box center [677, 213] width 61 height 36
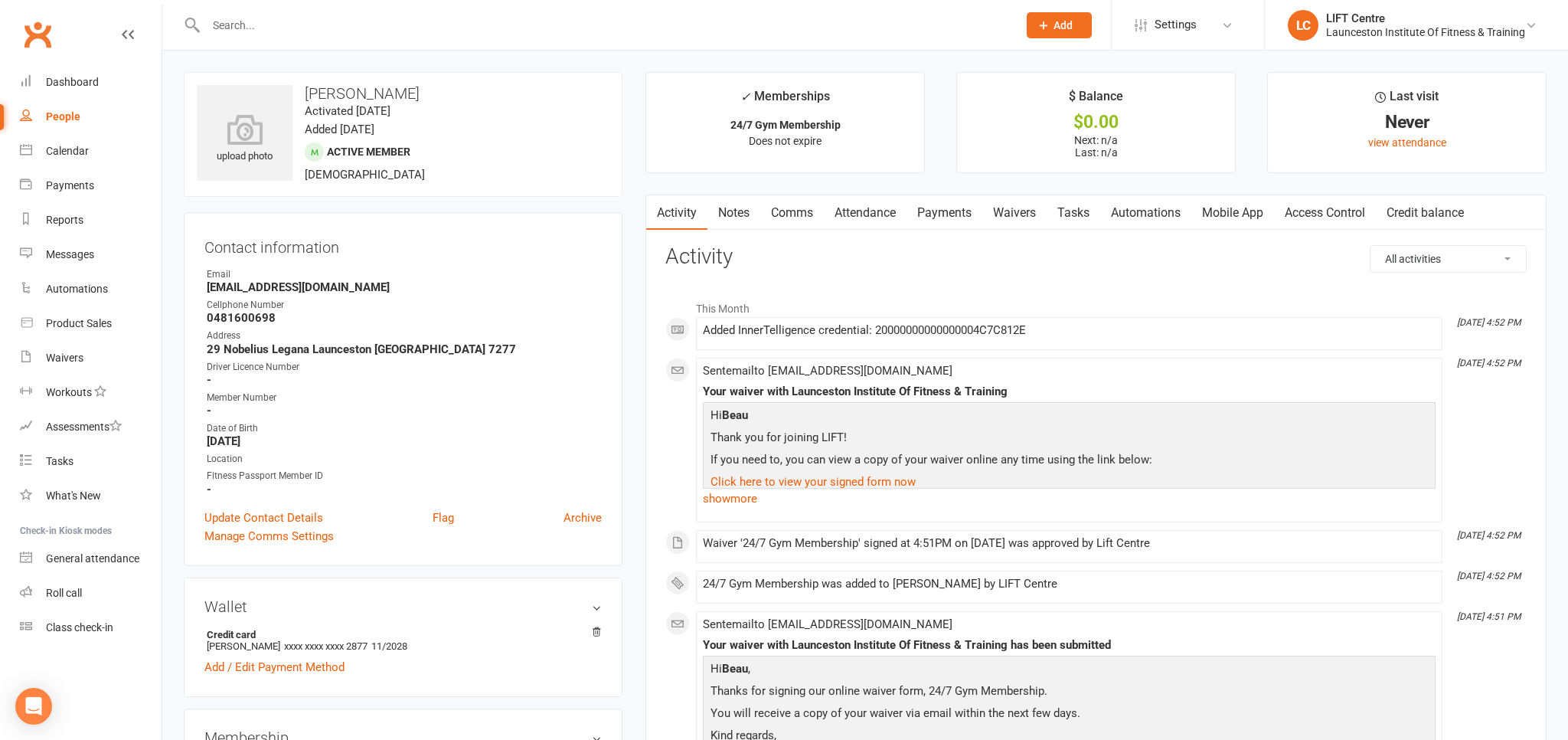
click at [65, 118] on div "People" at bounding box center [63, 116] width 35 height 12
select select "100"
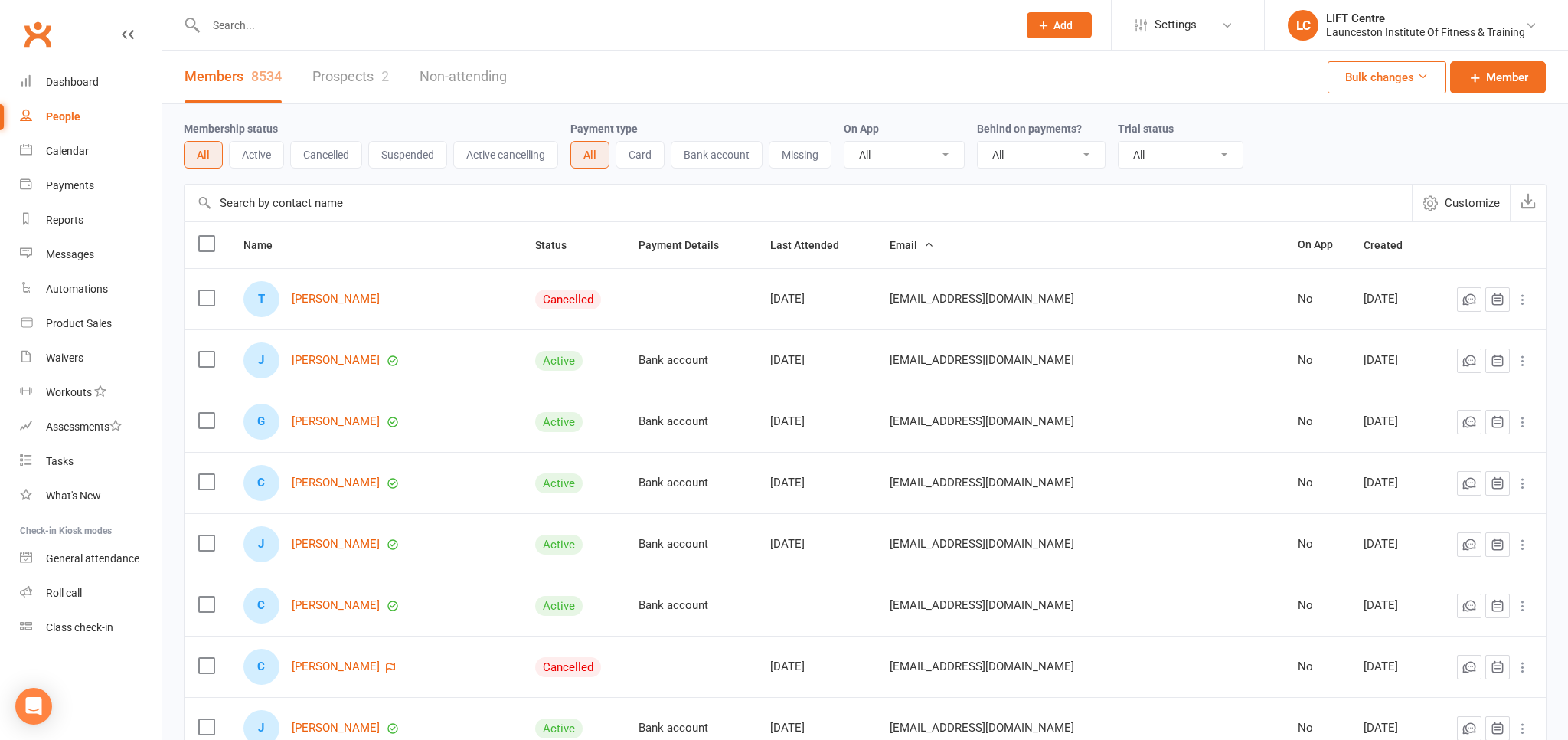
click at [48, 38] on link "Clubworx" at bounding box center [37, 34] width 38 height 38
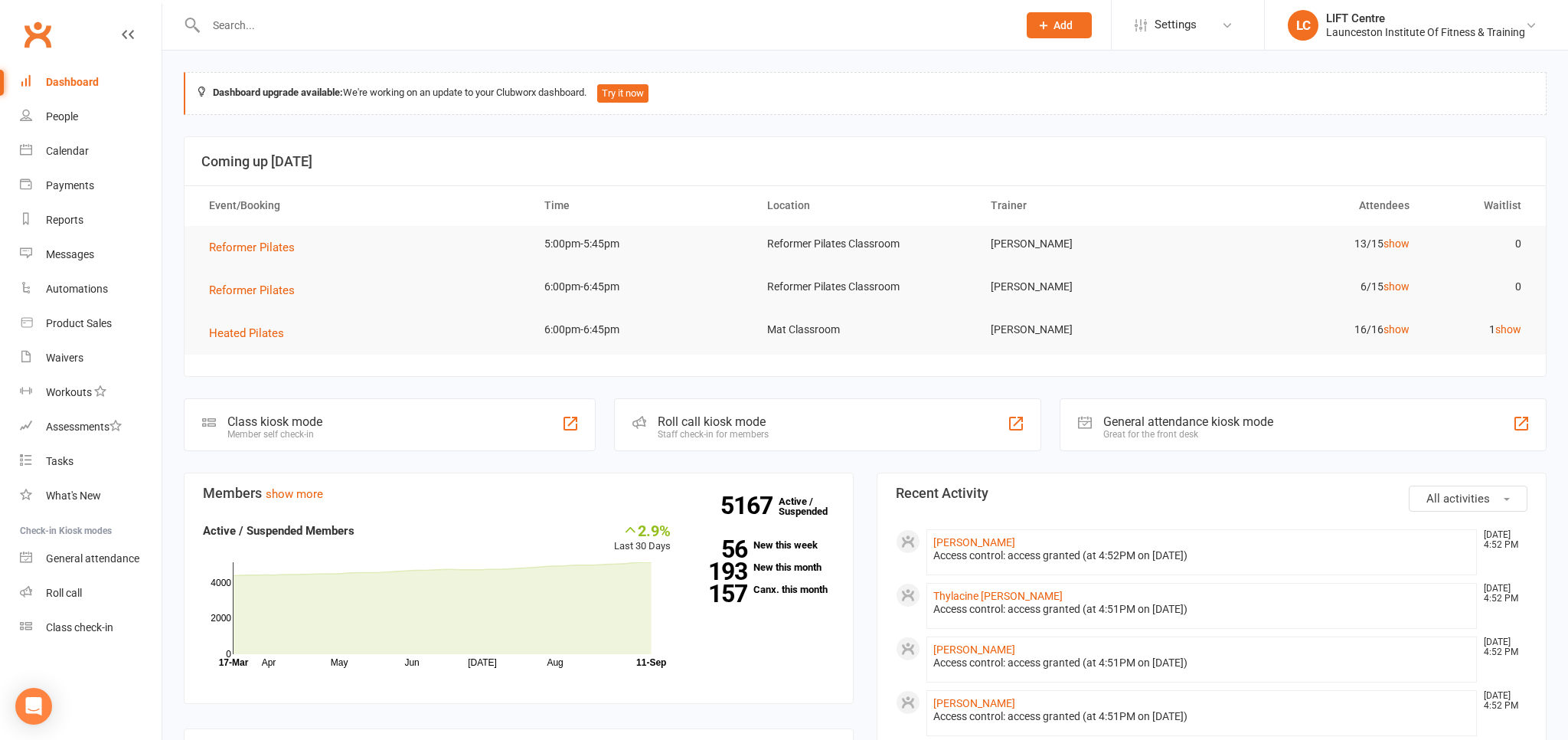
click at [244, 20] on input "text" at bounding box center [604, 25] width 806 height 22
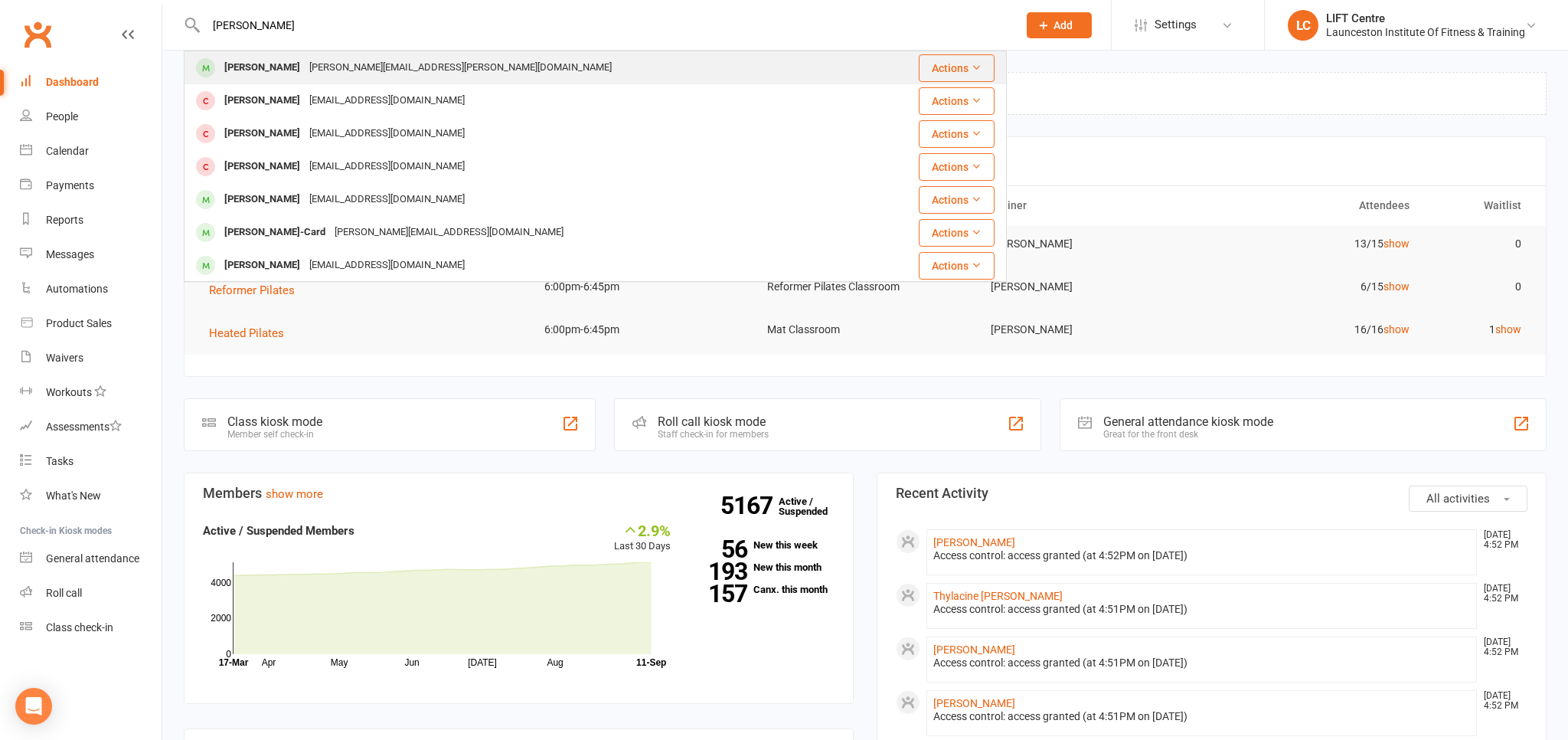
type input "[PERSON_NAME]"
click at [304, 72] on div "[PERSON_NAME][EMAIL_ADDRESS][PERSON_NAME][DOMAIN_NAME]" at bounding box center [460, 68] width 312 height 23
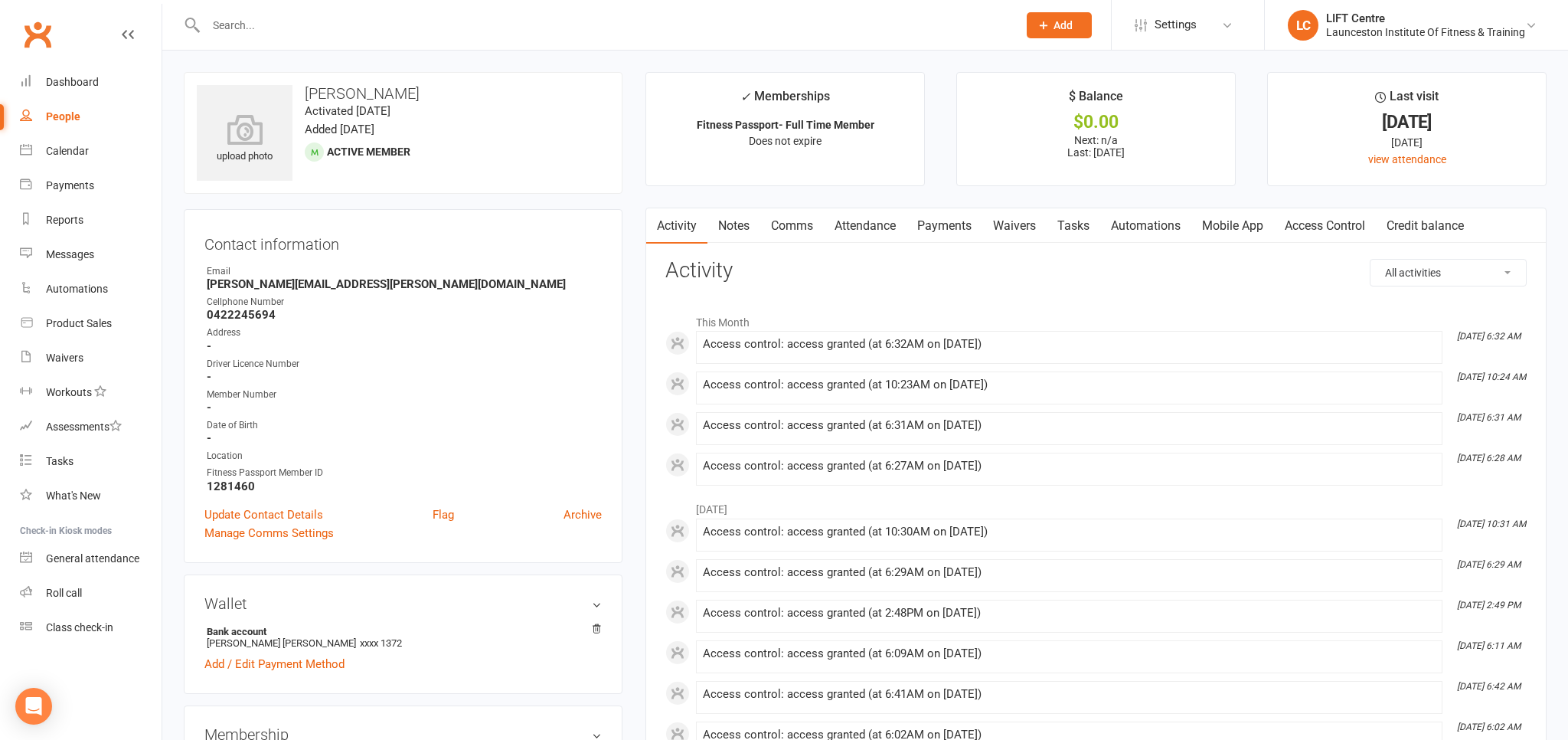
click at [934, 225] on link "Payments" at bounding box center [945, 226] width 76 height 36
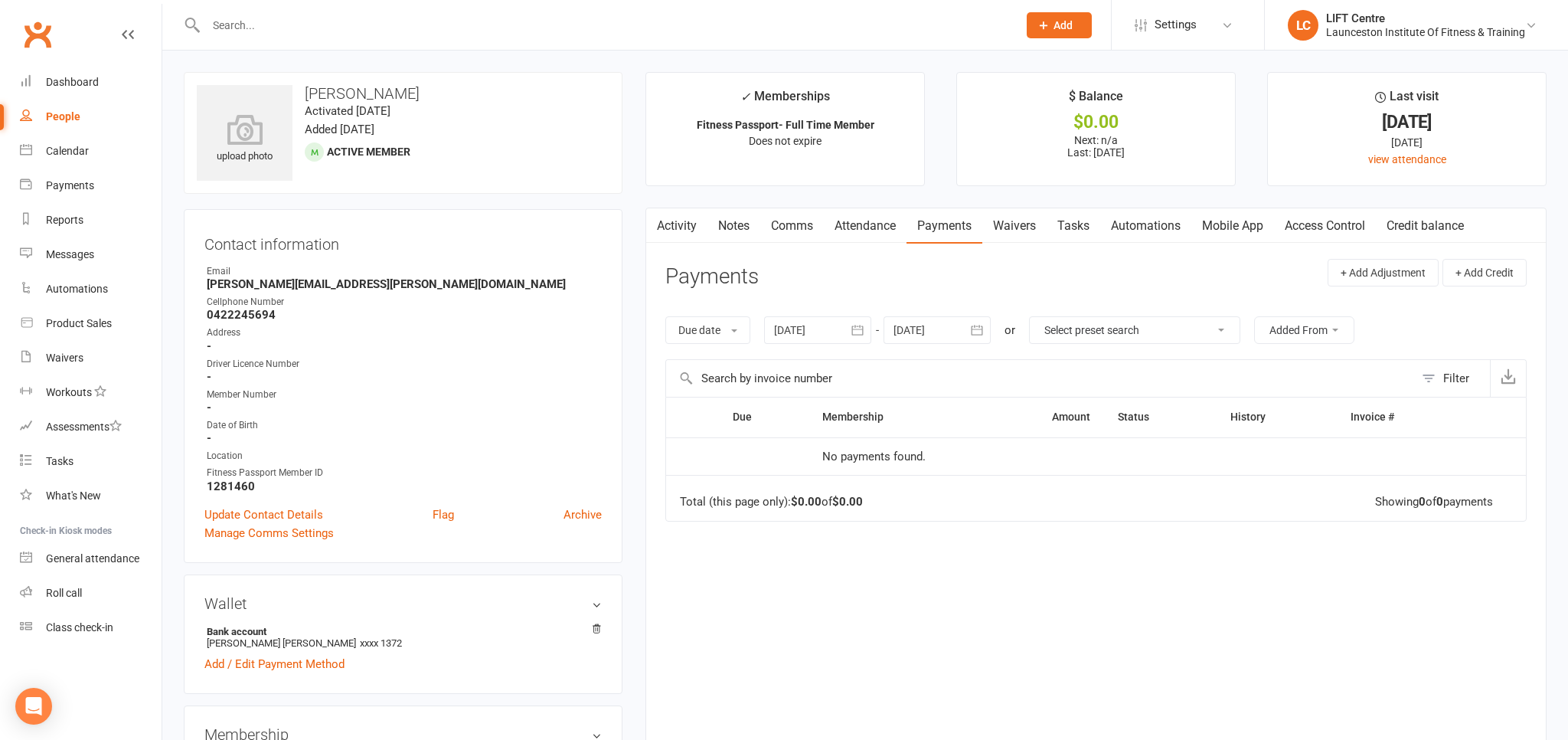
drag, startPoint x: 648, startPoint y: 240, endPoint x: 656, endPoint y: 238, distance: 8.2
click at [656, 238] on button "button" at bounding box center [656, 225] width 19 height 35
click at [660, 234] on button "button" at bounding box center [656, 225] width 19 height 35
click at [678, 238] on link "Activity" at bounding box center [677, 226] width 61 height 36
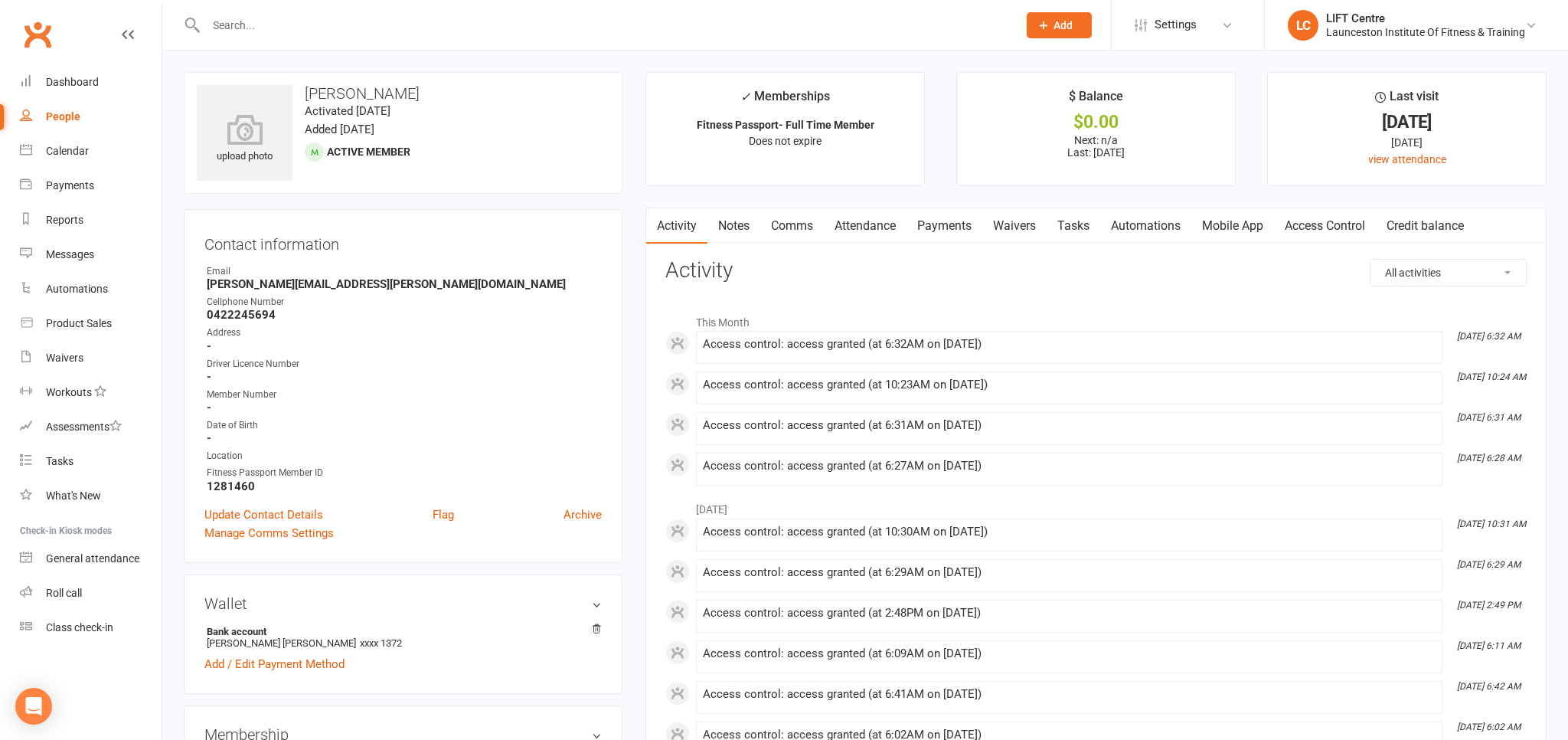
click at [230, 10] on div at bounding box center [595, 25] width 823 height 50
click at [237, 23] on input "text" at bounding box center [604, 25] width 806 height 22
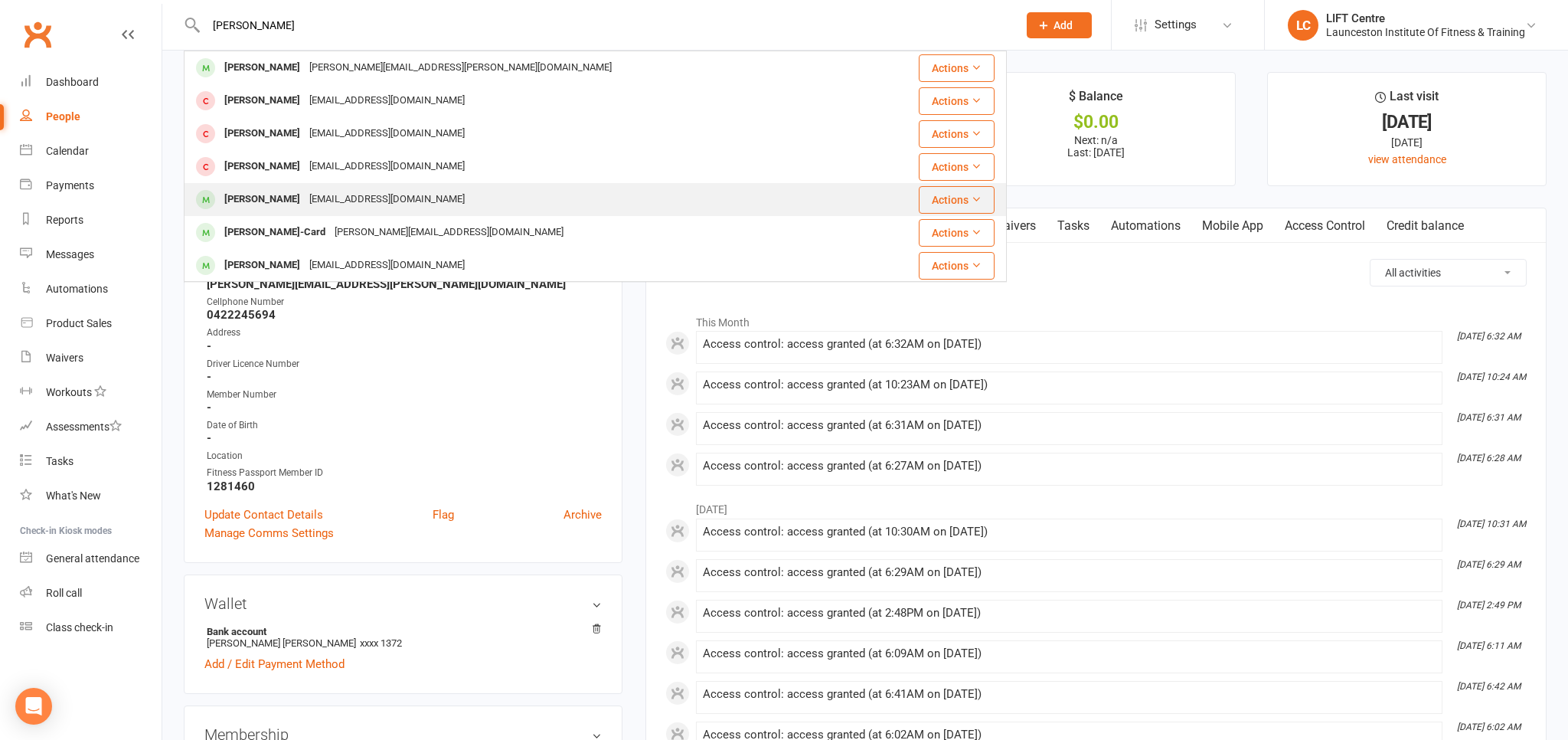
scroll to position [84, 0]
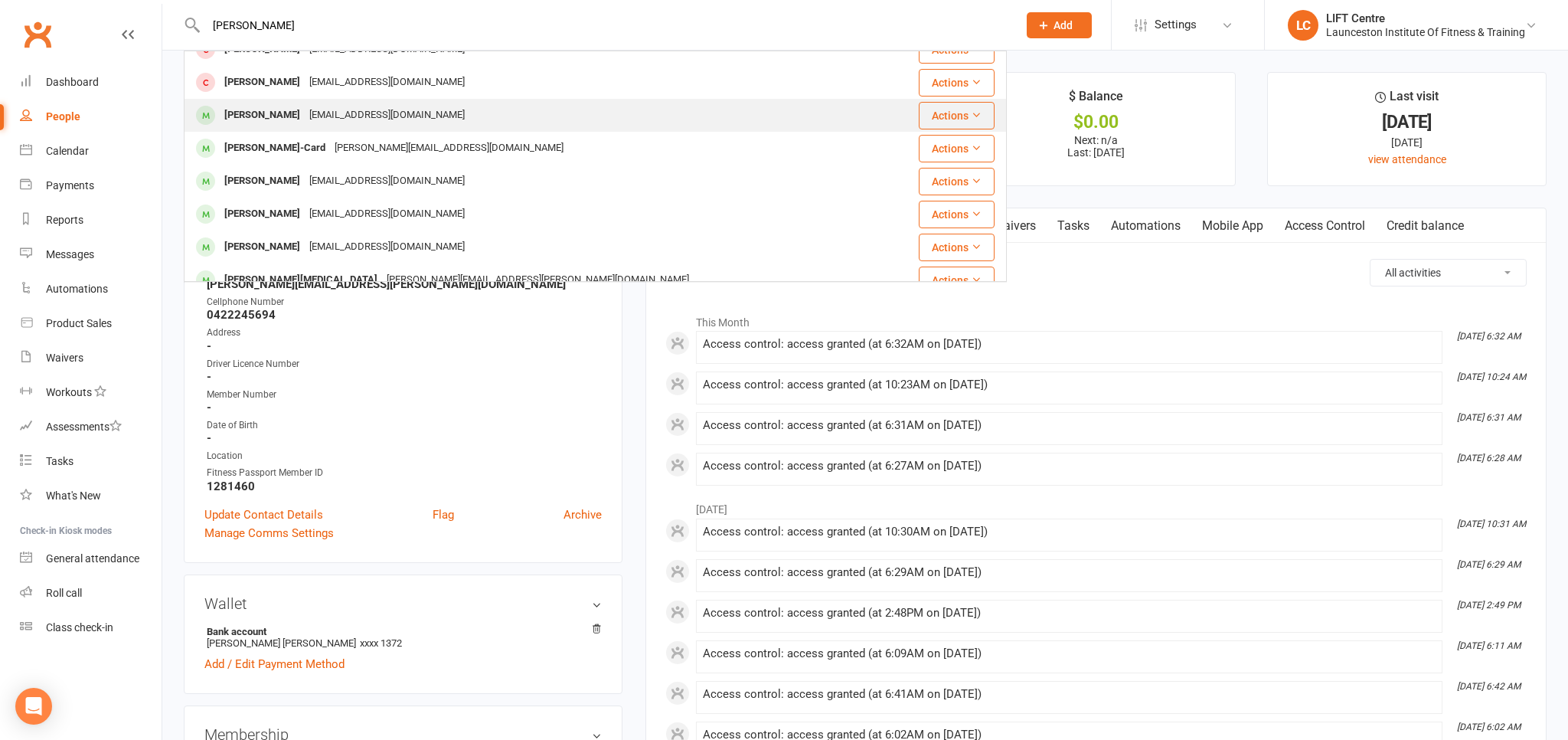
type input "[PERSON_NAME]"
click at [306, 127] on div "[PERSON_NAME] [EMAIL_ADDRESS][DOMAIN_NAME]" at bounding box center [536, 115] width 701 height 32
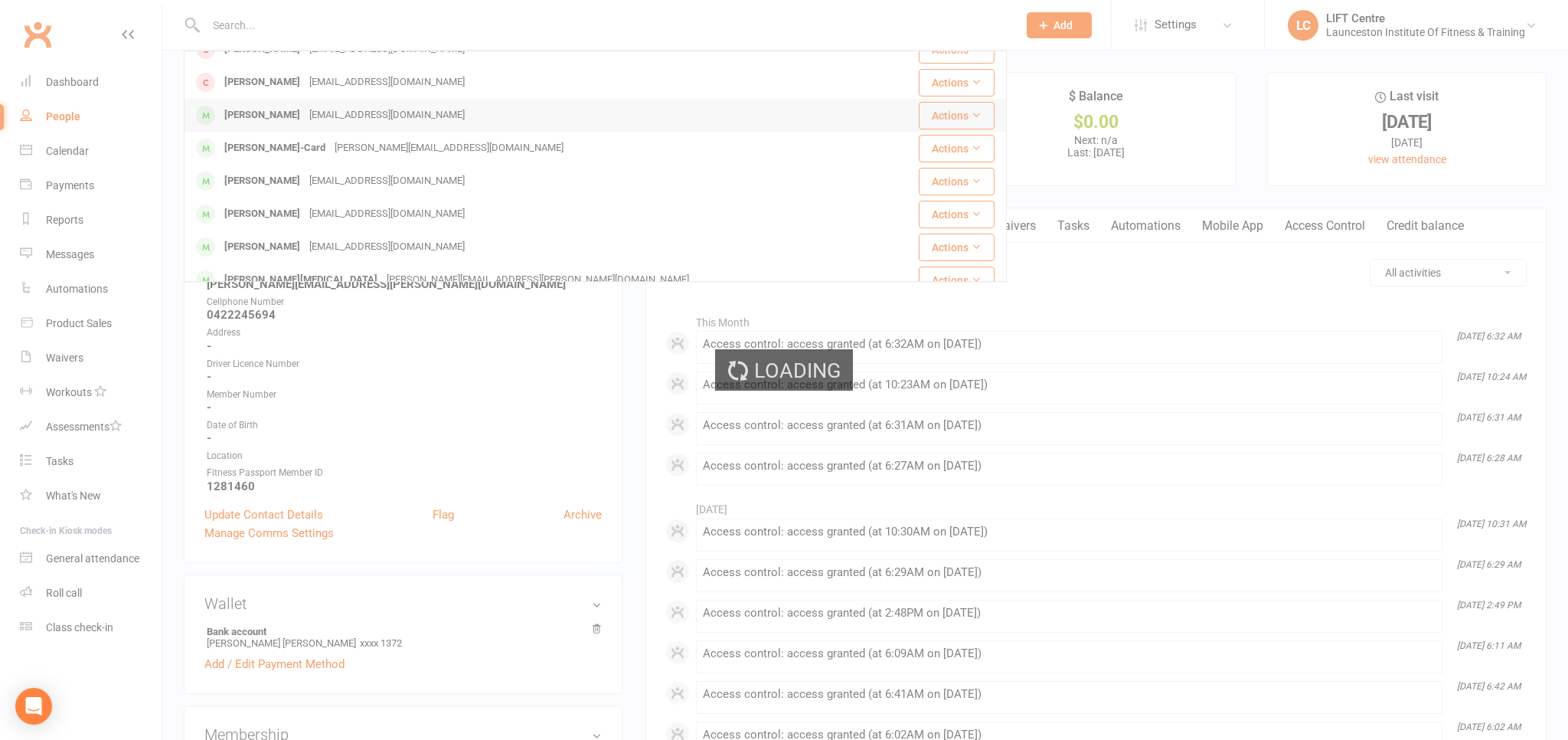
scroll to position [0, 0]
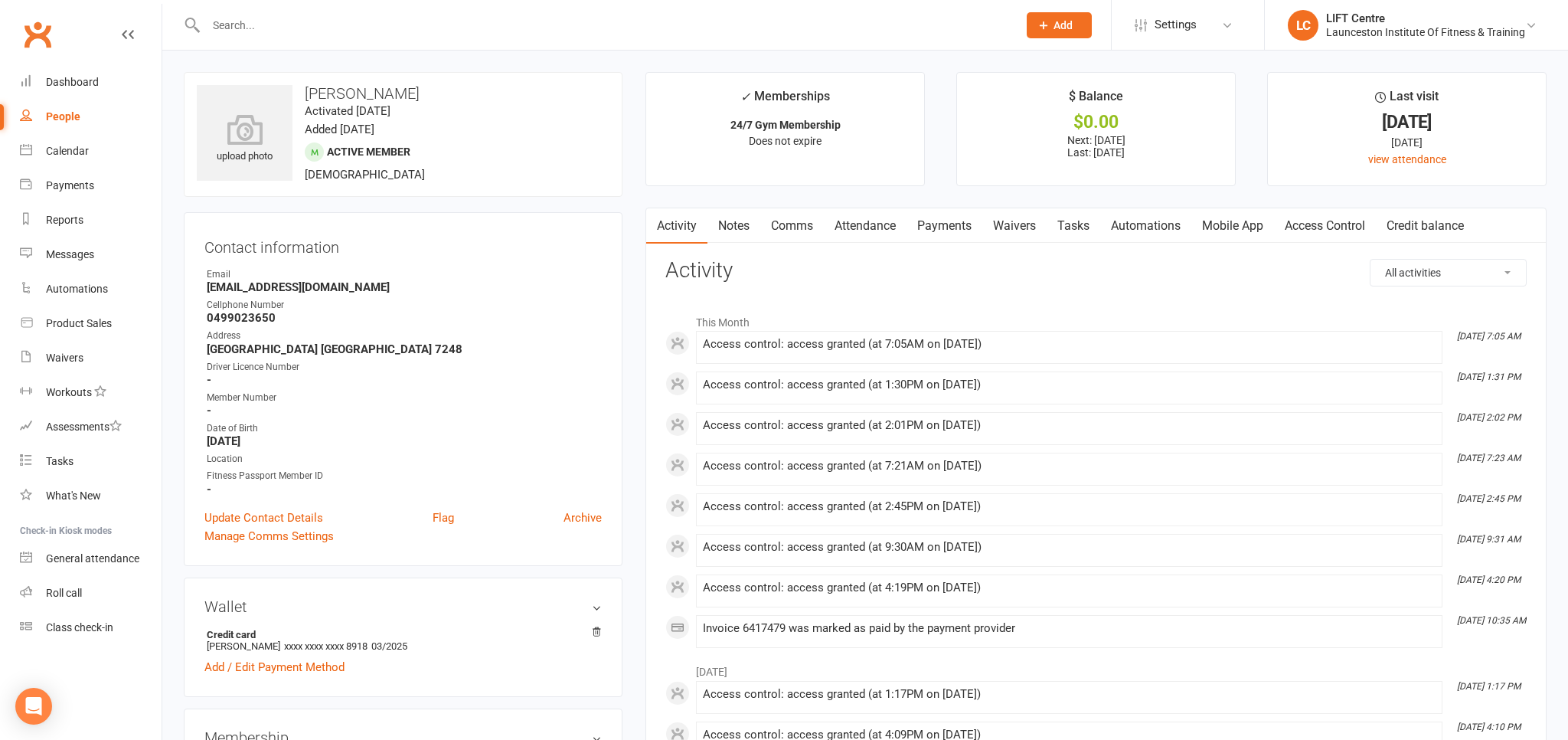
click at [338, 29] on input "text" at bounding box center [604, 25] width 806 height 22
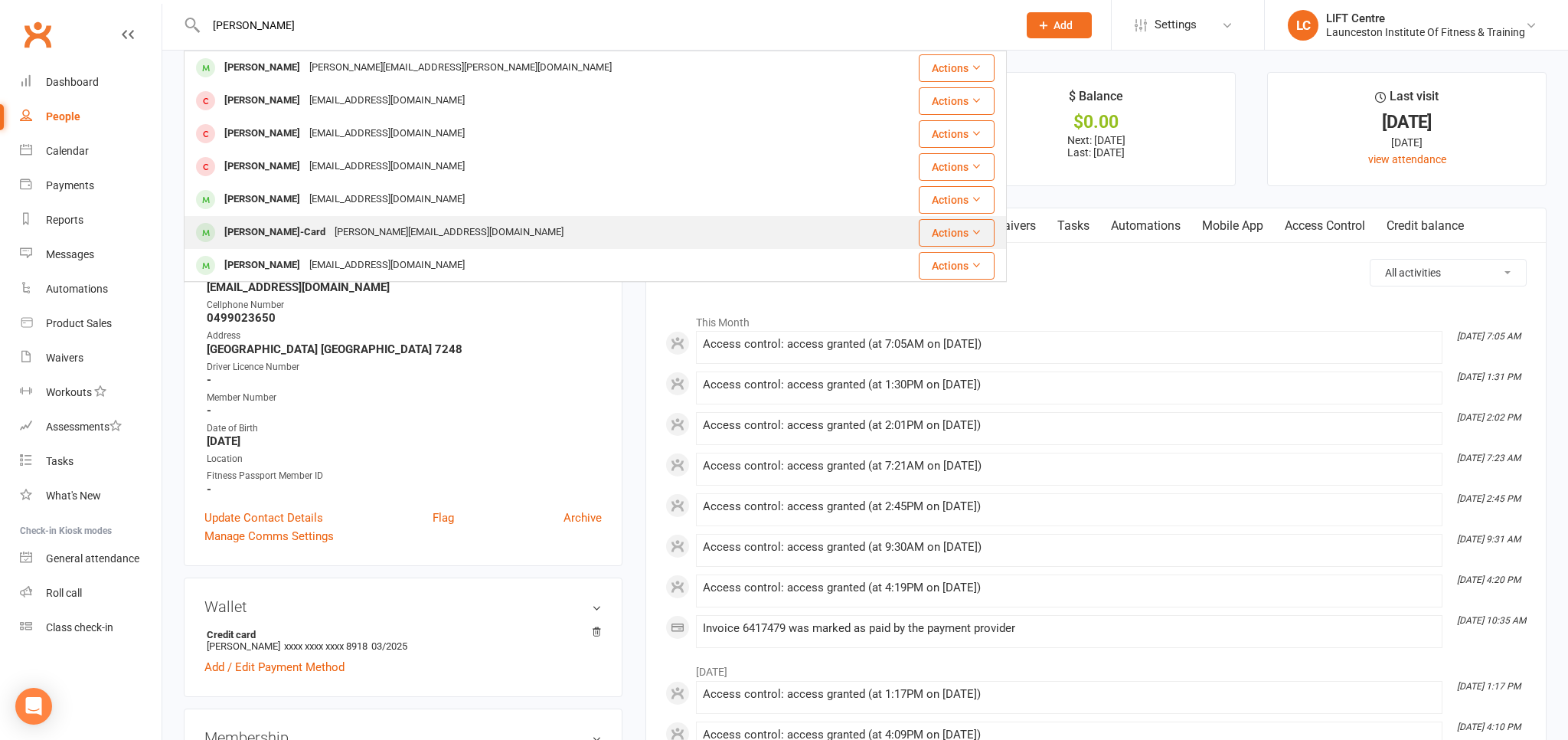
type input "[PERSON_NAME]"
click at [337, 232] on div "[PERSON_NAME][EMAIL_ADDRESS][DOMAIN_NAME]" at bounding box center [449, 233] width 238 height 23
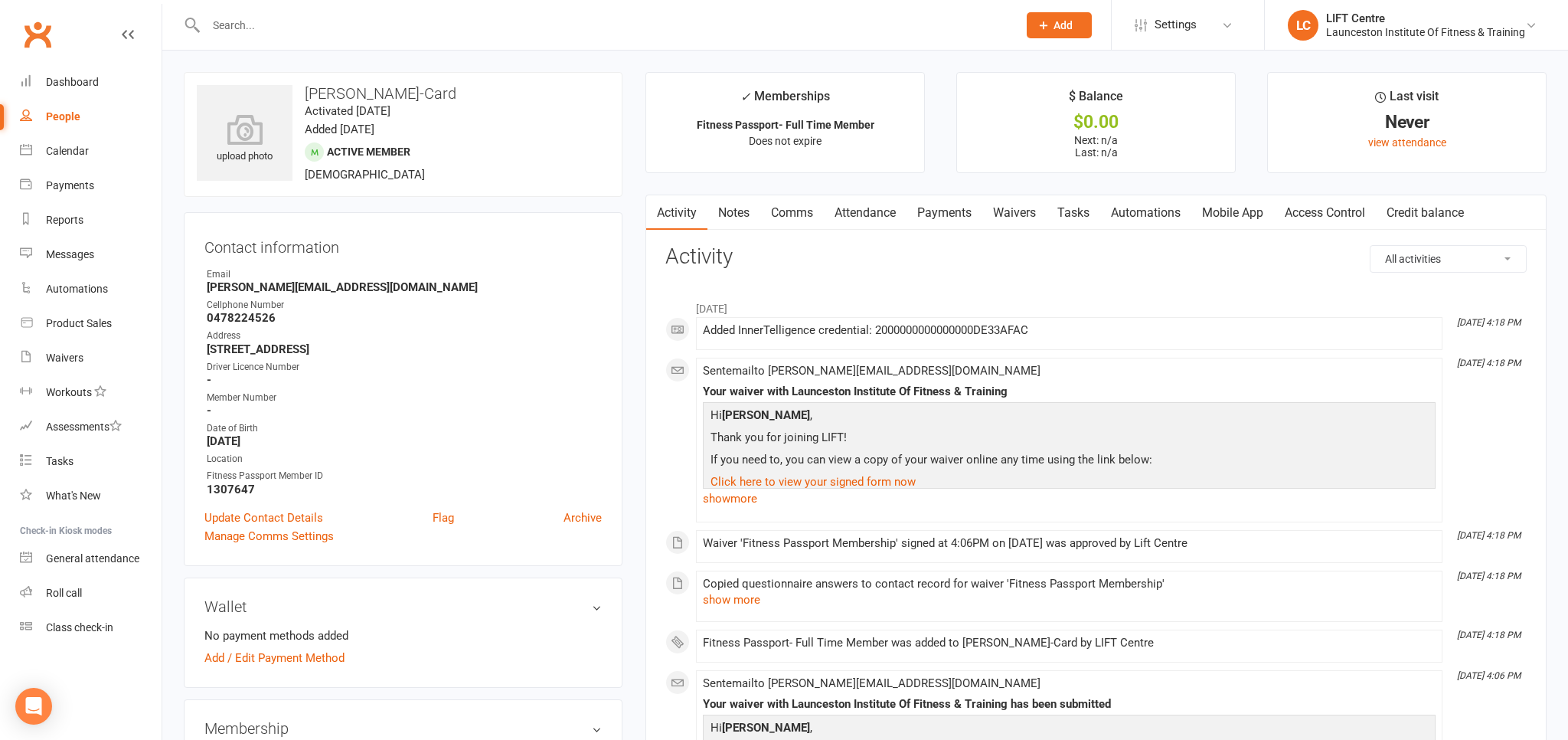
click at [275, 26] on input "text" at bounding box center [604, 25] width 806 height 22
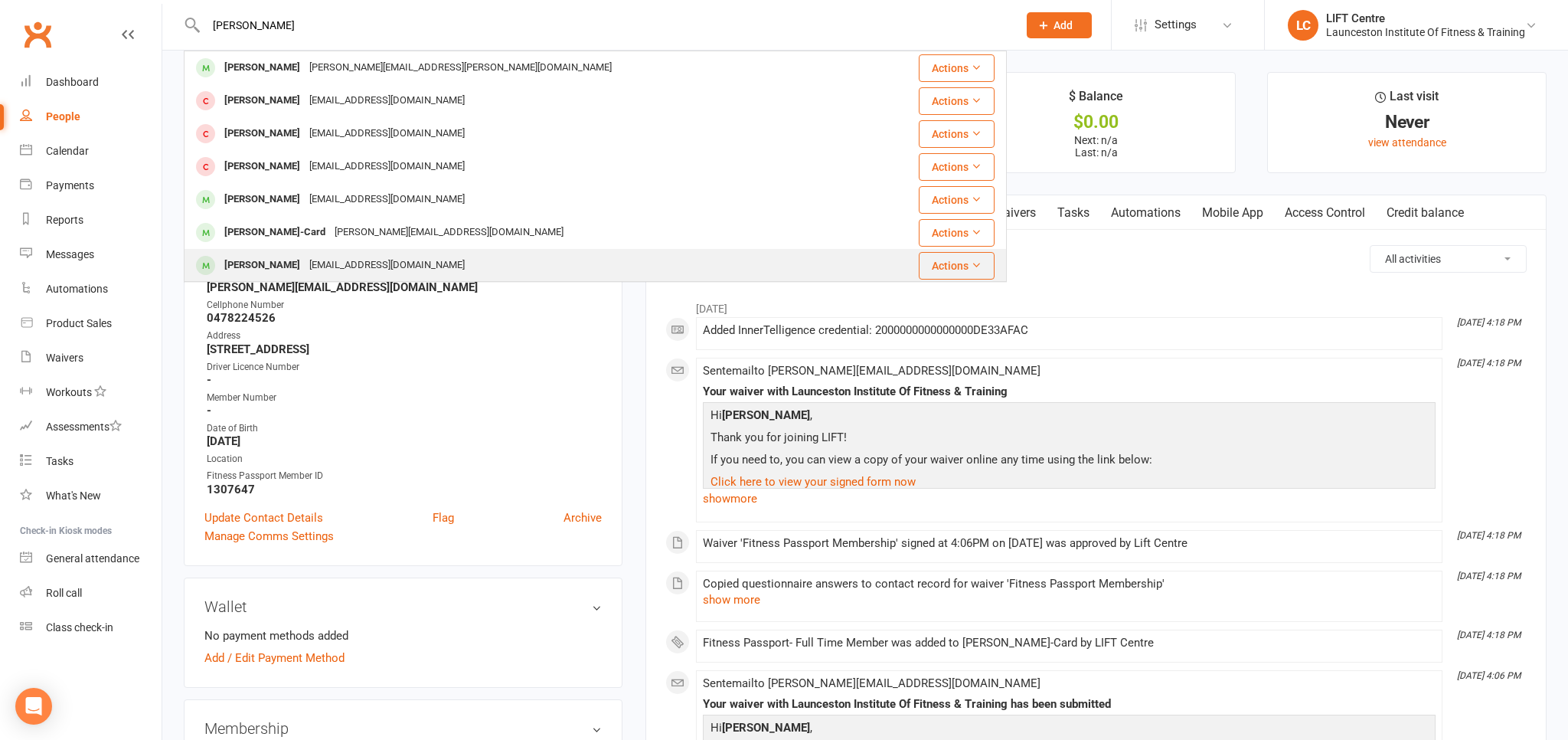
type input "[PERSON_NAME]"
click at [329, 268] on div "[EMAIL_ADDRESS][DOMAIN_NAME]" at bounding box center [387, 266] width 165 height 23
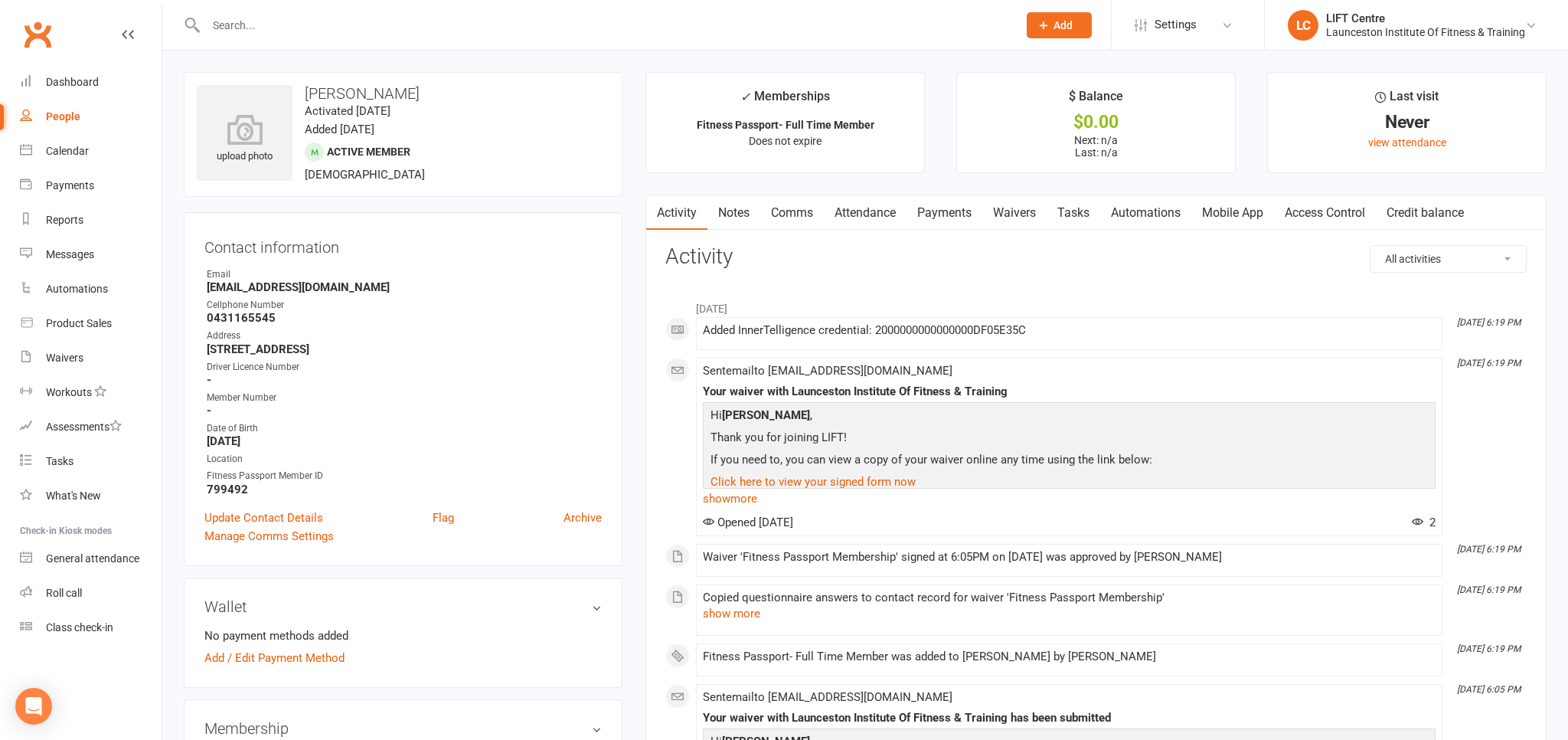
click at [287, 27] on input "text" at bounding box center [604, 25] width 806 height 22
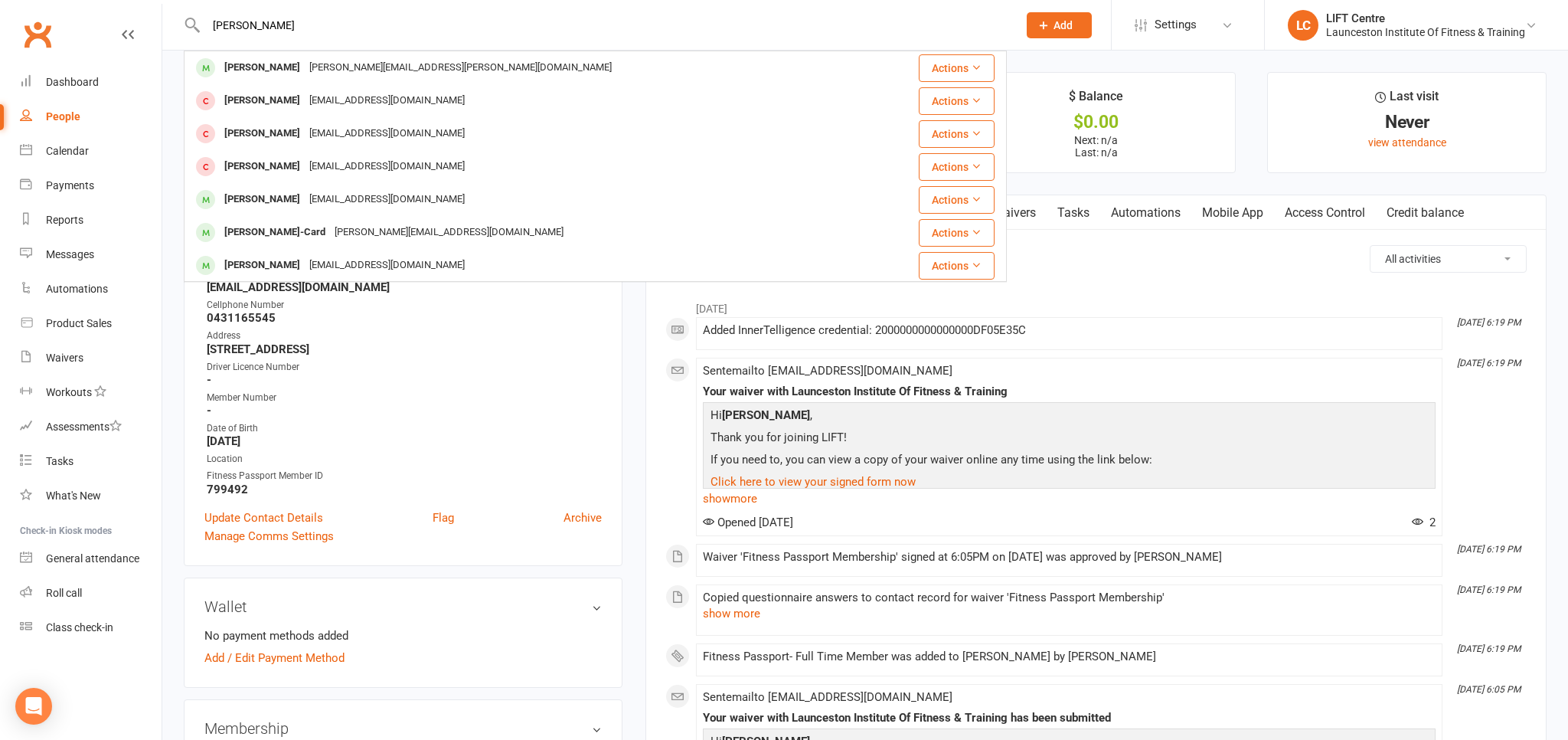
scroll to position [169, 0]
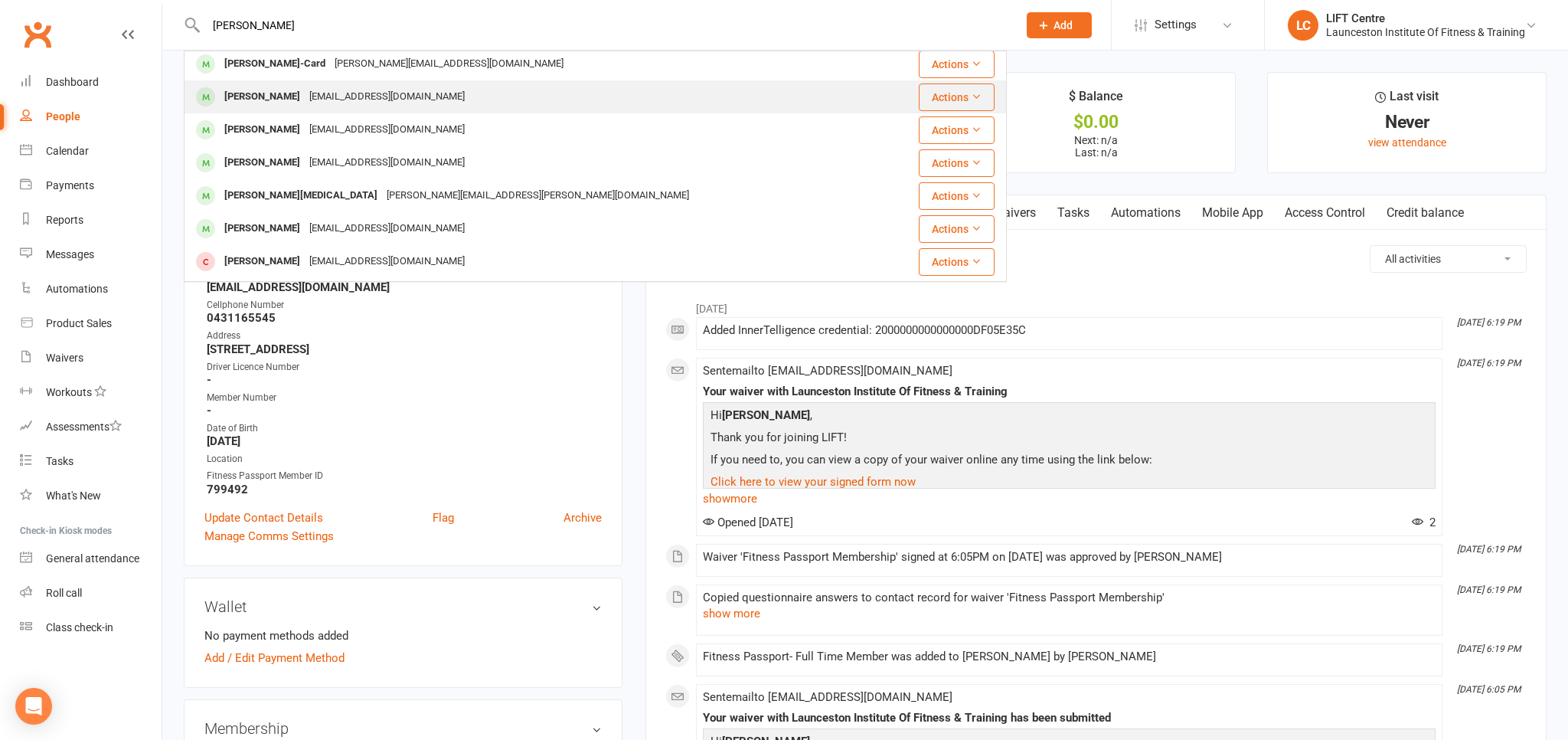
type input "nina"
click at [333, 96] on div "Ninamarty00@gmail.com" at bounding box center [387, 97] width 165 height 23
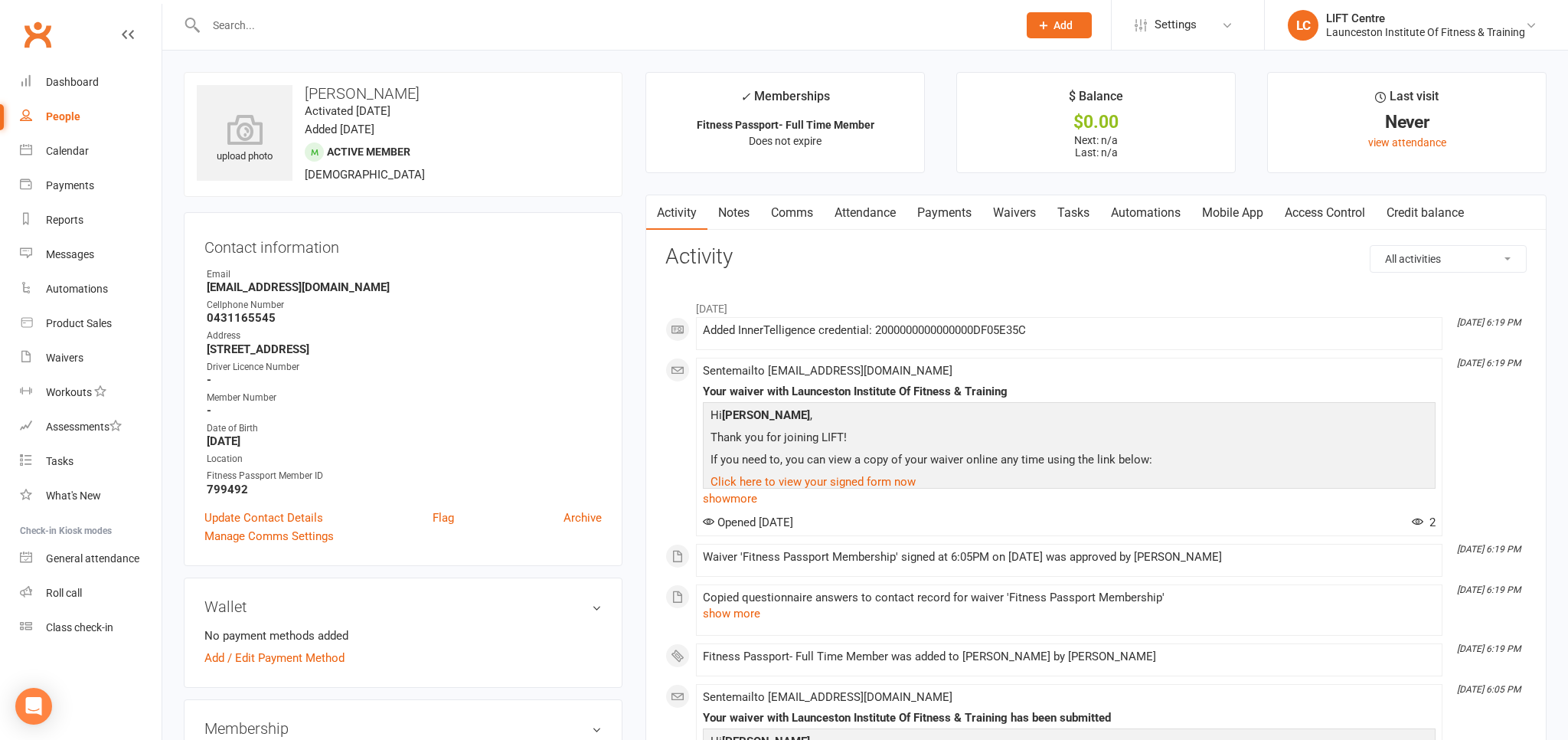
click at [249, 27] on input "text" at bounding box center [604, 25] width 806 height 22
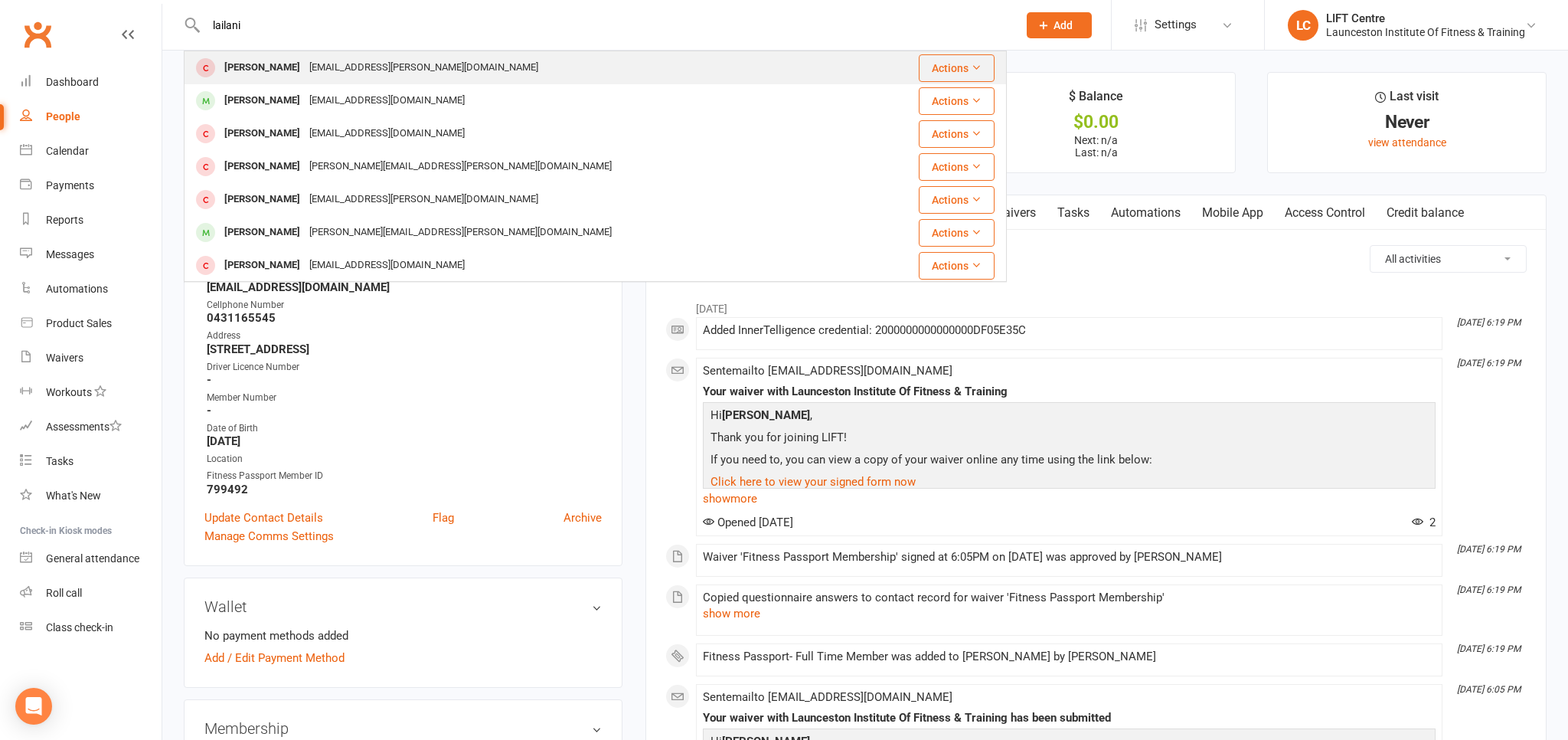
type input "lailani"
click at [267, 69] on div "[PERSON_NAME]" at bounding box center [262, 68] width 85 height 23
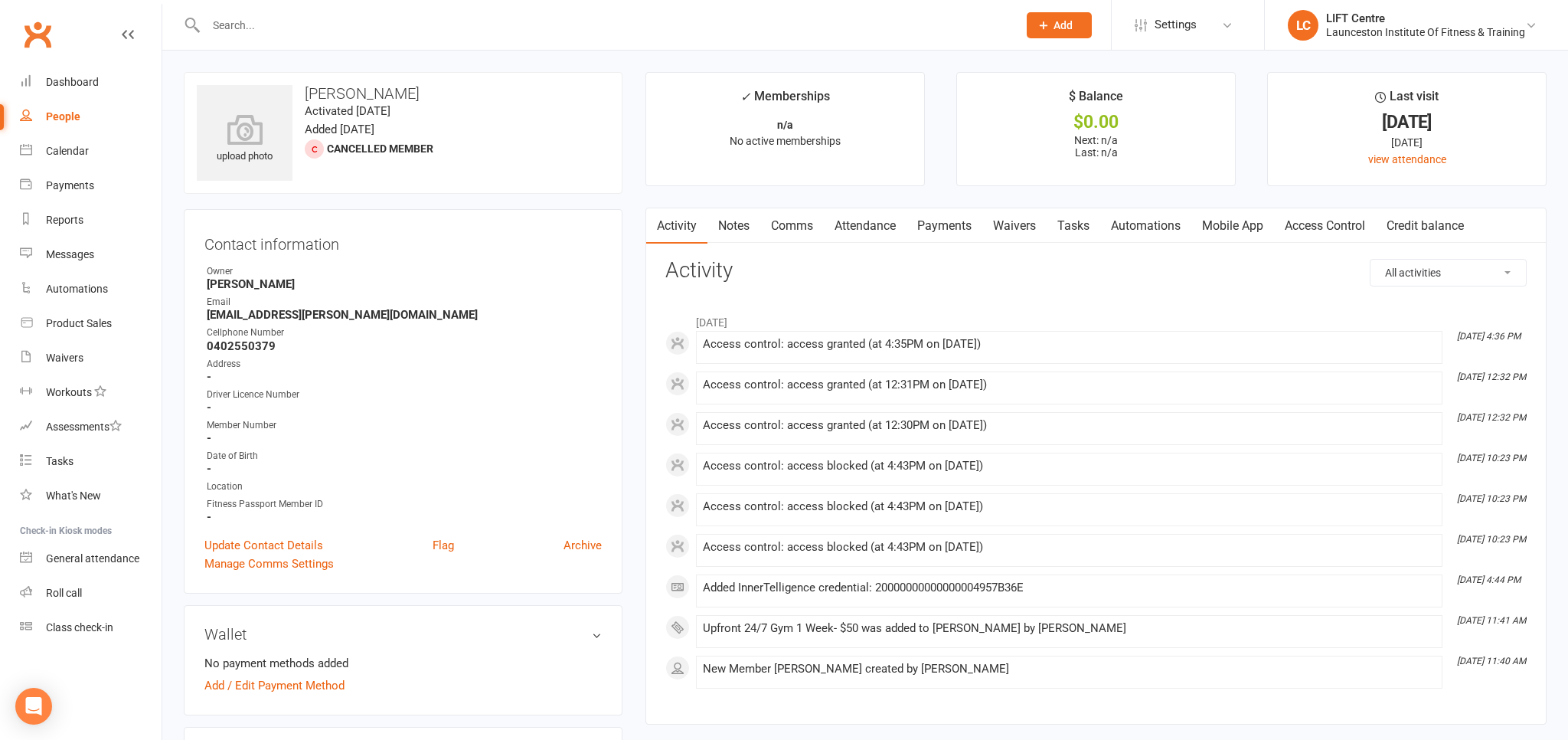
click at [947, 221] on link "Payments" at bounding box center [945, 226] width 76 height 36
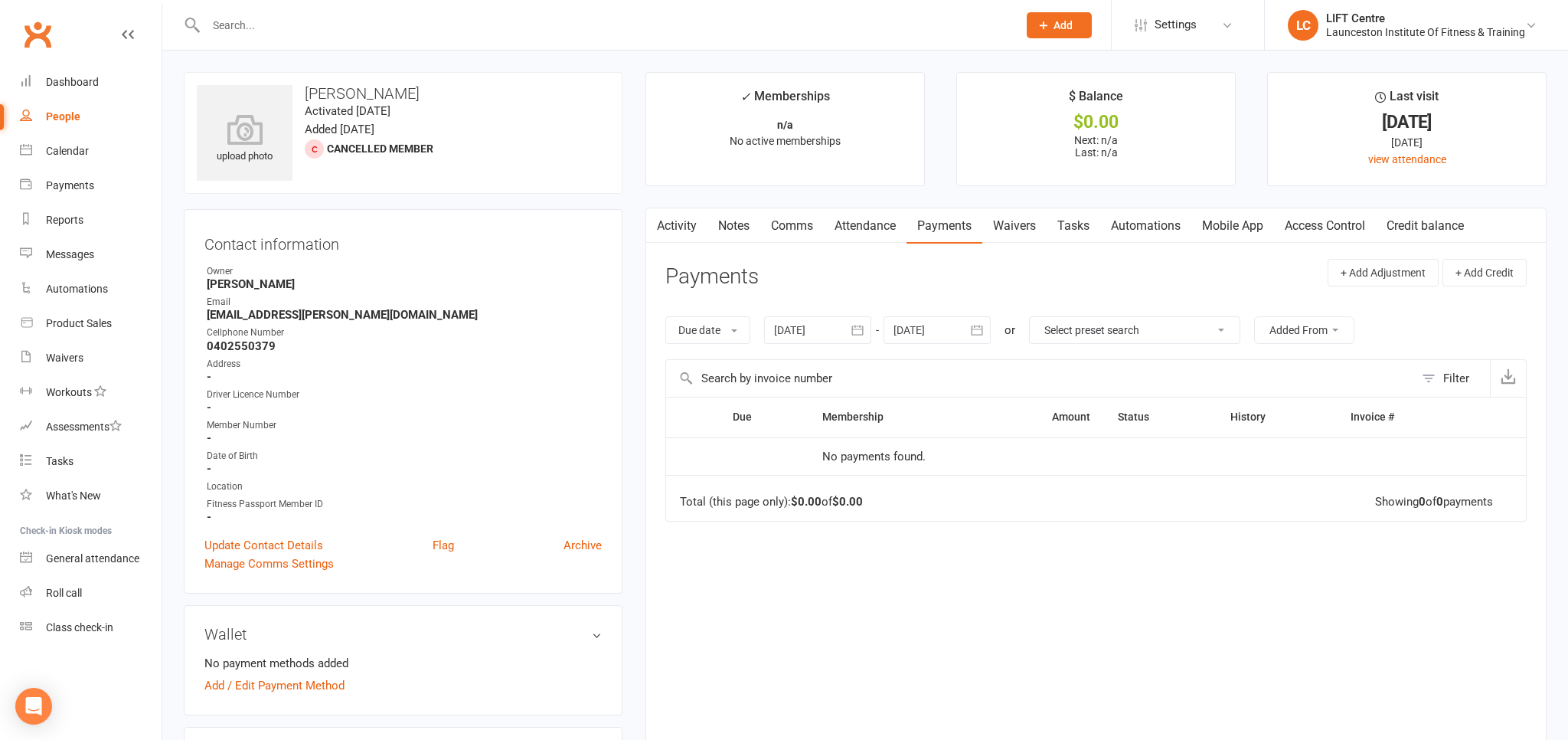
drag, startPoint x: 335, startPoint y: 2, endPoint x: 334, endPoint y: 17, distance: 15.0
click at [335, 5] on div at bounding box center [595, 25] width 823 height 50
click at [334, 20] on input "text" at bounding box center [604, 25] width 806 height 22
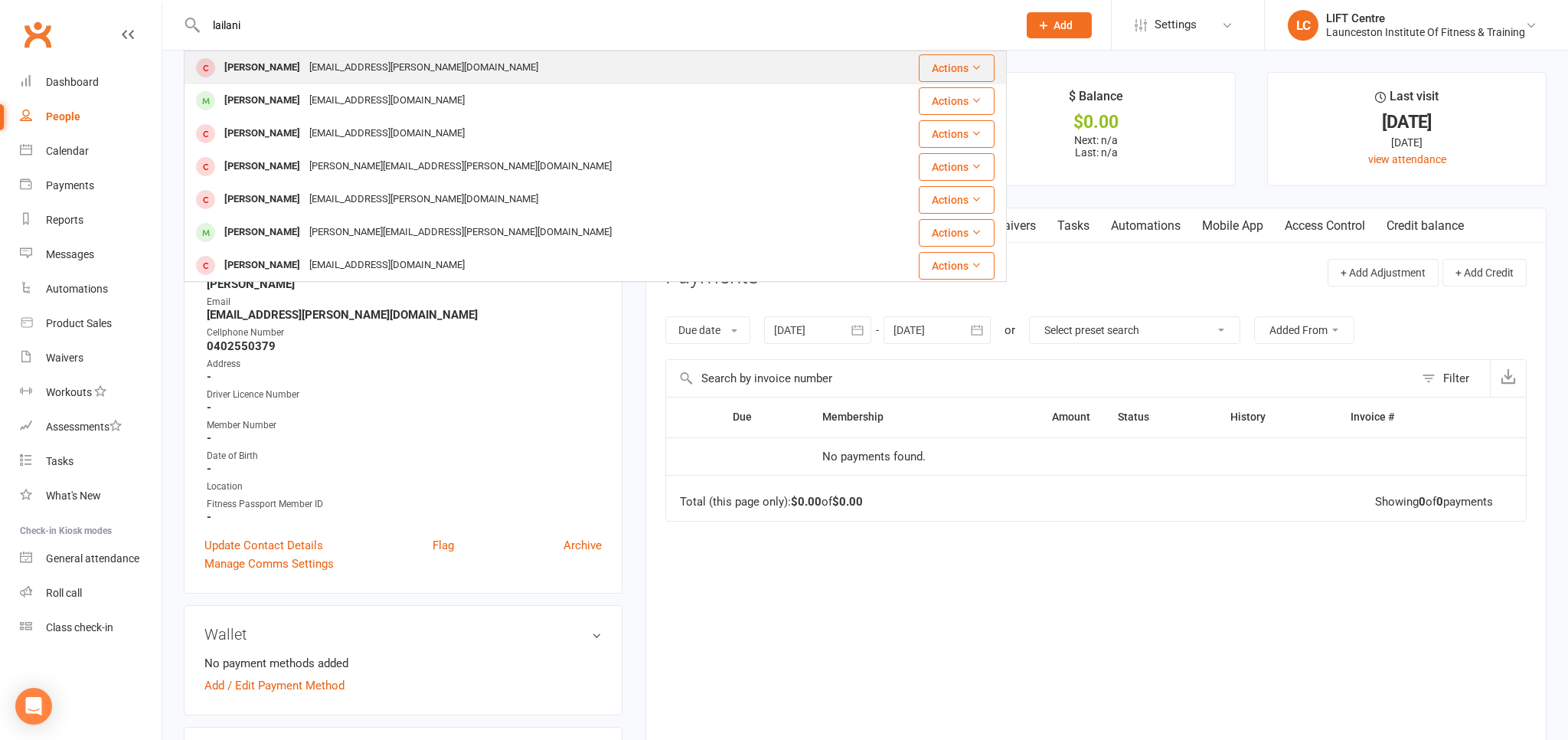
type input "lailani"
click at [336, 67] on div "lailani.pybus@gmail.com" at bounding box center [423, 68] width 238 height 23
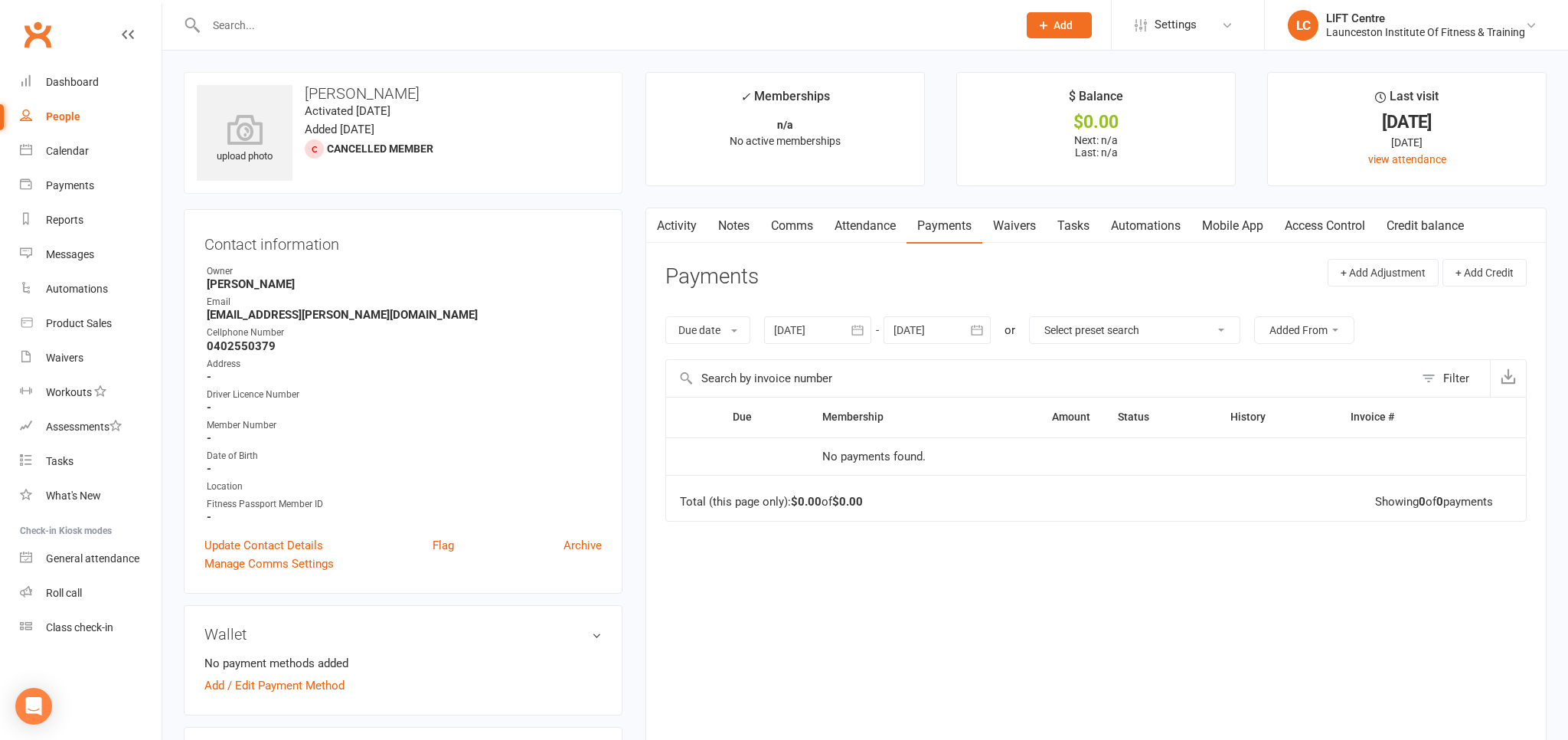
scroll to position [323, 0]
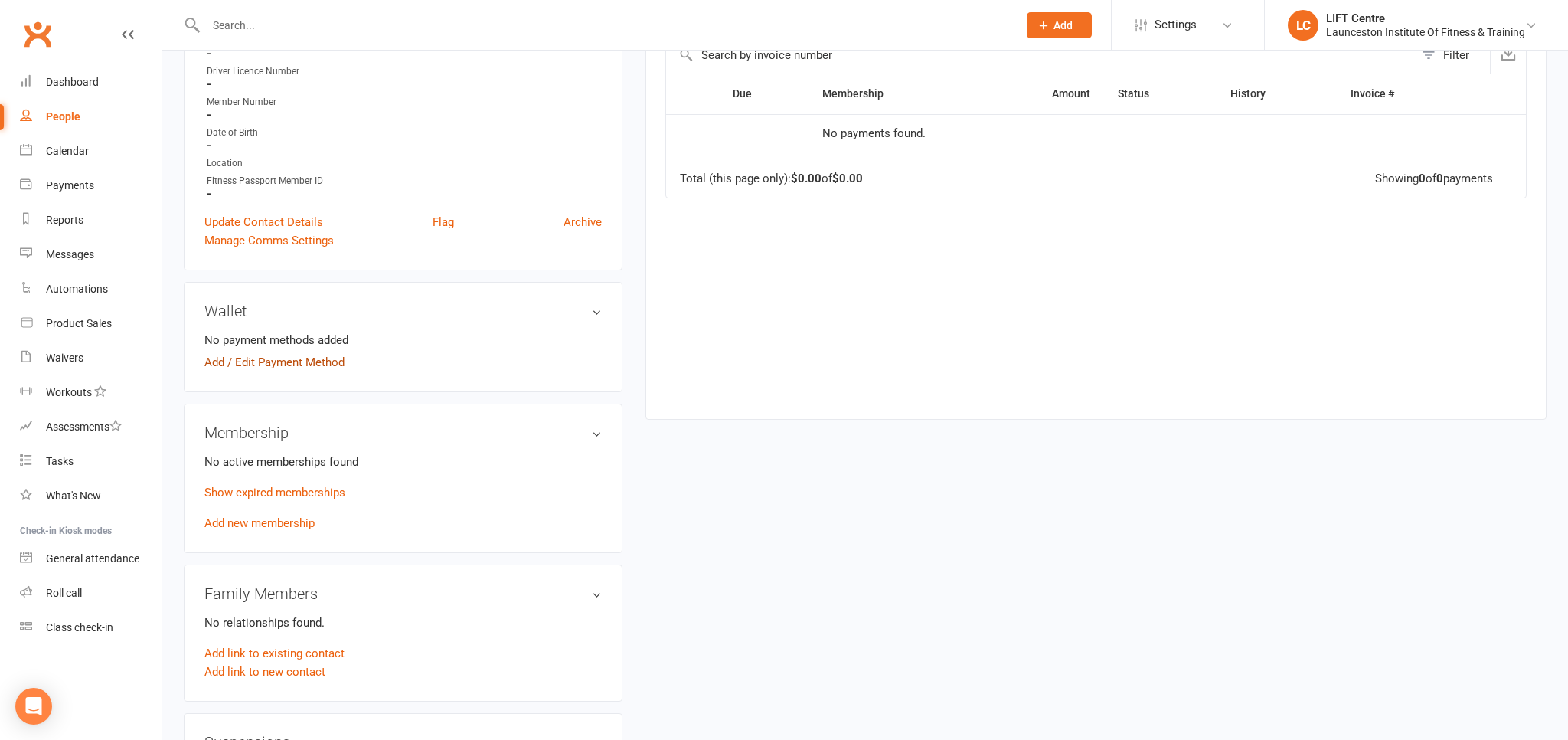
click at [261, 365] on link "Add / Edit Payment Method" at bounding box center [275, 362] width 140 height 19
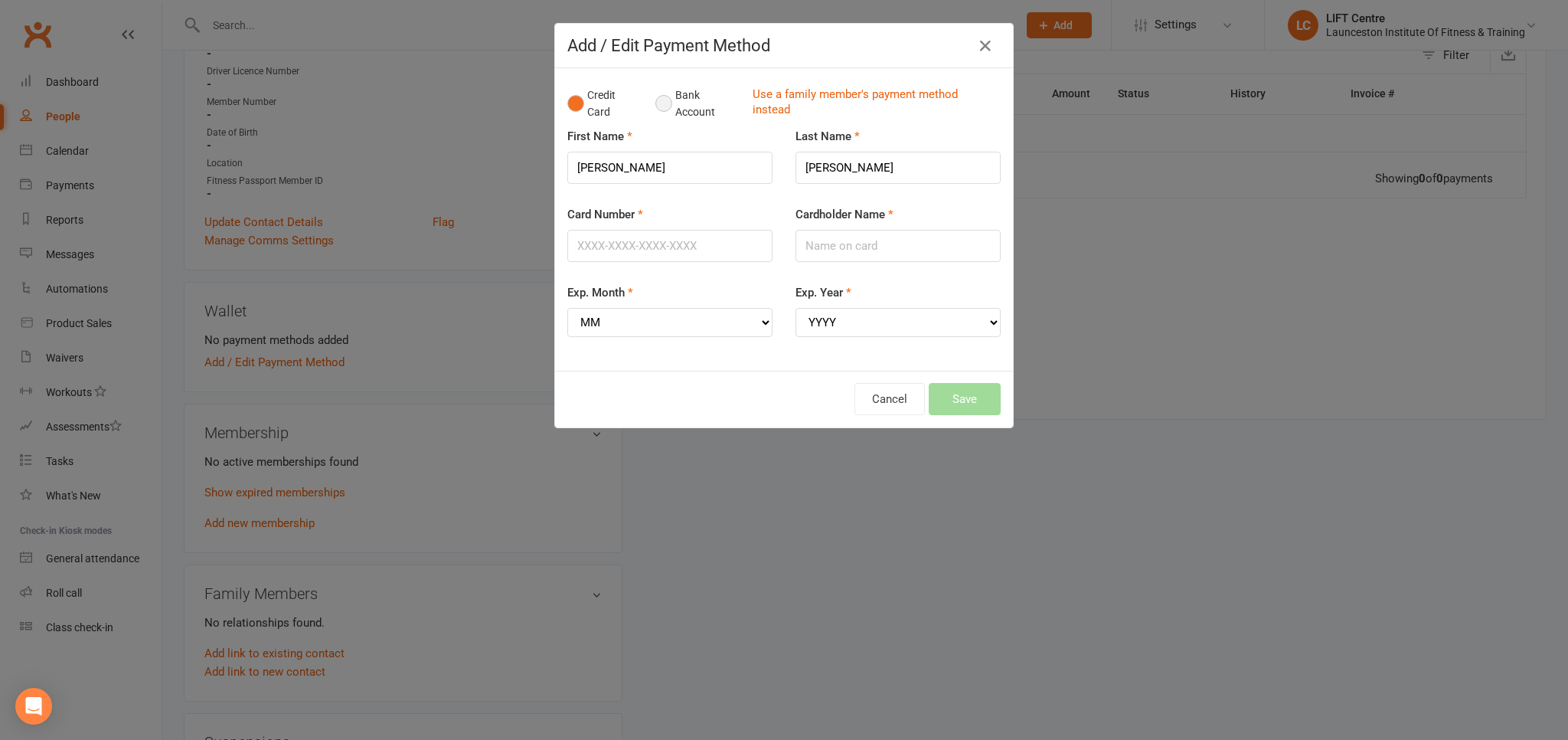
click at [676, 104] on button "Bank Account" at bounding box center [698, 104] width 85 height 47
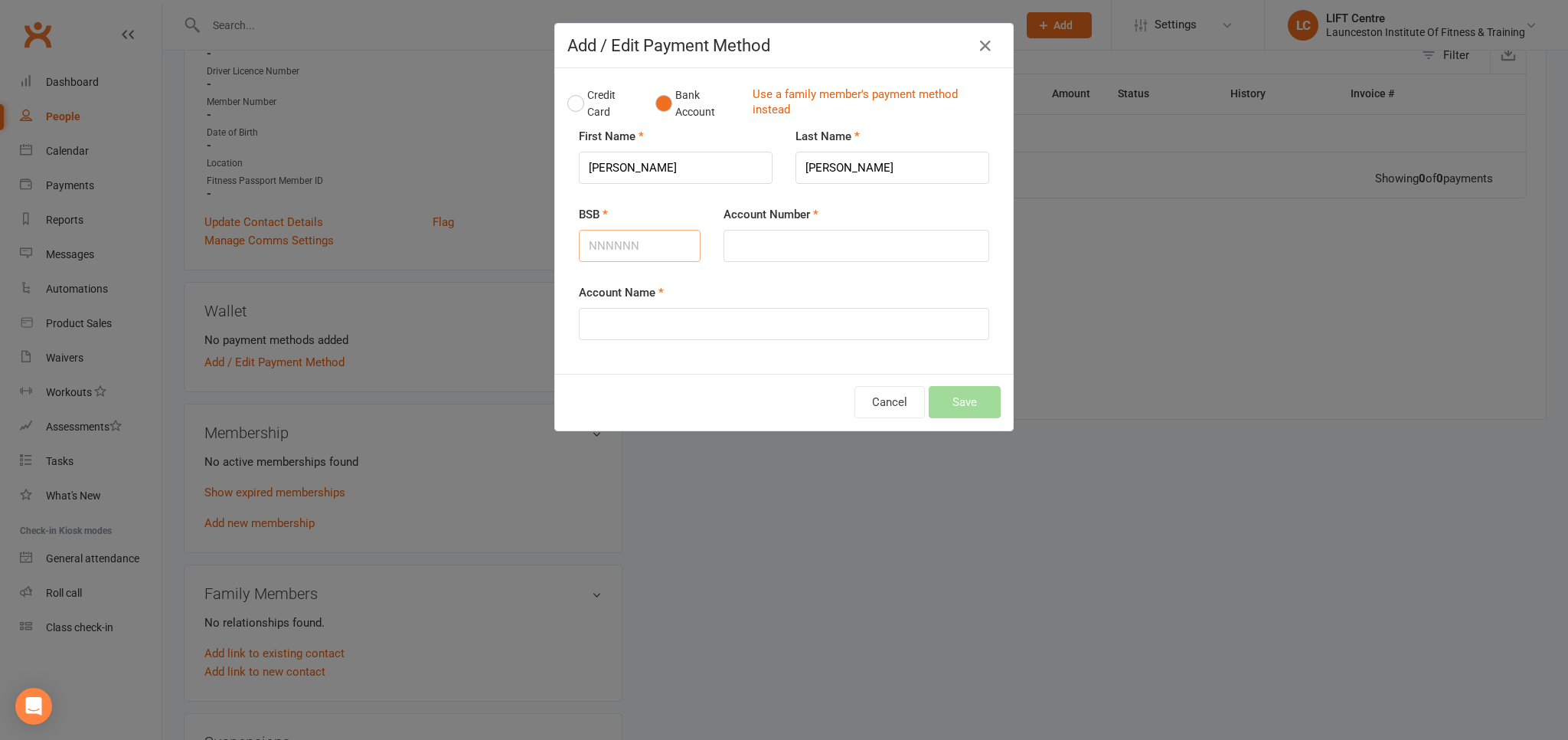
click at [650, 251] on input "BSB" at bounding box center [639, 246] width 122 height 32
type input "734215"
click at [725, 247] on input "Account Number" at bounding box center [856, 246] width 266 height 32
type input "665846"
click at [701, 338] on input "Account Name" at bounding box center [784, 324] width 410 height 32
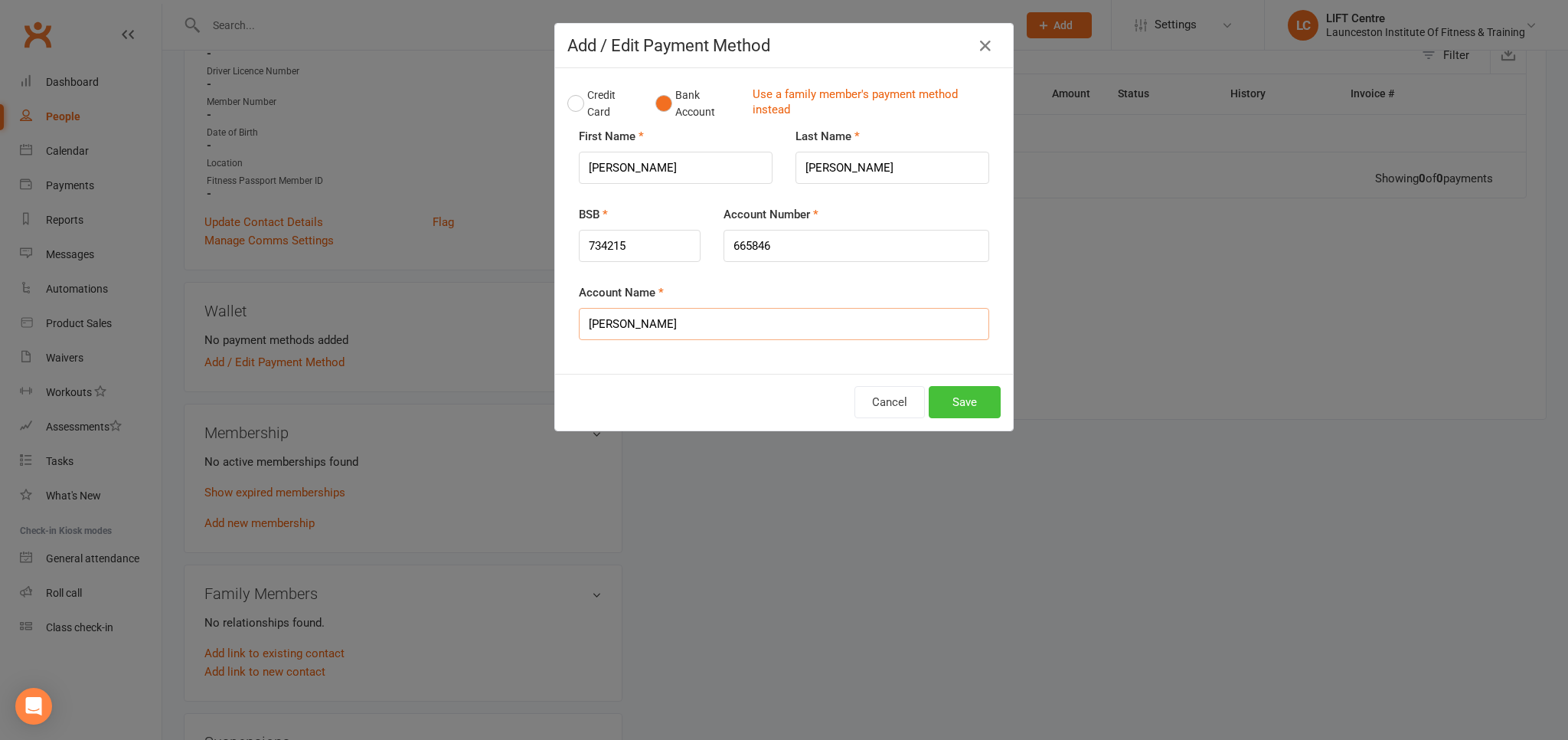
type input "Lailani Pybus"
click at [975, 410] on button "Save" at bounding box center [964, 402] width 72 height 32
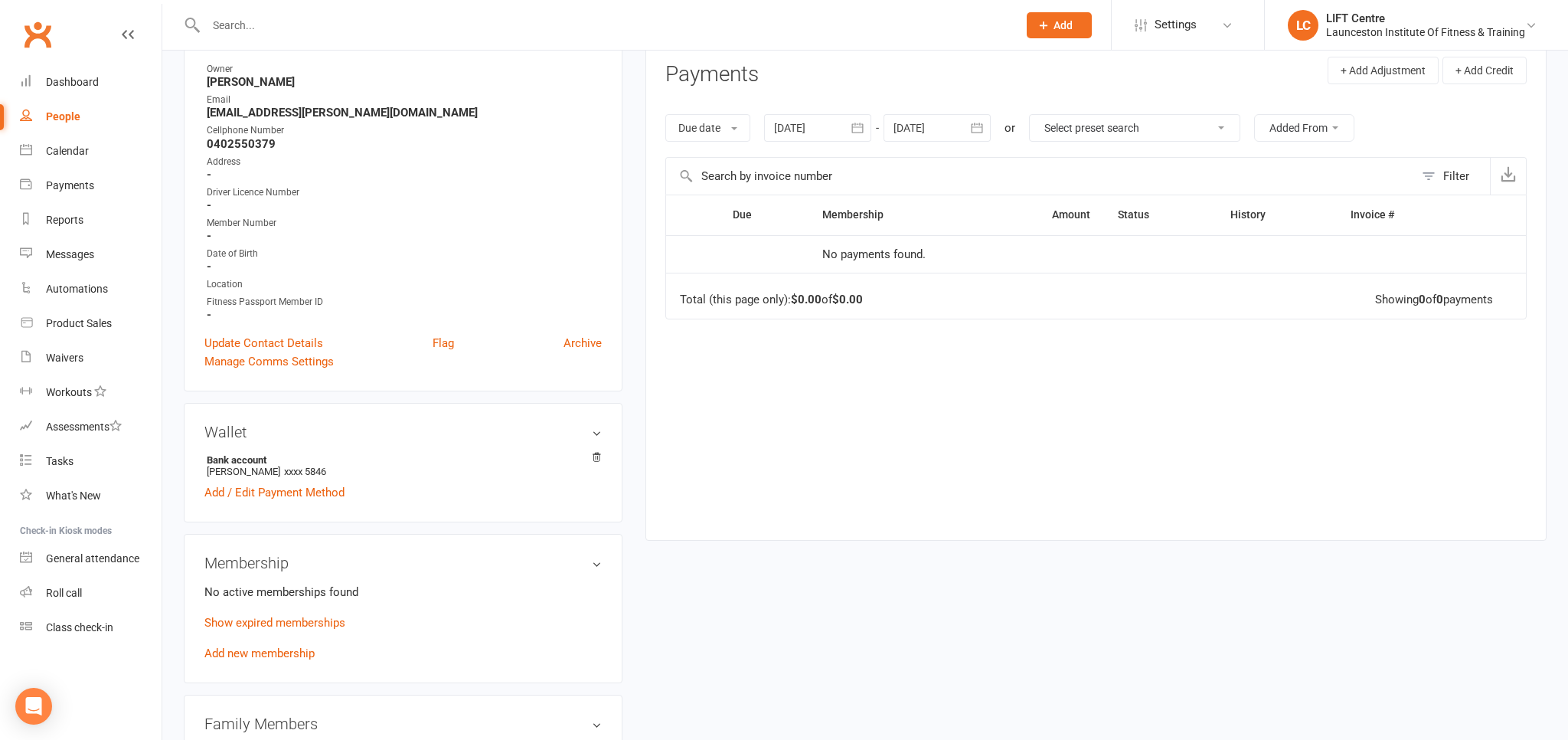
scroll to position [81, 0]
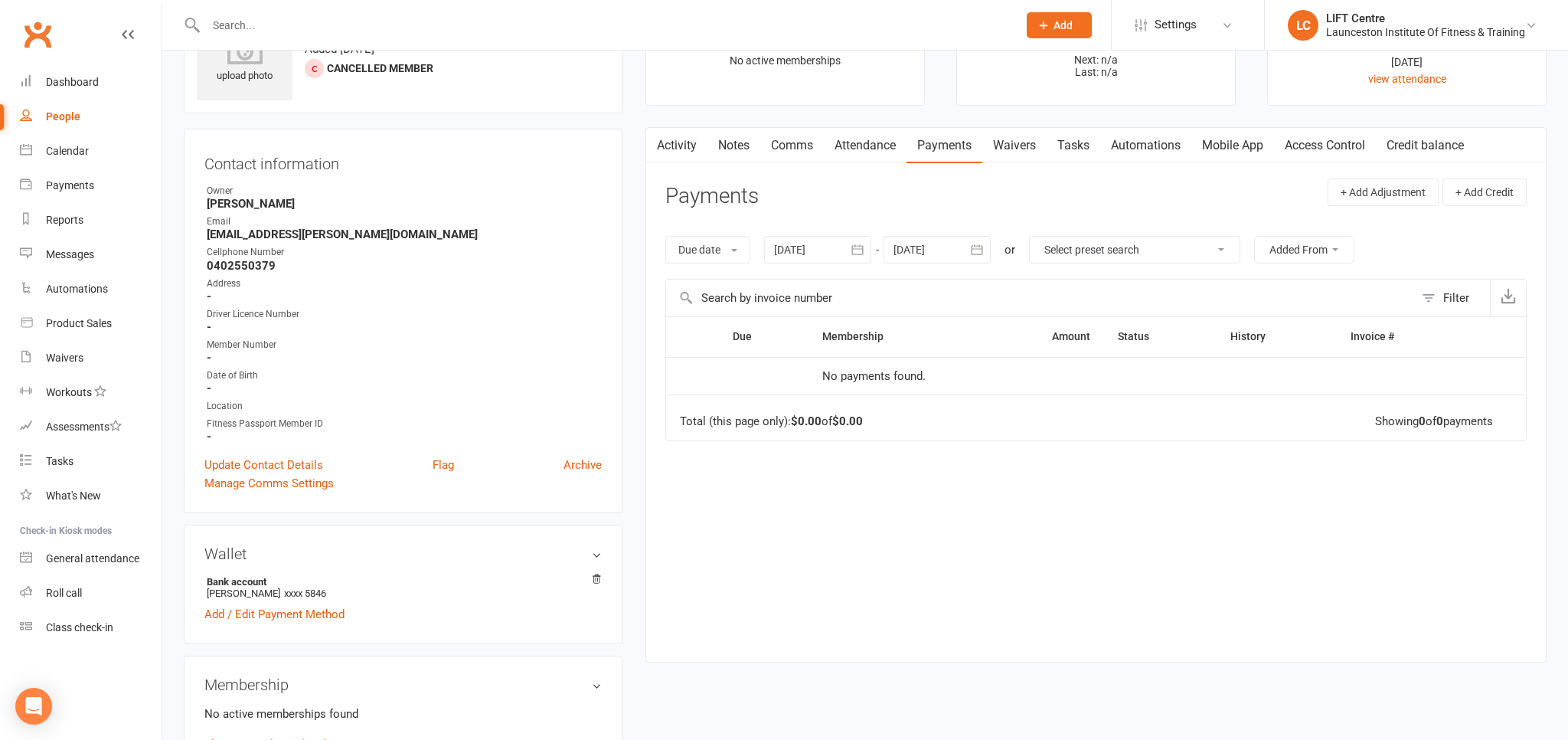
click at [1322, 154] on link "Access Control" at bounding box center [1325, 145] width 102 height 36
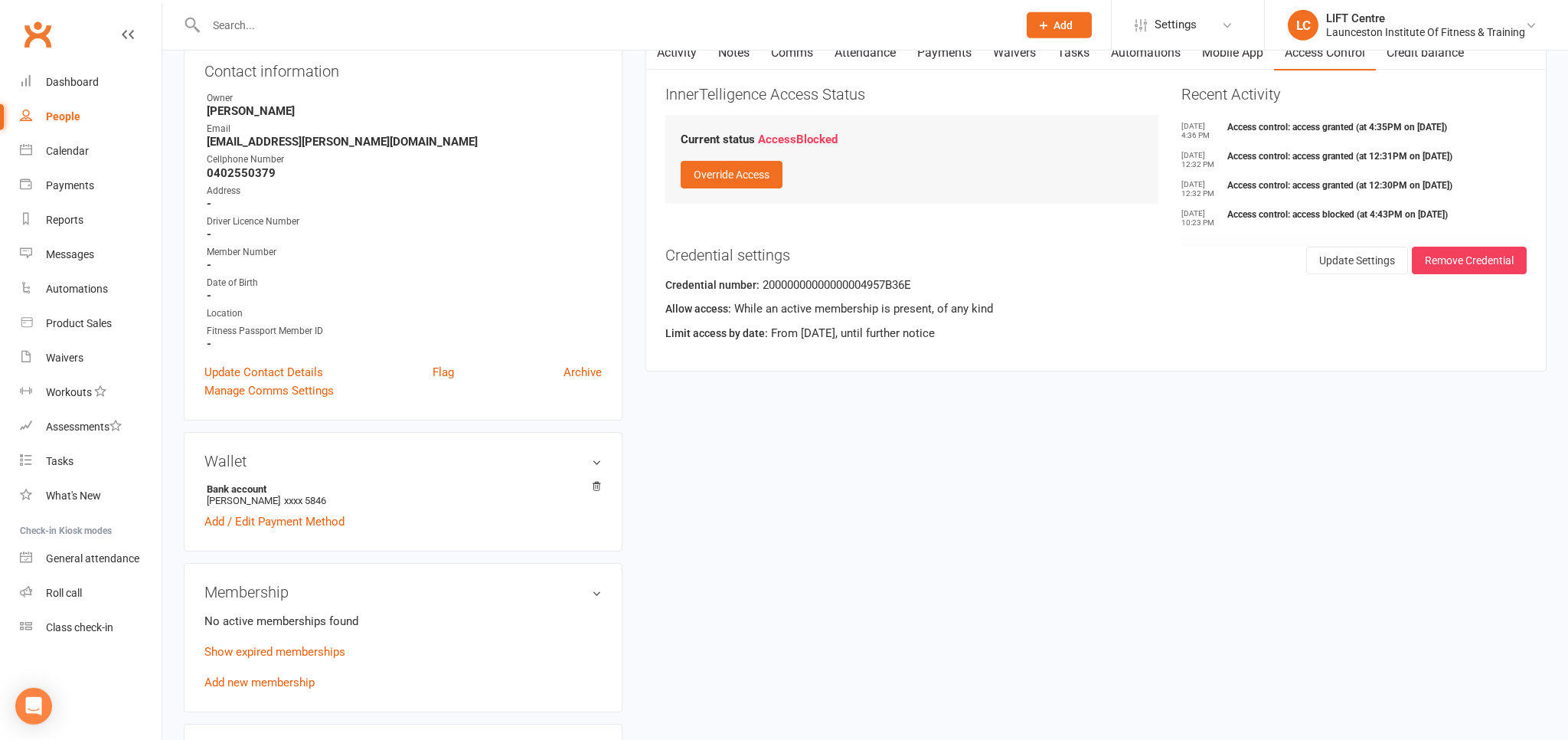
scroll to position [242, 0]
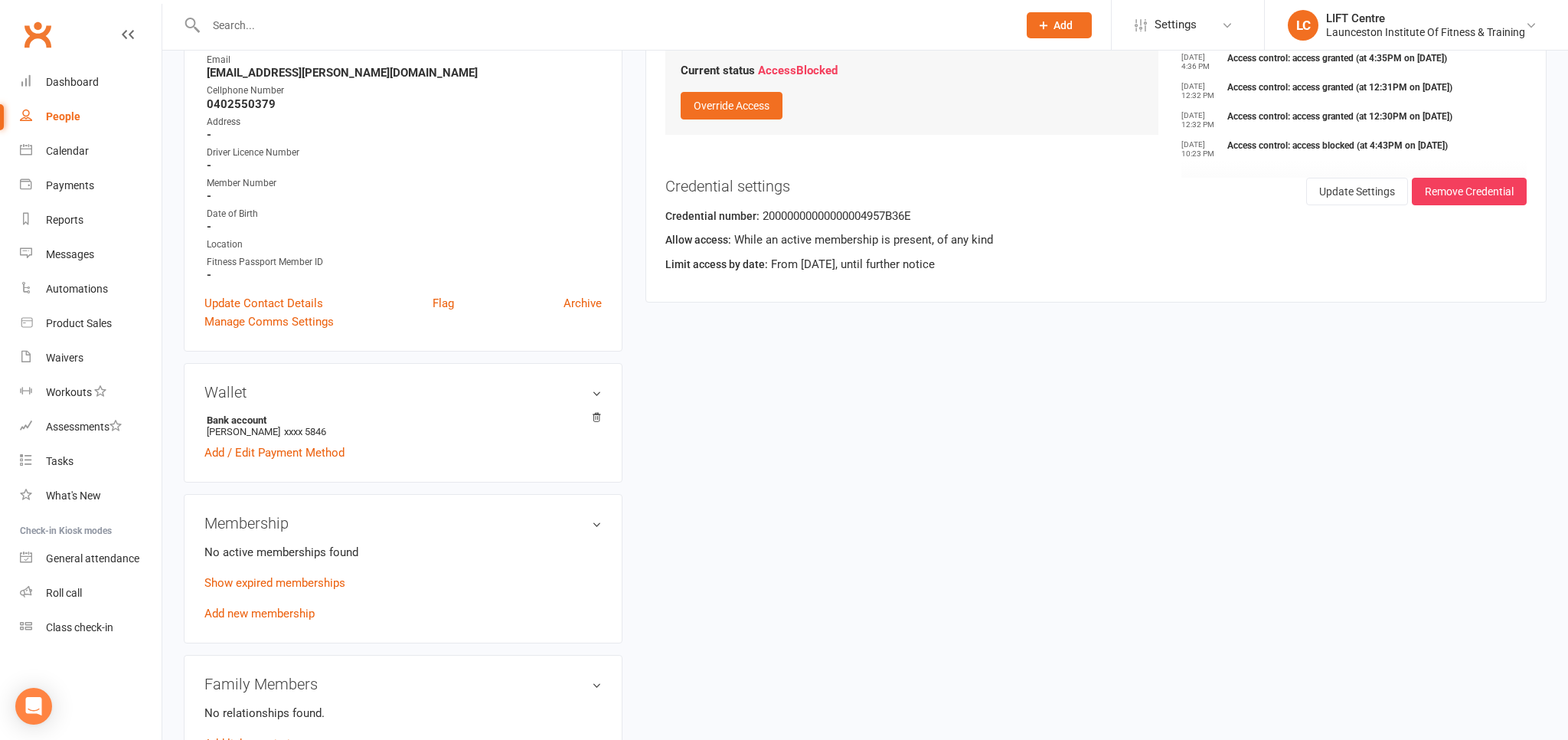
click at [277, 620] on link "Add new membership" at bounding box center [259, 613] width 111 height 14
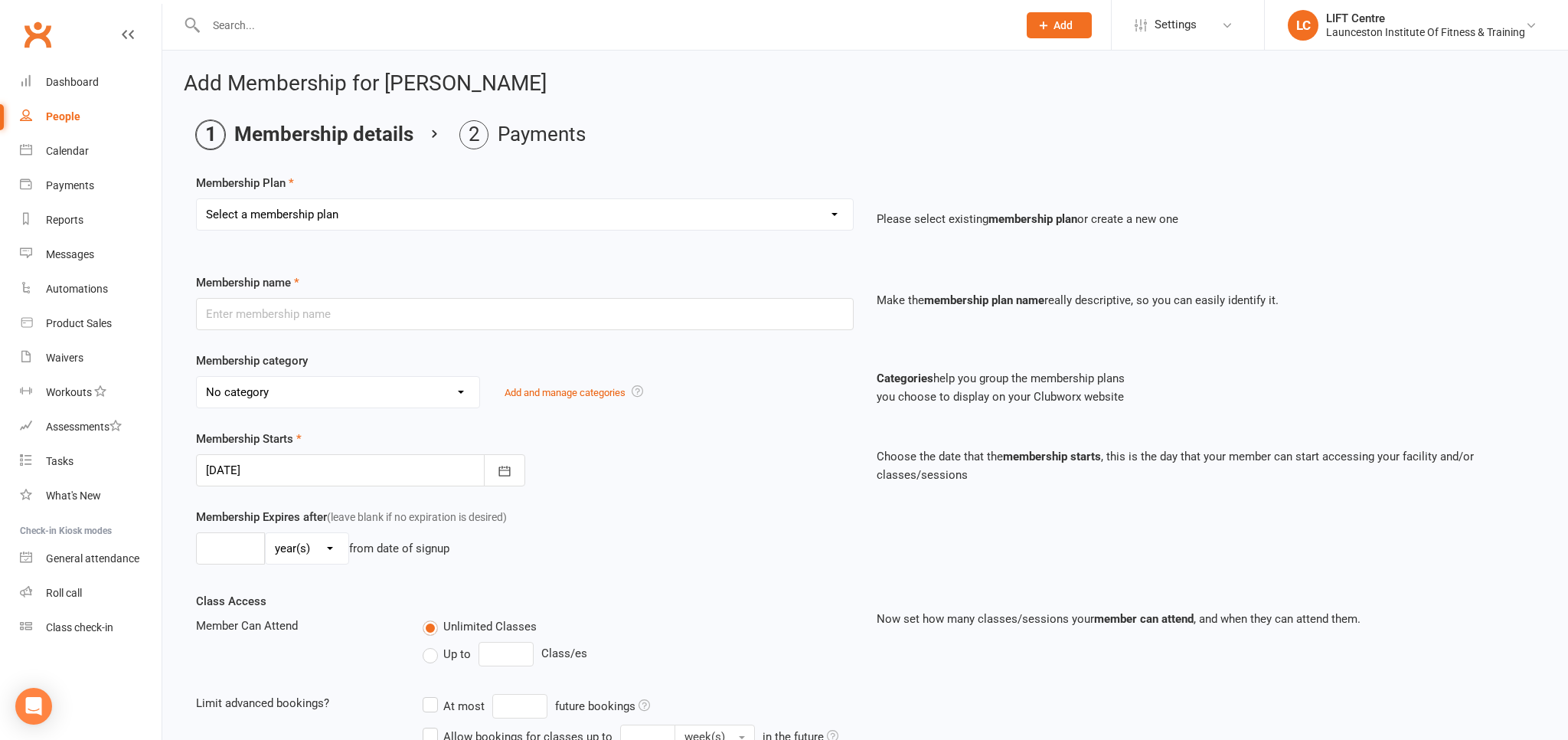
click at [283, 229] on div "Select a membership plan Create new Membership Plan 24/7 Gym Membership Pilates…" at bounding box center [525, 215] width 658 height 32
click at [197, 200] on select "Select a membership plan Create new Membership Plan 24/7 Gym Membership Pilates…" at bounding box center [525, 215] width 656 height 31
select select "1"
click option "24/7 Gym Membership" at bounding box center [0, 0] width 0 height 0
type input "24/7 Gym Membership"
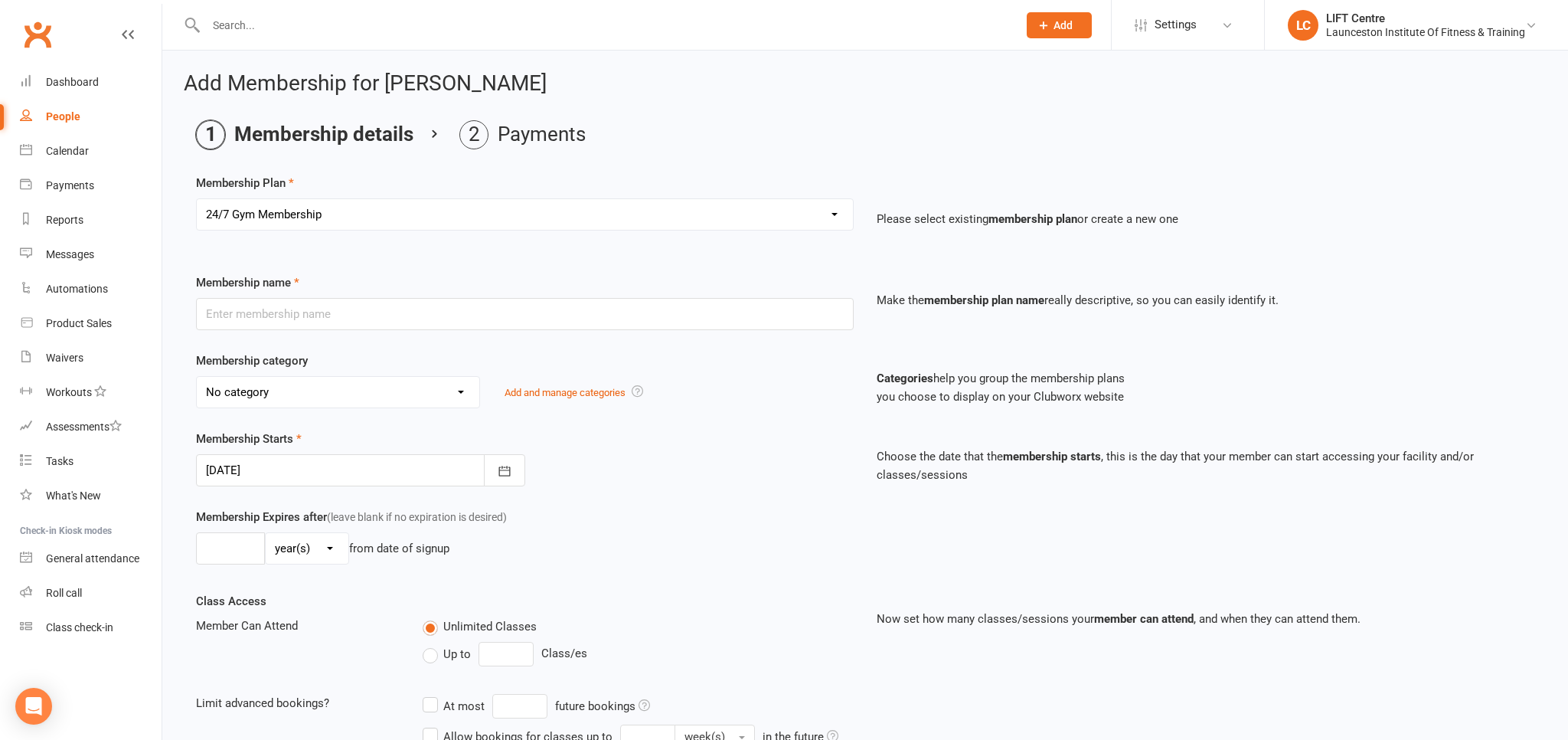
select select "2"
type input "0"
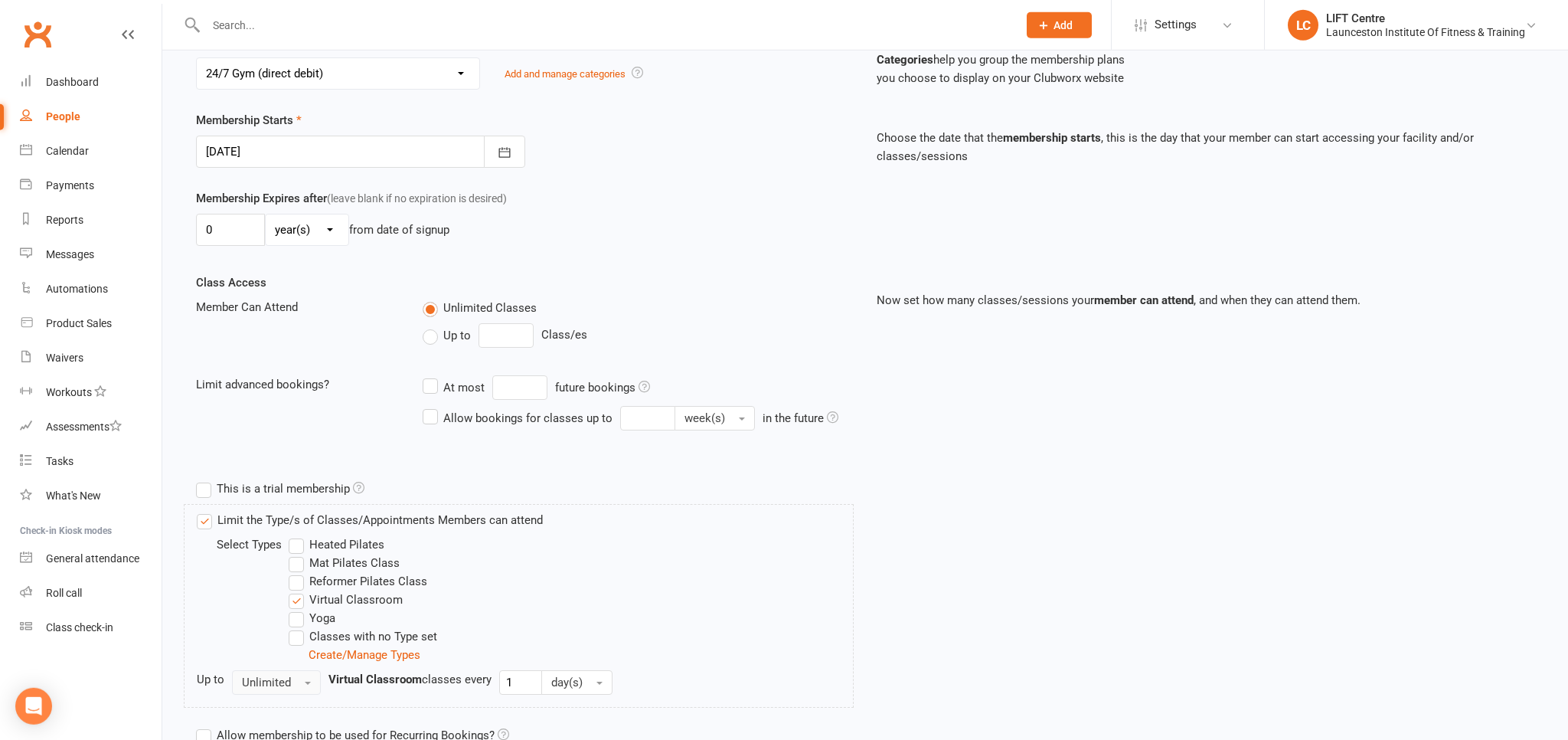
scroll to position [456, 0]
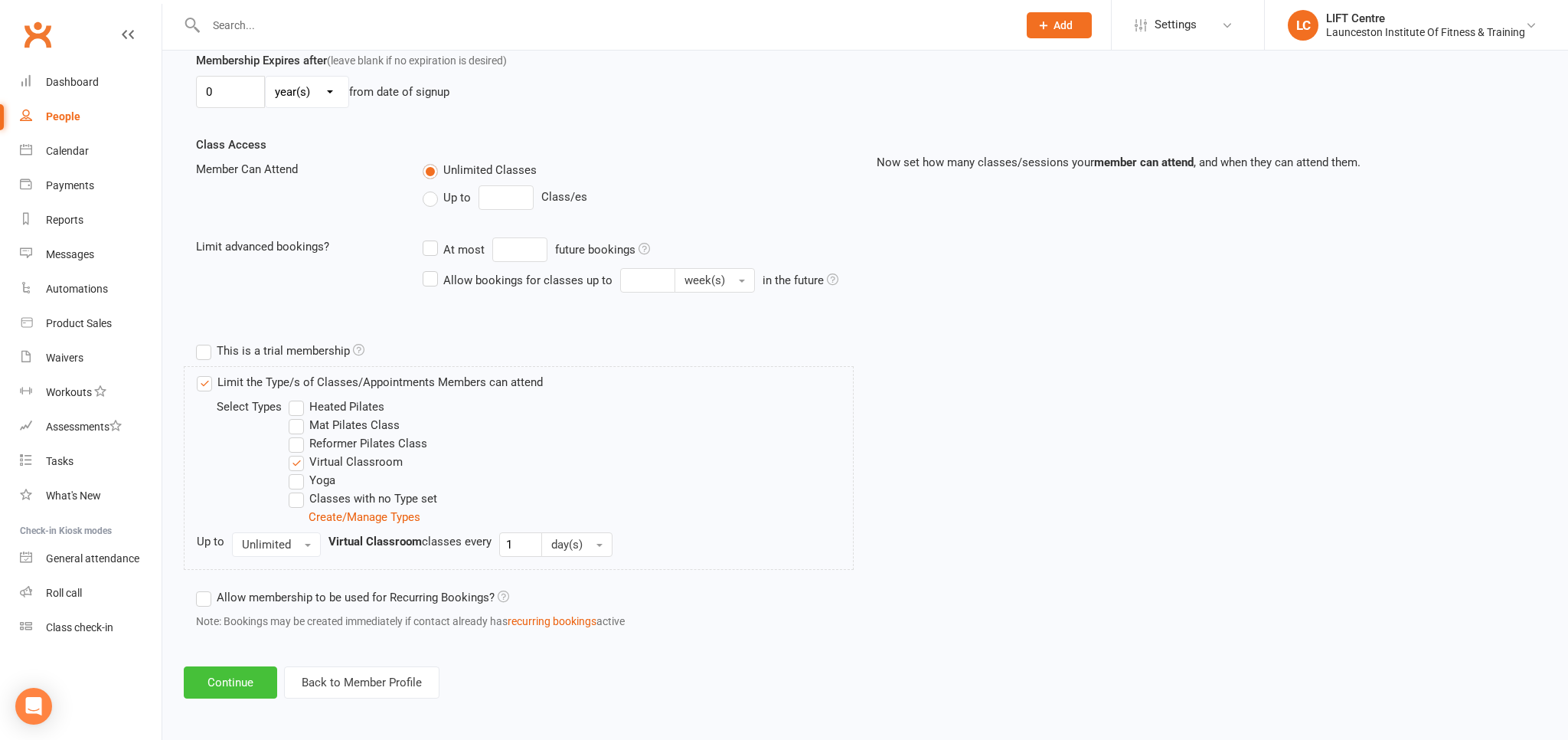
click at [224, 691] on button "Continue" at bounding box center [231, 683] width 94 height 32
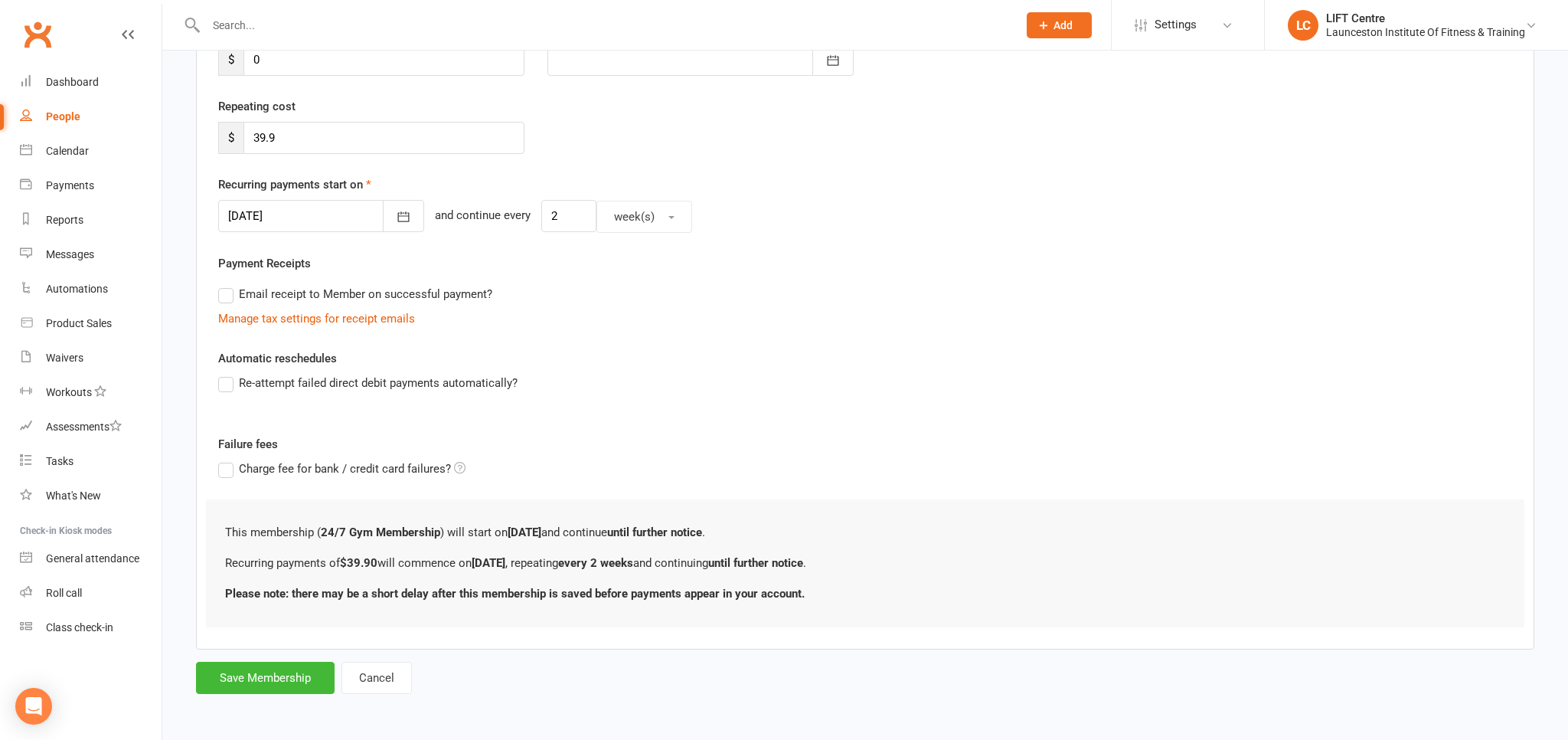
scroll to position [0, 0]
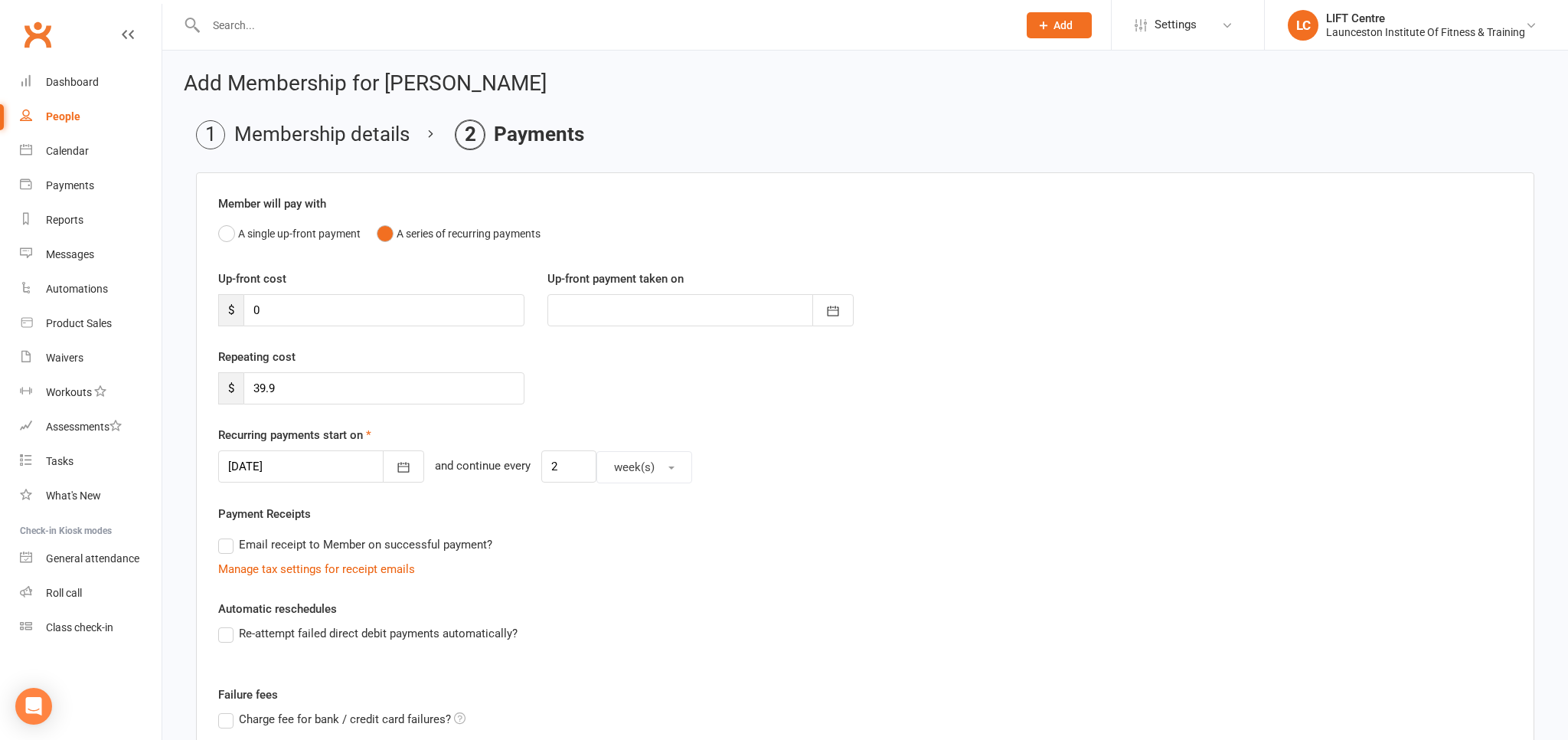
click at [329, 465] on div at bounding box center [321, 467] width 206 height 32
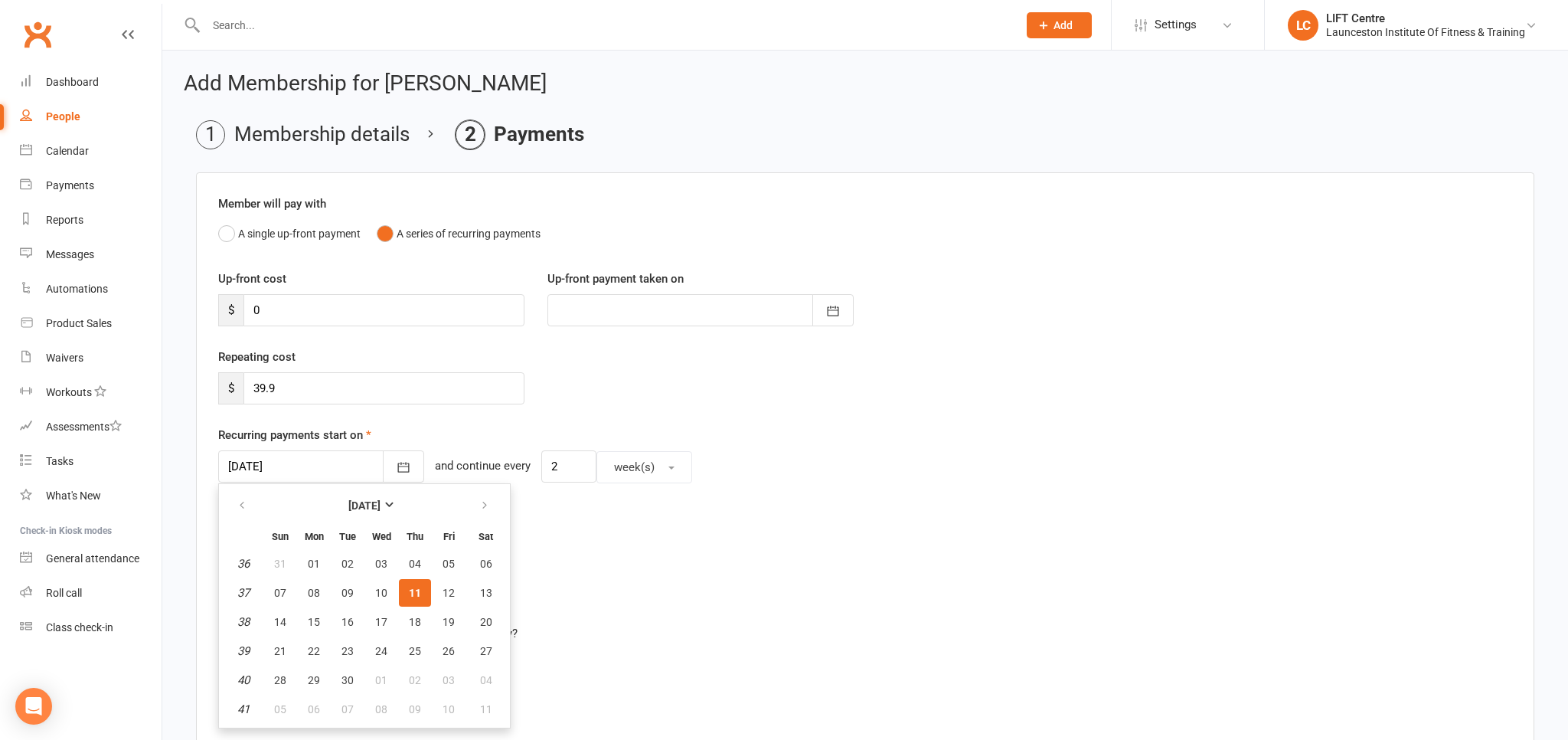
click at [409, 587] on span "11" at bounding box center [414, 592] width 12 height 12
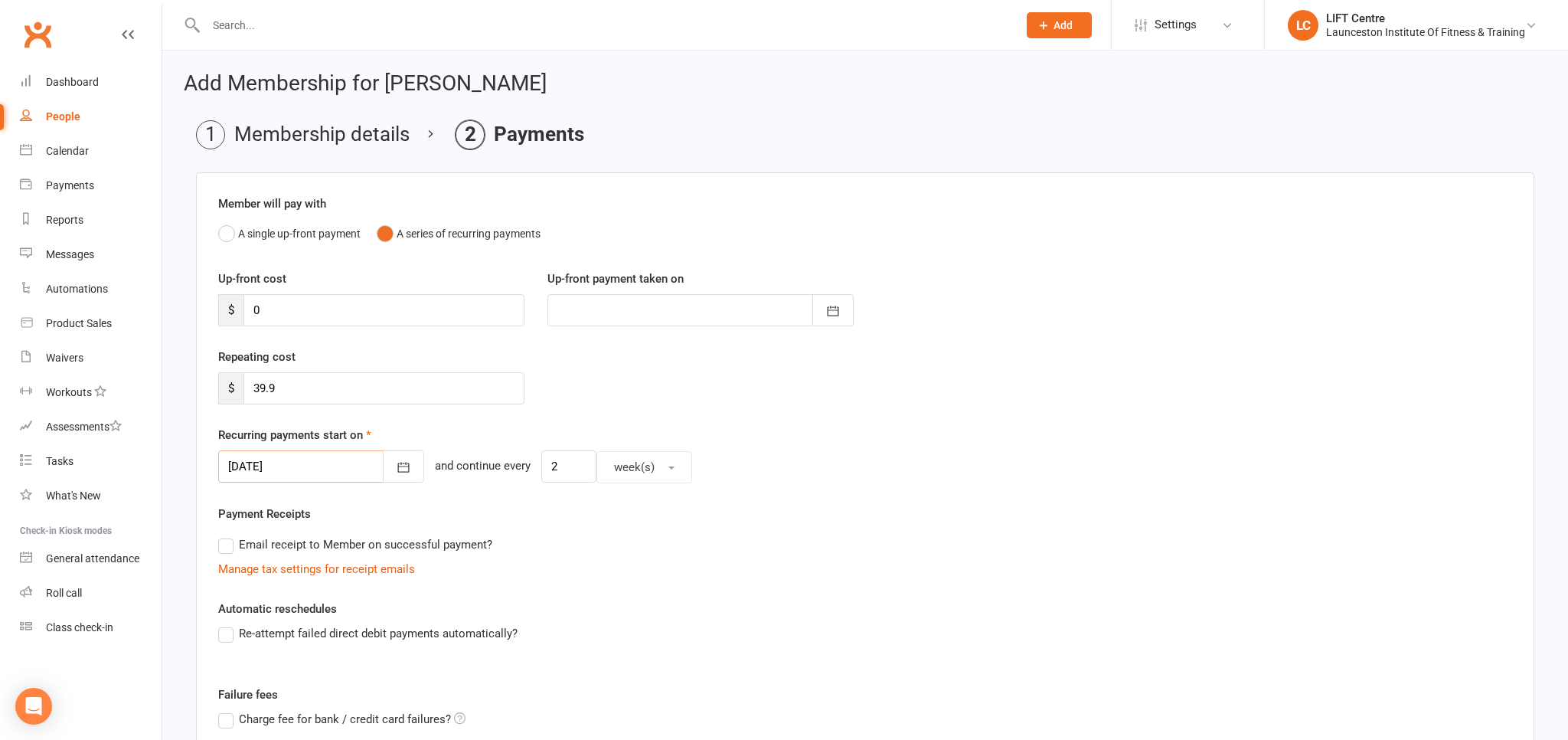
scroll to position [249, 0]
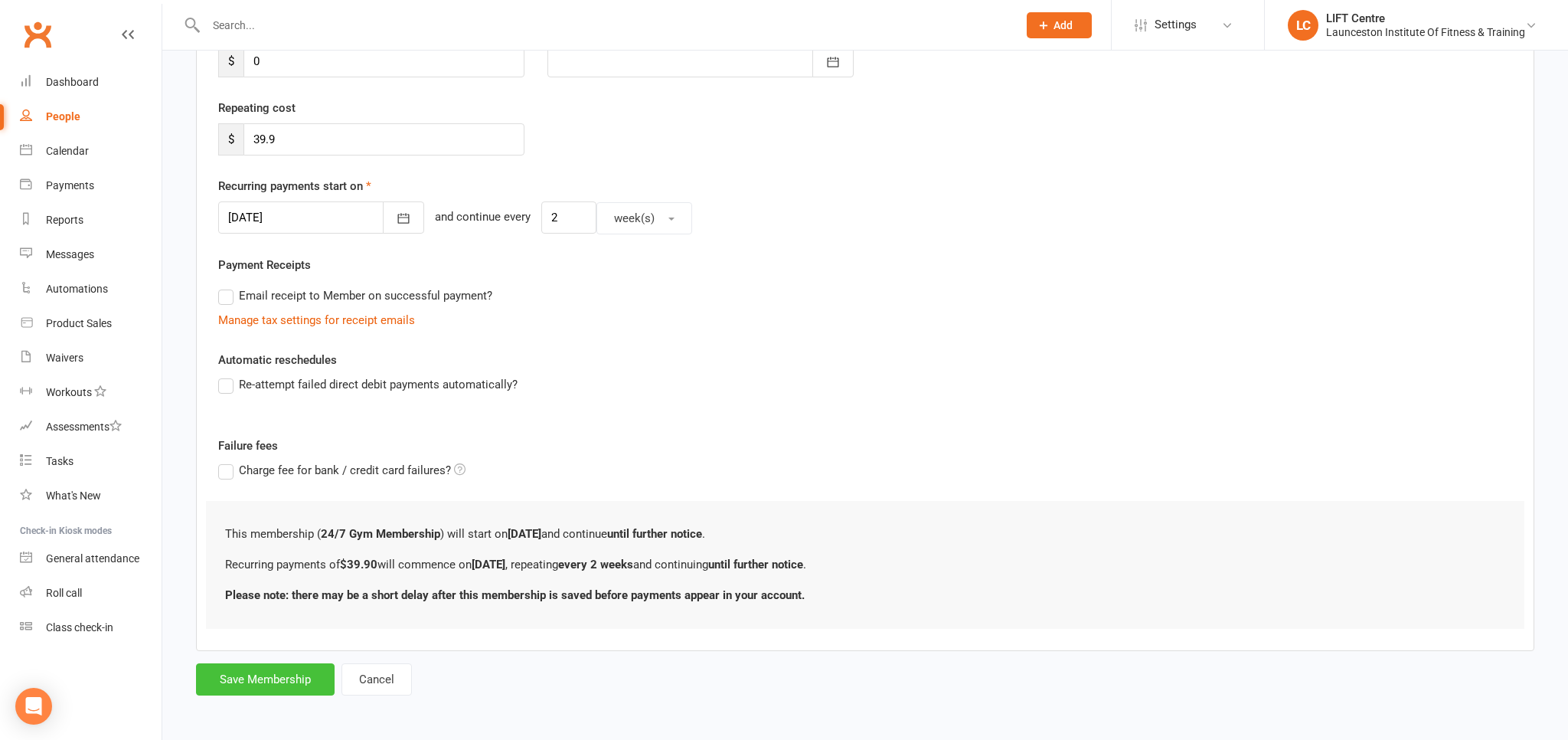
click at [275, 675] on button "Save Membership" at bounding box center [266, 679] width 139 height 32
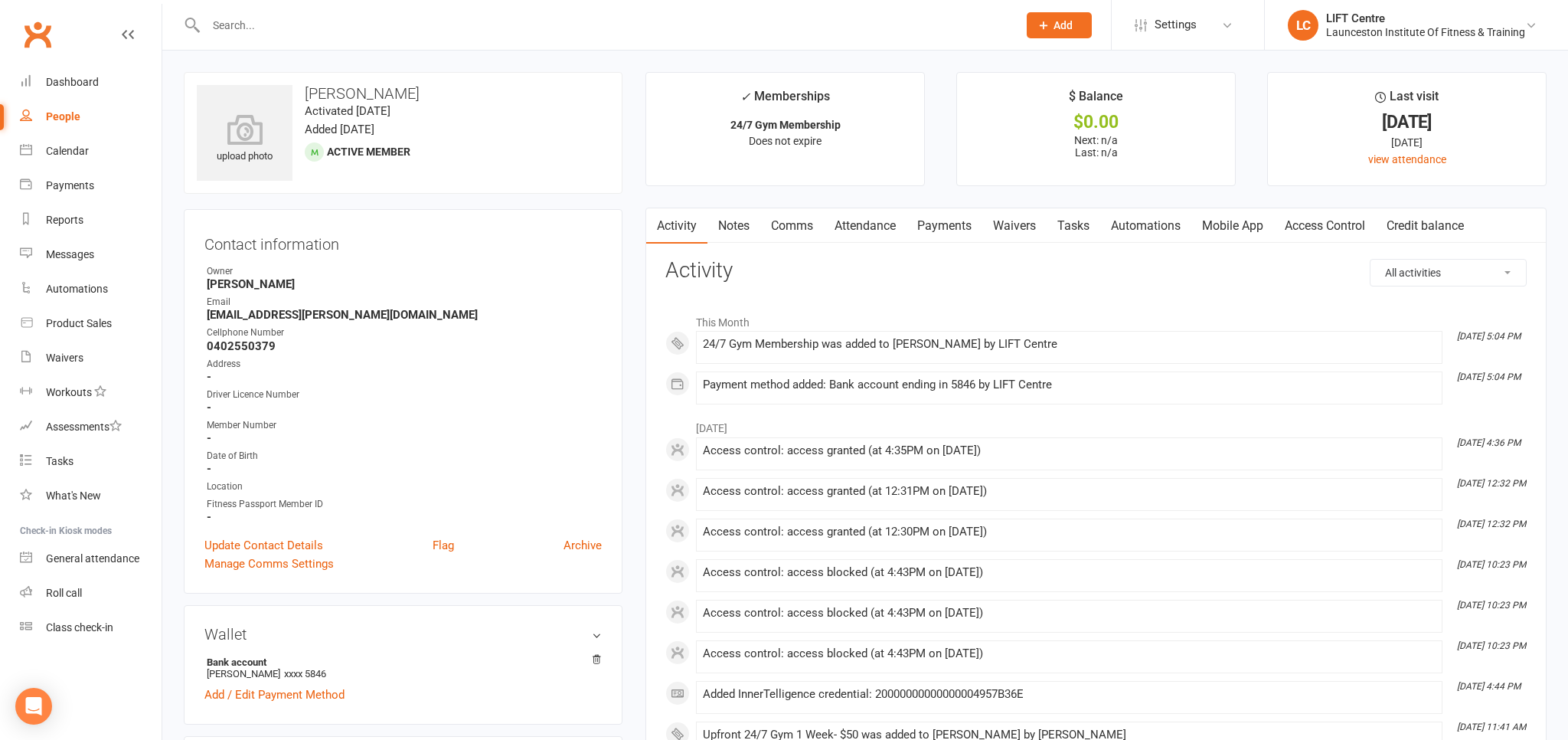
click at [1339, 227] on link "Access Control" at bounding box center [1325, 226] width 102 height 36
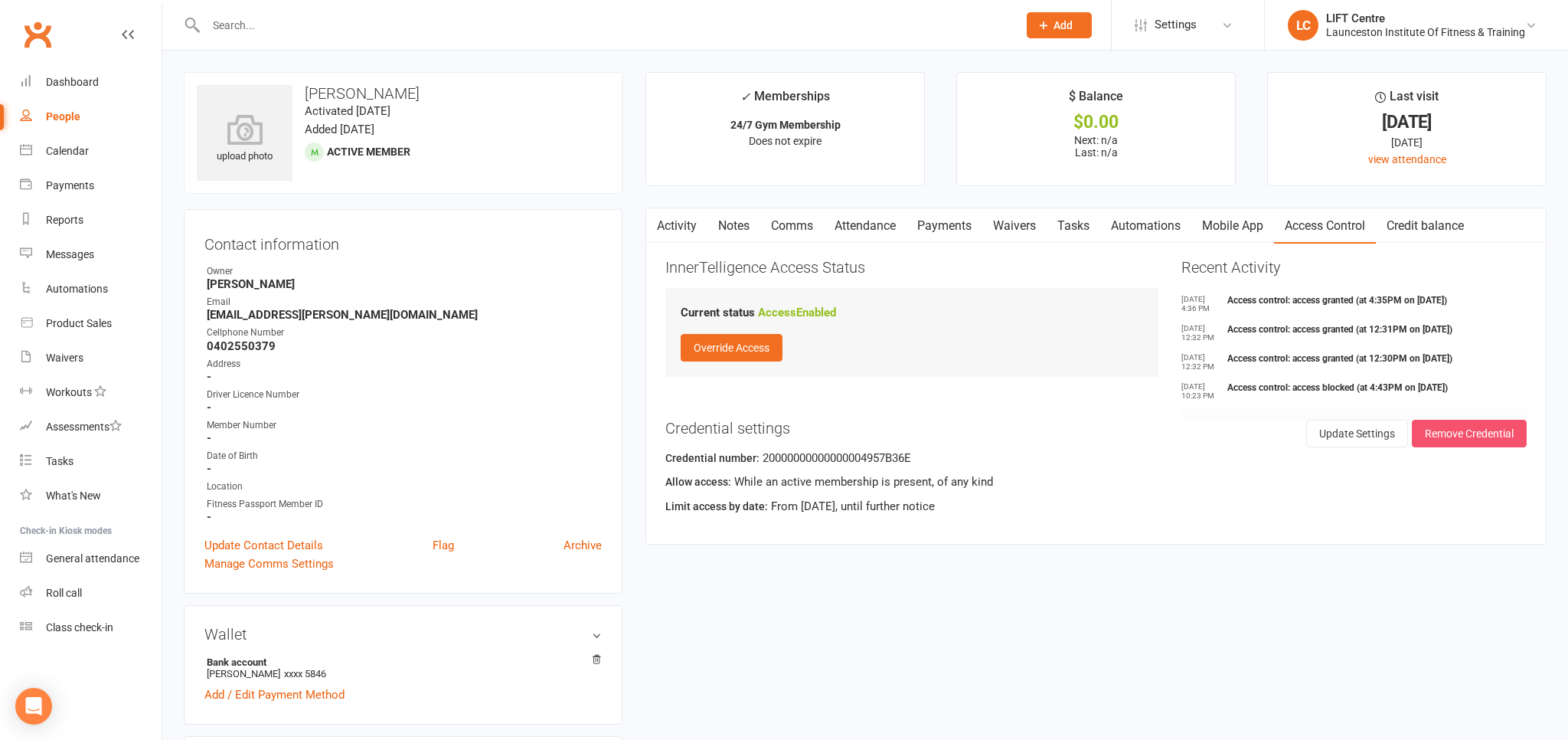
click at [1435, 434] on button "Remove Credential" at bounding box center [1469, 434] width 115 height 27
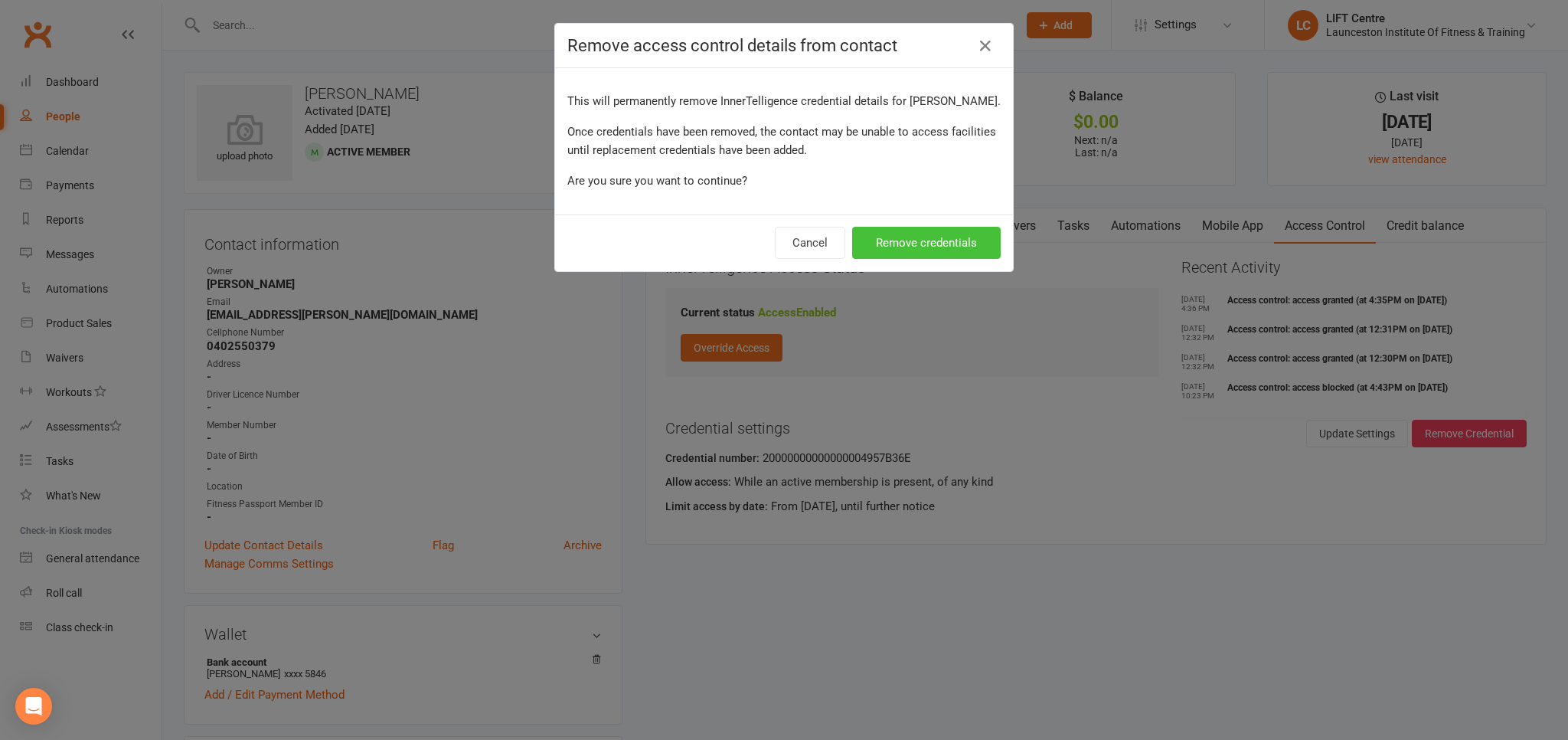
click at [950, 249] on button "Remove credentials" at bounding box center [927, 243] width 149 height 32
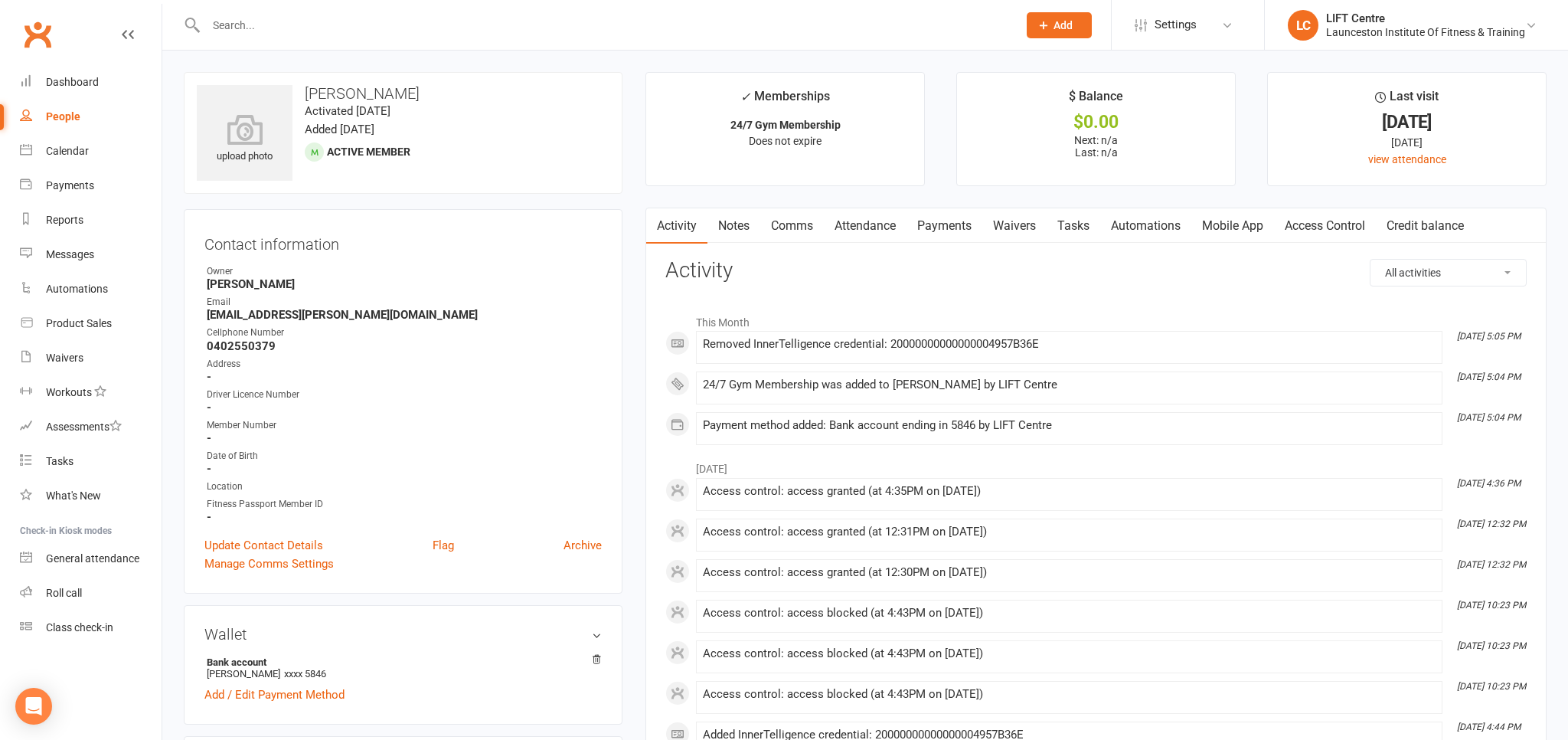
click at [1313, 220] on link "Access Control" at bounding box center [1325, 226] width 102 height 36
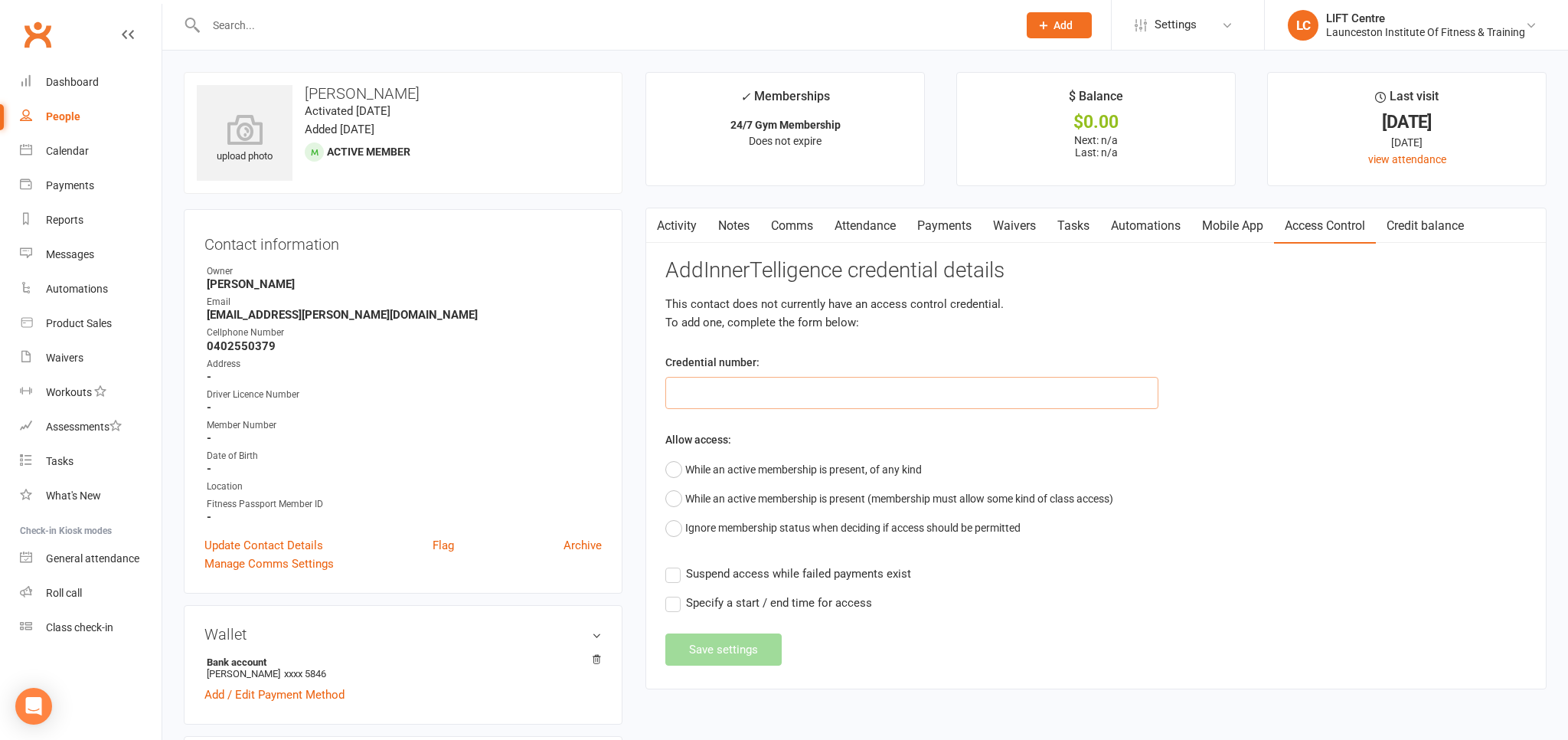
click at [759, 397] on input "text" at bounding box center [912, 393] width 493 height 32
paste input "20000000000000004C42BBEE"
type input "20000000000000004C42BBEE"
drag, startPoint x: 727, startPoint y: 468, endPoint x: 688, endPoint y: 567, distance: 106.4
click at [727, 467] on button "While an active membership is present, of any kind" at bounding box center [794, 469] width 257 height 29
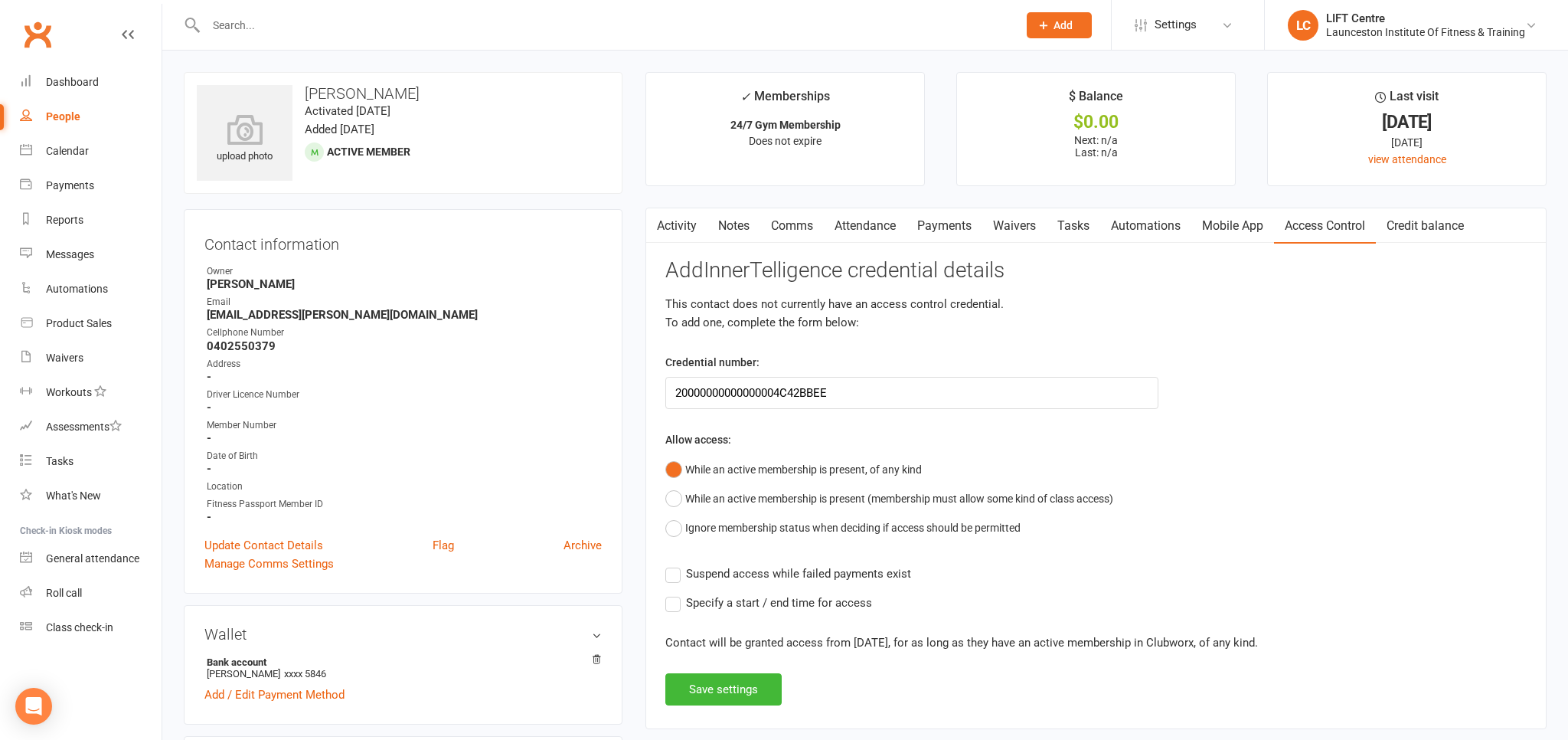
click at [688, 573] on span "Suspend access while failed payments exist" at bounding box center [799, 573] width 225 height 16
click at [688, 565] on input "Suspend access while failed payments exist" at bounding box center [788, 565] width 245 height 0
click at [691, 683] on button "Save settings" at bounding box center [723, 690] width 116 height 32
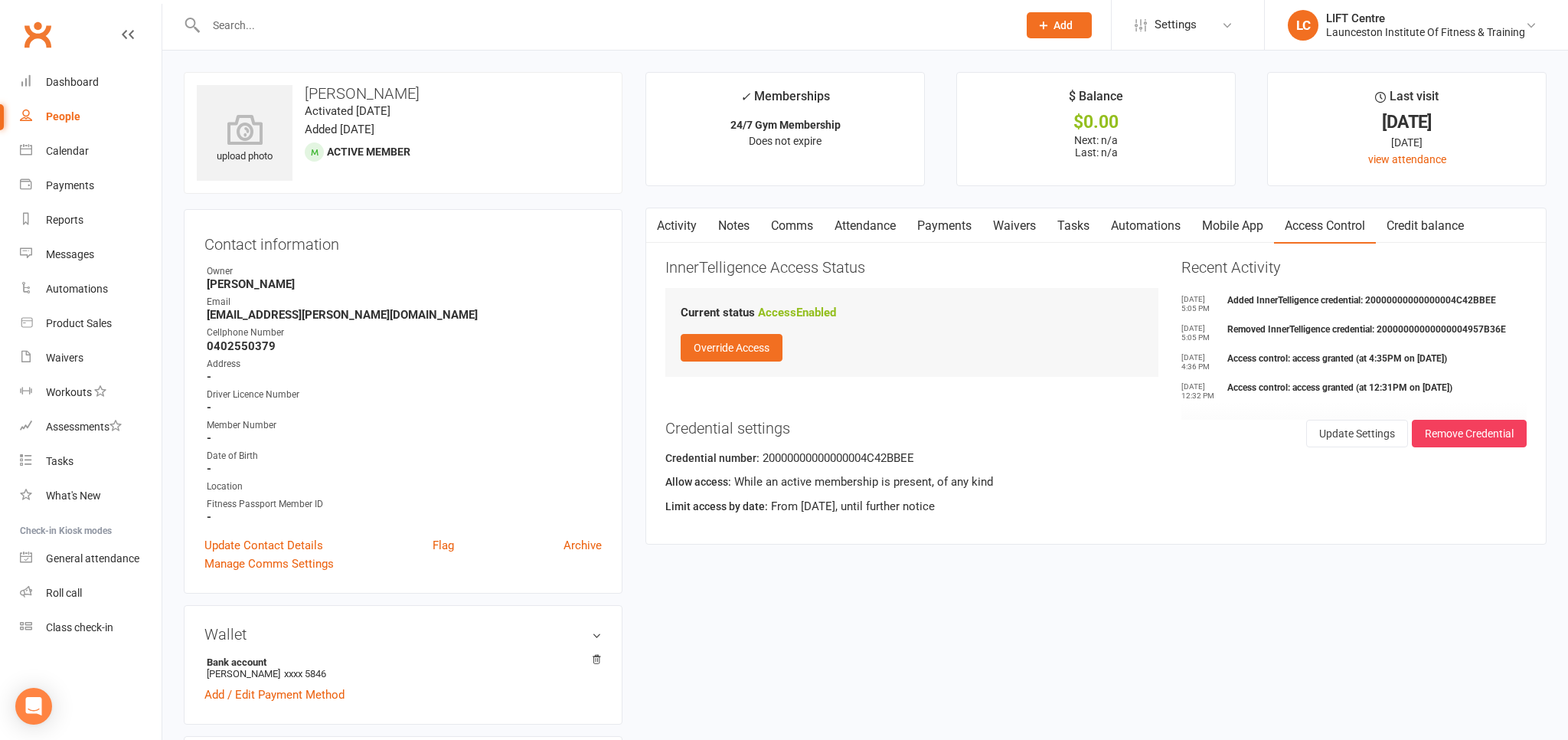
click at [23, 36] on link "Clubworx" at bounding box center [37, 34] width 38 height 38
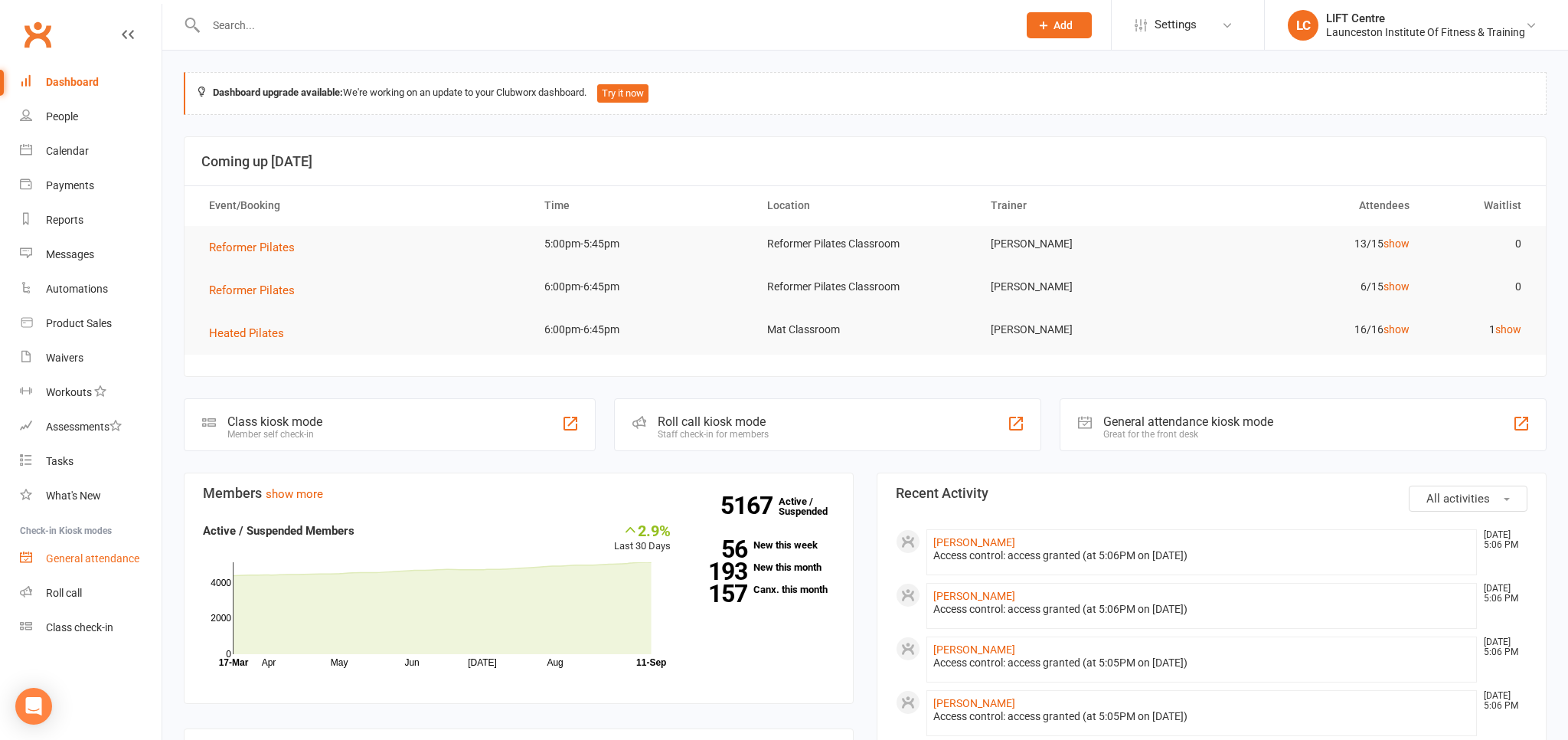
click at [99, 557] on div "General attendance" at bounding box center [93, 558] width 94 height 12
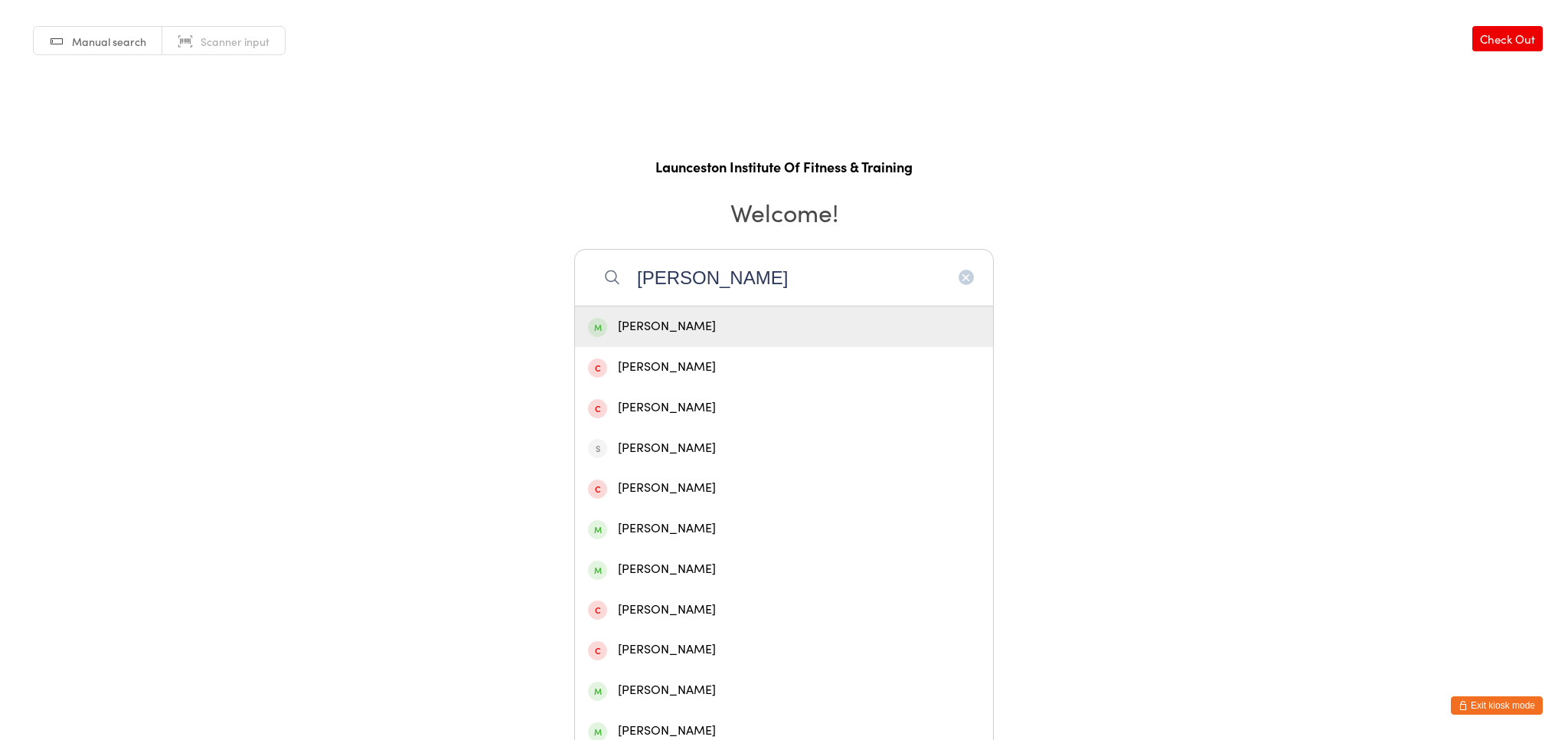
type input "[PERSON_NAME]"
click at [736, 322] on div "[PERSON_NAME]" at bounding box center [784, 327] width 392 height 21
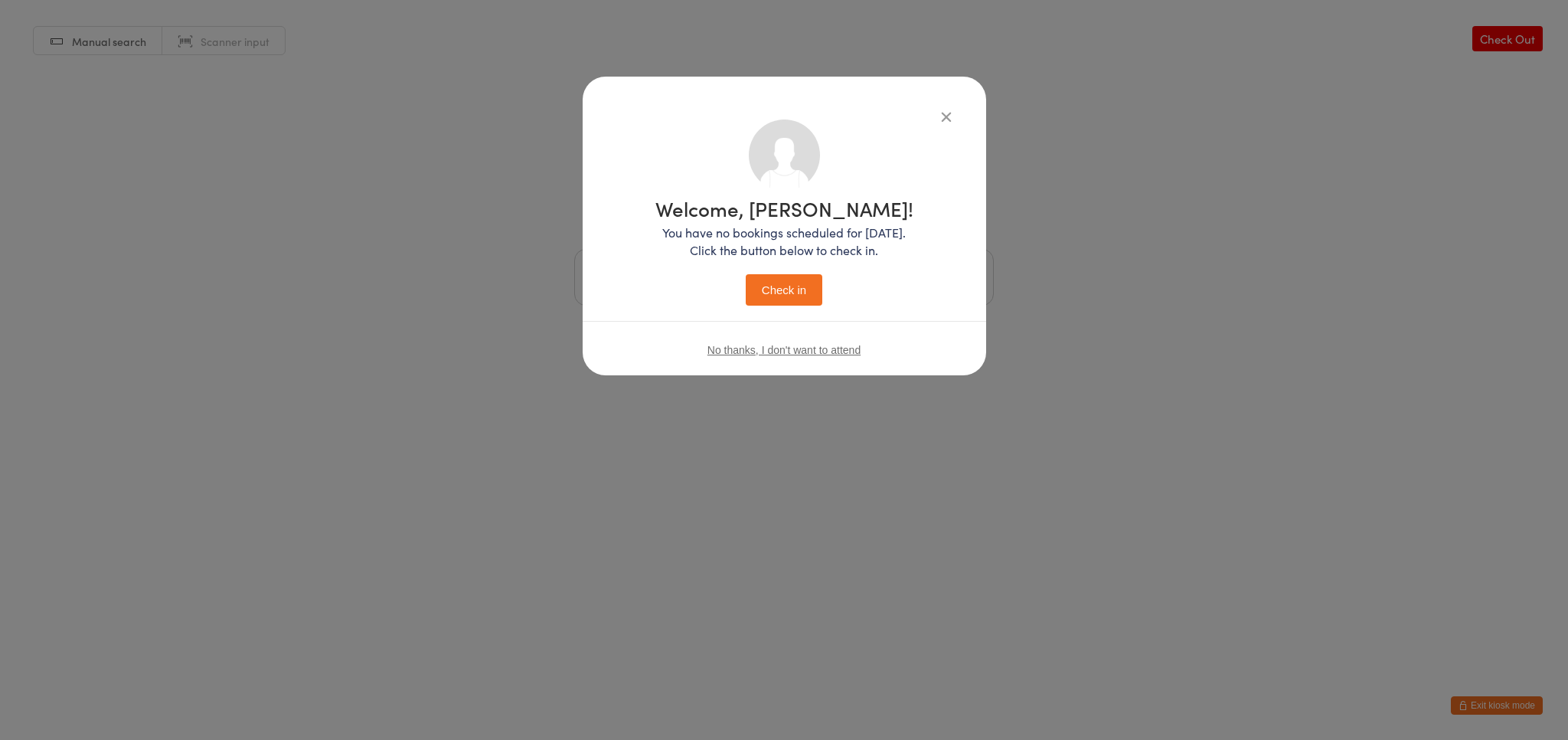
click at [808, 292] on button "Check in" at bounding box center [784, 290] width 77 height 32
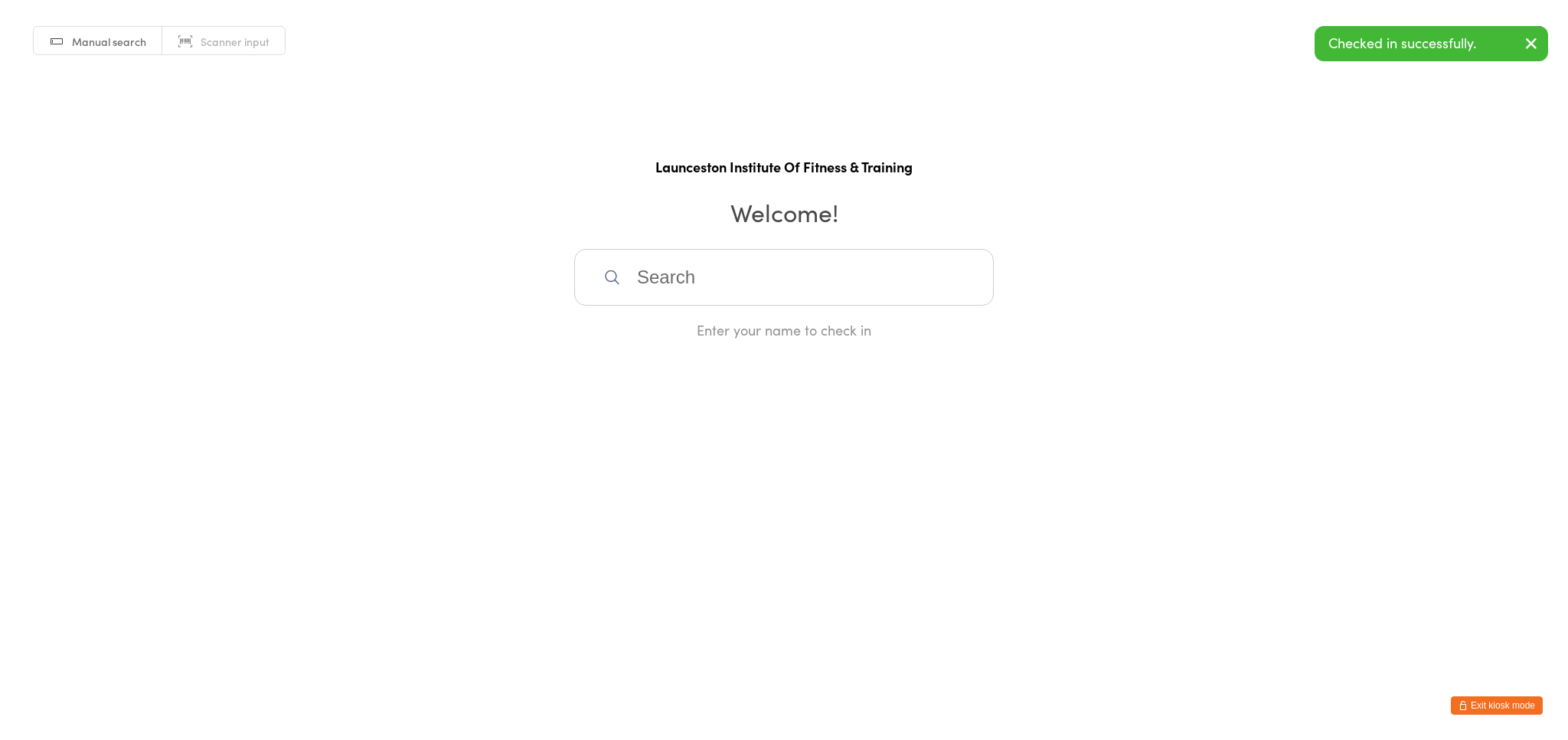
click at [794, 289] on input "search" at bounding box center [784, 277] width 420 height 57
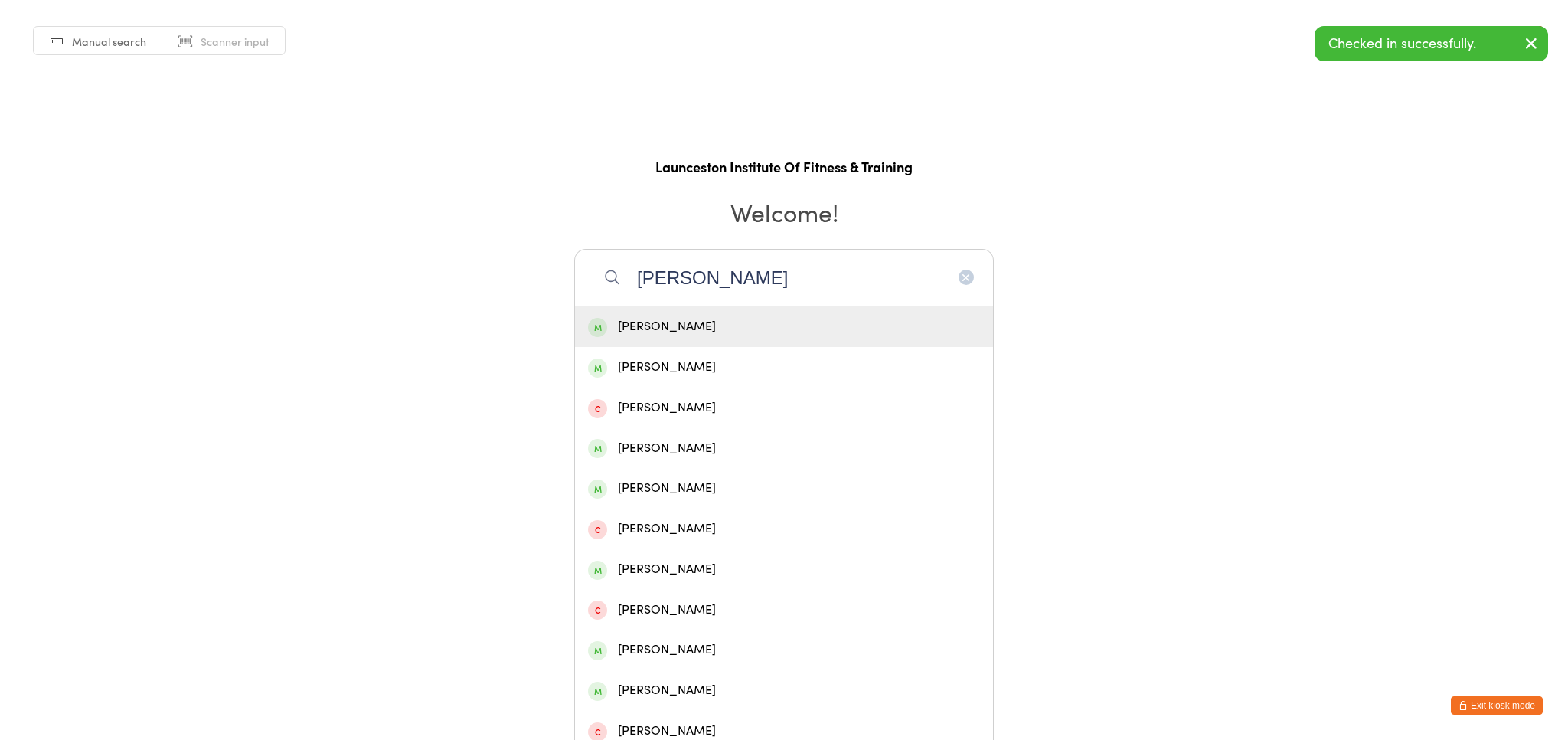
type input "[PERSON_NAME]"
click at [774, 326] on div "[PERSON_NAME]" at bounding box center [784, 327] width 392 height 21
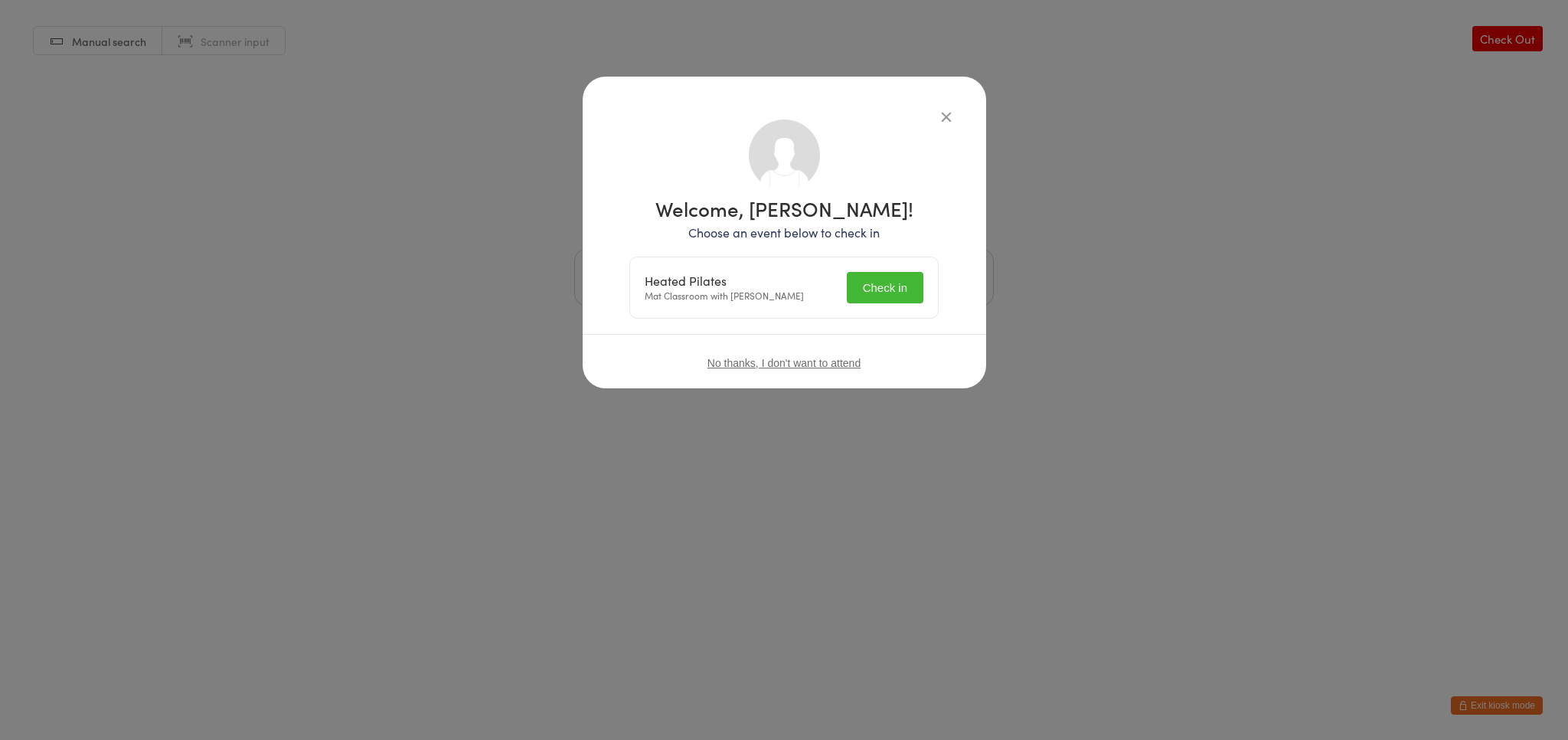
click at [887, 287] on button "Check in" at bounding box center [885, 288] width 77 height 32
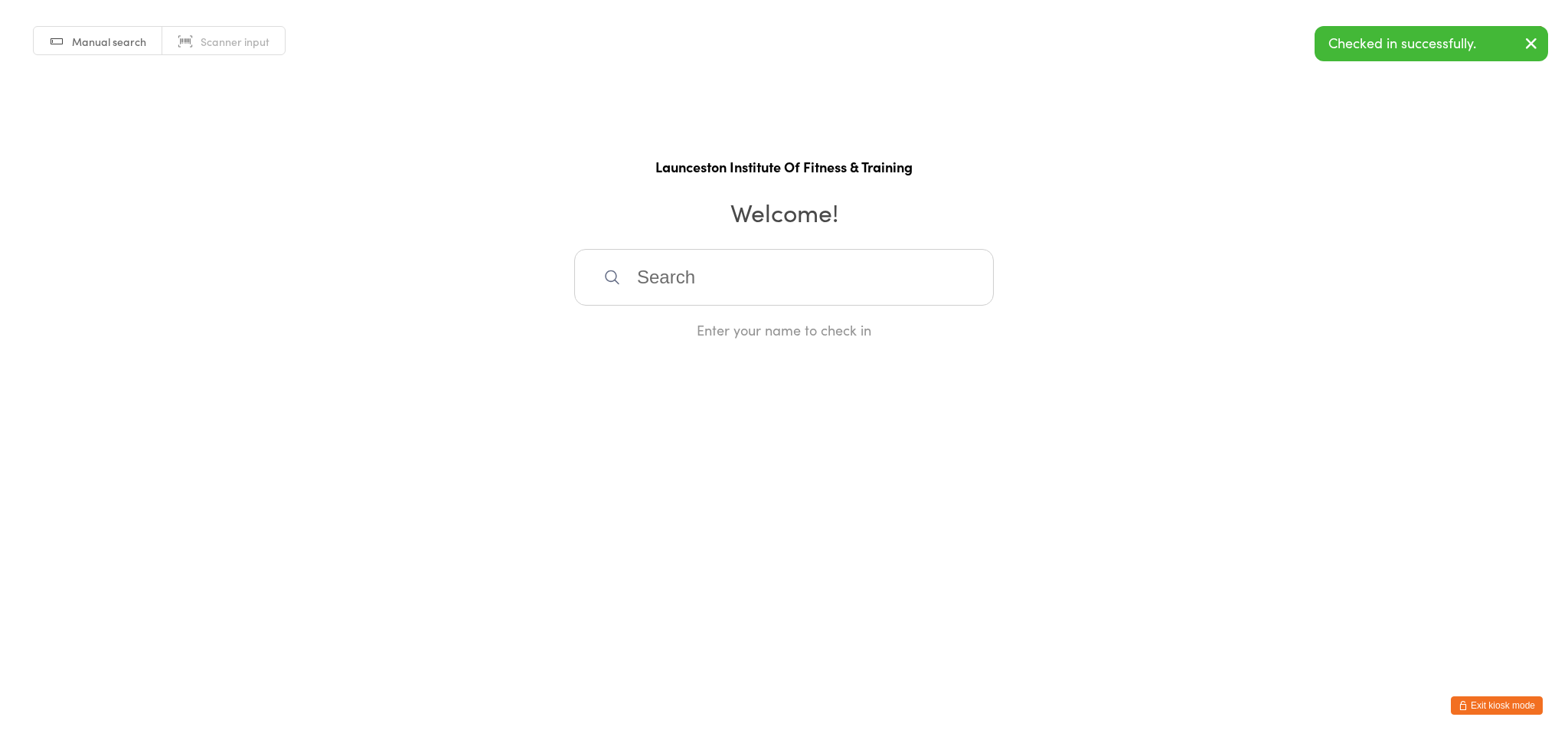
click at [1493, 694] on html "You have now entered Kiosk Mode. Members will be able to check themselves in us…" at bounding box center [784, 370] width 1568 height 740
click at [1487, 715] on html "You have now entered Kiosk Mode. Members will be able to check themselves in us…" at bounding box center [784, 370] width 1568 height 740
click at [1484, 703] on button "Exit kiosk mode" at bounding box center [1497, 705] width 92 height 19
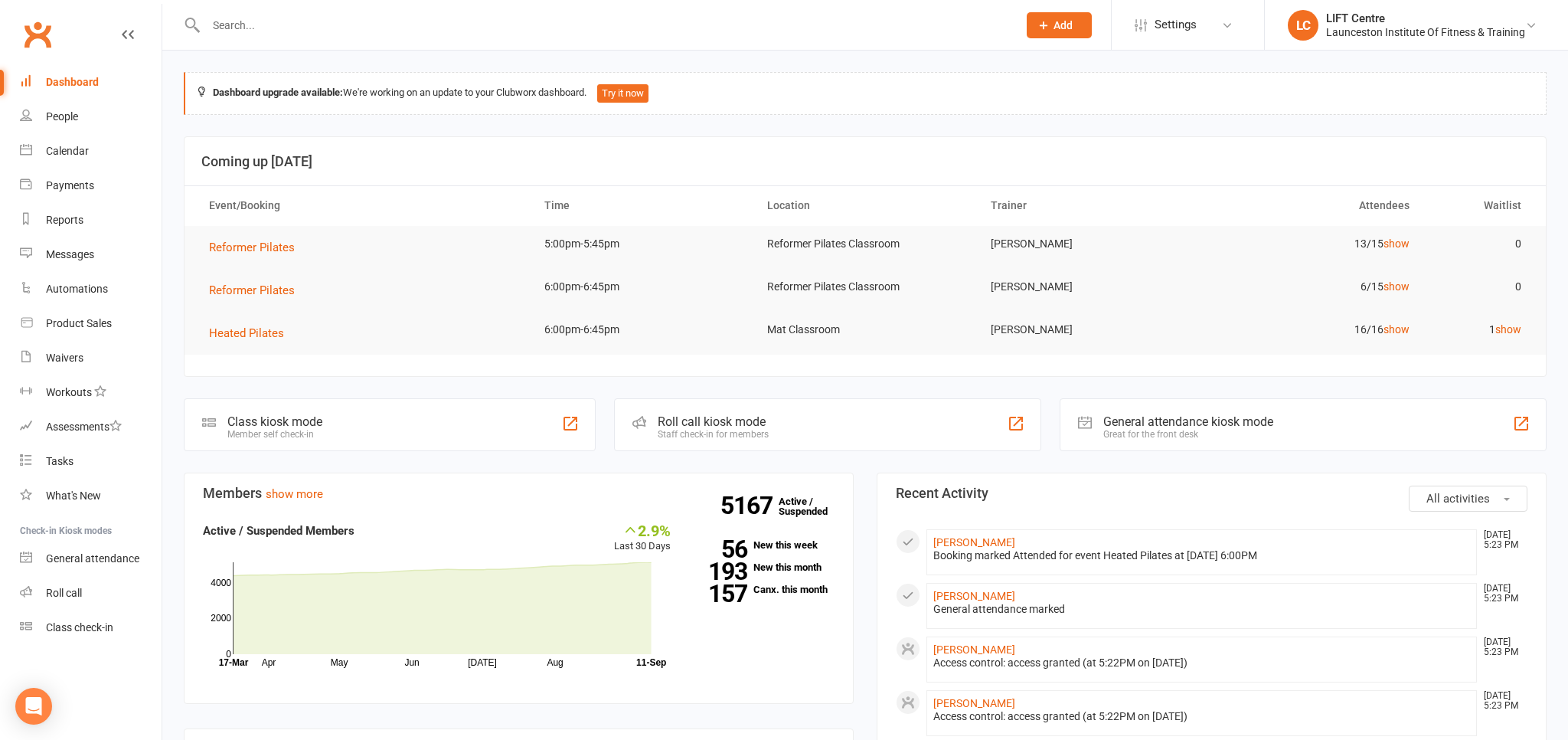
click at [48, 33] on link "Clubworx" at bounding box center [37, 34] width 38 height 38
click at [32, 27] on link "Clubworx" at bounding box center [37, 34] width 38 height 38
click at [230, 30] on input "text" at bounding box center [604, 25] width 806 height 22
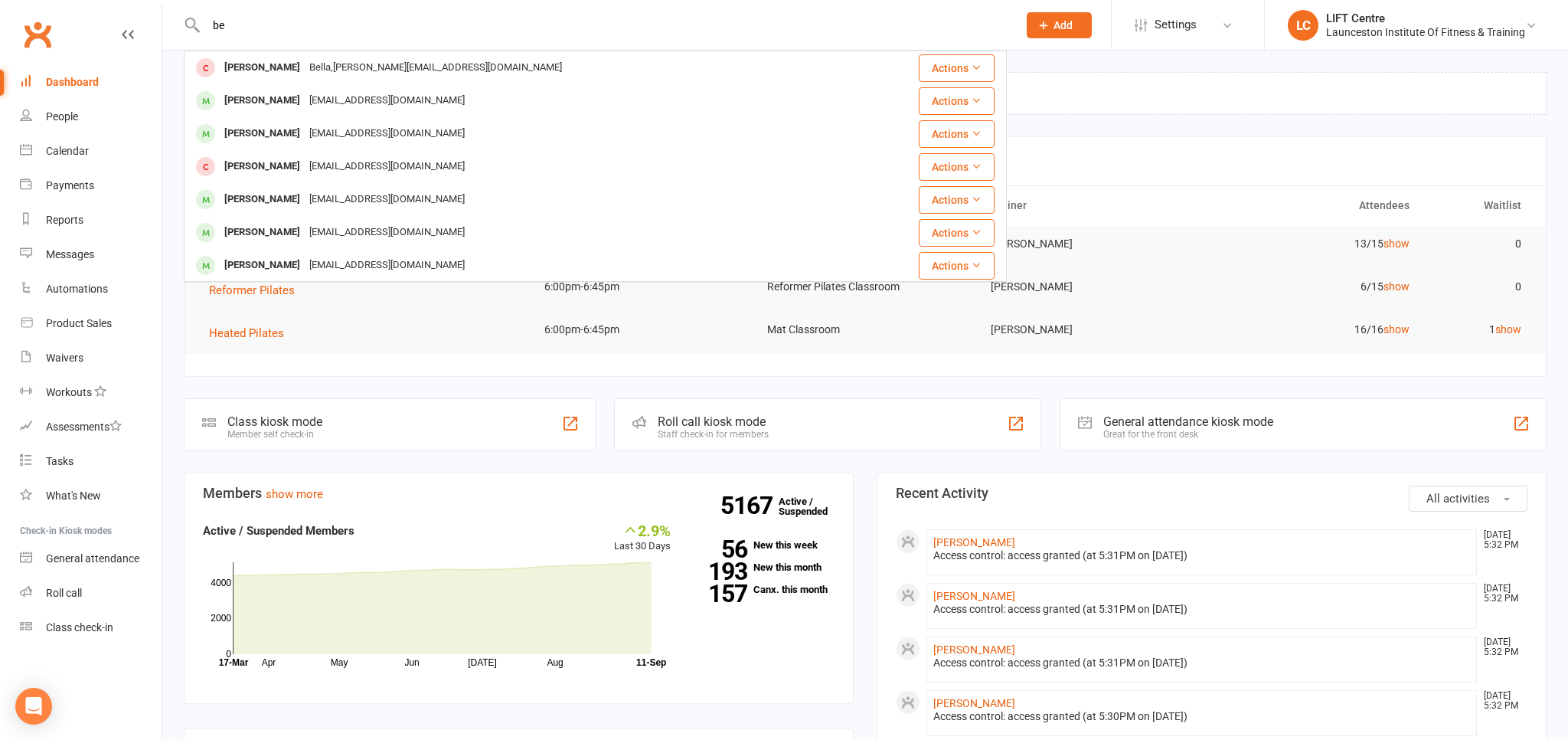
type input "b"
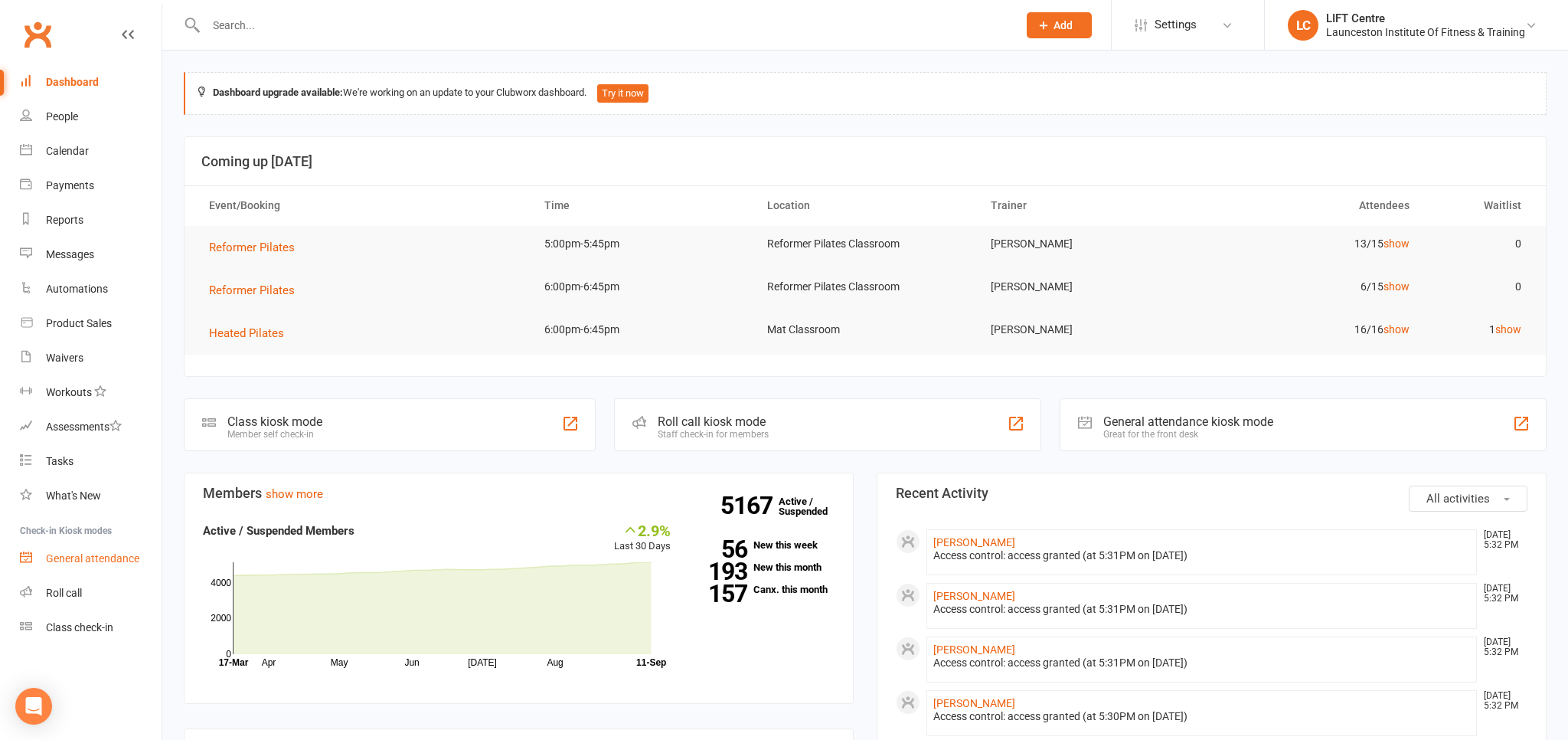
drag, startPoint x: 100, startPoint y: 559, endPoint x: 100, endPoint y: 550, distance: 9.0
click at [100, 558] on div "General attendance" at bounding box center [93, 558] width 94 height 12
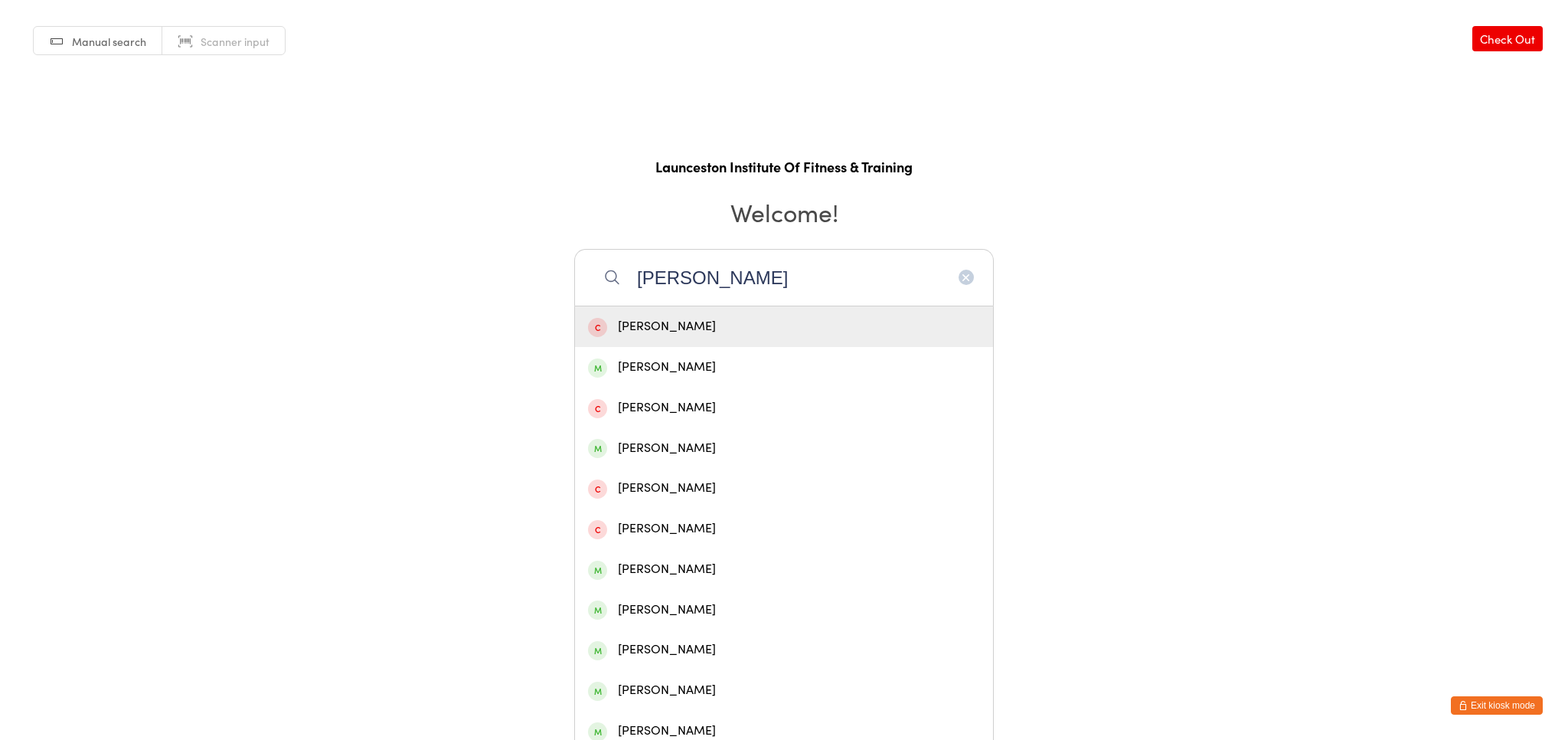
type input "jakob twinker"
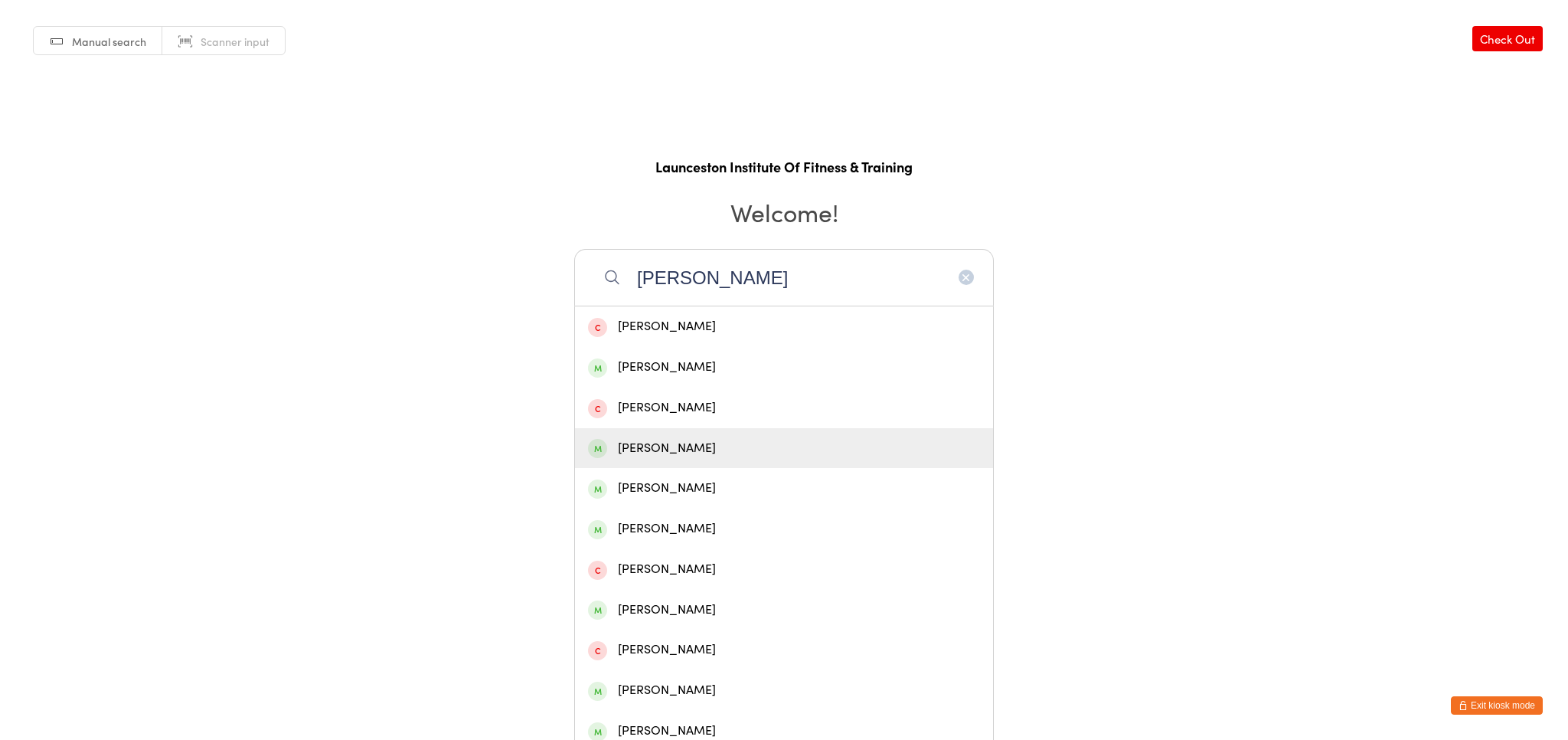
drag, startPoint x: 796, startPoint y: 275, endPoint x: 410, endPoint y: 252, distance: 386.7
click at [574, 252] on input "jakob twinker" at bounding box center [784, 277] width 420 height 57
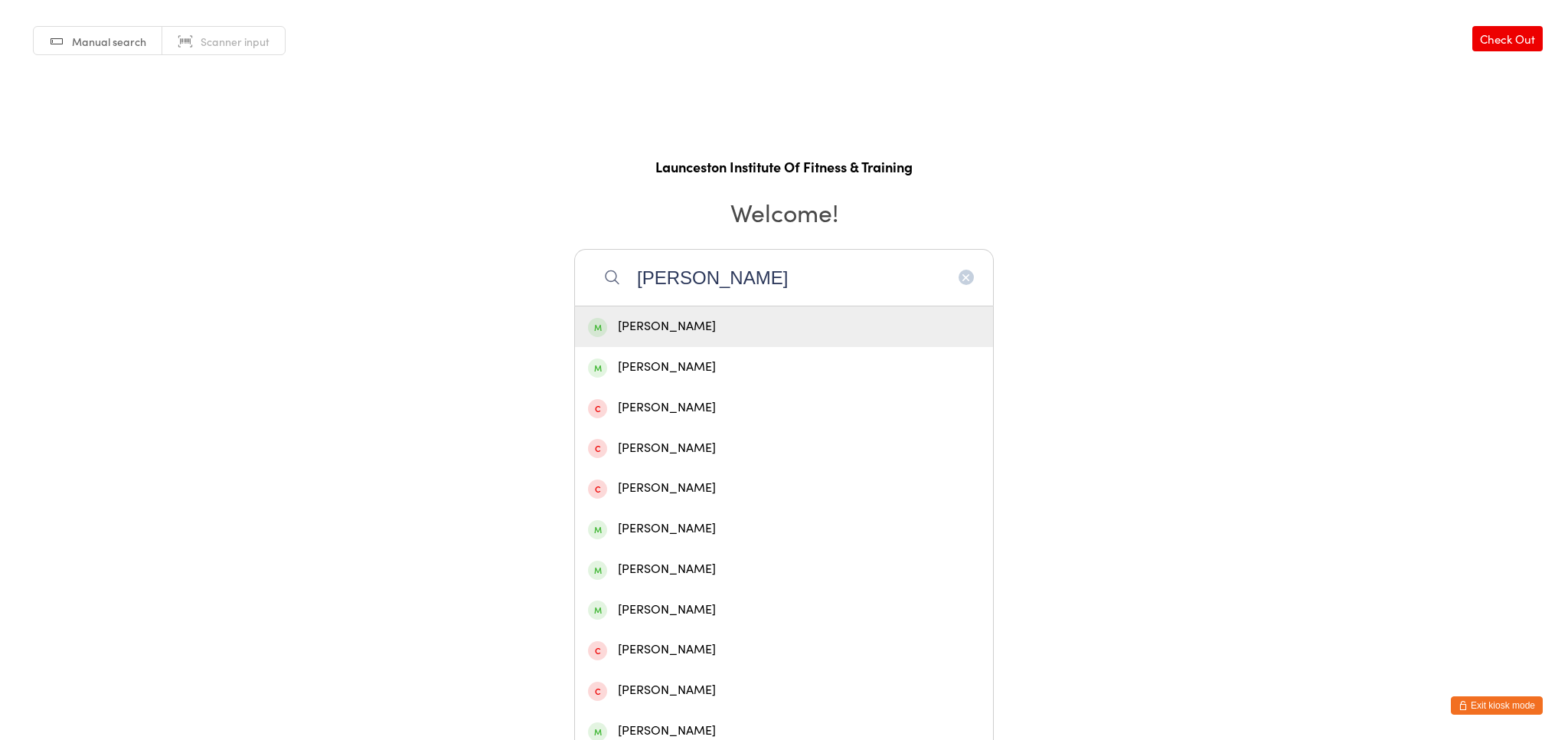
type input "jakob trinker"
click at [964, 273] on icon "button" at bounding box center [966, 277] width 12 height 12
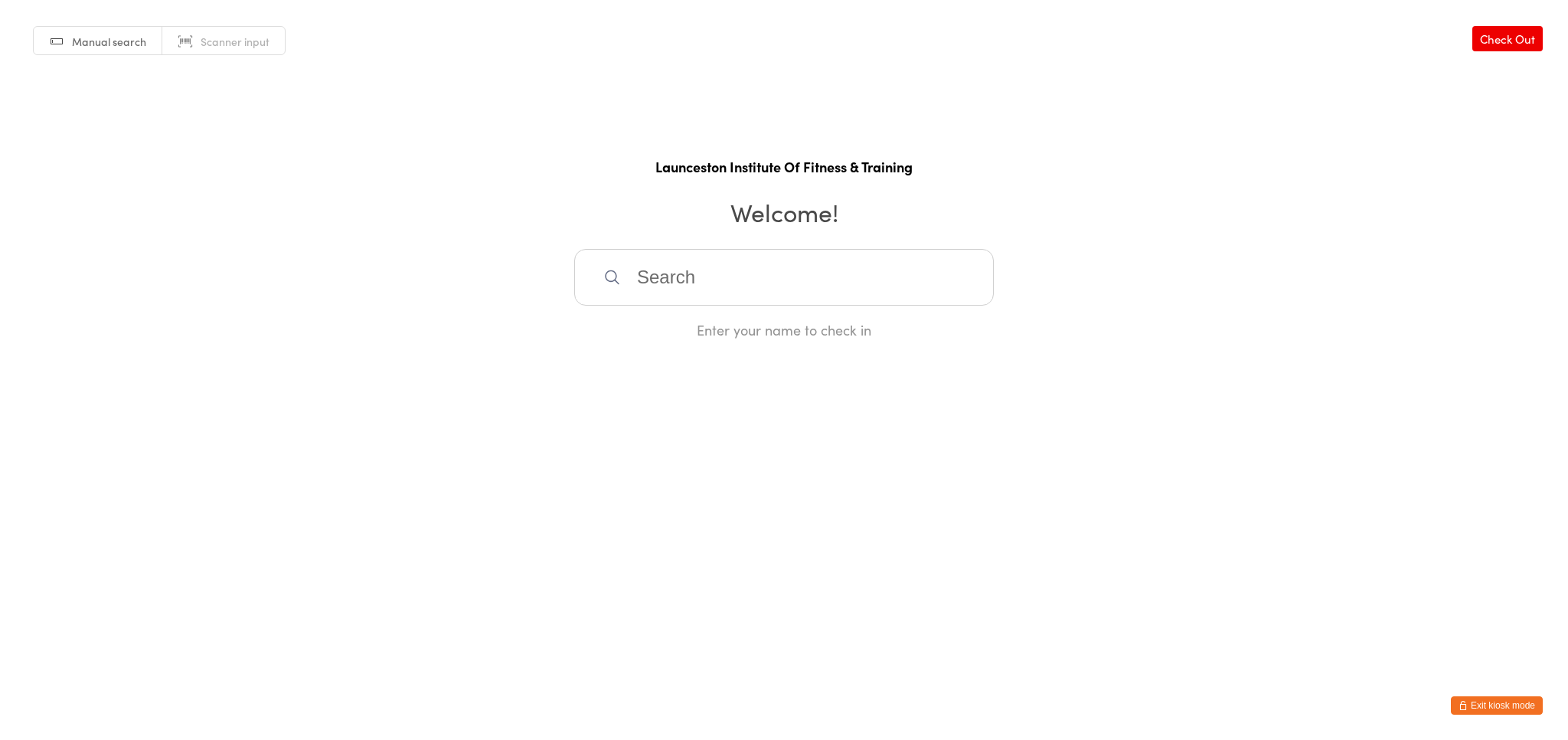
click at [1530, 705] on button "Exit kiosk mode" at bounding box center [1497, 705] width 92 height 19
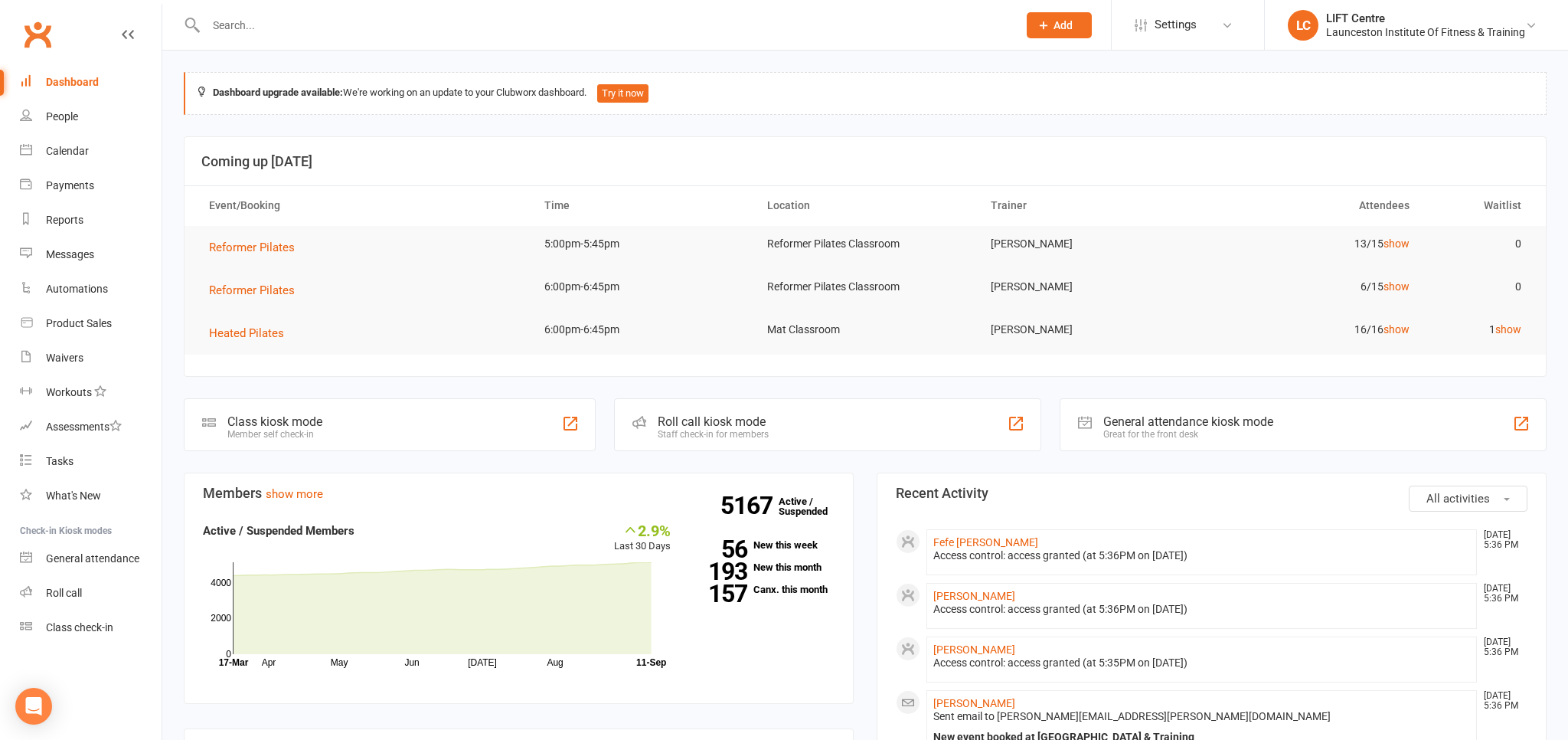
click at [256, 18] on input "text" at bounding box center [604, 25] width 806 height 22
click at [32, 32] on link "Clubworx" at bounding box center [37, 34] width 38 height 38
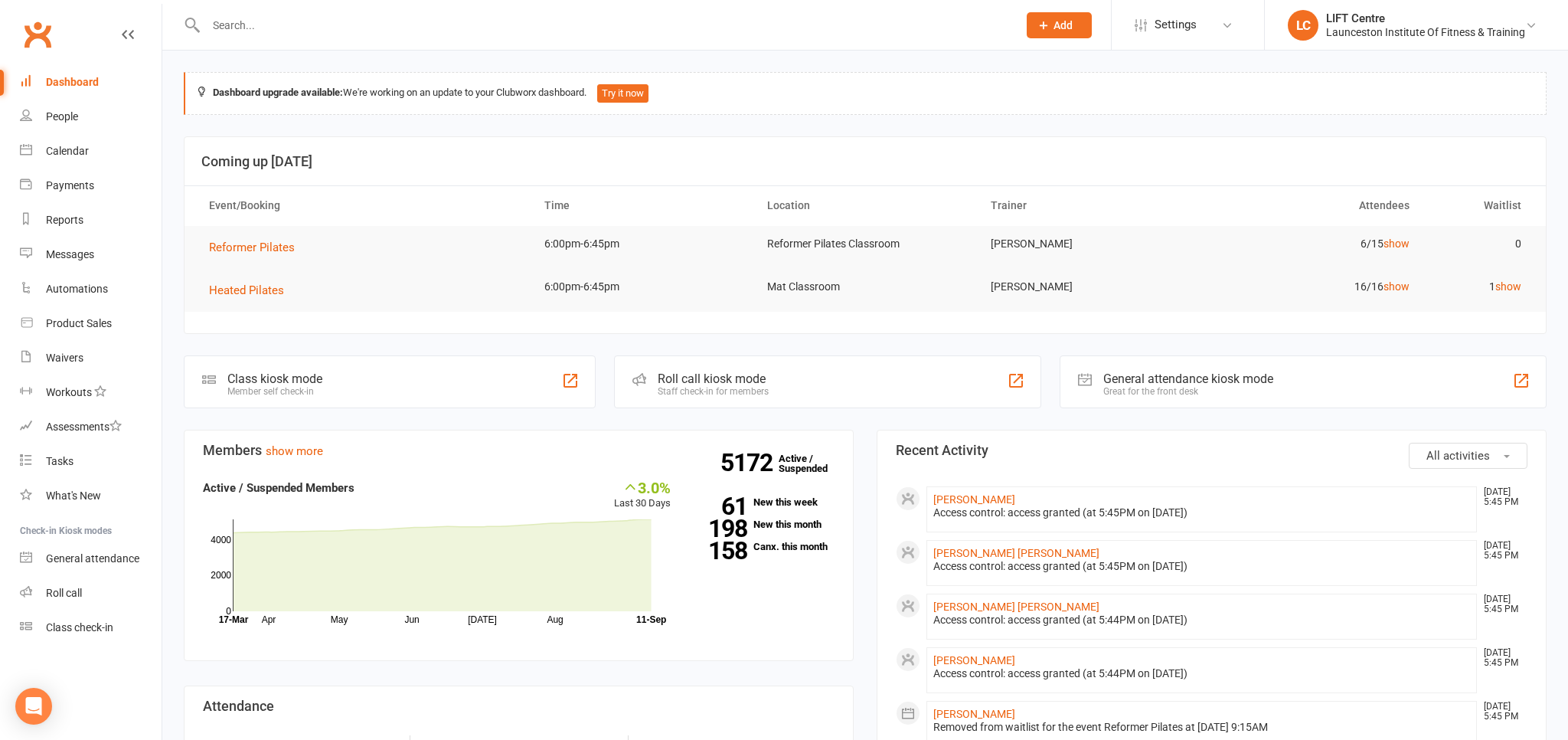
click at [32, 41] on link "Clubworx" at bounding box center [37, 34] width 38 height 38
click at [40, 23] on link "Clubworx" at bounding box center [37, 34] width 38 height 38
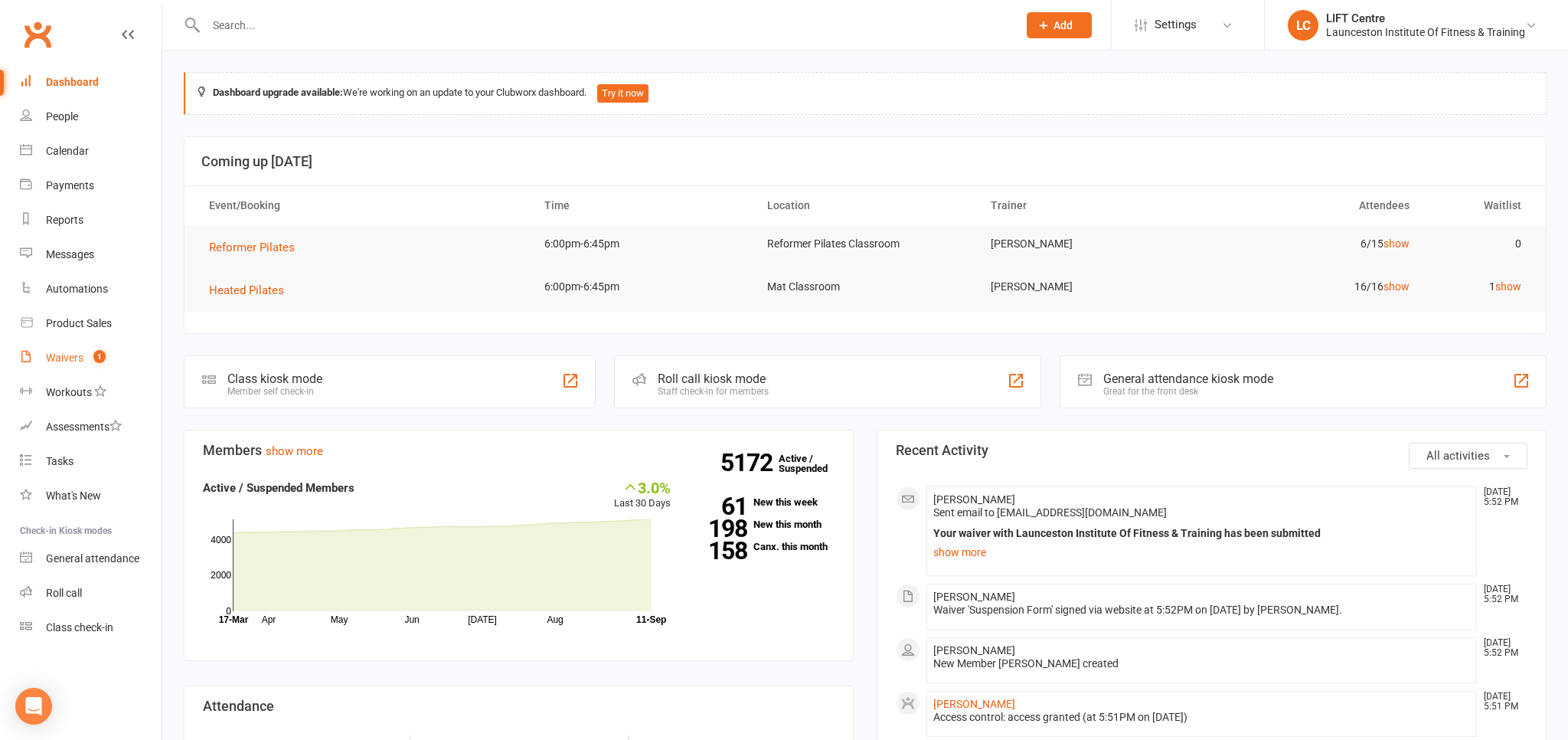
click at [56, 357] on div "Waivers" at bounding box center [65, 357] width 37 height 12
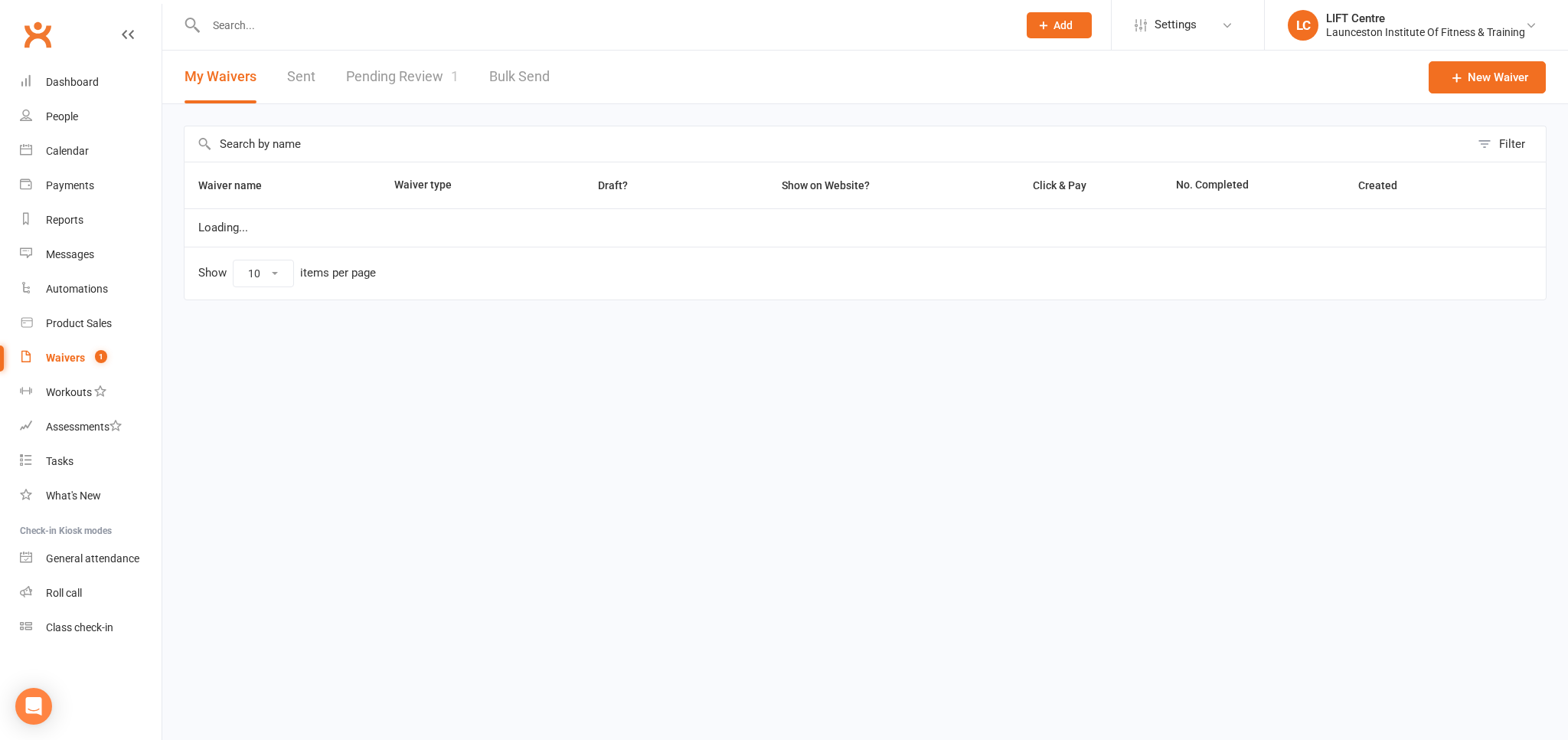
select select "50"
click at [384, 79] on link "Pending Review 1" at bounding box center [402, 77] width 112 height 53
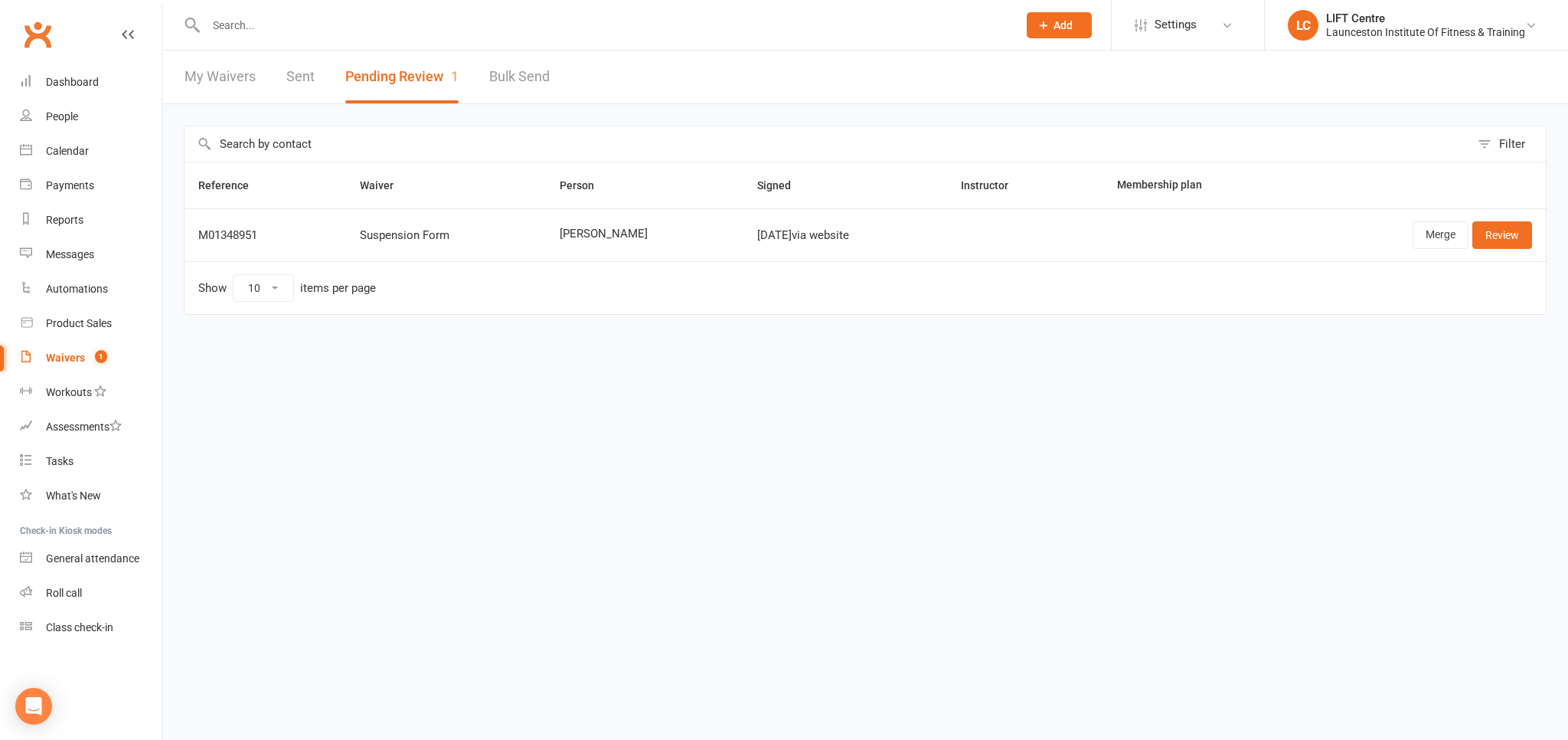
click at [270, 19] on input "text" at bounding box center [604, 25] width 806 height 22
click at [1503, 241] on link "Review" at bounding box center [1503, 235] width 60 height 27
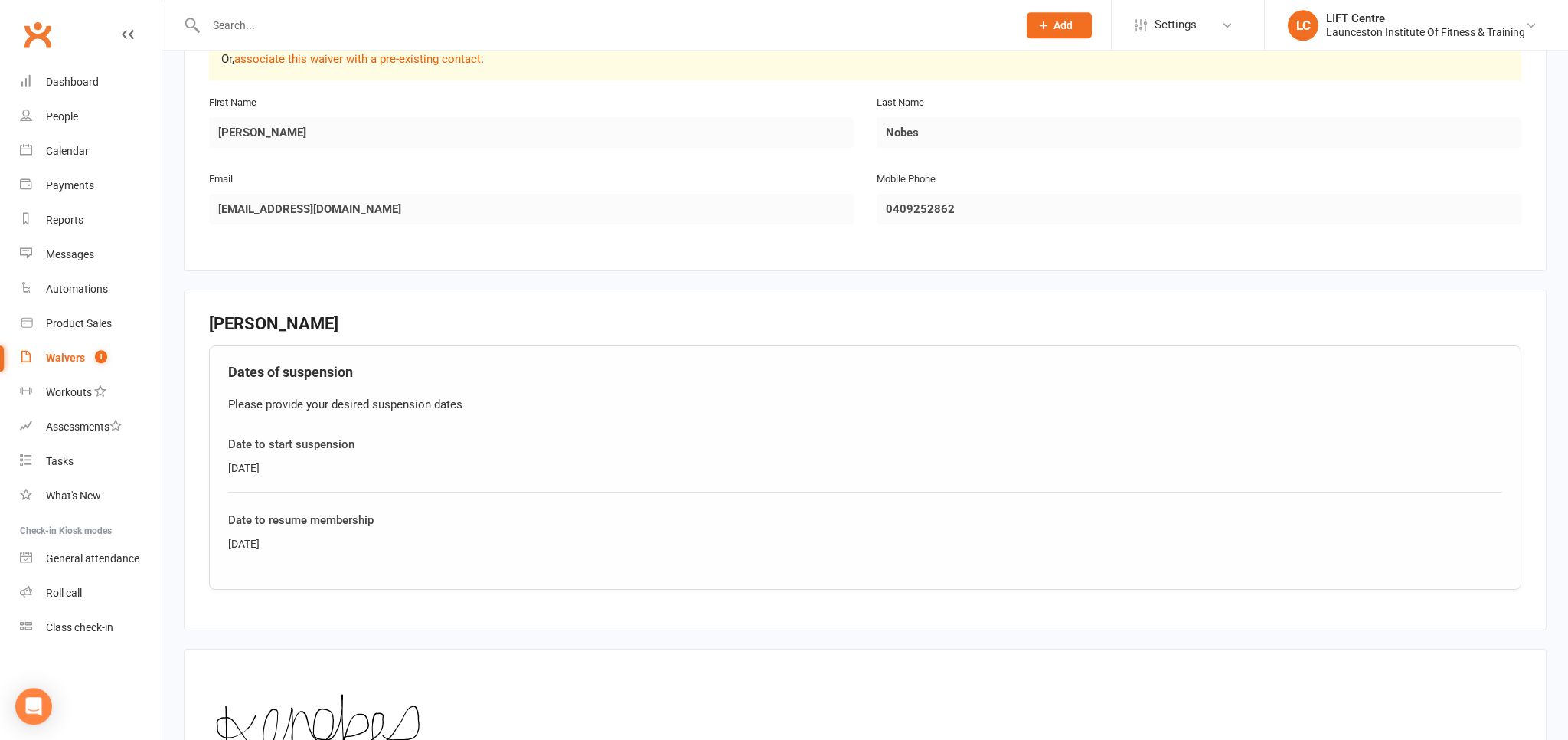
scroll to position [523, 0]
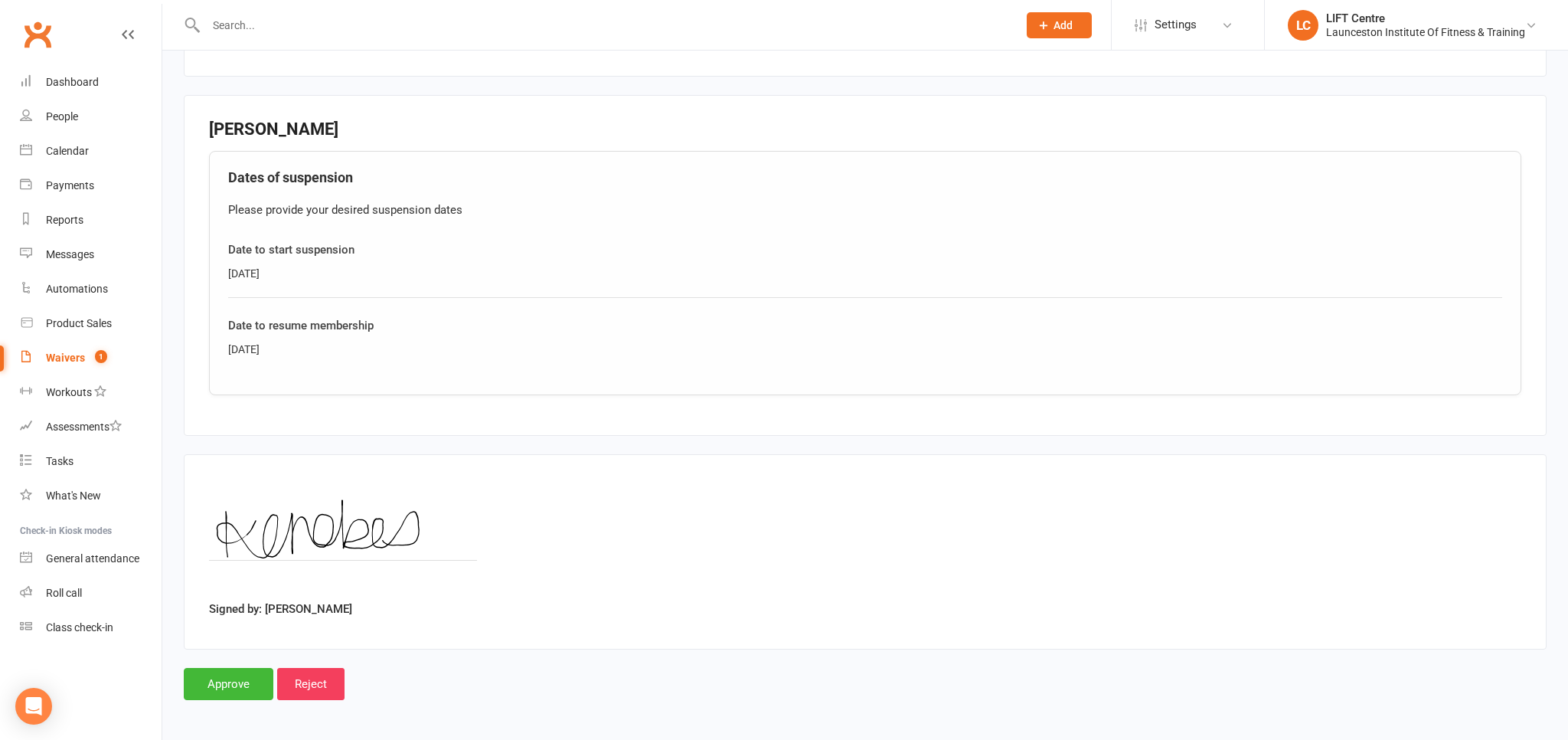
click at [342, 36] on input "text" at bounding box center [604, 25] width 806 height 22
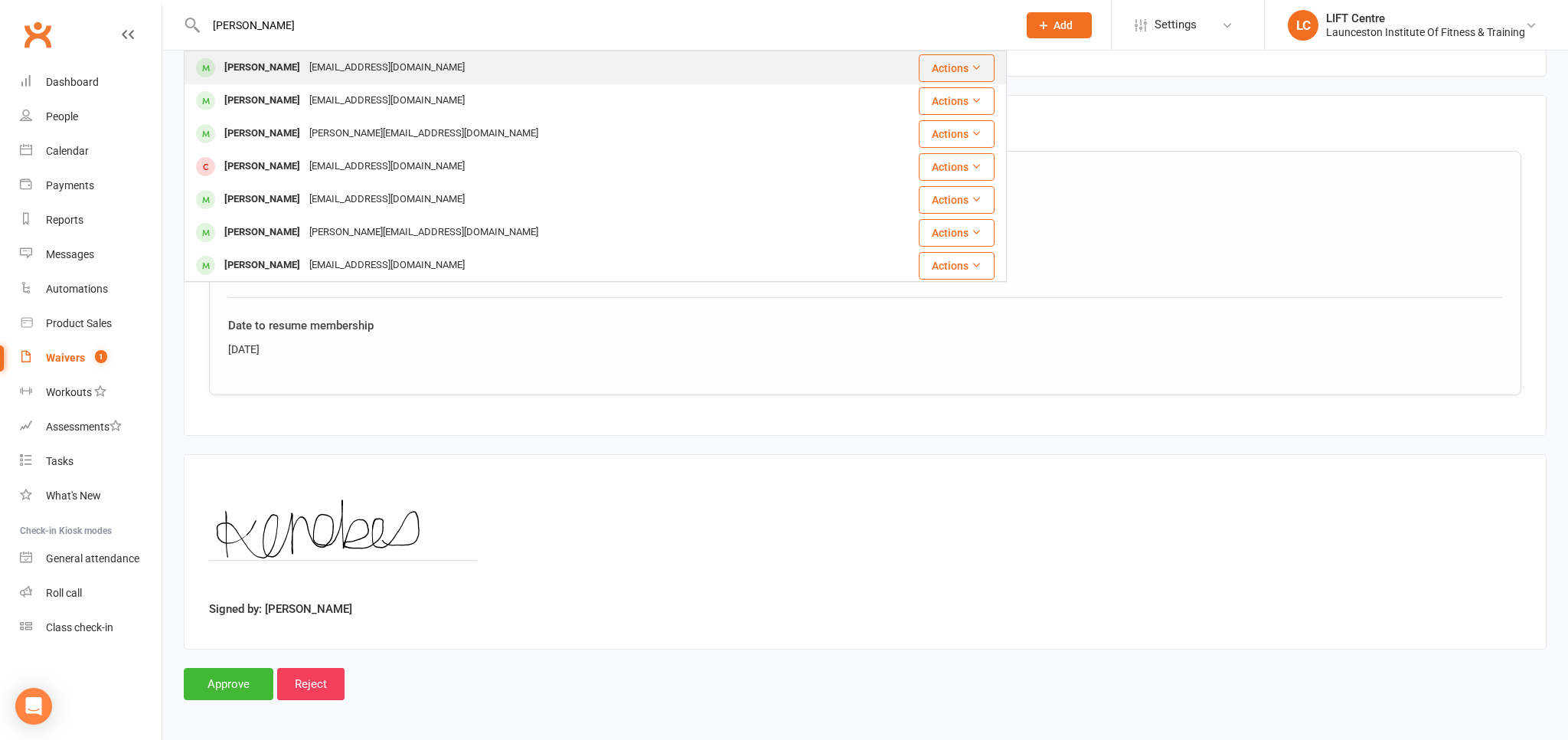
type input "[PERSON_NAME]"
click at [347, 69] on div "[EMAIL_ADDRESS][DOMAIN_NAME]" at bounding box center [387, 68] width 165 height 23
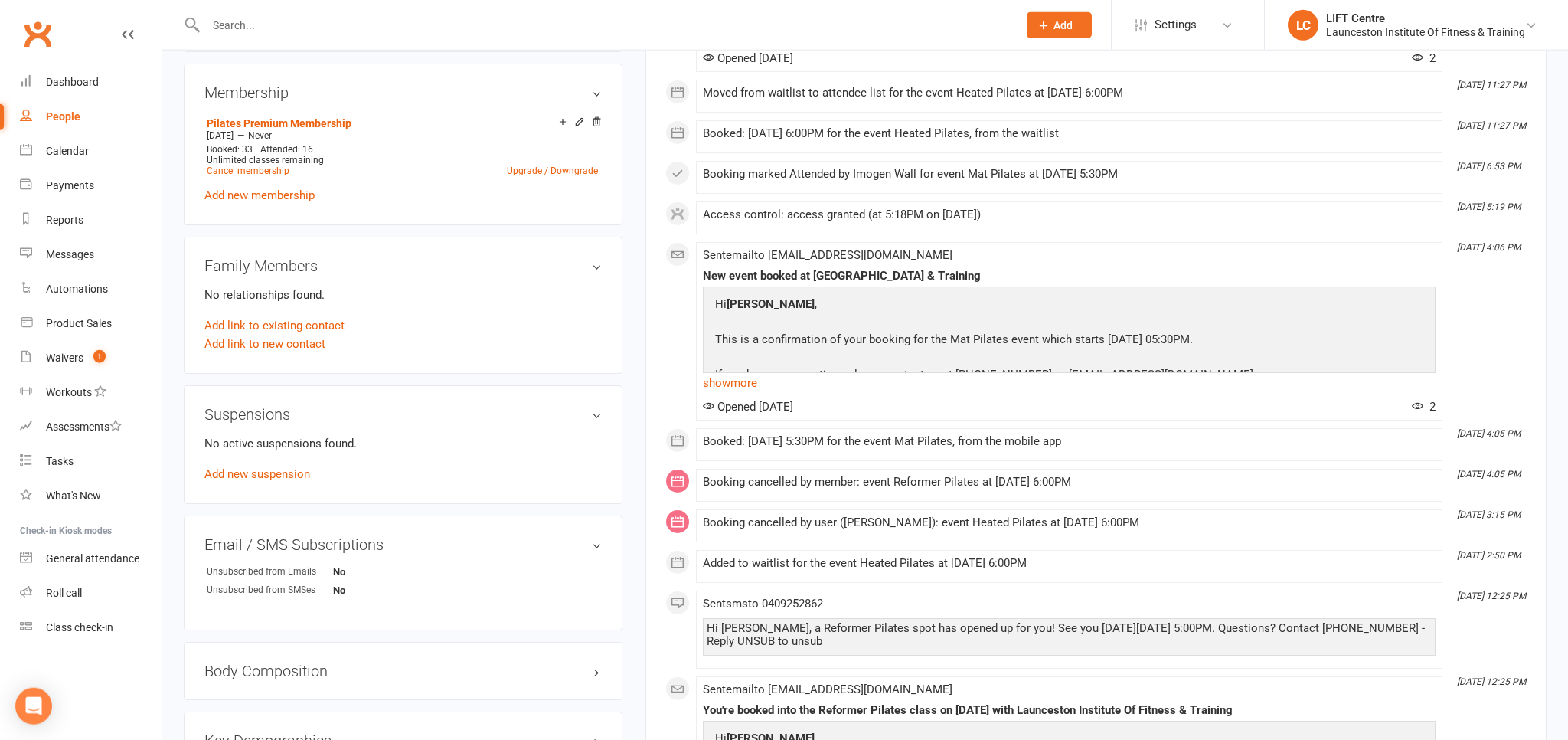
scroll to position [646, 0]
click at [289, 474] on link "Add new suspension" at bounding box center [257, 473] width 106 height 14
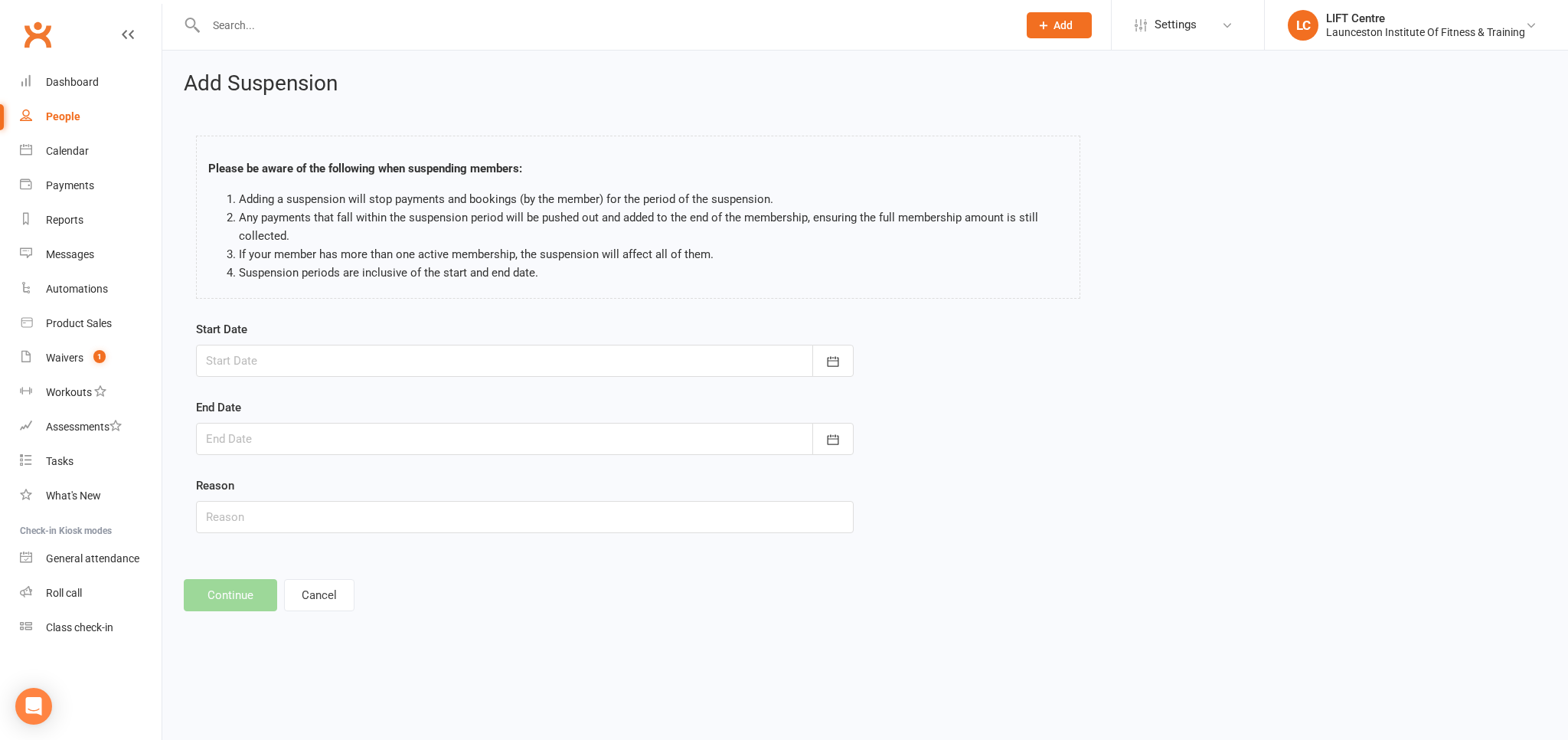
click at [329, 359] on div at bounding box center [525, 361] width 658 height 32
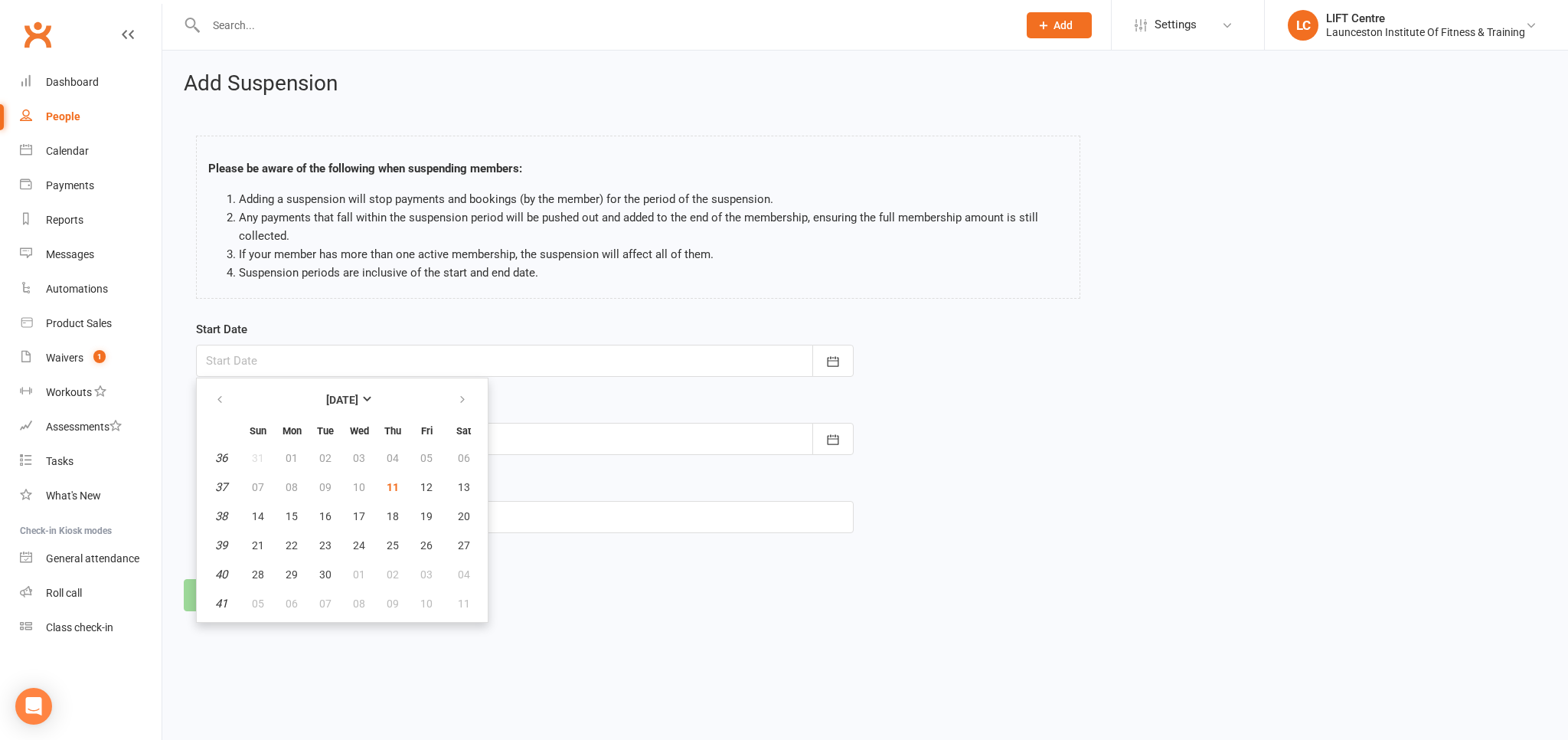
click at [213, 271] on ol "Adding a suspension will stop payments and bookings (by the member) for the per…" at bounding box center [638, 236] width 860 height 92
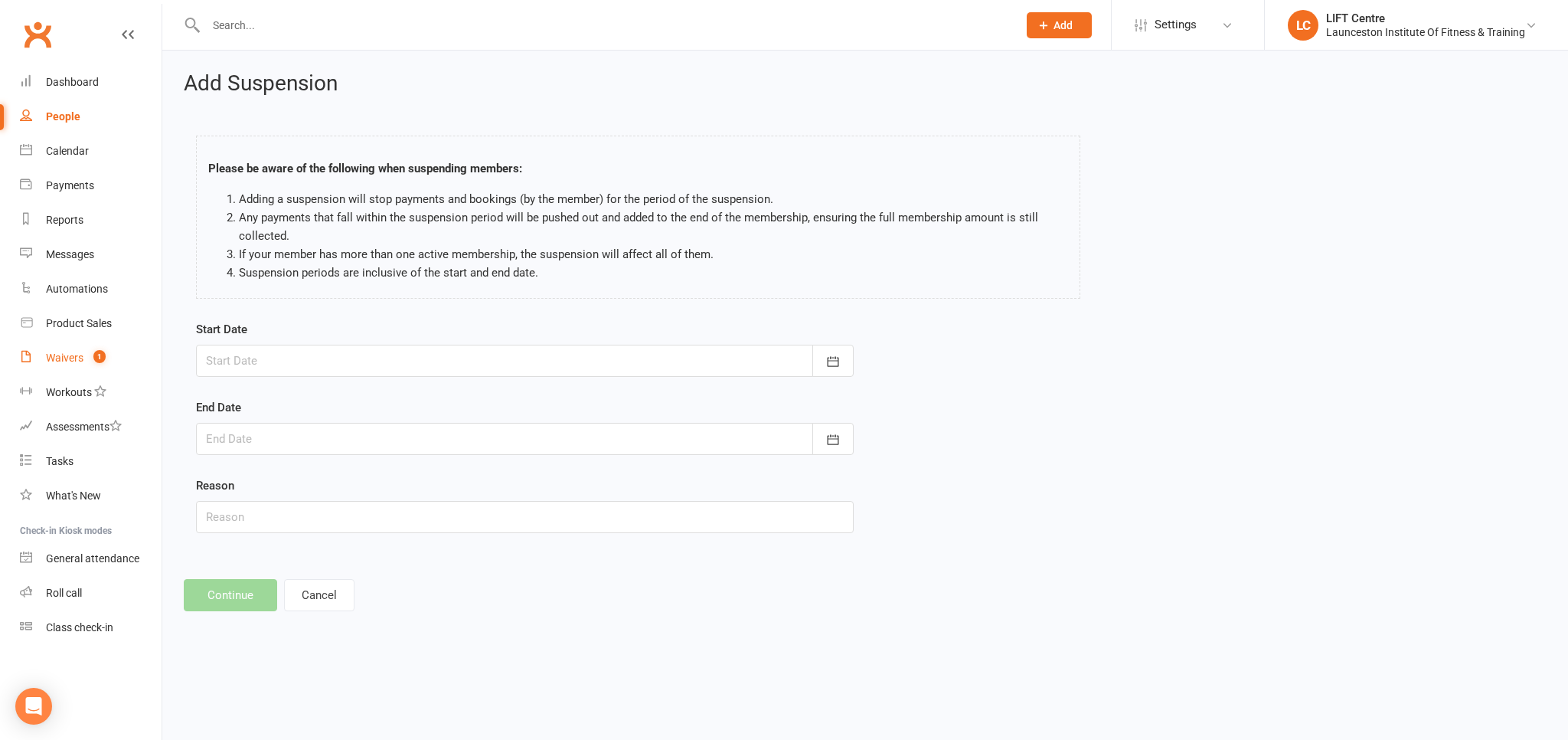
click at [63, 364] on div "Waivers" at bounding box center [65, 357] width 37 height 12
select select "50"
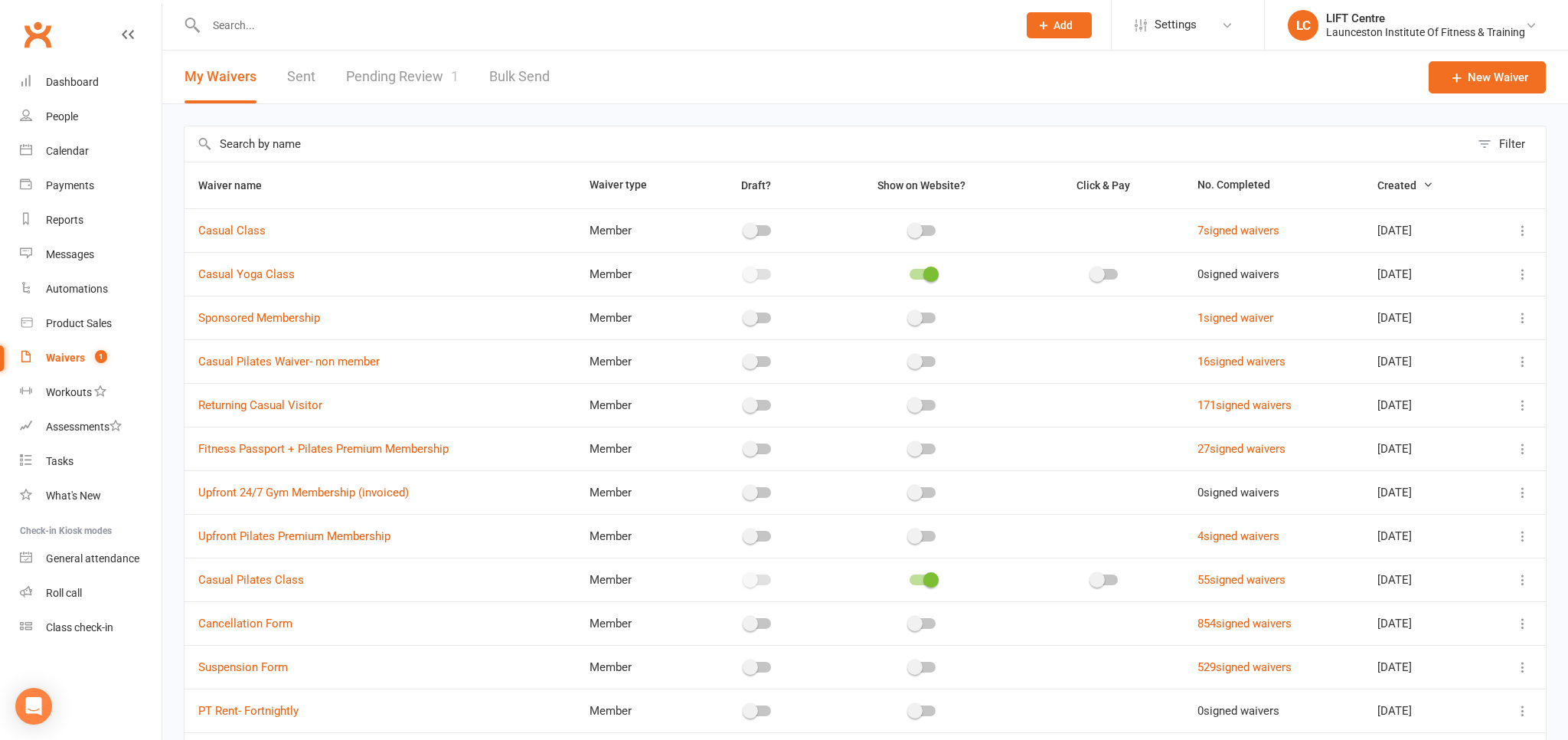
click at [403, 75] on link "Pending Review 1" at bounding box center [402, 77] width 112 height 53
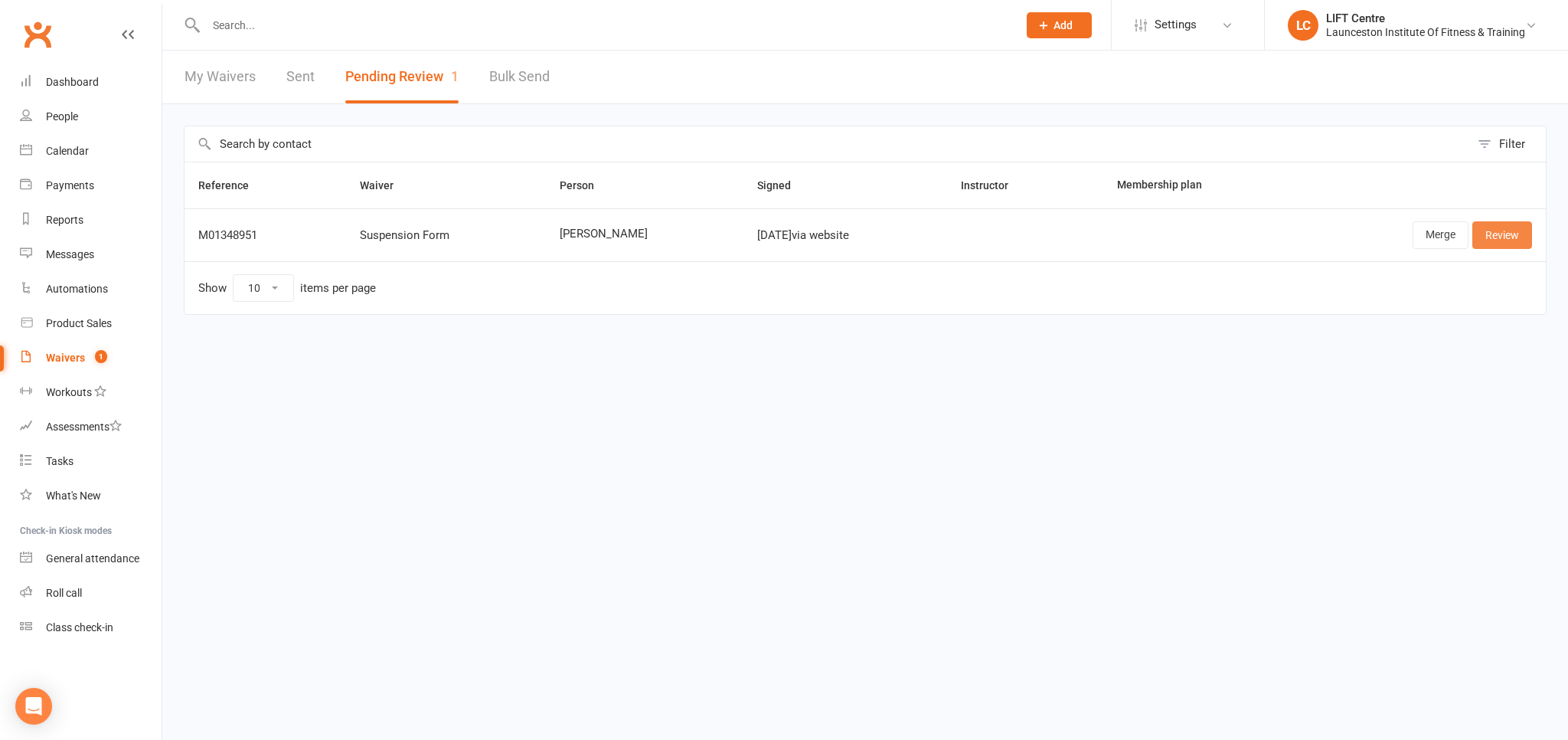
click at [1492, 230] on link "Review" at bounding box center [1503, 235] width 60 height 27
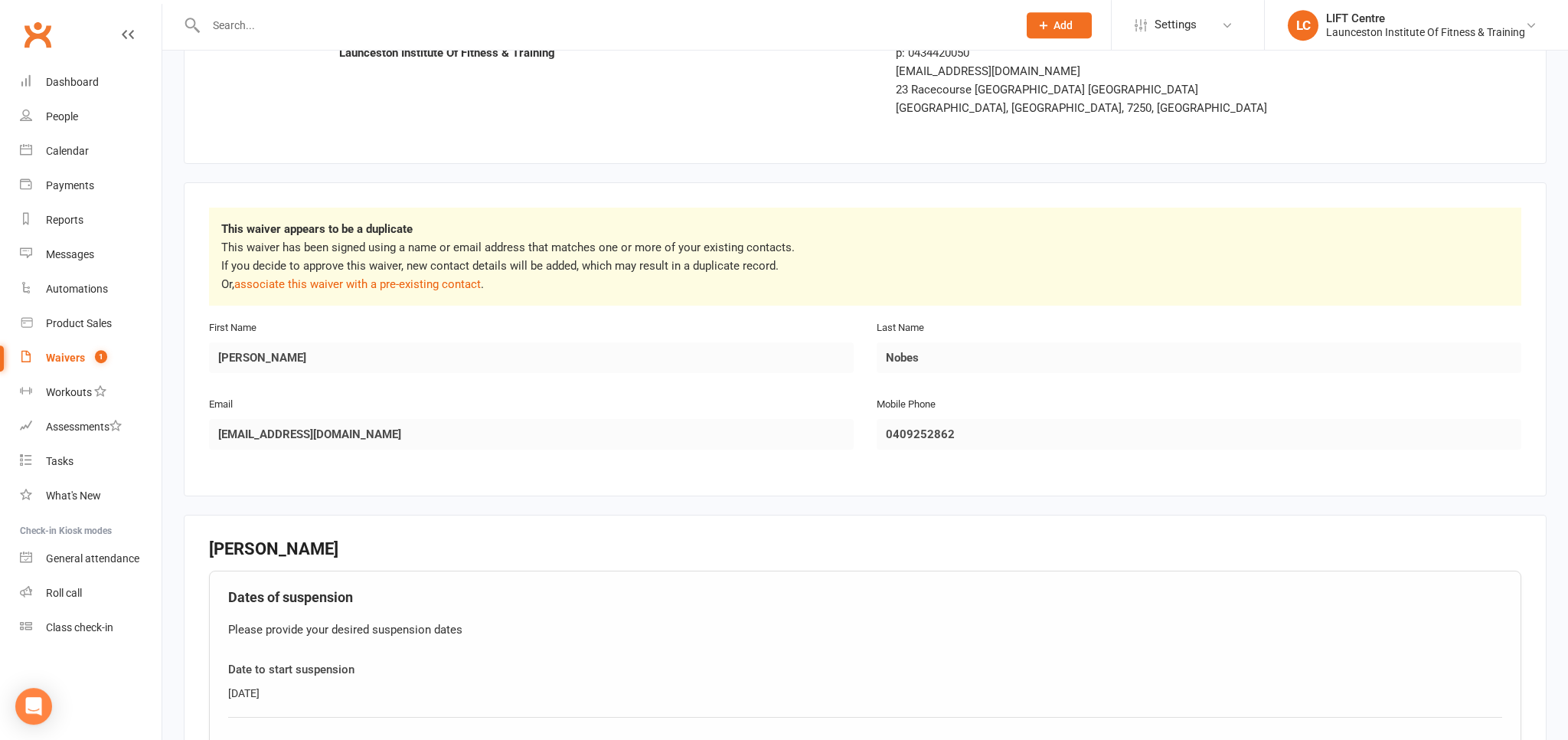
scroll to position [405, 0]
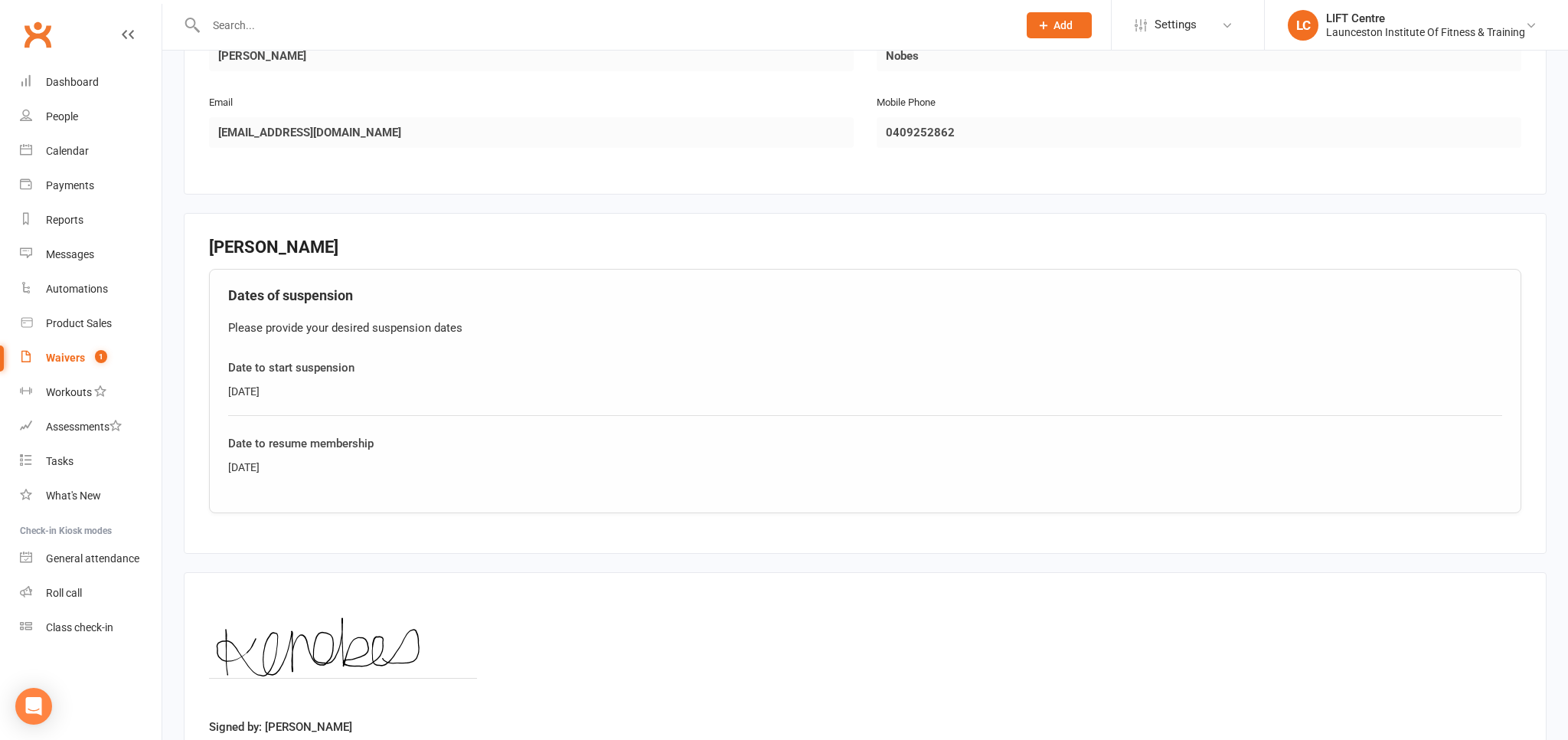
click at [245, 29] on input "text" at bounding box center [604, 25] width 806 height 22
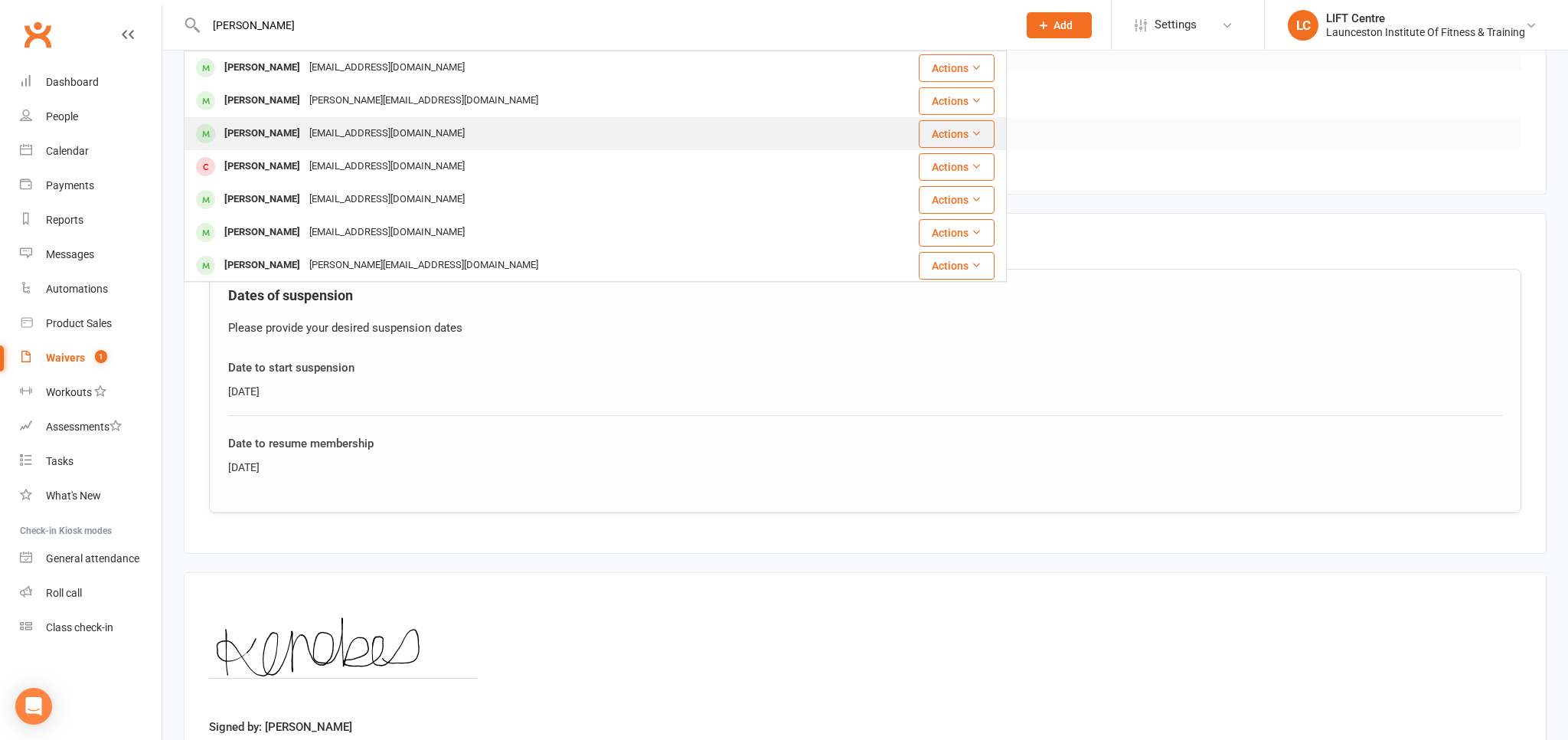
type input "[PERSON_NAME]"
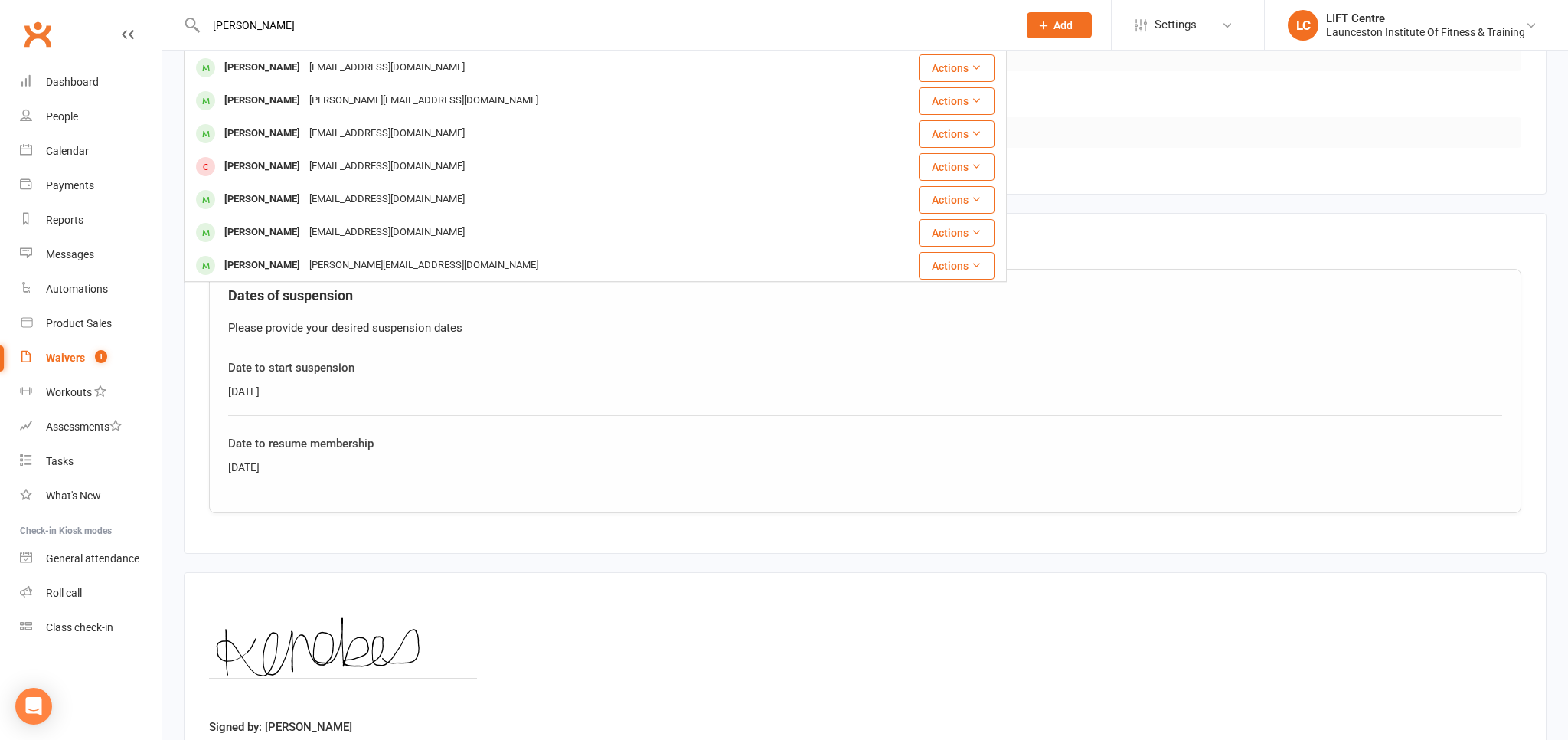
click at [275, 126] on div "[PERSON_NAME]" at bounding box center [262, 134] width 85 height 23
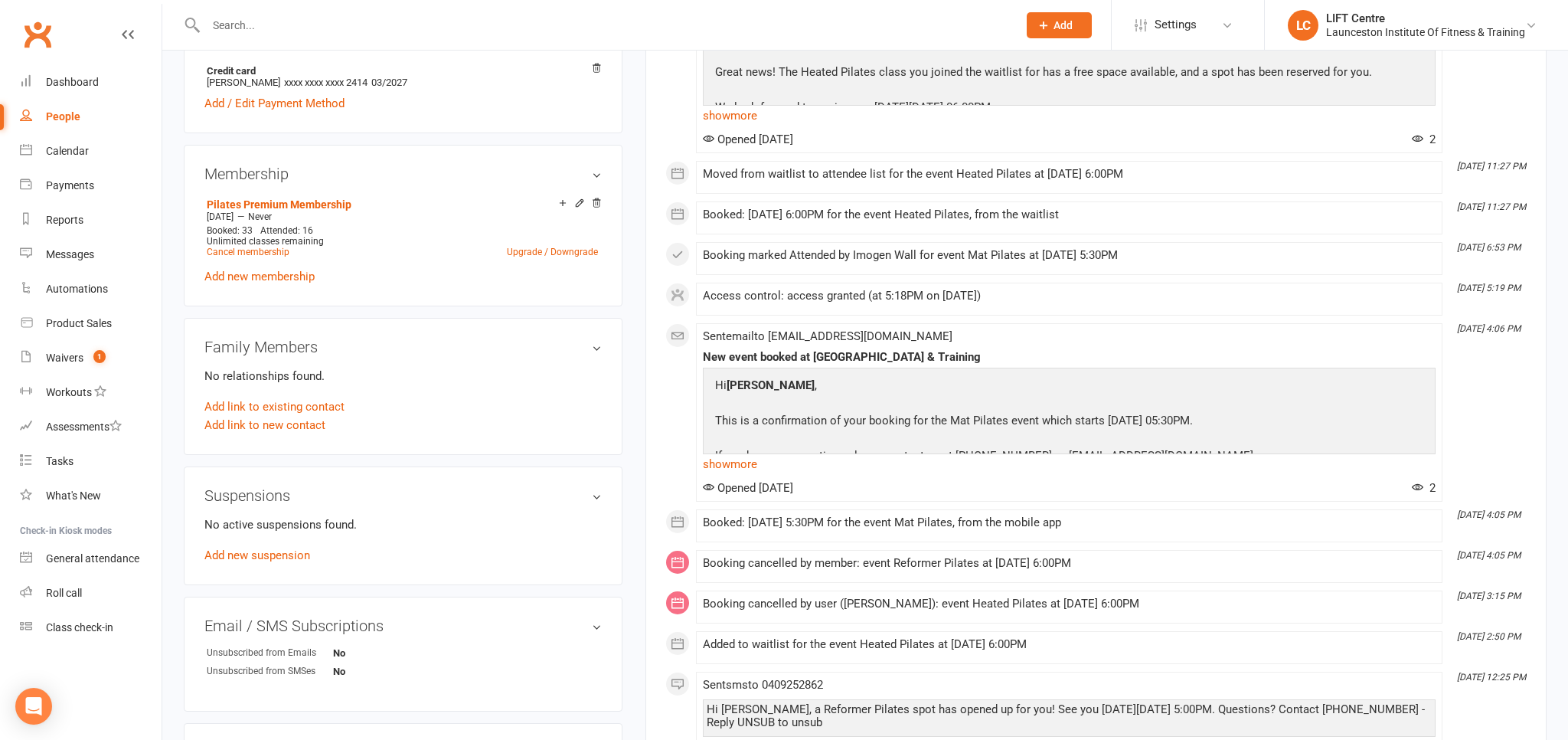
scroll to position [566, 0]
click at [277, 557] on link "Add new suspension" at bounding box center [257, 553] width 106 height 14
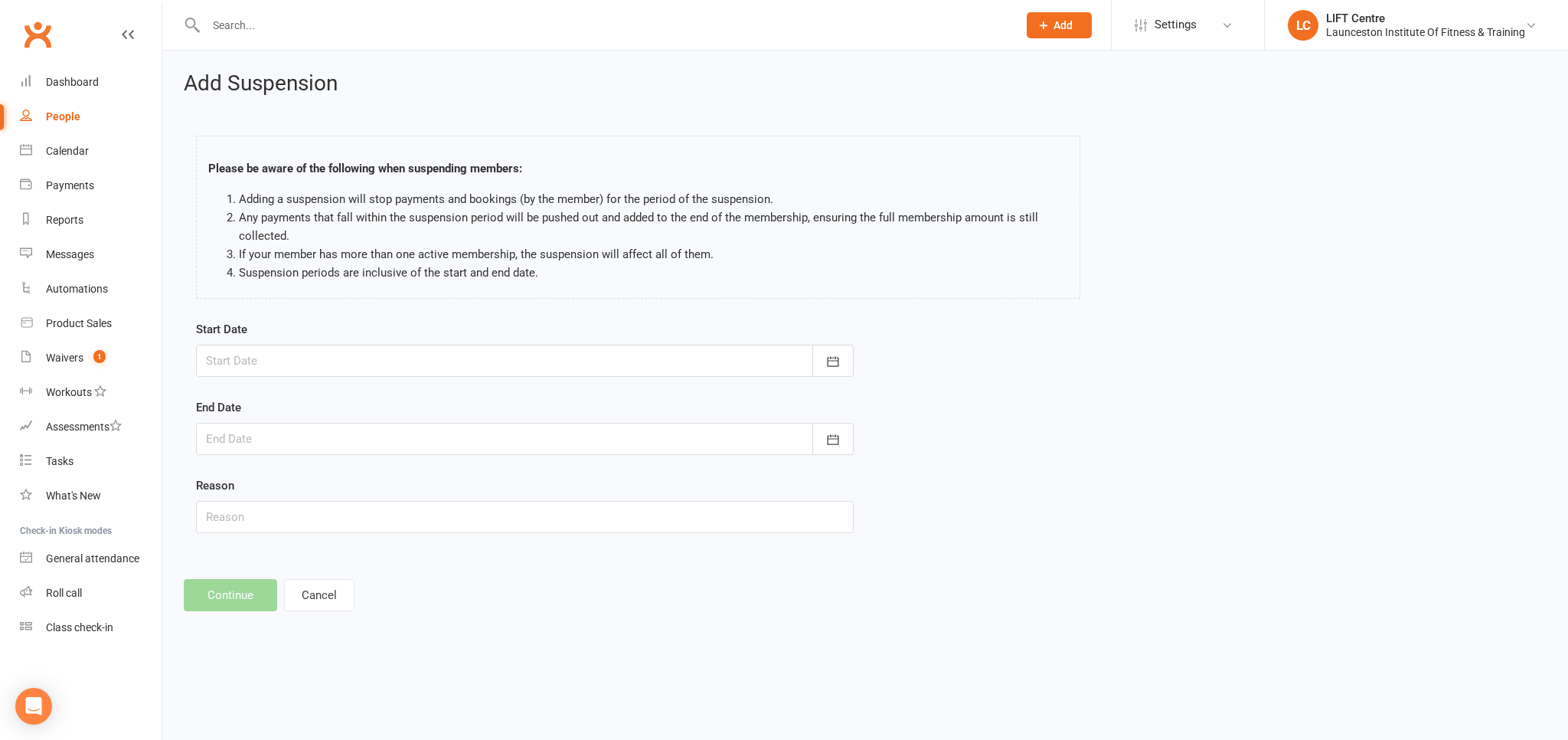
click at [434, 358] on div at bounding box center [525, 361] width 658 height 32
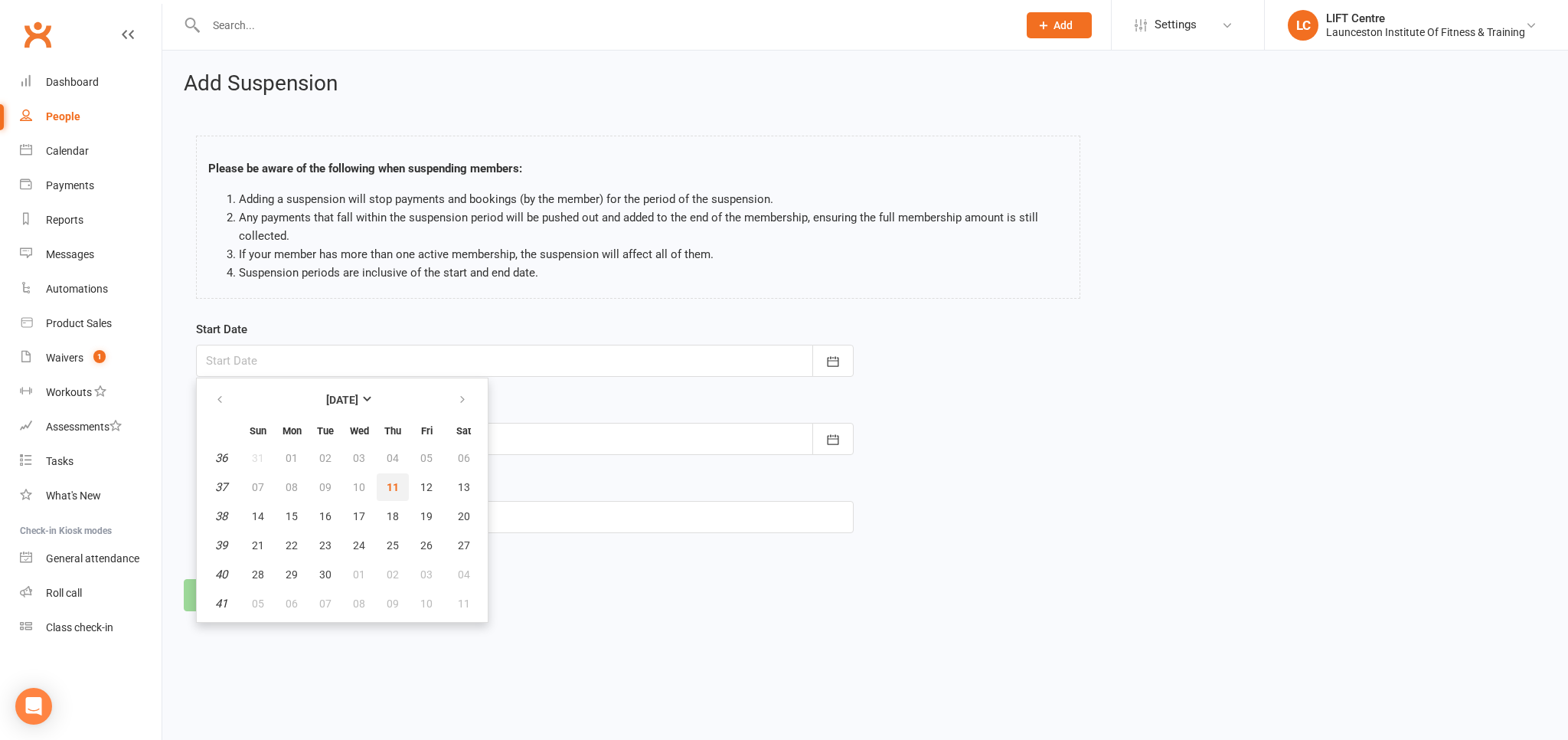
click at [393, 493] on span "11" at bounding box center [392, 487] width 12 height 12
type input "[DATE]"
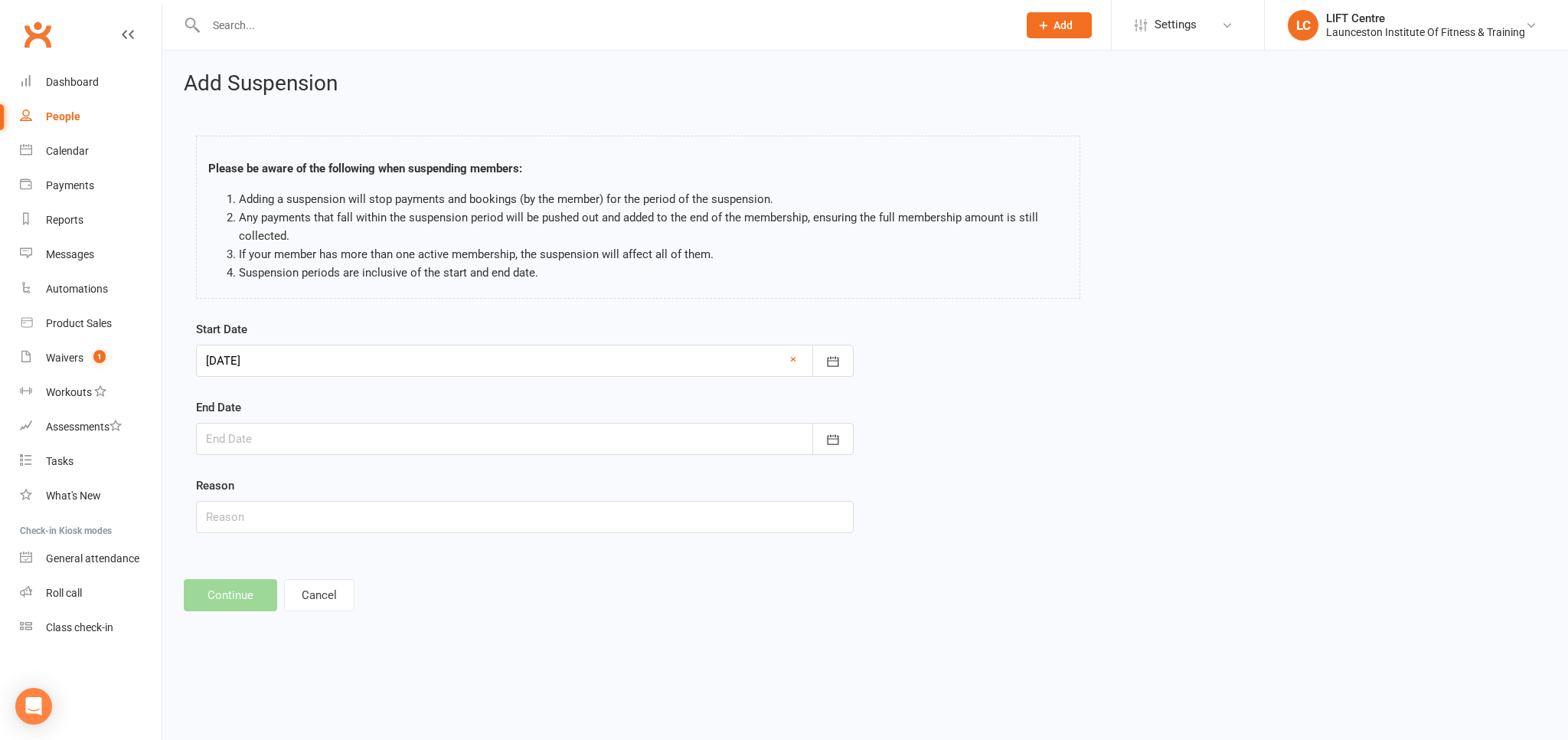
click at [393, 438] on div at bounding box center [525, 439] width 658 height 32
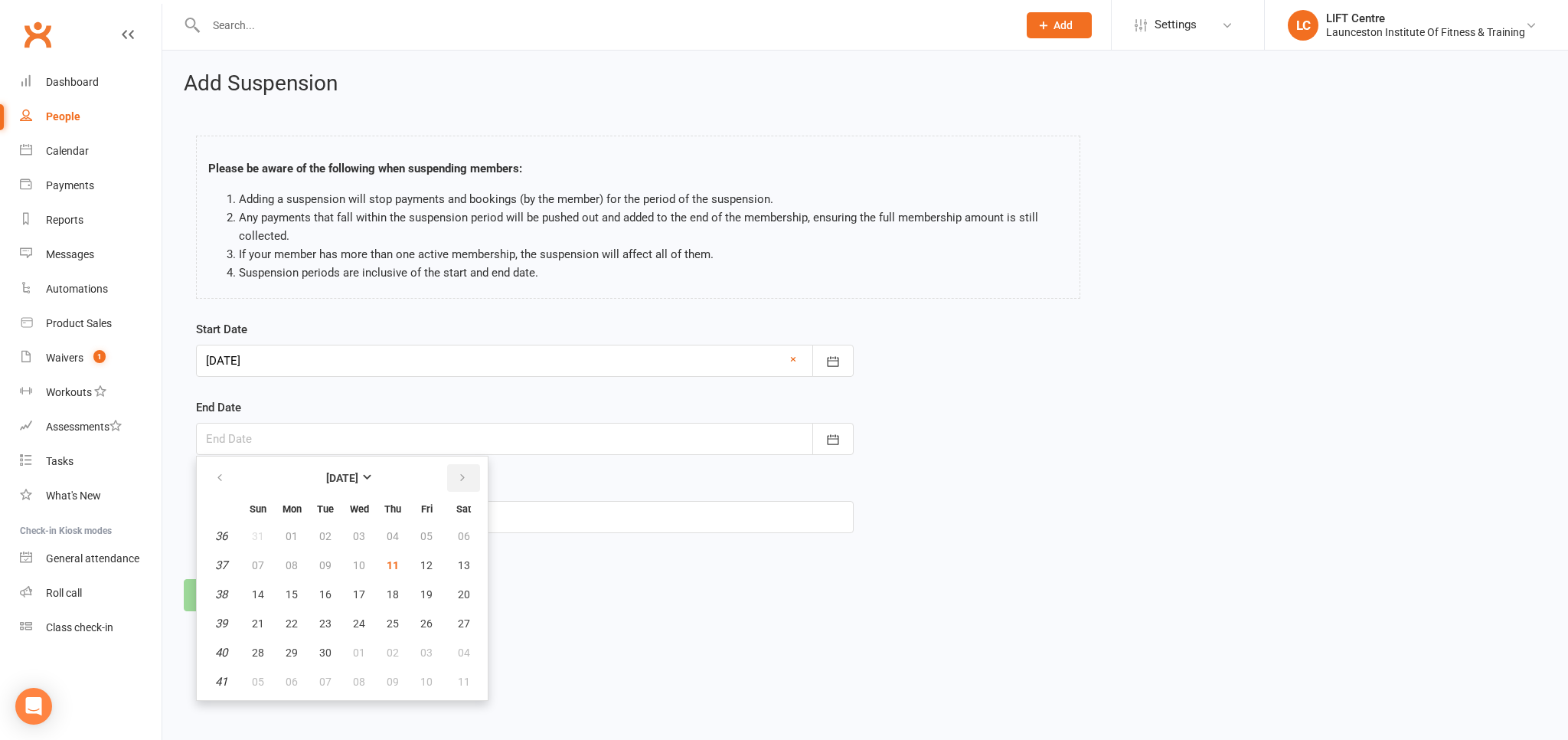
click at [459, 485] on button "button" at bounding box center [463, 478] width 33 height 27
click at [397, 536] on span "02" at bounding box center [392, 536] width 12 height 12
type input "[DATE]"
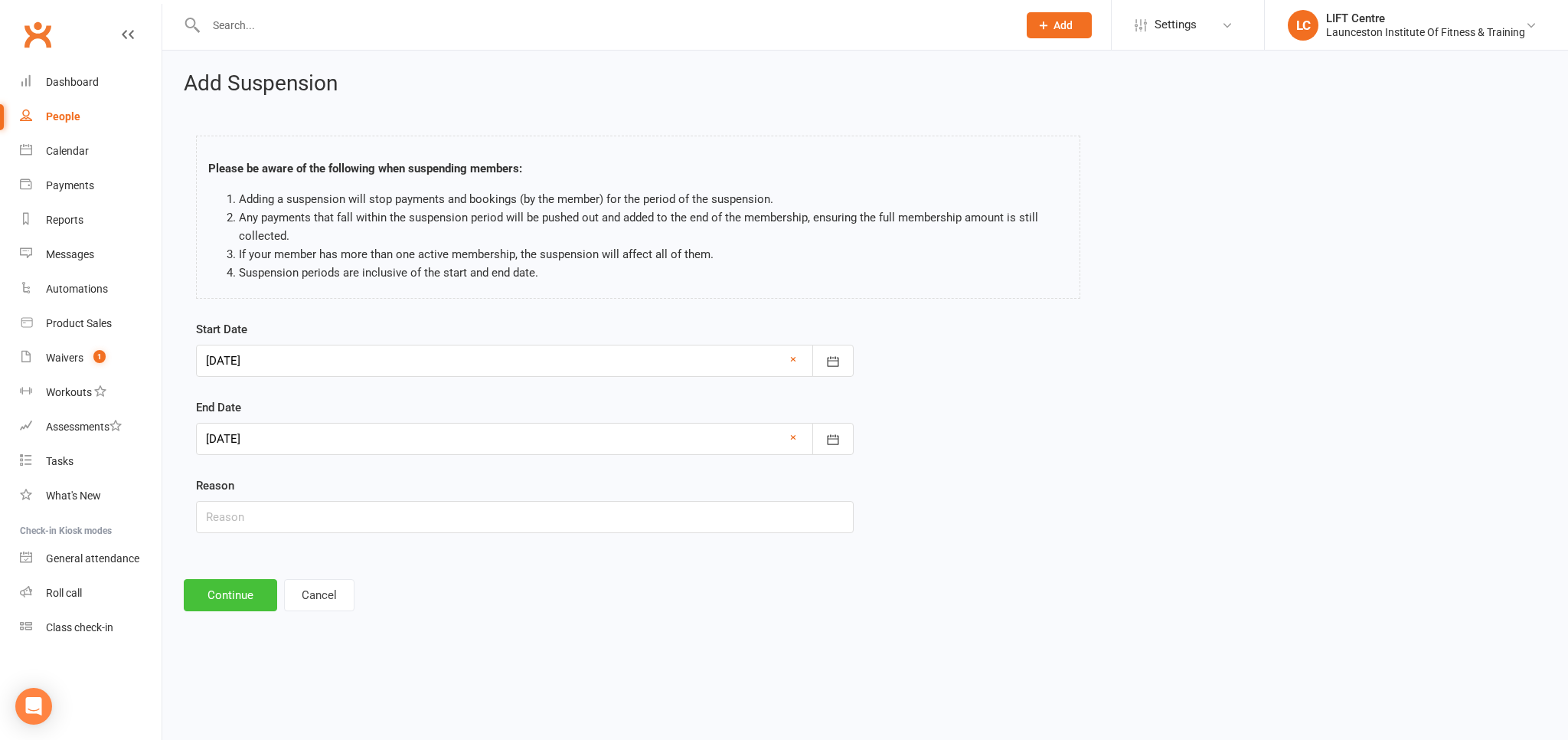
click at [239, 591] on button "Continue" at bounding box center [231, 595] width 94 height 32
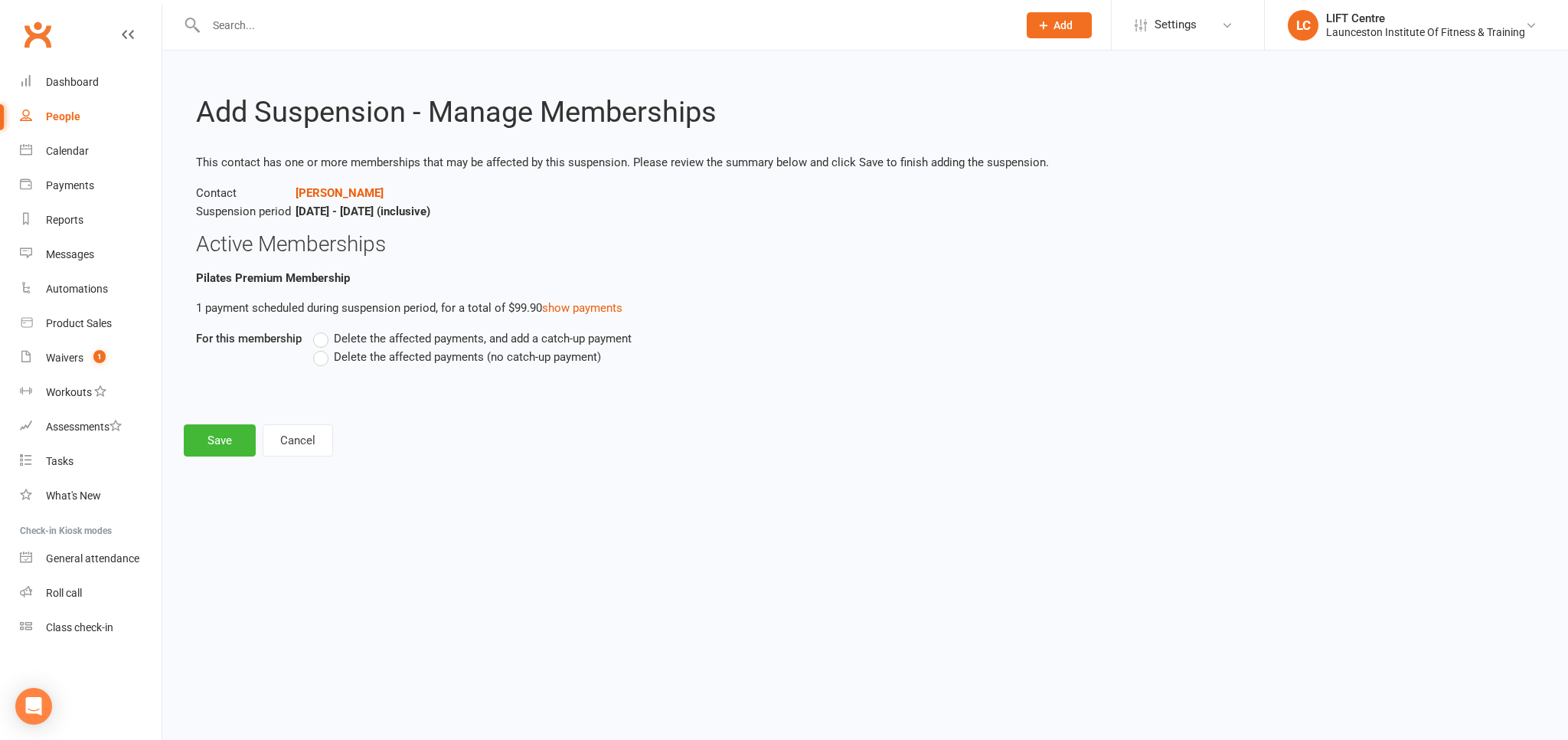
click at [317, 360] on label "Delete the affected payments (no catch-up payment)" at bounding box center [457, 357] width 288 height 19
click at [317, 348] on input "Delete the affected payments (no catch-up payment)" at bounding box center [318, 348] width 10 height 0
drag, startPoint x: 208, startPoint y: 451, endPoint x: 214, endPoint y: 442, distance: 10.8
click at [207, 452] on button "Save" at bounding box center [220, 440] width 72 height 32
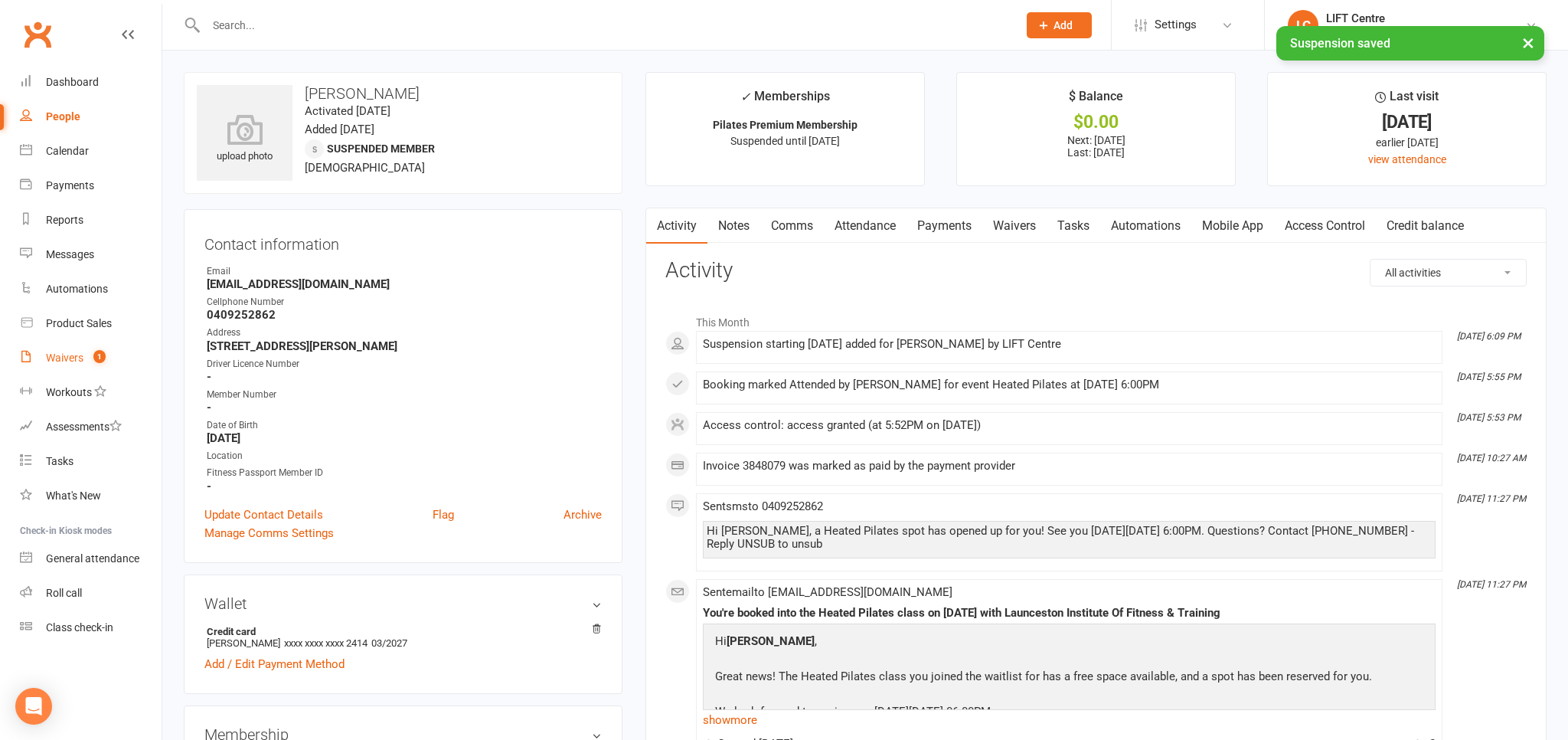
click at [65, 354] on div "Waivers" at bounding box center [65, 357] width 37 height 12
select select "50"
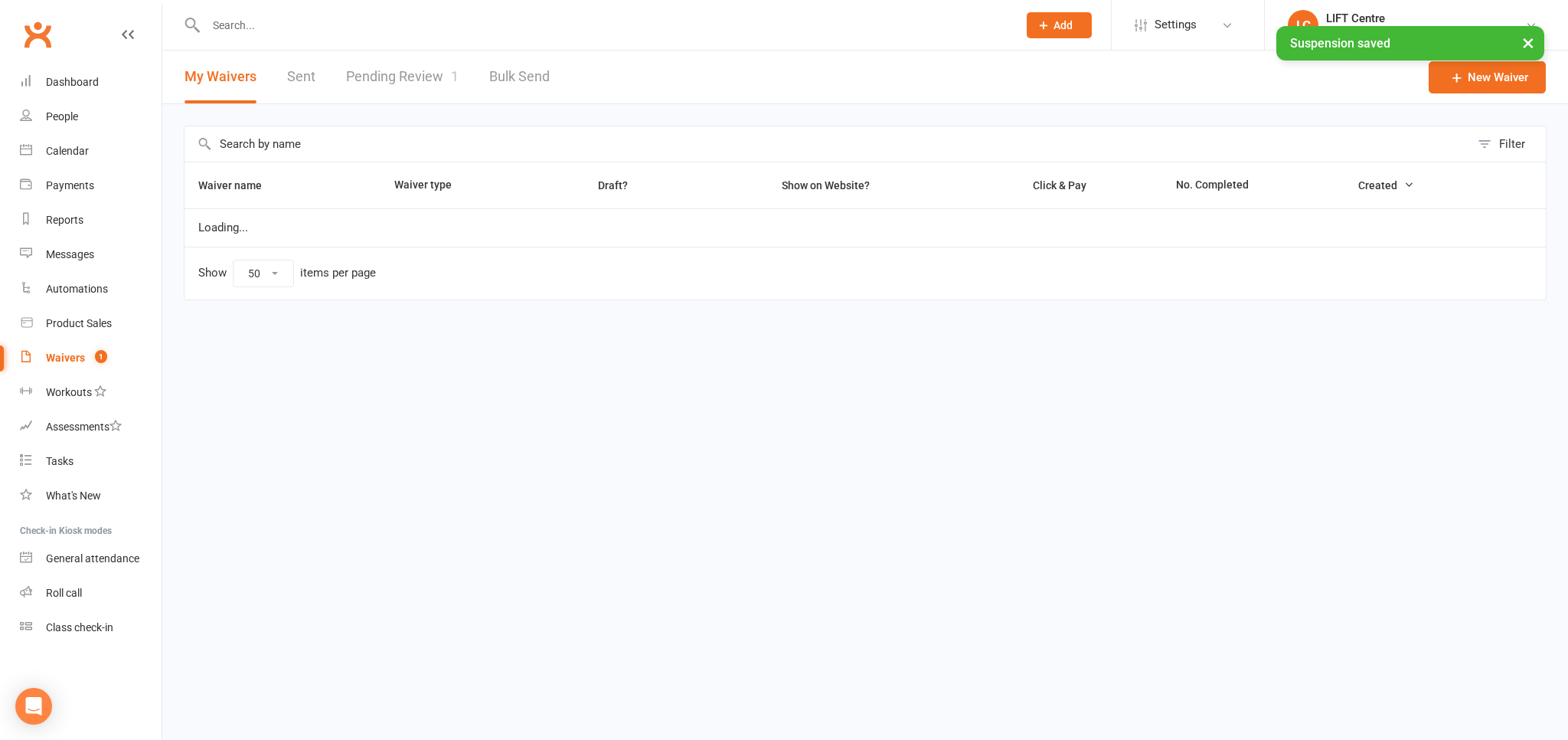
click at [369, 70] on link "Pending Review 1" at bounding box center [402, 77] width 112 height 53
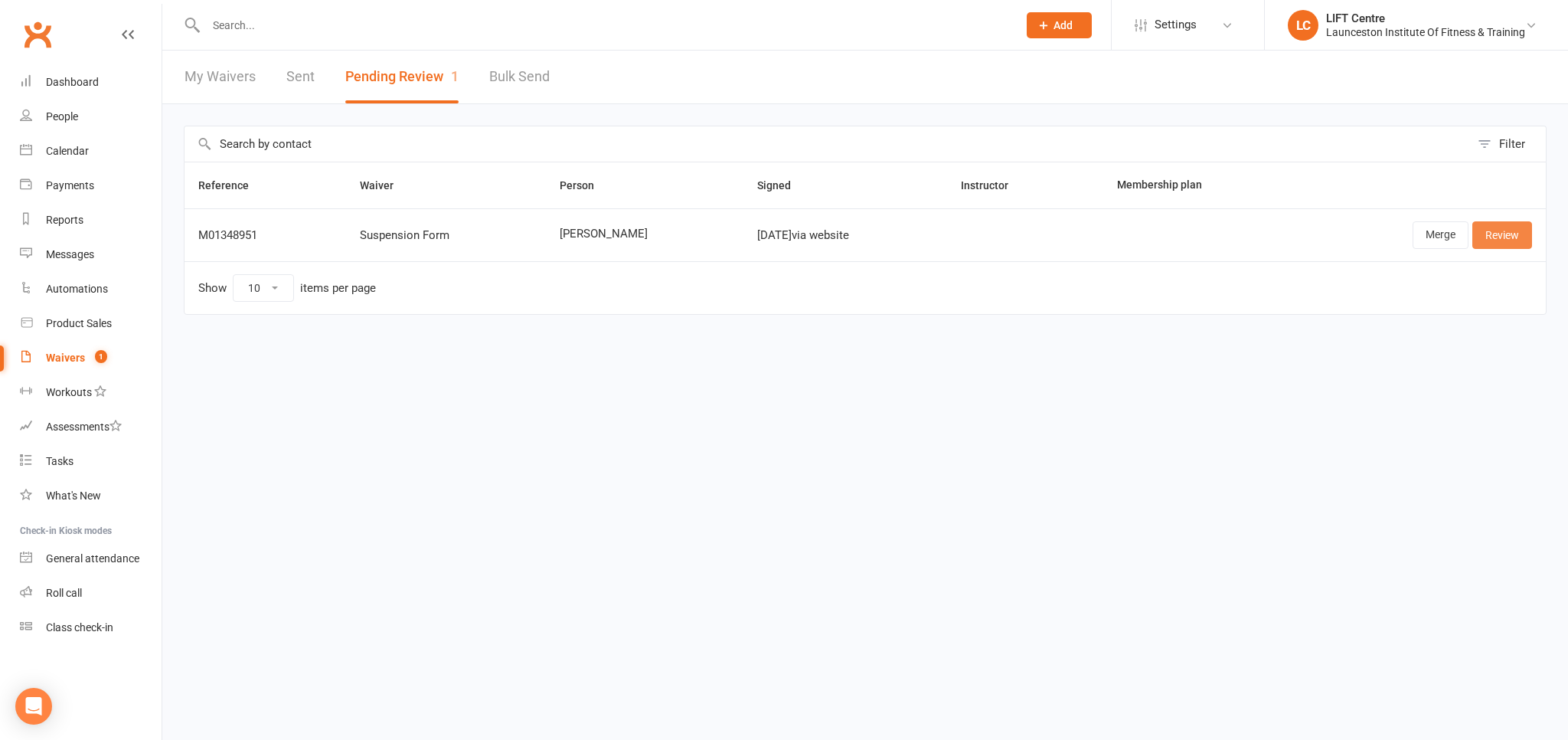
click at [1524, 238] on link "Review" at bounding box center [1503, 235] width 60 height 27
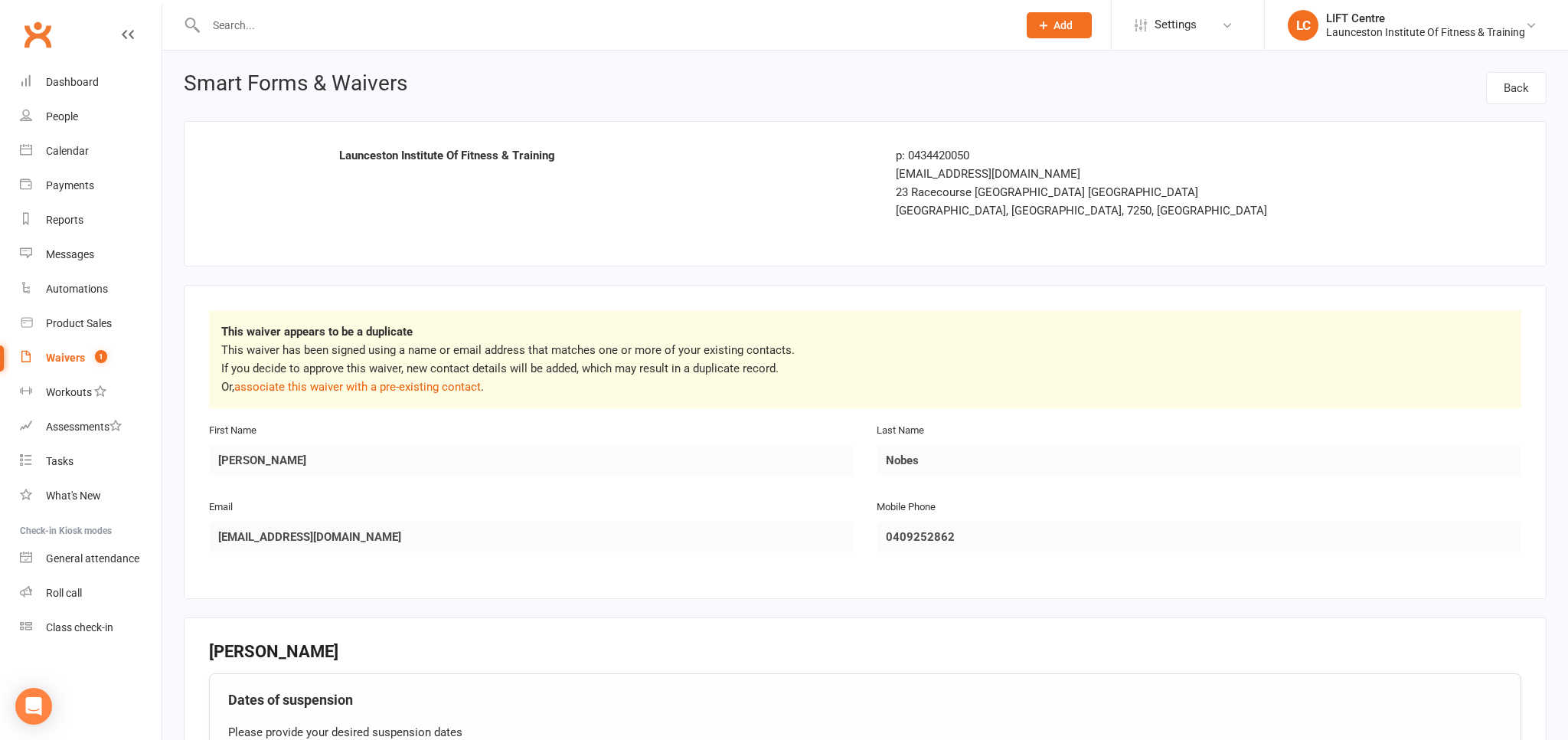
scroll to position [523, 0]
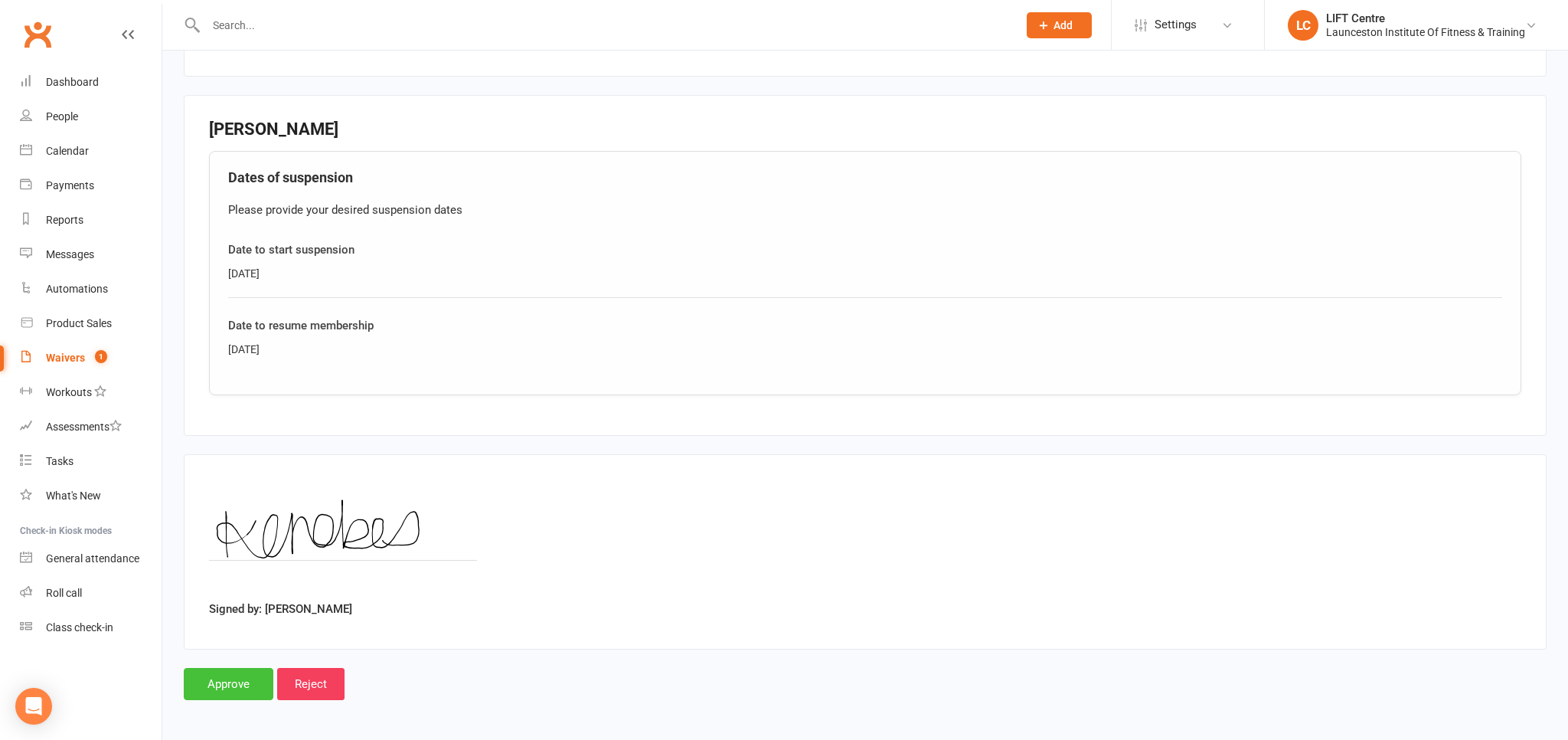
click at [215, 675] on input "Approve" at bounding box center [228, 684] width 90 height 32
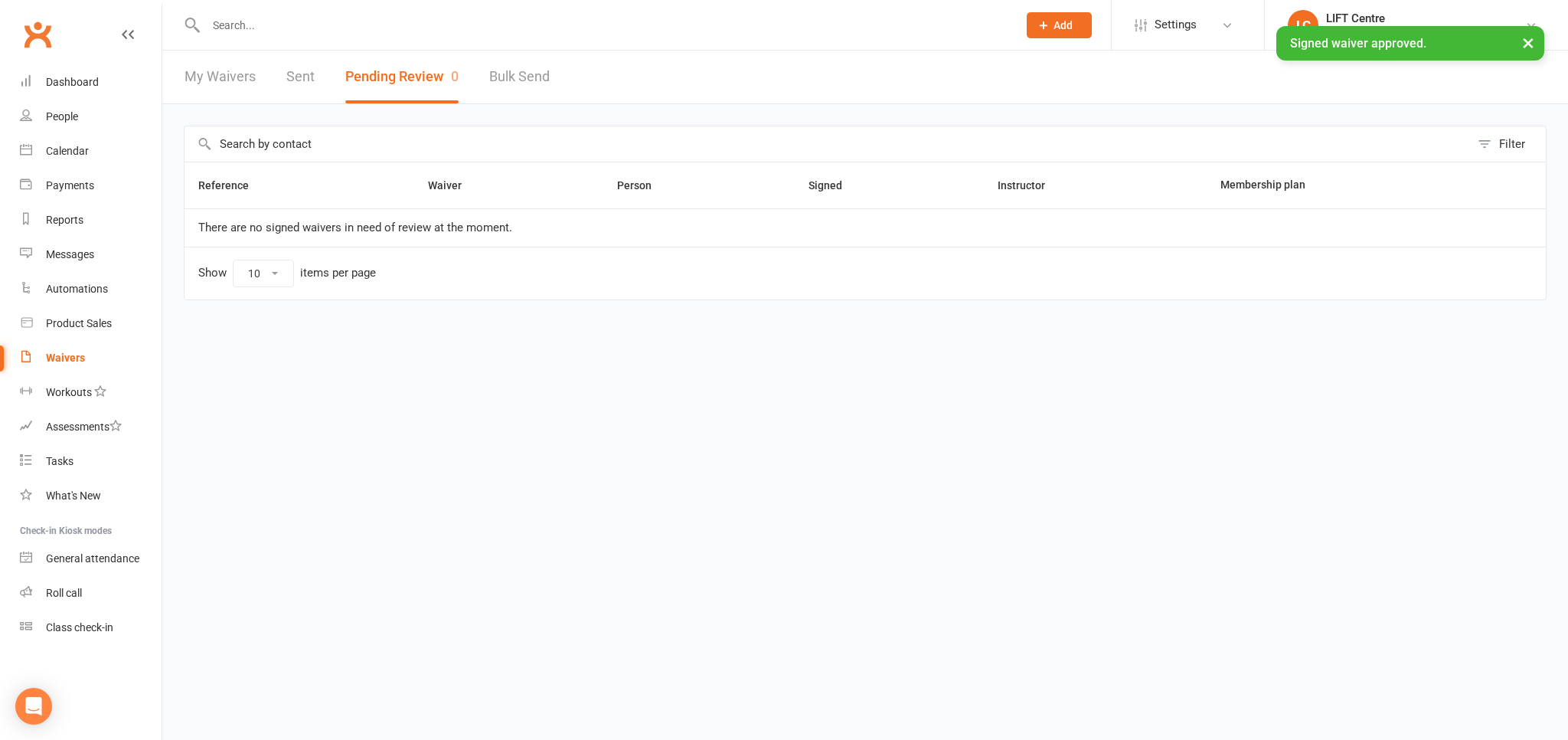
click at [41, 20] on link "Clubworx" at bounding box center [37, 34] width 38 height 38
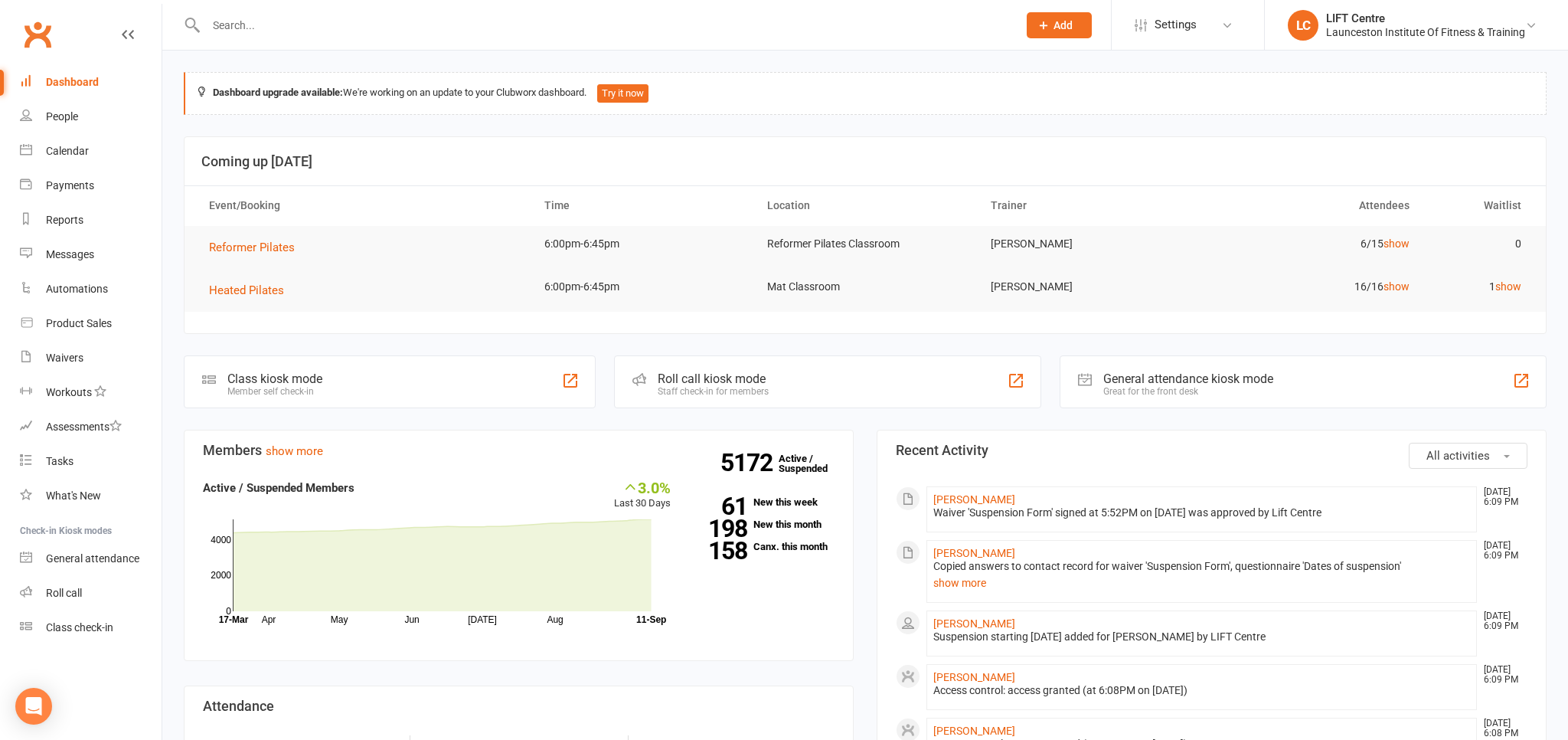
click at [245, 35] on input "text" at bounding box center [604, 25] width 806 height 22
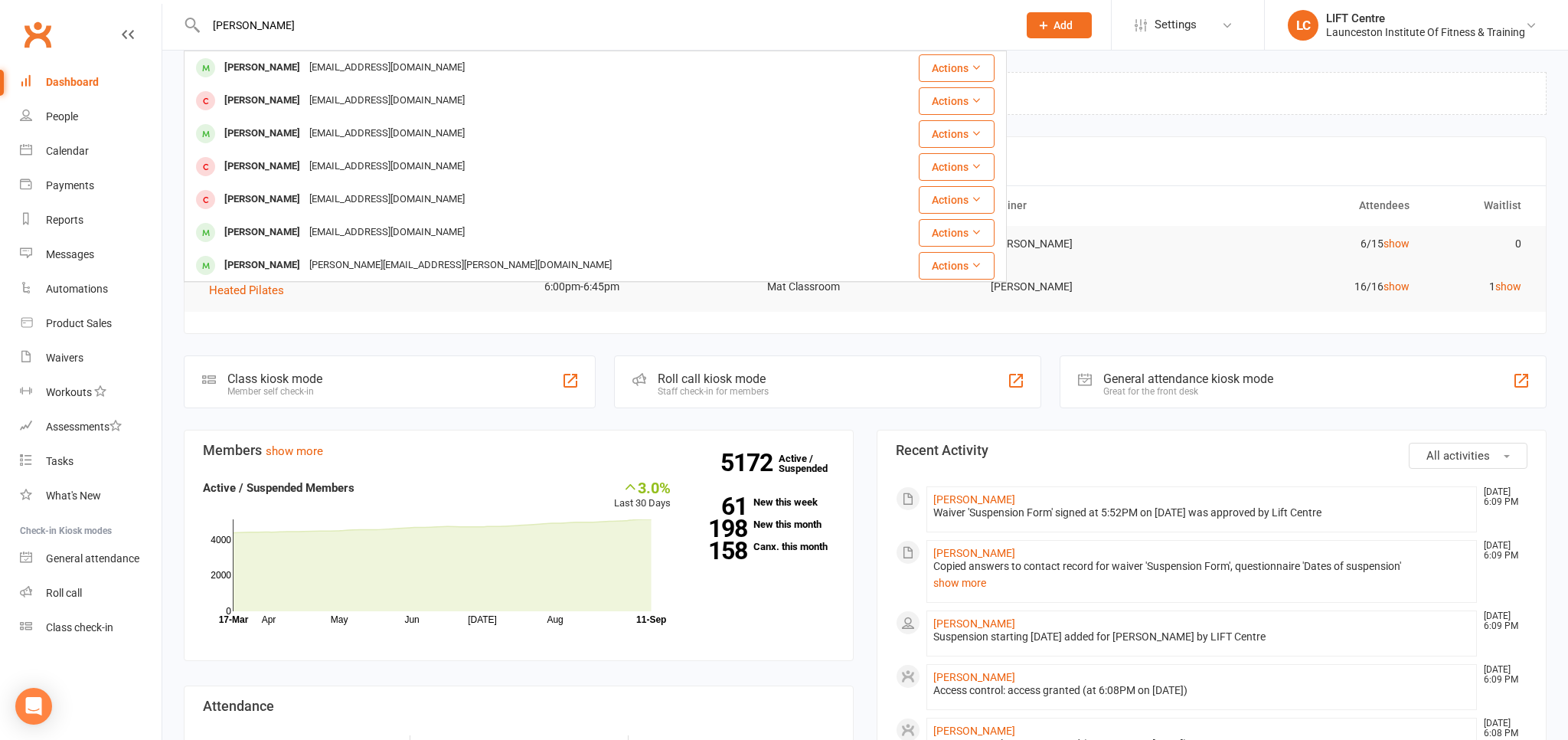
type input "[PERSON_NAME]"
drag, startPoint x: 333, startPoint y: 25, endPoint x: 176, endPoint y: 46, distance: 158.4
click at [201, 36] on input "[PERSON_NAME]" at bounding box center [604, 25] width 806 height 22
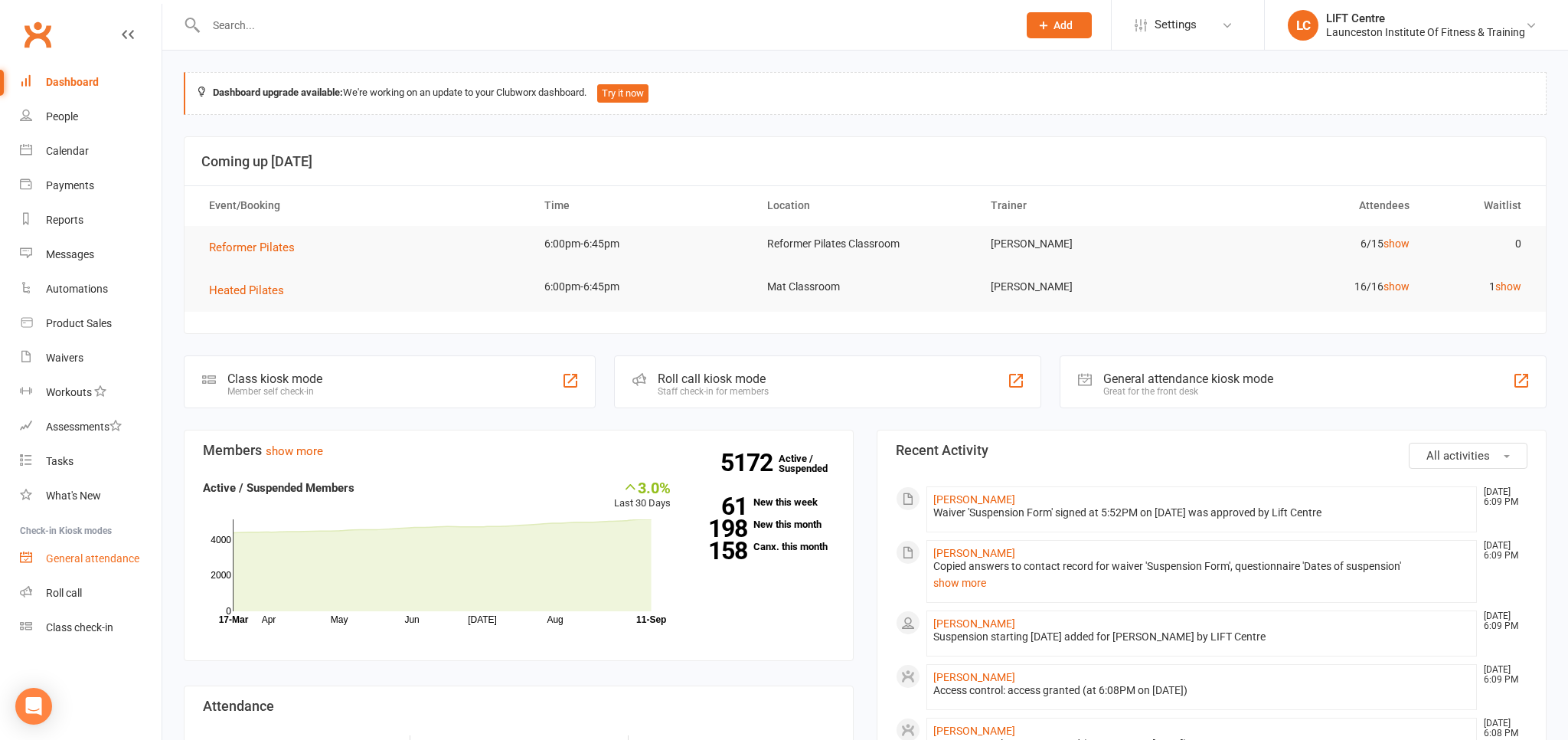
click at [95, 557] on div "General attendance" at bounding box center [93, 558] width 94 height 12
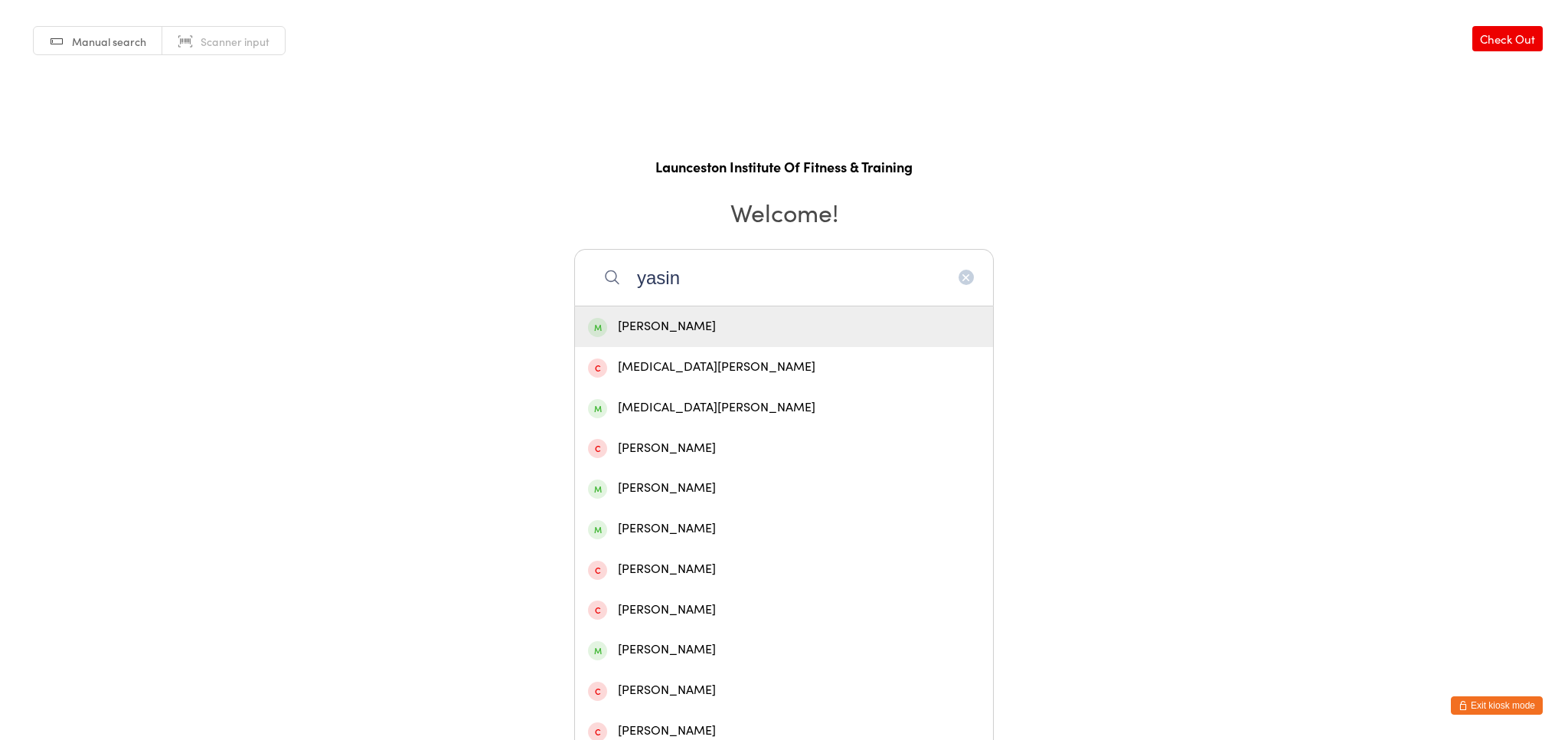
type input "yasin"
click at [700, 322] on div "[PERSON_NAME]" at bounding box center [784, 327] width 392 height 21
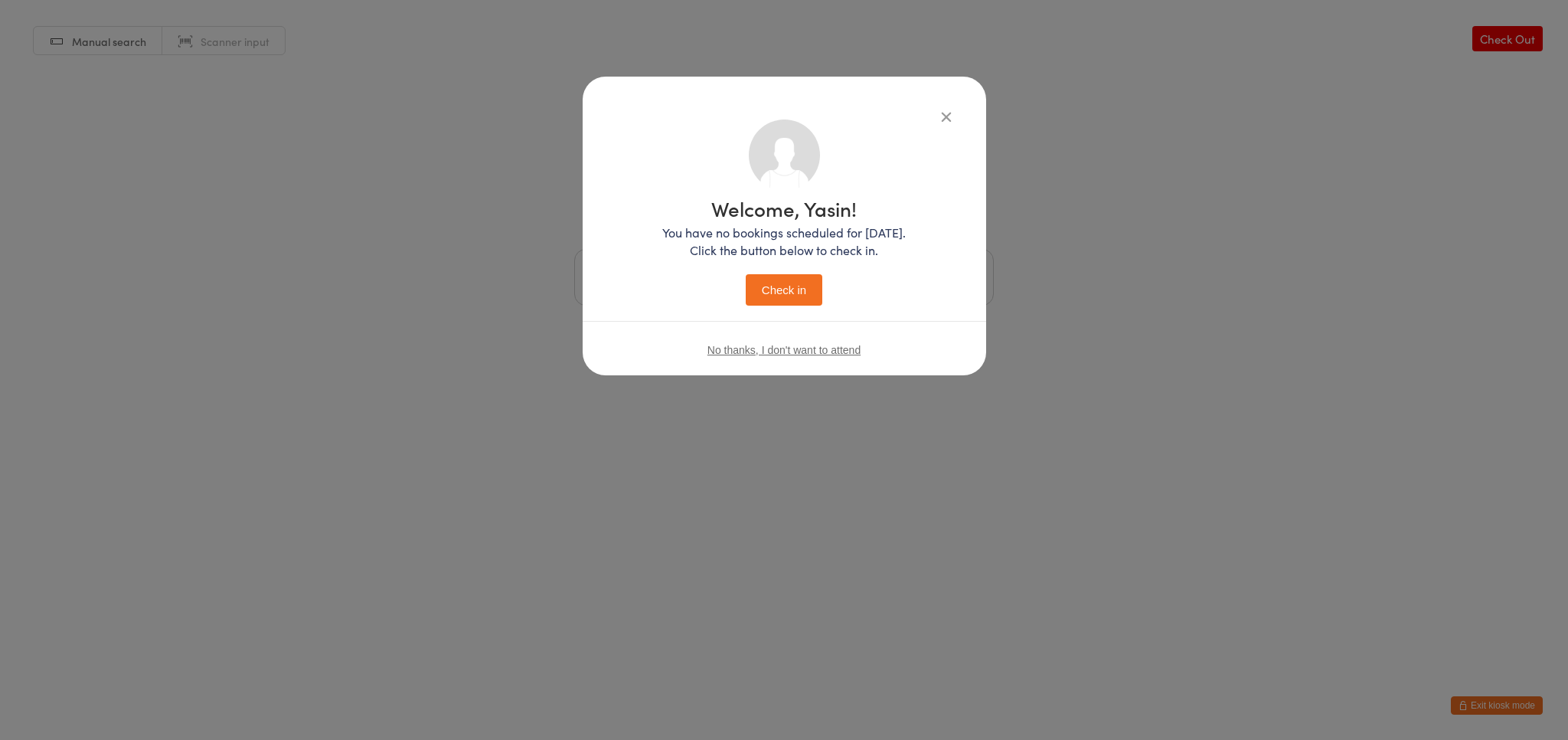
click at [816, 302] on button "Check in" at bounding box center [784, 290] width 77 height 32
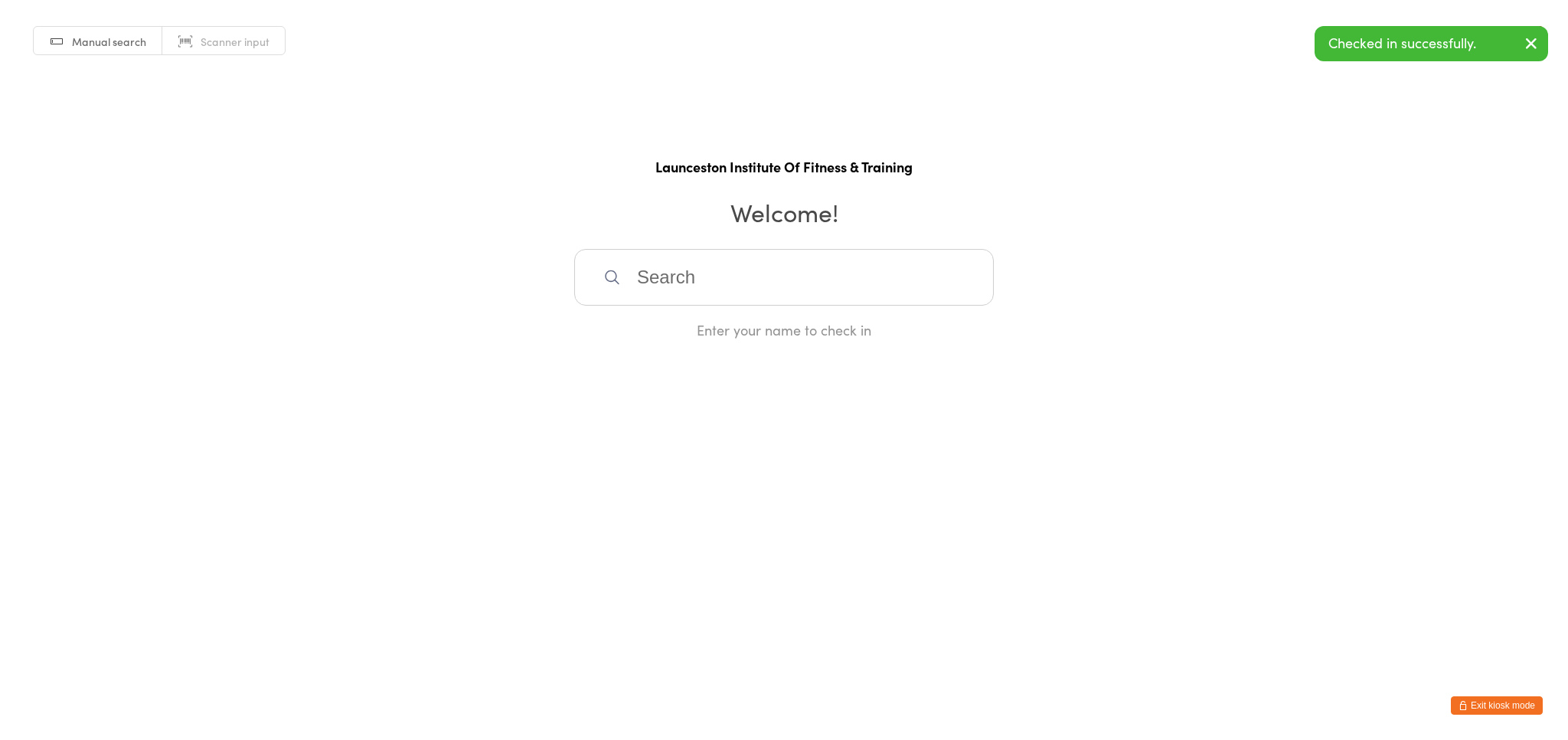
click at [1493, 709] on button "Exit kiosk mode" at bounding box center [1497, 705] width 92 height 19
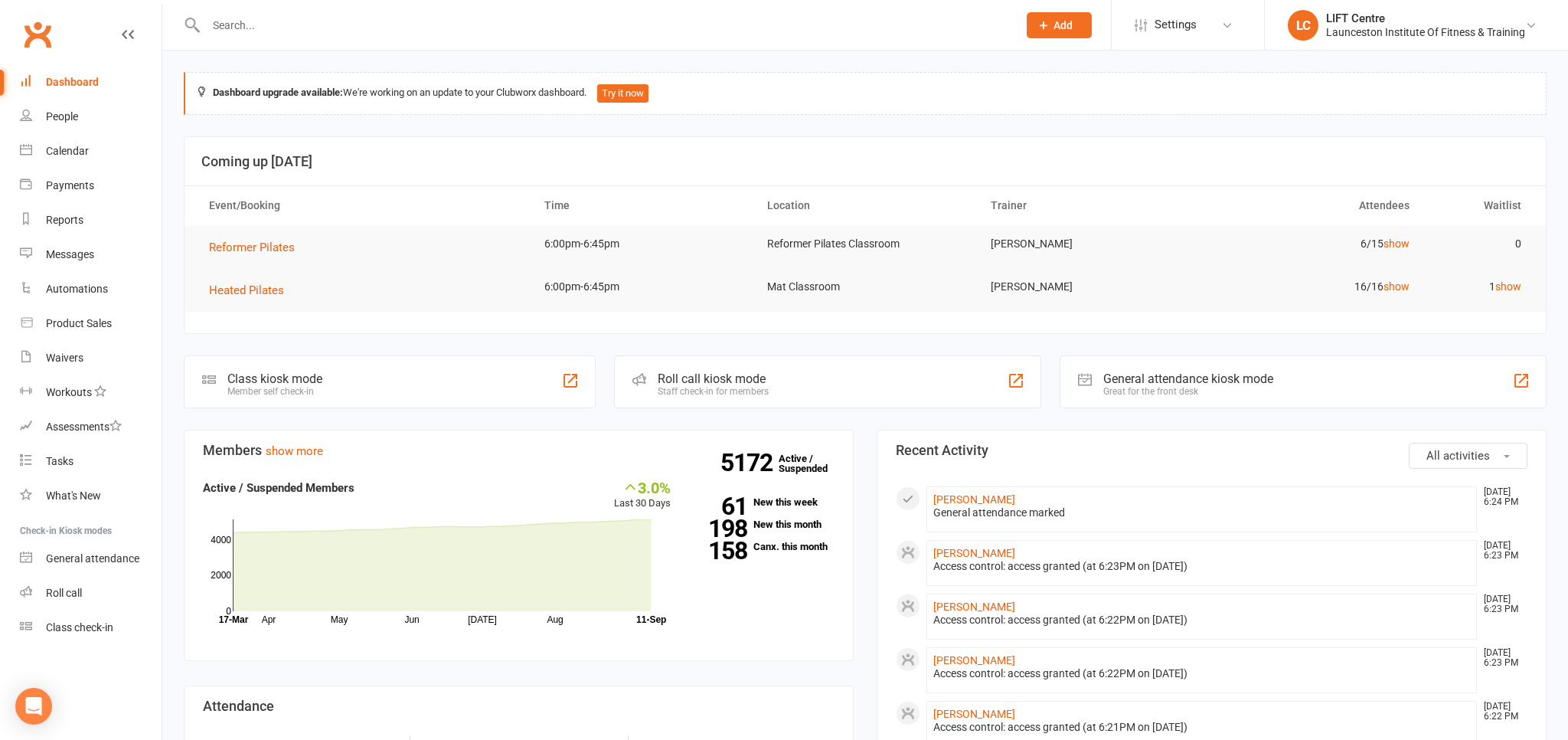
click at [38, 37] on link "Clubworx" at bounding box center [37, 34] width 38 height 38
click at [36, 37] on link "Clubworx" at bounding box center [37, 34] width 38 height 38
click at [27, 30] on link "Clubworx" at bounding box center [37, 34] width 38 height 38
click at [67, 354] on div "Waivers" at bounding box center [65, 357] width 37 height 12
select select "50"
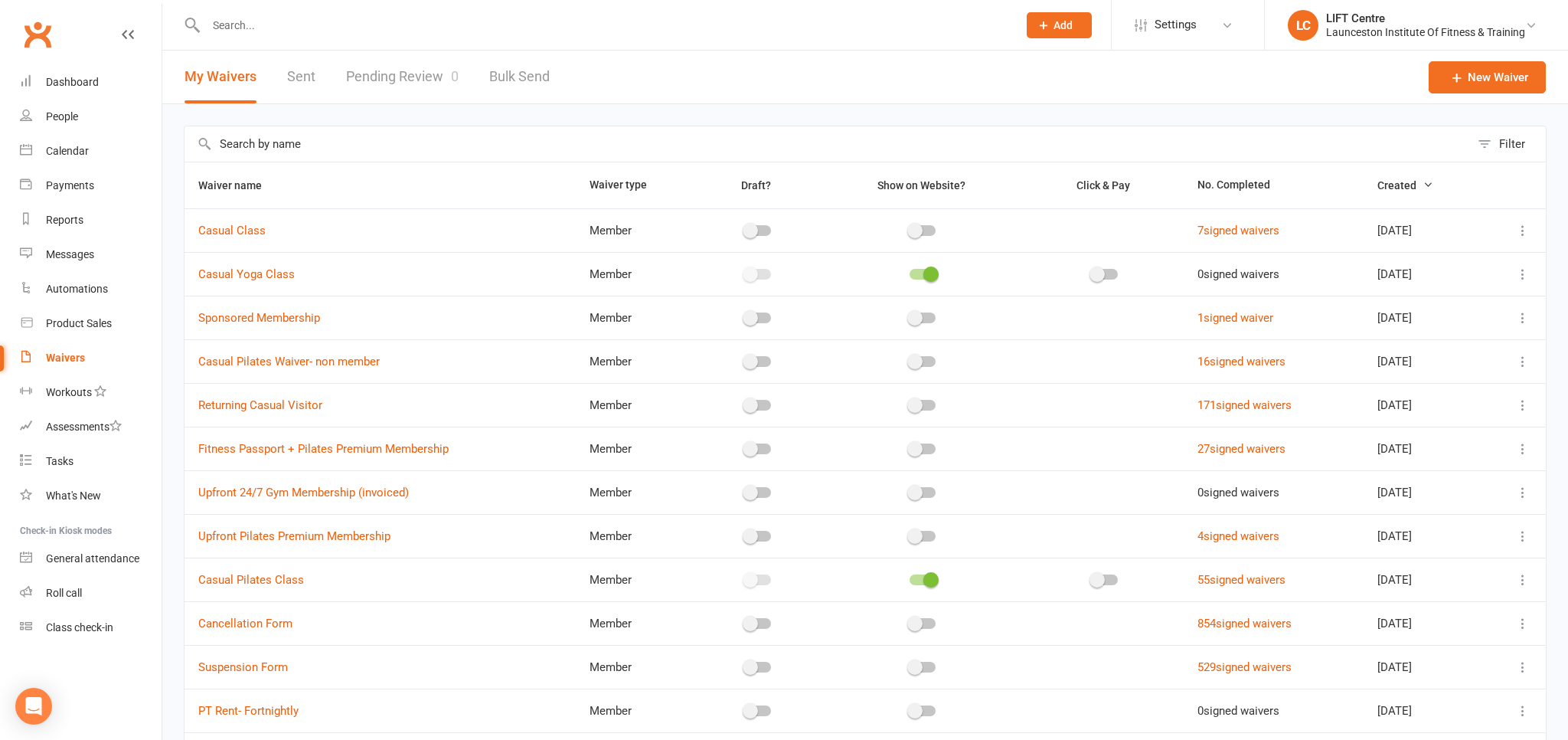
click at [406, 78] on link "Pending Review 0" at bounding box center [402, 77] width 112 height 53
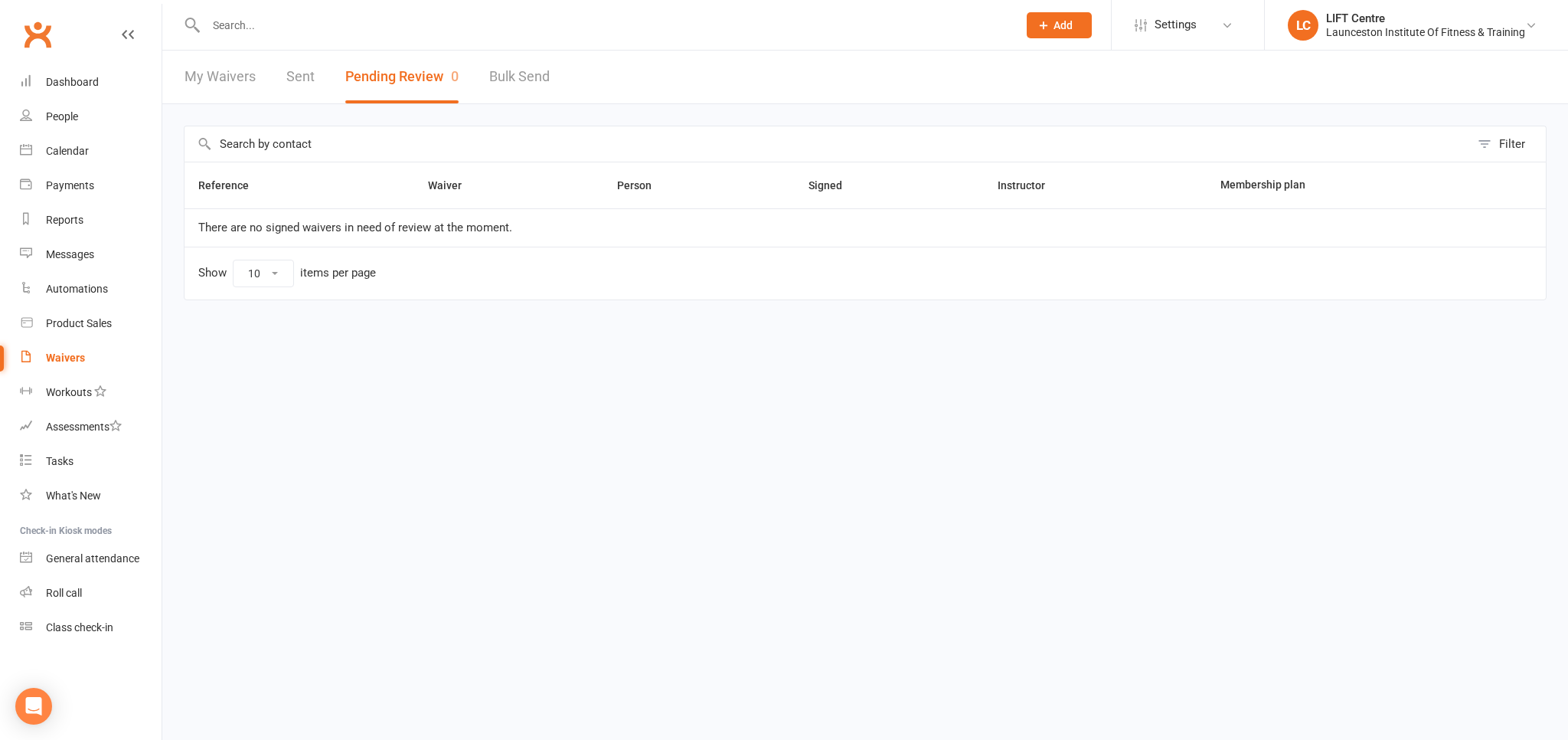
click at [37, 31] on link "Clubworx" at bounding box center [37, 34] width 38 height 38
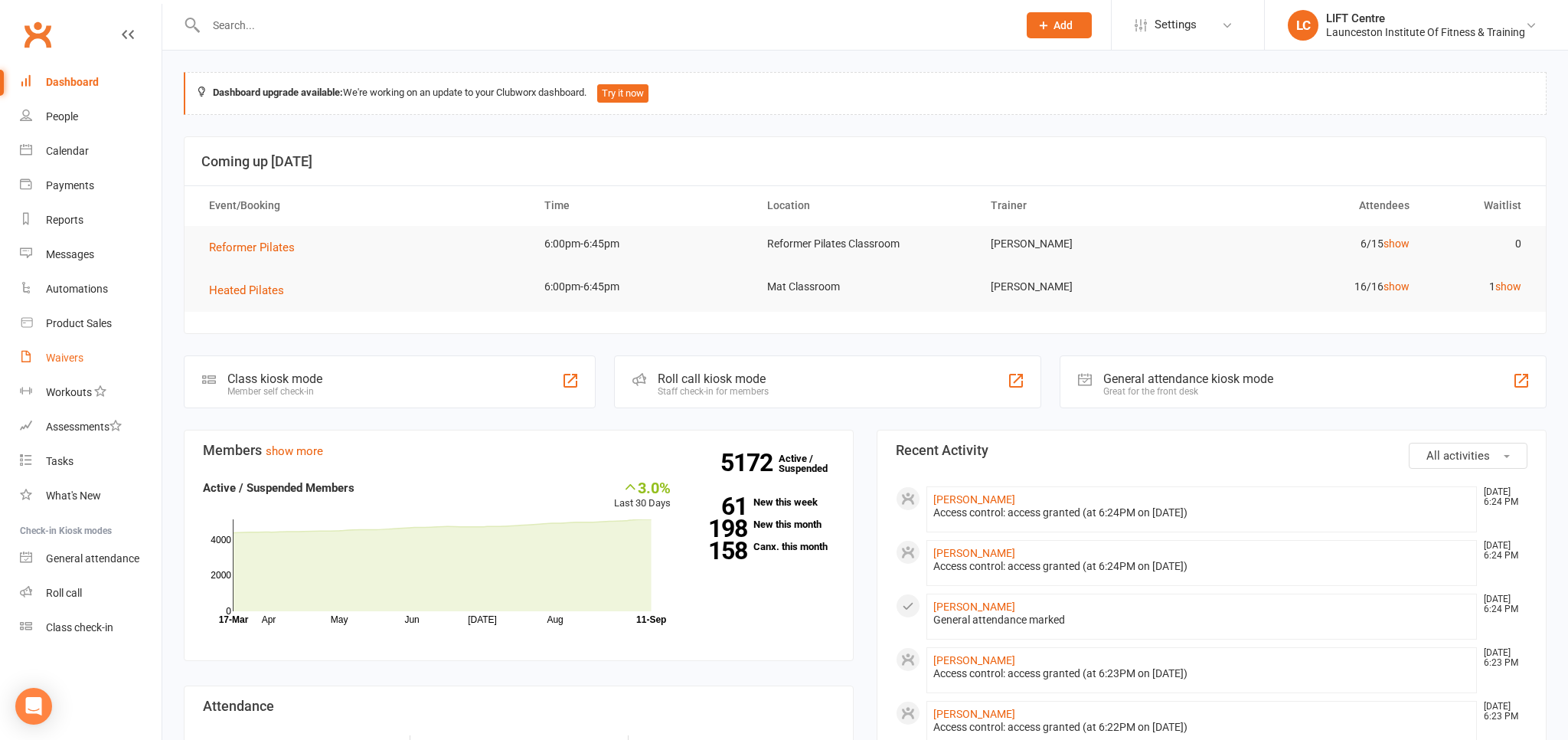
click at [95, 364] on link "Waivers" at bounding box center [90, 358] width 141 height 35
select select "50"
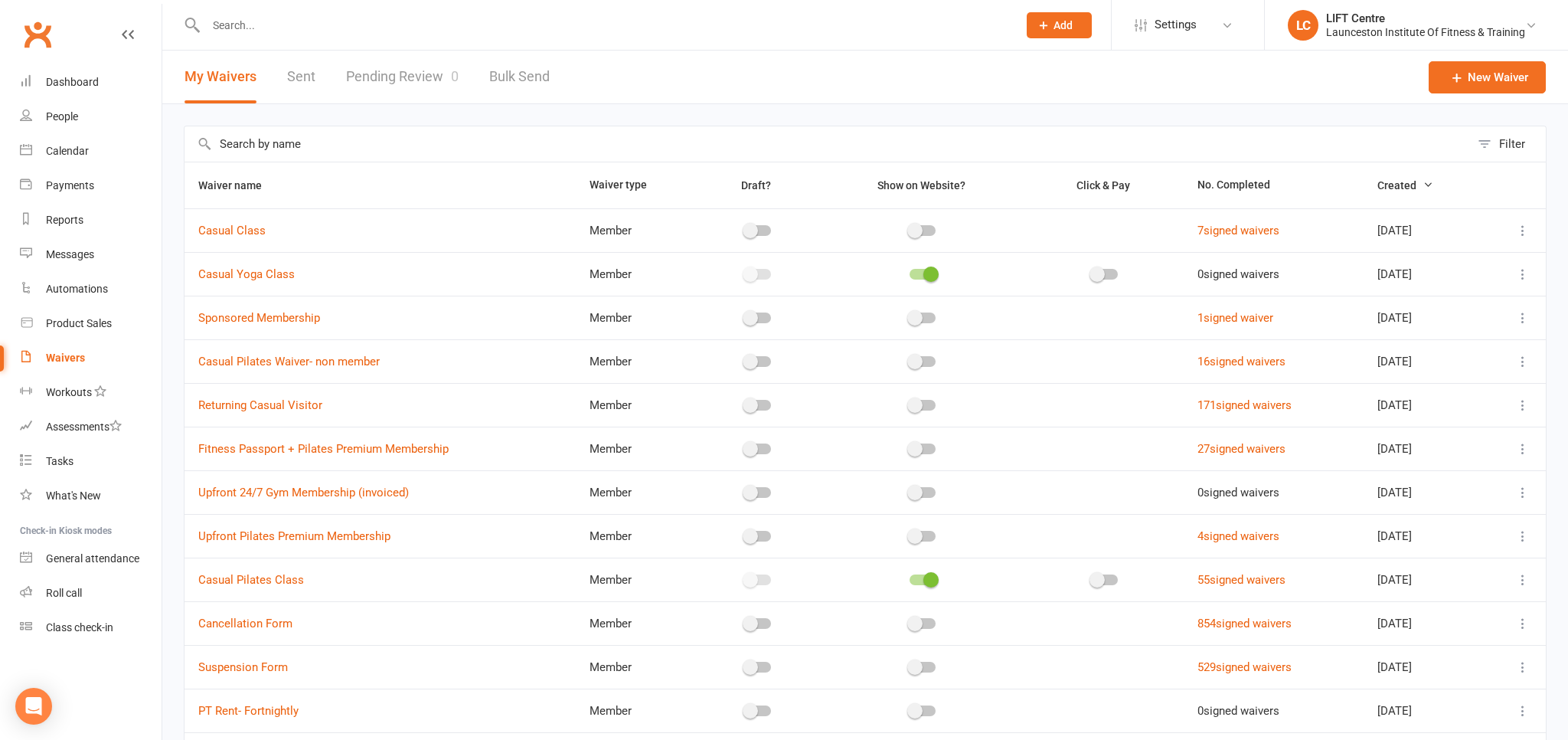
click at [395, 82] on link "Pending Review 0" at bounding box center [402, 77] width 112 height 53
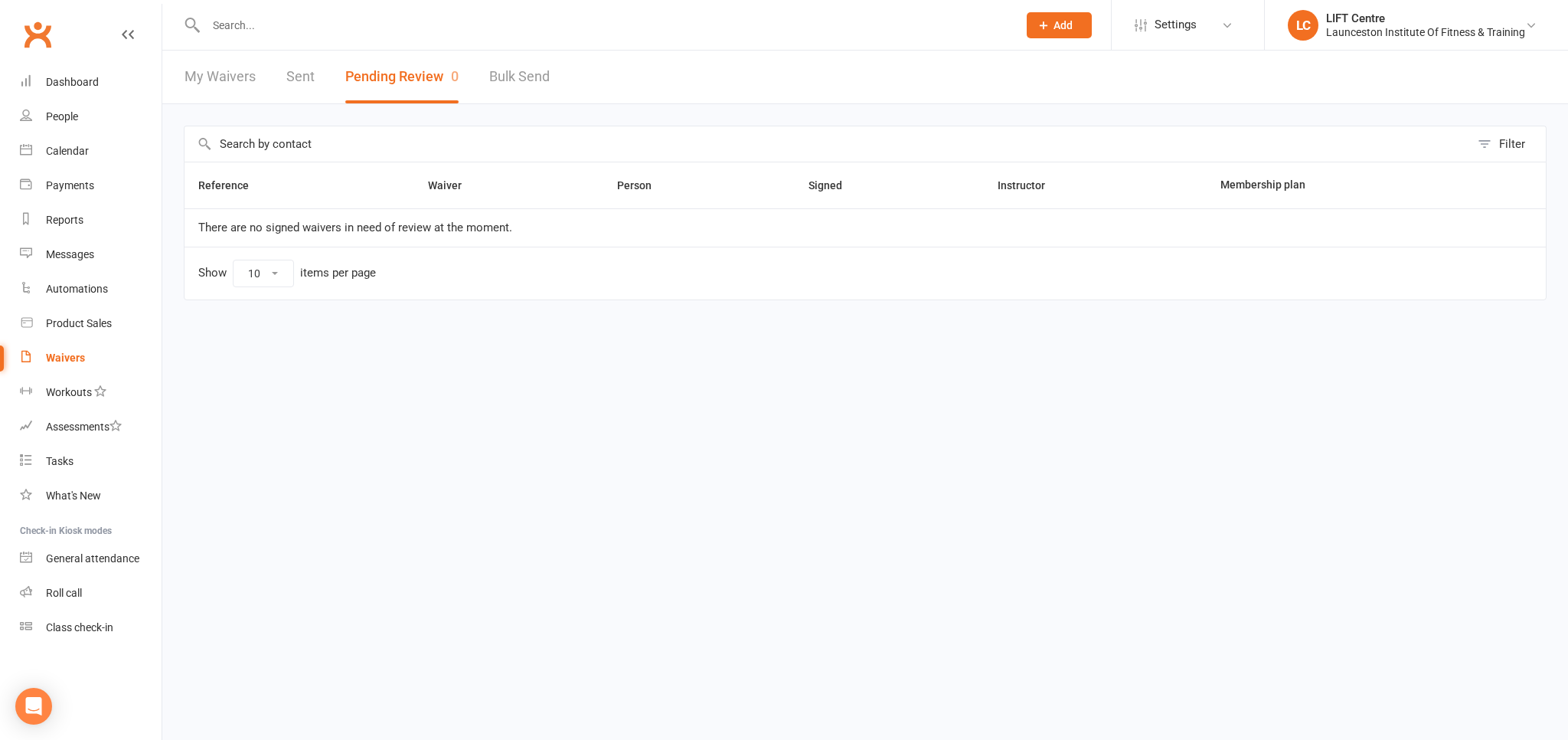
click at [24, 29] on link "Clubworx" at bounding box center [37, 34] width 38 height 38
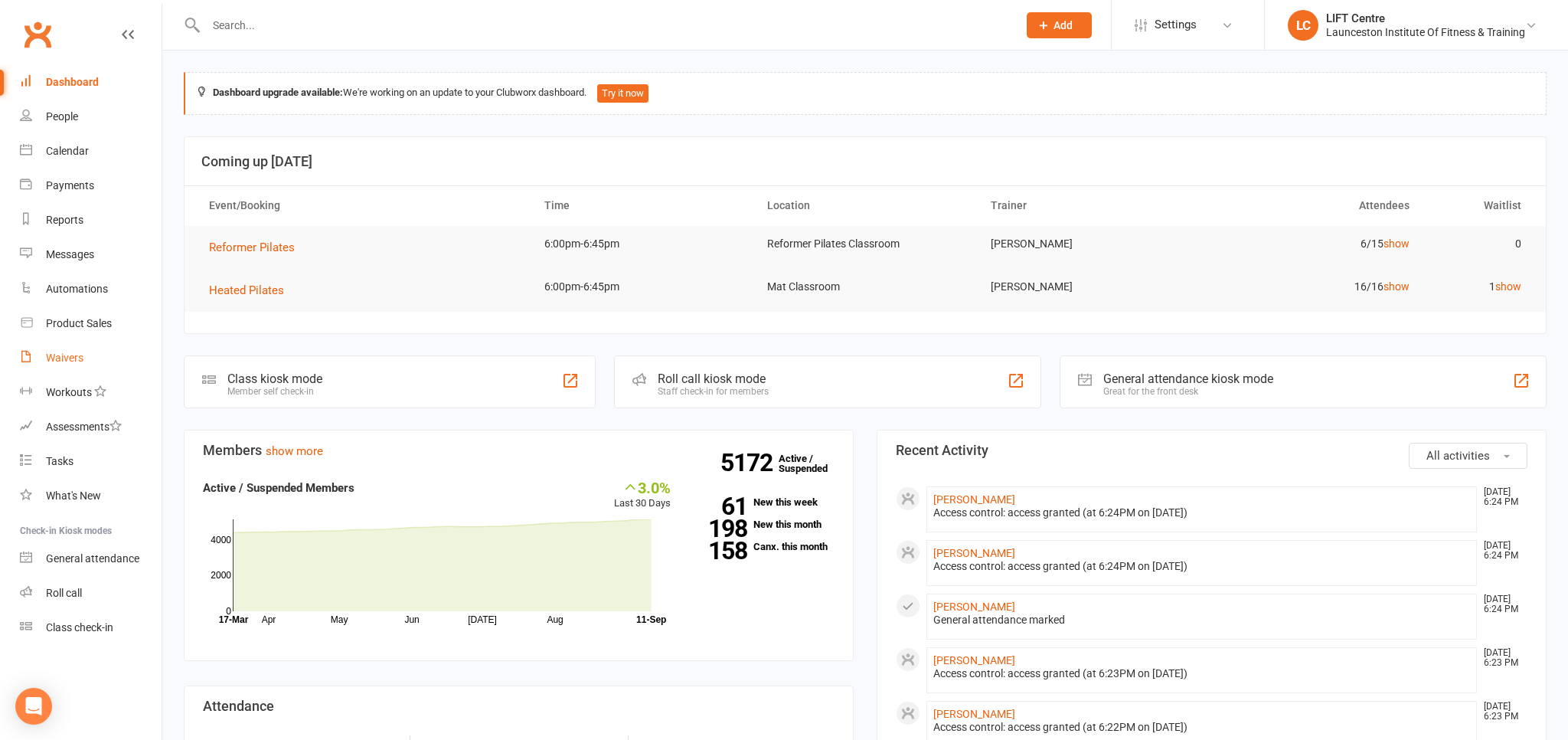
click at [84, 354] on link "Waivers" at bounding box center [90, 358] width 141 height 35
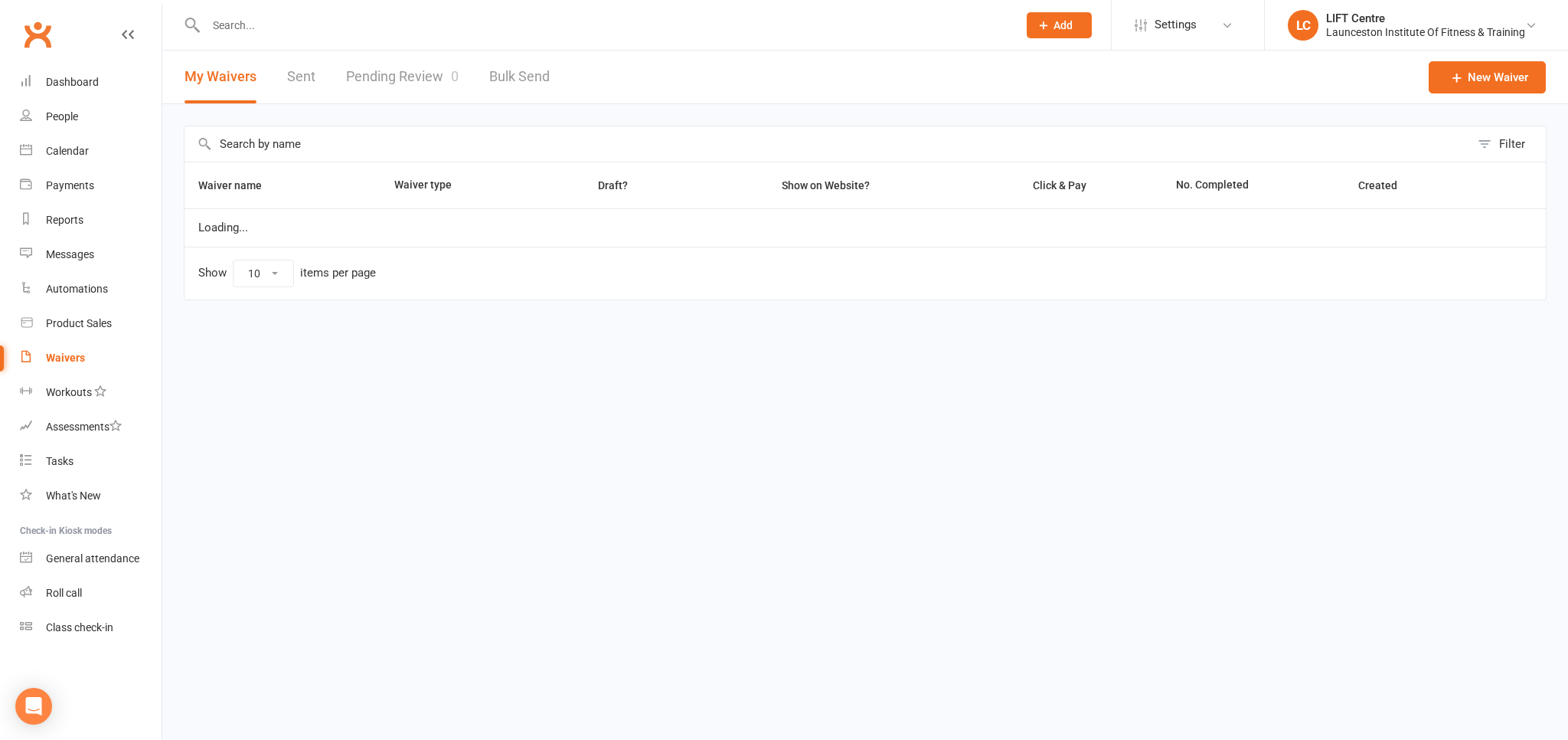
select select "50"
click at [384, 82] on link "Pending Review 0" at bounding box center [402, 77] width 112 height 53
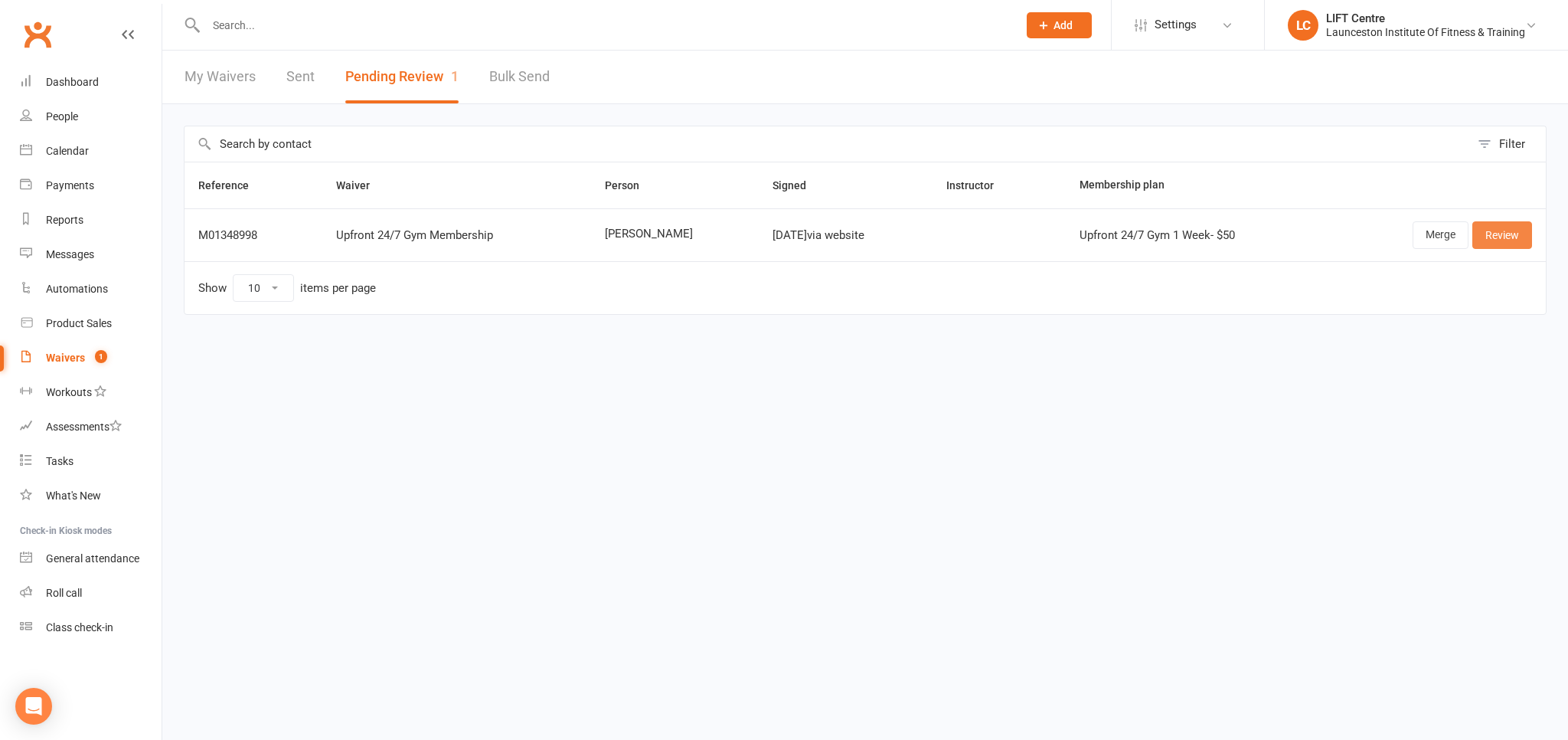
click at [1520, 238] on link "Review" at bounding box center [1503, 235] width 60 height 27
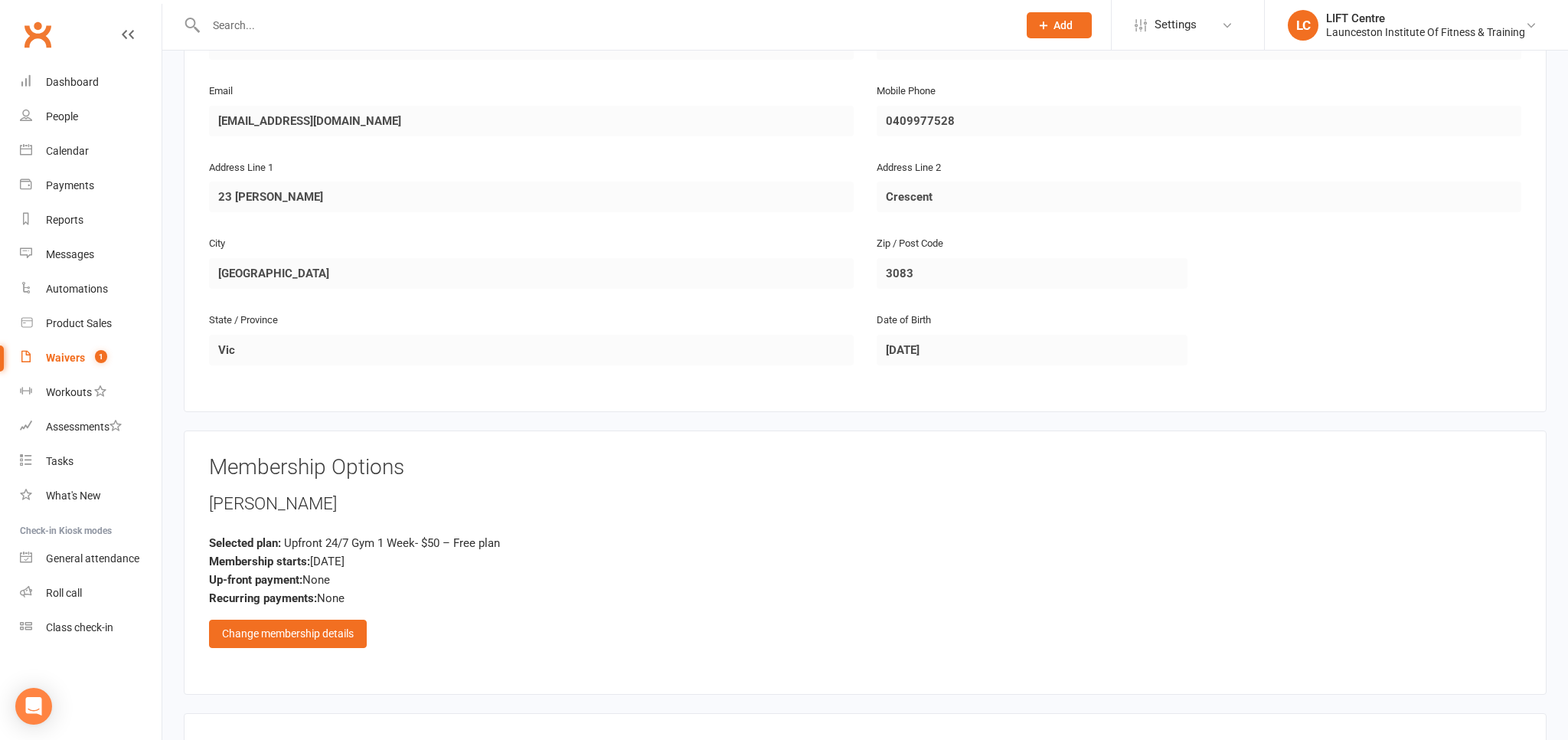
scroll to position [580, 0]
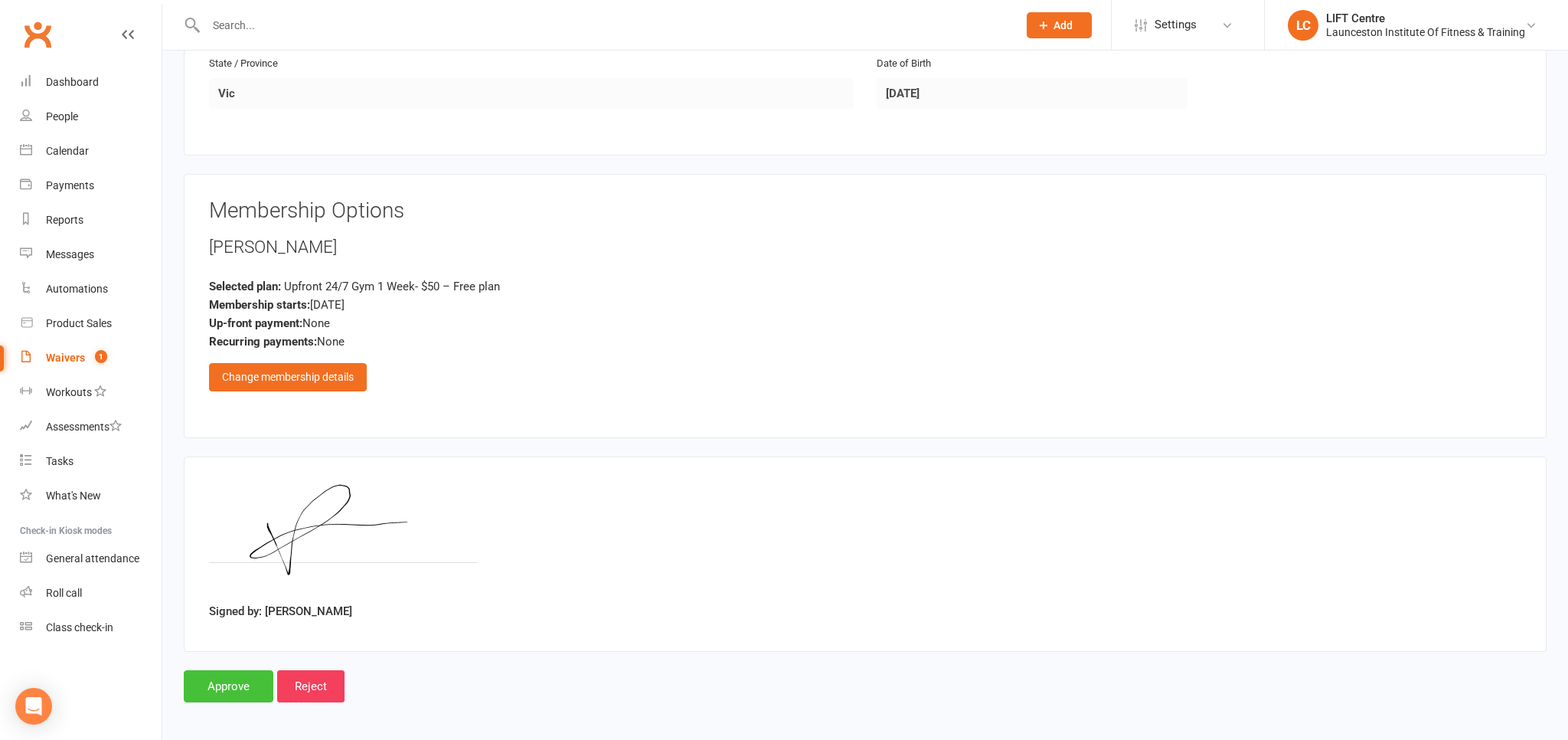
click at [227, 679] on input "Approve" at bounding box center [228, 687] width 90 height 32
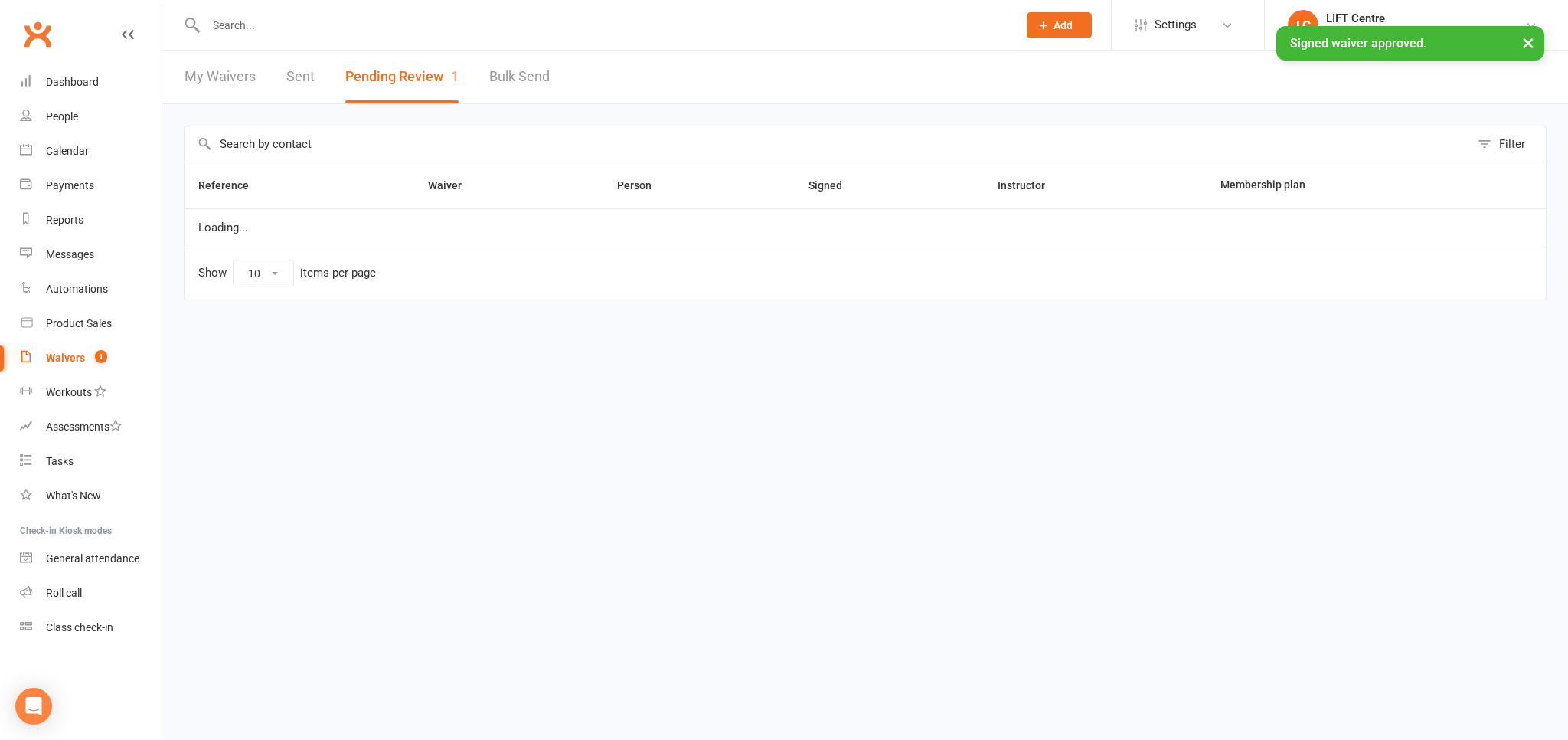
click at [275, 30] on input "text" at bounding box center [604, 25] width 806 height 22
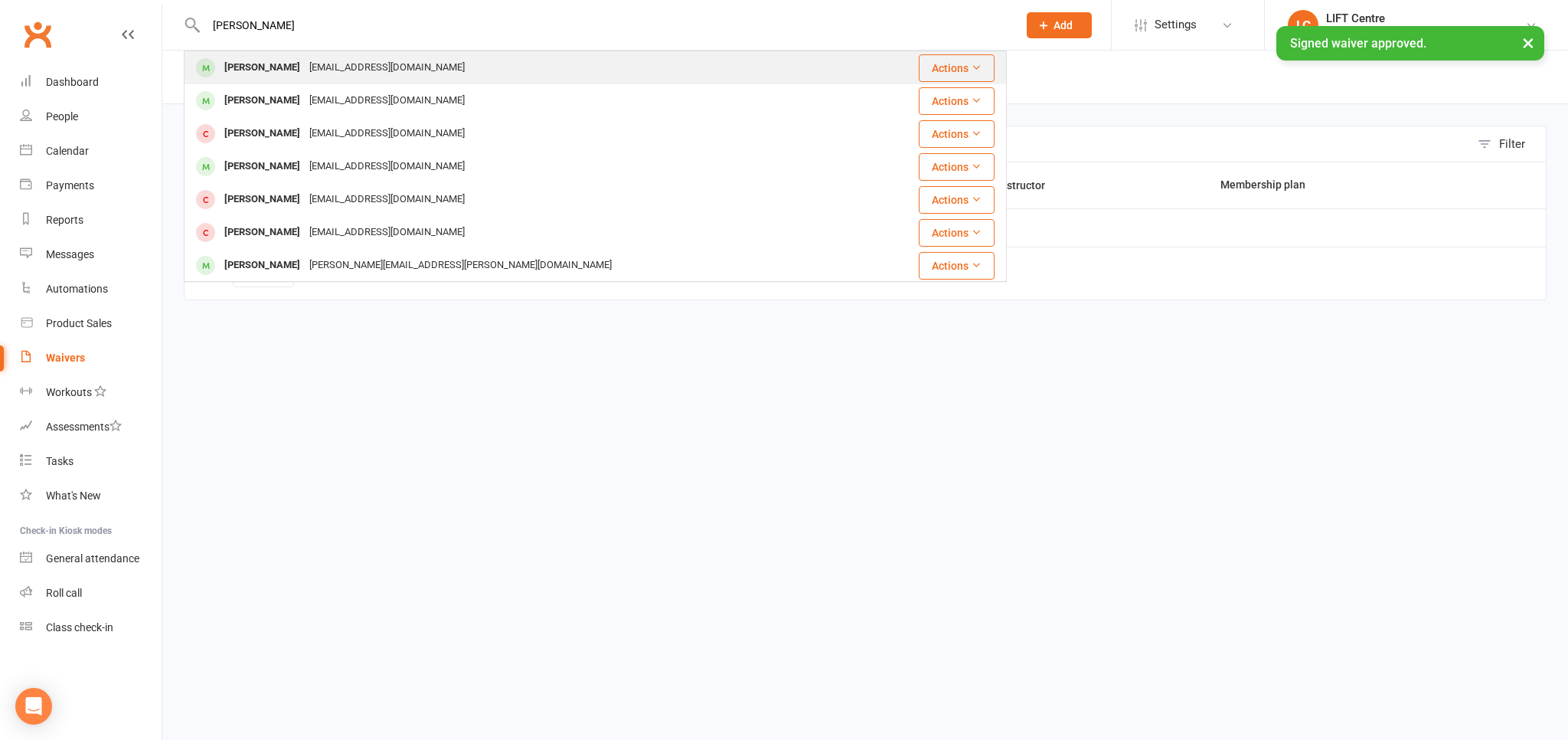
type input "phil karlh"
click at [292, 59] on div "Phil Karlhuber" at bounding box center [262, 68] width 85 height 23
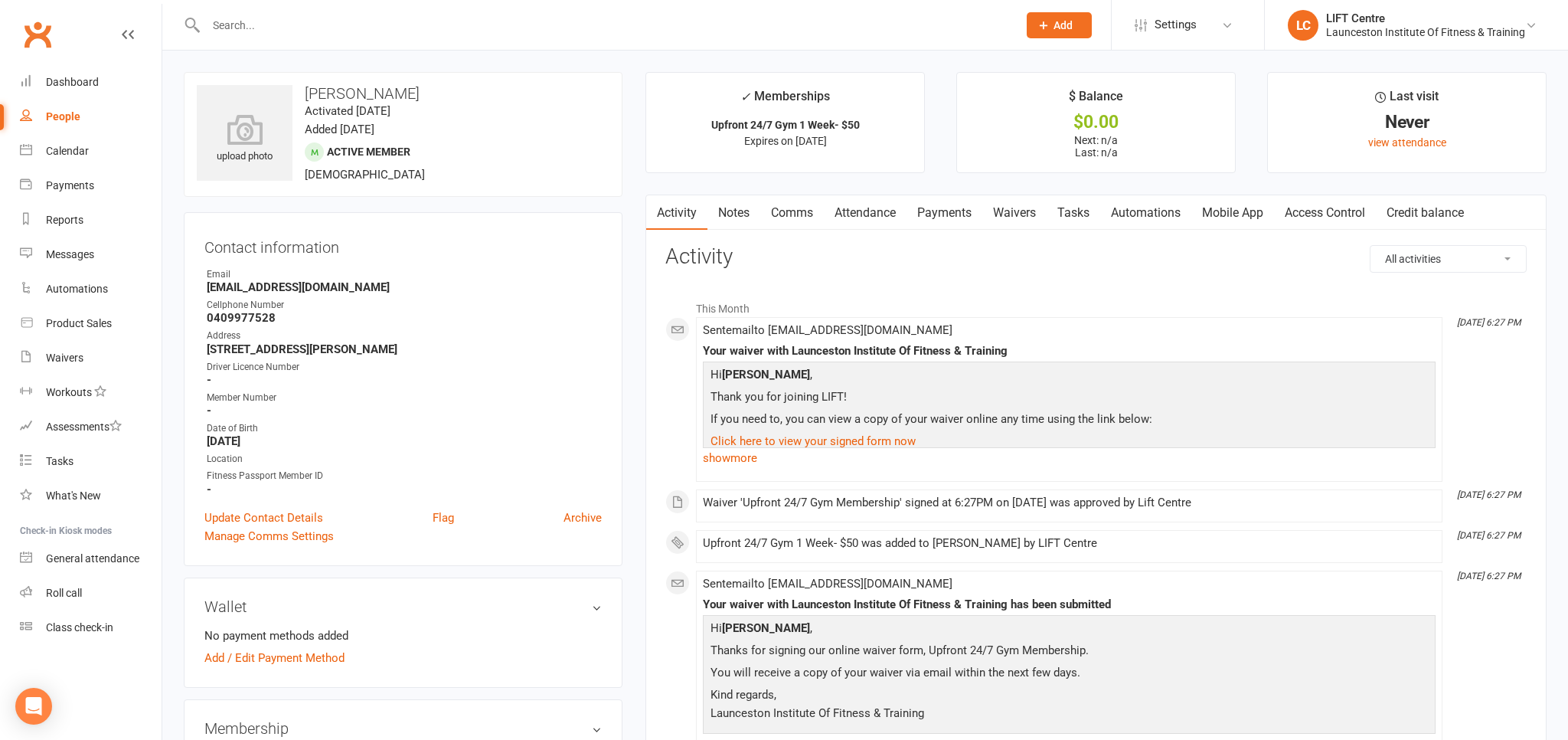
click at [1340, 217] on link "Access Control" at bounding box center [1325, 213] width 102 height 36
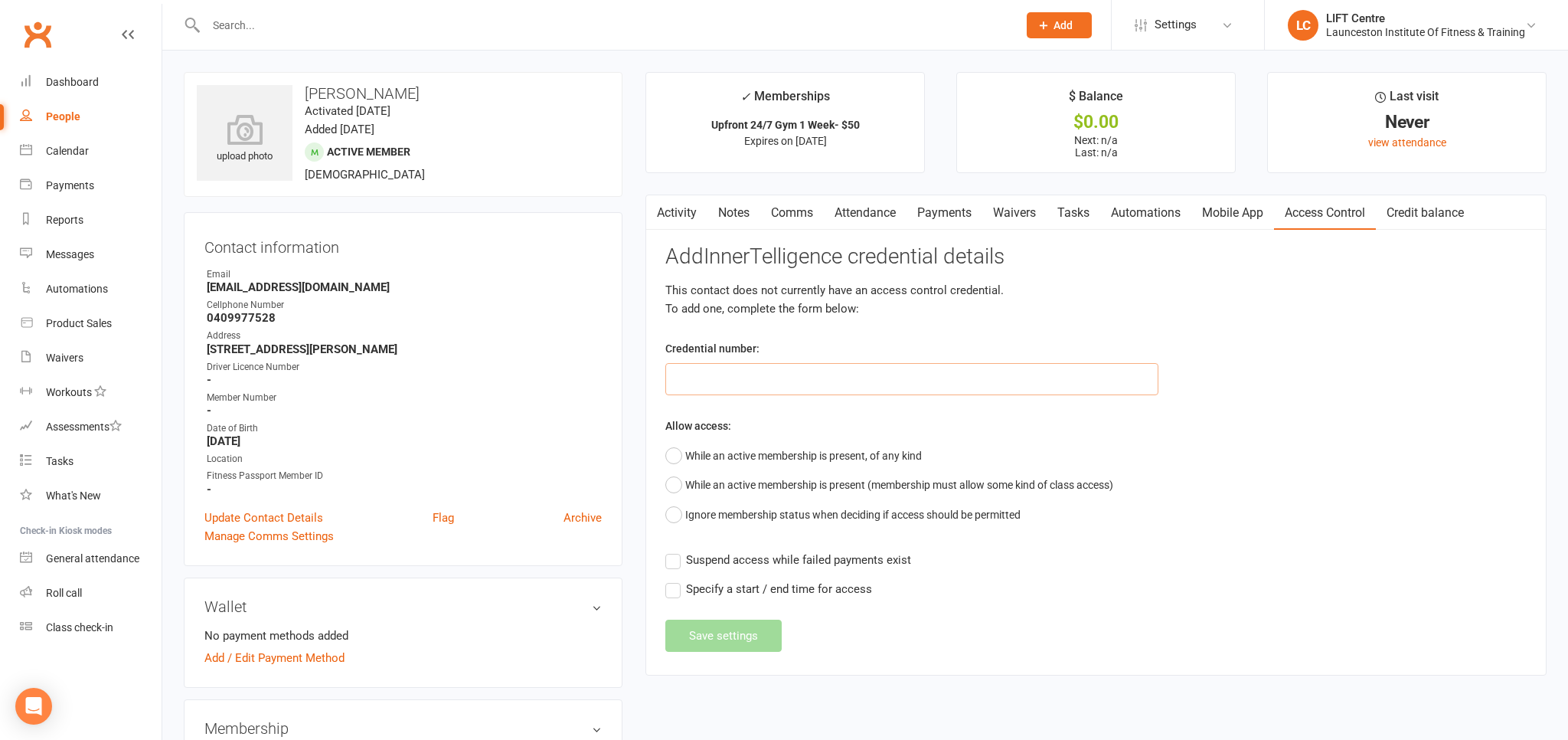
click at [749, 364] on input "text" at bounding box center [912, 380] width 493 height 32
paste input "20000000000000004C5B0C4E"
type input "20000000000000004C5B0C4E"
click at [675, 458] on button "While an active membership is present, of any kind" at bounding box center [794, 456] width 257 height 29
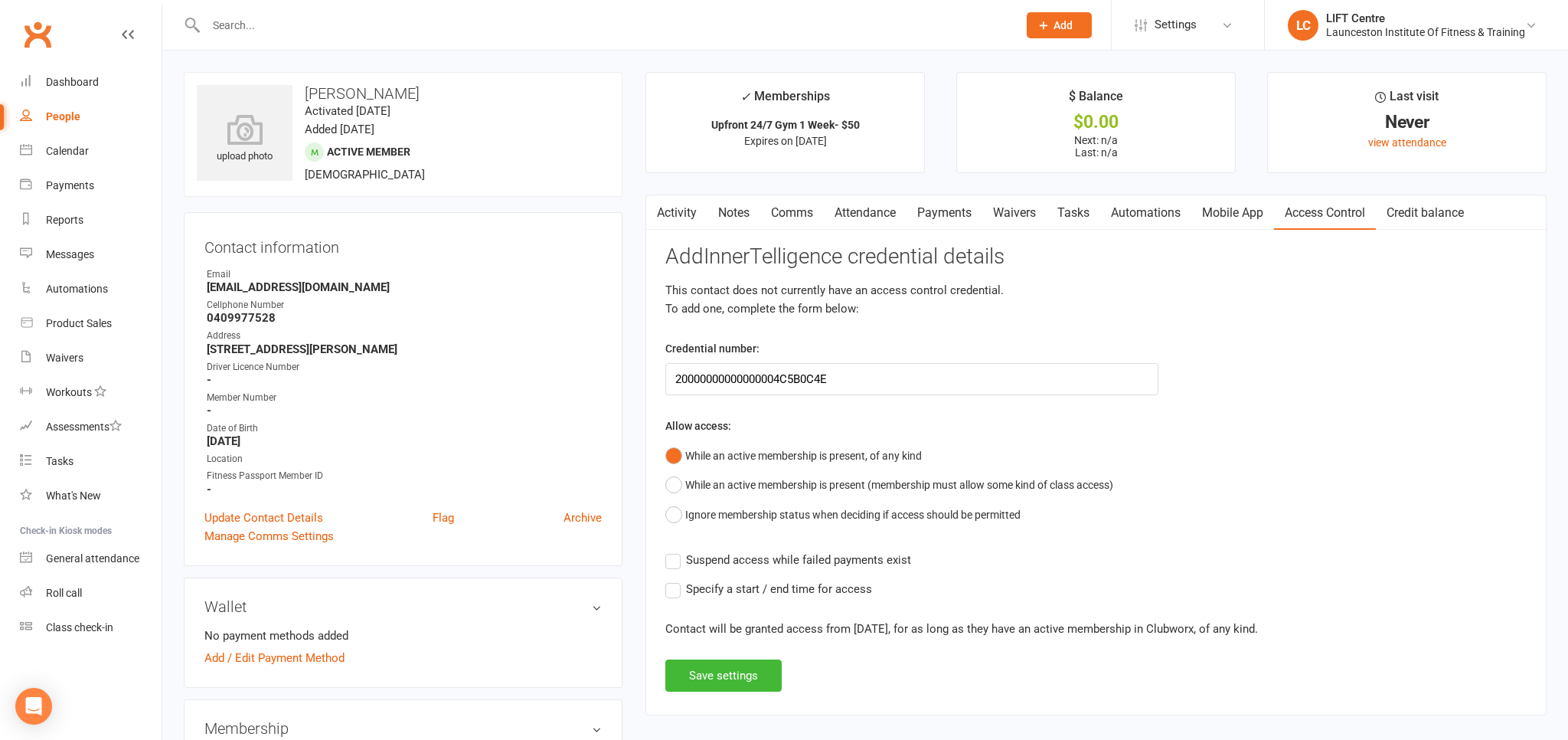
click at [678, 452] on button "While an active membership is present, of any kind" at bounding box center [794, 456] width 257 height 29
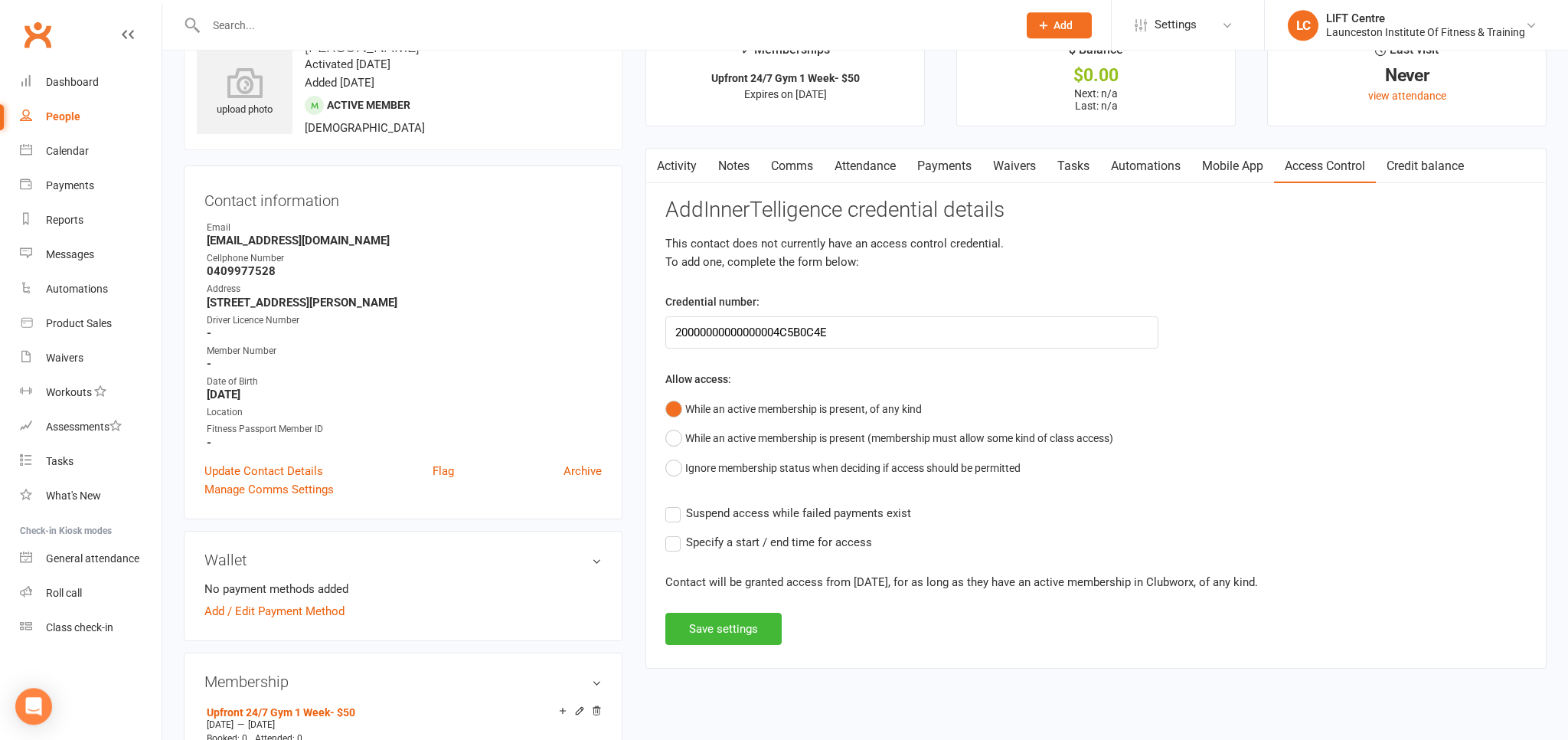
scroll to position [81, 0]
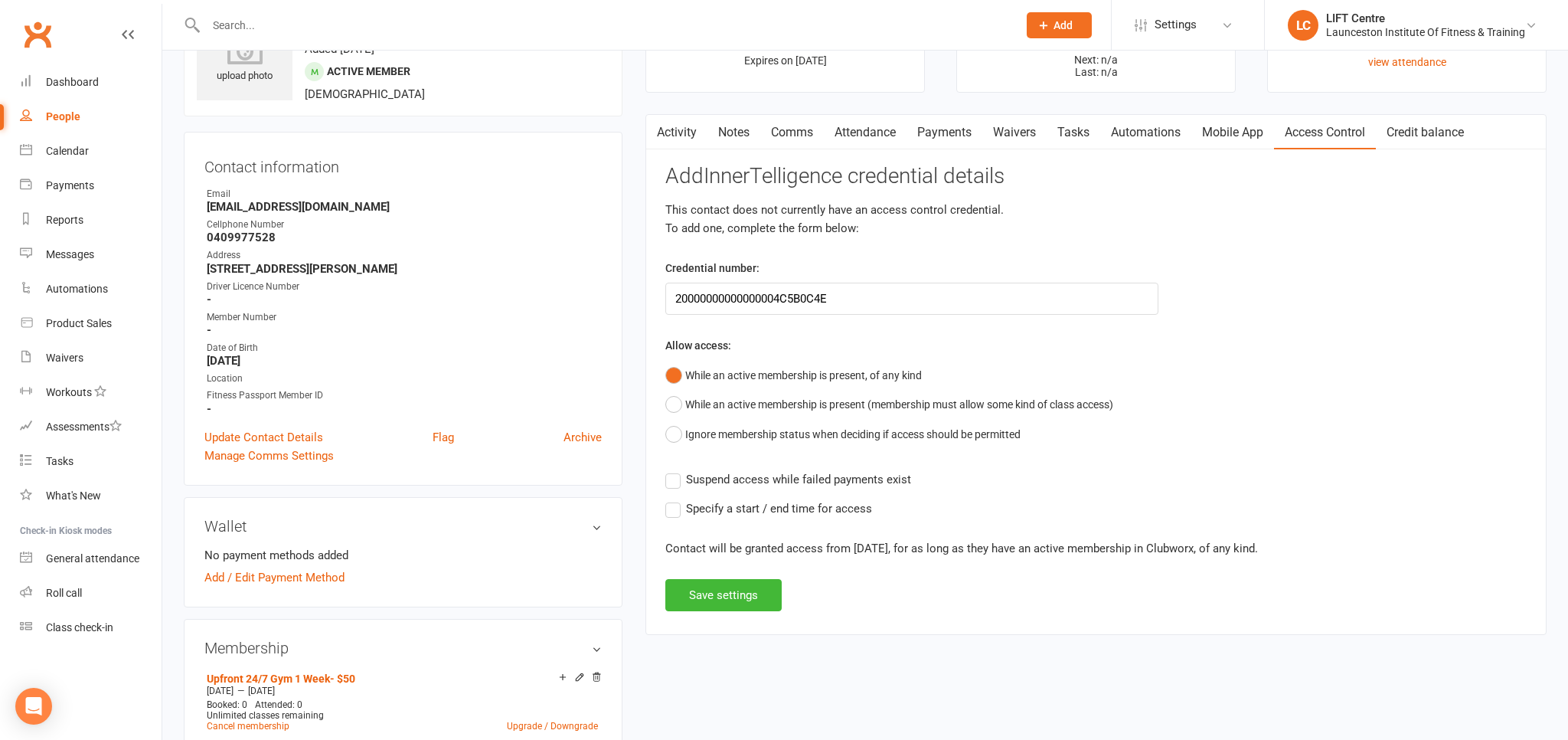
click at [671, 511] on label "Specify a start / end time for access" at bounding box center [769, 508] width 207 height 19
click at [671, 499] on input "Specify a start / end time for access" at bounding box center [769, 499] width 207 height 0
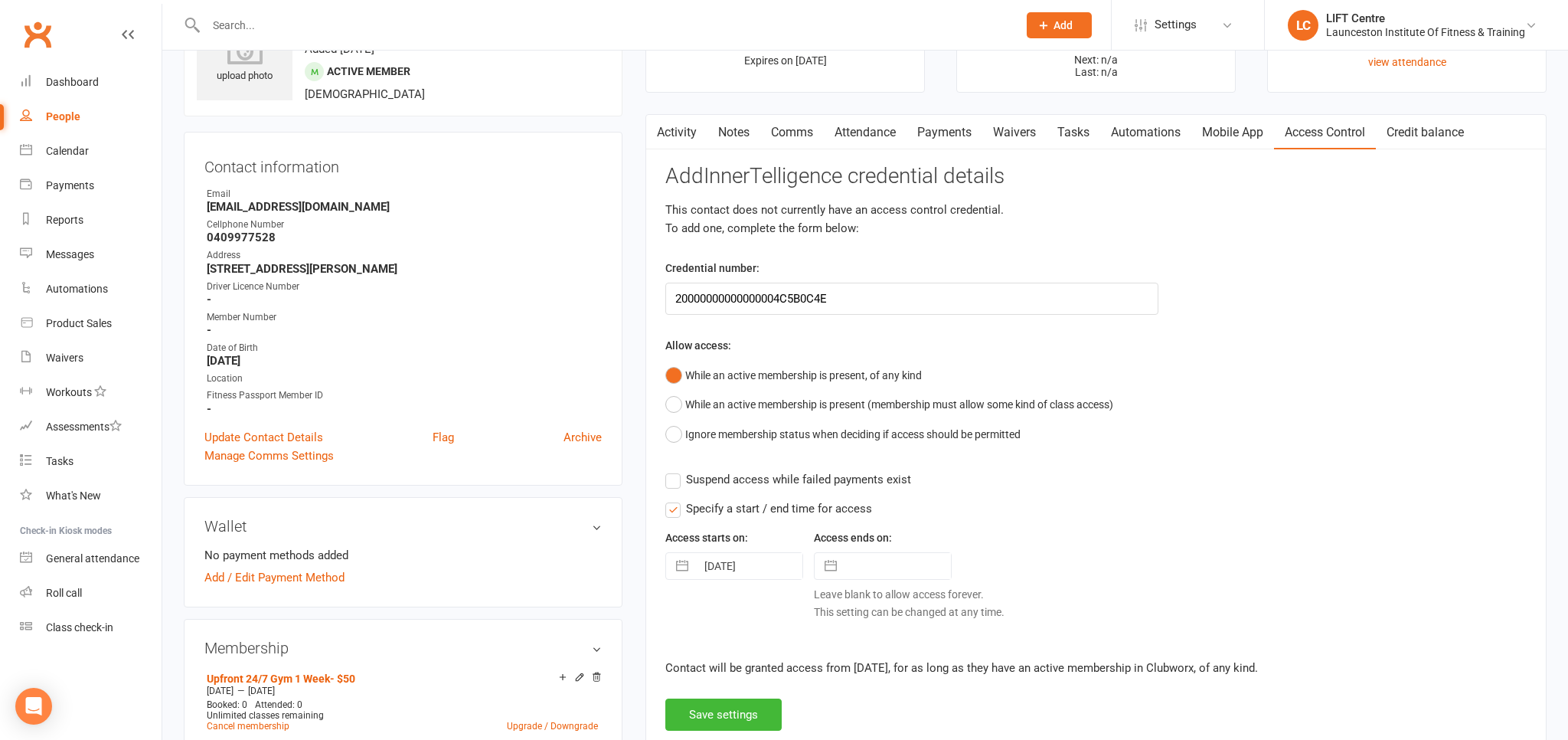
click at [828, 569] on button "button" at bounding box center [831, 566] width 27 height 26
select select "7"
select select "2025"
select select "8"
select select "2025"
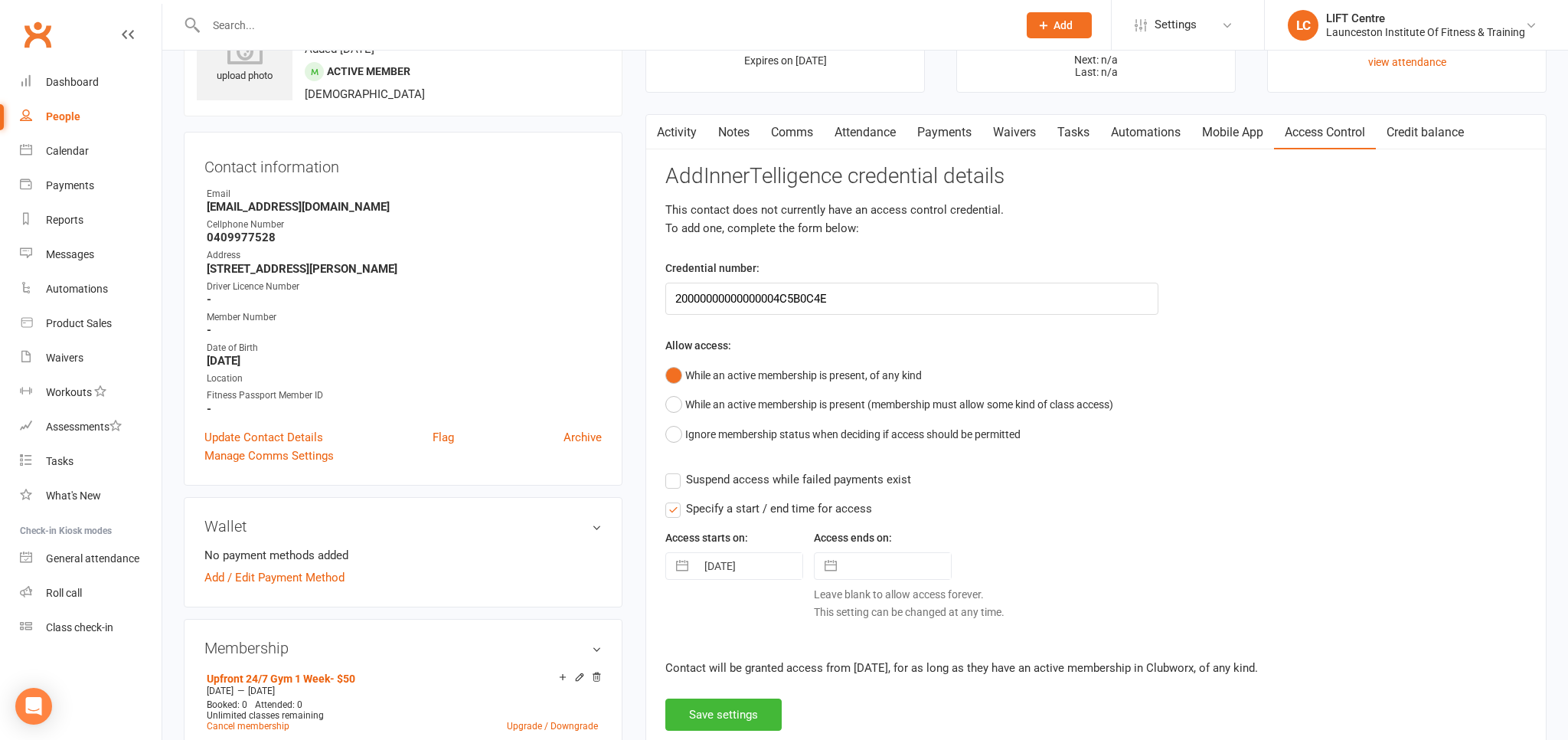
select select "9"
select select "2025"
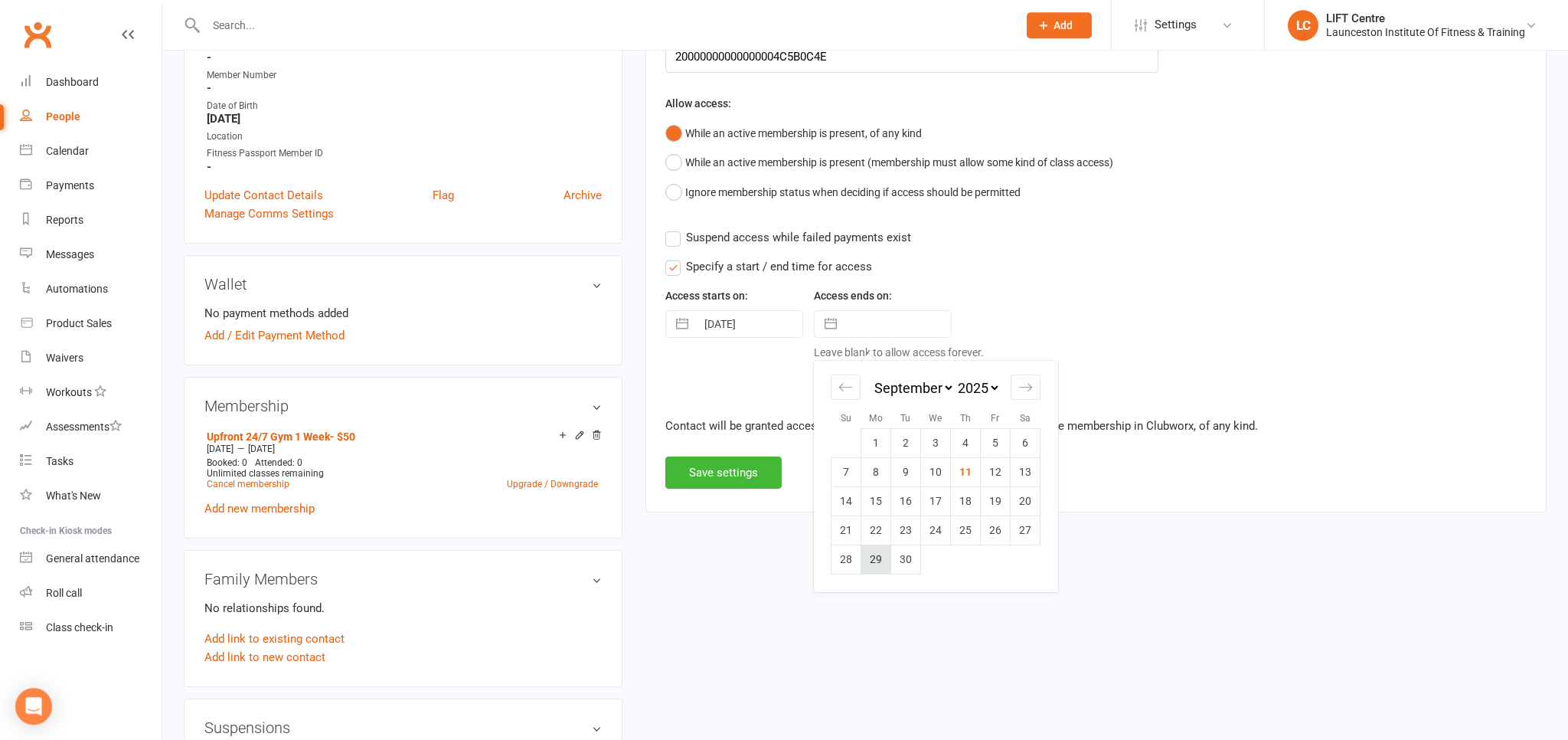
scroll to position [323, 0]
click at [941, 505] on td "17" at bounding box center [936, 501] width 30 height 29
type input "17 Sep 2025"
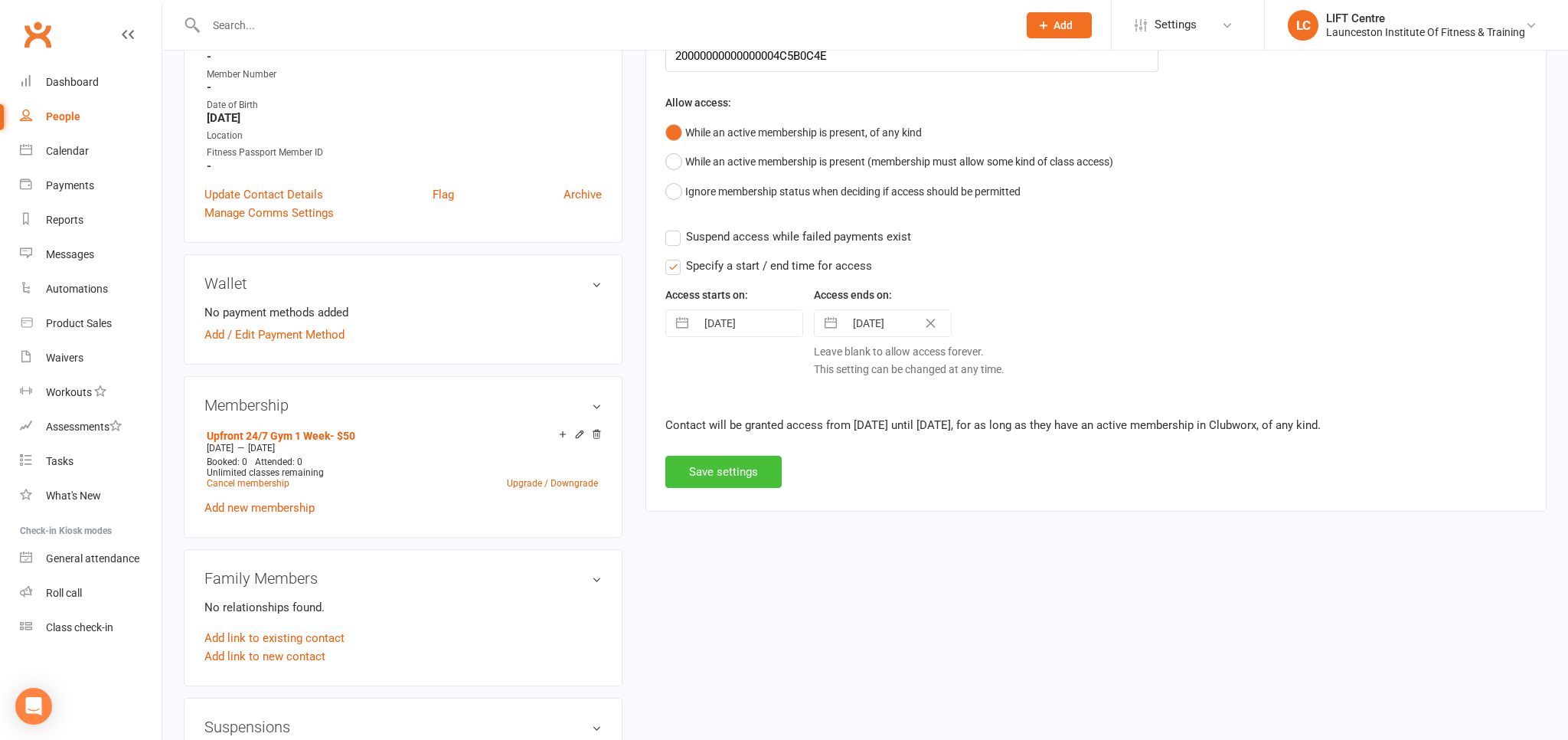
click at [764, 468] on button "Save settings" at bounding box center [723, 472] width 116 height 32
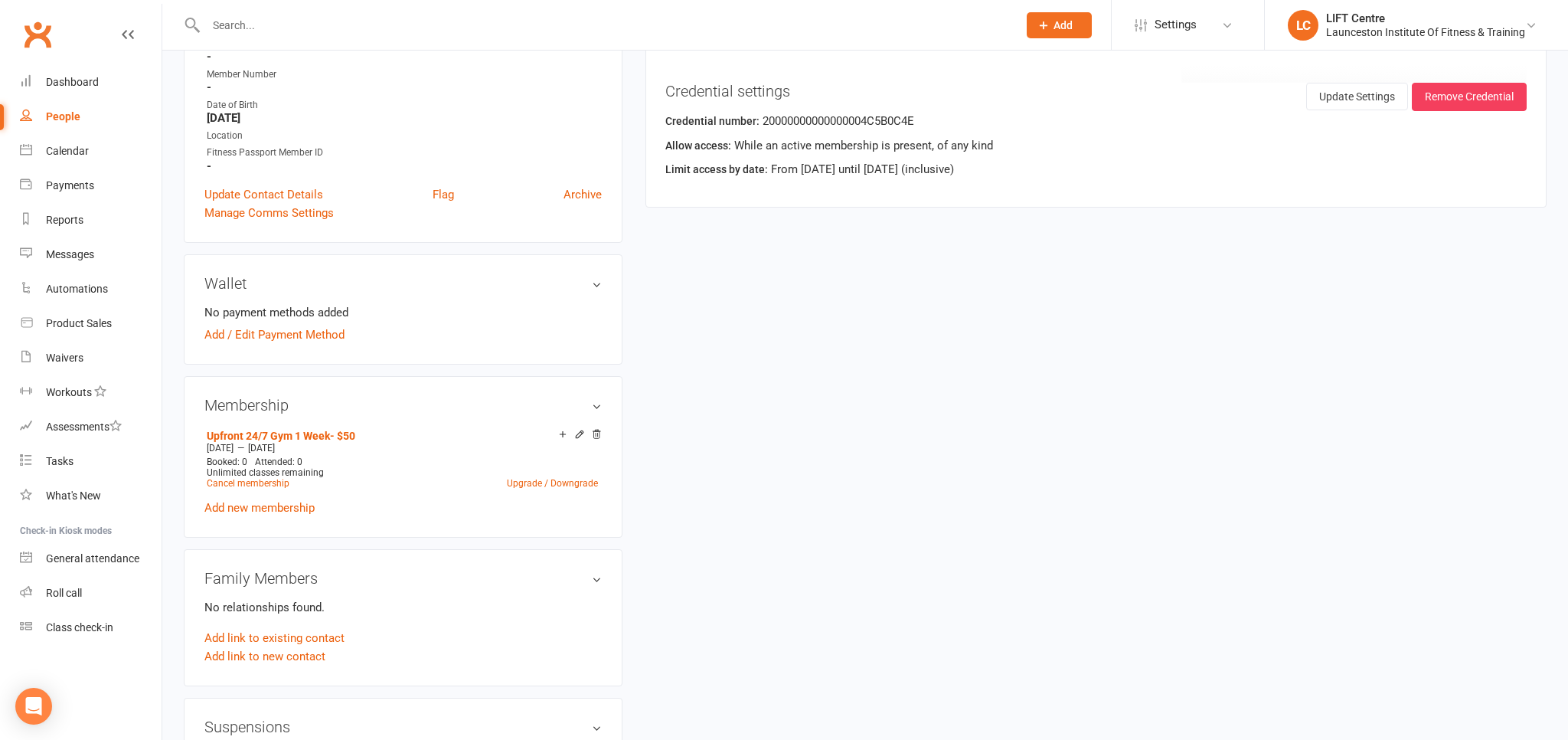
click at [41, 38] on link "Clubworx" at bounding box center [37, 34] width 38 height 38
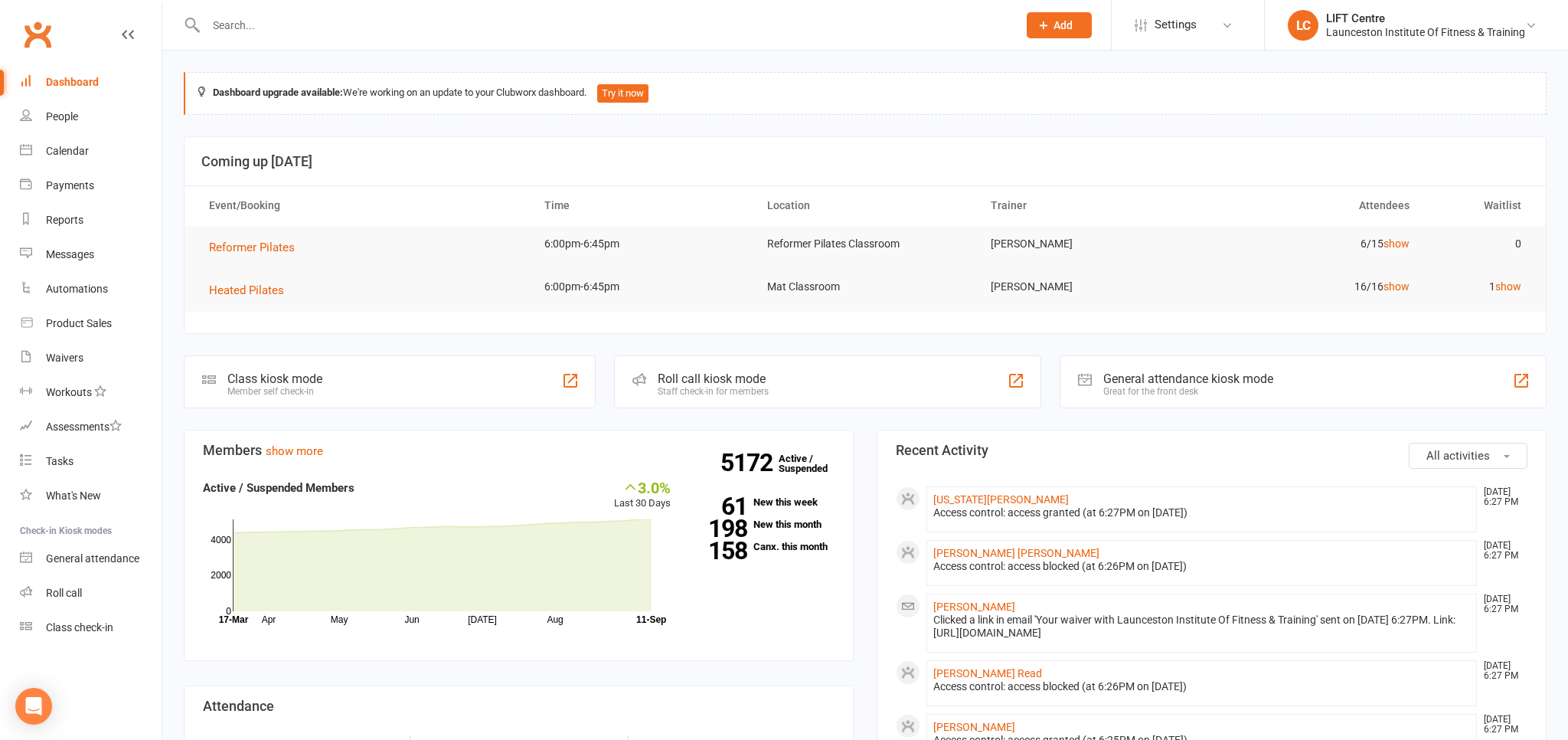
click at [54, 36] on link "Clubworx" at bounding box center [37, 34] width 38 height 38
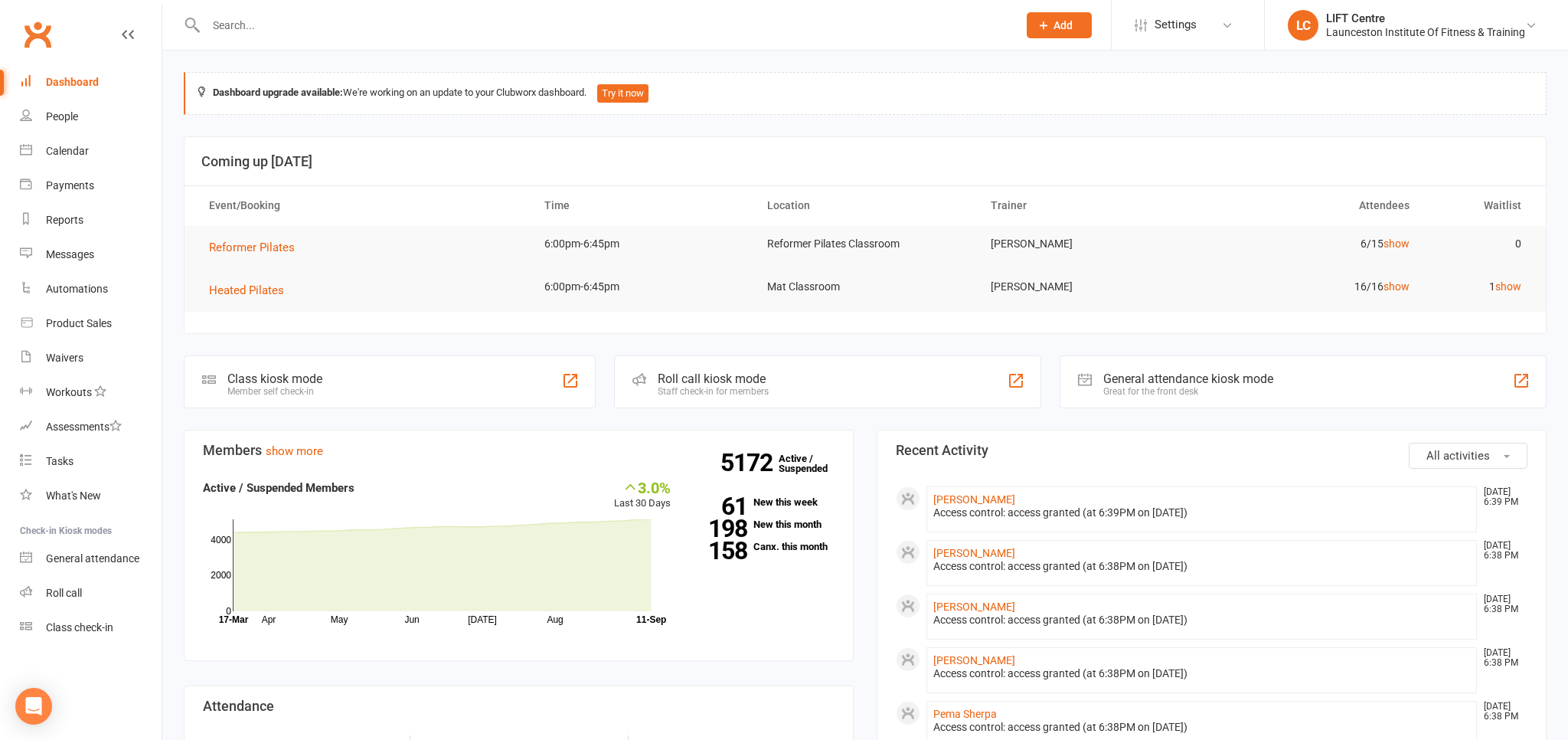
click at [48, 27] on link "Clubworx" at bounding box center [37, 34] width 38 height 38
click at [47, 34] on link "Clubworx" at bounding box center [37, 34] width 38 height 38
click at [41, 35] on link "Clubworx" at bounding box center [37, 34] width 38 height 38
click at [49, 34] on link "Clubworx" at bounding box center [37, 34] width 38 height 38
click at [251, 29] on input "text" at bounding box center [604, 25] width 806 height 22
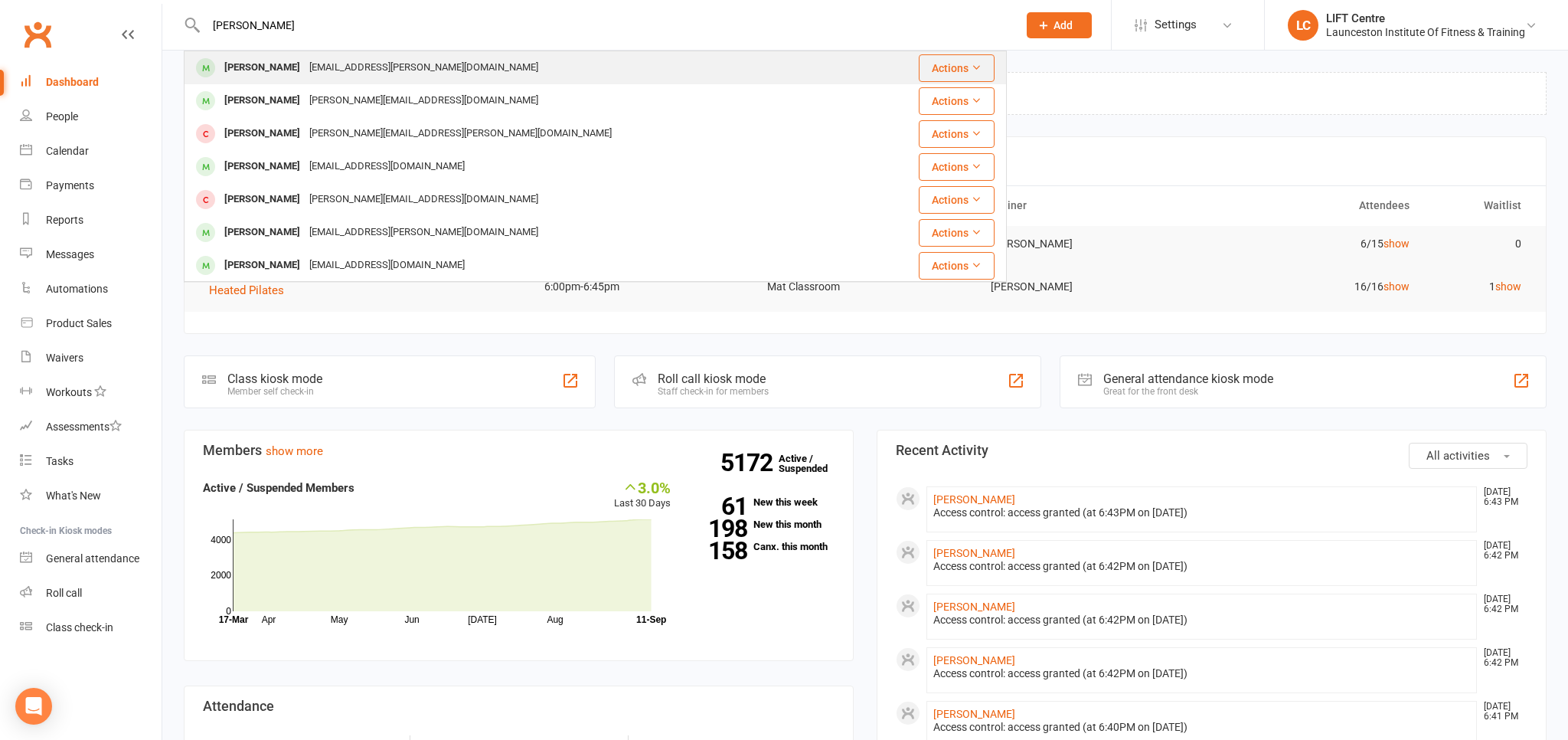
type input "kindra martin"
click at [343, 65] on div "Kinda.martin@outlook.com" at bounding box center [423, 68] width 238 height 23
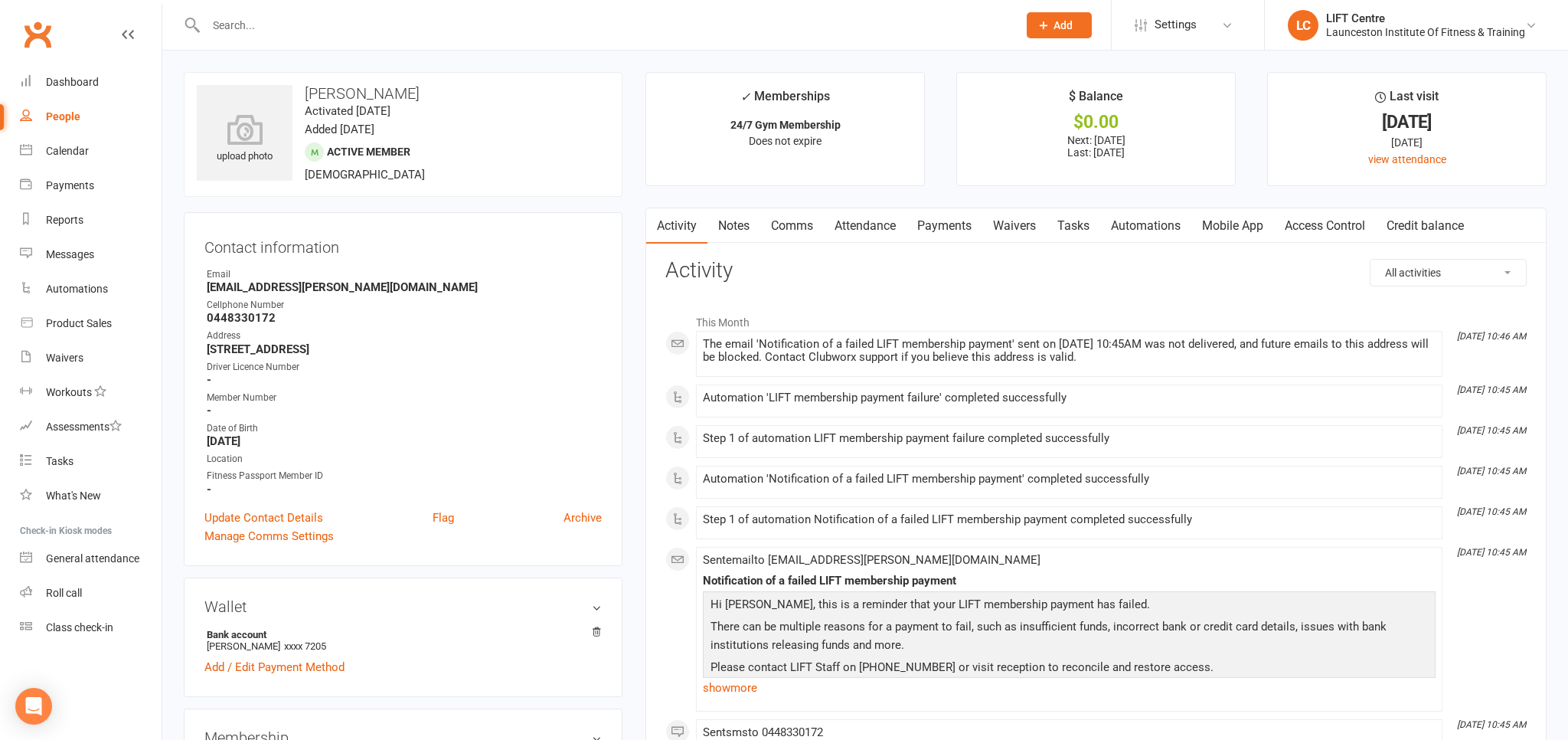
click at [942, 223] on link "Payments" at bounding box center [945, 226] width 76 height 36
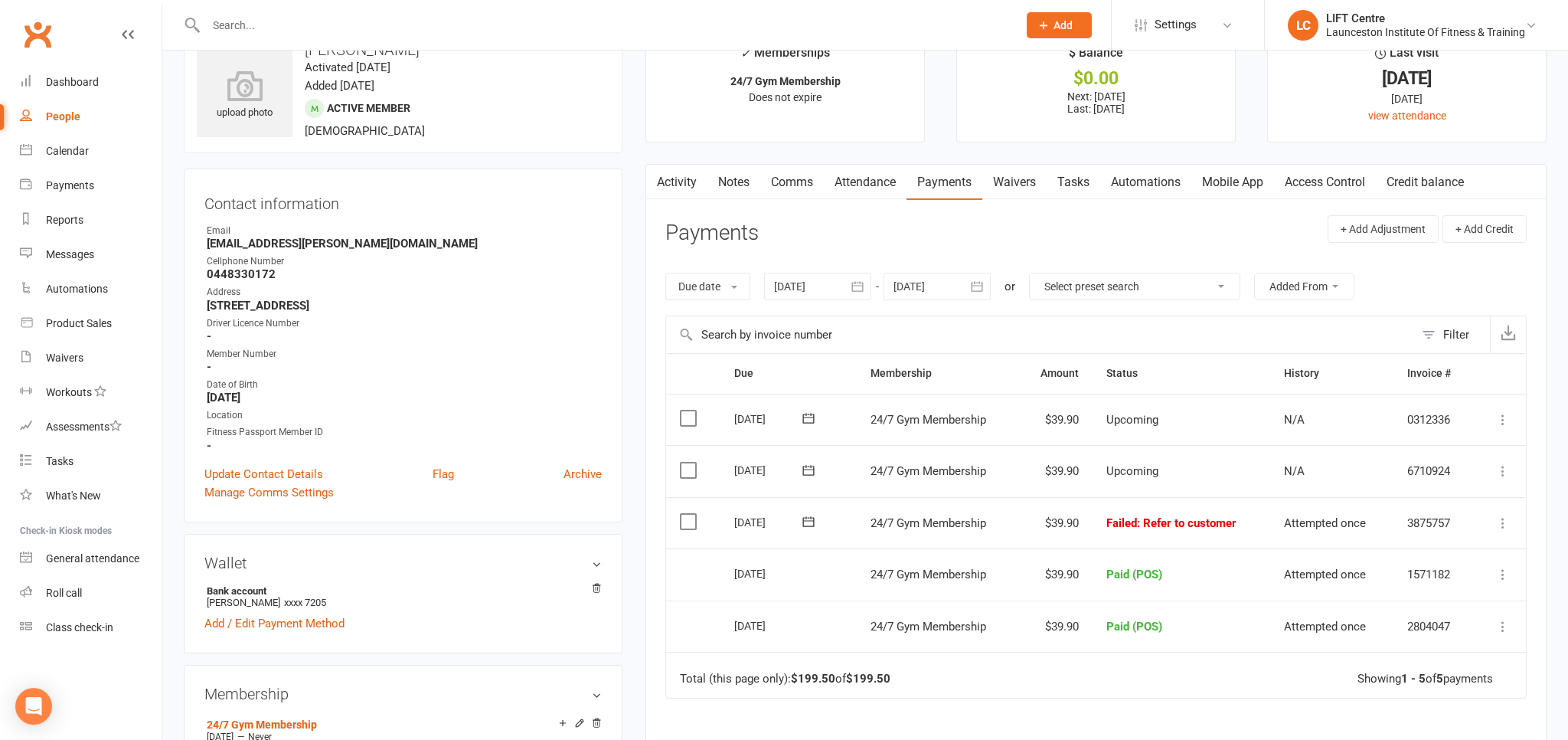
scroll to position [81, 0]
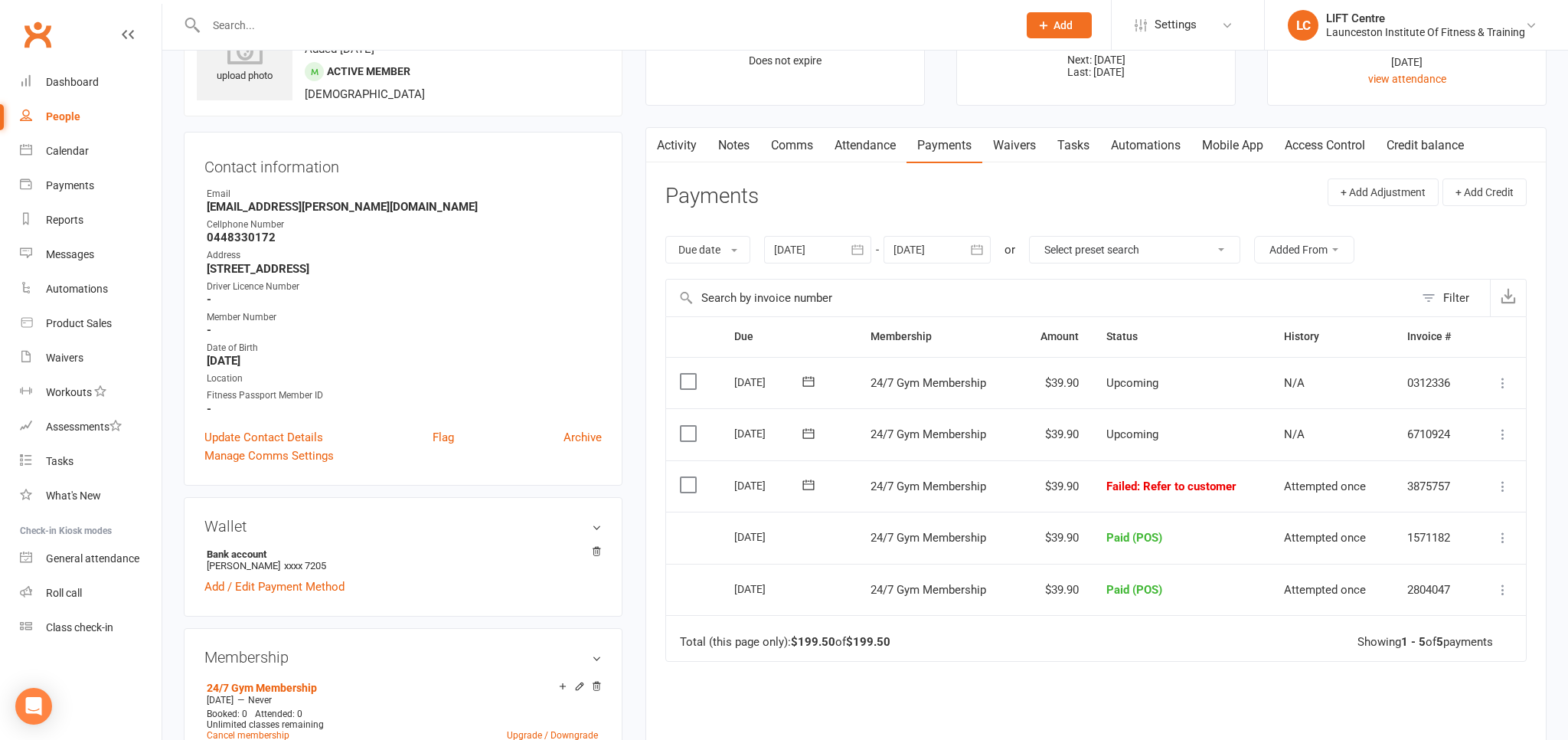
click at [1499, 484] on icon at bounding box center [1503, 486] width 15 height 15
click at [1432, 544] on link "Mark as Paid (POS)" at bounding box center [1436, 547] width 152 height 31
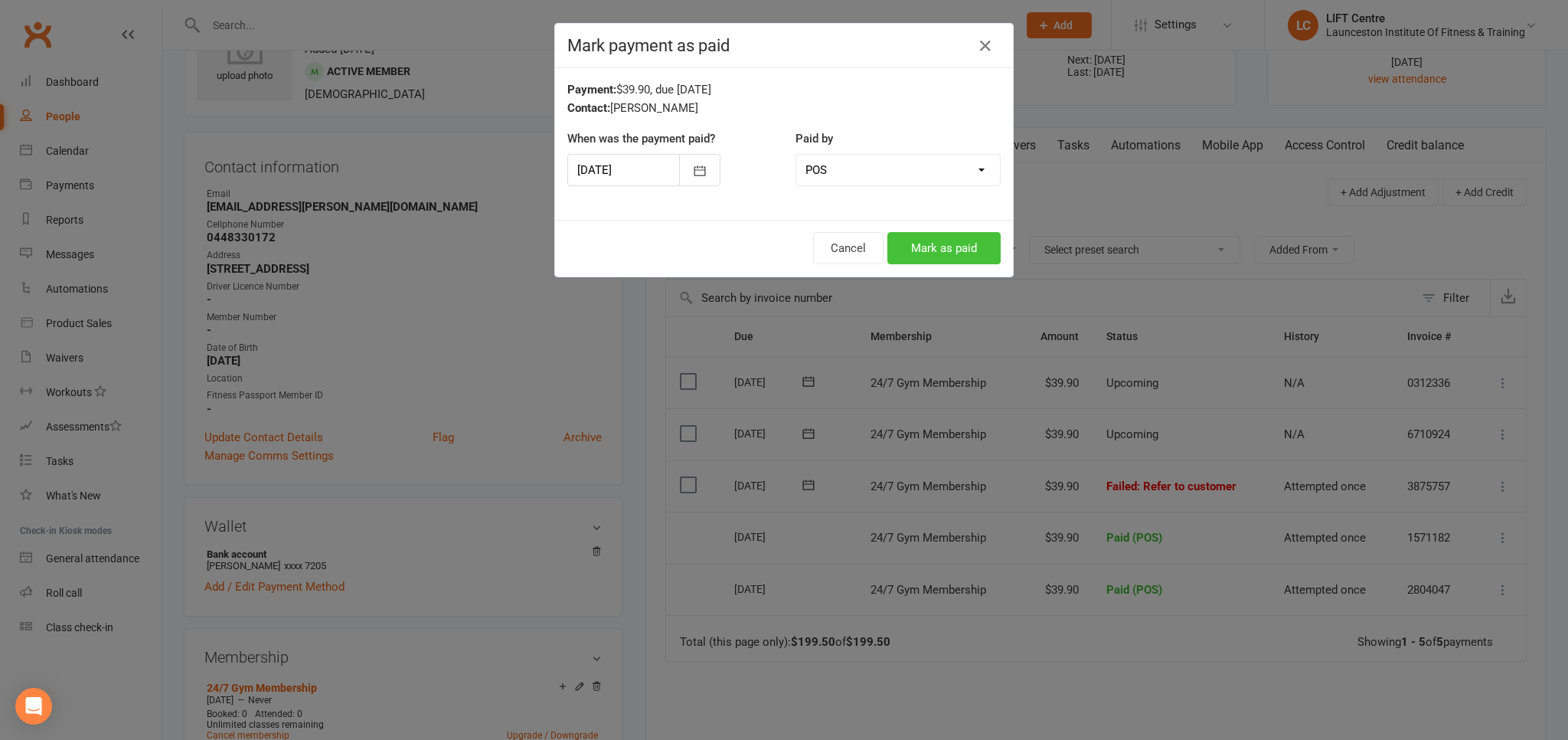
click at [942, 250] on button "Mark as paid" at bounding box center [944, 248] width 113 height 32
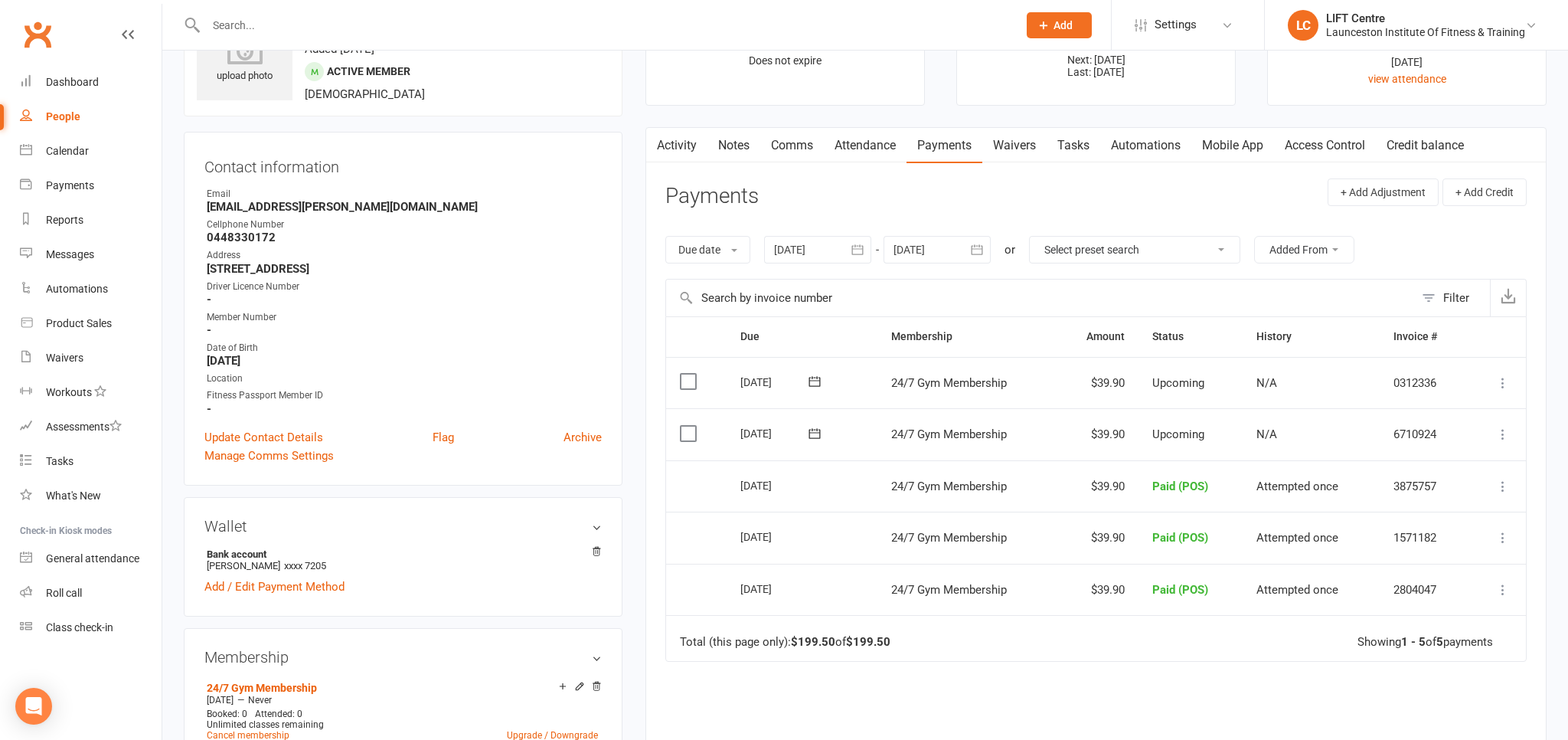
click at [45, 34] on link "Clubworx" at bounding box center [37, 34] width 38 height 38
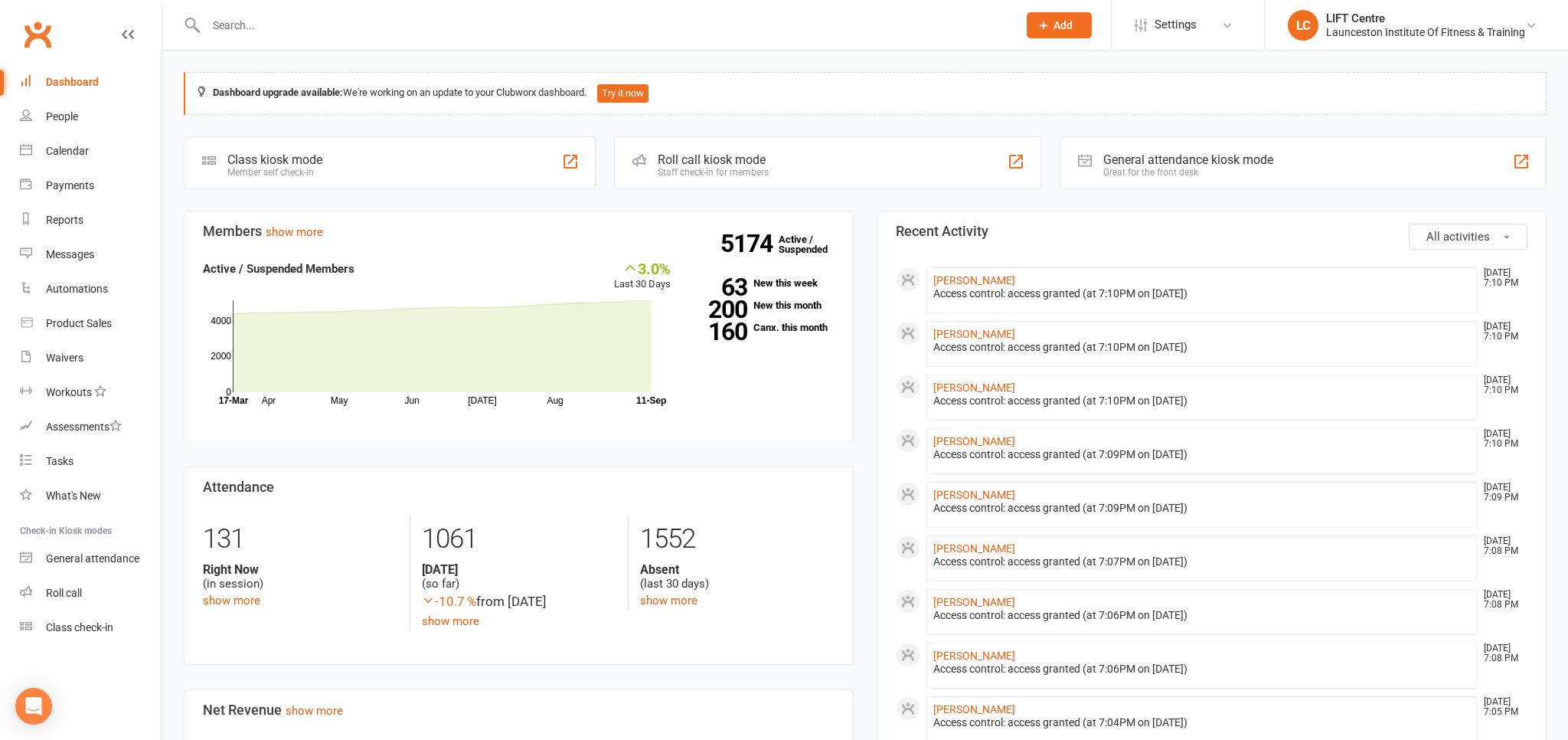
click at [36, 32] on link "Clubworx" at bounding box center [37, 34] width 38 height 38
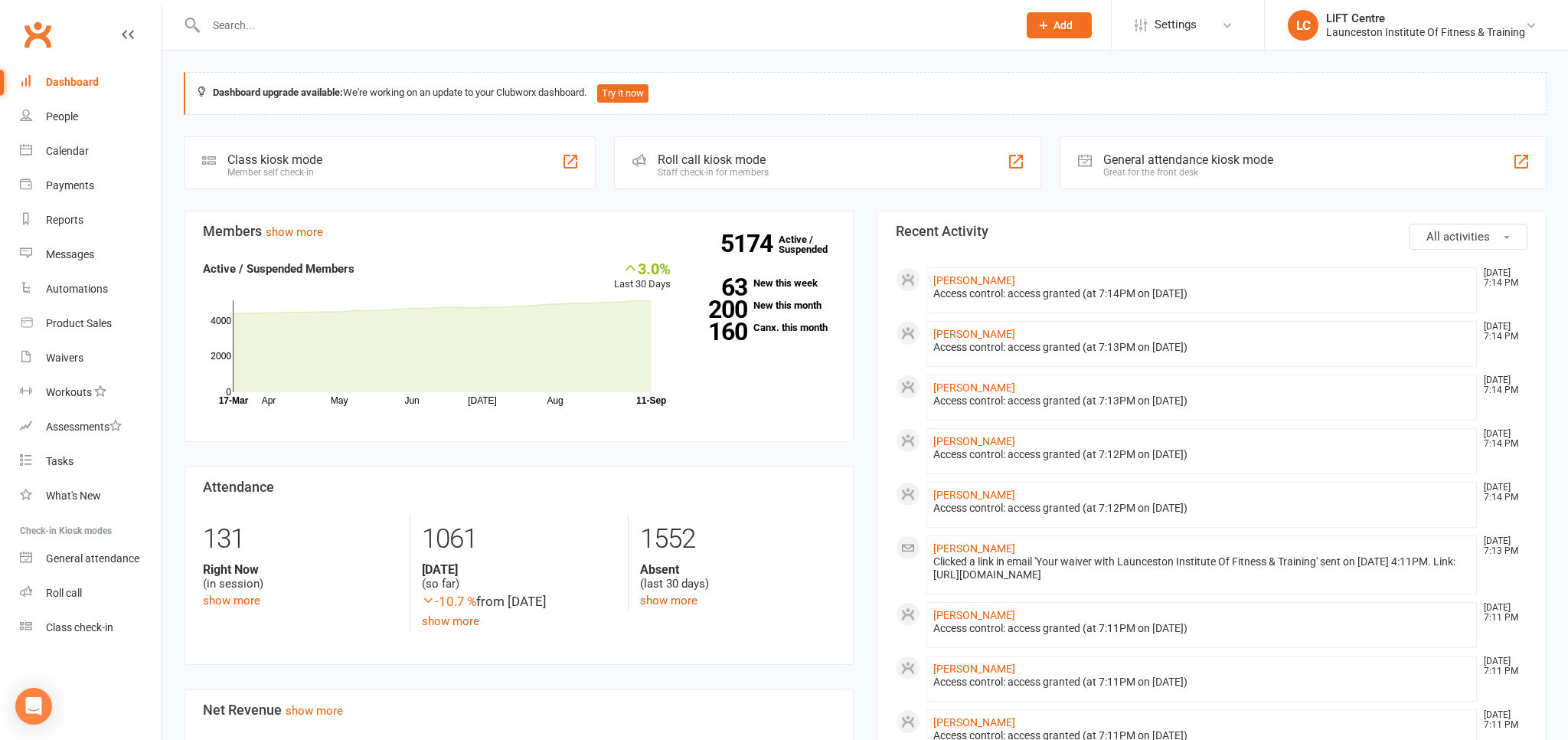
click at [249, 14] on div at bounding box center [595, 25] width 823 height 50
click at [238, 26] on input "text" at bounding box center [604, 25] width 806 height 22
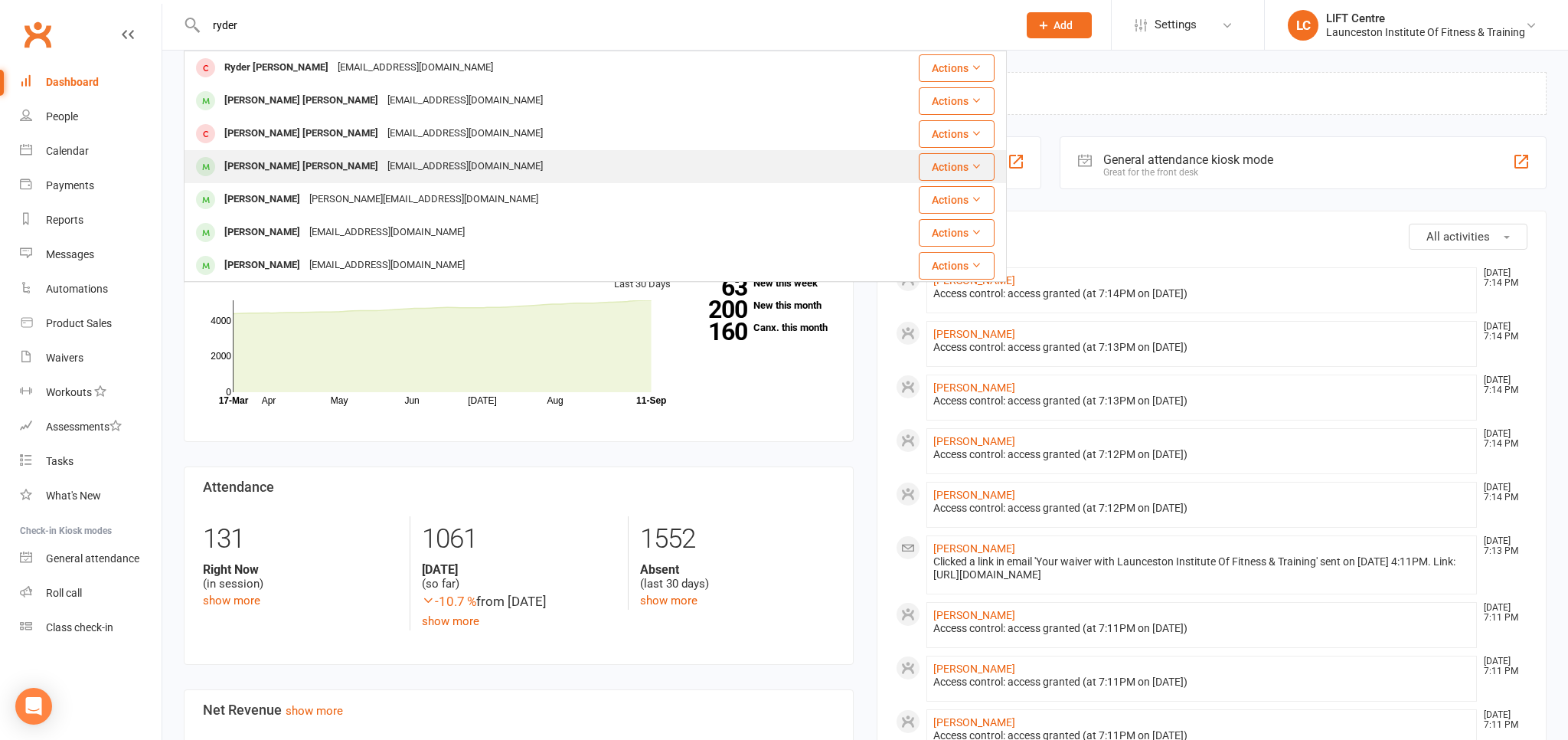
type input "ryder"
click at [296, 170] on div "[PERSON_NAME] [PERSON_NAME]" at bounding box center [301, 167] width 163 height 23
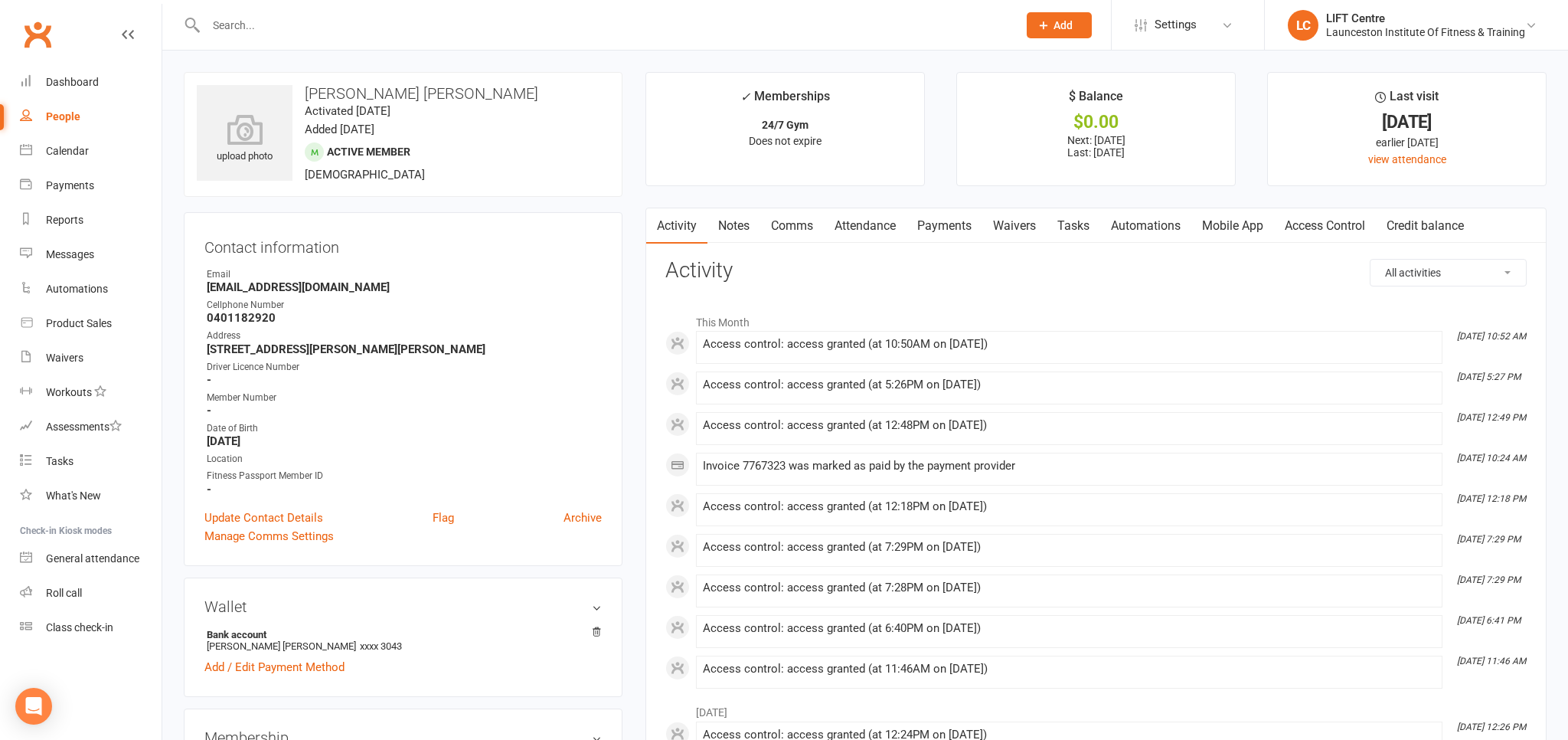
click at [46, 32] on link "Clubworx" at bounding box center [37, 34] width 38 height 38
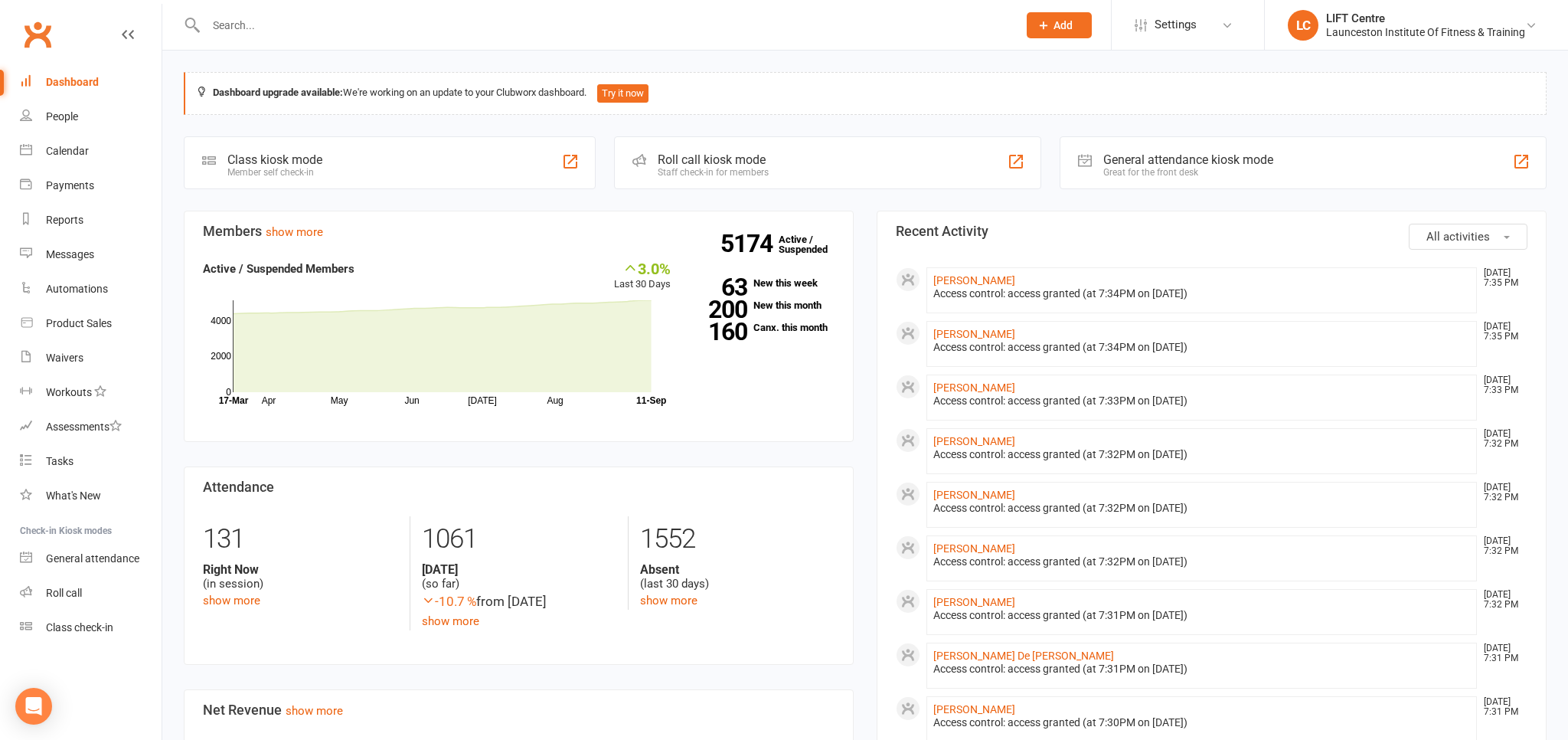
click at [46, 32] on link "Clubworx" at bounding box center [37, 34] width 38 height 38
click at [37, 45] on link "Clubworx" at bounding box center [37, 34] width 38 height 38
click at [42, 31] on link "Clubworx" at bounding box center [37, 34] width 38 height 38
click at [32, 32] on link "Clubworx" at bounding box center [37, 34] width 38 height 38
click at [241, 22] on input "text" at bounding box center [604, 25] width 806 height 22
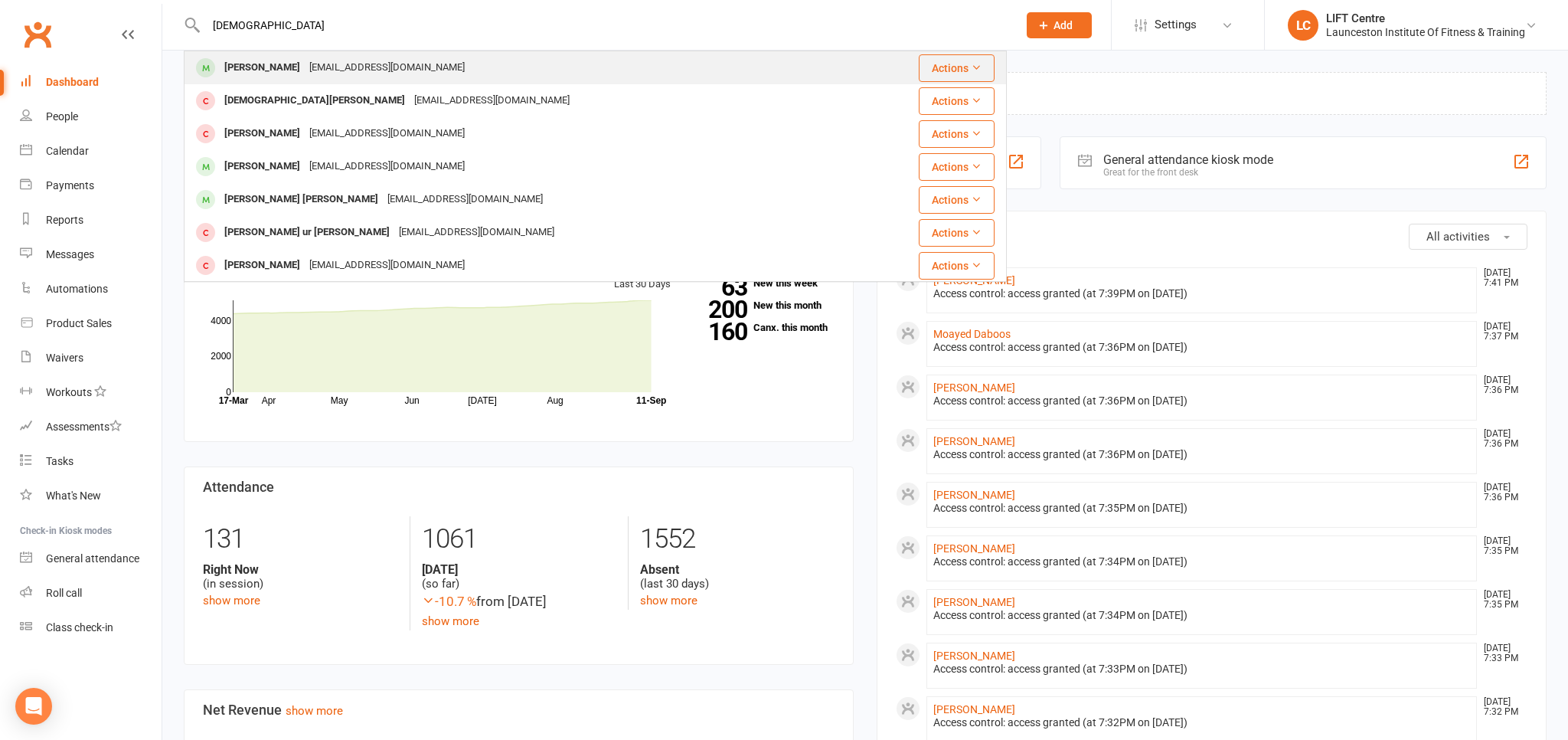
type input "muhammad"
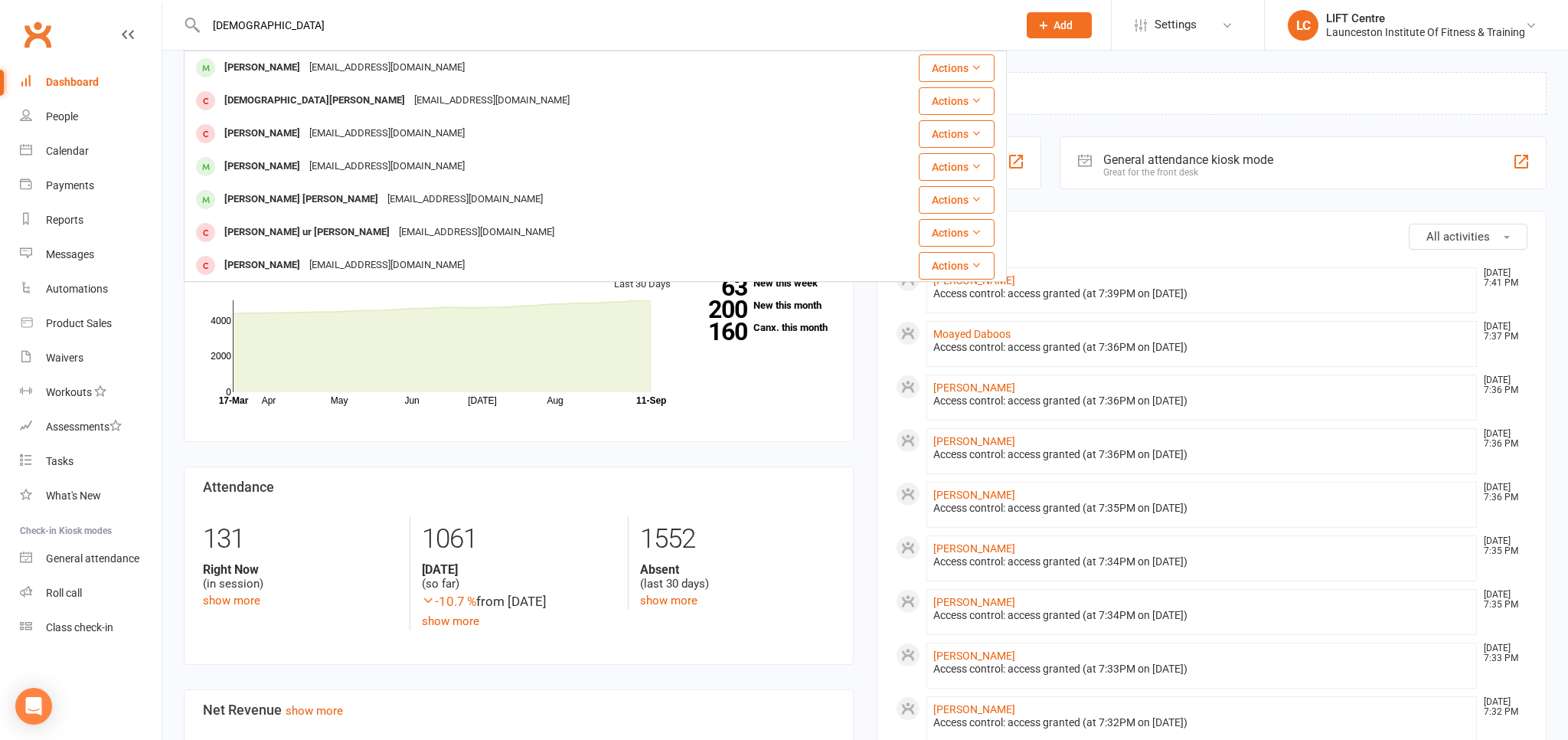
click at [280, 69] on div "Muhammad Naseer" at bounding box center [262, 68] width 85 height 23
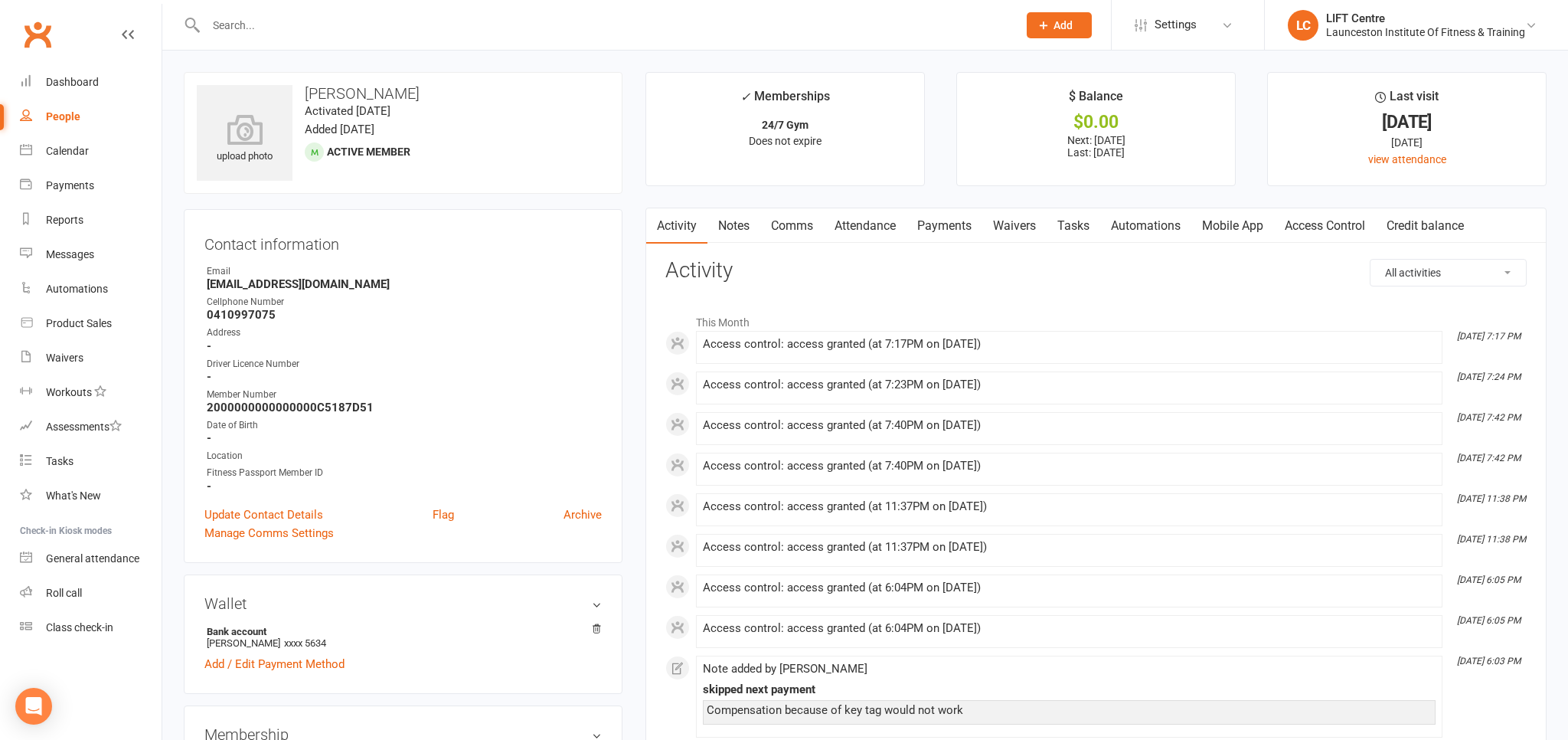
click at [933, 222] on link "Payments" at bounding box center [945, 226] width 76 height 36
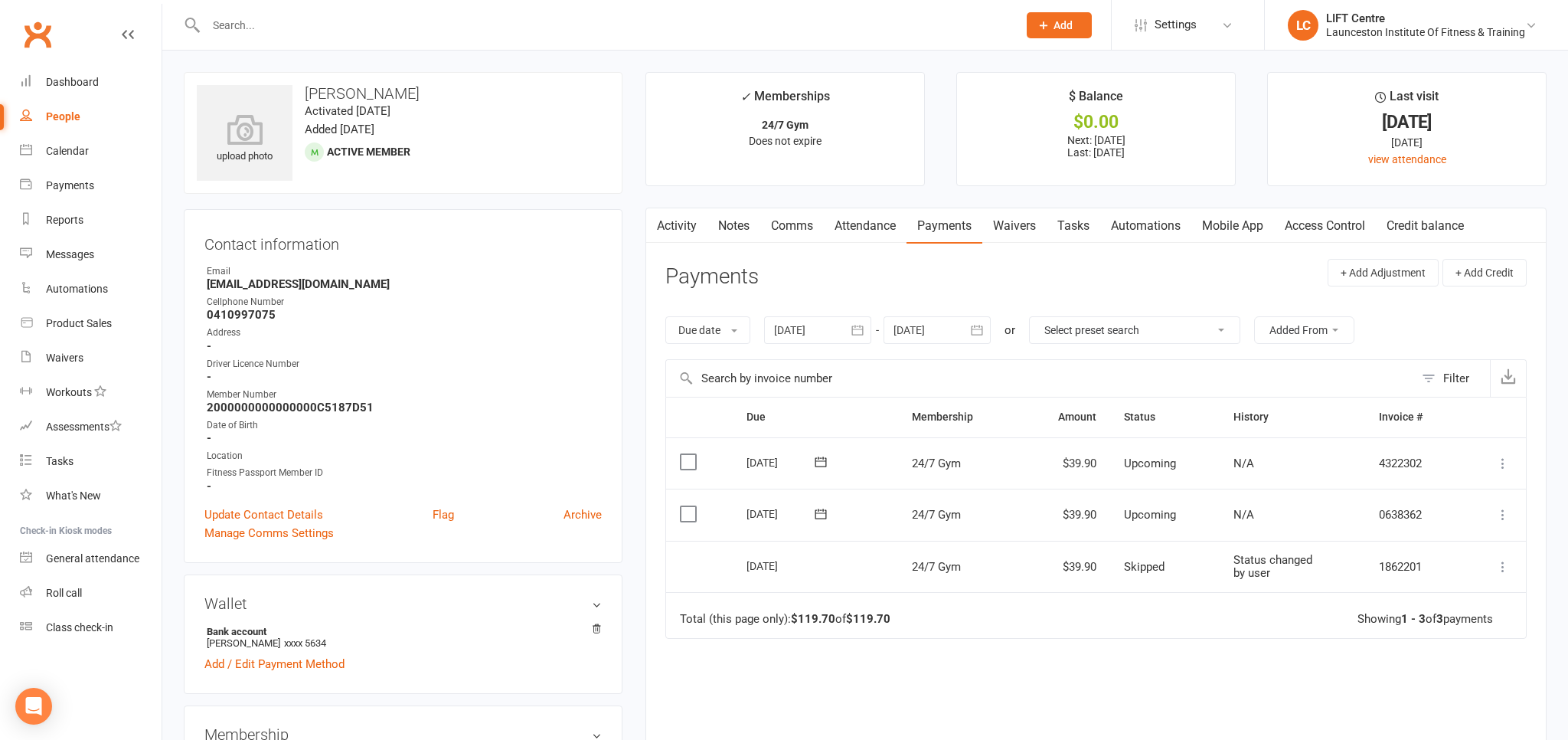
click at [699, 225] on link "Activity" at bounding box center [677, 226] width 61 height 36
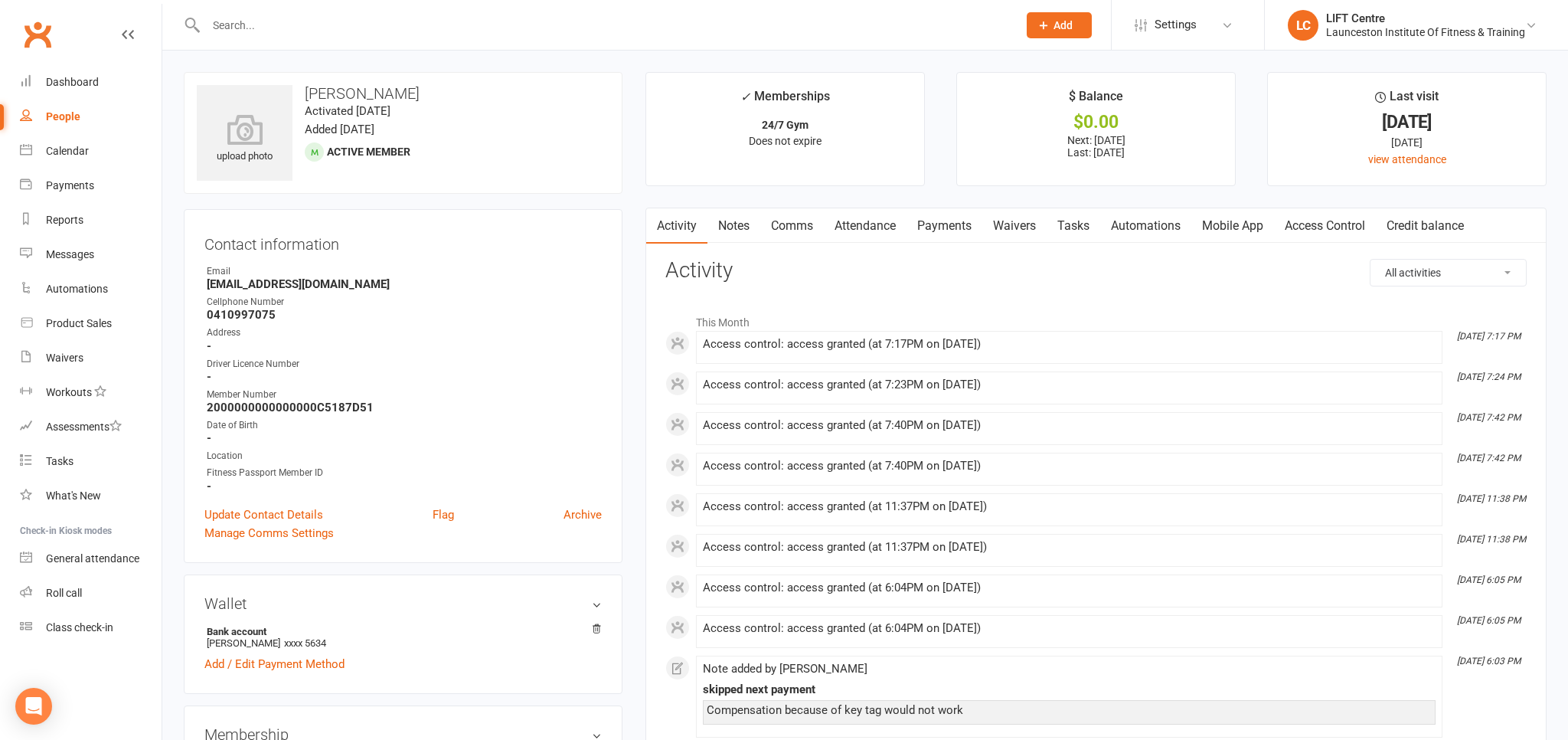
click at [1316, 230] on link "Access Control" at bounding box center [1325, 226] width 102 height 36
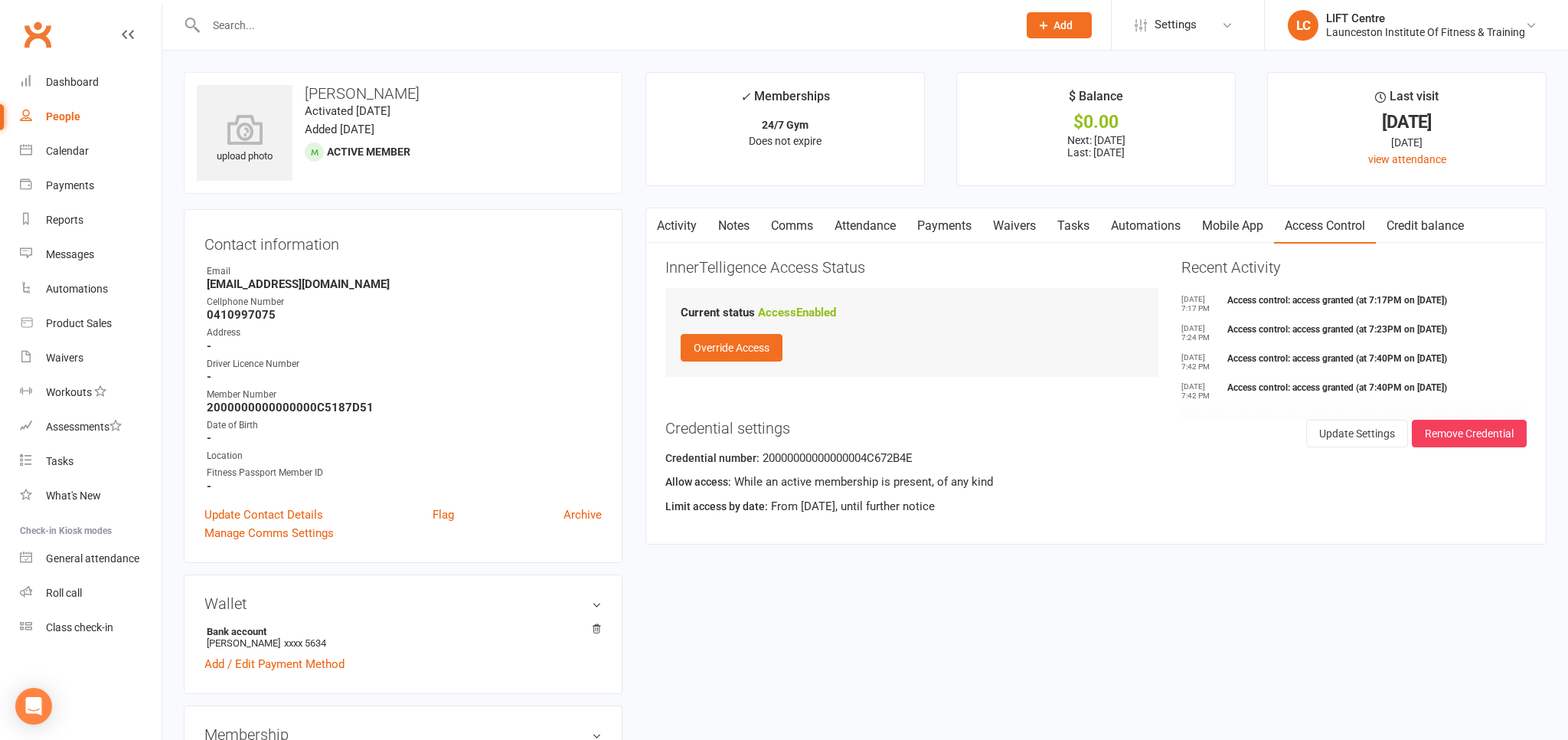
click at [29, 38] on link "Clubworx" at bounding box center [37, 34] width 38 height 38
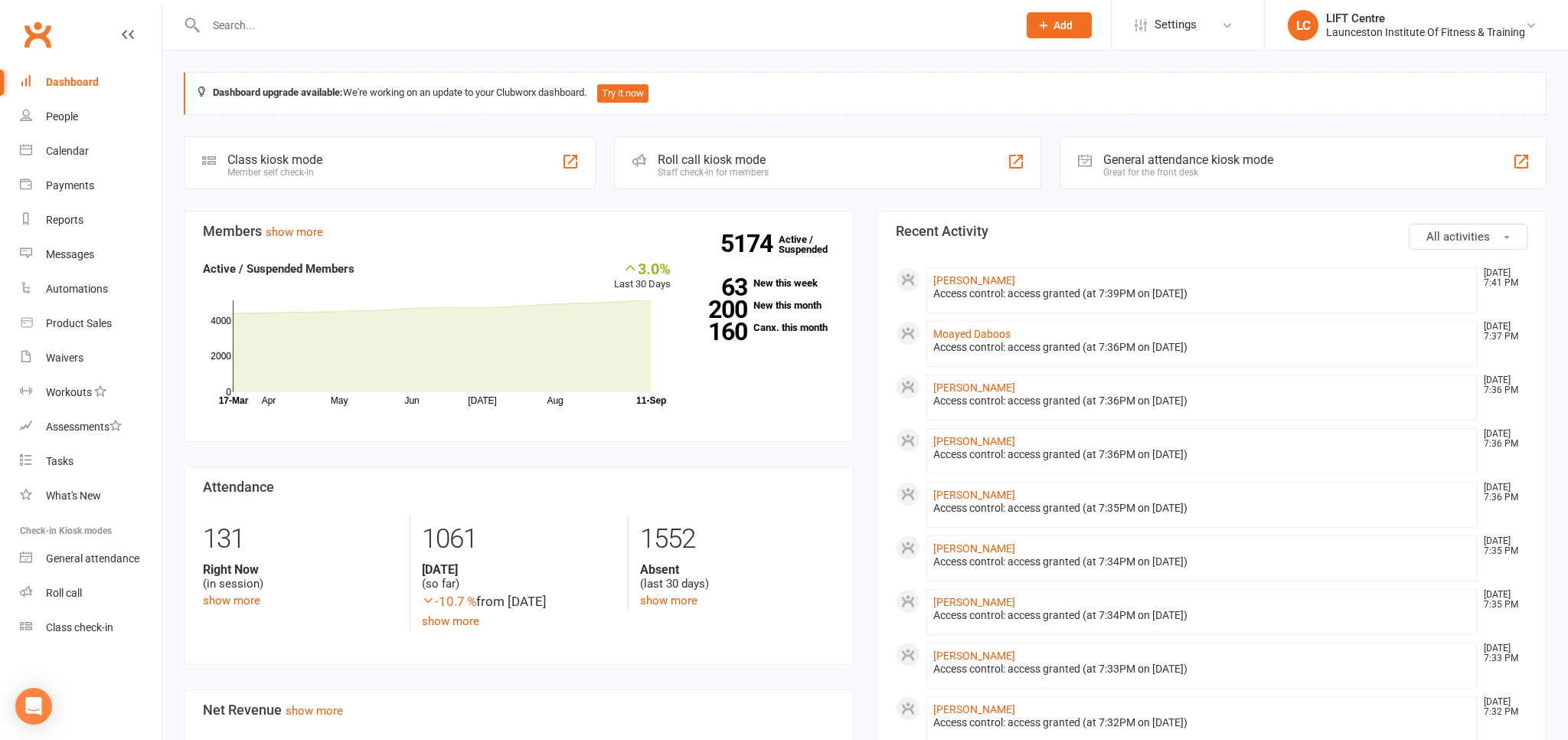
click at [32, 38] on link "Clubworx" at bounding box center [37, 34] width 38 height 38
click at [51, 25] on link "Clubworx" at bounding box center [37, 34] width 38 height 38
click at [86, 355] on link "Waivers" at bounding box center [90, 358] width 141 height 35
select select "50"
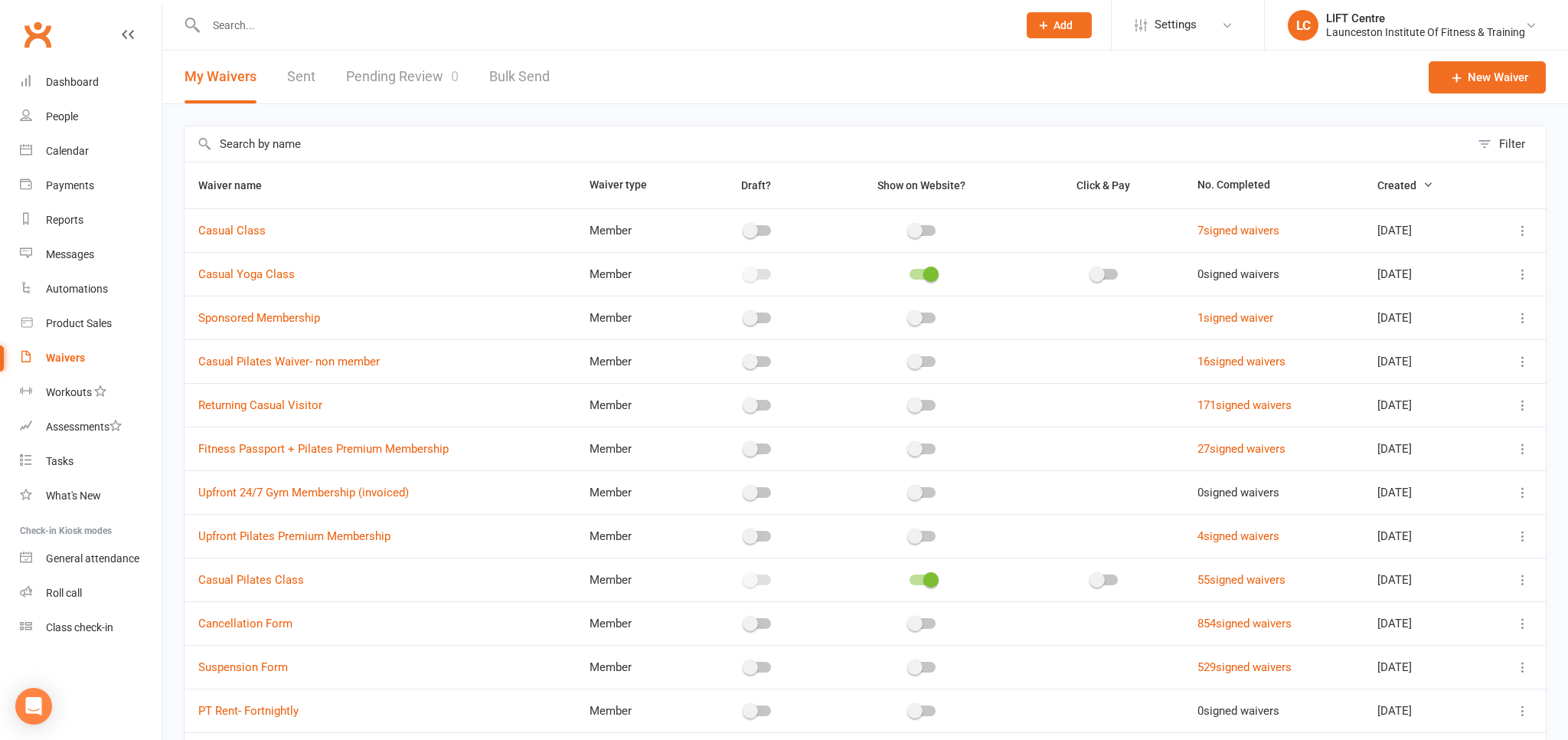
click at [430, 78] on link "Pending Review 0" at bounding box center [402, 77] width 112 height 53
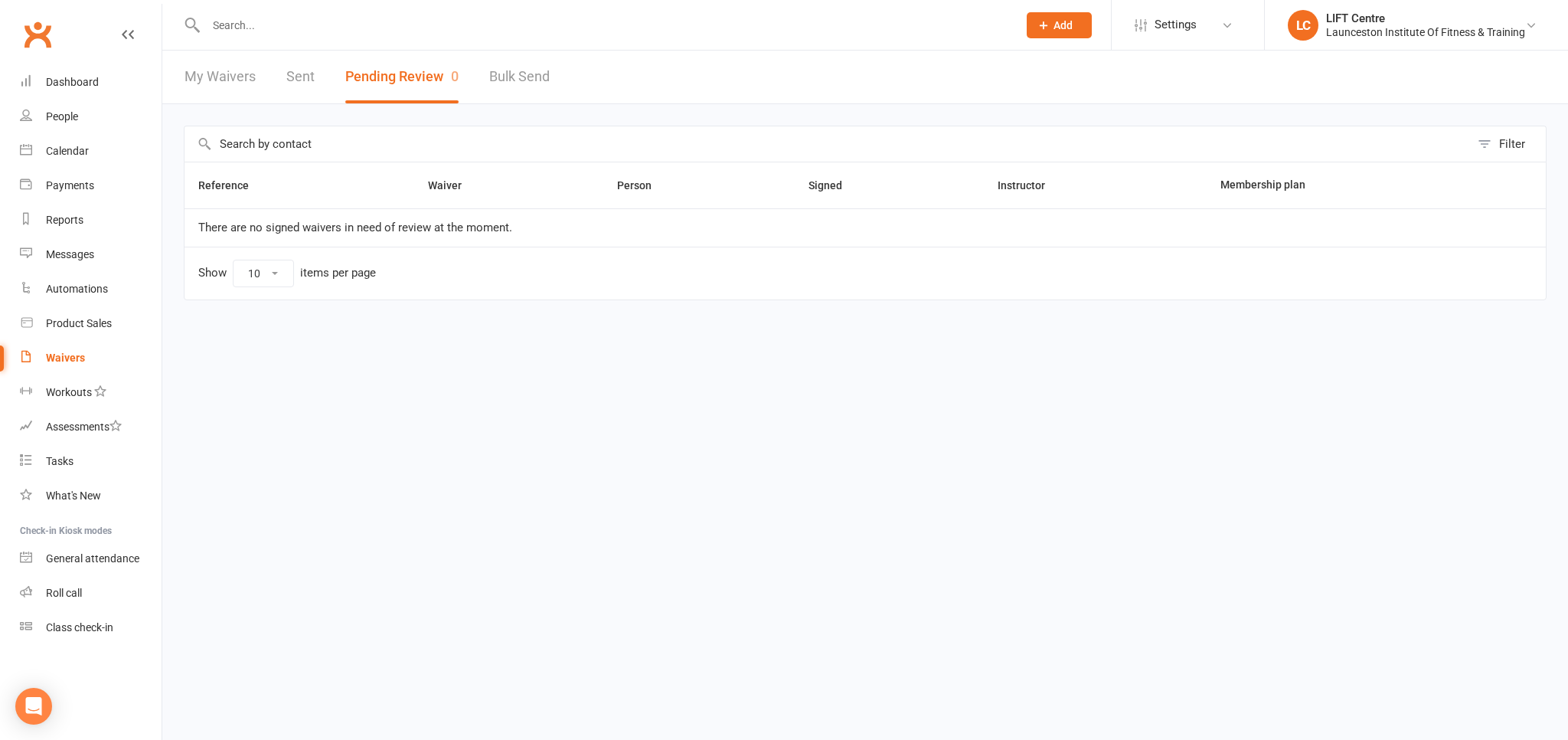
click at [37, 23] on link "Clubworx" at bounding box center [37, 34] width 38 height 38
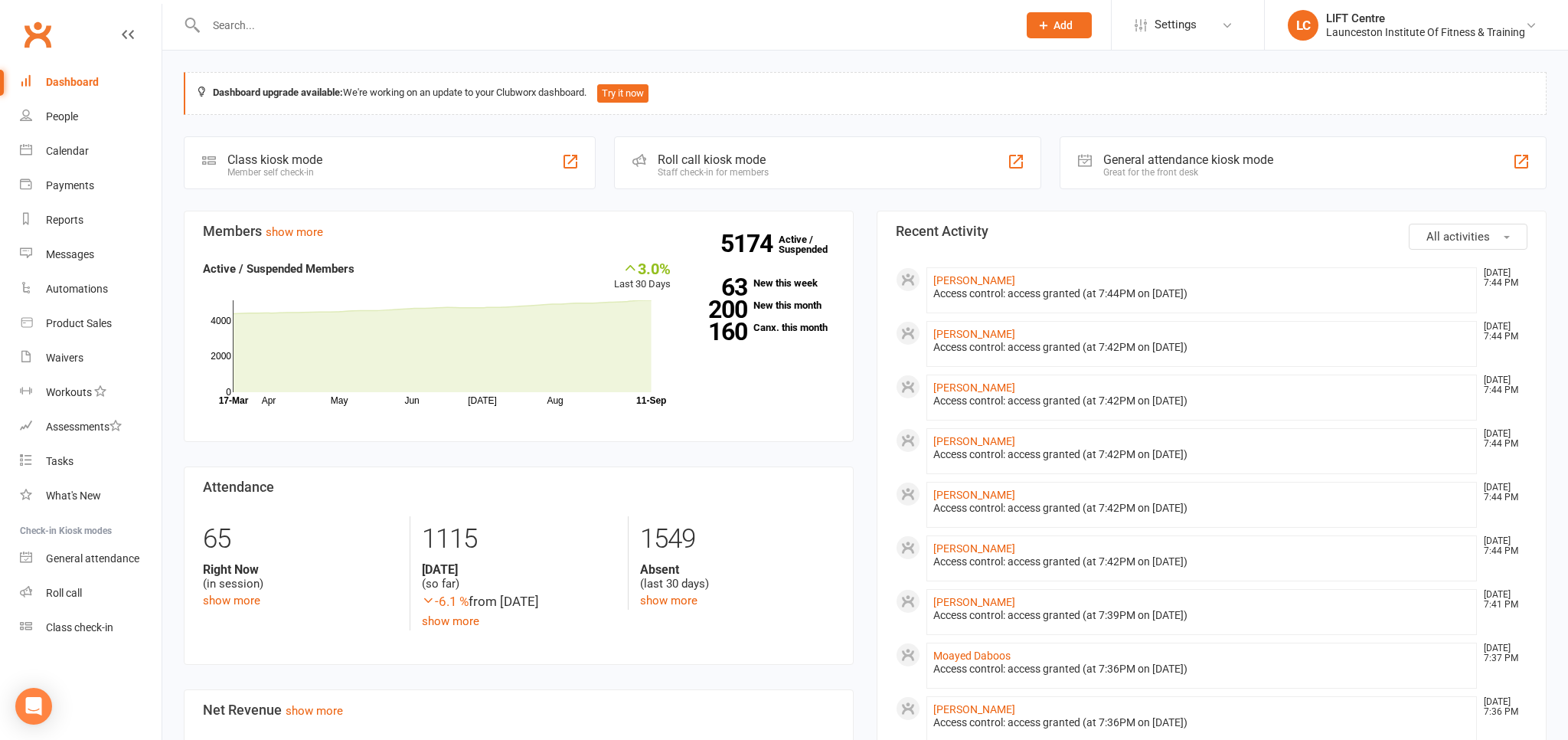
click at [38, 27] on link "Clubworx" at bounding box center [37, 34] width 38 height 38
click at [53, 359] on div "Waivers" at bounding box center [65, 357] width 37 height 12
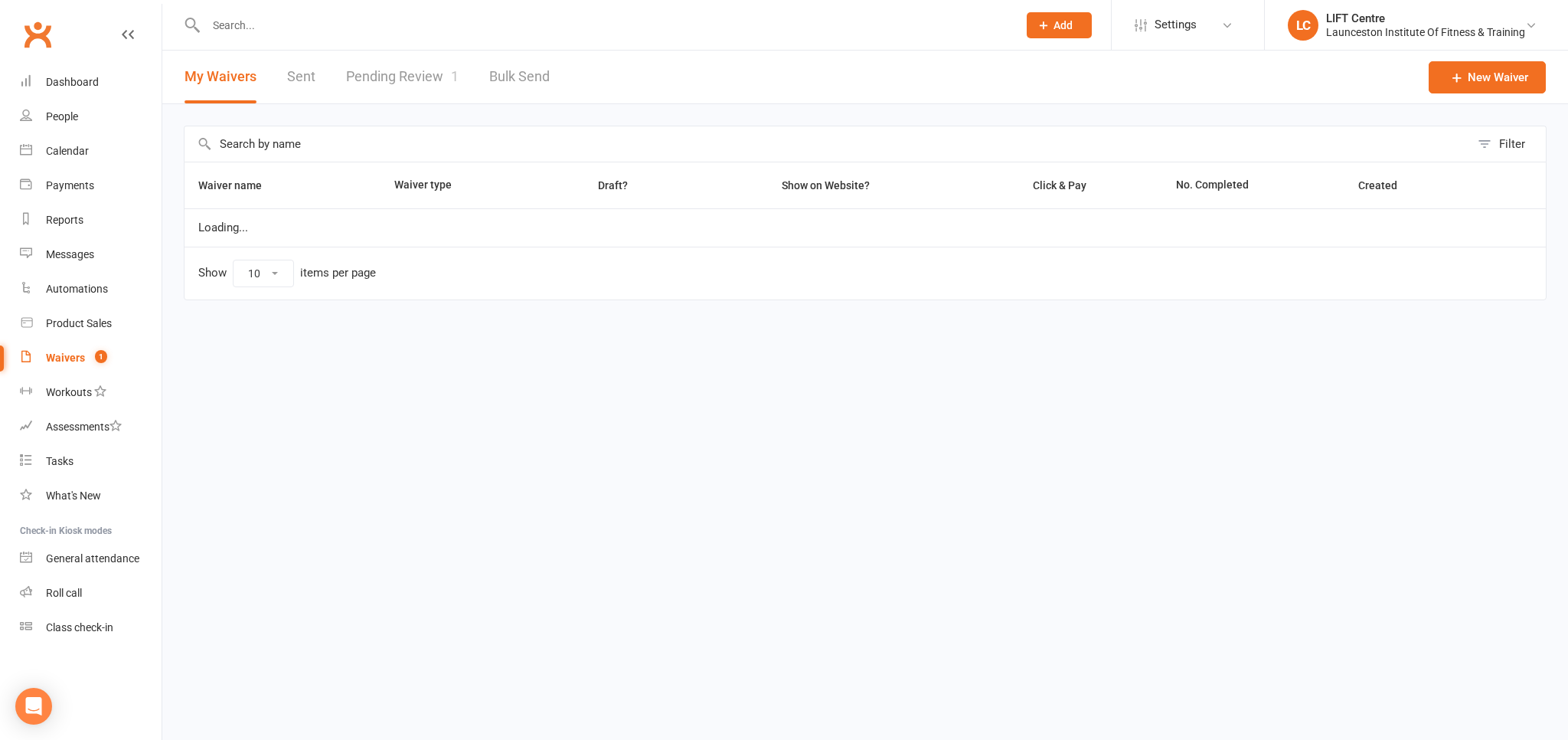
select select "50"
click at [369, 86] on link "Pending Review 1" at bounding box center [402, 77] width 112 height 53
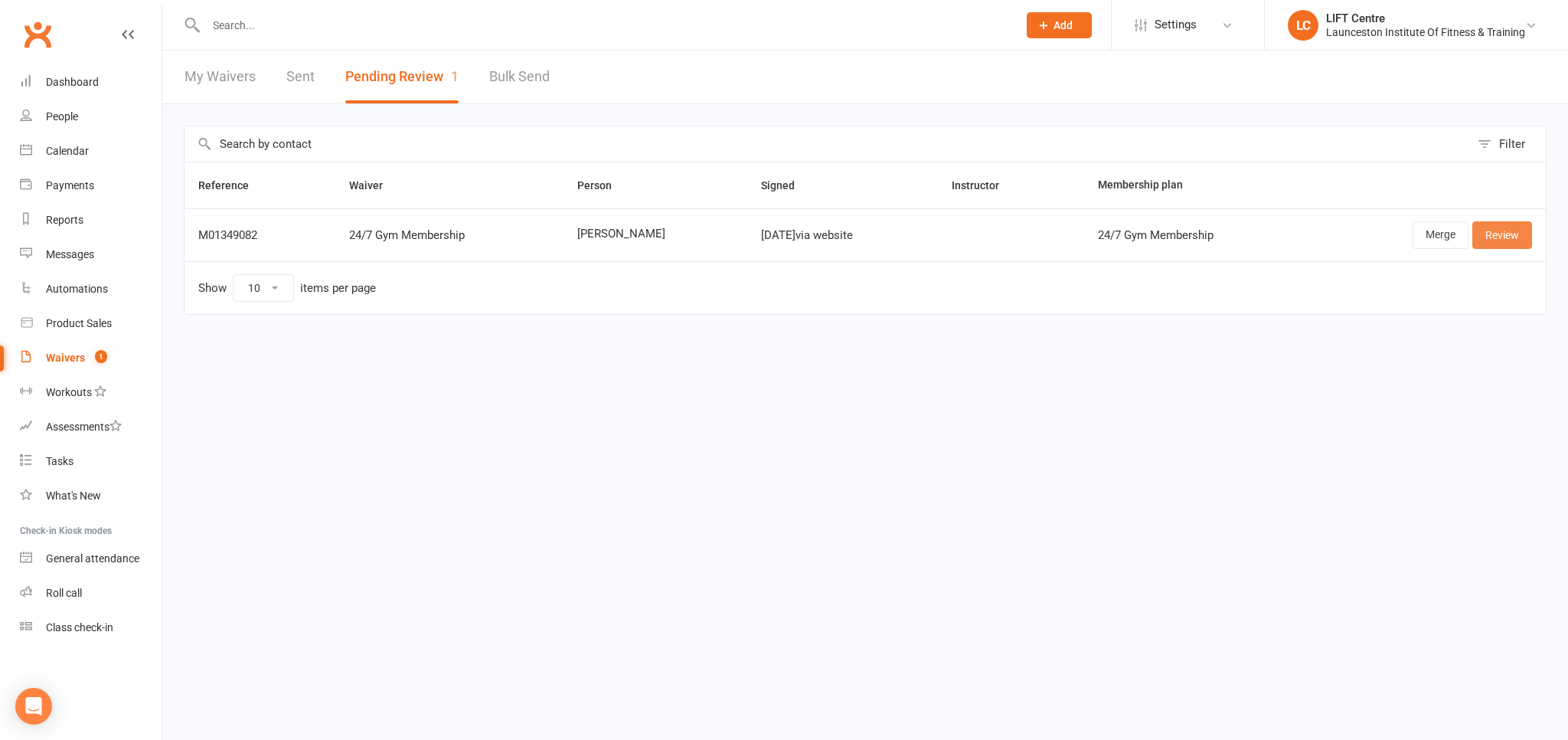
click at [1499, 240] on link "Review" at bounding box center [1503, 235] width 60 height 27
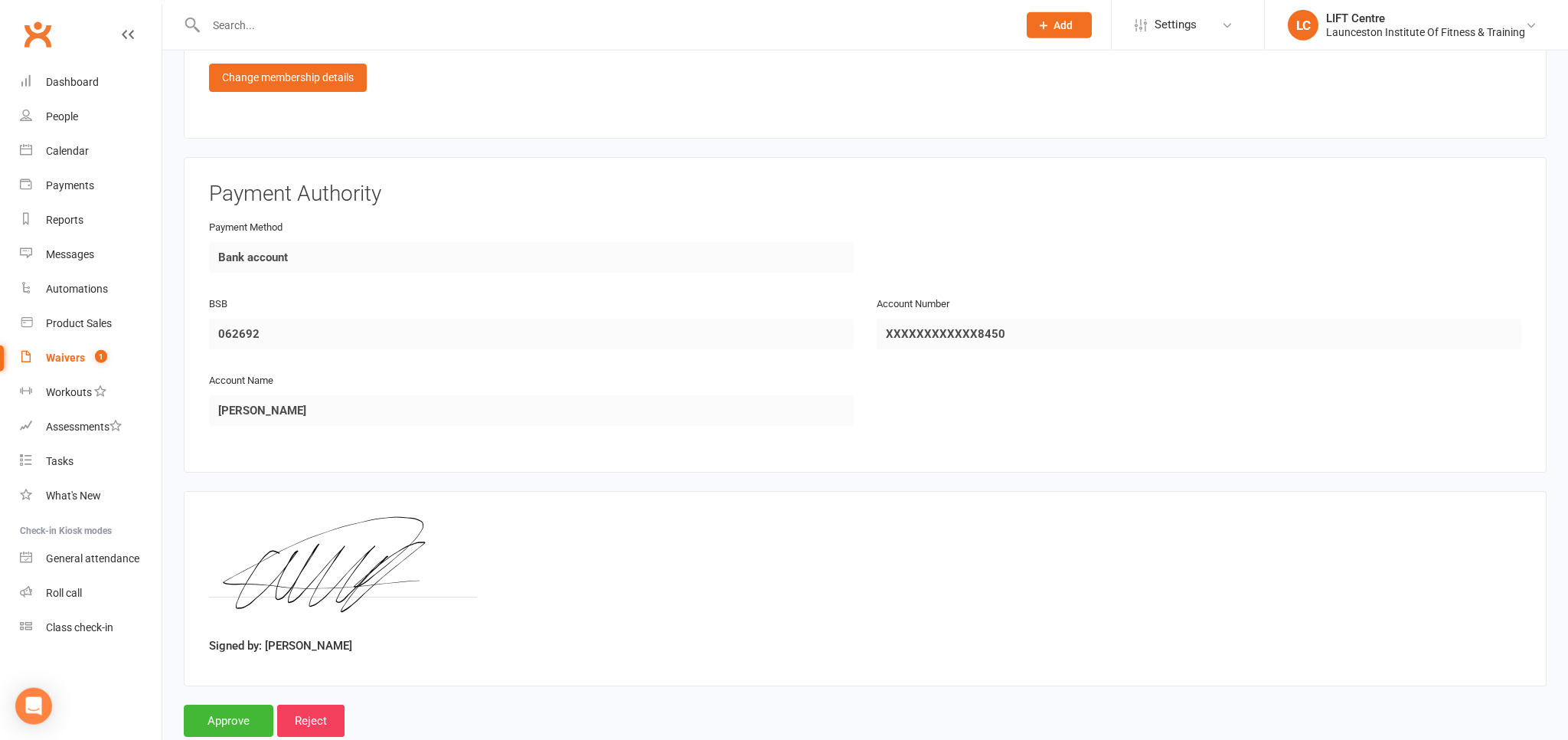
scroll to position [1024, 0]
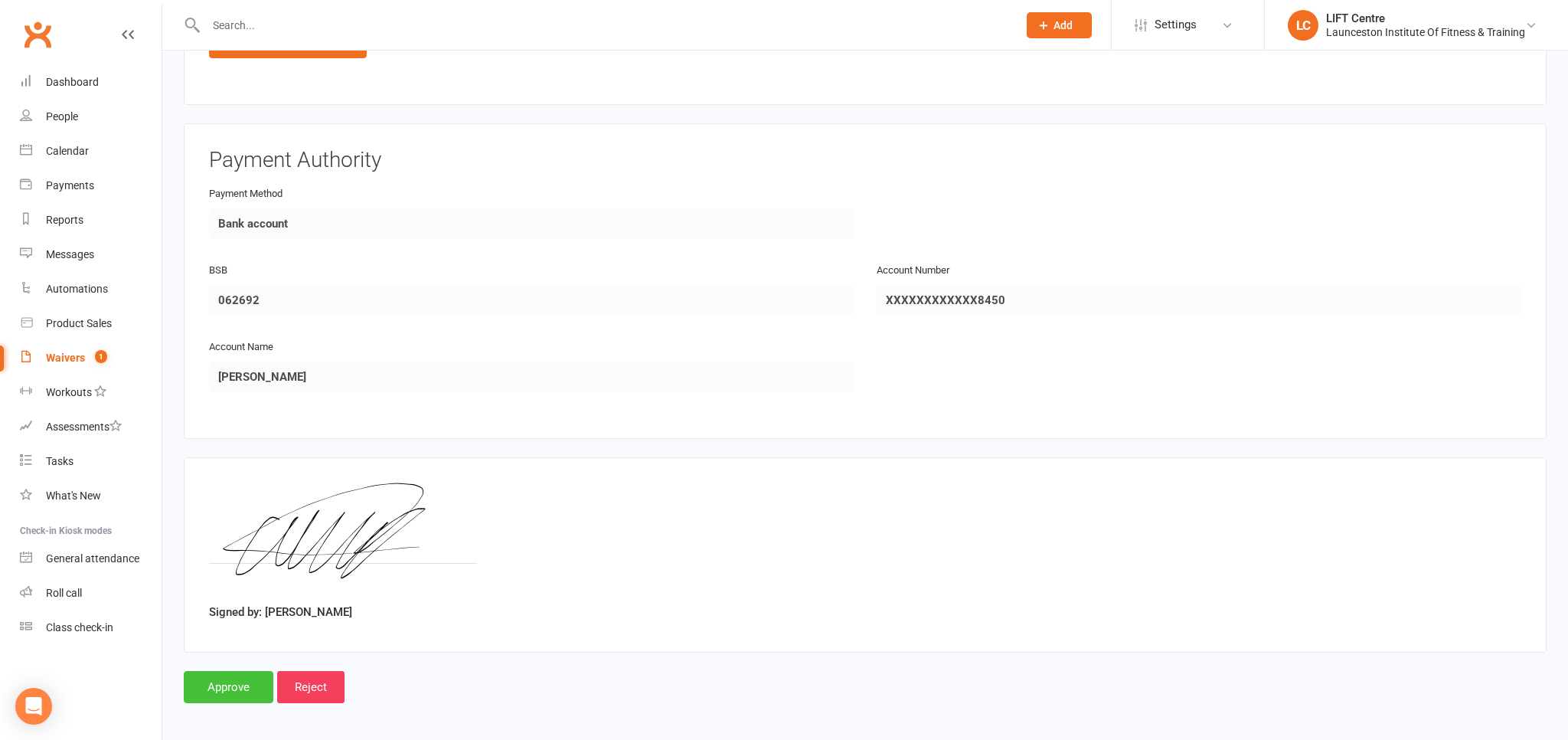
click at [224, 675] on input "Approve" at bounding box center [228, 687] width 90 height 32
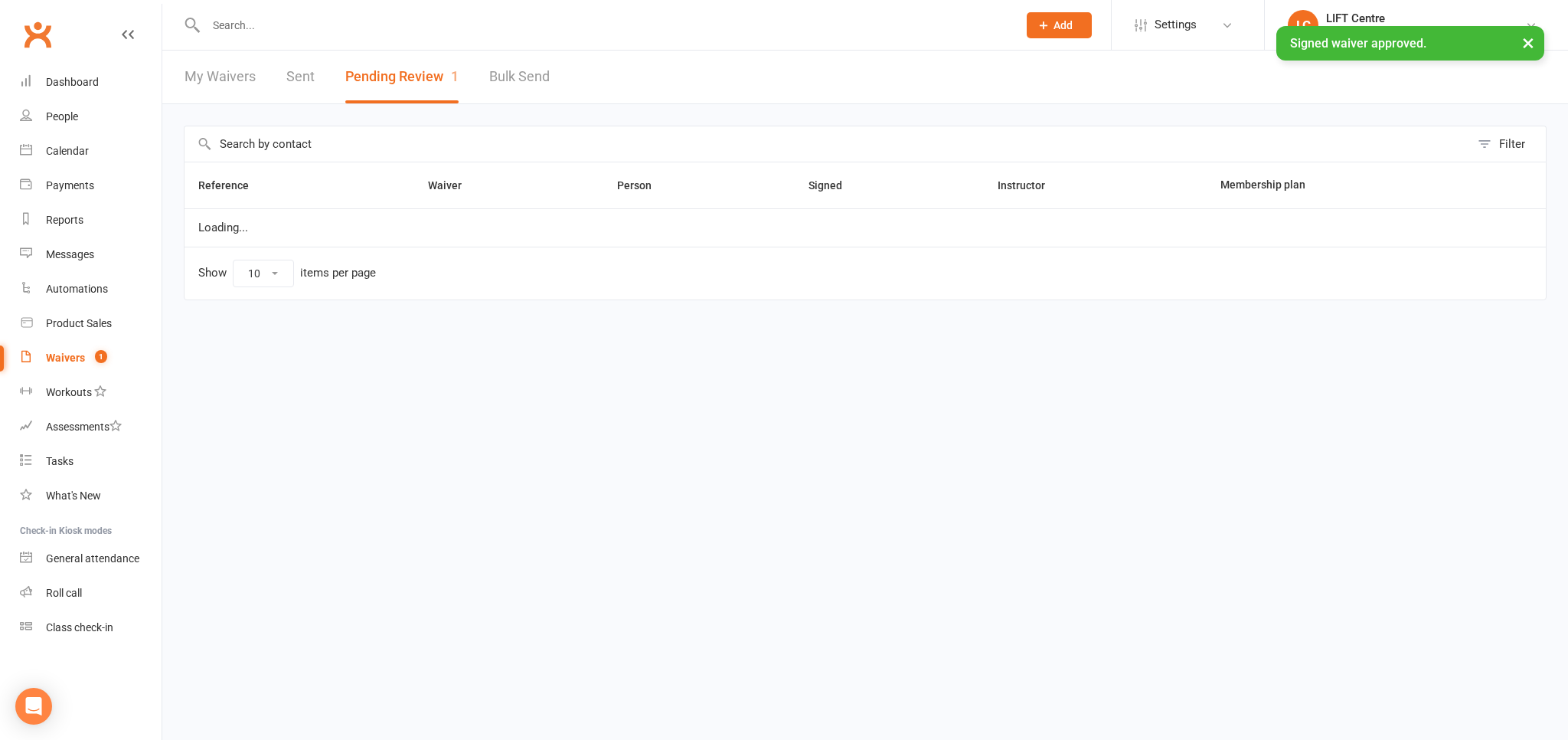
click at [250, 25] on input "text" at bounding box center [604, 25] width 806 height 22
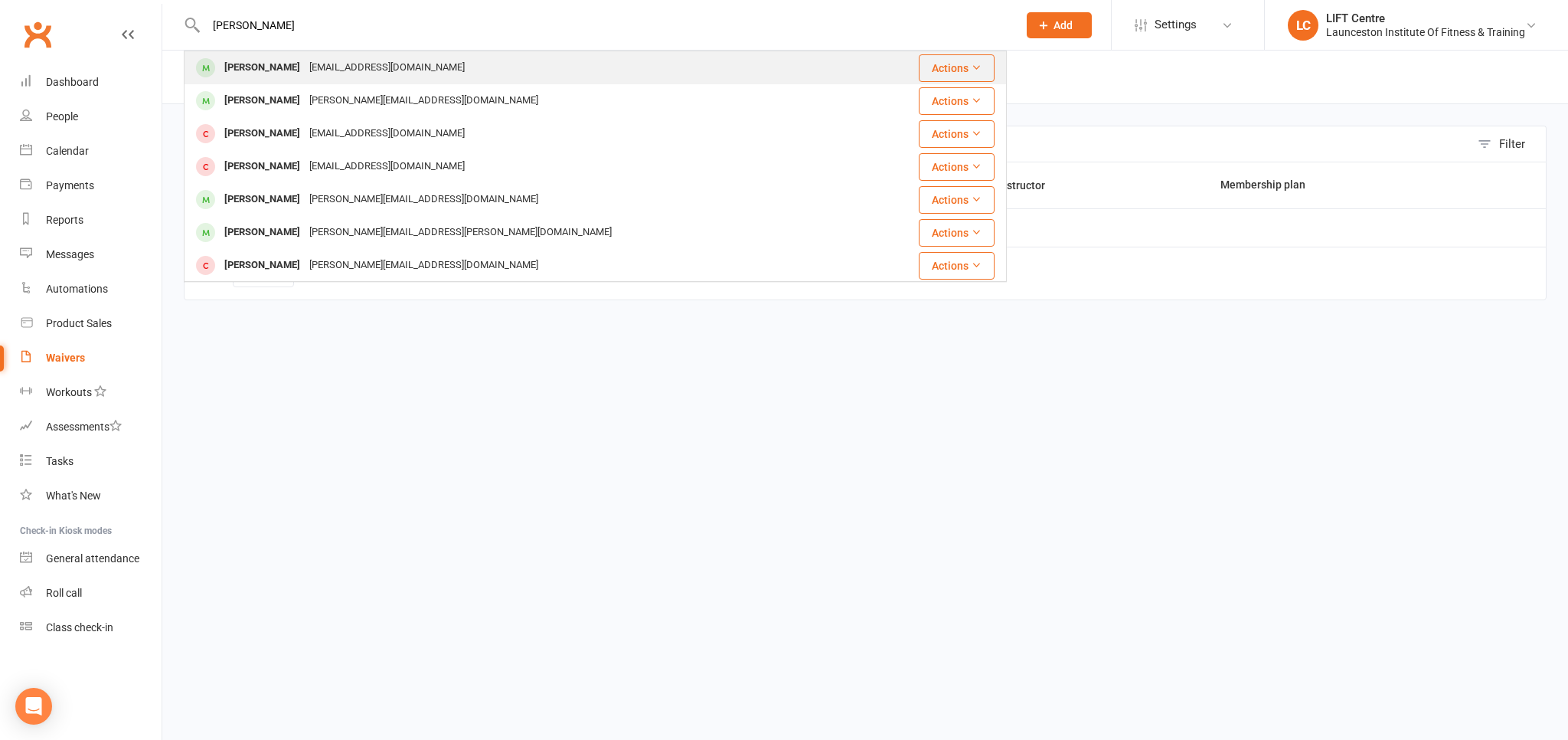
type input "[PERSON_NAME]"
click at [314, 80] on div "[PERSON_NAME] [EMAIL_ADDRESS][DOMAIN_NAME]" at bounding box center [527, 67] width 683 height 32
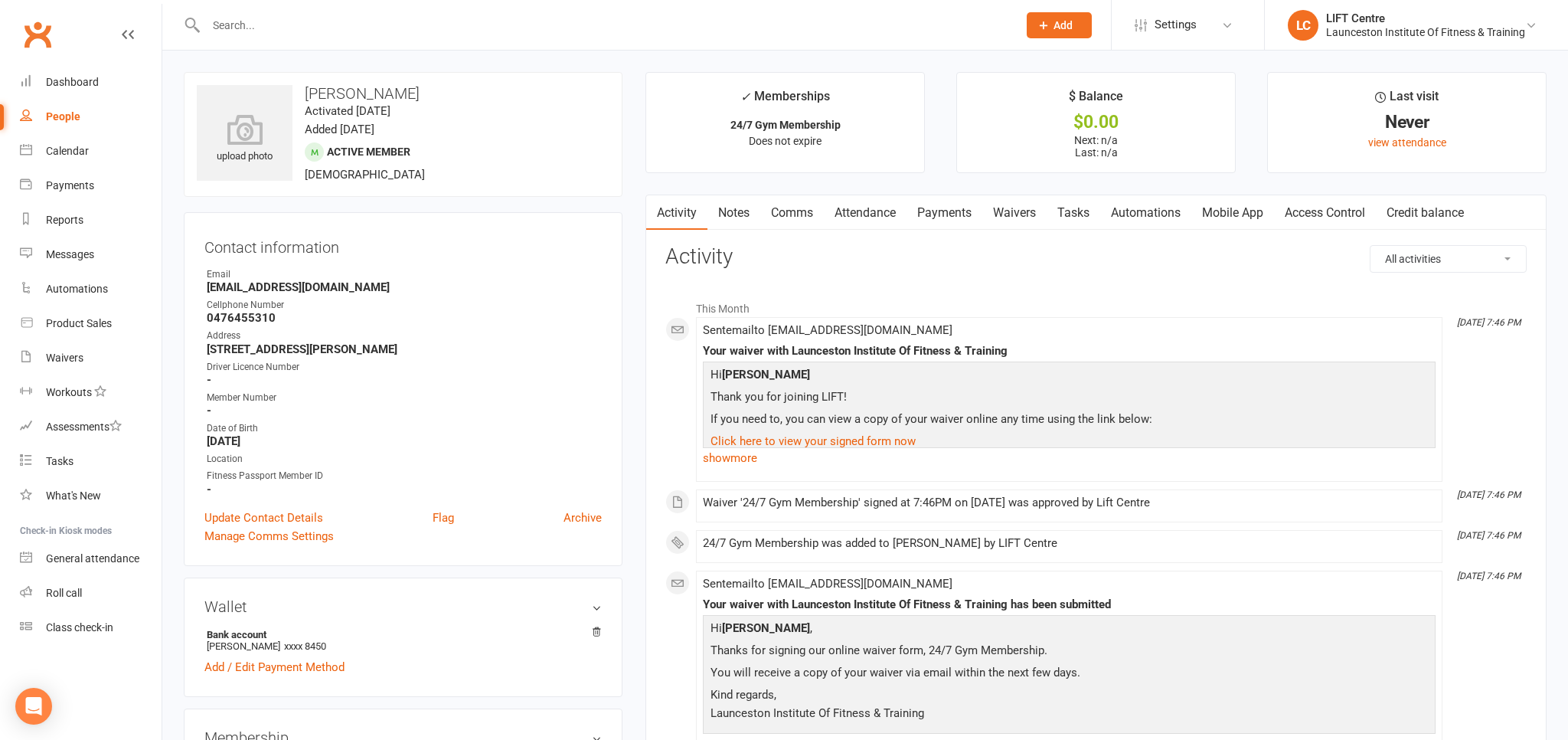
click at [1339, 211] on link "Access Control" at bounding box center [1325, 213] width 102 height 36
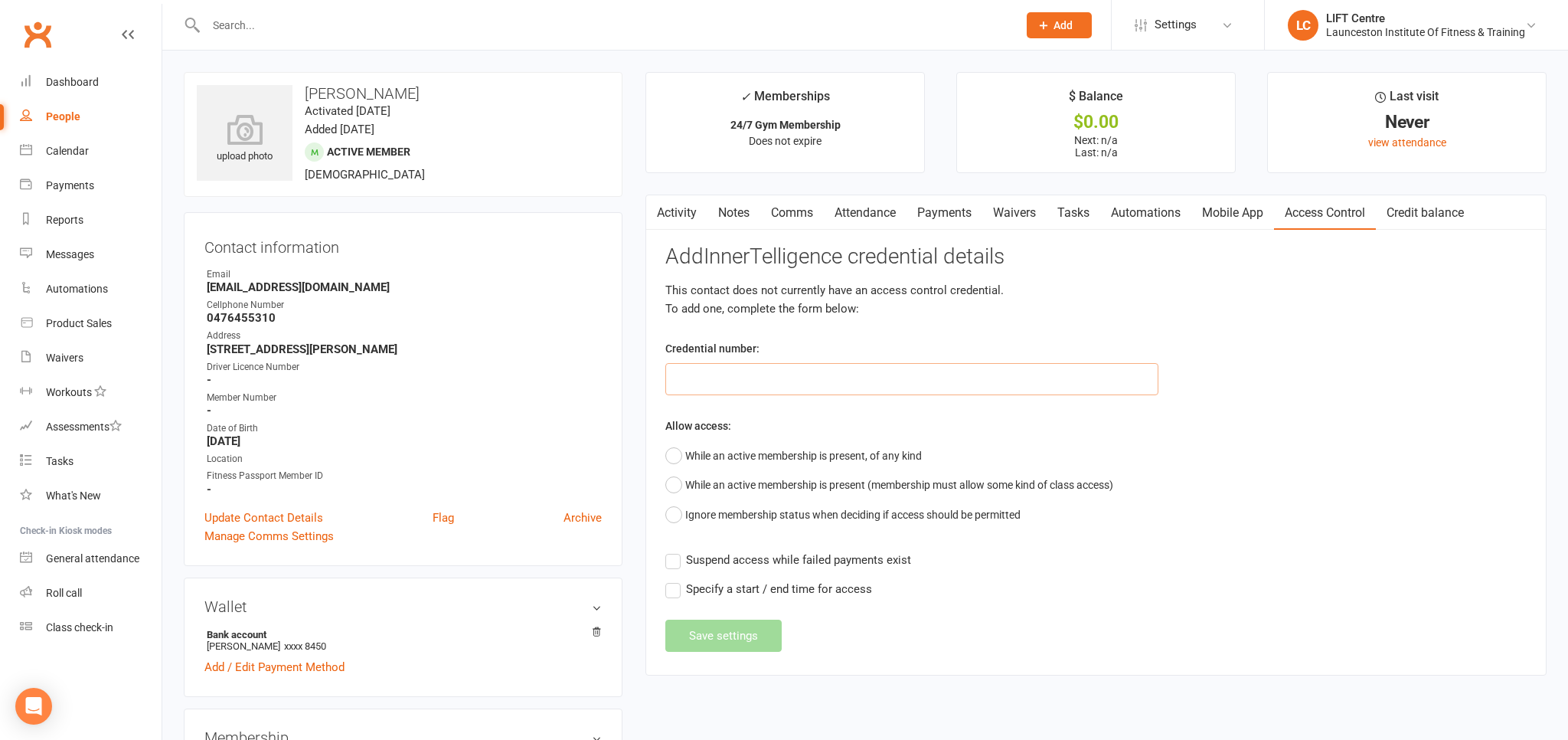
click at [747, 384] on input "text" at bounding box center [912, 380] width 493 height 32
paste input "2000000000000000499C0C9E"
type input "2000000000000000499C0C9E"
click at [680, 452] on button "While an active membership is present, of any kind" at bounding box center [794, 456] width 257 height 29
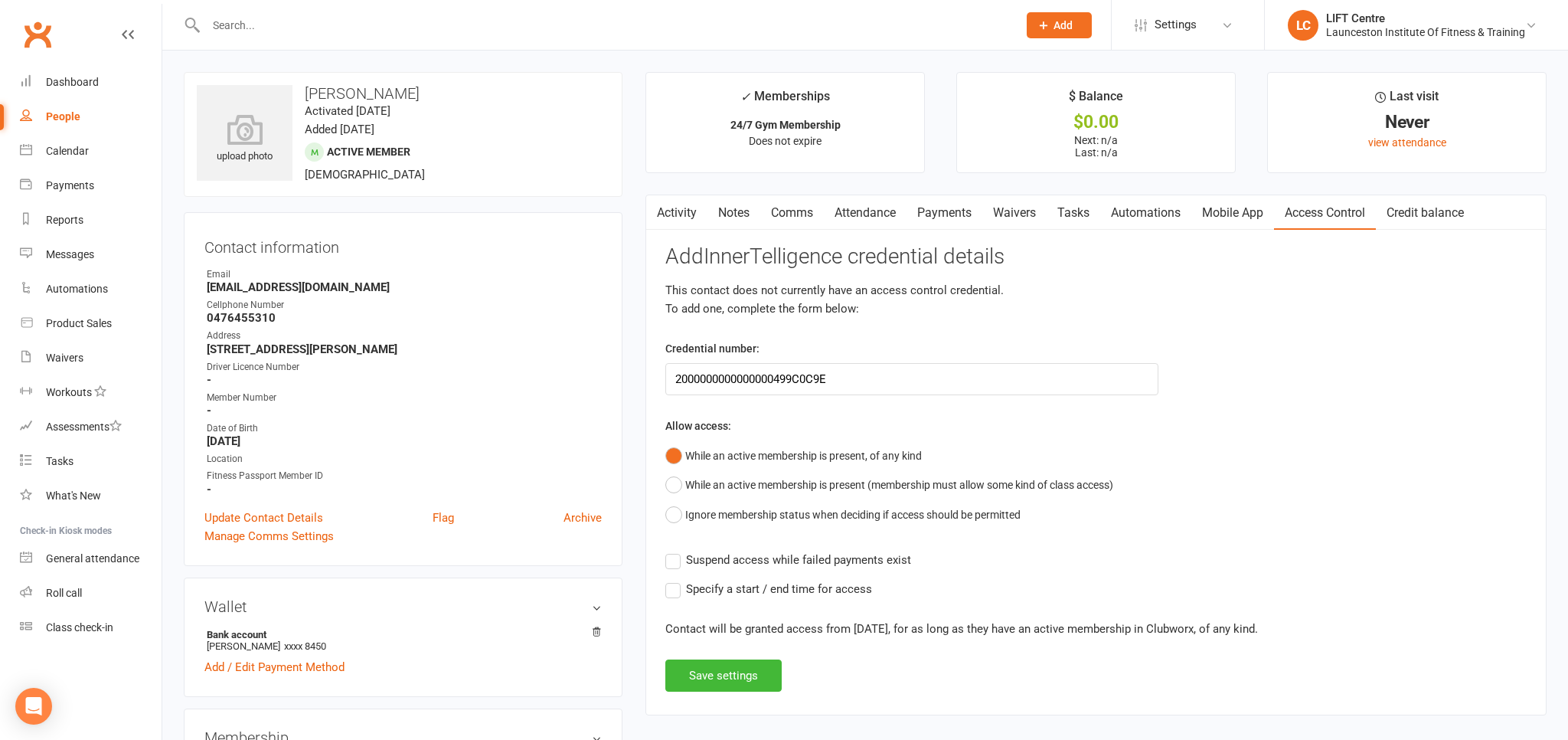
click at [681, 558] on label "Suspend access while failed payments exist" at bounding box center [788, 560] width 245 height 19
click at [681, 551] on input "Suspend access while failed payments exist" at bounding box center [788, 551] width 245 height 0
click at [673, 593] on label "Specify a start / end time for access" at bounding box center [769, 589] width 207 height 19
click at [673, 580] on input "Specify a start / end time for access" at bounding box center [769, 580] width 207 height 0
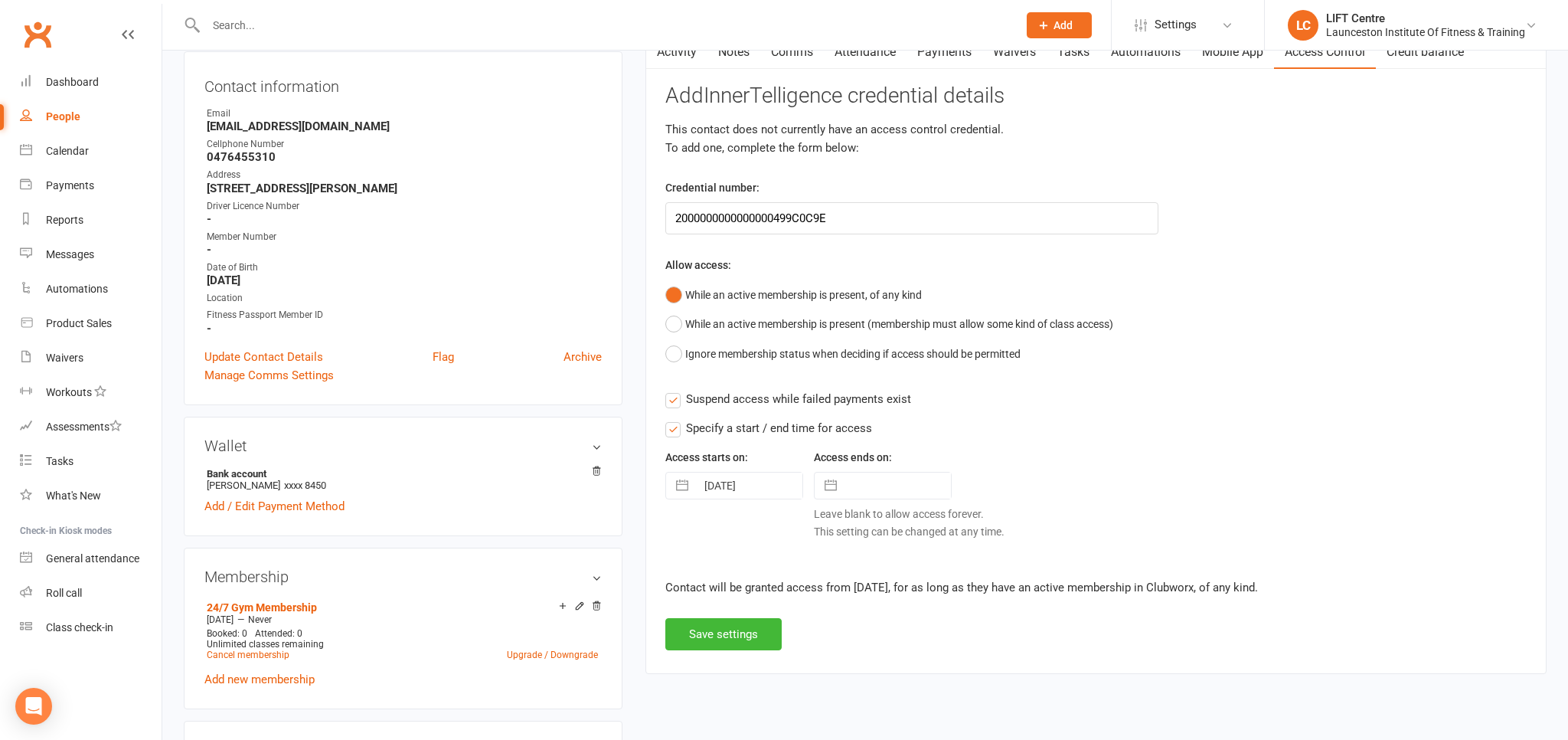
scroll to position [162, 0]
click at [761, 641] on button "Save settings" at bounding box center [723, 633] width 116 height 32
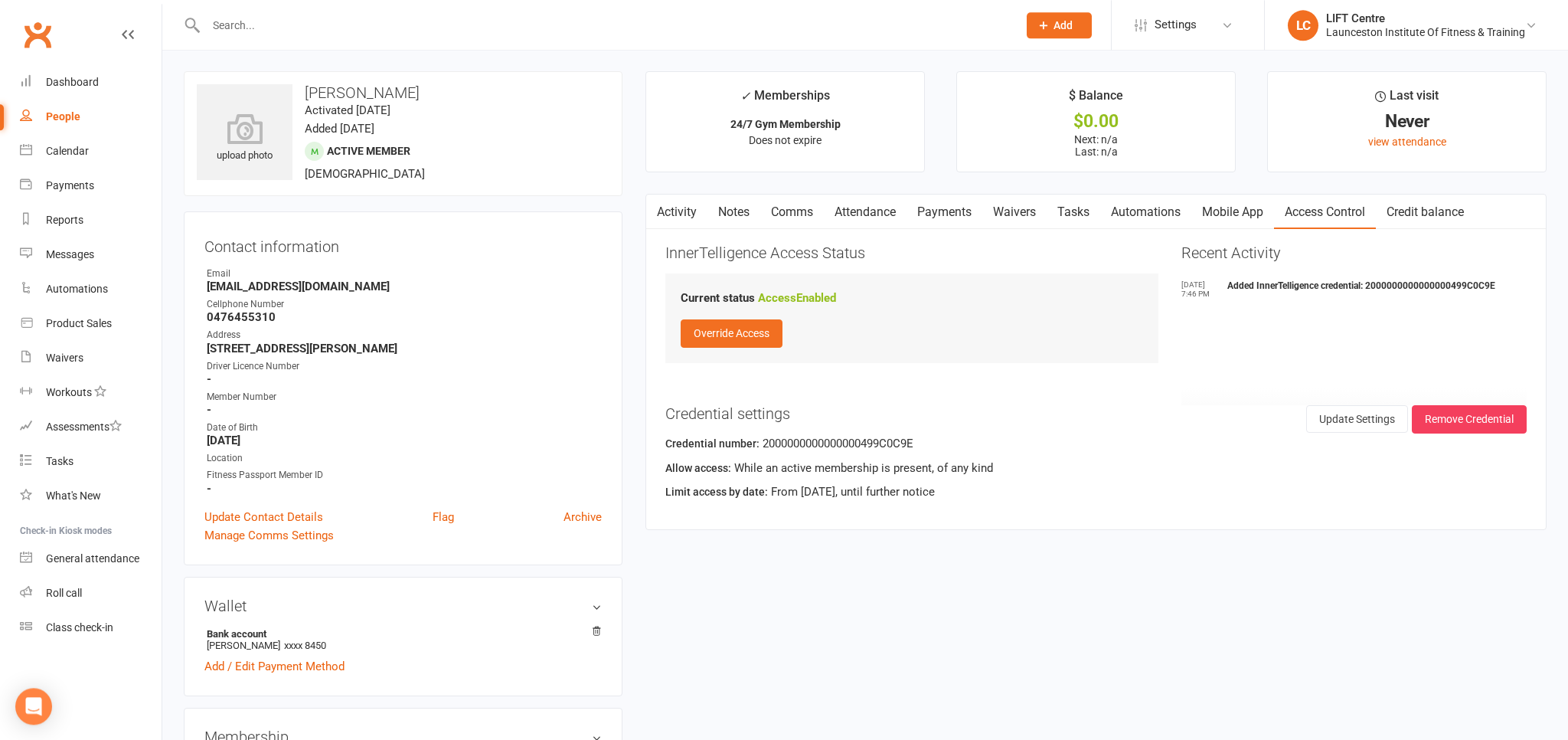
scroll to position [0, 0]
click at [690, 210] on link "Activity" at bounding box center [677, 213] width 61 height 36
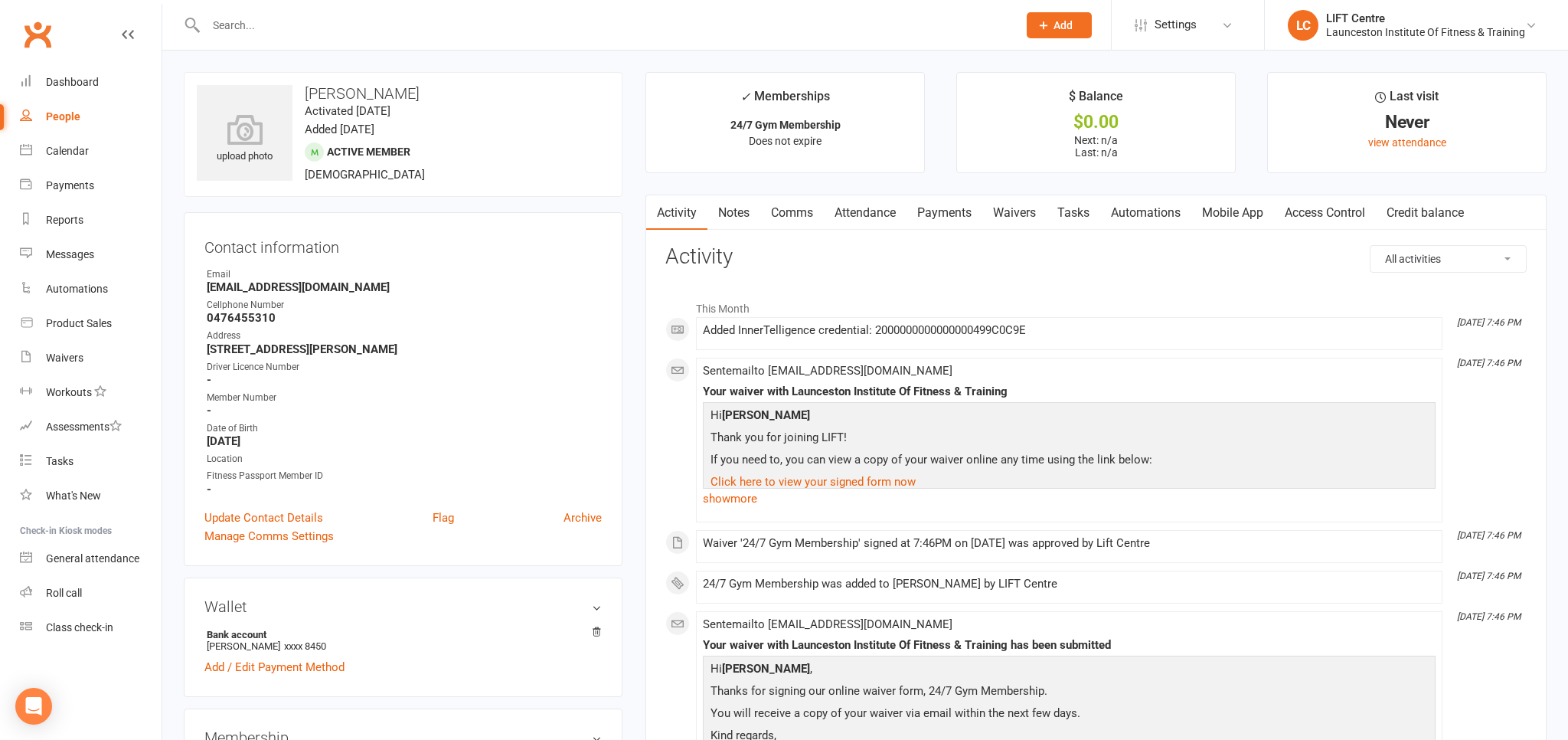
click at [60, 116] on div "People" at bounding box center [63, 116] width 35 height 12
select select "100"
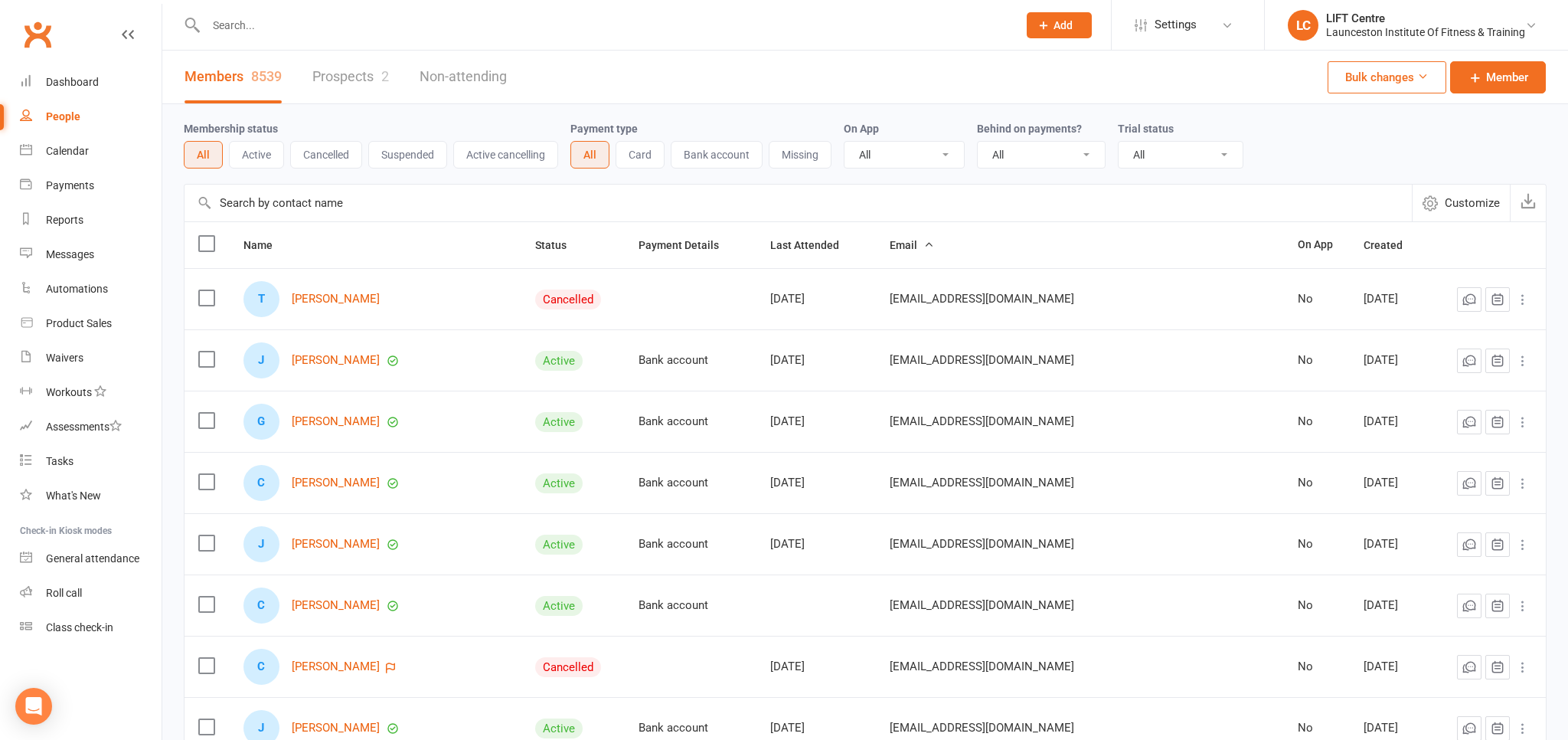
click at [28, 32] on link "Clubworx" at bounding box center [37, 34] width 38 height 38
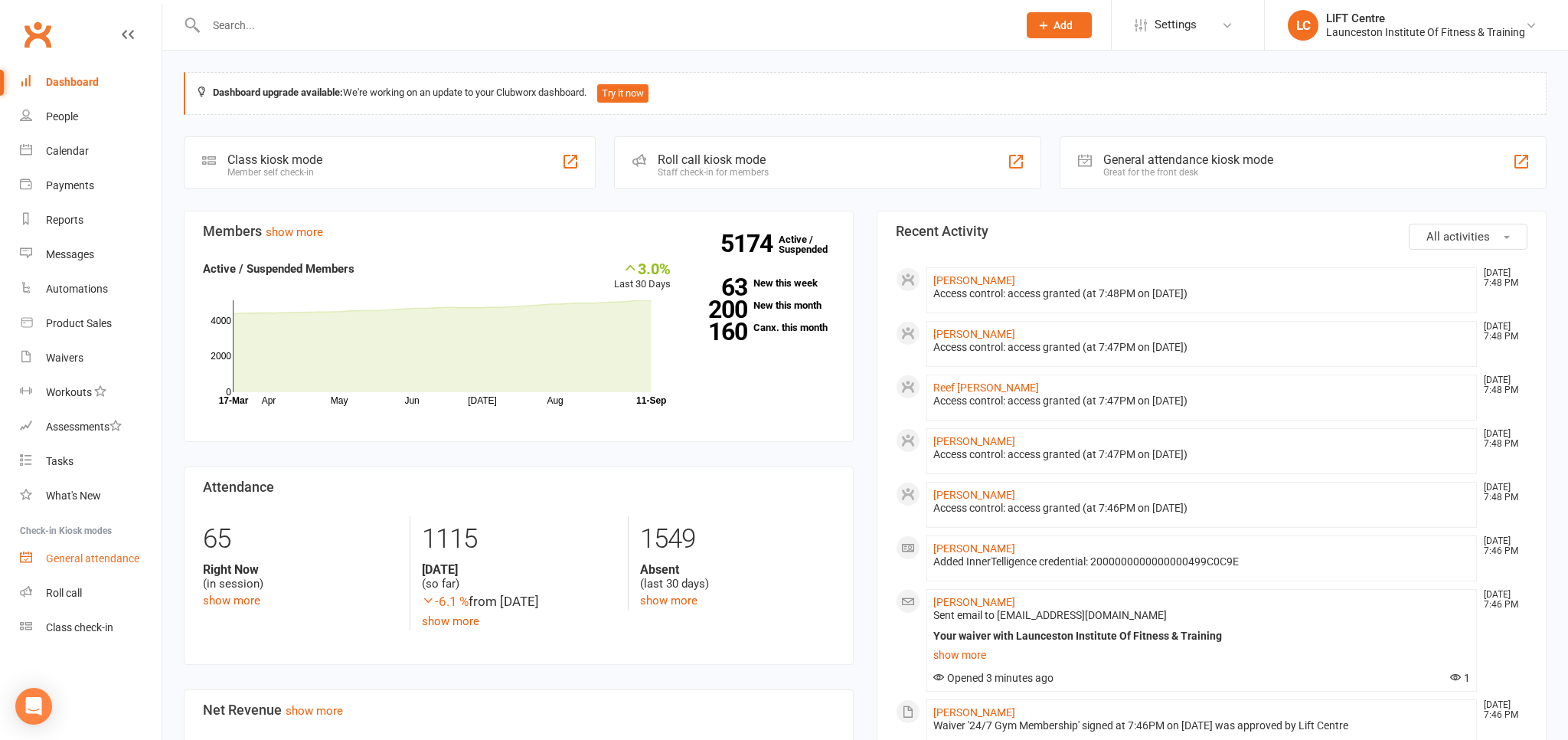
click at [124, 562] on div "General attendance" at bounding box center [93, 558] width 94 height 12
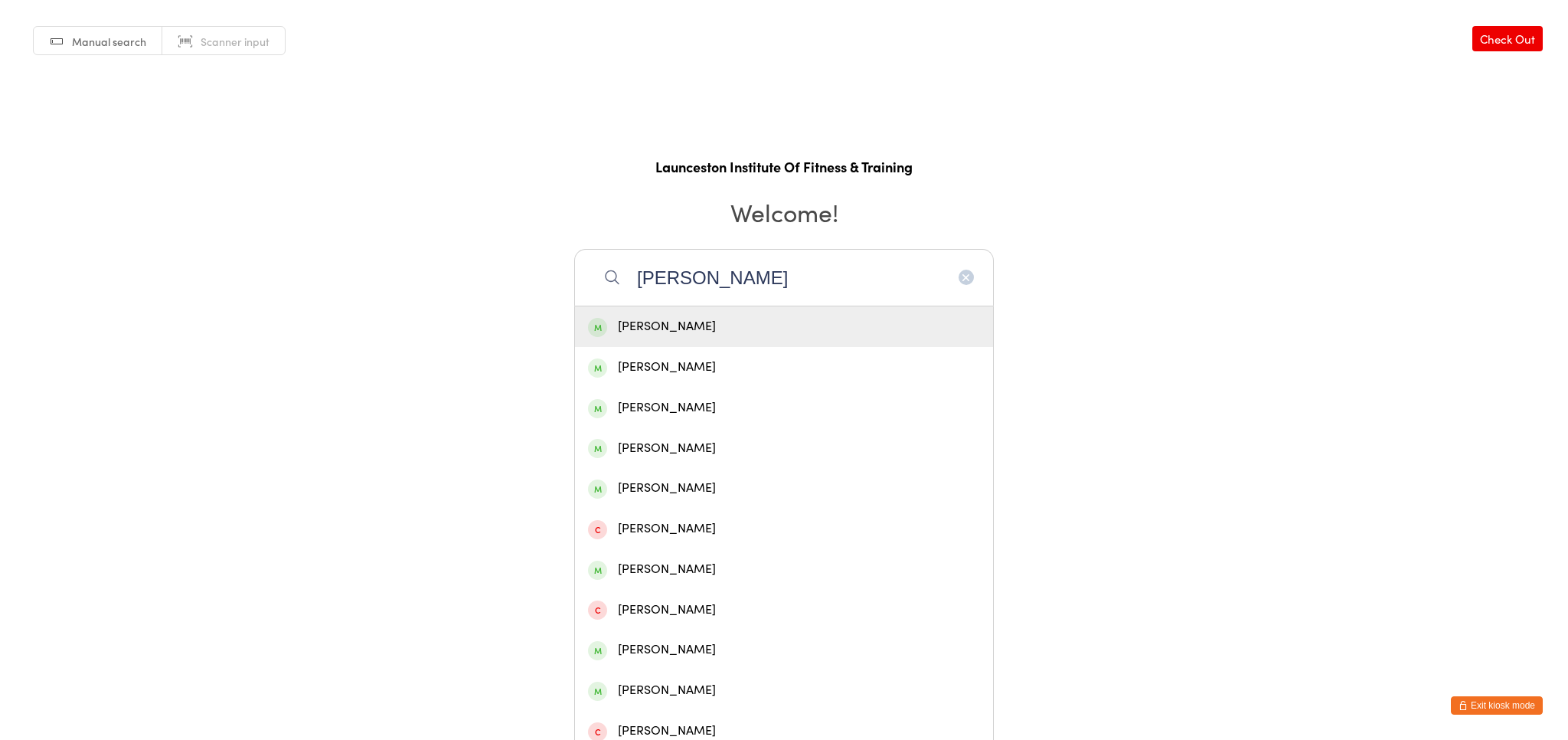
type input "[PERSON_NAME]"
click at [761, 330] on div "[PERSON_NAME]" at bounding box center [784, 327] width 392 height 21
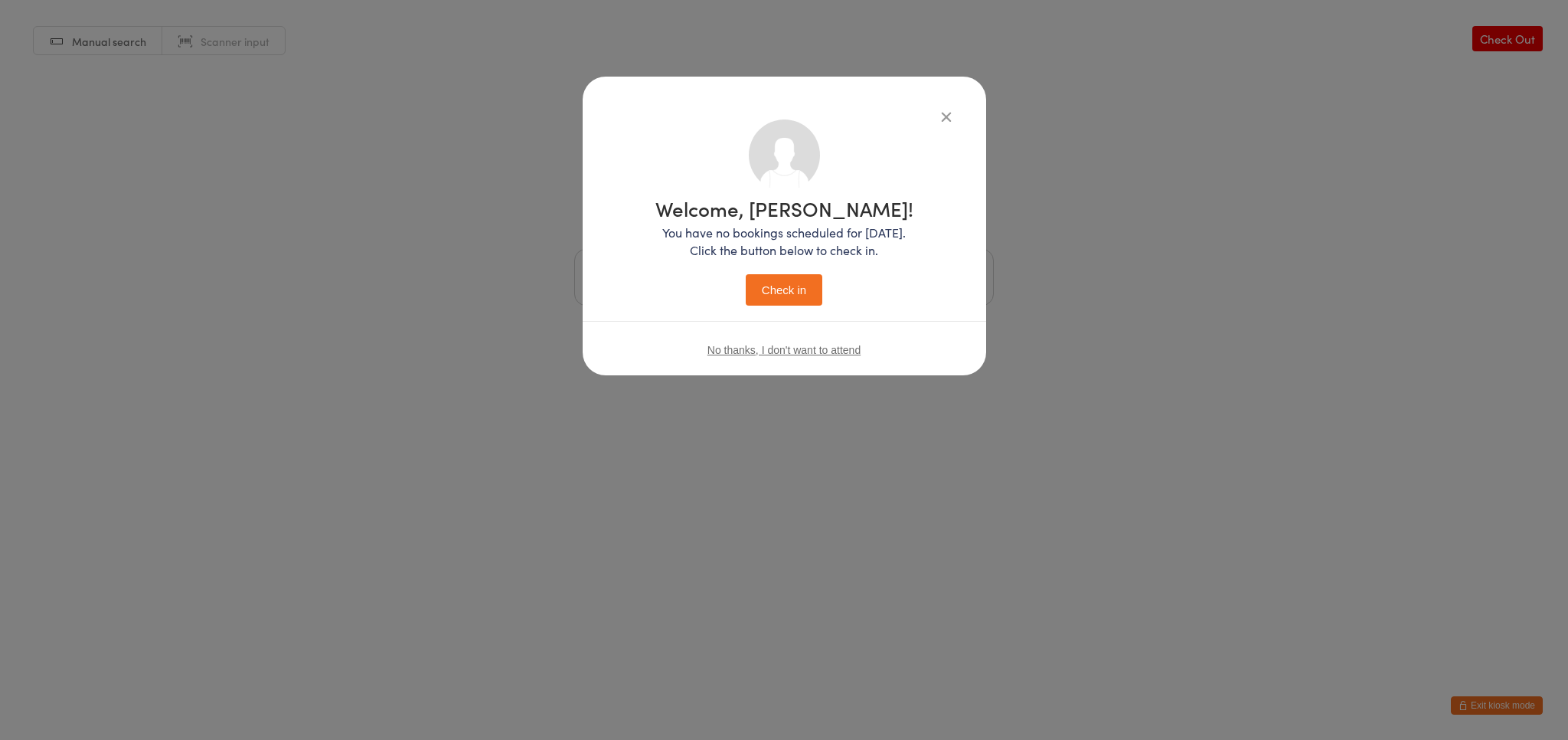
click at [786, 303] on button "Check in" at bounding box center [784, 290] width 77 height 32
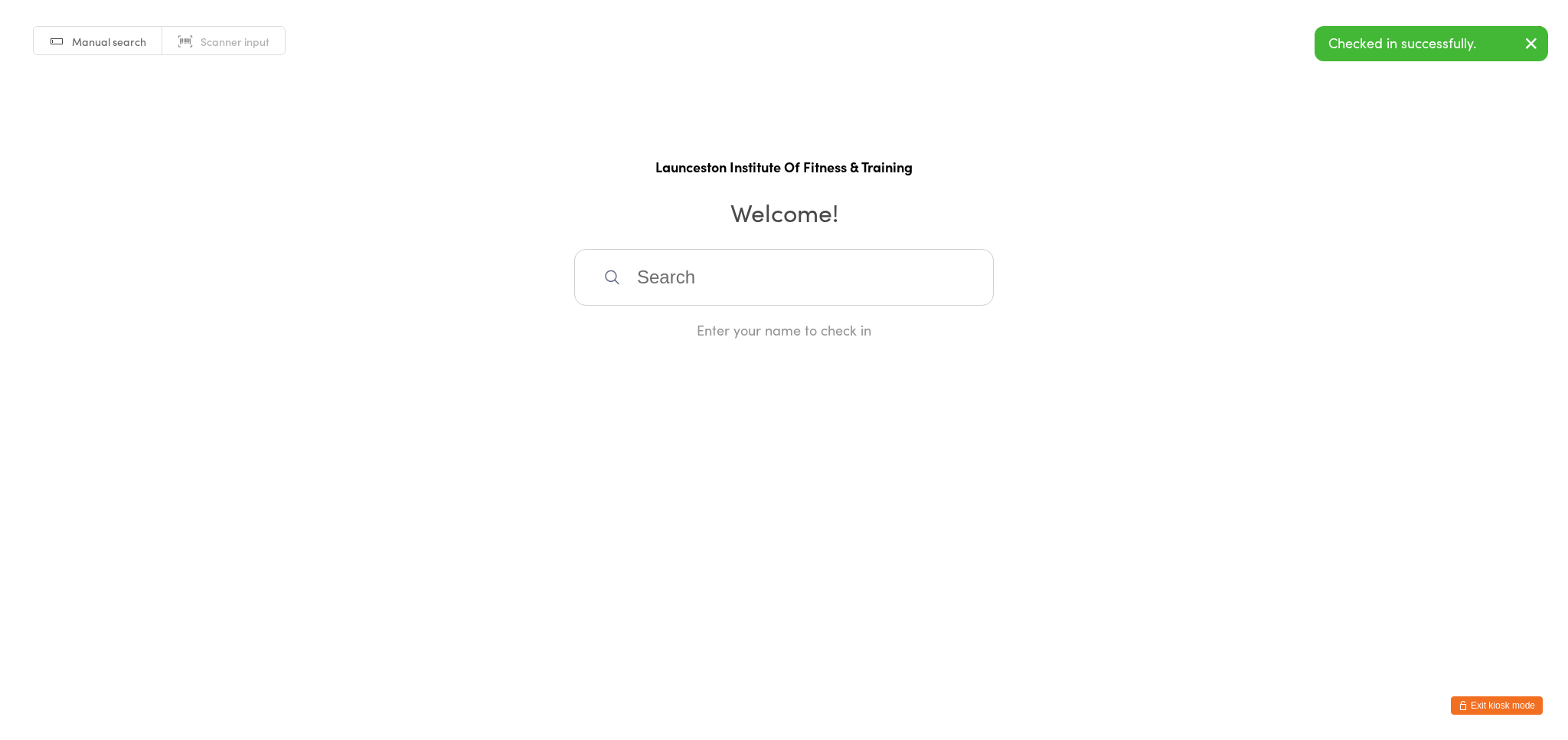
click at [779, 282] on input "search" at bounding box center [784, 277] width 420 height 57
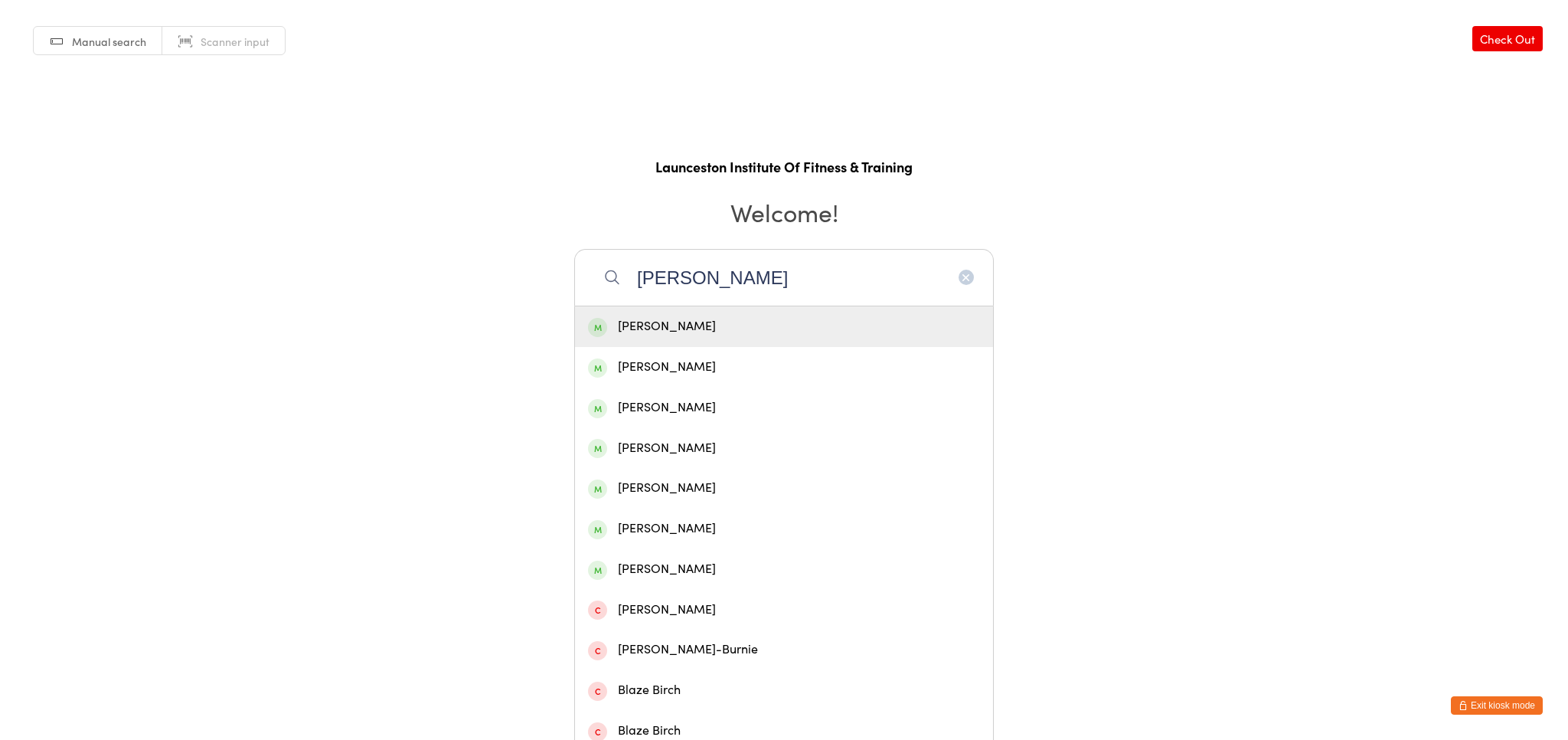
type input "[PERSON_NAME]"
click at [792, 313] on div "[PERSON_NAME]" at bounding box center [784, 326] width 418 height 40
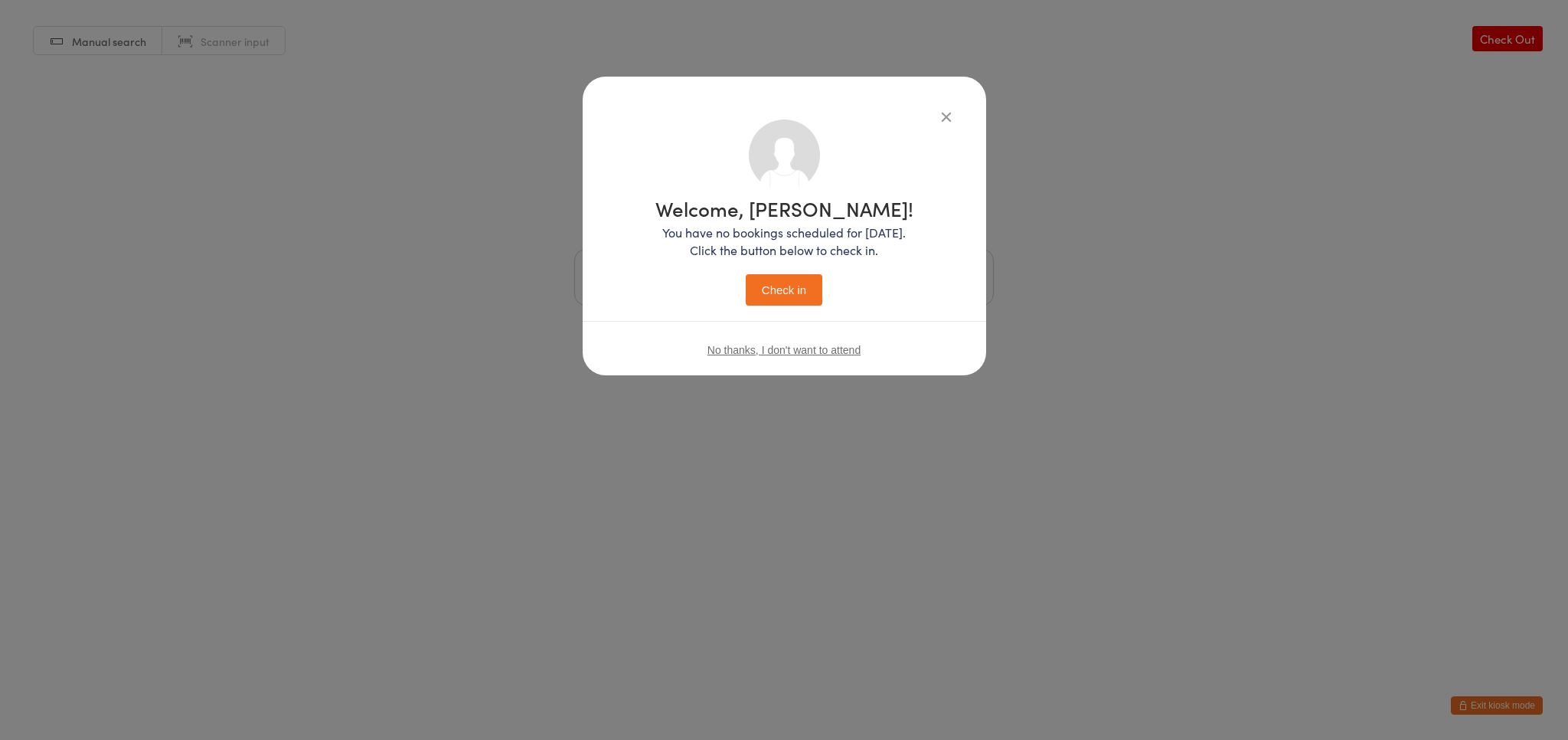
click at [784, 305] on button "Check in" at bounding box center [784, 290] width 77 height 32
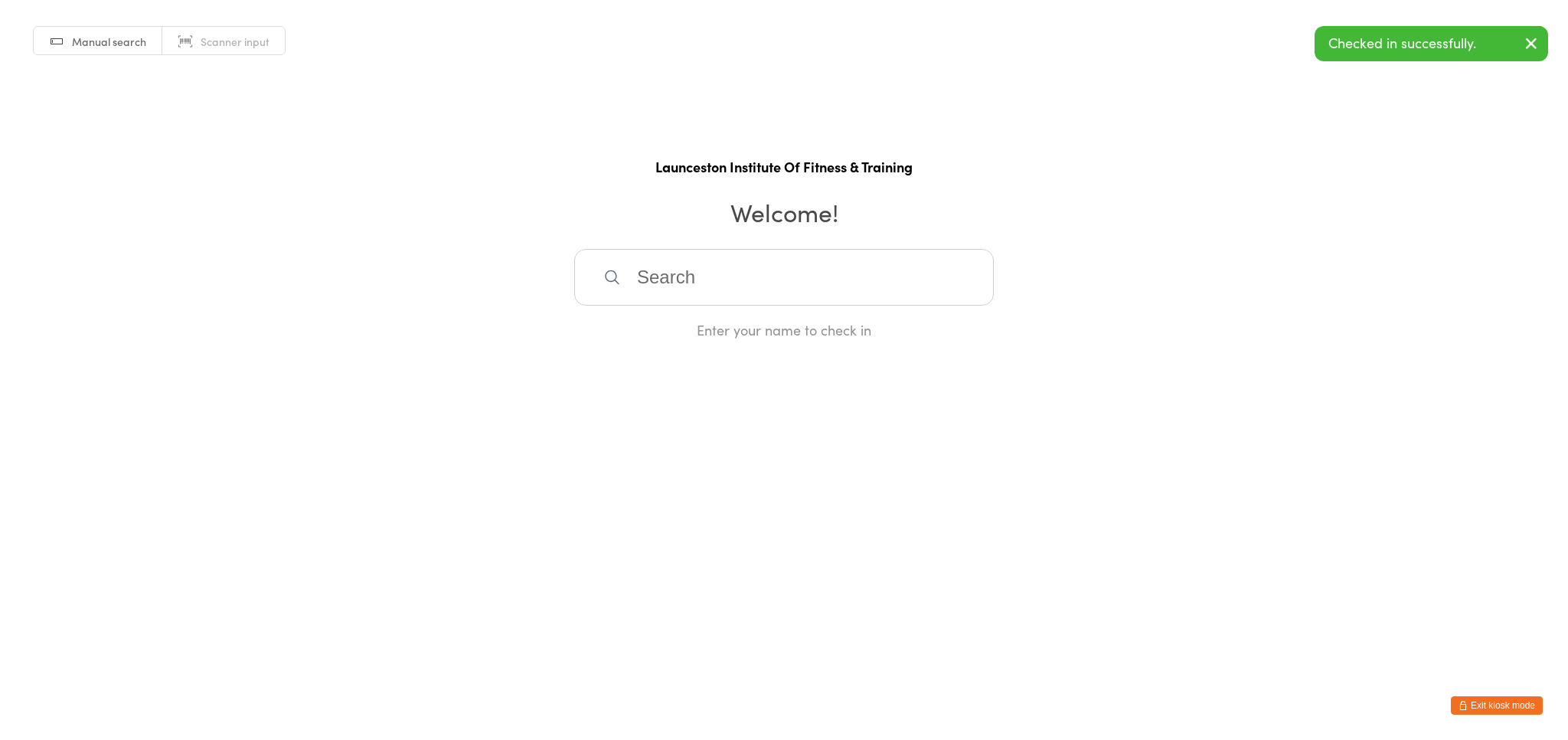
click at [743, 277] on input "search" at bounding box center [784, 277] width 420 height 57
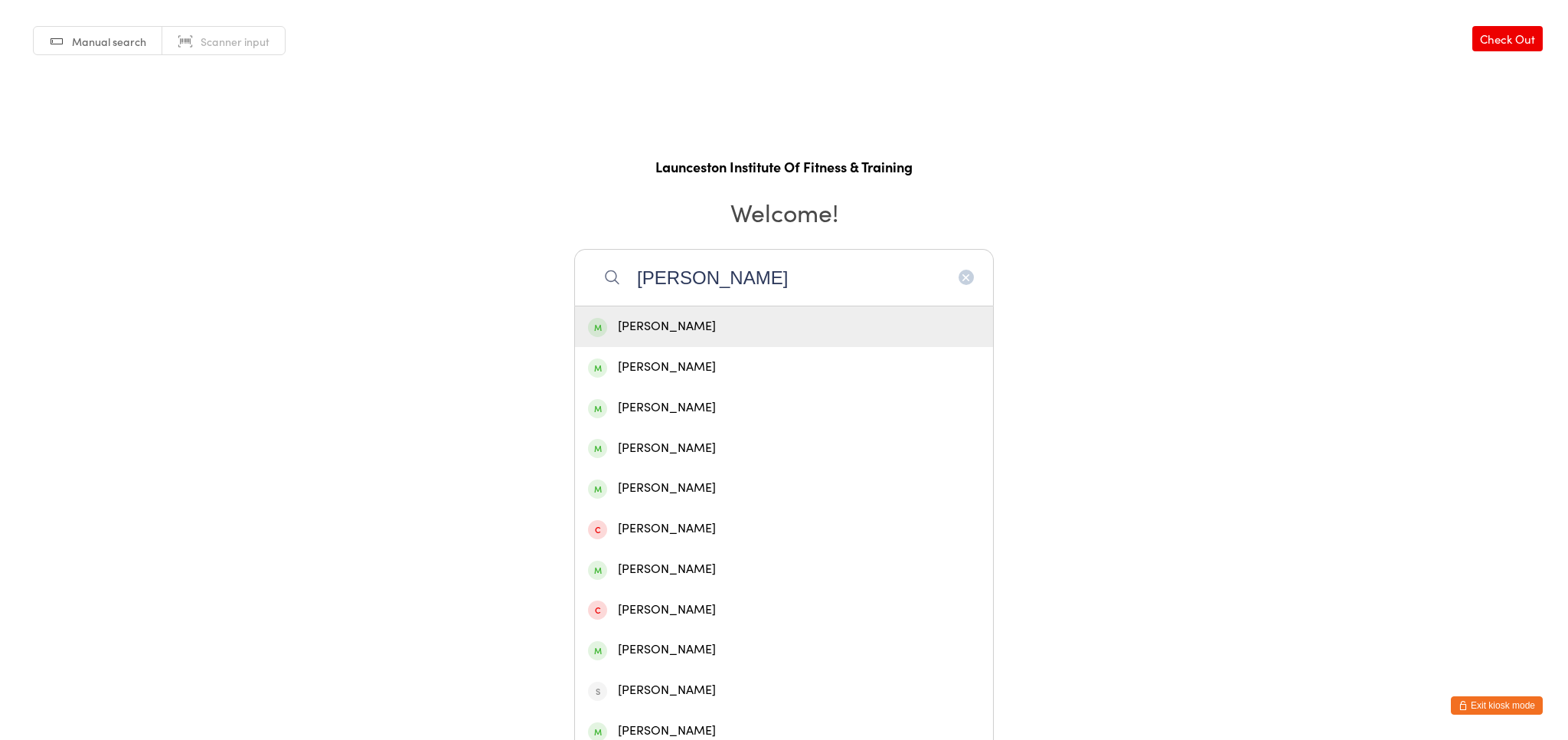
type input "[PERSON_NAME]"
click at [828, 311] on div "[PERSON_NAME]" at bounding box center [784, 326] width 418 height 40
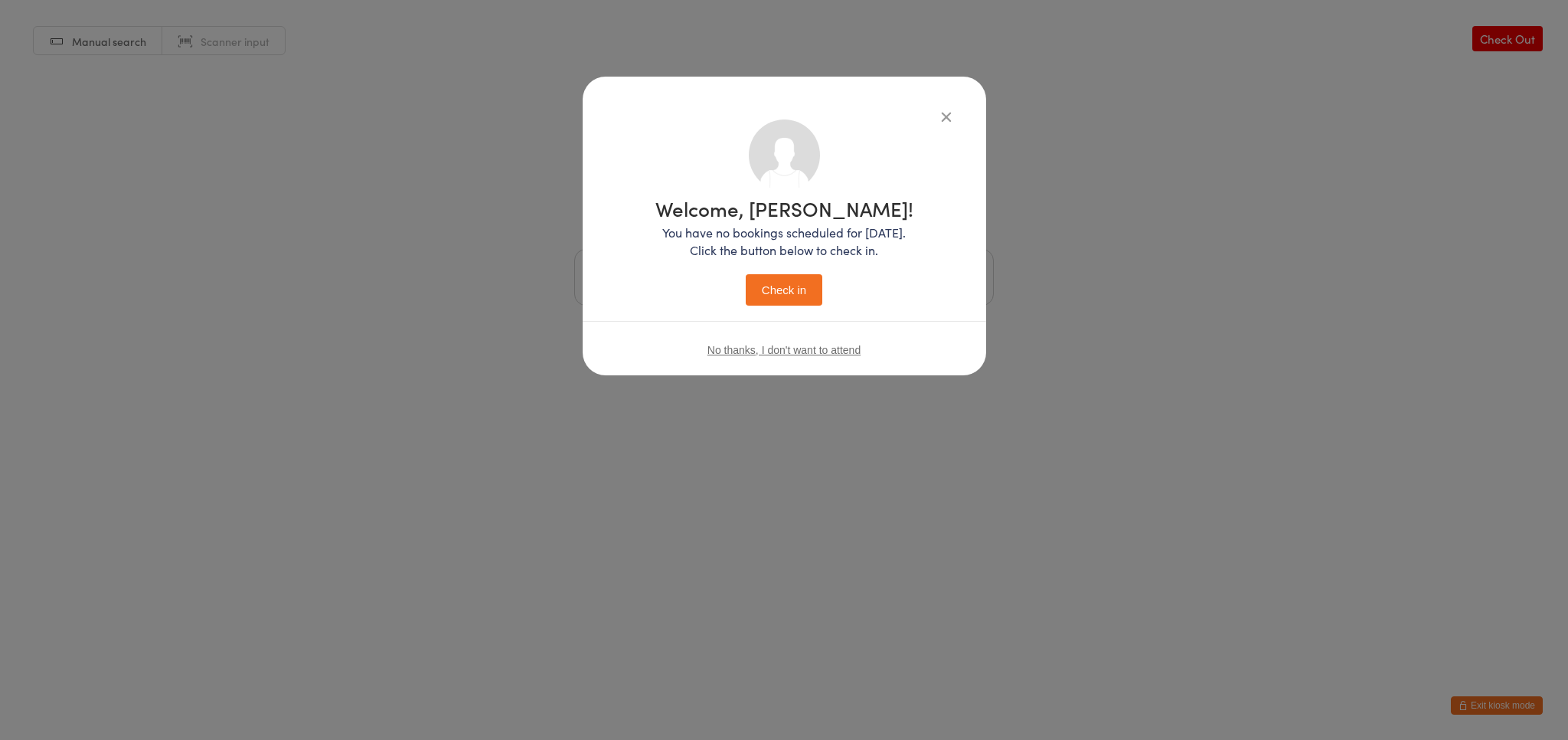
click at [794, 297] on button "Check in" at bounding box center [784, 290] width 77 height 32
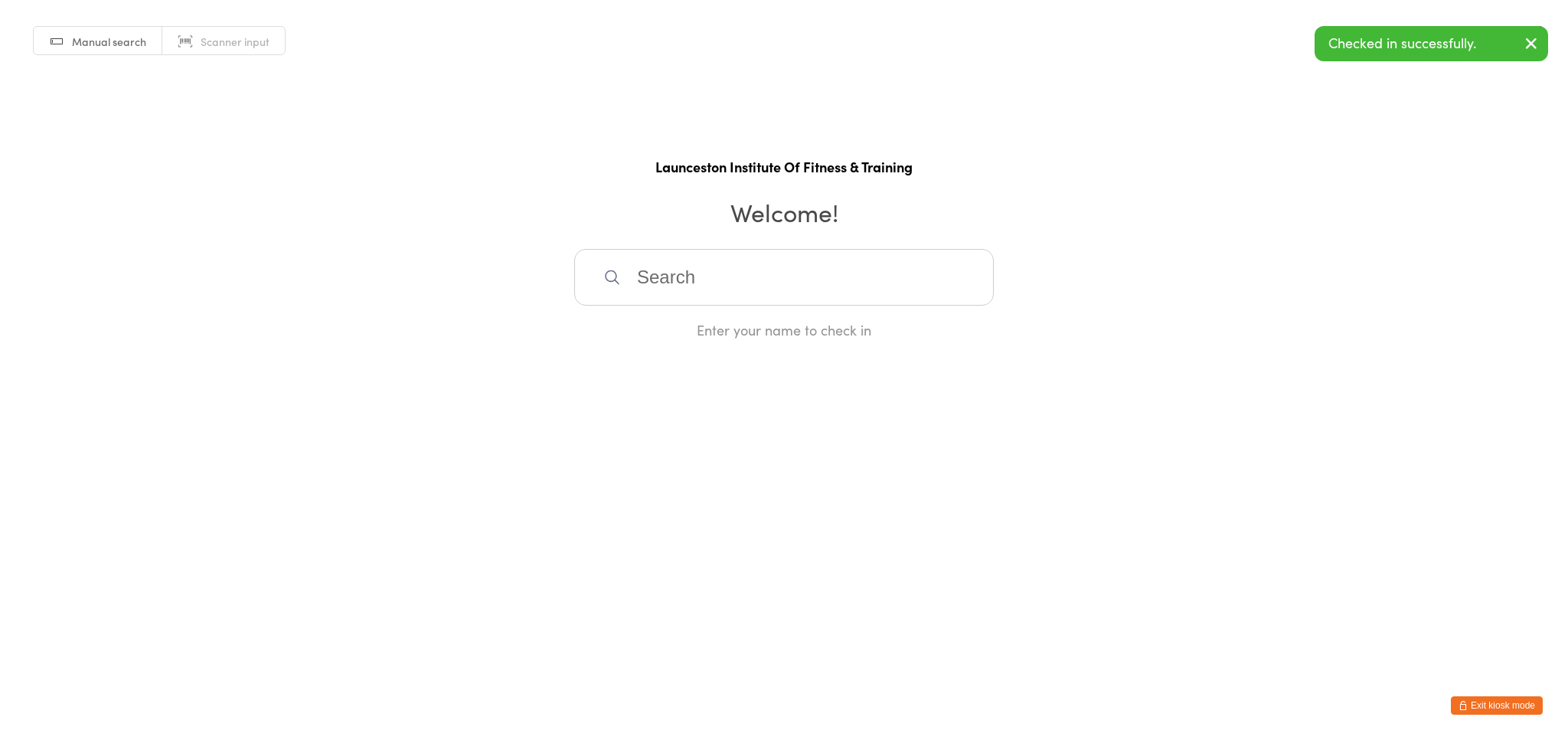
click at [1490, 704] on button "Exit kiosk mode" at bounding box center [1497, 705] width 92 height 19
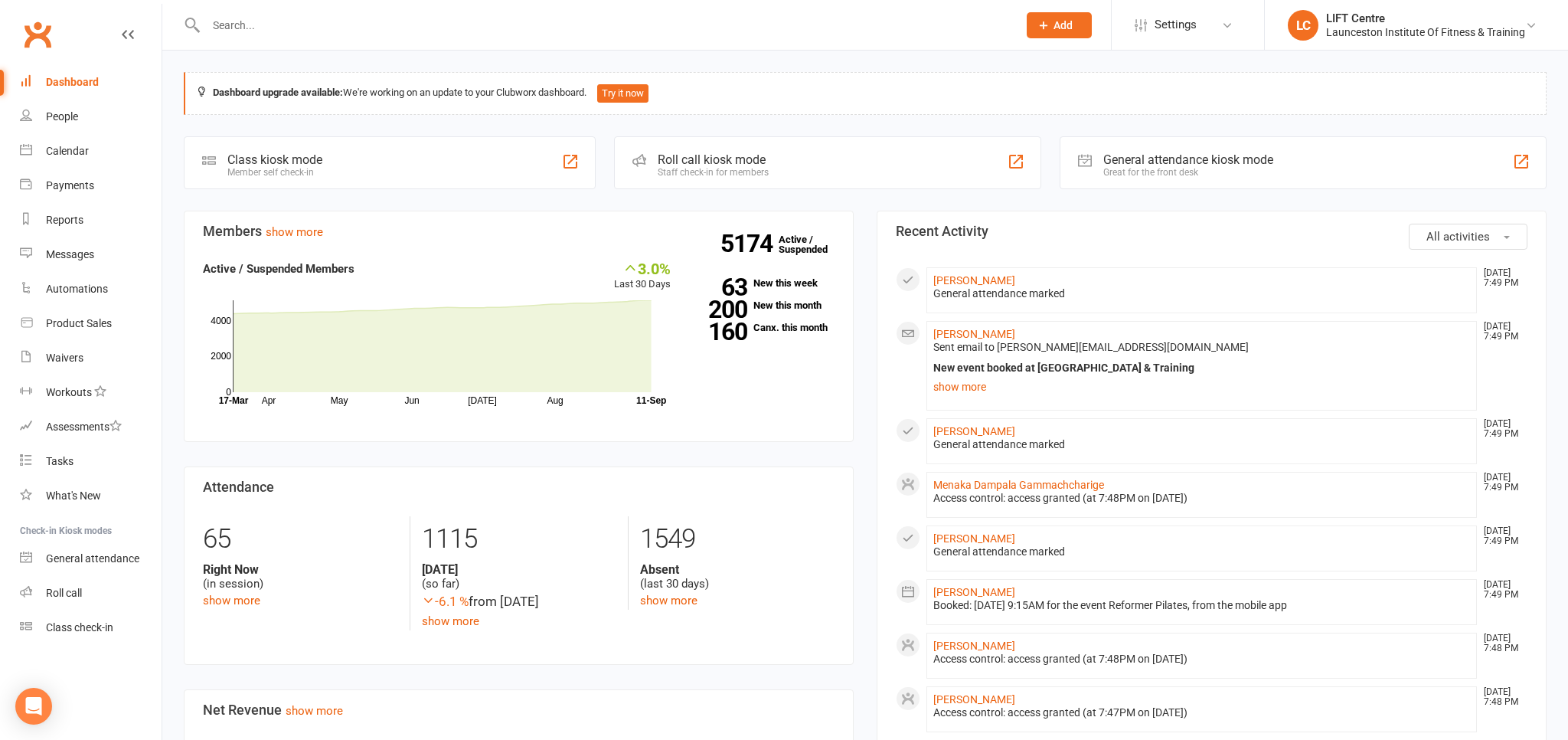
click at [33, 28] on link "Clubworx" at bounding box center [37, 34] width 38 height 38
click at [43, 37] on link "Clubworx" at bounding box center [37, 34] width 38 height 38
